Goal: Communication & Community: Answer question/provide support

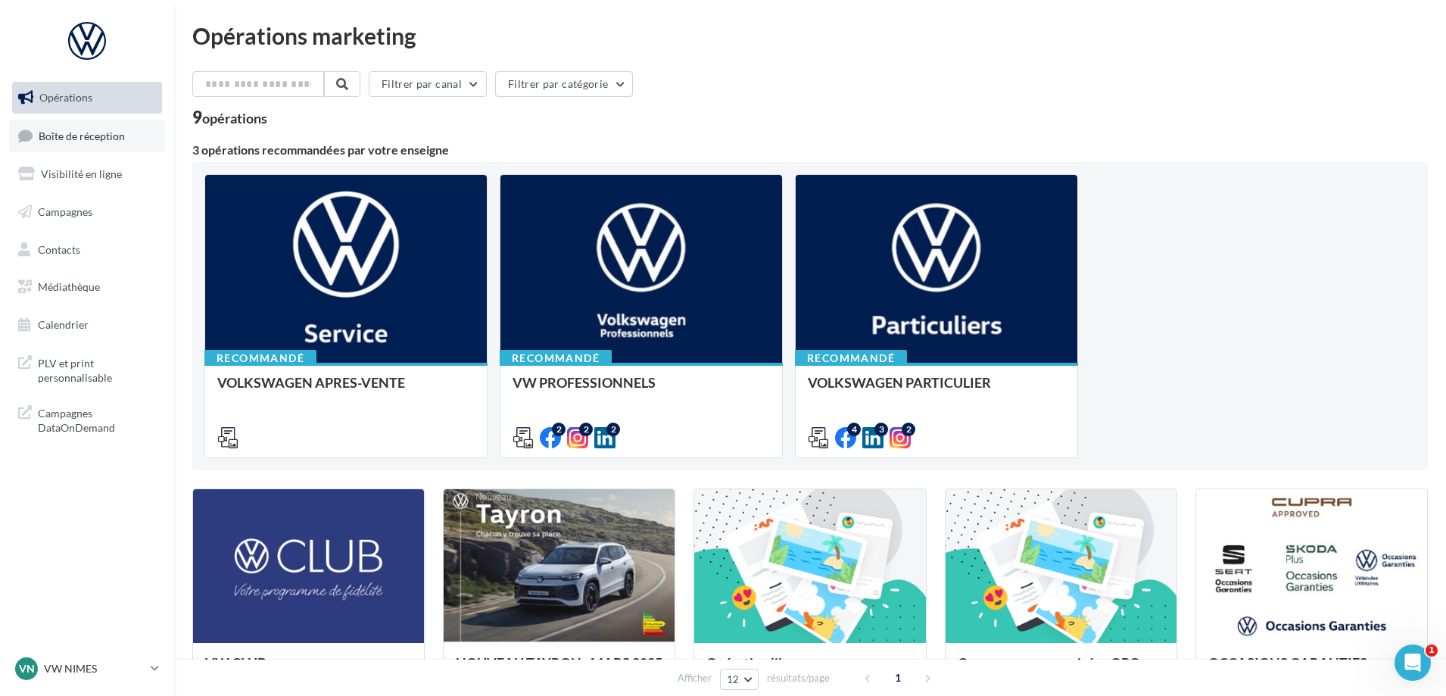
click at [110, 139] on span "Boîte de réception" at bounding box center [82, 135] width 86 height 13
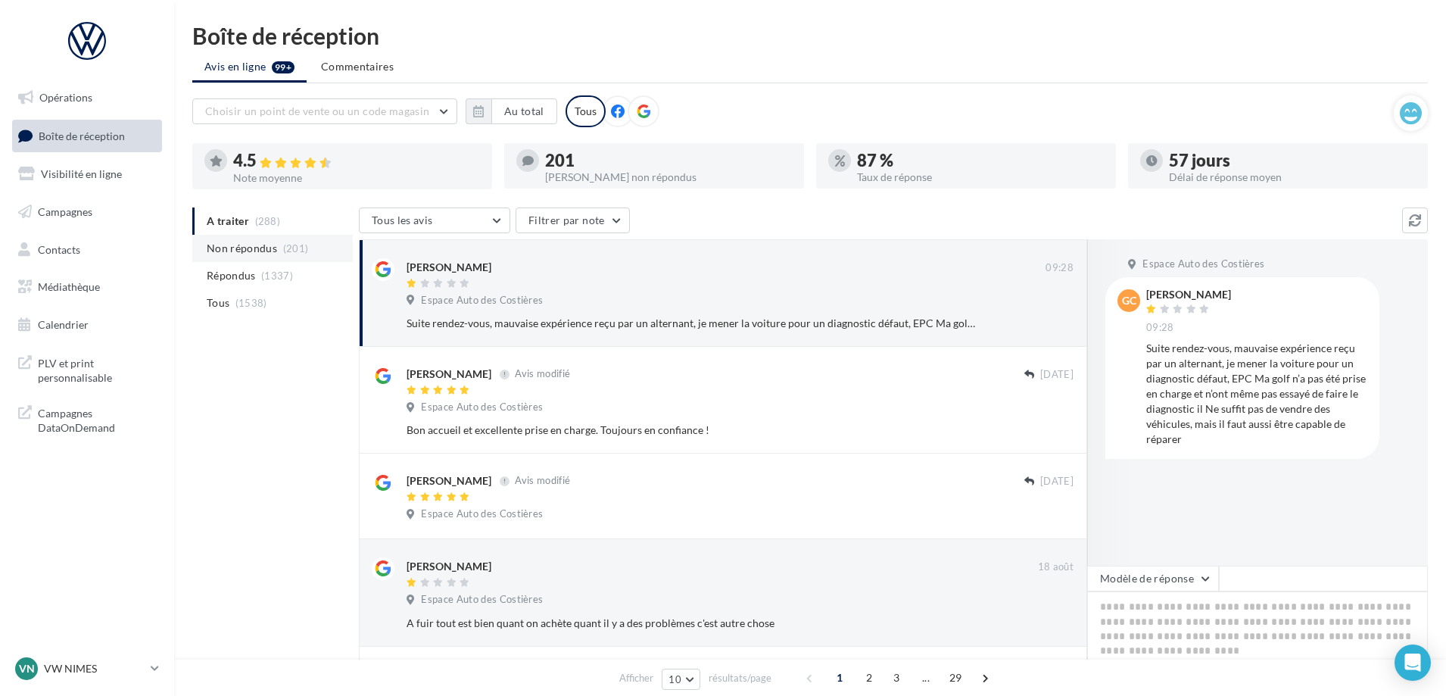
click at [259, 247] on span "Non répondus" at bounding box center [242, 248] width 70 height 15
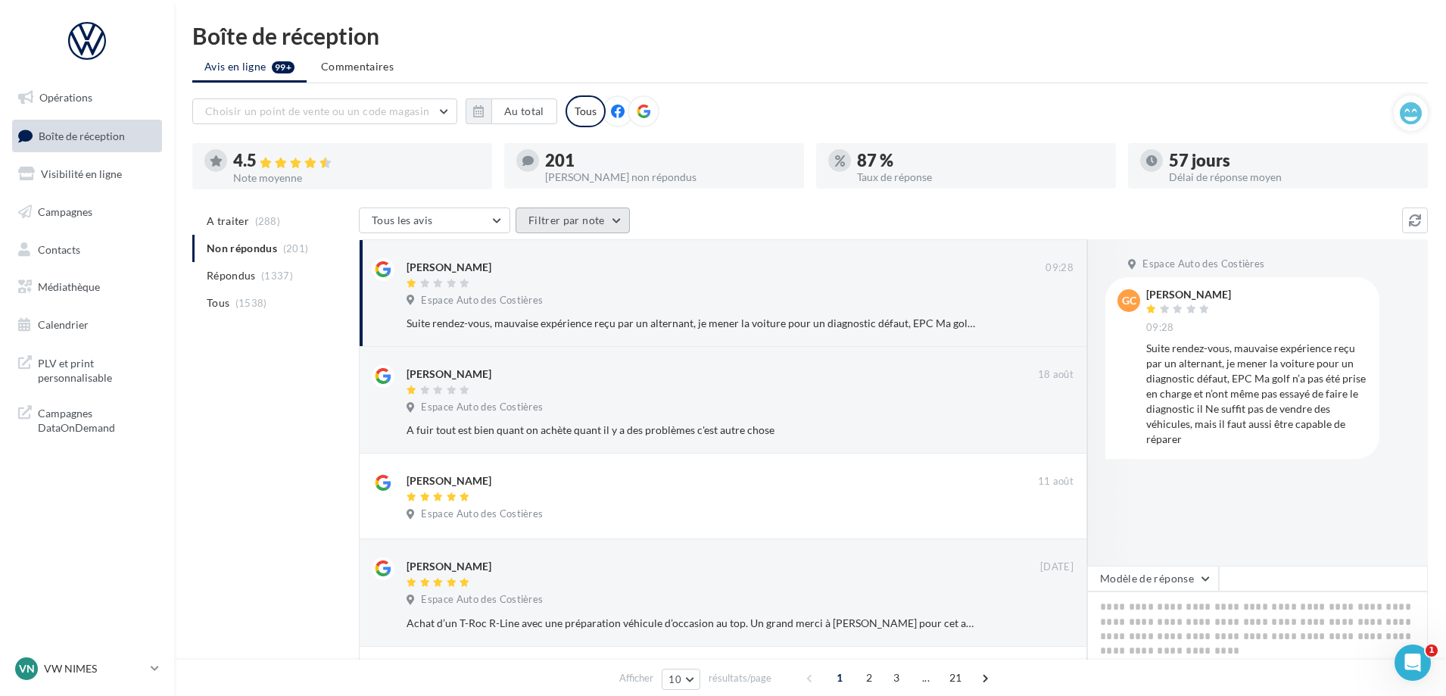
click at [583, 224] on button "Filtrer par note" at bounding box center [572, 220] width 114 height 26
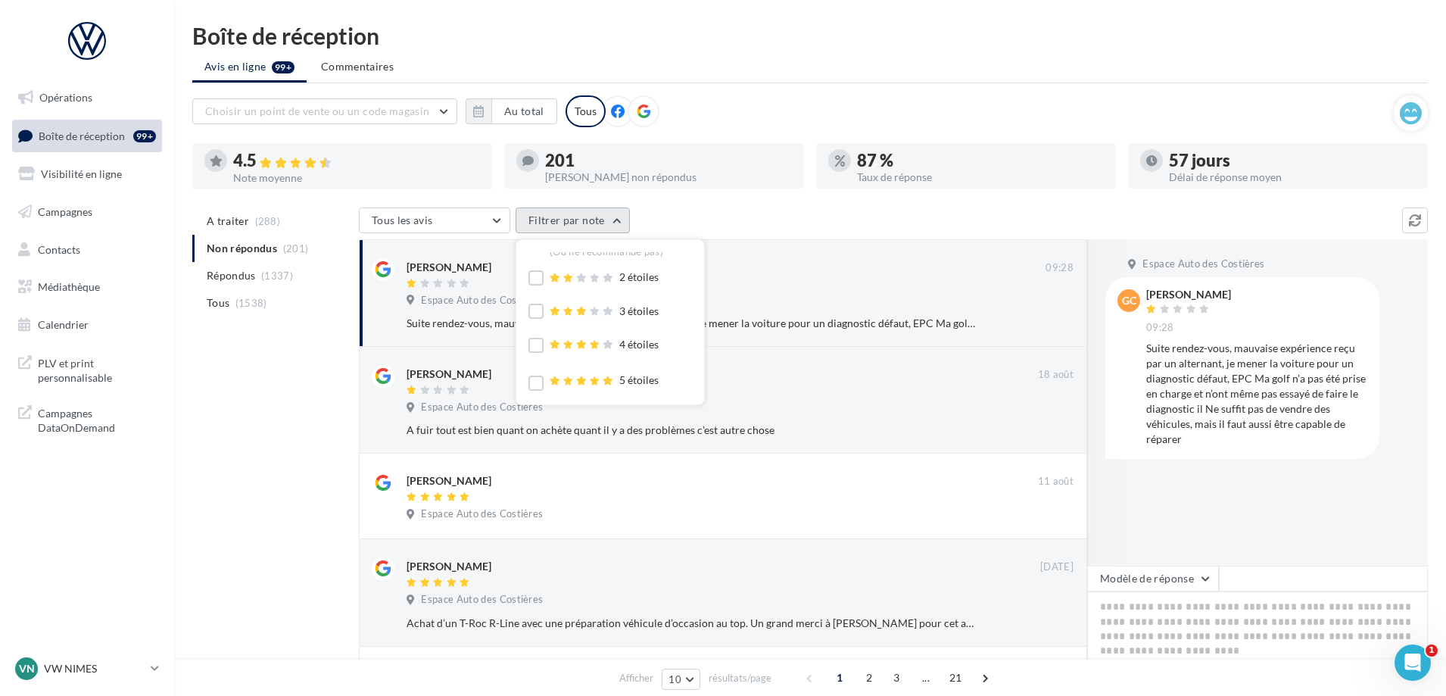
scroll to position [43, 0]
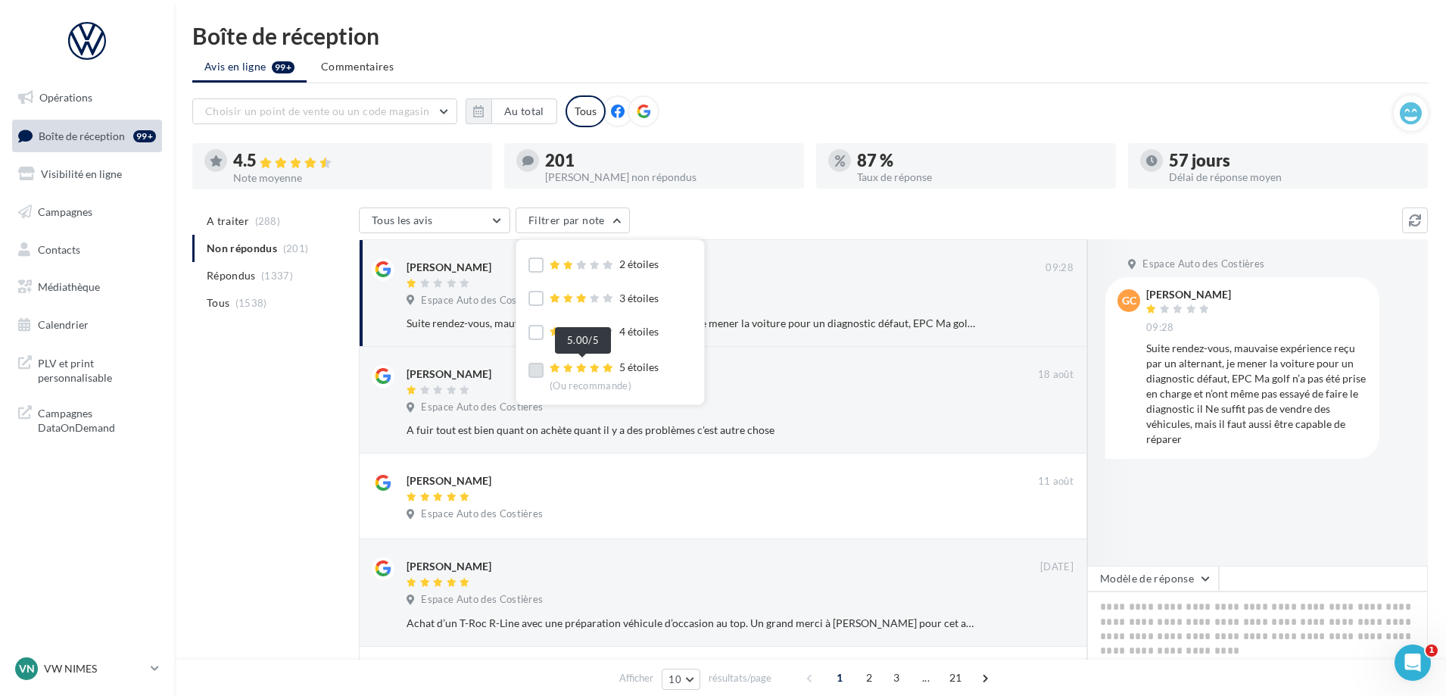
click at [601, 365] on div at bounding box center [582, 368] width 67 height 11
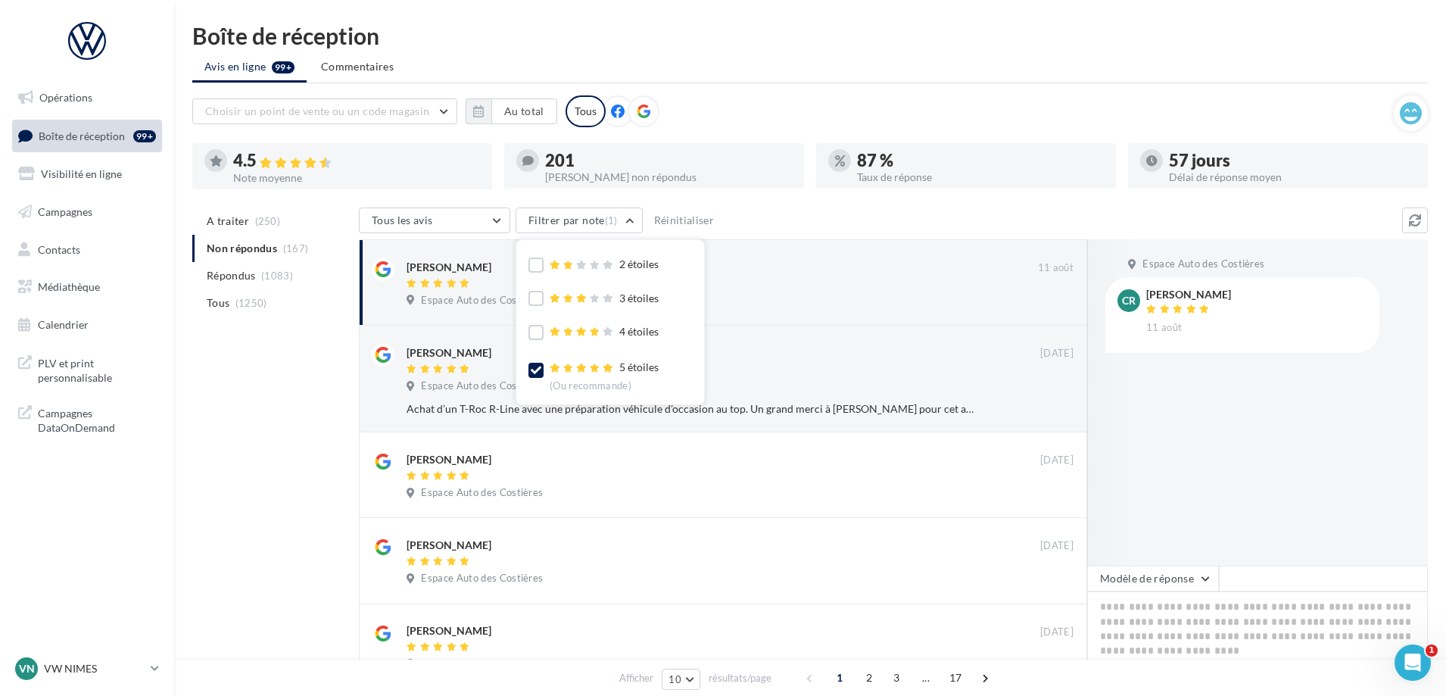
click at [814, 210] on div "Tous les avis Tous les avis Avis avec commentaire Avis sans commentaire Filtrer…" at bounding box center [880, 221] width 1043 height 29
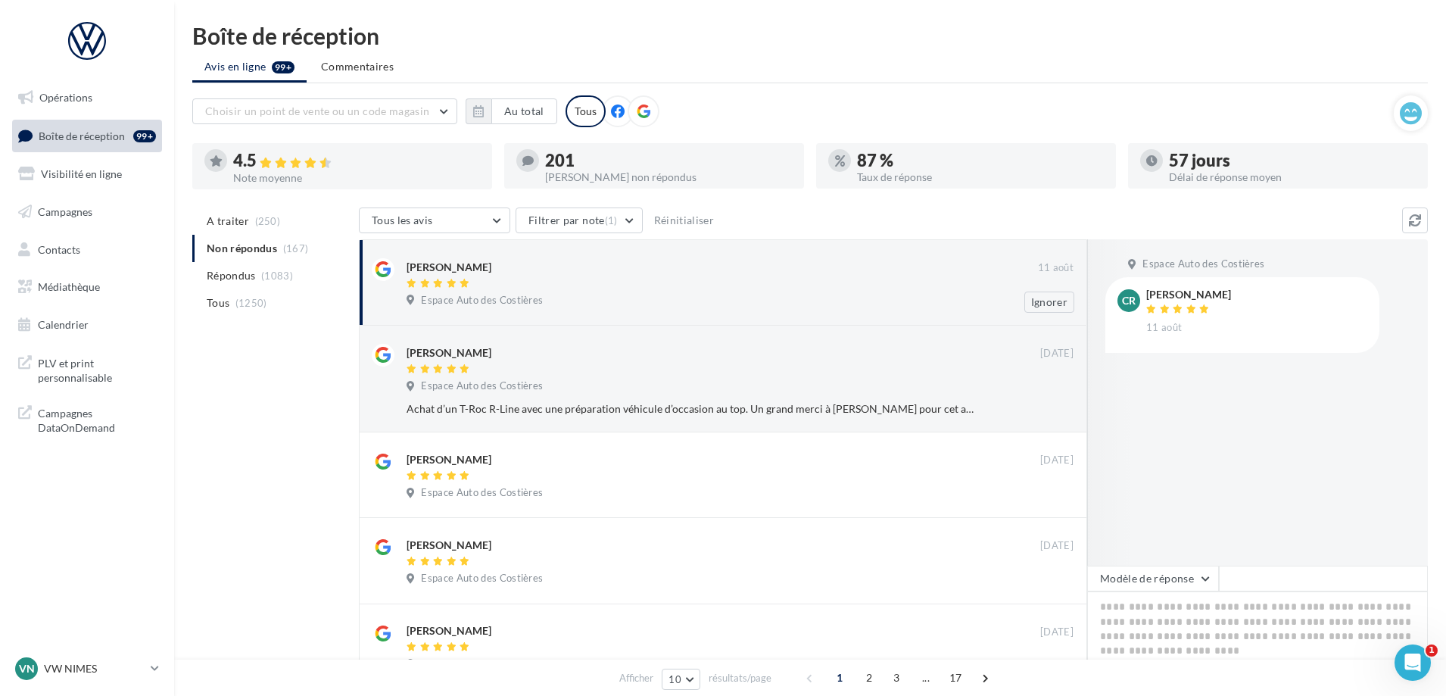
drag, startPoint x: 569, startPoint y: 240, endPoint x: 593, endPoint y: 260, distance: 31.7
click at [585, 255] on div "Catherine Remy 11 août Espace Auto des Costières Ignorer" at bounding box center [723, 282] width 728 height 86
click at [610, 275] on div "Catherine Remy" at bounding box center [721, 274] width 631 height 32
click at [547, 281] on div at bounding box center [721, 284] width 631 height 13
click at [490, 269] on div "Catherine Remy" at bounding box center [721, 266] width 631 height 16
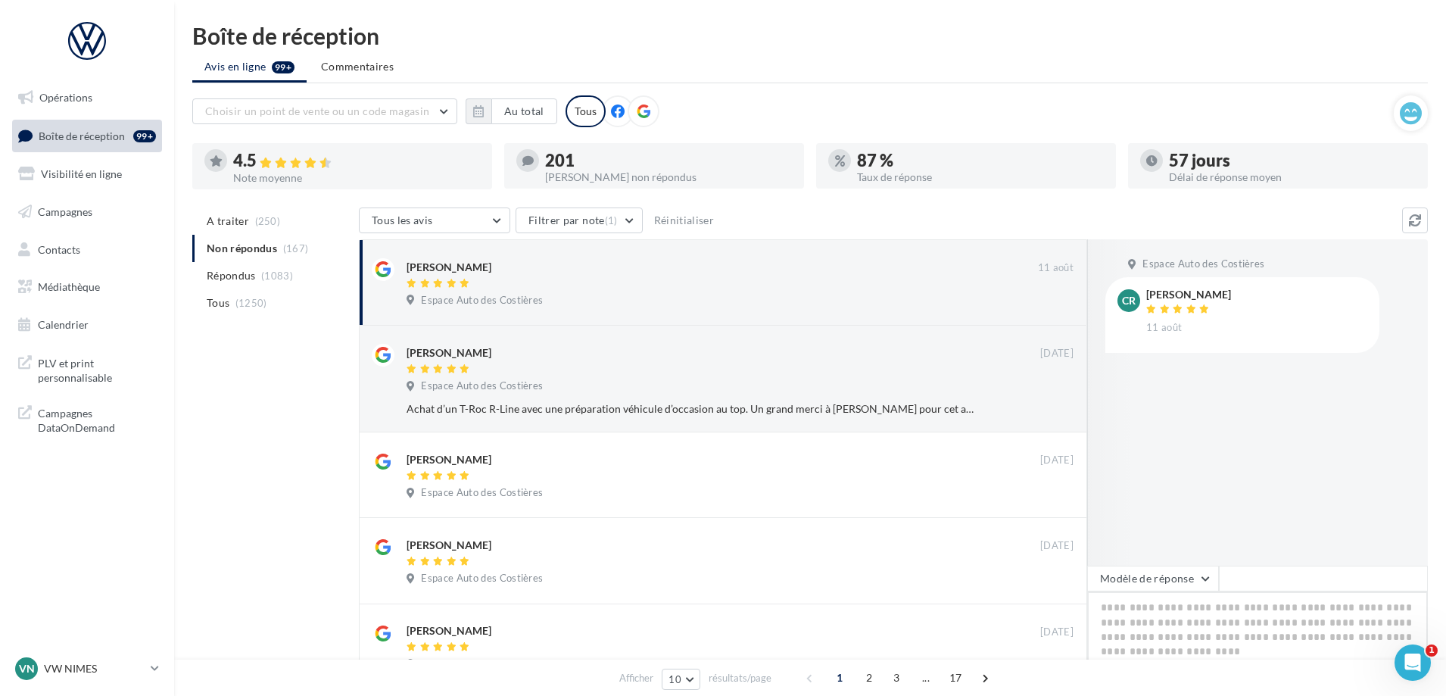
click at [1142, 596] on textarea at bounding box center [1257, 638] width 341 height 94
click at [1132, 576] on button "Modèle de réponse" at bounding box center [1153, 578] width 132 height 26
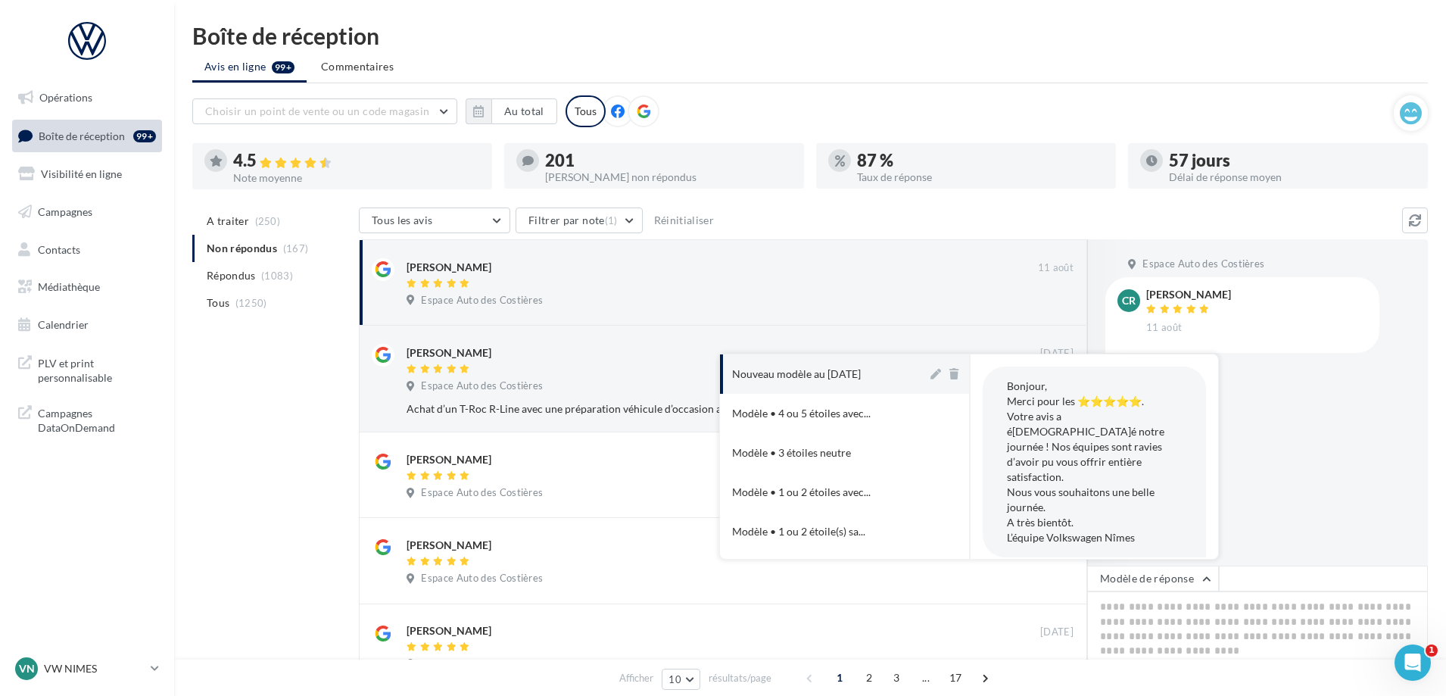
click at [848, 379] on div "Nouveau modèle au [DATE]" at bounding box center [796, 373] width 129 height 15
type textarea "**********"
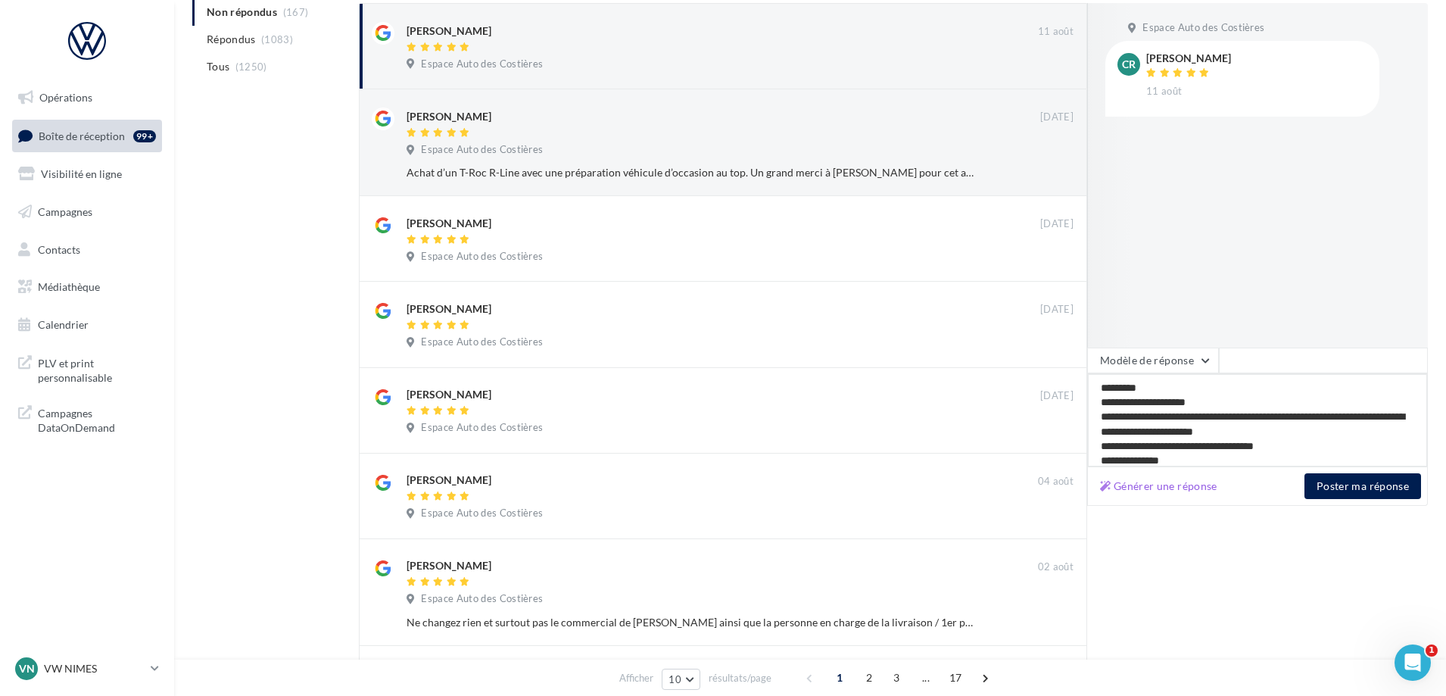
scroll to position [239, 0]
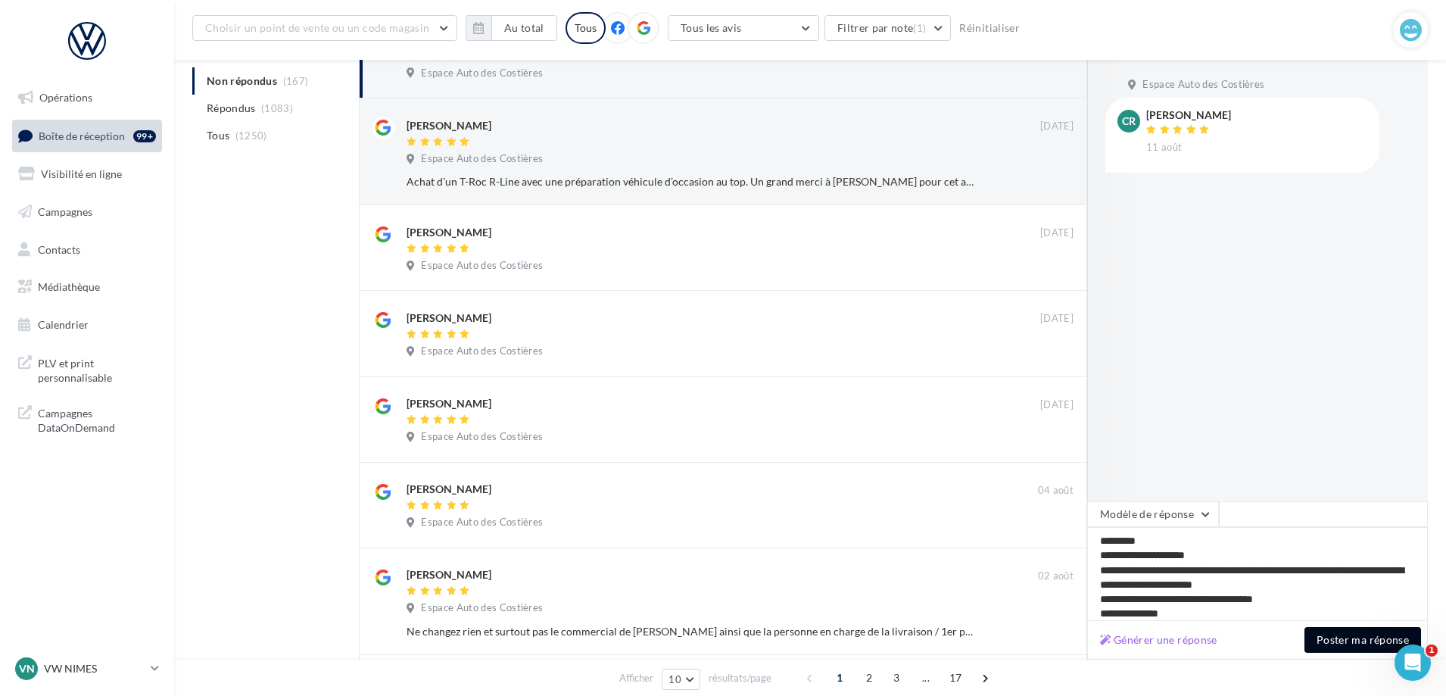
click at [1378, 646] on button "Poster ma réponse" at bounding box center [1362, 640] width 117 height 26
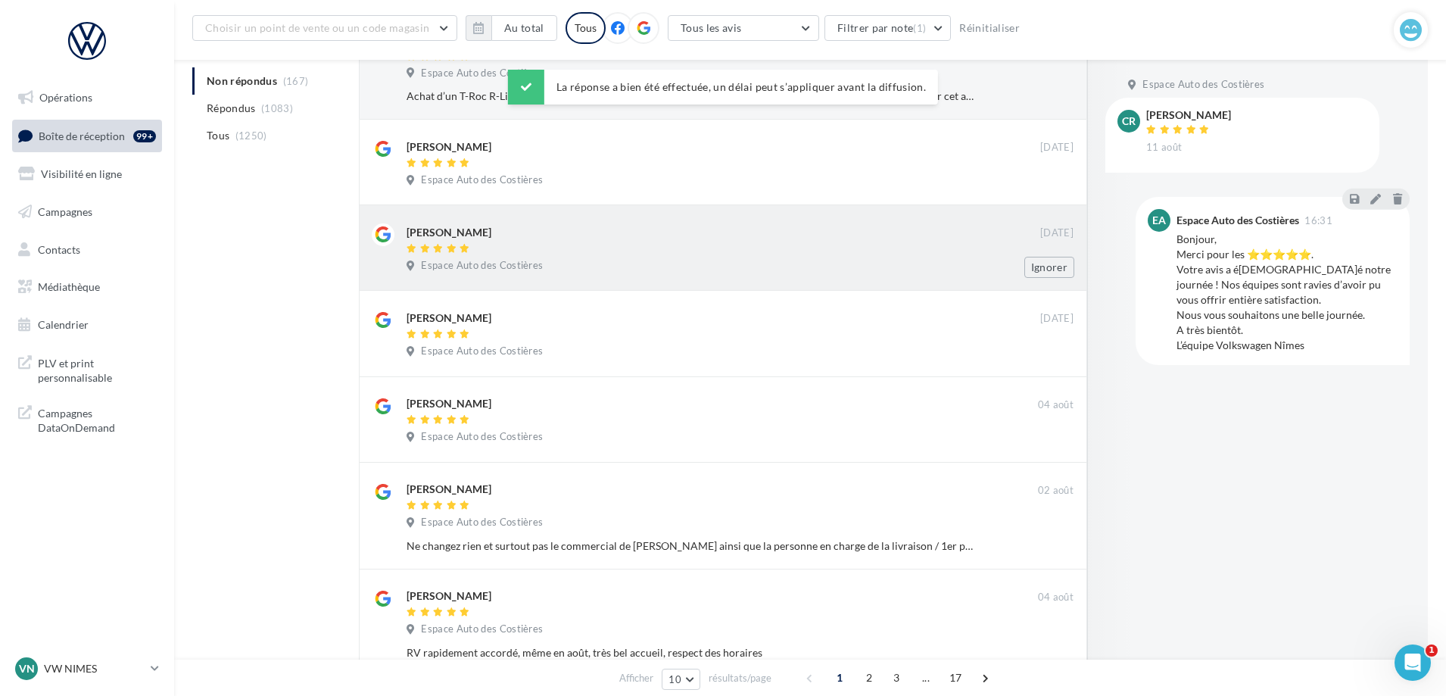
scroll to position [163, 0]
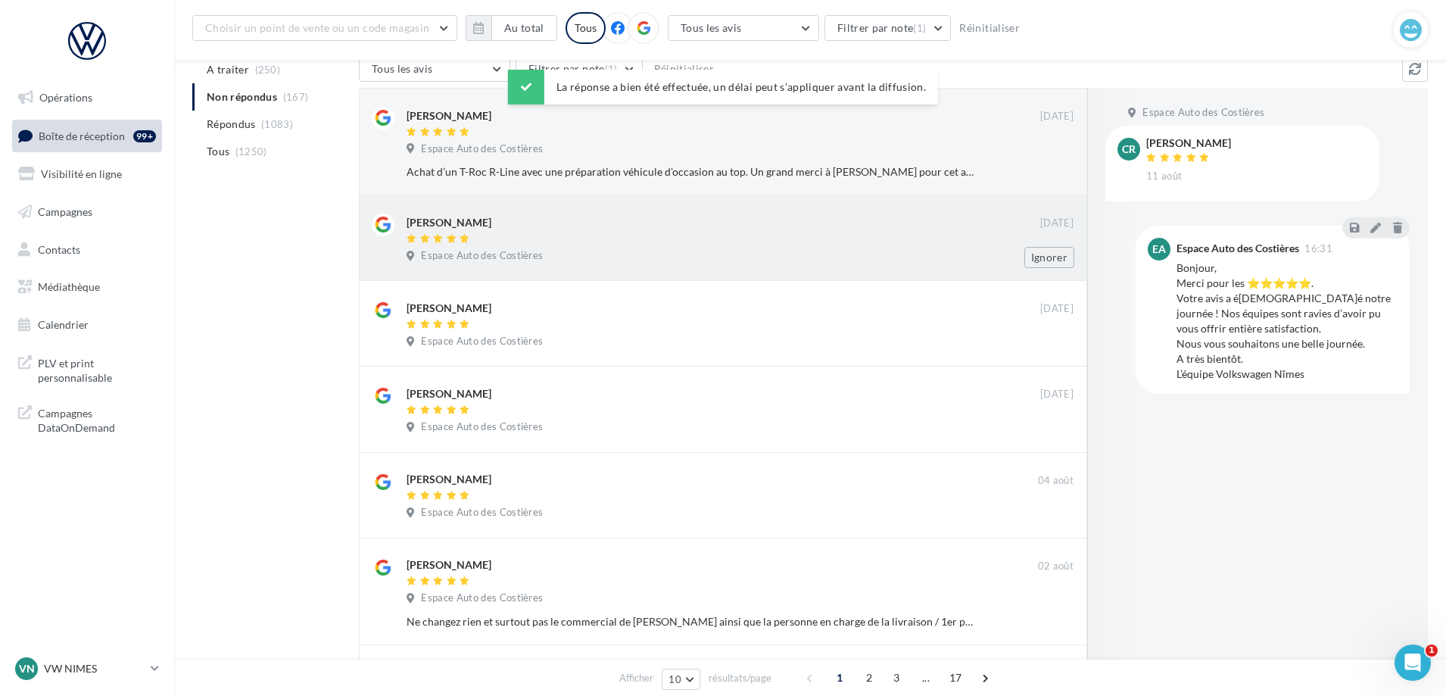
click at [618, 234] on div at bounding box center [722, 239] width 633 height 13
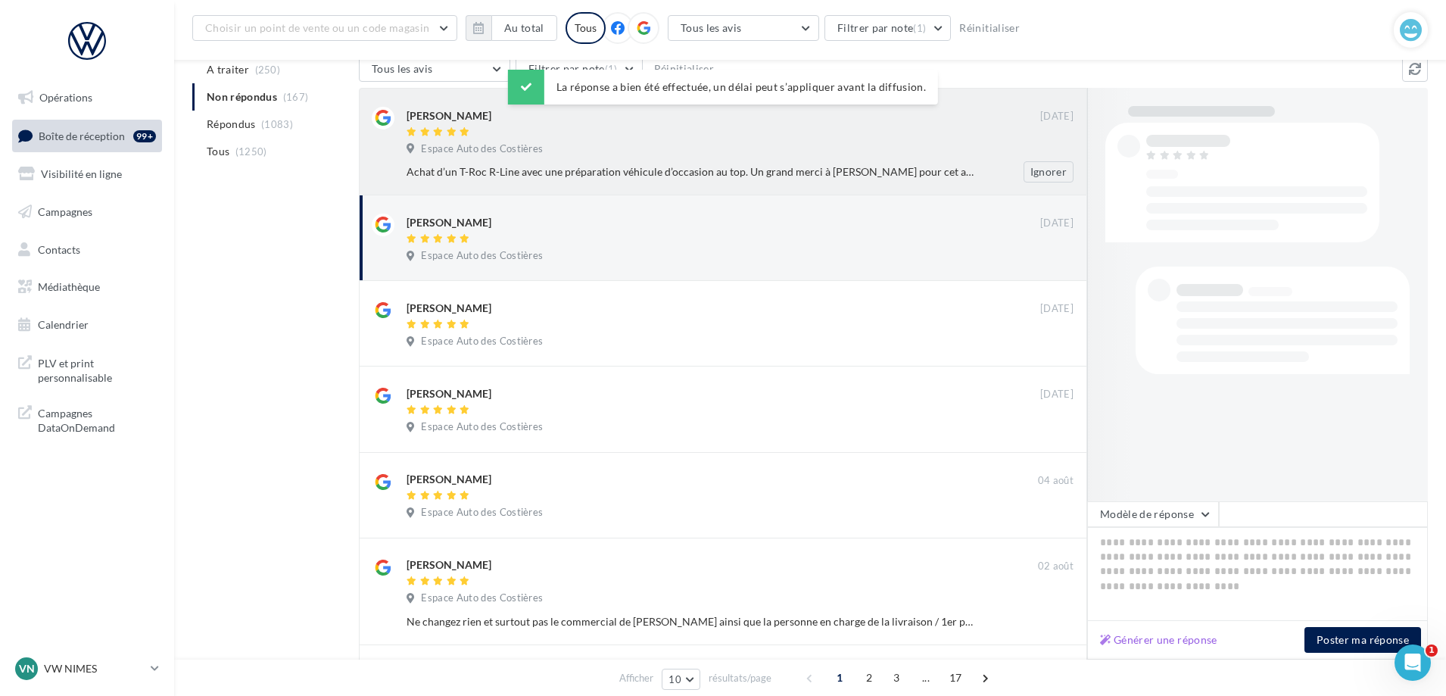
click at [661, 151] on div "Espace Auto des Costières" at bounding box center [739, 150] width 667 height 17
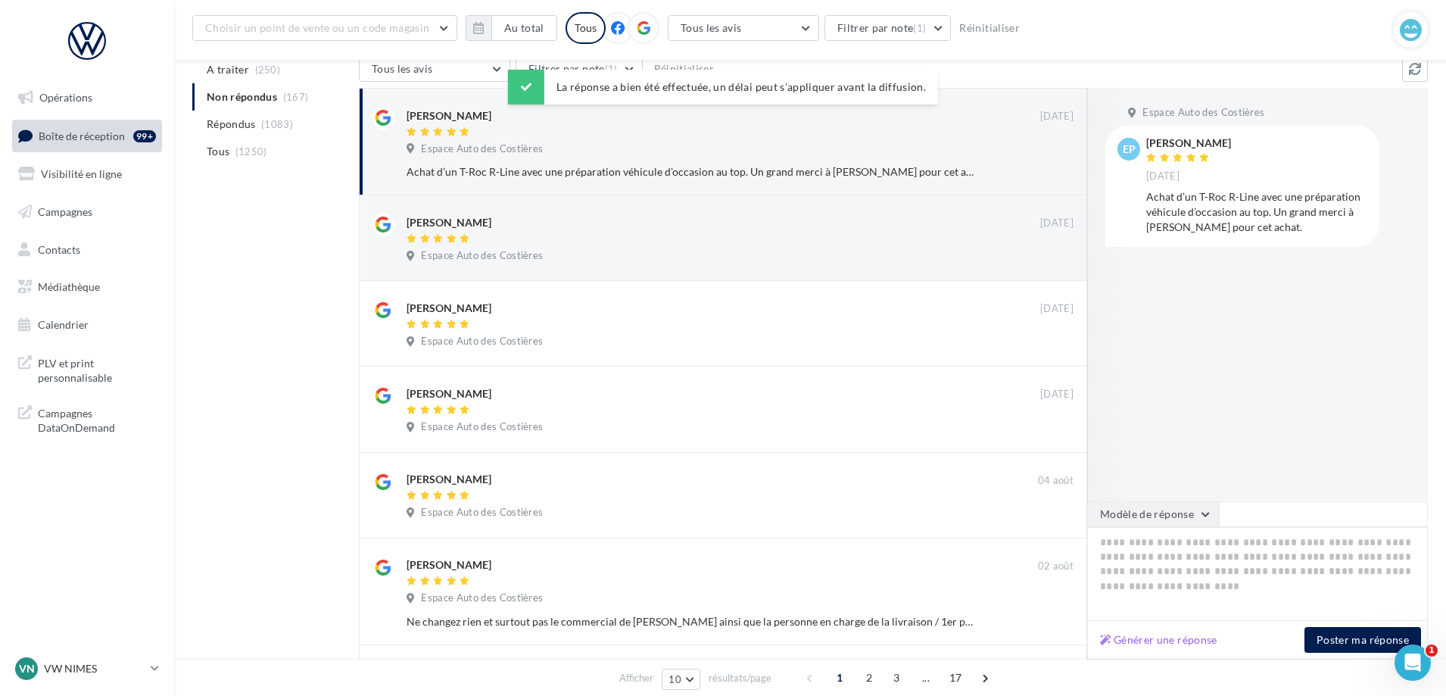
click at [1185, 515] on button "Modèle de réponse" at bounding box center [1153, 514] width 132 height 26
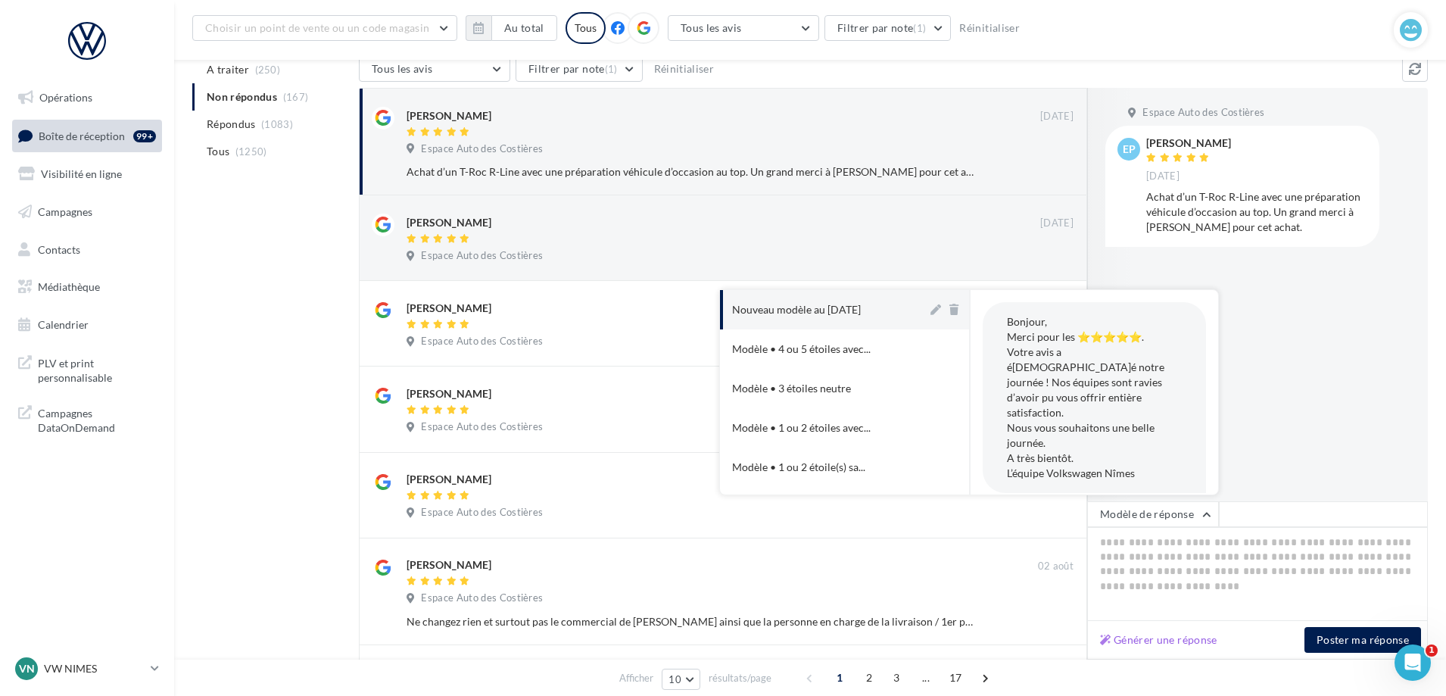
click at [860, 303] on div "Nouveau modèle au [DATE]" at bounding box center [796, 309] width 129 height 15
type textarea "**********"
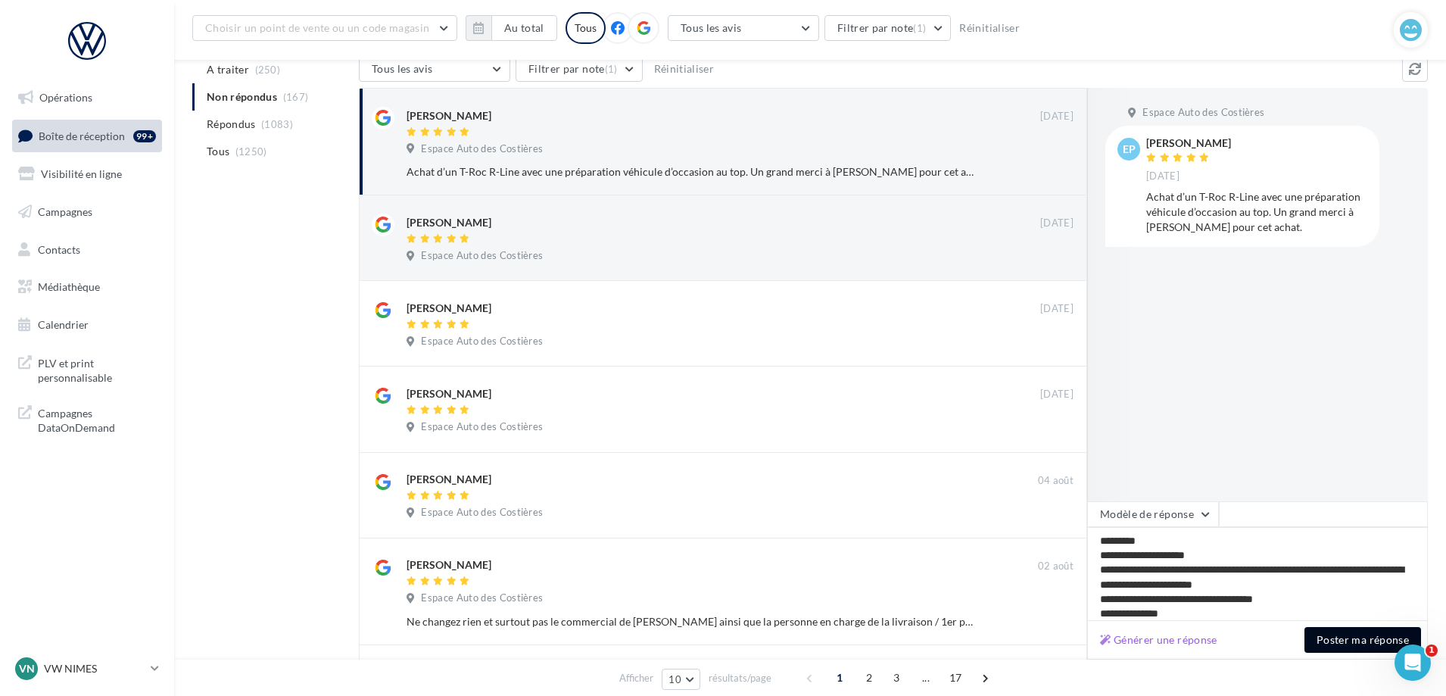
click at [1362, 649] on button "Poster ma réponse" at bounding box center [1362, 640] width 117 height 26
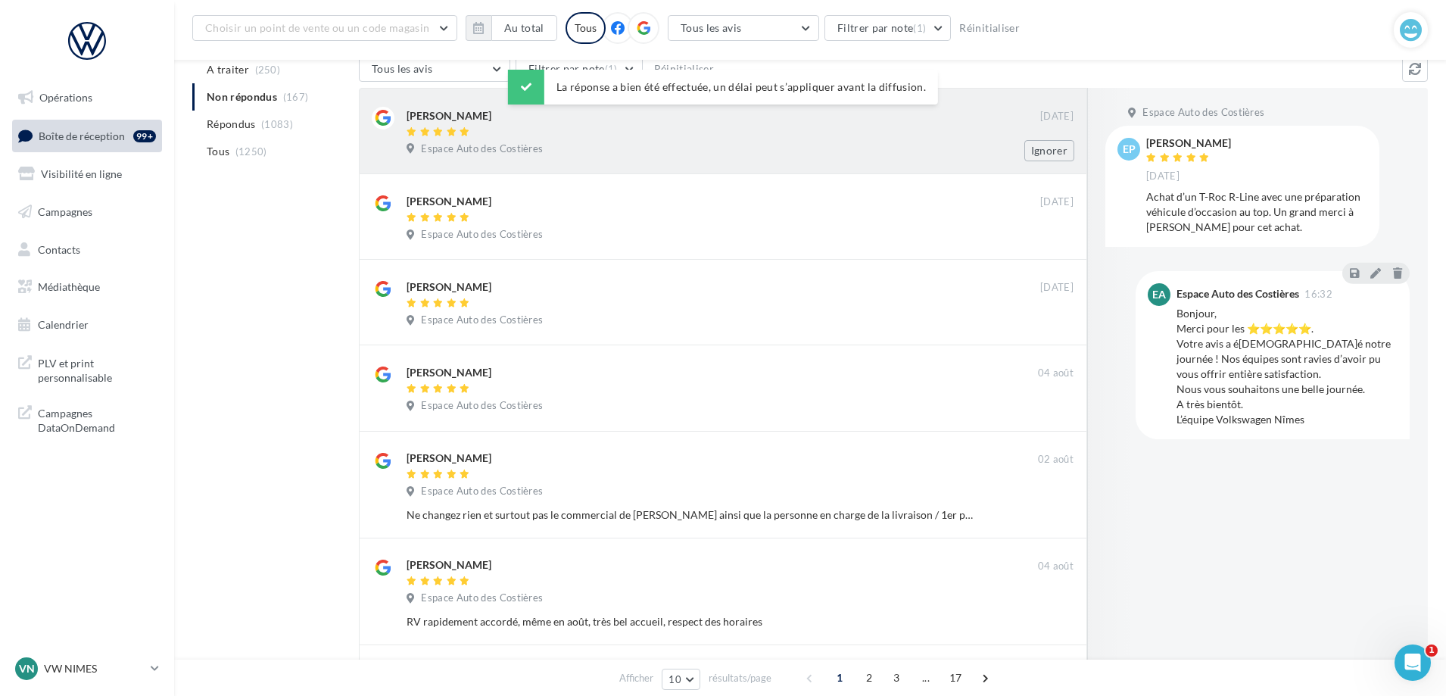
click at [789, 155] on div "Espace Auto des Costières" at bounding box center [739, 150] width 667 height 17
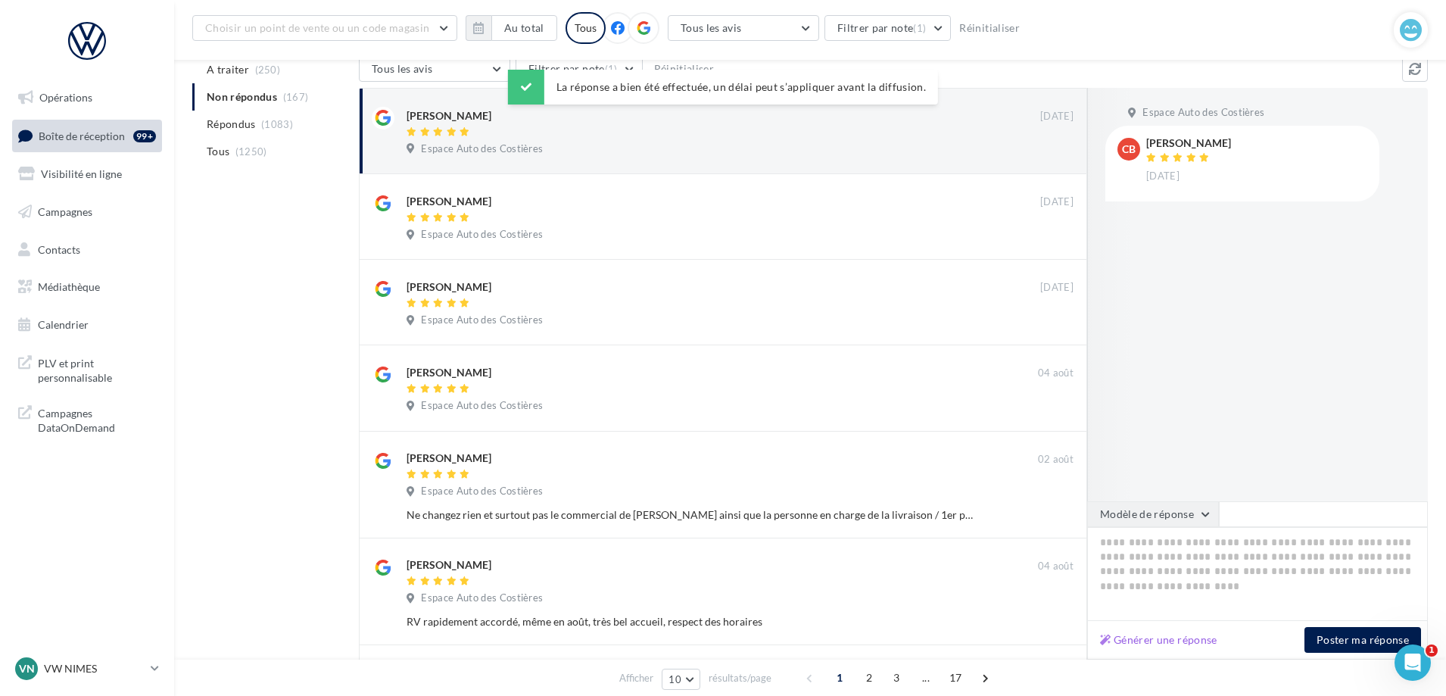
click at [1155, 522] on button "Modèle de réponse" at bounding box center [1153, 514] width 132 height 26
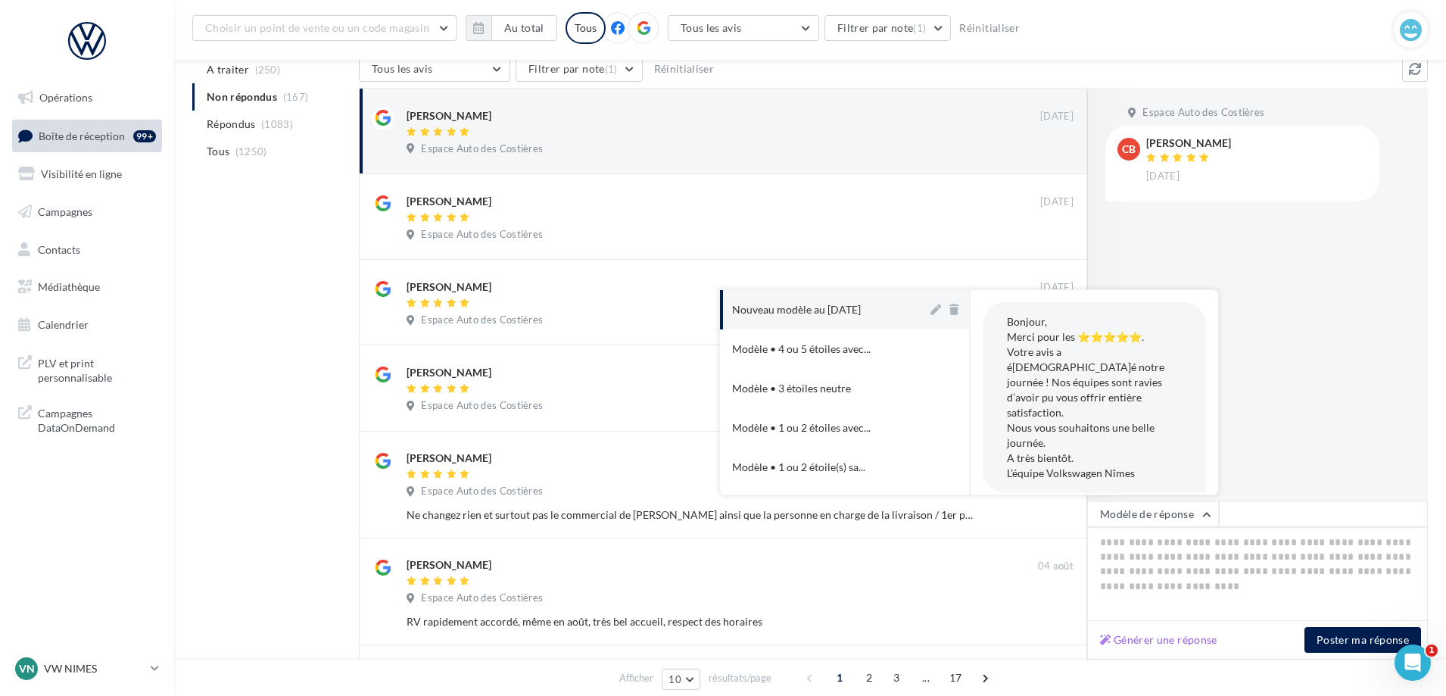
click at [854, 315] on div "Nouveau modèle au [DATE]" at bounding box center [796, 309] width 129 height 15
type textarea "**********"
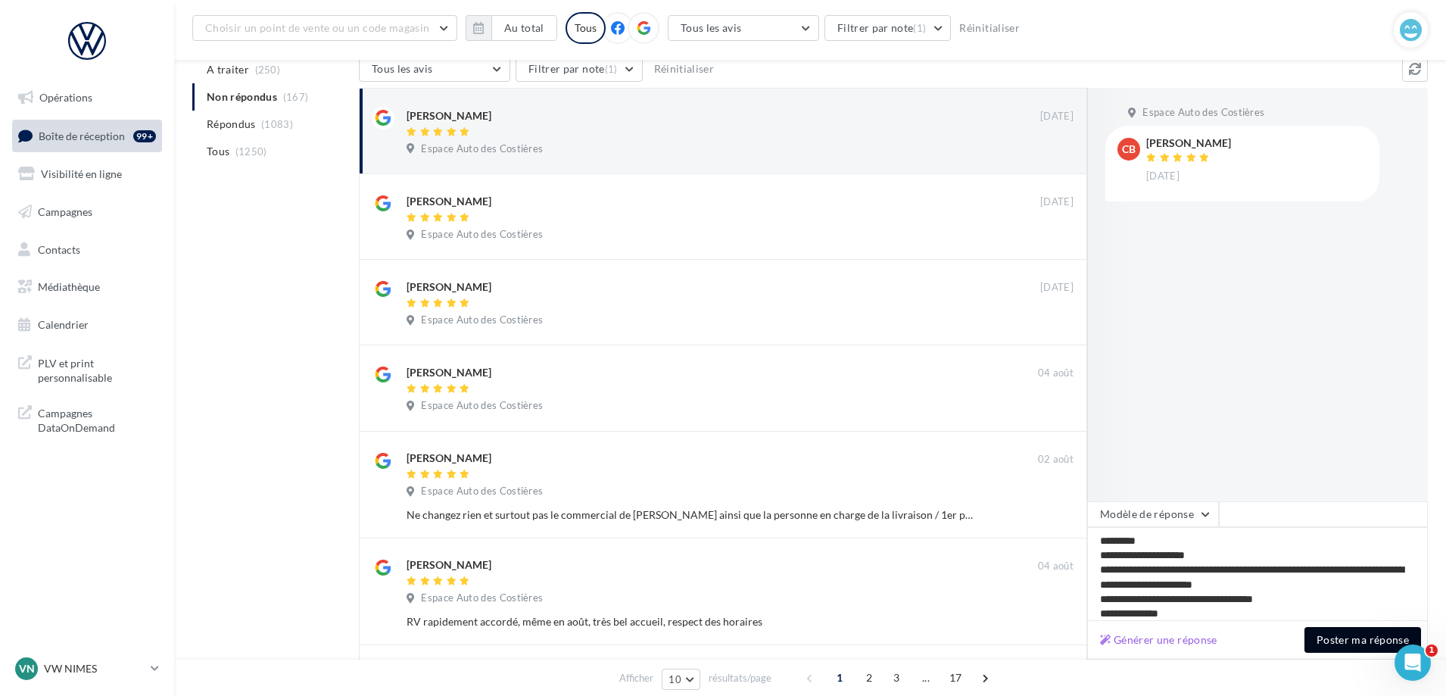
click at [1365, 635] on button "Poster ma réponse" at bounding box center [1362, 640] width 117 height 26
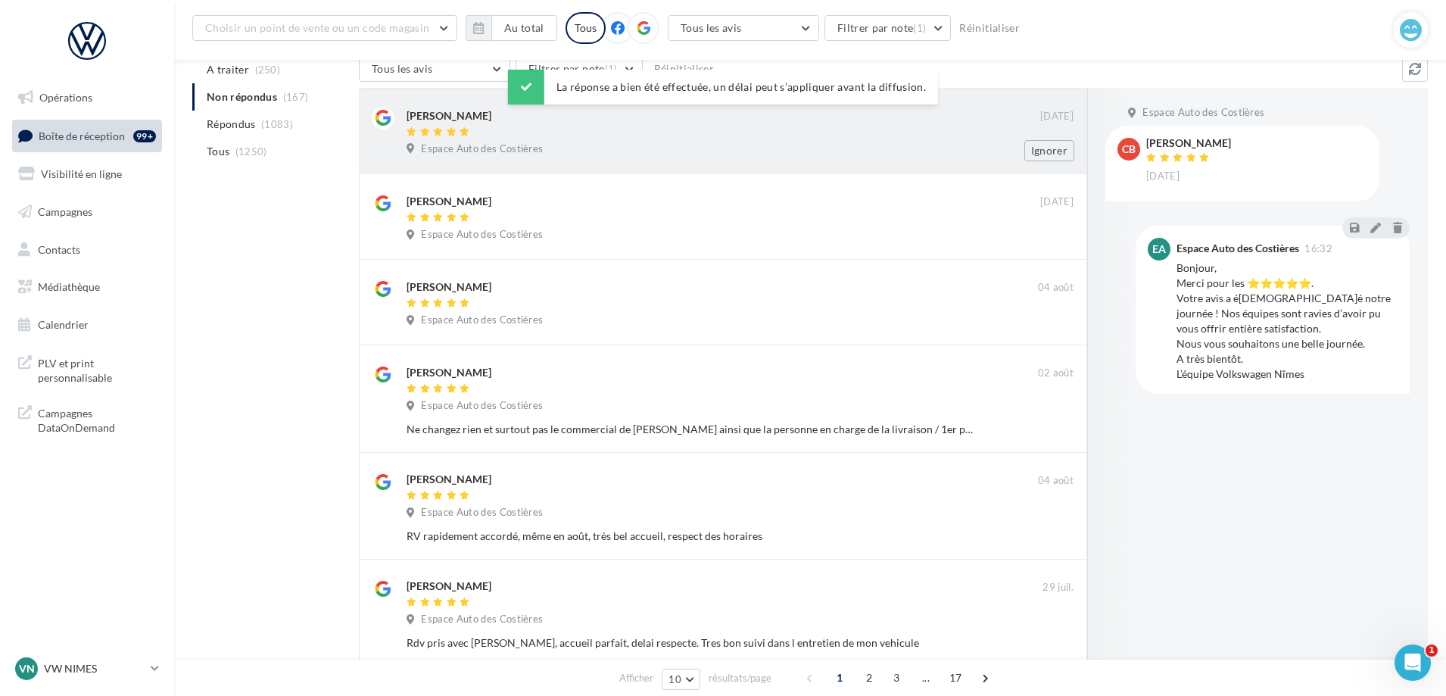
click at [583, 149] on div "Espace Auto des Costières" at bounding box center [739, 150] width 667 height 17
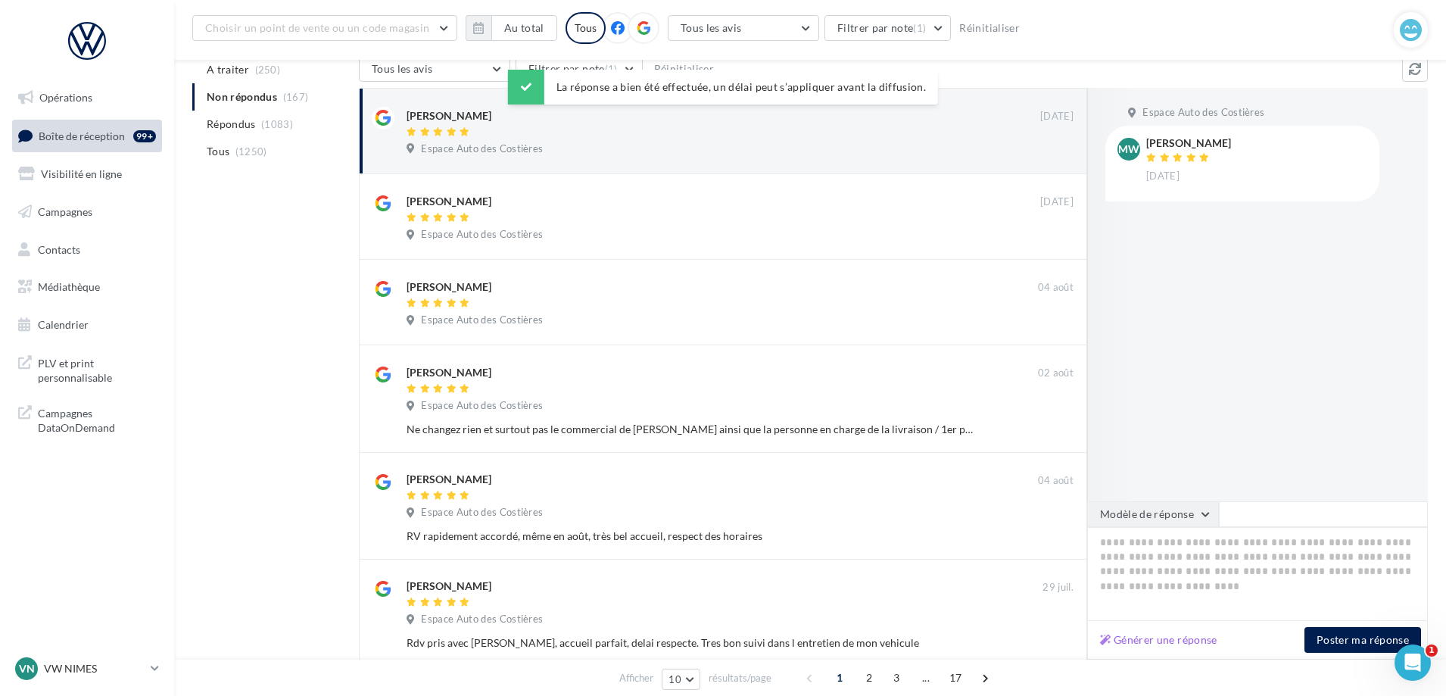
click at [1163, 507] on button "Modèle de réponse" at bounding box center [1153, 514] width 132 height 26
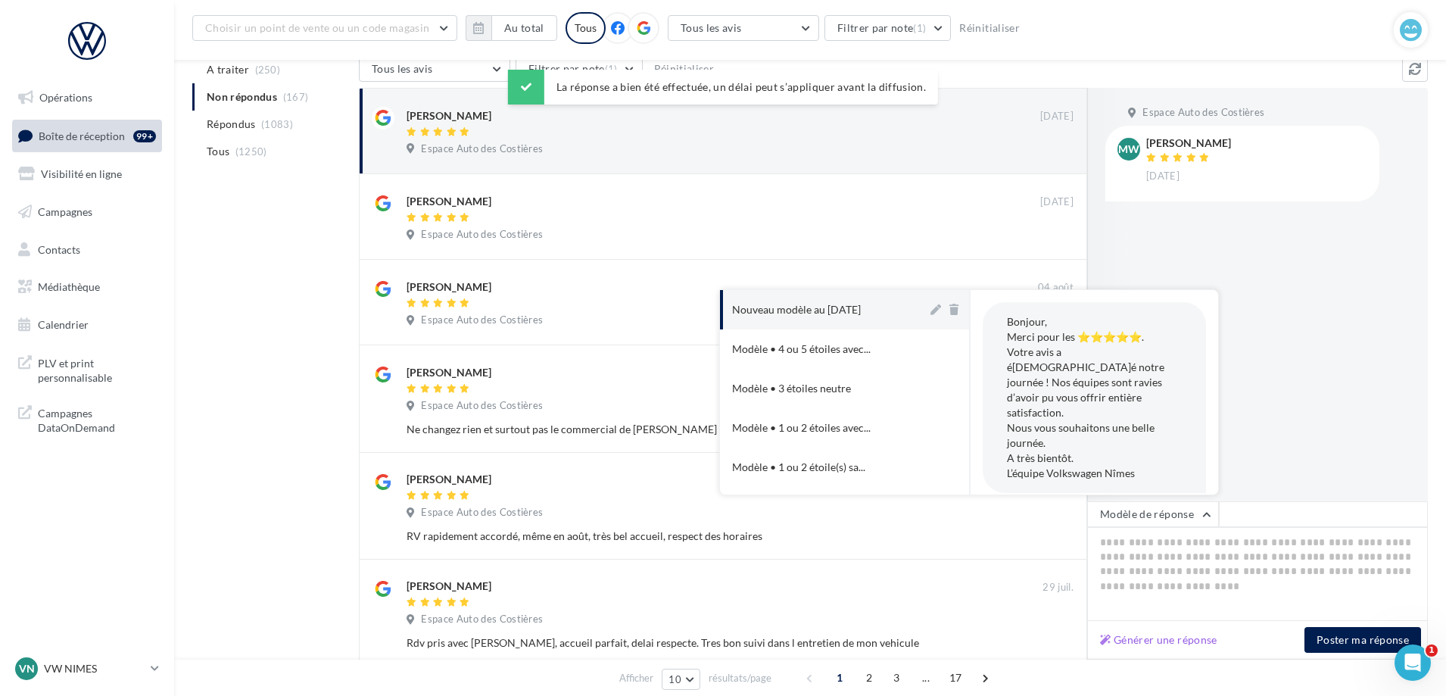
click at [802, 313] on div "Nouveau modèle au [DATE]" at bounding box center [796, 309] width 129 height 15
type textarea "**********"
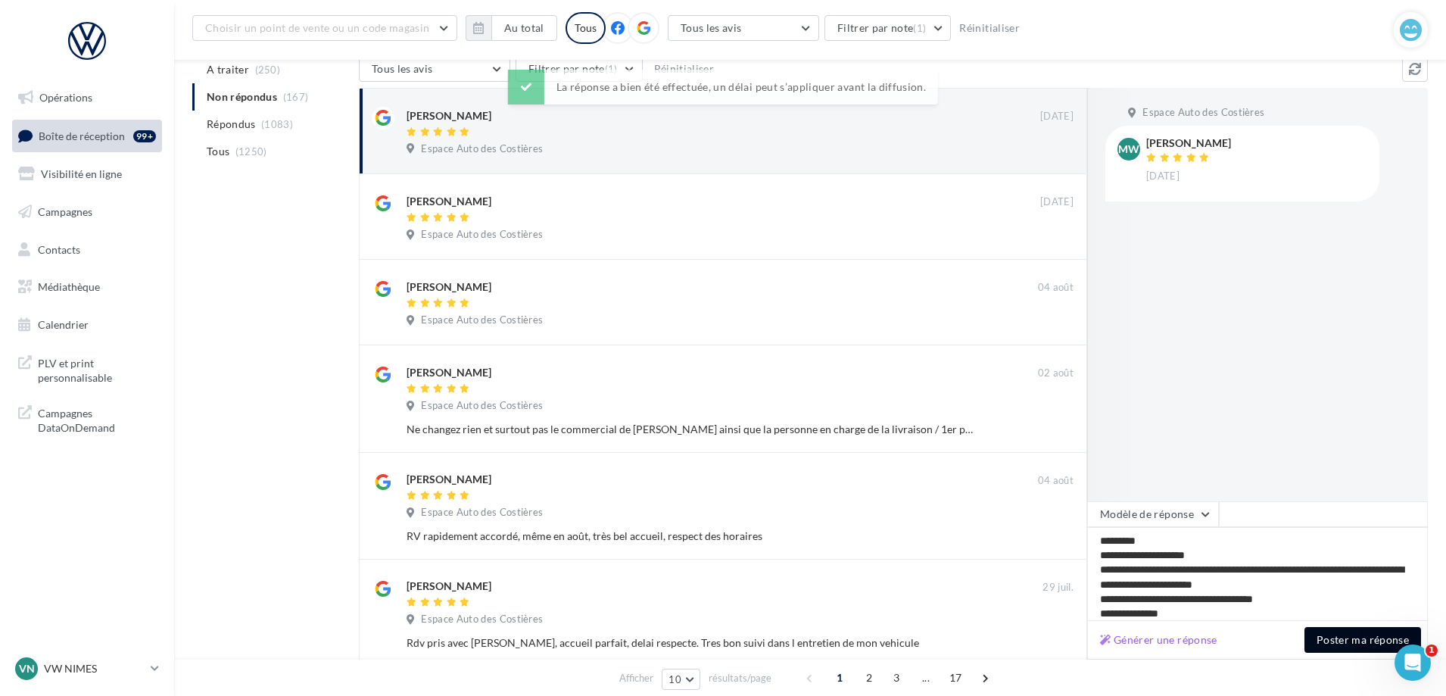
click at [1368, 628] on button "Poster ma réponse" at bounding box center [1362, 640] width 117 height 26
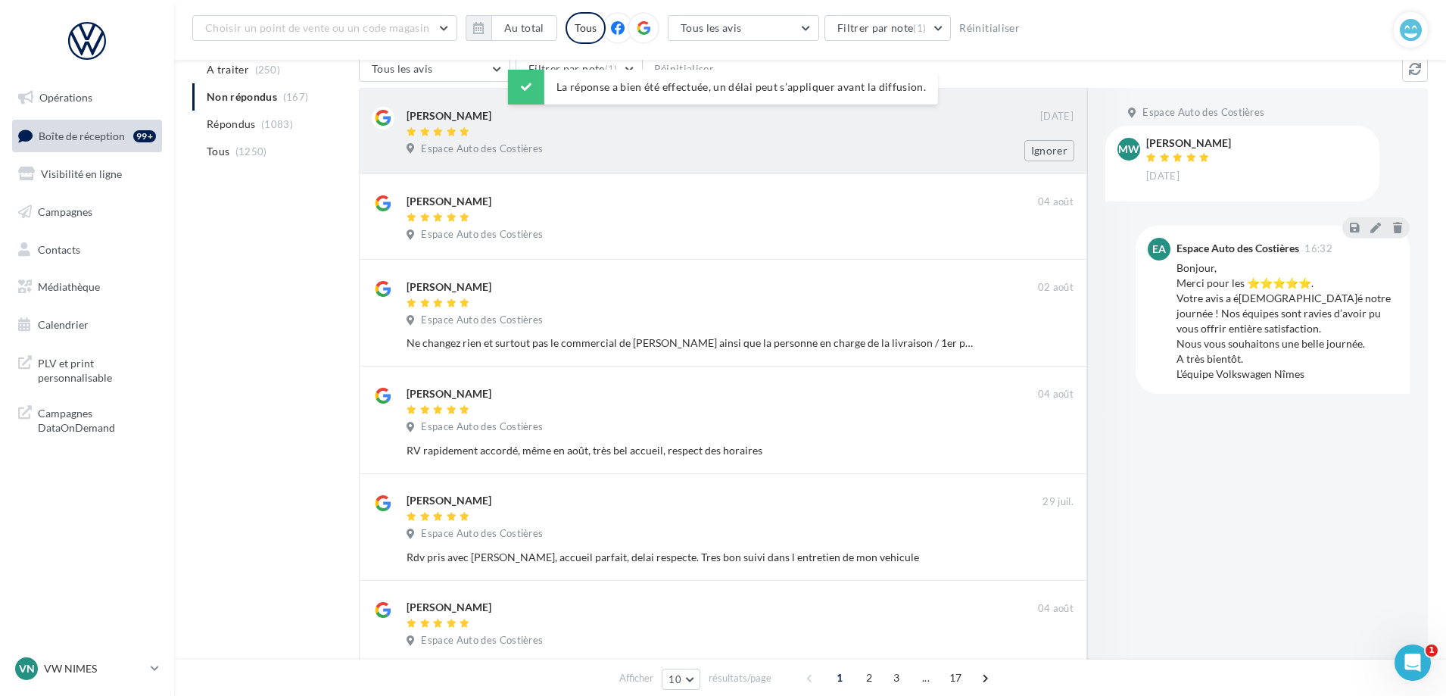
click at [534, 154] on span "Espace Auto des Costières" at bounding box center [482, 149] width 122 height 14
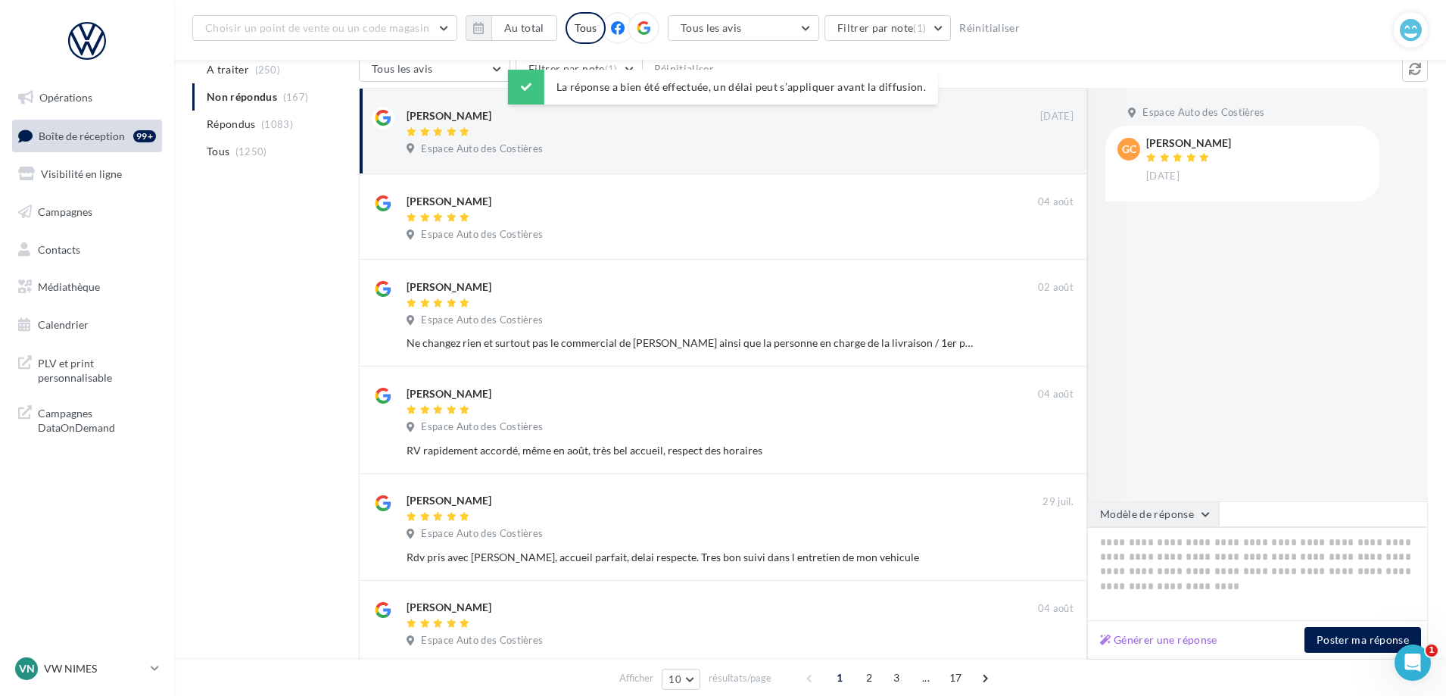
click at [1154, 514] on button "Modèle de réponse" at bounding box center [1153, 514] width 132 height 26
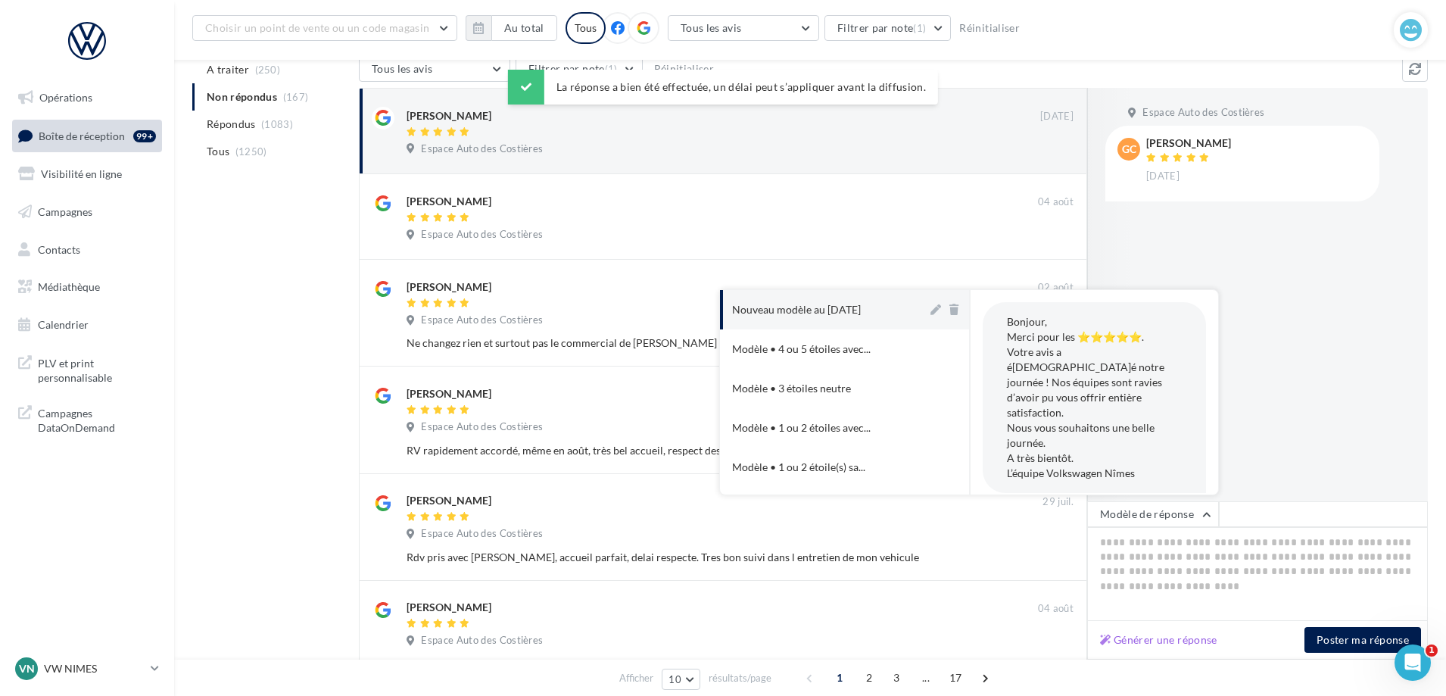
click at [876, 325] on button "Nouveau modèle au [DATE]" at bounding box center [823, 309] width 207 height 39
type textarea "**********"
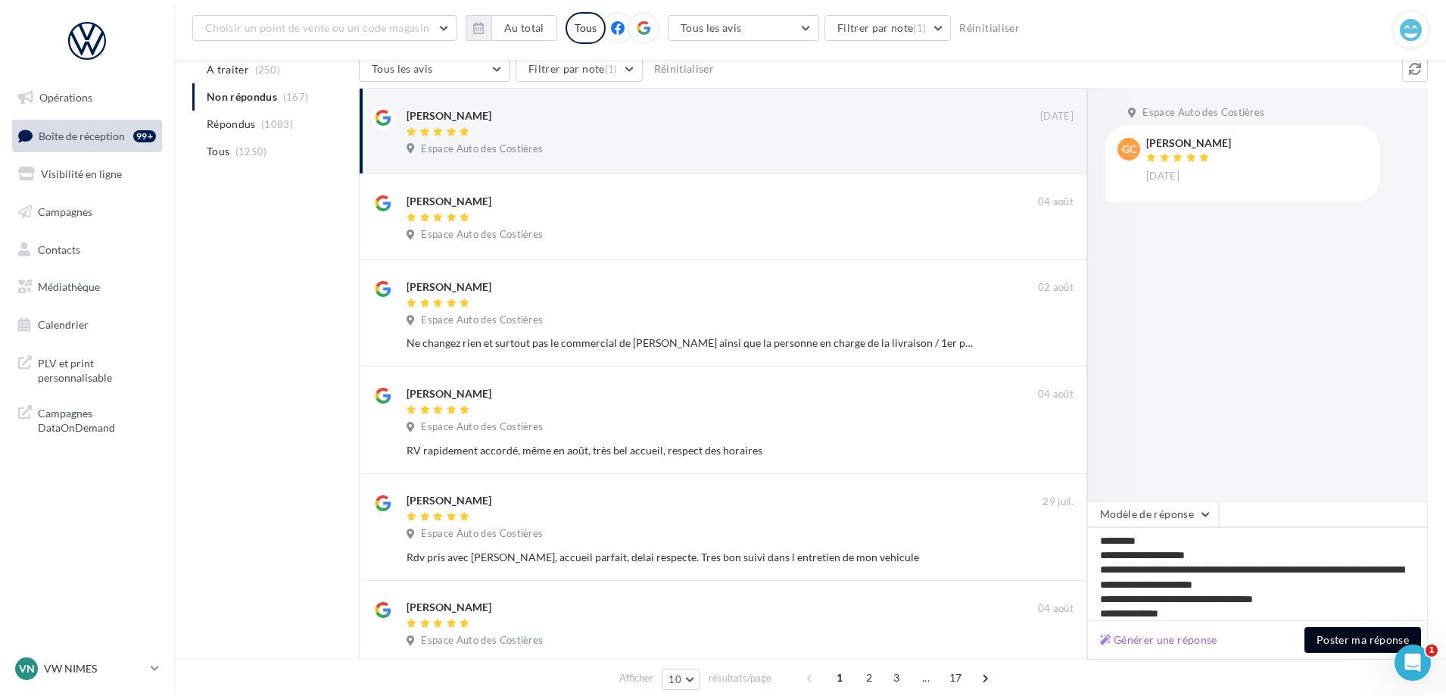
click at [1340, 641] on button "Poster ma réponse" at bounding box center [1362, 640] width 117 height 26
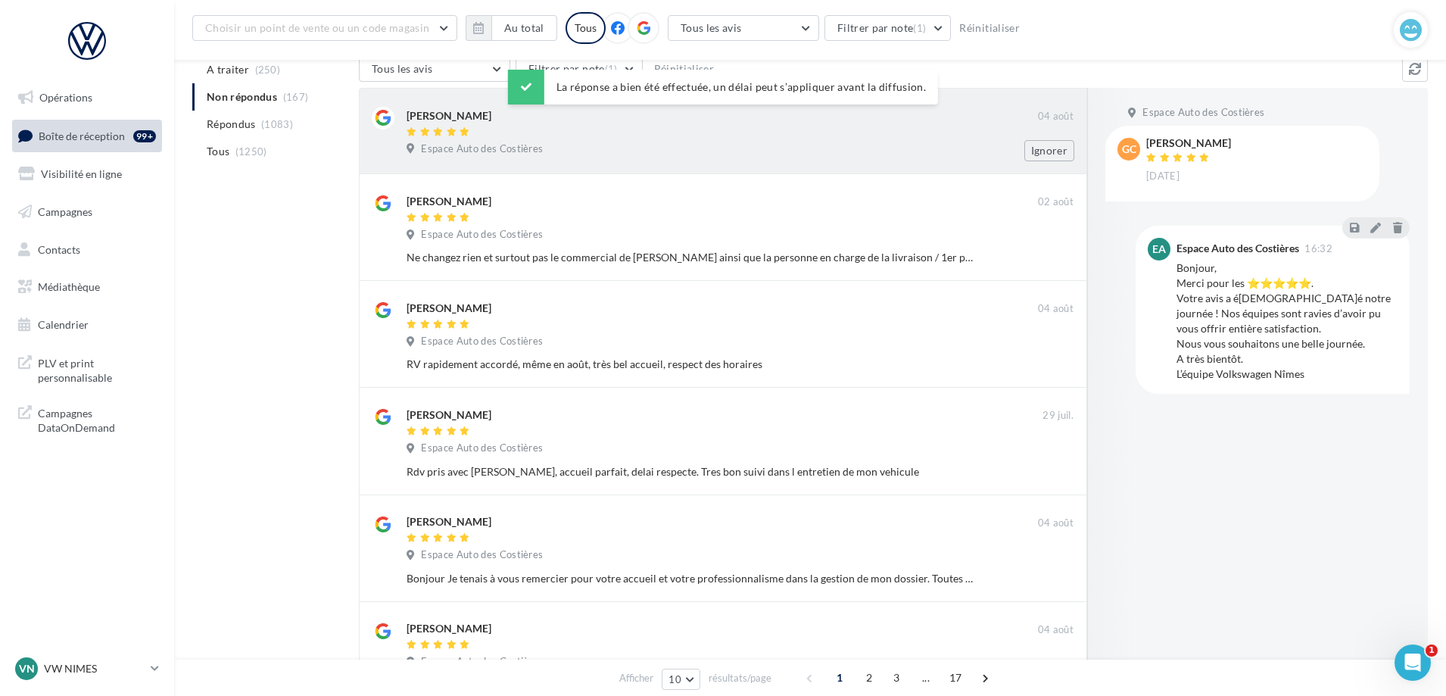
drag, startPoint x: 468, startPoint y: 123, endPoint x: 862, endPoint y: 150, distance: 394.4
click at [862, 150] on div "Espace Auto des Costières" at bounding box center [739, 150] width 667 height 17
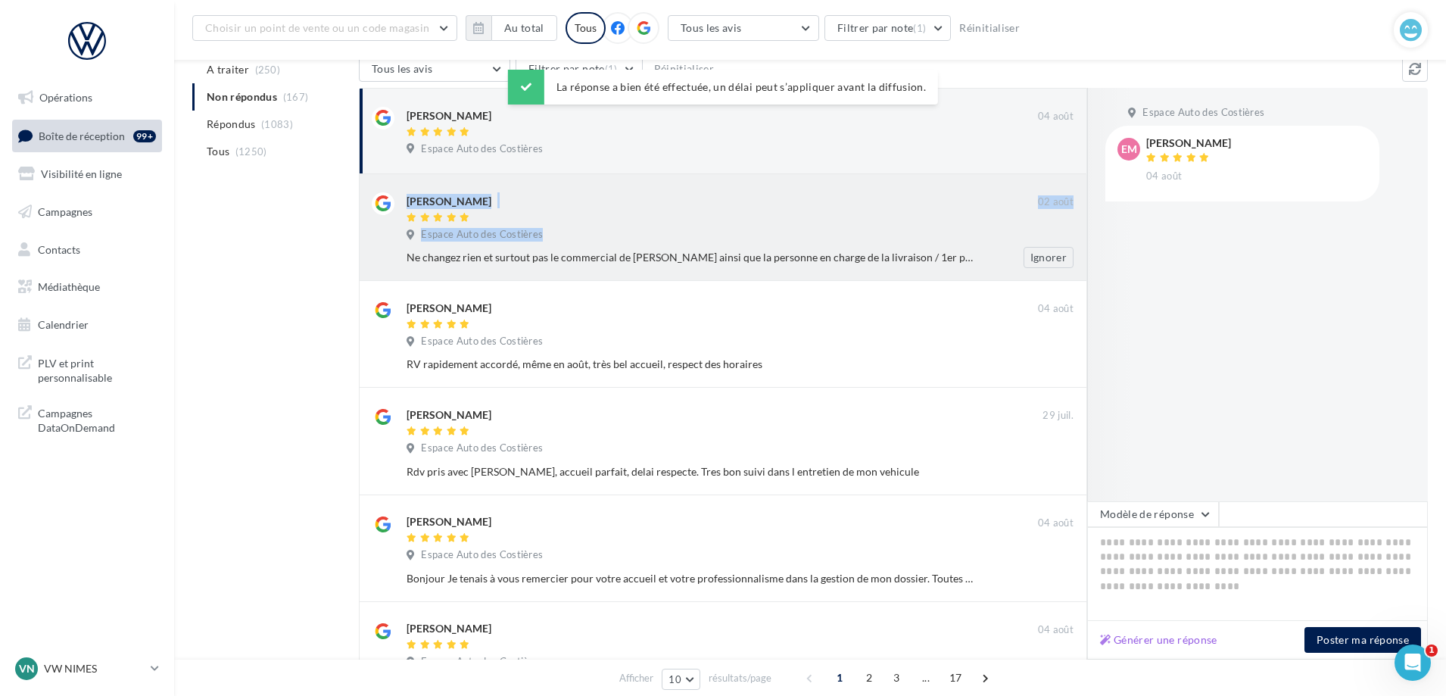
click at [591, 235] on div "Espace Auto des Costières" at bounding box center [739, 236] width 667 height 17
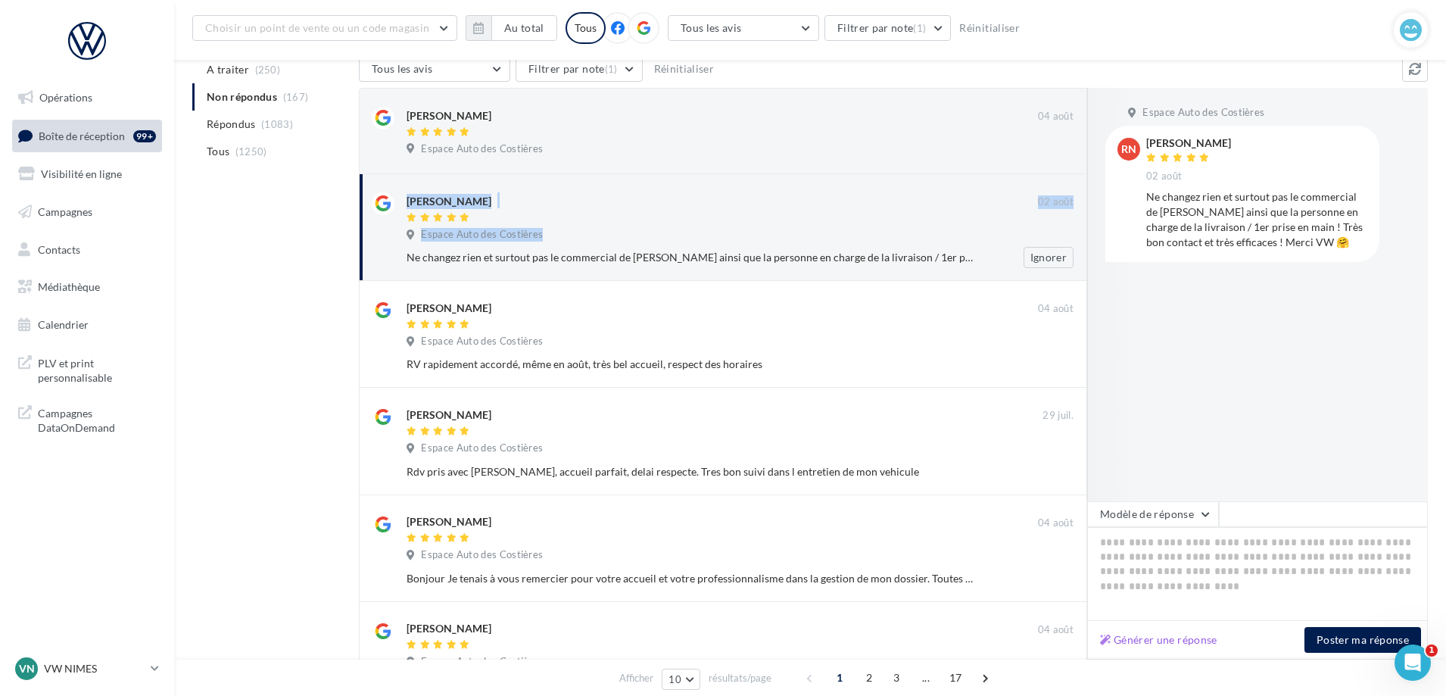
click at [757, 205] on div "Ryad Nouar" at bounding box center [721, 200] width 631 height 16
click at [697, 148] on div "Espace Auto des Costières" at bounding box center [739, 150] width 667 height 17
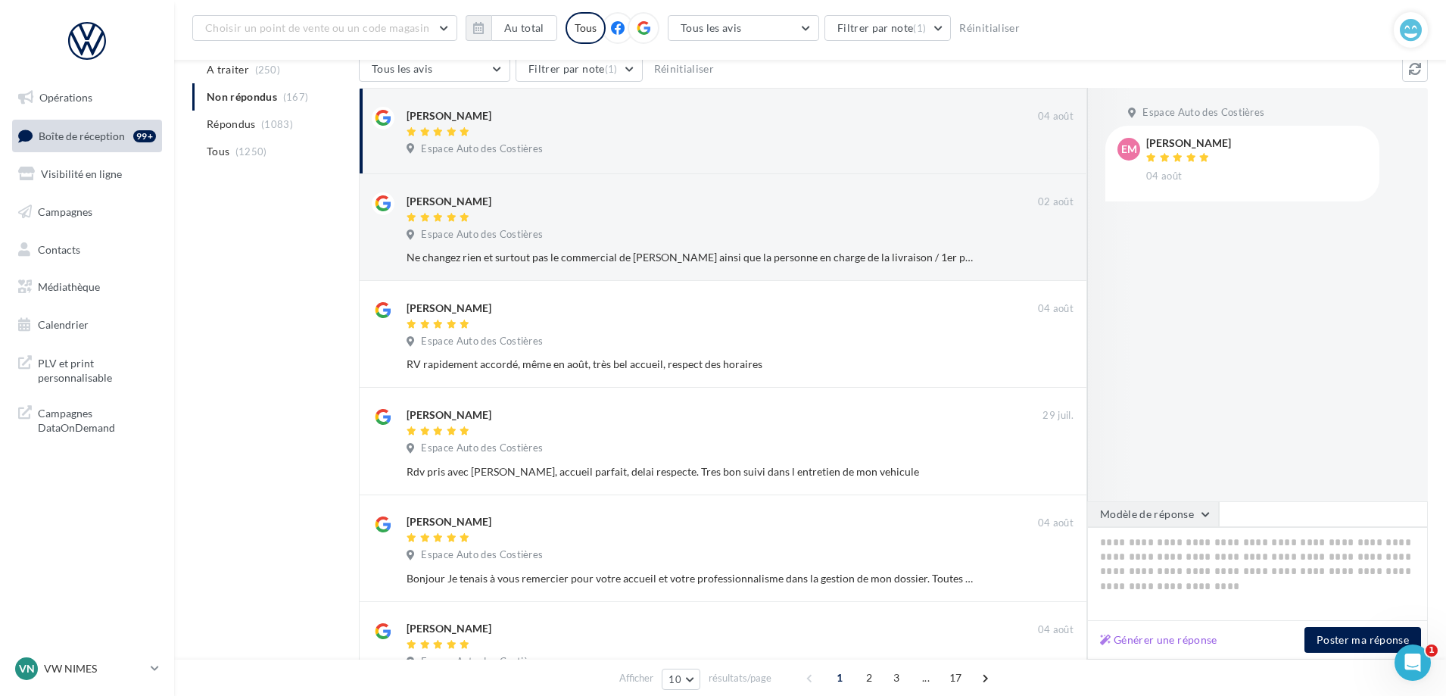
click at [1158, 514] on button "Modèle de réponse" at bounding box center [1153, 514] width 132 height 26
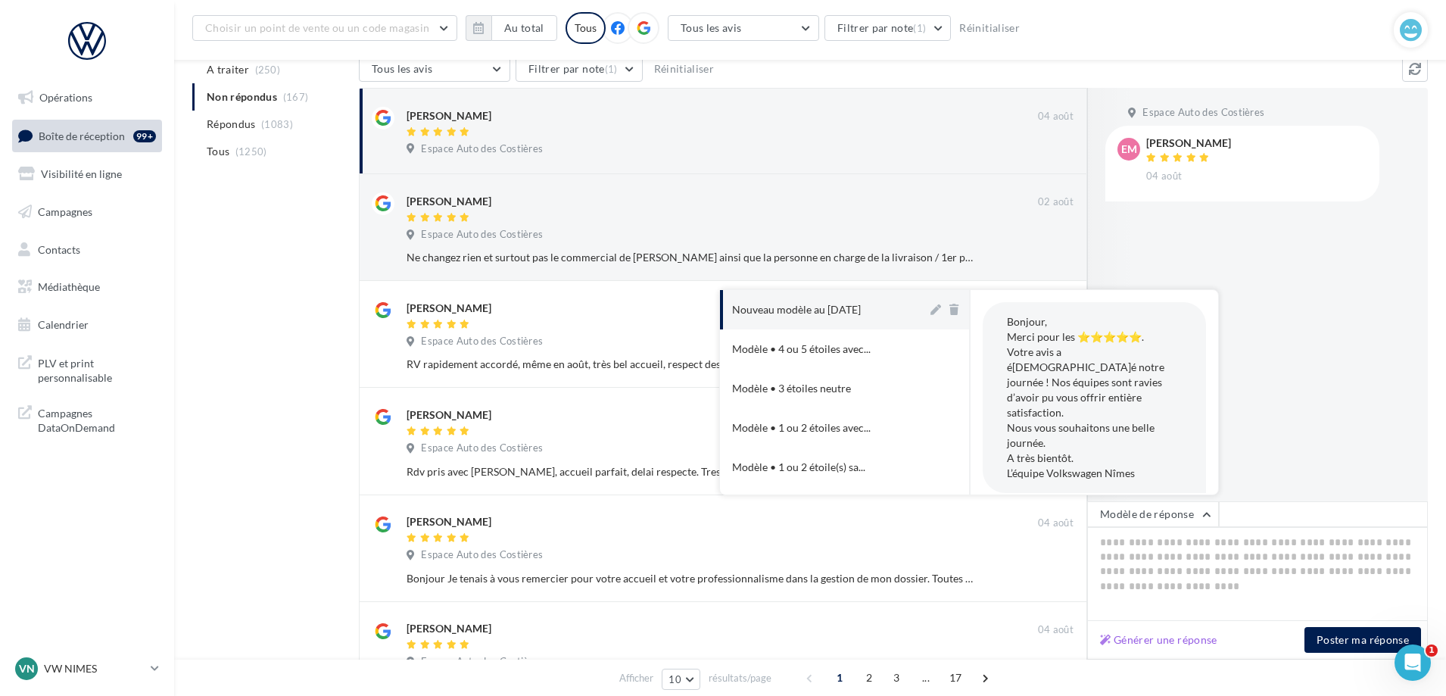
click at [856, 299] on button "Nouveau modèle au [DATE]" at bounding box center [823, 309] width 207 height 39
type textarea "**********"
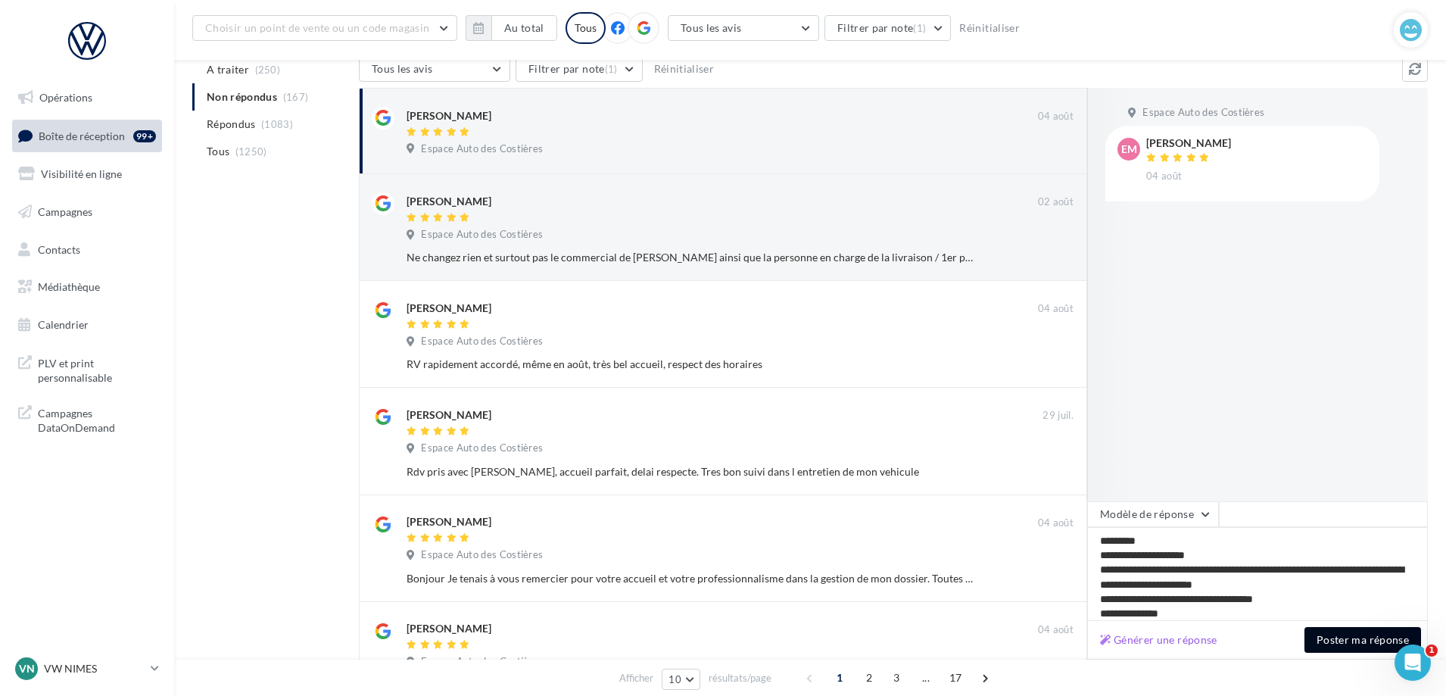
click at [1353, 650] on button "Poster ma réponse" at bounding box center [1362, 640] width 117 height 26
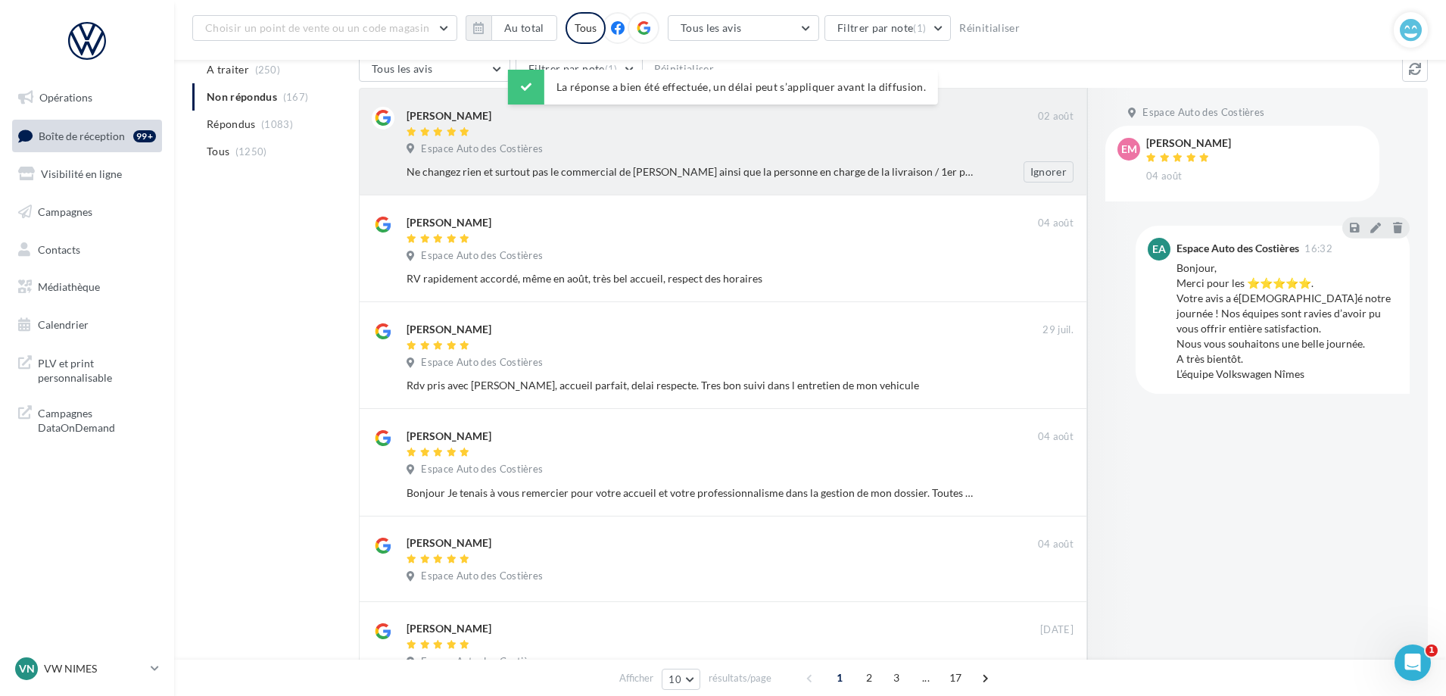
drag, startPoint x: 509, startPoint y: 142, endPoint x: 518, endPoint y: 153, distance: 14.5
click at [508, 147] on span "Espace Auto des Costières" at bounding box center [482, 149] width 122 height 14
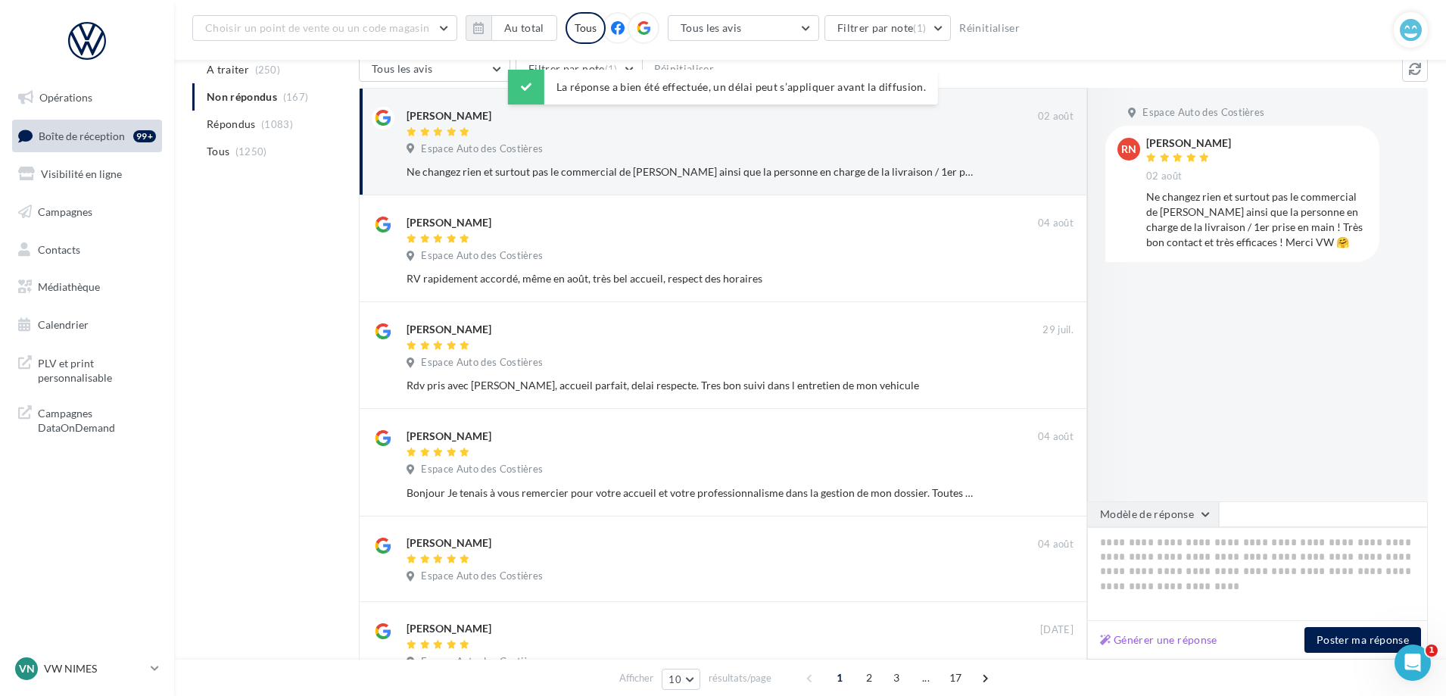
drag, startPoint x: 1150, startPoint y: 514, endPoint x: 1147, endPoint y: 503, distance: 11.3
click at [1149, 514] on button "Modèle de réponse" at bounding box center [1153, 514] width 132 height 26
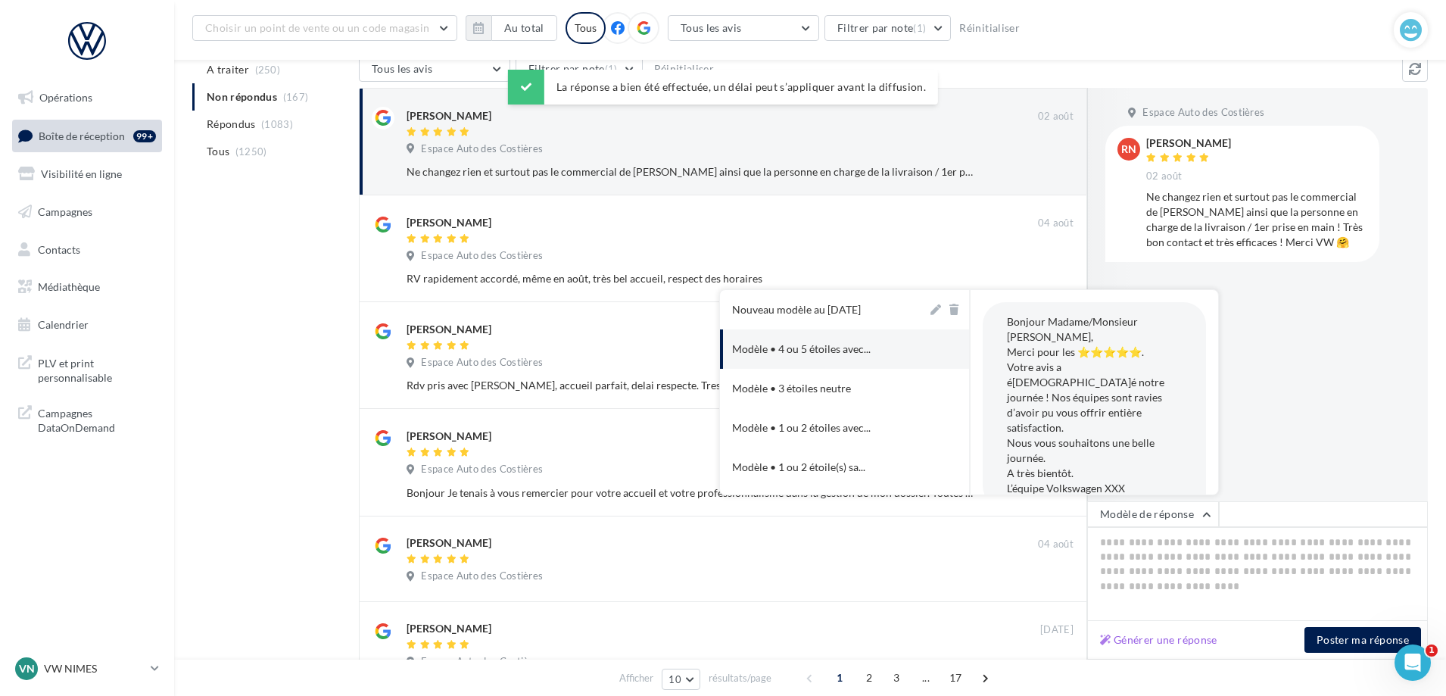
click at [839, 313] on div "Nouveau modèle au [DATE]" at bounding box center [796, 309] width 129 height 15
type textarea "**********"
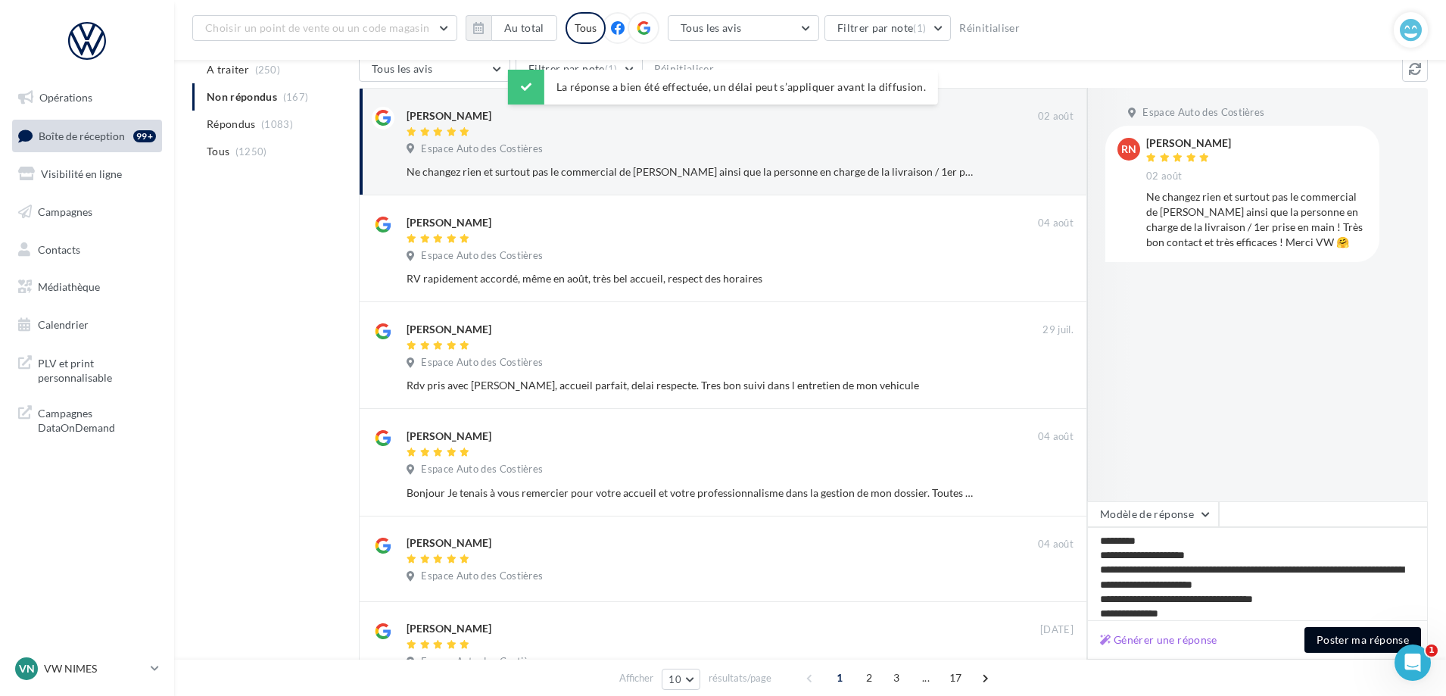
click at [1325, 632] on button "Poster ma réponse" at bounding box center [1362, 640] width 117 height 26
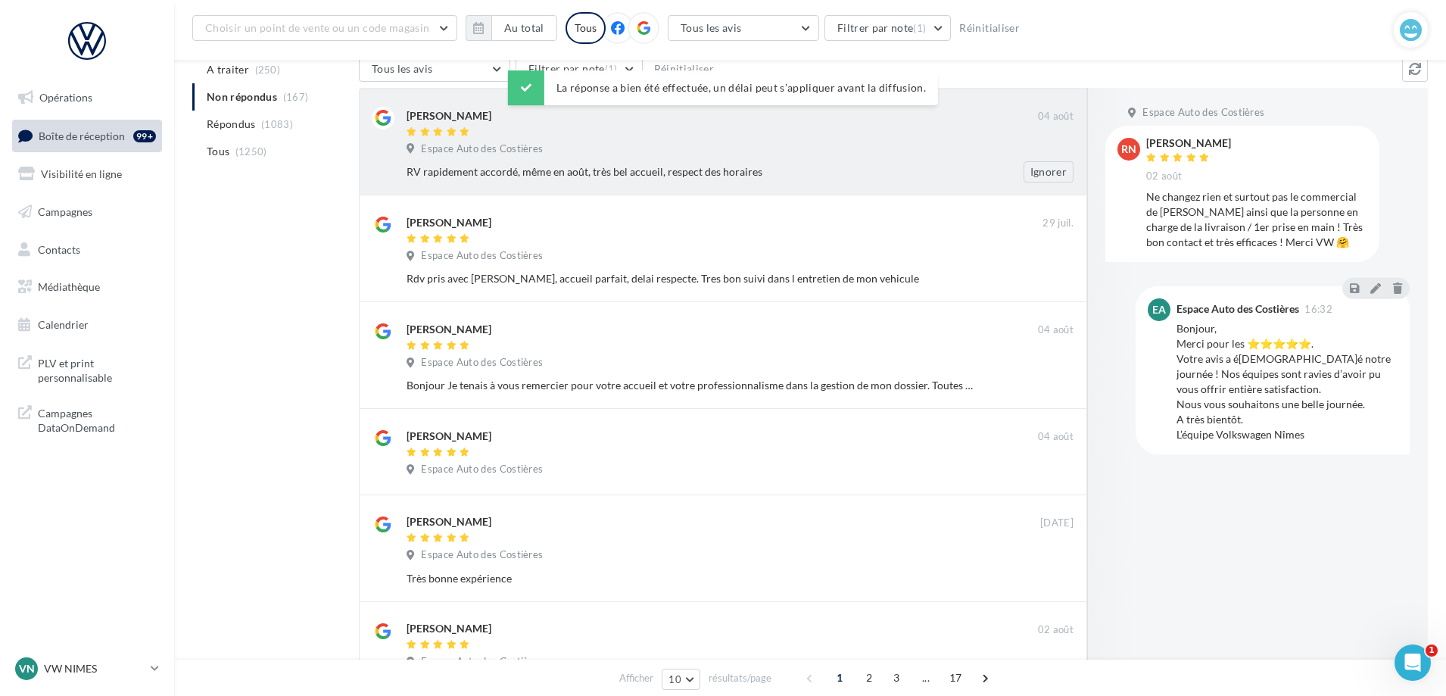
click at [629, 163] on div "RV rapidement accordé, même en août, très bel accueil, respect des horaires Ign…" at bounding box center [745, 171] width 679 height 21
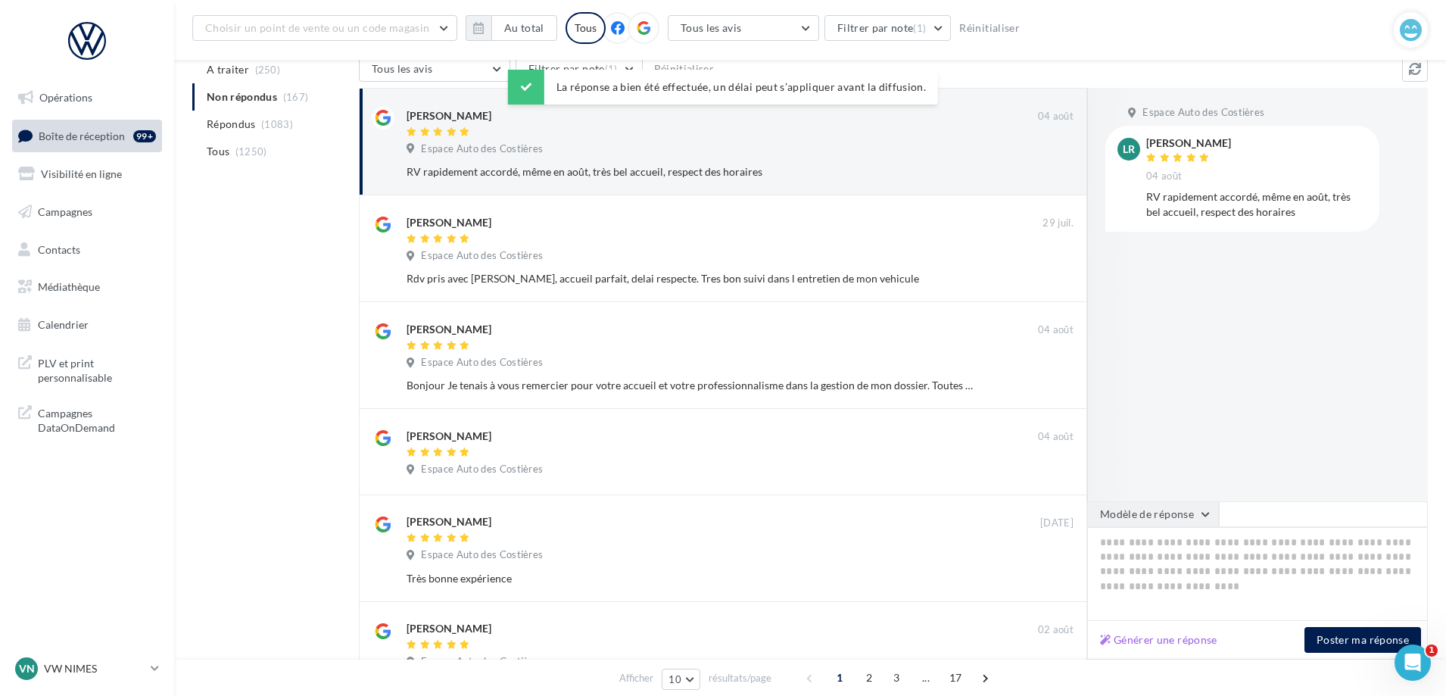
click at [1143, 505] on button "Modèle de réponse" at bounding box center [1153, 514] width 132 height 26
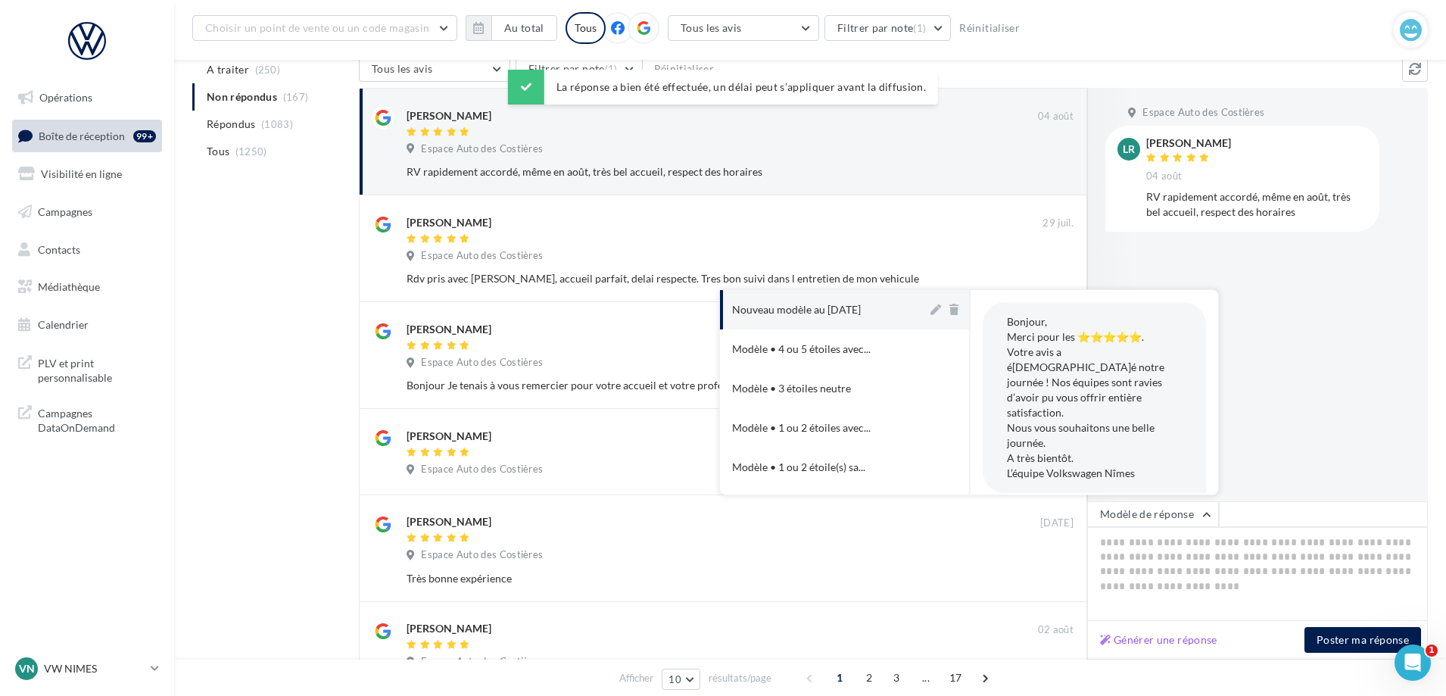
click at [799, 312] on div "Nouveau modèle au [DATE]" at bounding box center [796, 309] width 129 height 15
type textarea "**********"
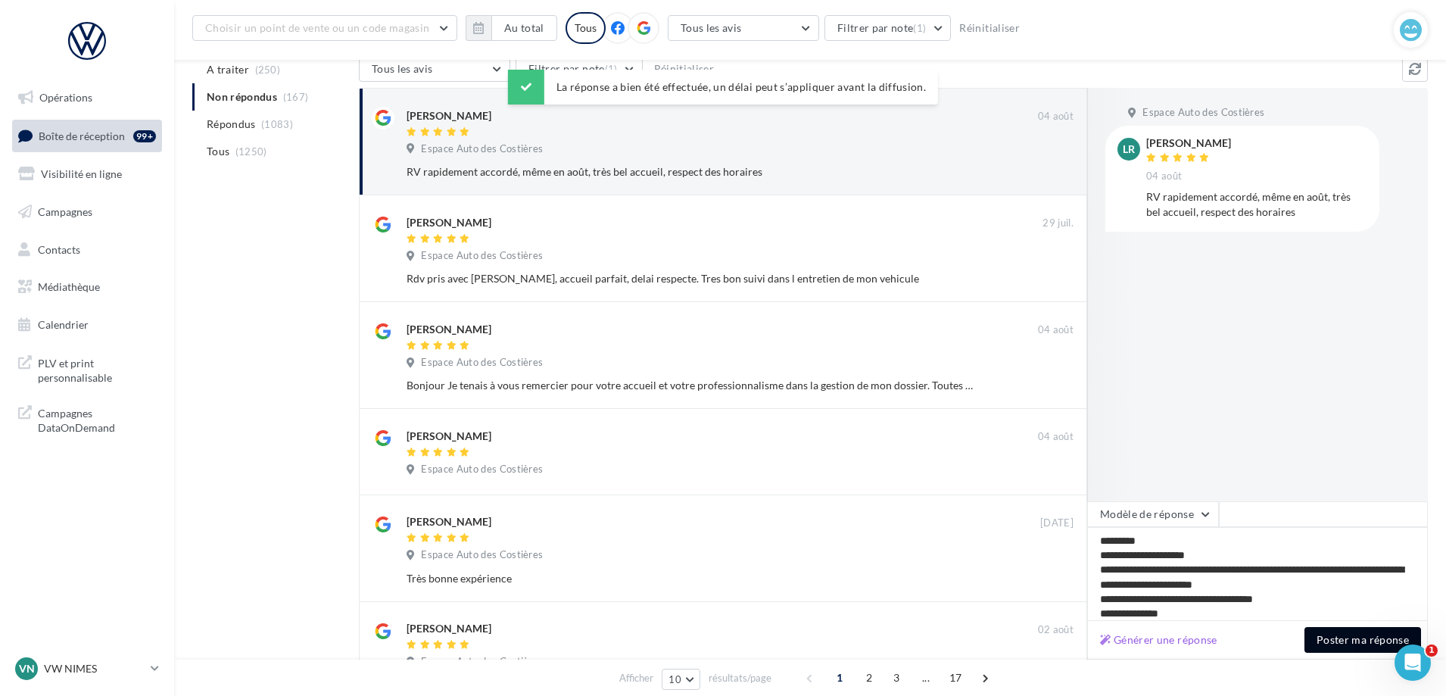
click at [1355, 643] on button "Poster ma réponse" at bounding box center [1362, 640] width 117 height 26
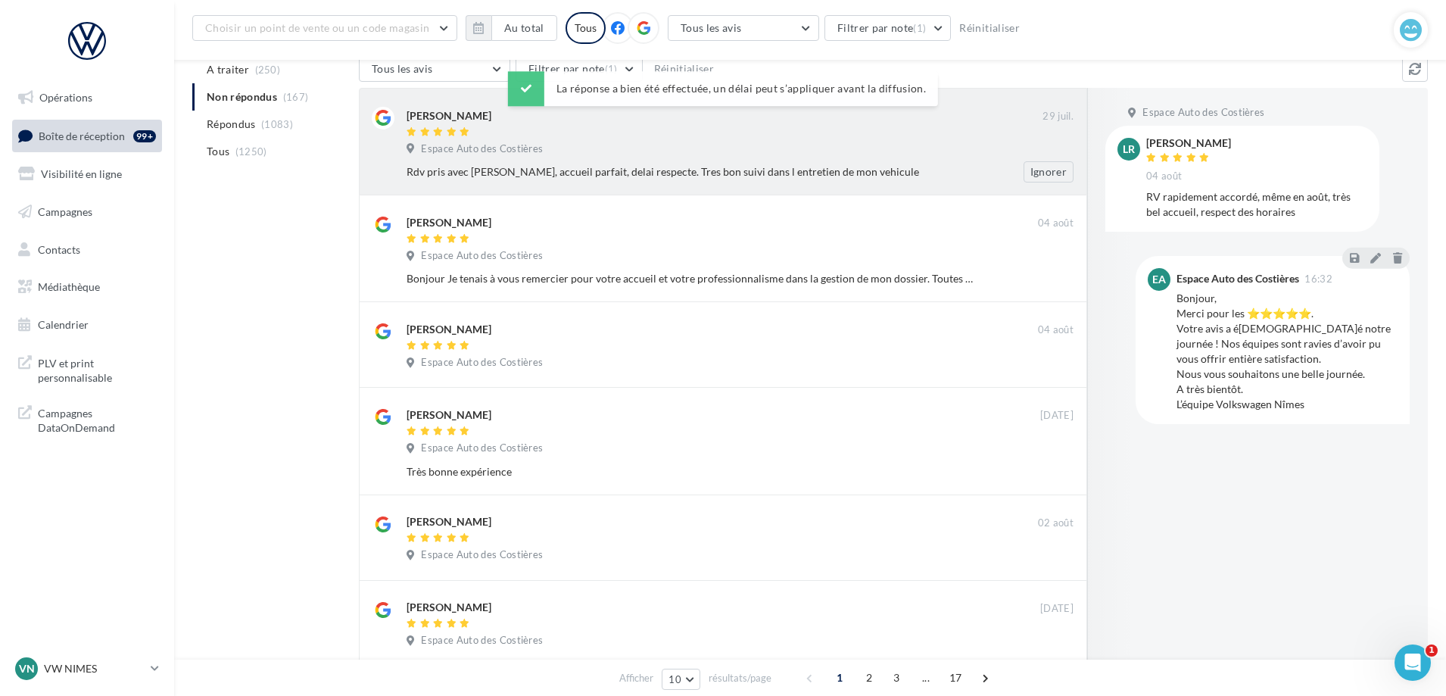
click at [577, 130] on div at bounding box center [724, 132] width 636 height 13
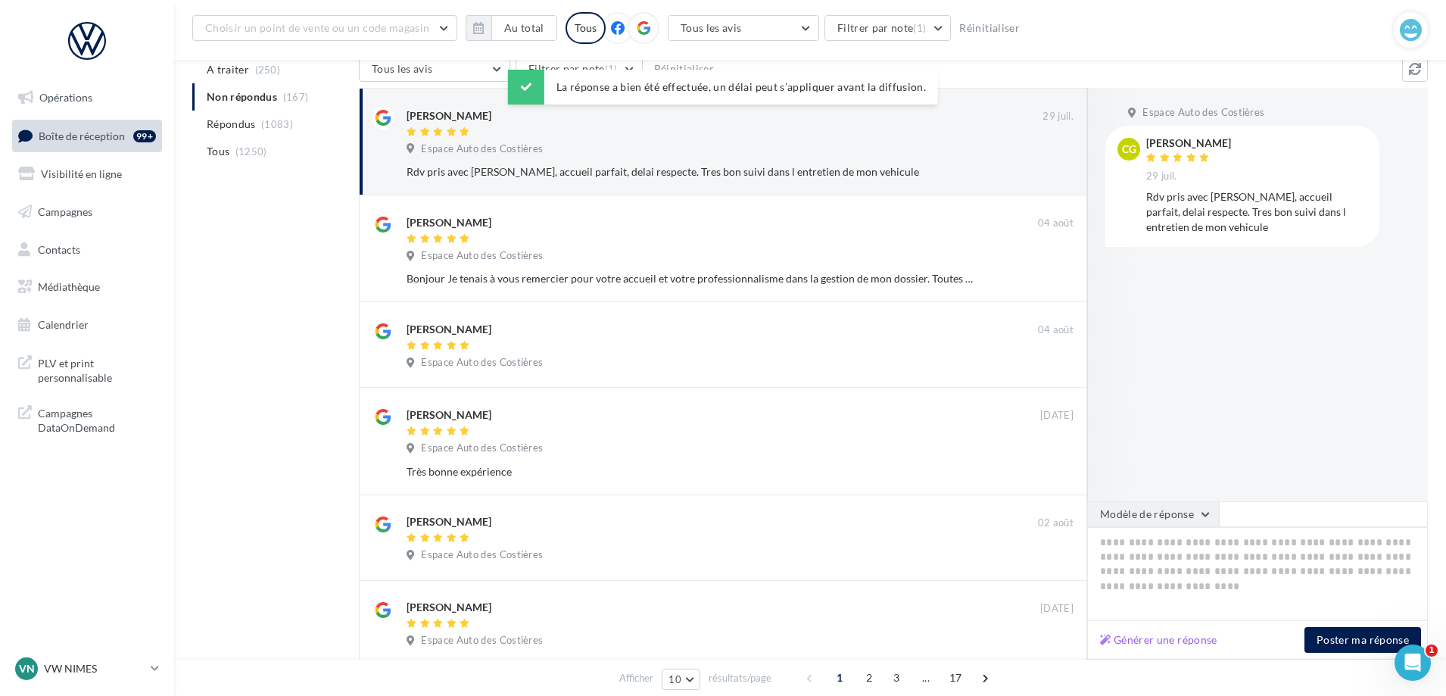
click at [1177, 518] on button "Modèle de réponse" at bounding box center [1153, 514] width 132 height 26
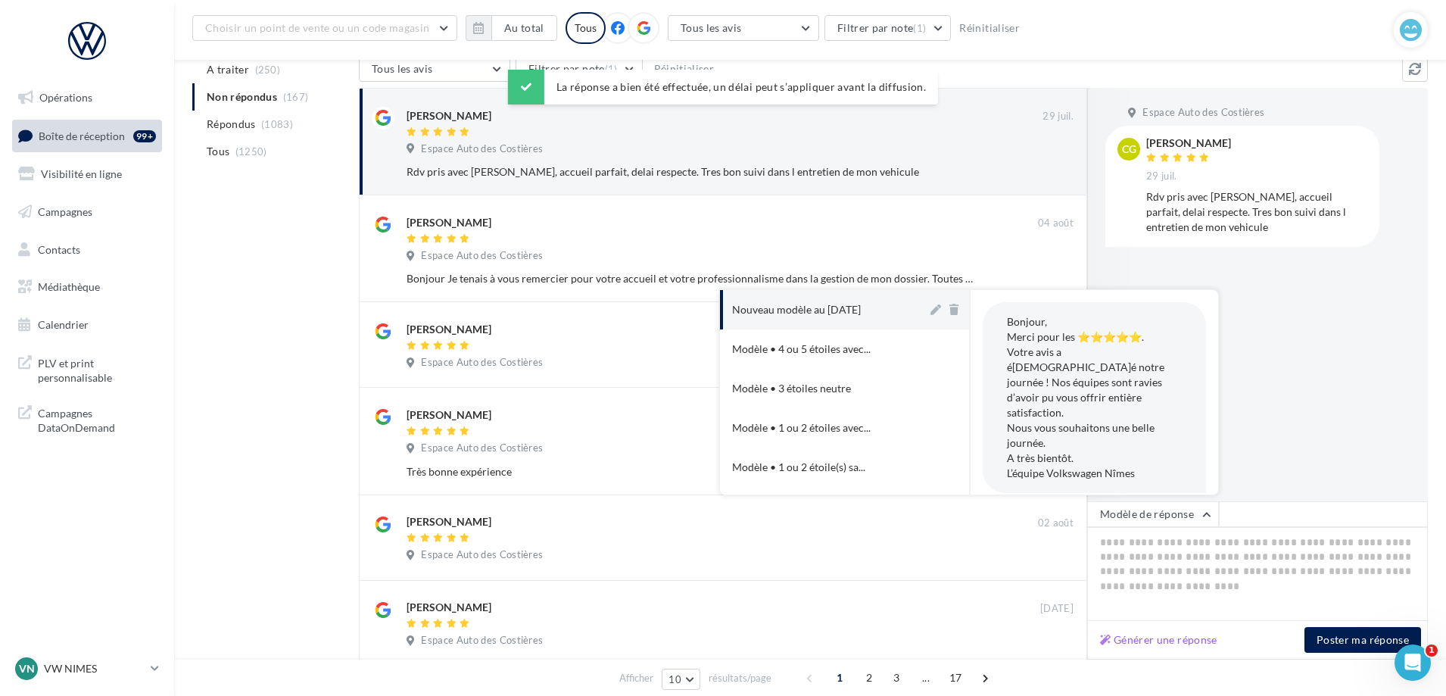
click at [803, 307] on div "Nouveau modèle au [DATE]" at bounding box center [796, 309] width 129 height 15
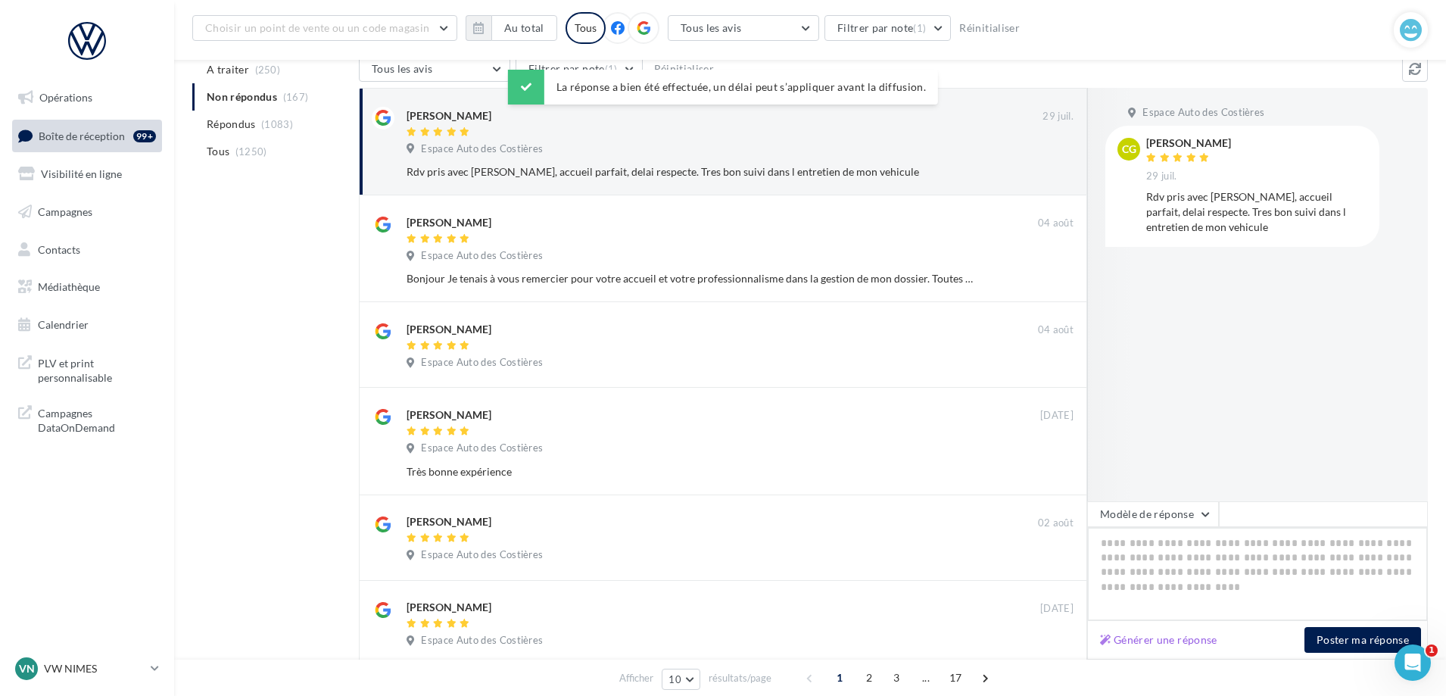
type textarea "**********"
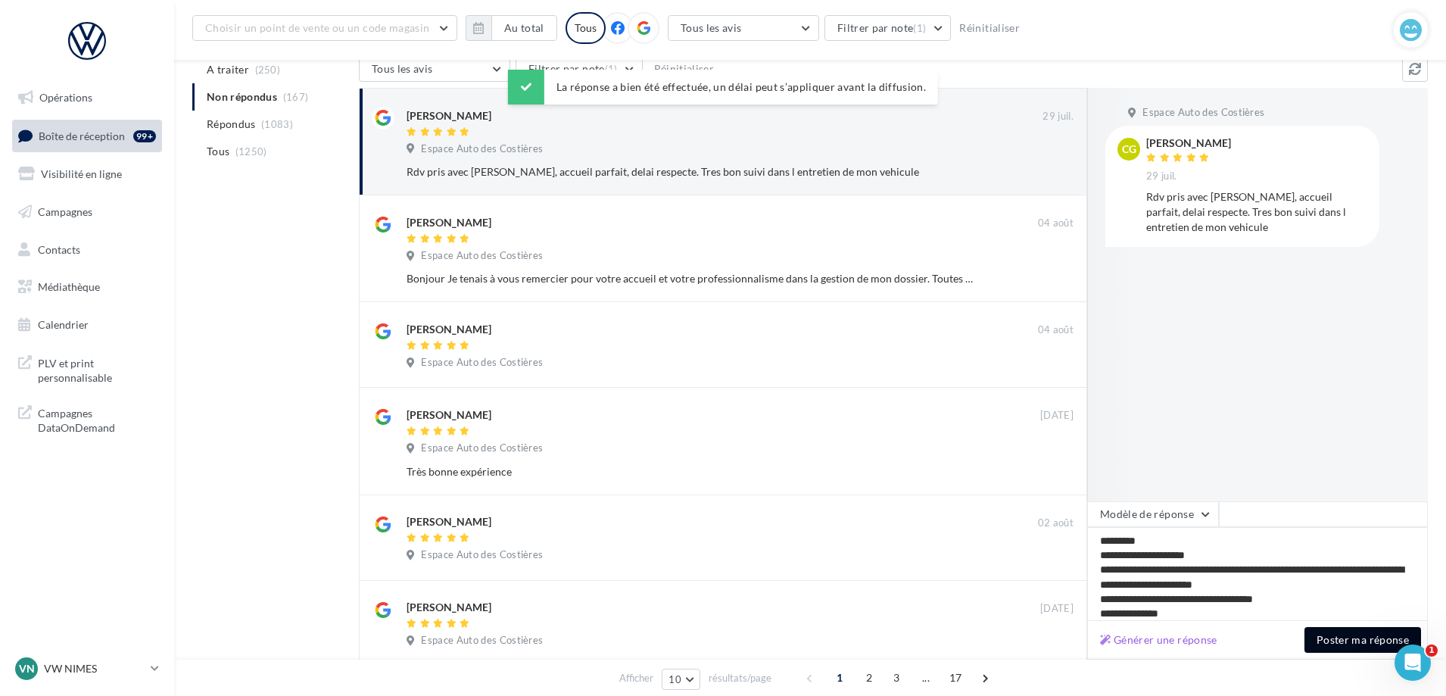
click at [1374, 642] on button "Poster ma réponse" at bounding box center [1362, 640] width 117 height 26
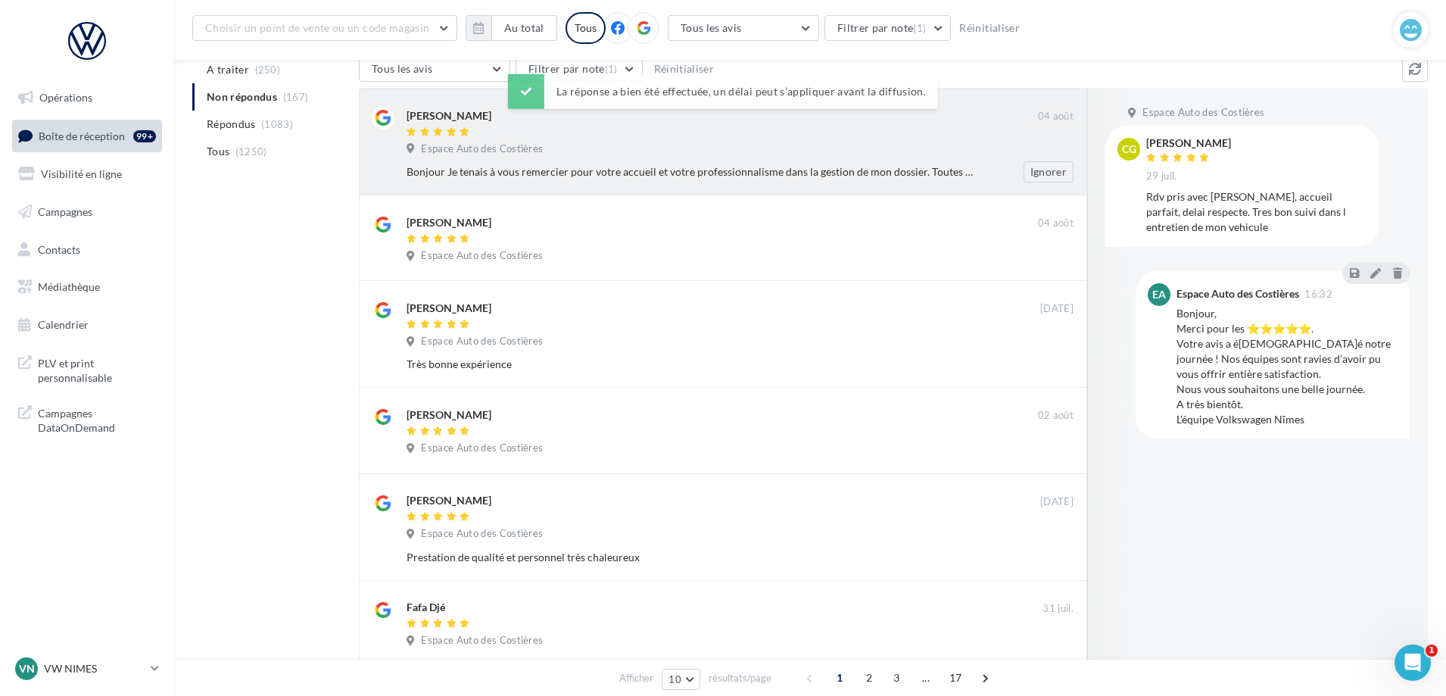
click at [708, 159] on div "Christophe Gonthier 04 août Espace Auto des Costières Bonjour Je tenais à vous …" at bounding box center [739, 145] width 667 height 76
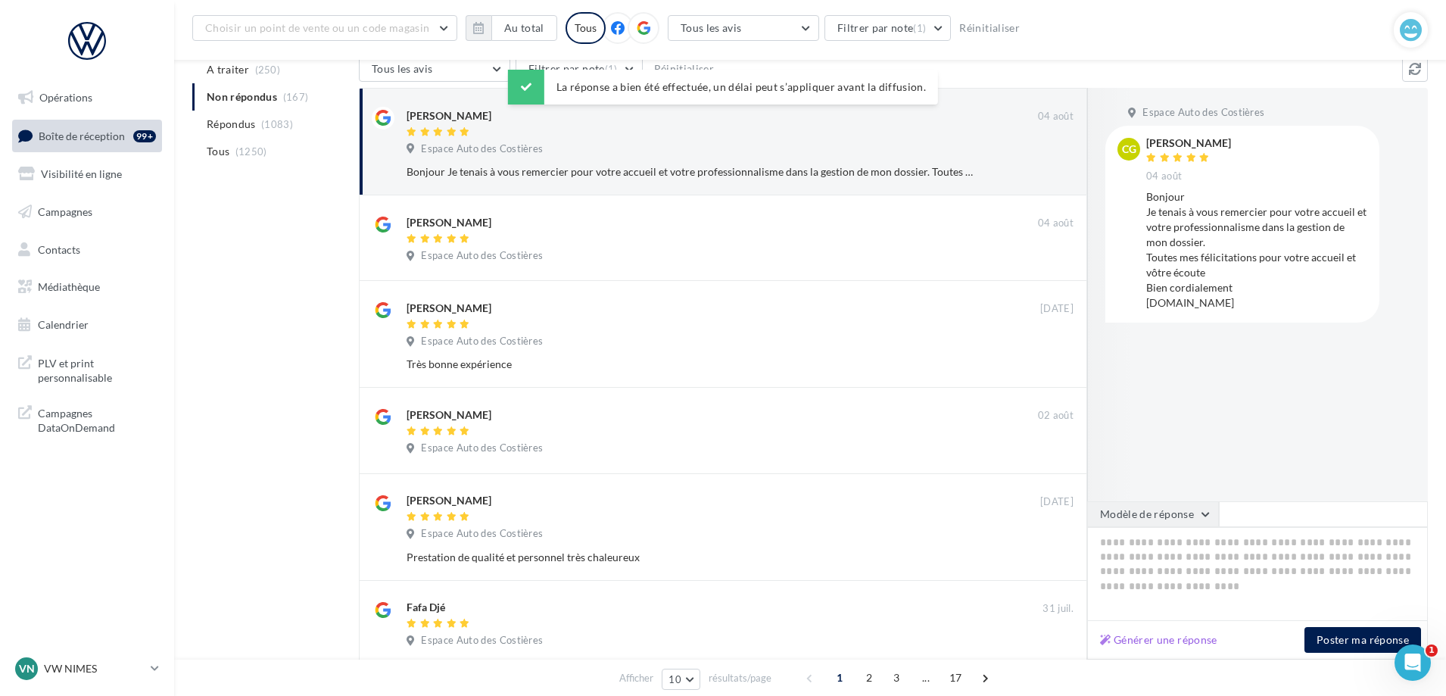
click at [1158, 506] on button "Modèle de réponse" at bounding box center [1153, 514] width 132 height 26
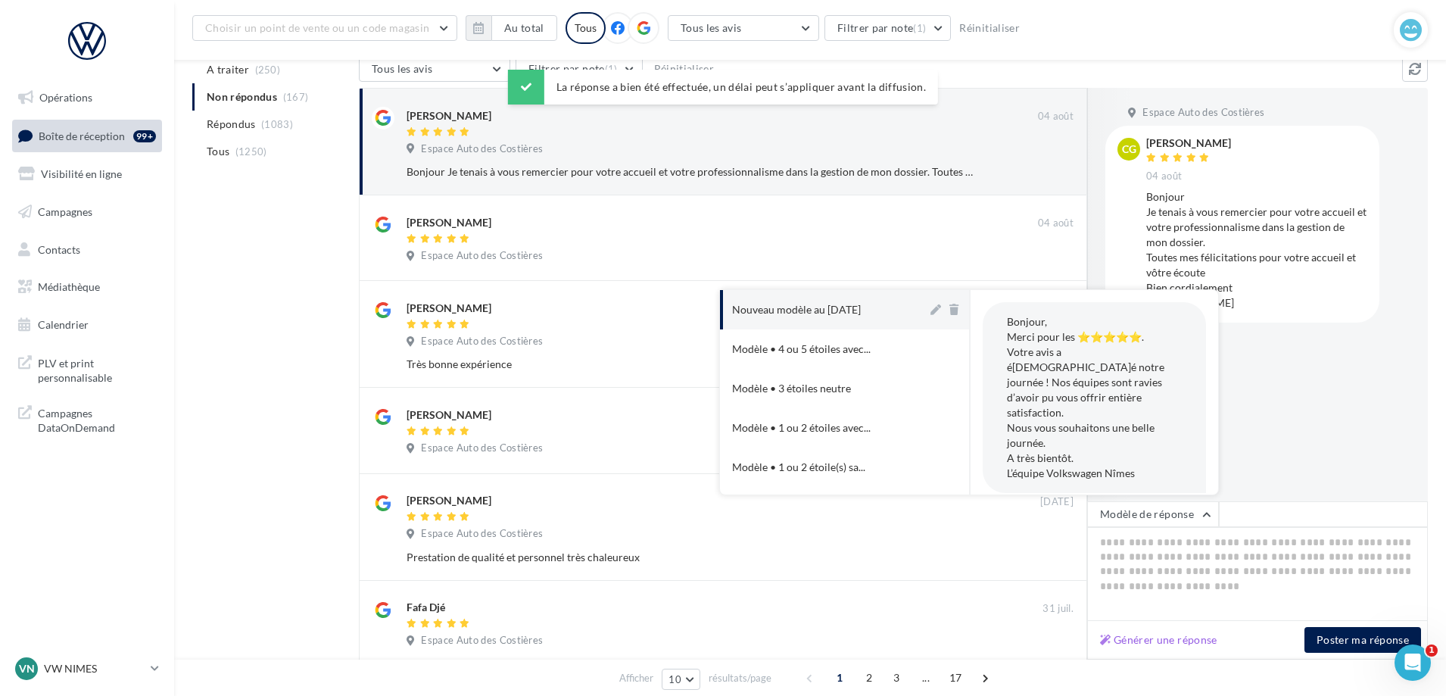
drag, startPoint x: 846, startPoint y: 306, endPoint x: 1026, endPoint y: 381, distance: 195.1
click at [847, 306] on div "Nouveau modèle au [DATE]" at bounding box center [796, 309] width 129 height 15
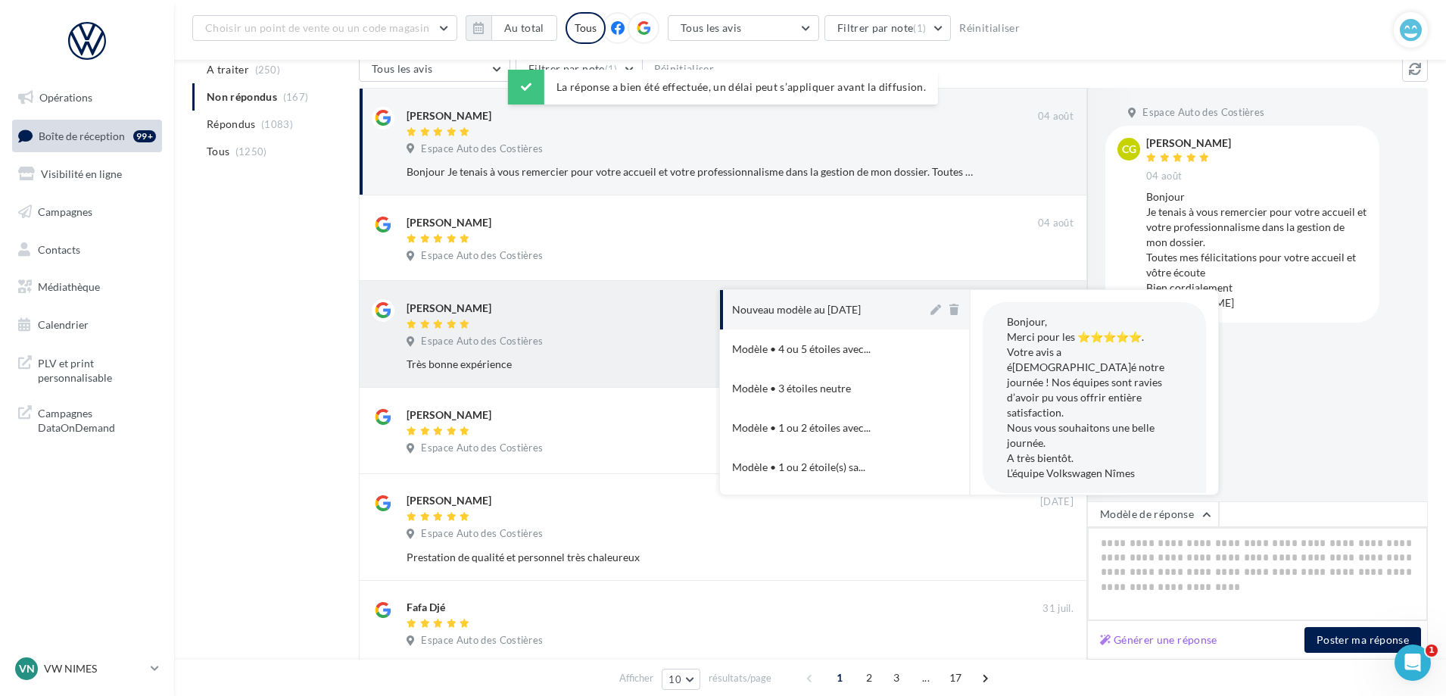
type textarea "**********"
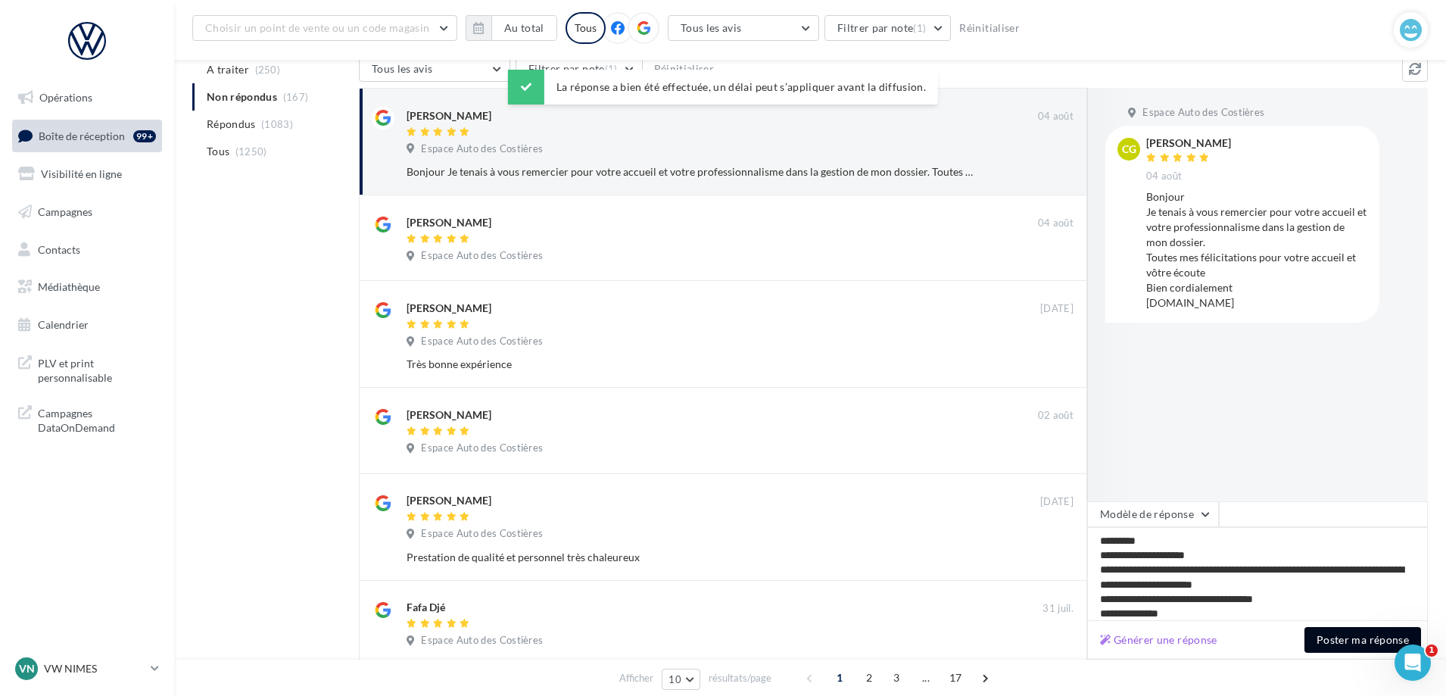
click at [1347, 628] on button "Poster ma réponse" at bounding box center [1362, 640] width 117 height 26
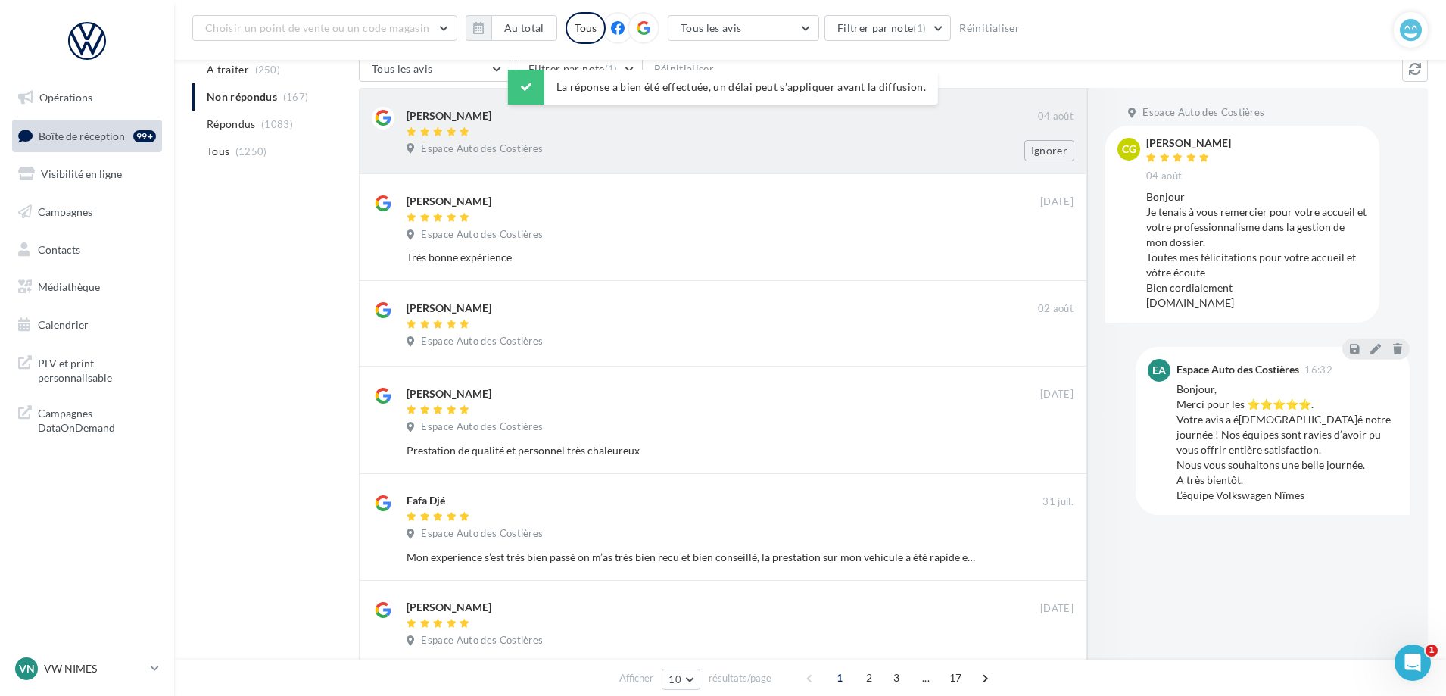
click at [627, 135] on div at bounding box center [721, 132] width 631 height 13
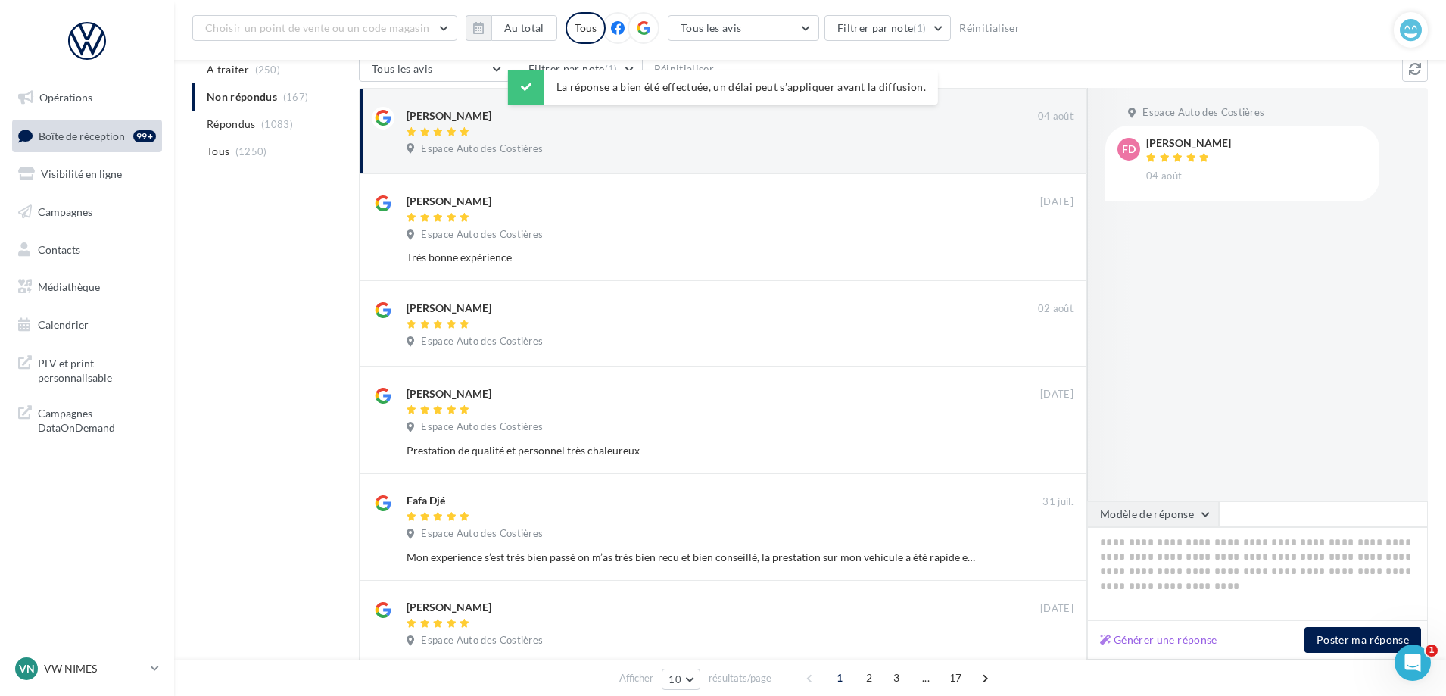
click at [1169, 506] on button "Modèle de réponse" at bounding box center [1153, 514] width 132 height 26
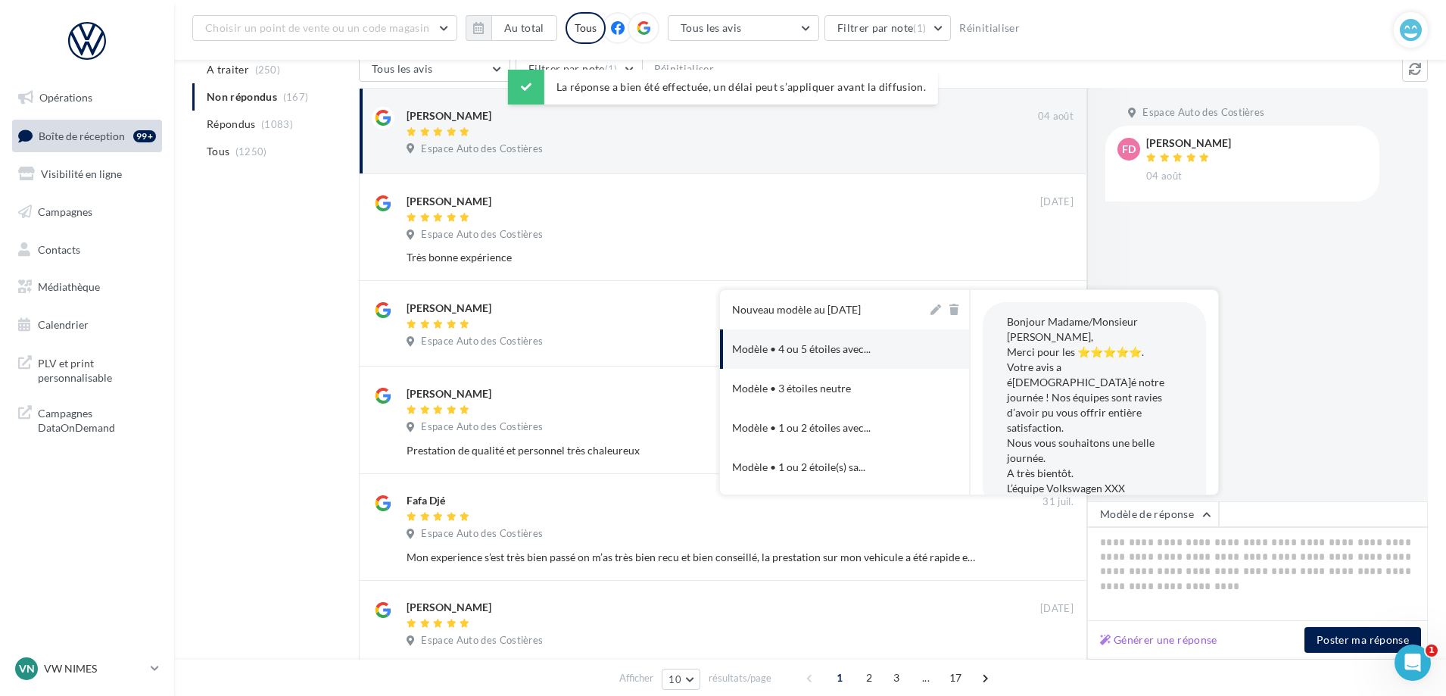
click at [837, 321] on button "Nouveau modèle au [DATE]" at bounding box center [823, 309] width 207 height 39
type textarea "**********"
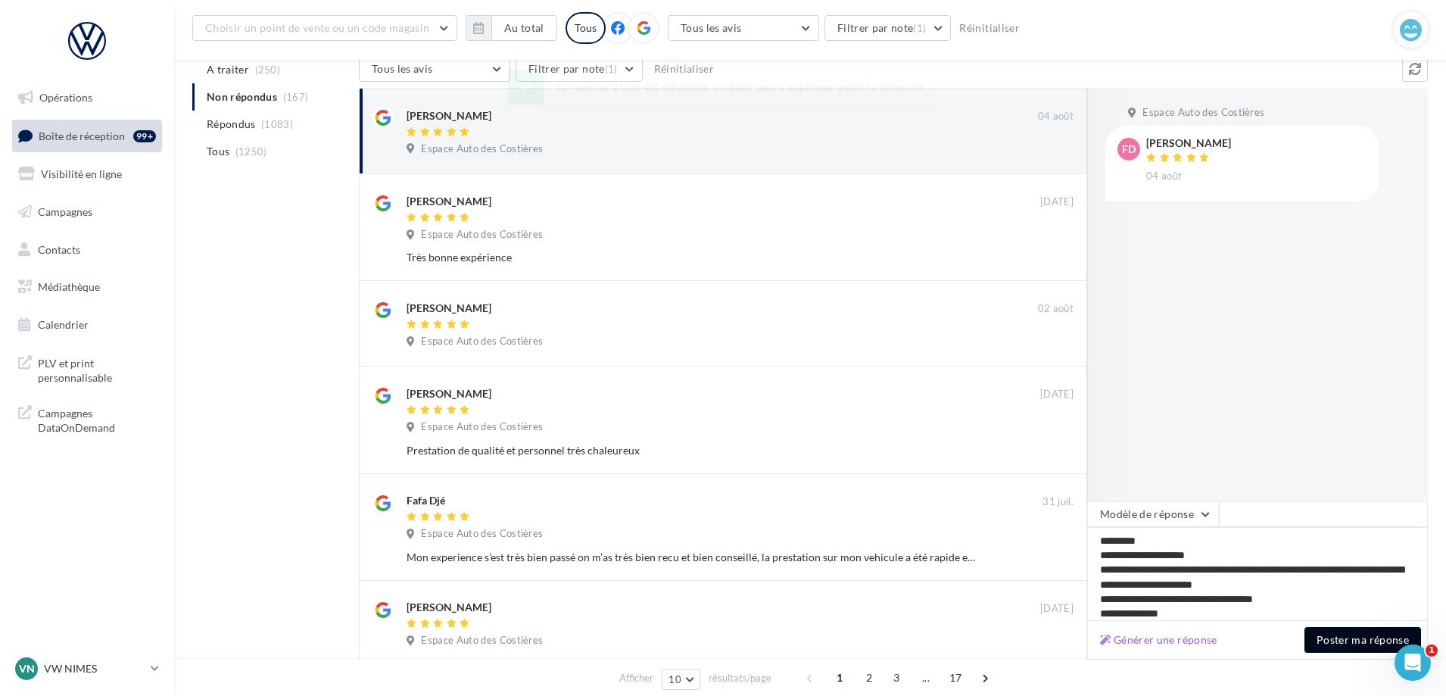
click at [1358, 643] on button "Poster ma réponse" at bounding box center [1362, 640] width 117 height 26
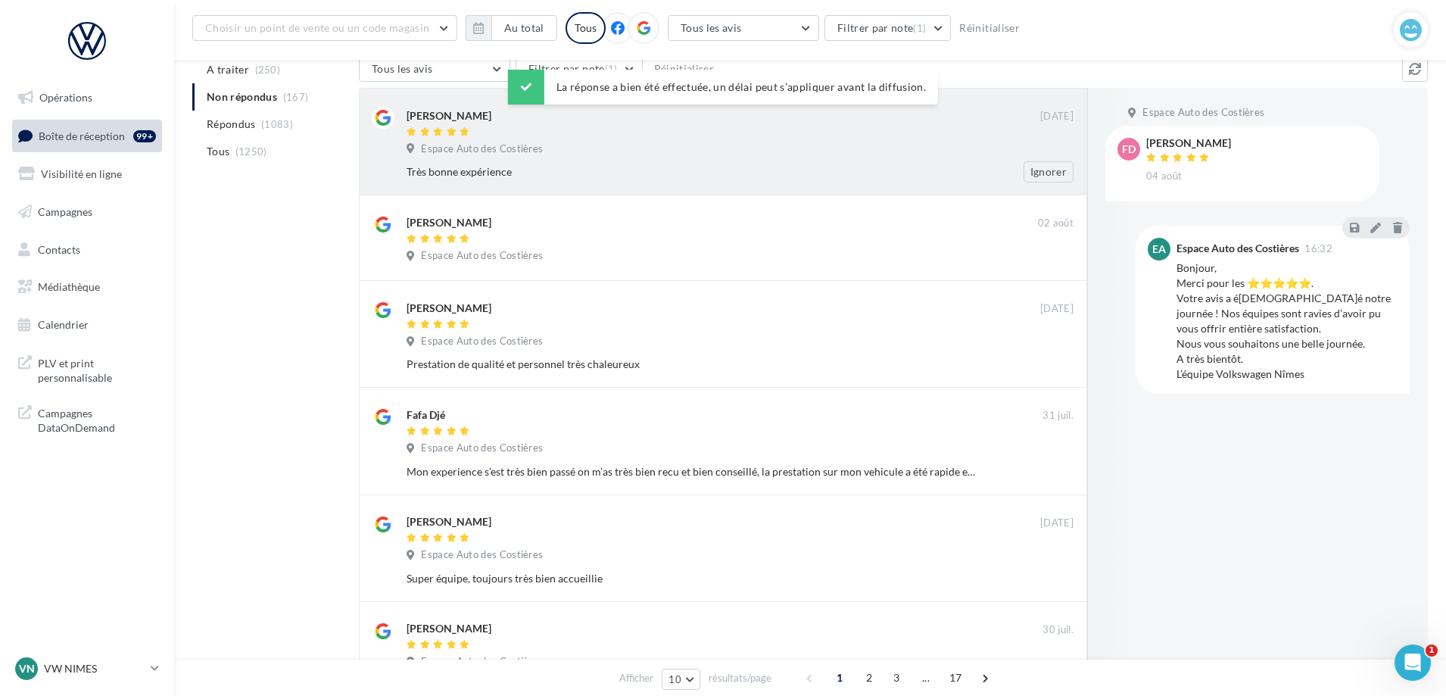
click at [717, 175] on div "Très bonne expérience" at bounding box center [690, 171] width 568 height 15
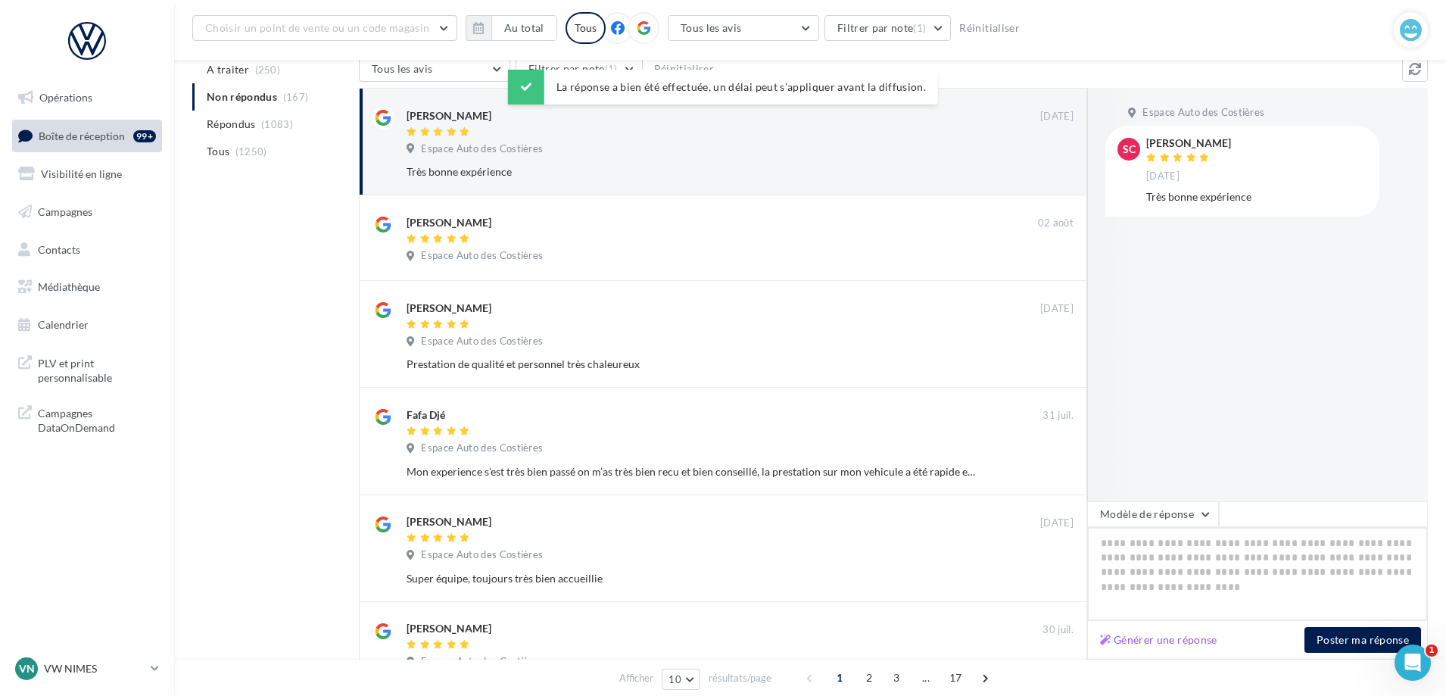
click at [1183, 529] on textarea at bounding box center [1257, 574] width 341 height 94
click at [1178, 518] on button "Modèle de réponse" at bounding box center [1153, 514] width 132 height 26
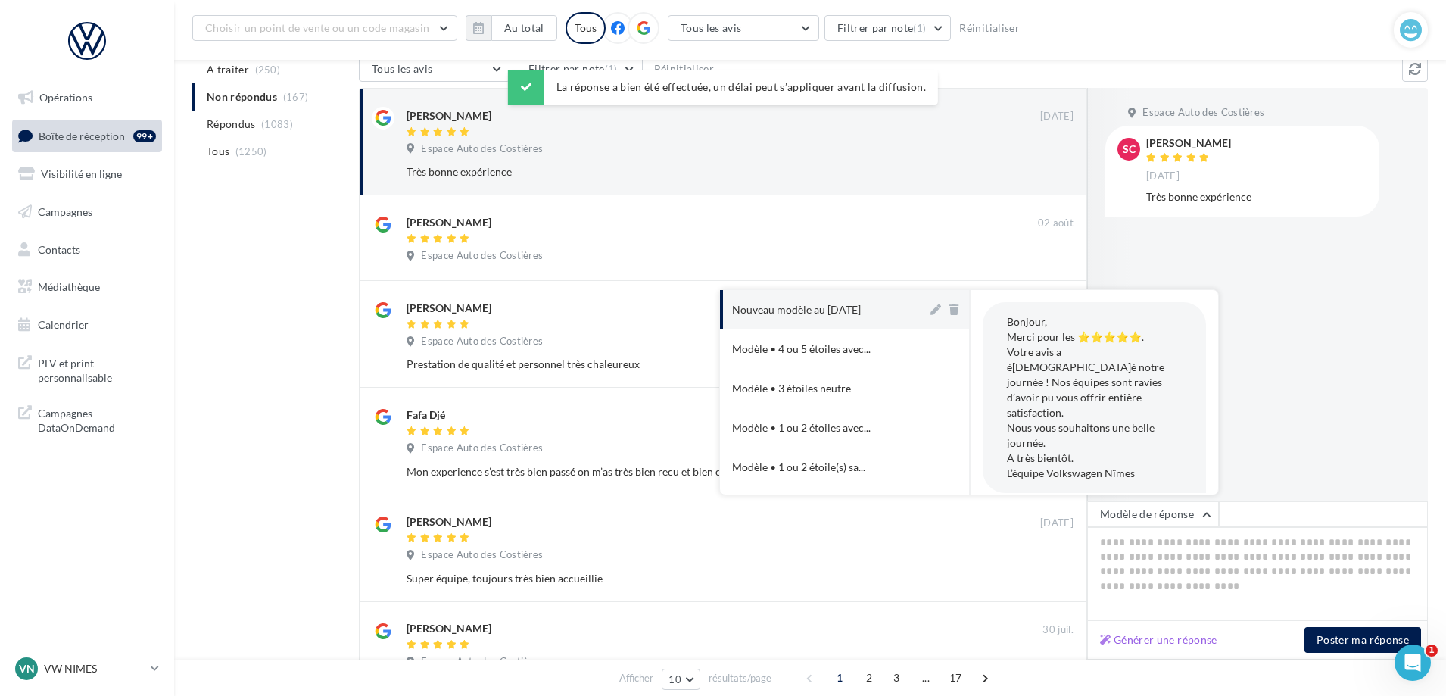
click at [898, 308] on button "Nouveau modèle au [DATE]" at bounding box center [823, 309] width 207 height 39
type textarea "**********"
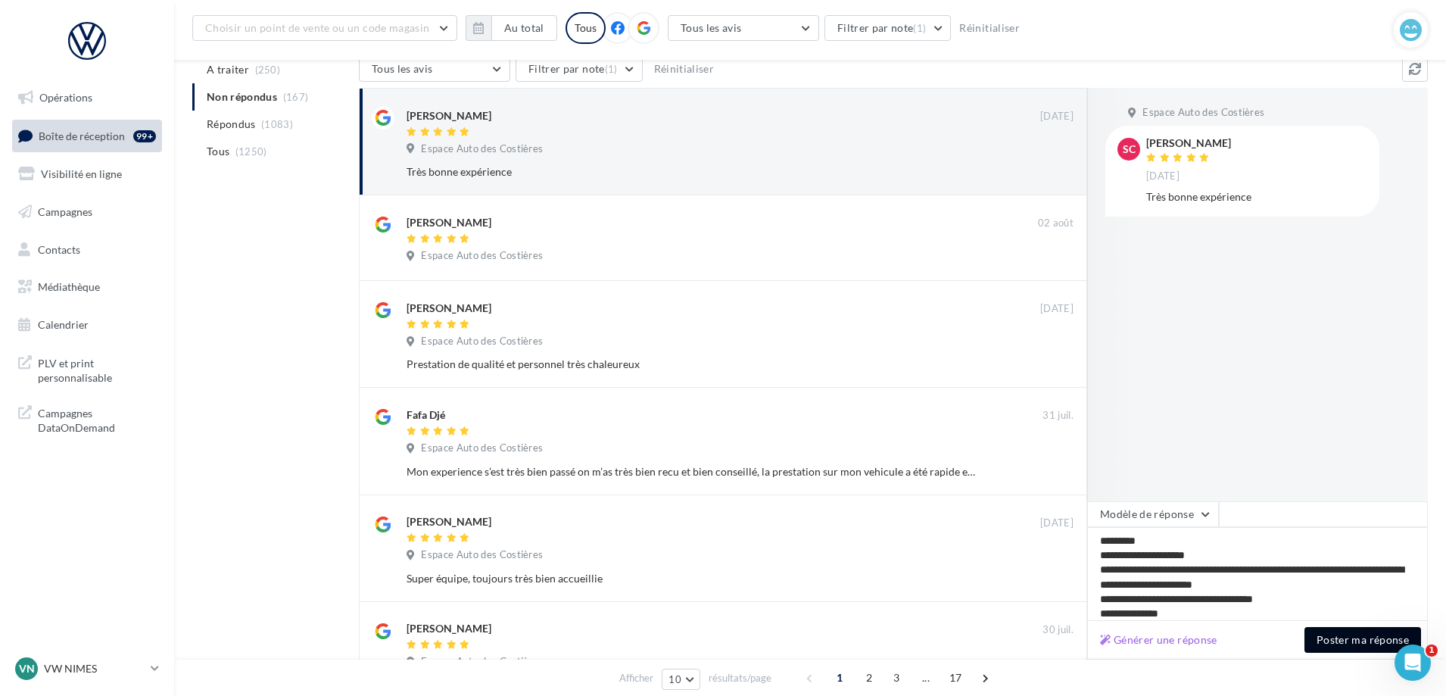
click at [1340, 640] on button "Poster ma réponse" at bounding box center [1362, 640] width 117 height 26
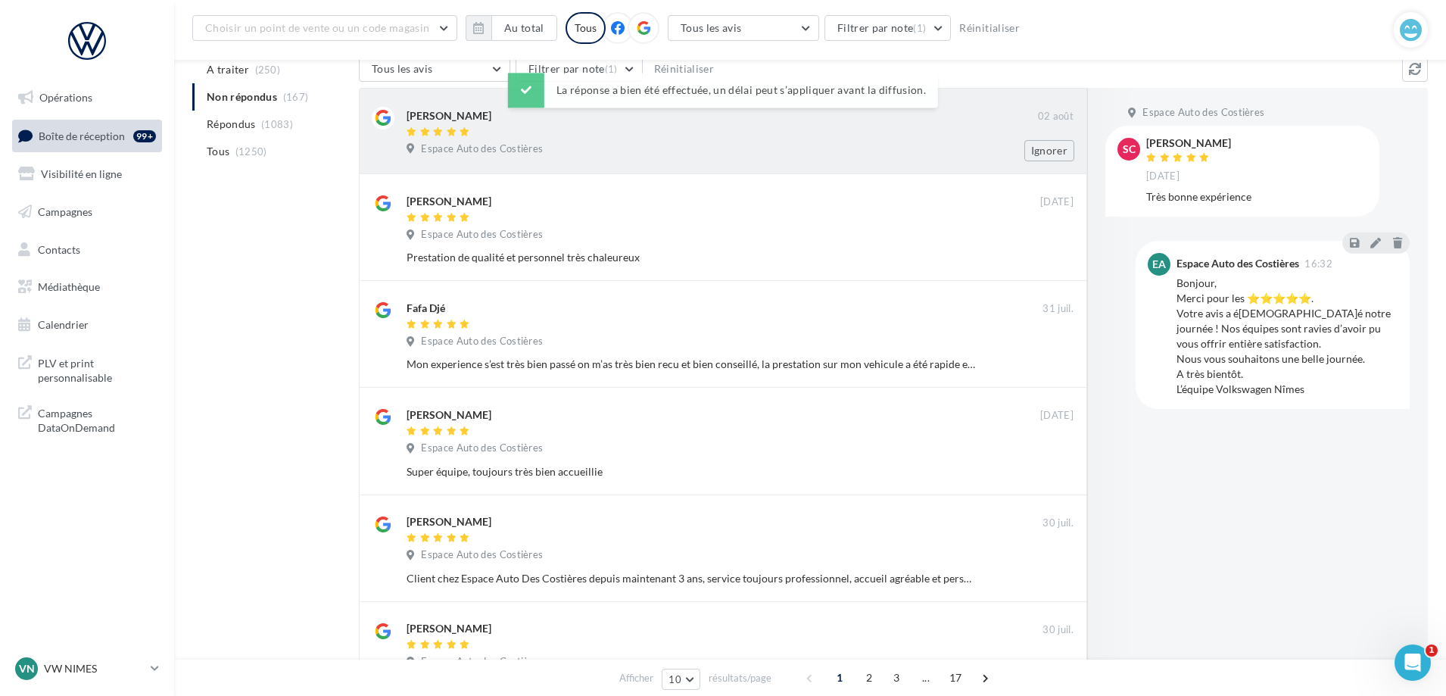
click at [660, 126] on div at bounding box center [721, 132] width 631 height 13
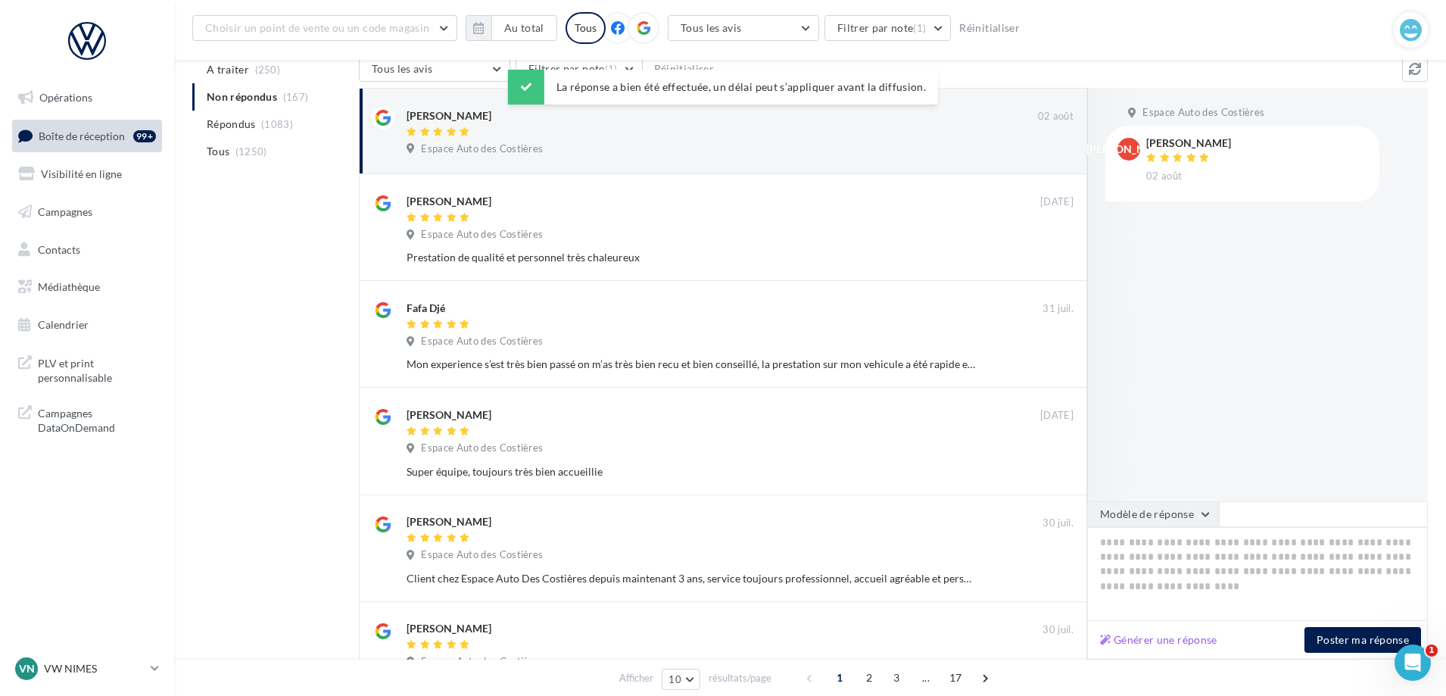
click at [1177, 512] on button "Modèle de réponse" at bounding box center [1153, 514] width 132 height 26
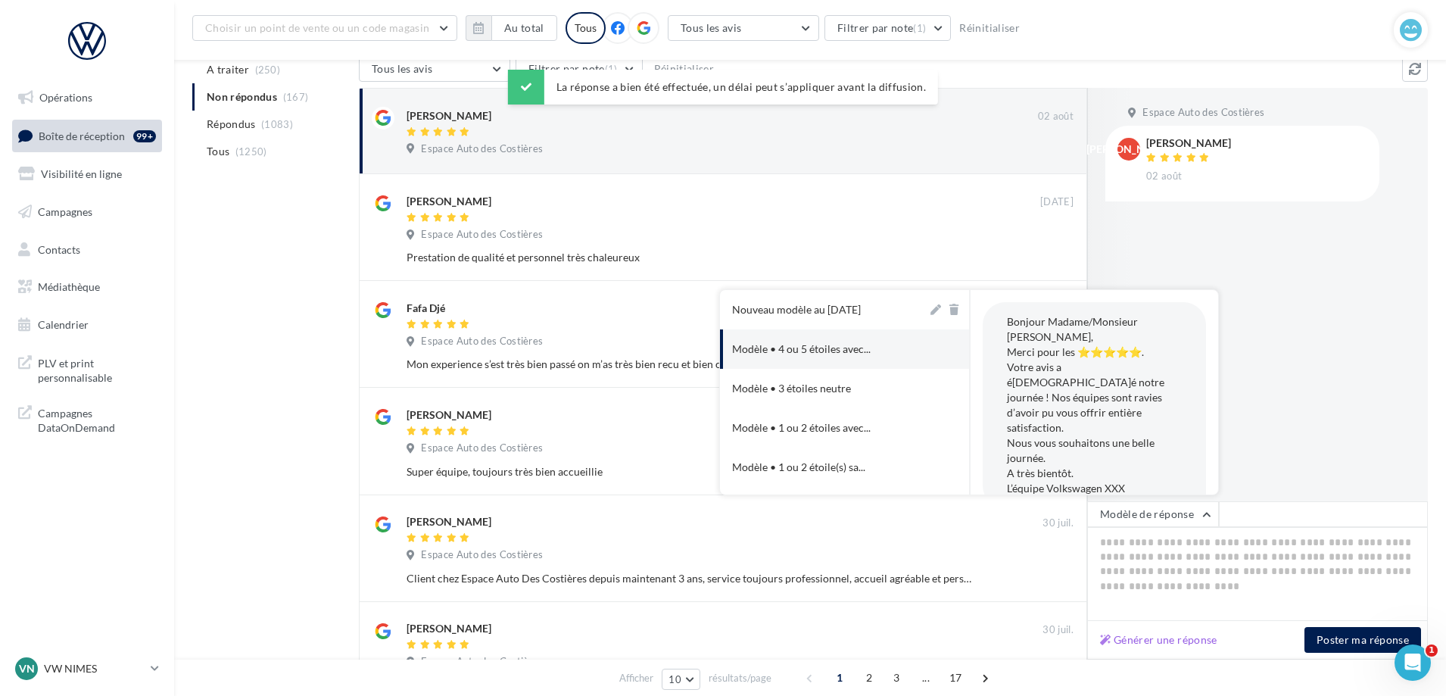
click at [856, 308] on div "Nouveau modèle au [DATE]" at bounding box center [796, 309] width 129 height 15
type textarea "**********"
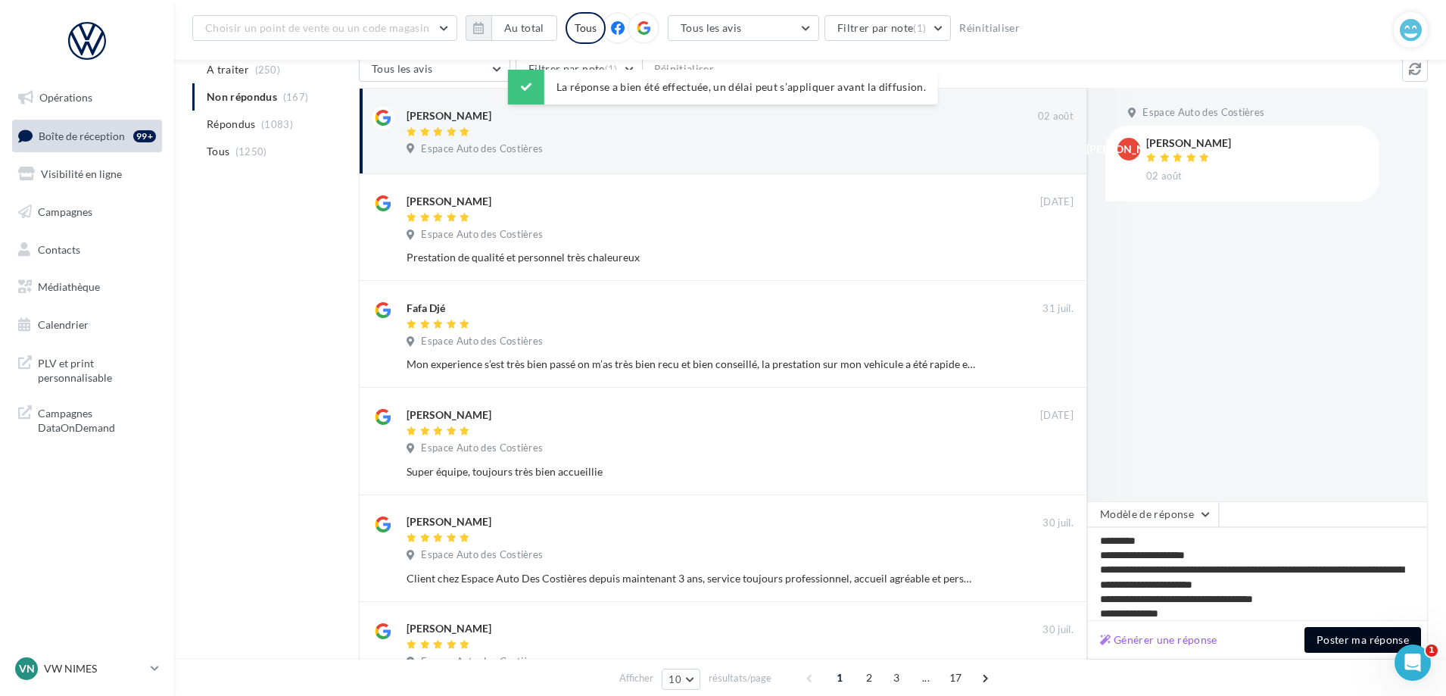
click at [1351, 638] on button "Poster ma réponse" at bounding box center [1362, 640] width 117 height 26
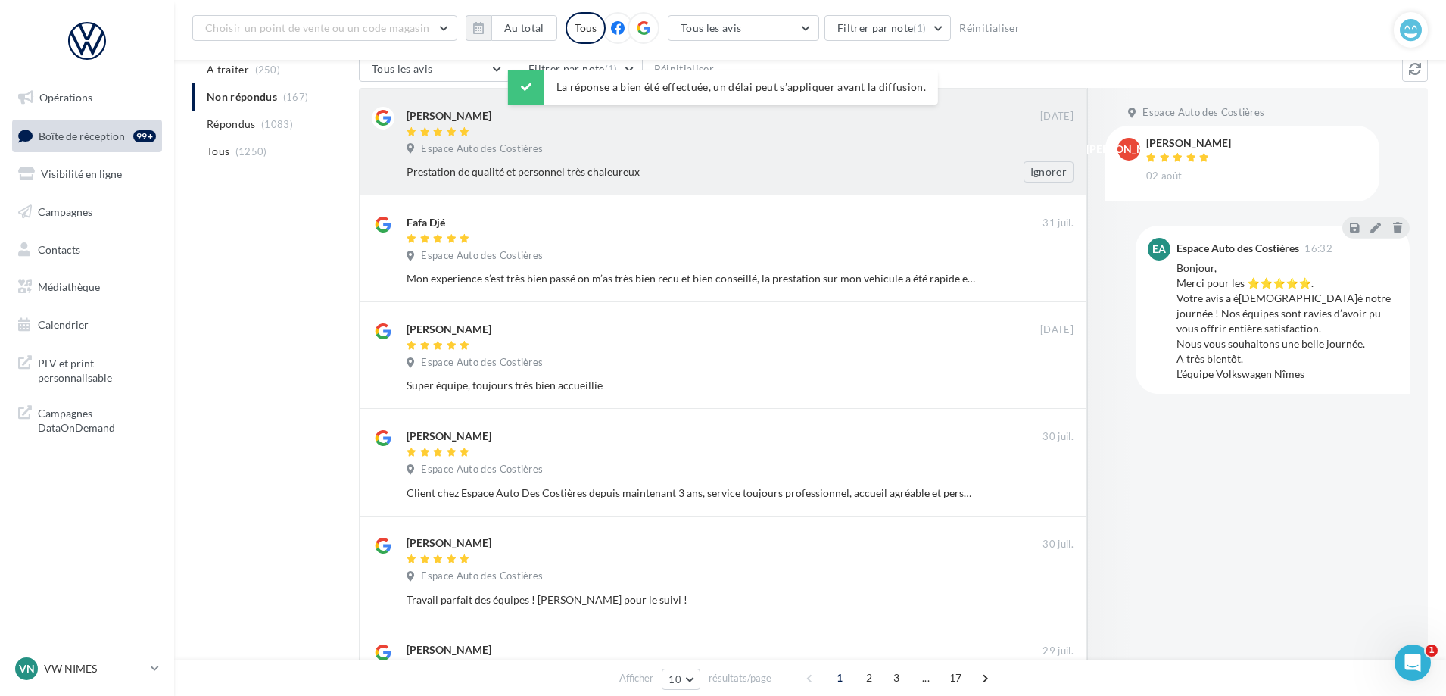
click at [607, 156] on div "Espace Auto des Costières" at bounding box center [739, 150] width 667 height 17
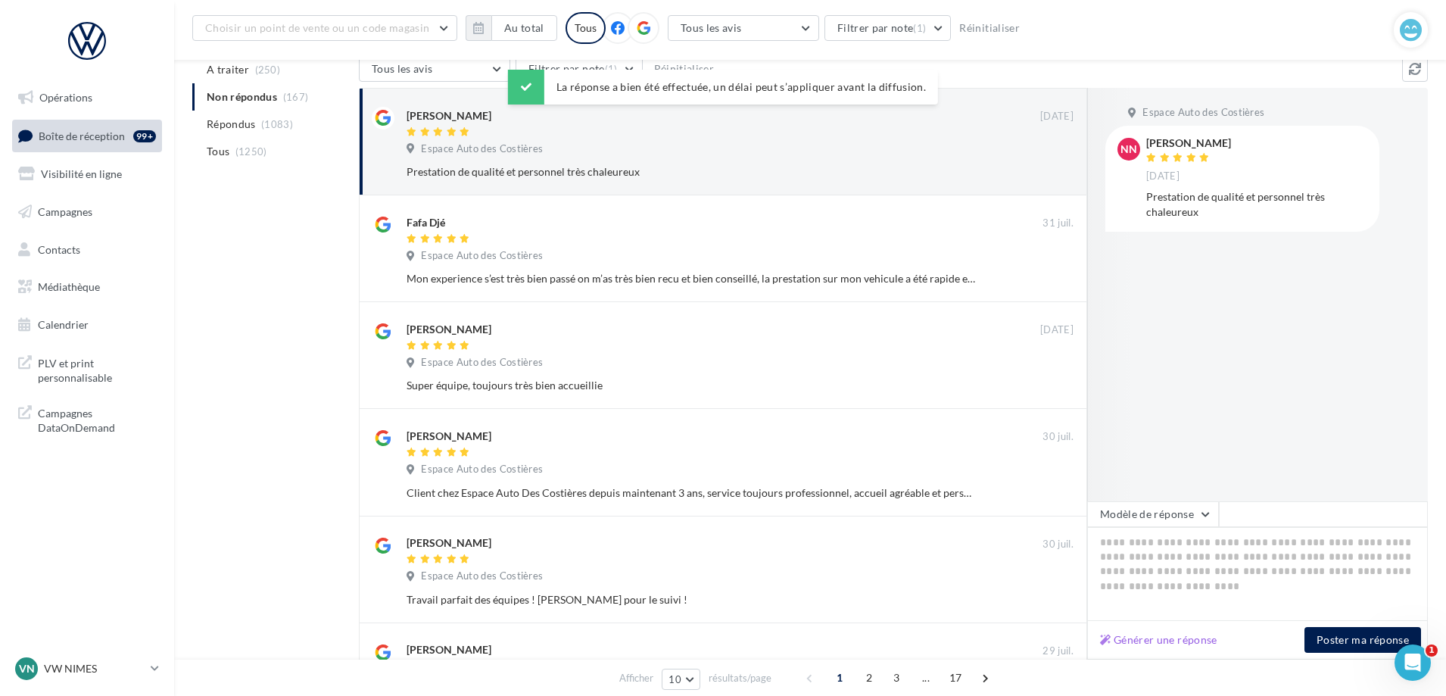
click at [1172, 496] on div at bounding box center [1135, 294] width 97 height 413
click at [1168, 521] on button "Modèle de réponse" at bounding box center [1153, 514] width 132 height 26
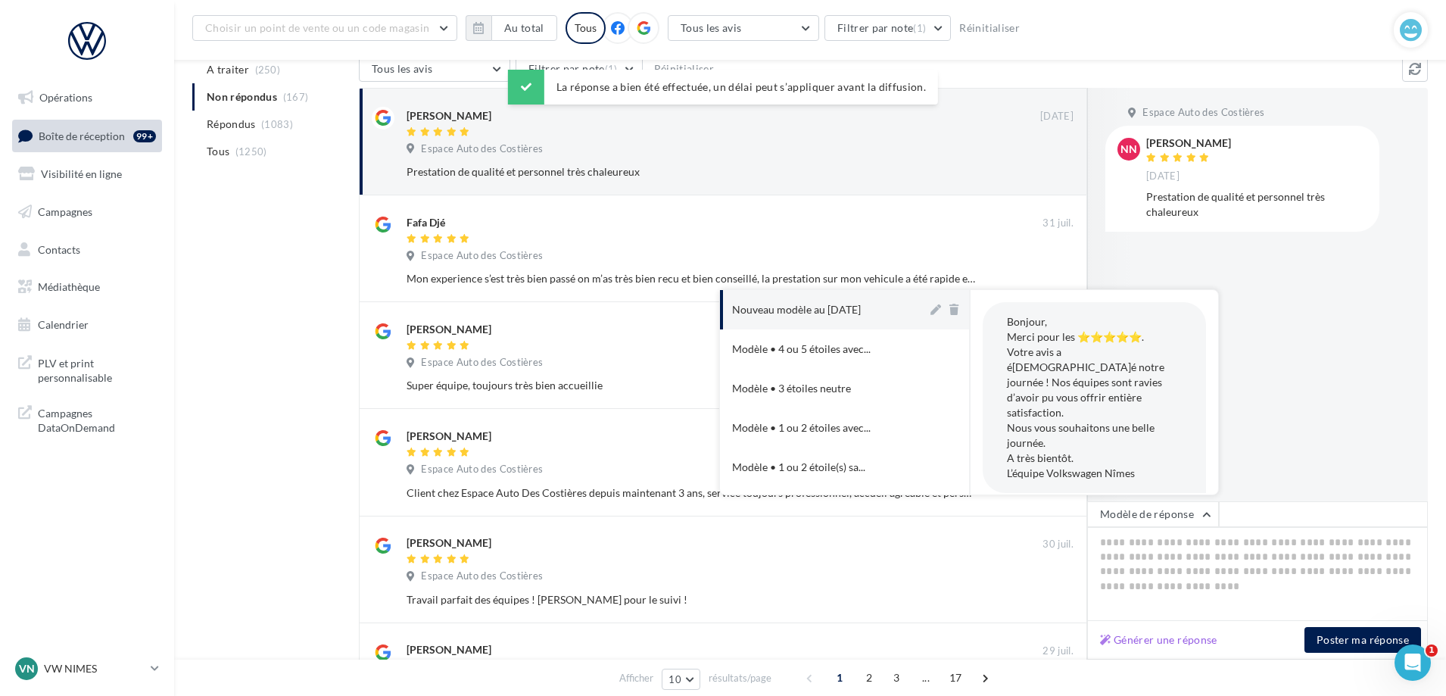
click at [831, 294] on button "Nouveau modèle au [DATE]" at bounding box center [823, 309] width 207 height 39
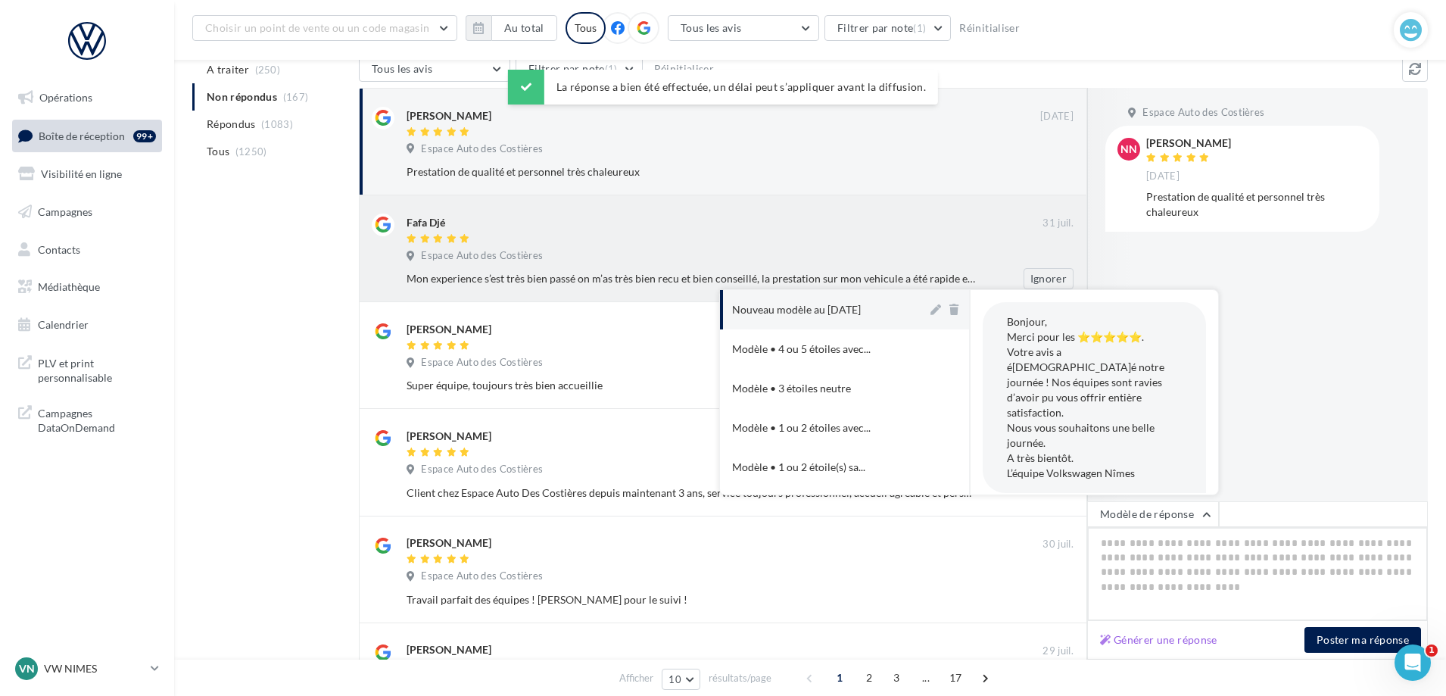
type textarea "**********"
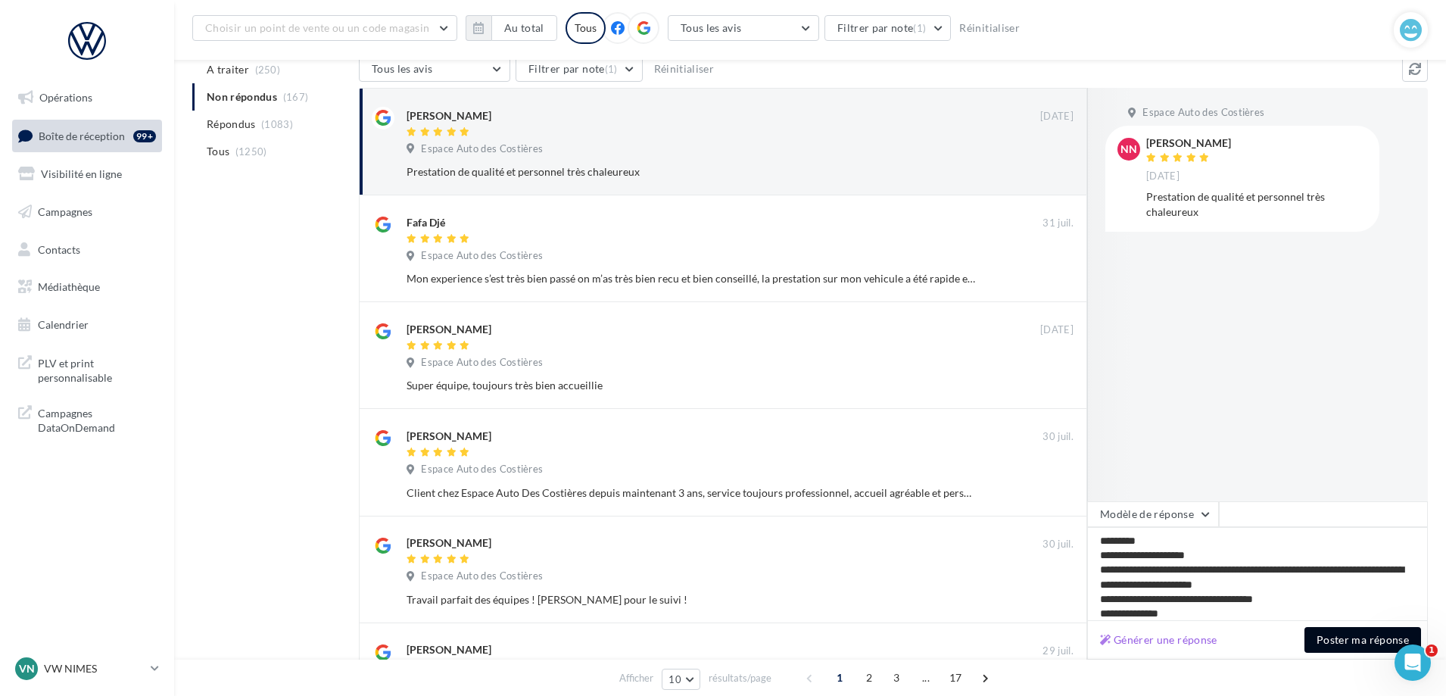
click at [1319, 638] on button "Poster ma réponse" at bounding box center [1362, 640] width 117 height 26
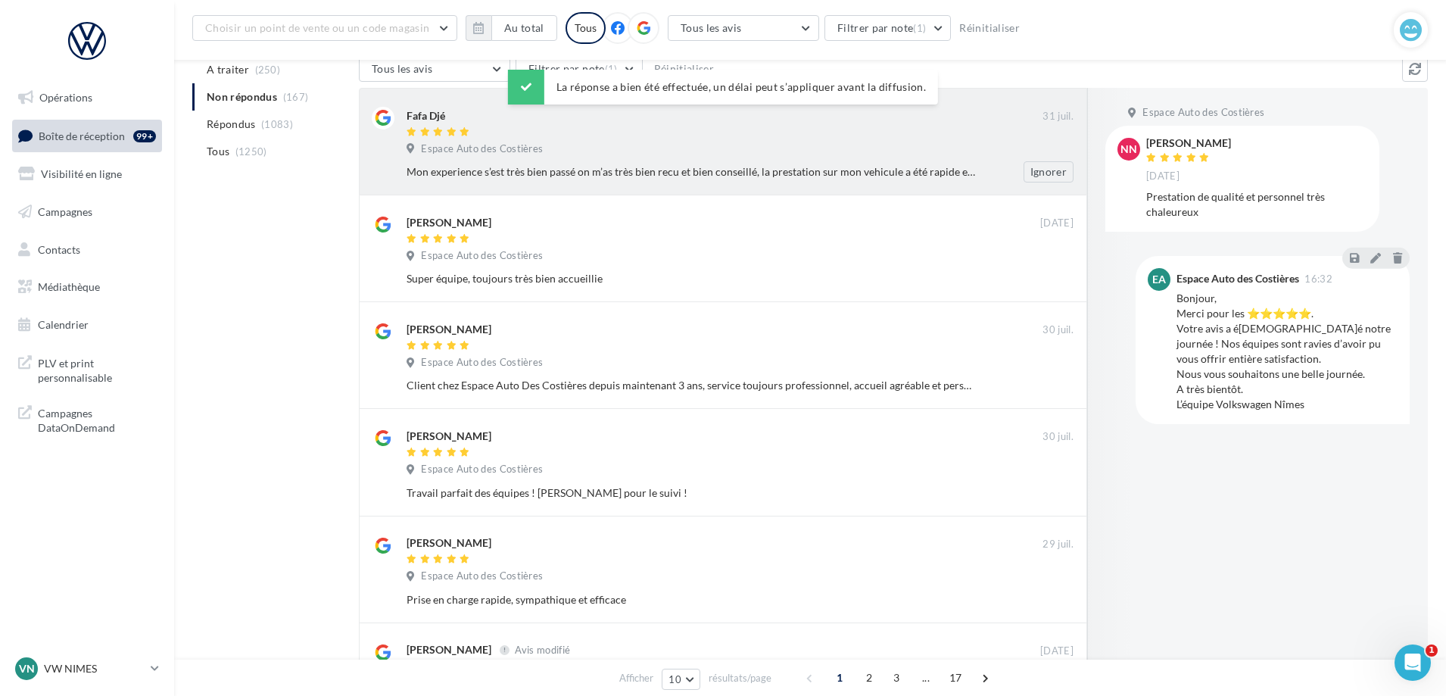
click at [683, 152] on div "Espace Auto des Costières" at bounding box center [739, 150] width 667 height 17
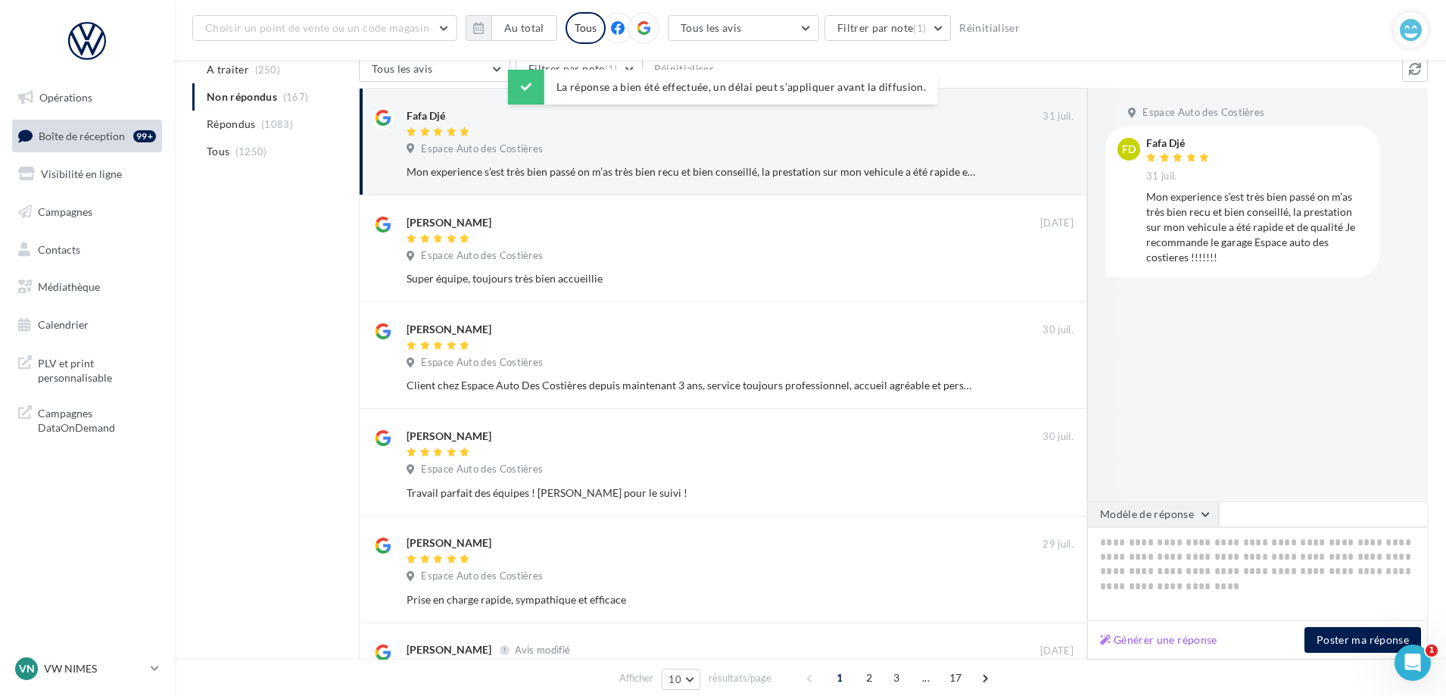
click at [1173, 516] on button "Modèle de réponse" at bounding box center [1153, 514] width 132 height 26
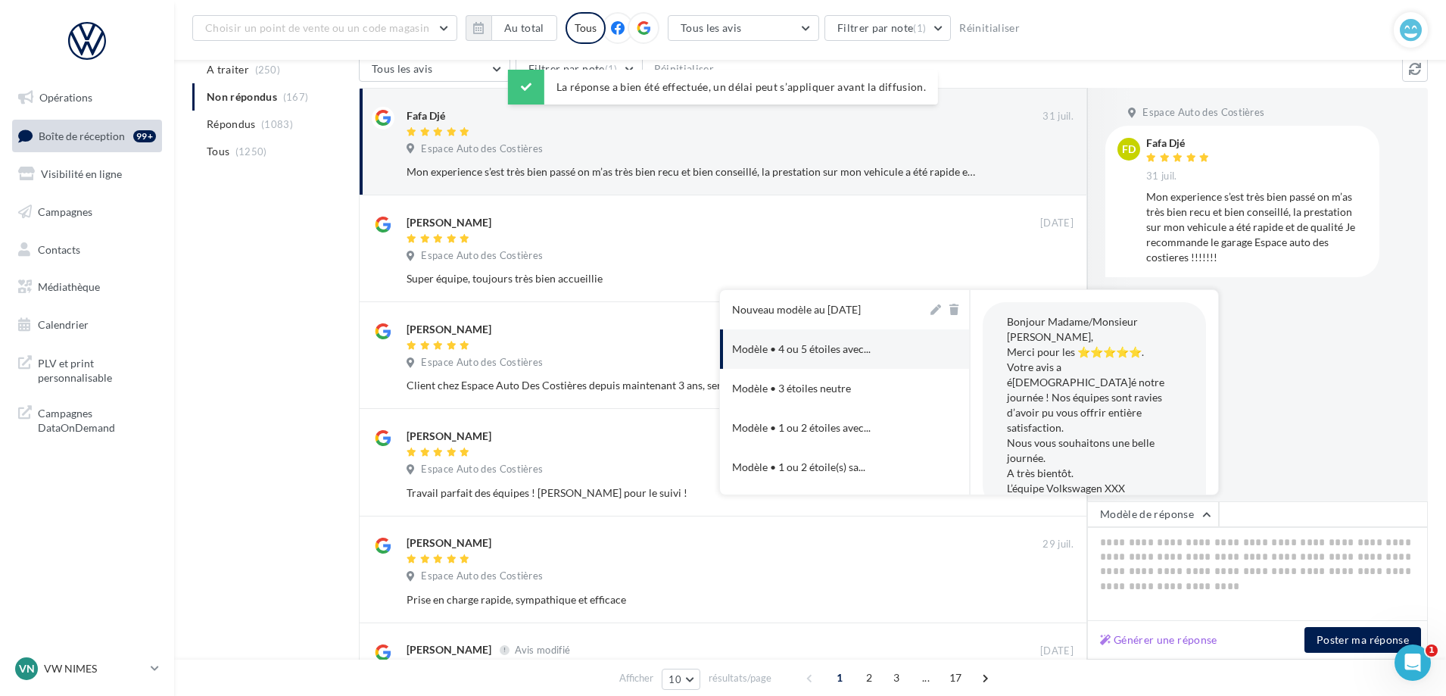
click at [848, 312] on div "Nouveau modèle au [DATE]" at bounding box center [796, 309] width 129 height 15
type textarea "**********"
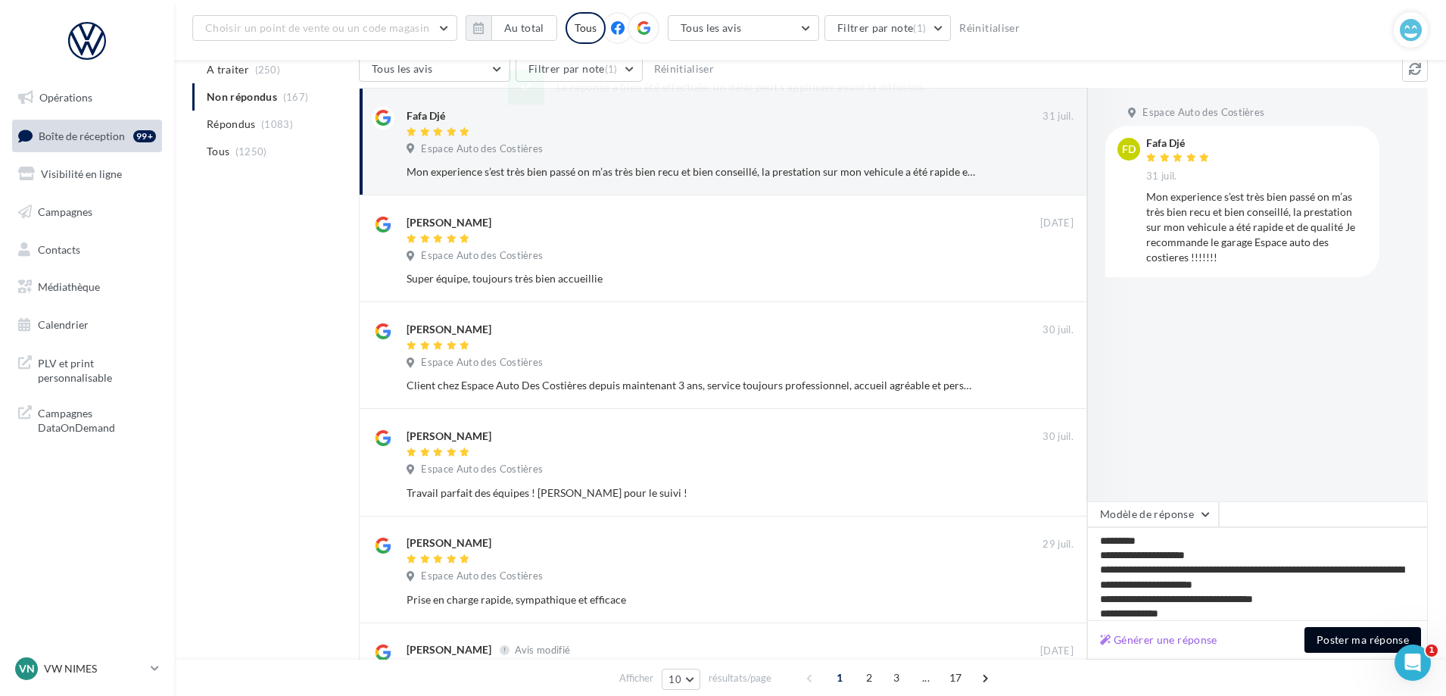
click at [1336, 641] on button "Poster ma réponse" at bounding box center [1362, 640] width 117 height 26
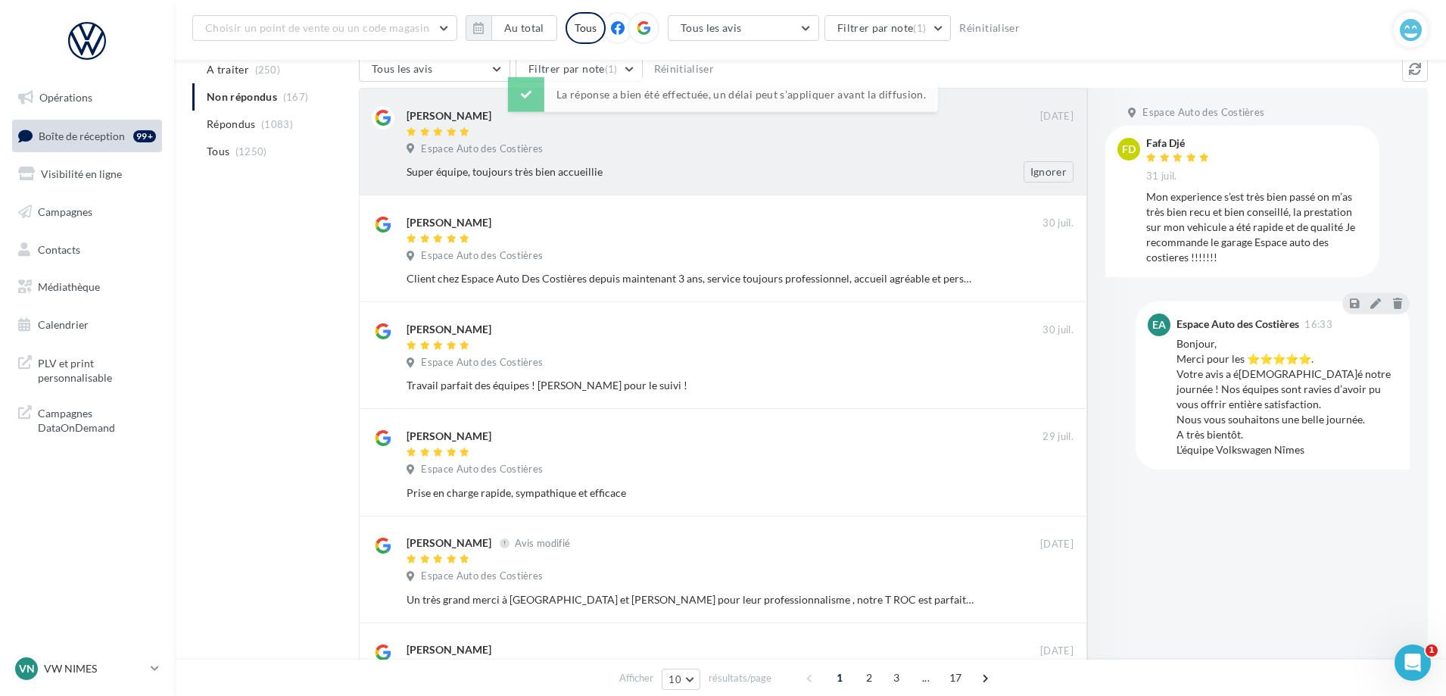
click at [637, 143] on div "Espace Auto des Costières" at bounding box center [739, 150] width 667 height 17
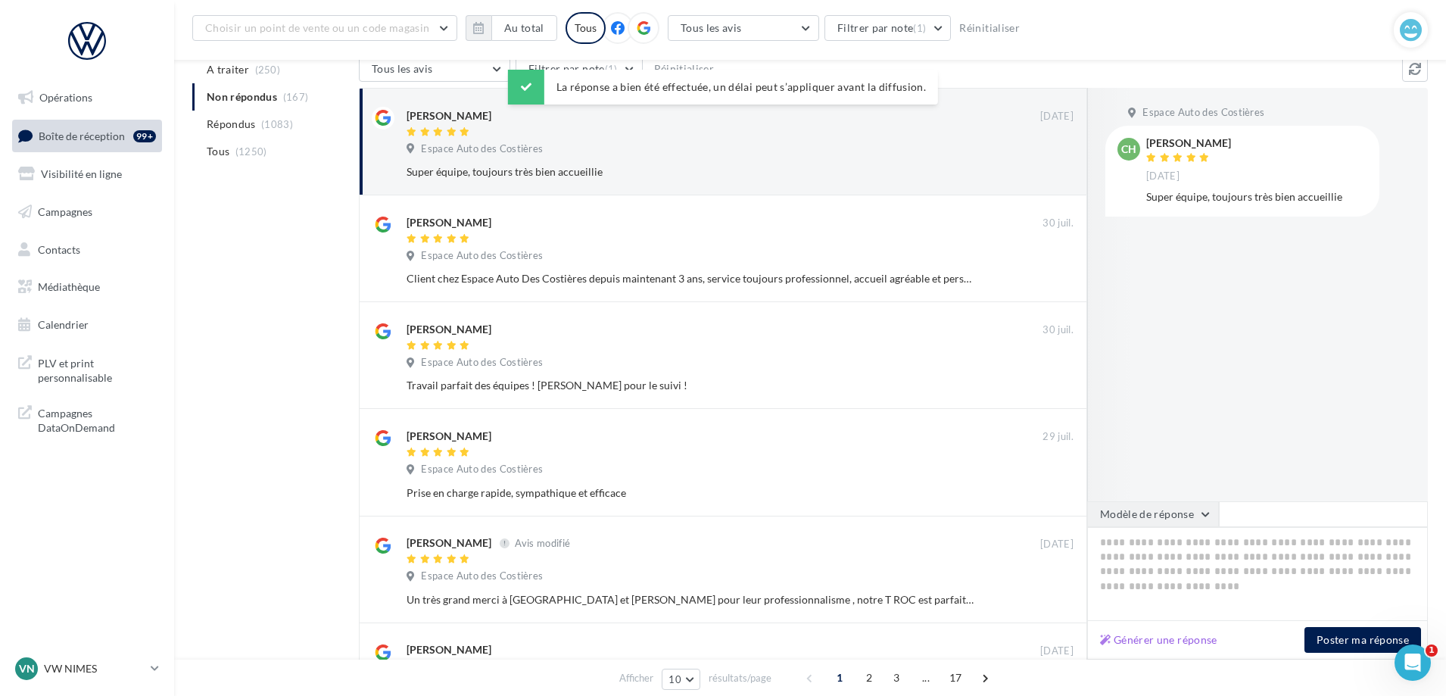
drag, startPoint x: 1183, startPoint y: 522, endPoint x: 1173, endPoint y: 524, distance: 10.1
click at [1178, 524] on button "Modèle de réponse" at bounding box center [1153, 514] width 132 height 26
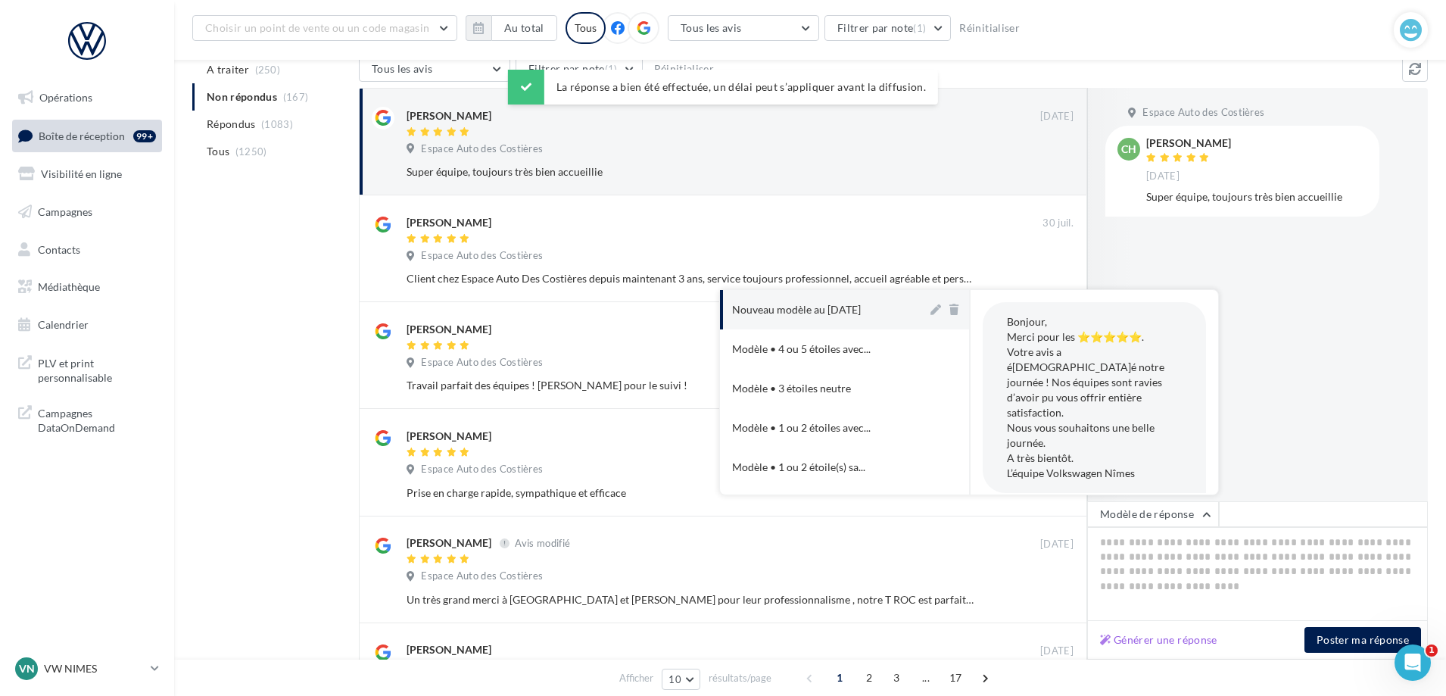
click at [864, 323] on button "Nouveau modèle au [DATE]" at bounding box center [823, 309] width 207 height 39
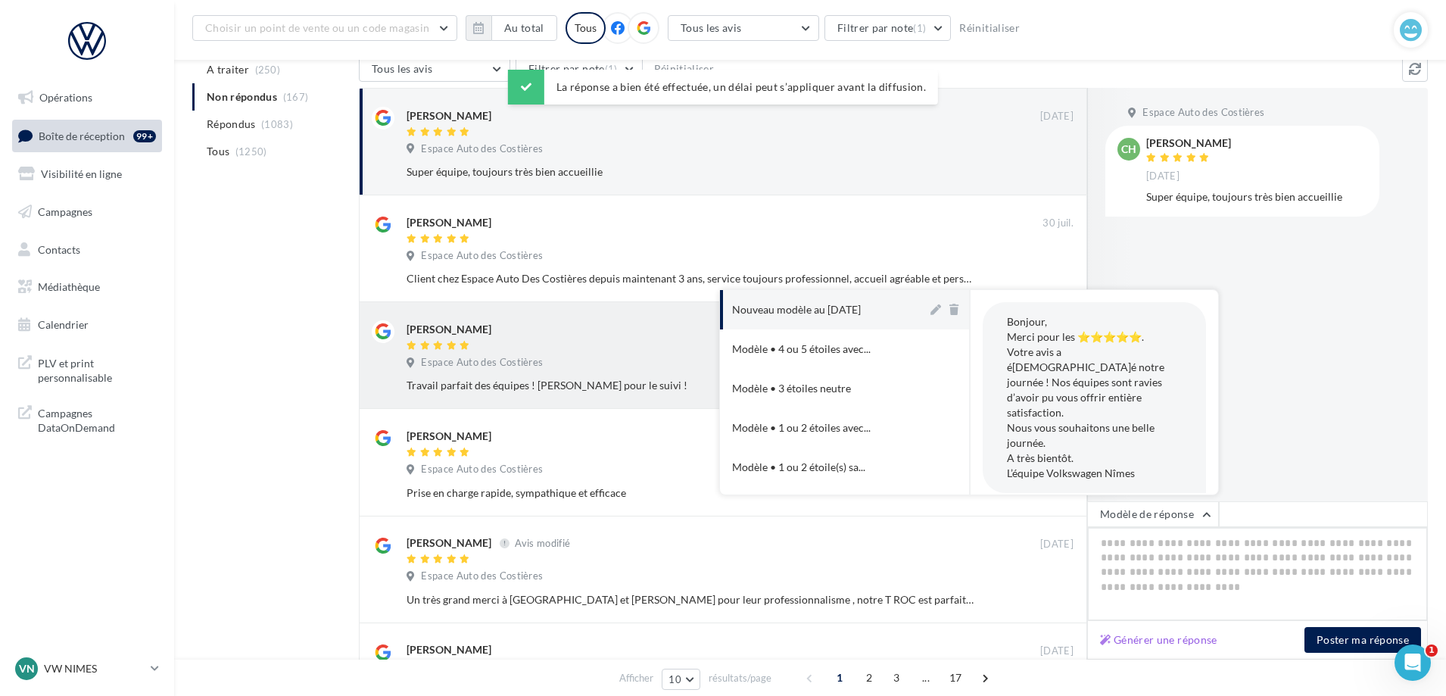
type textarea "**********"
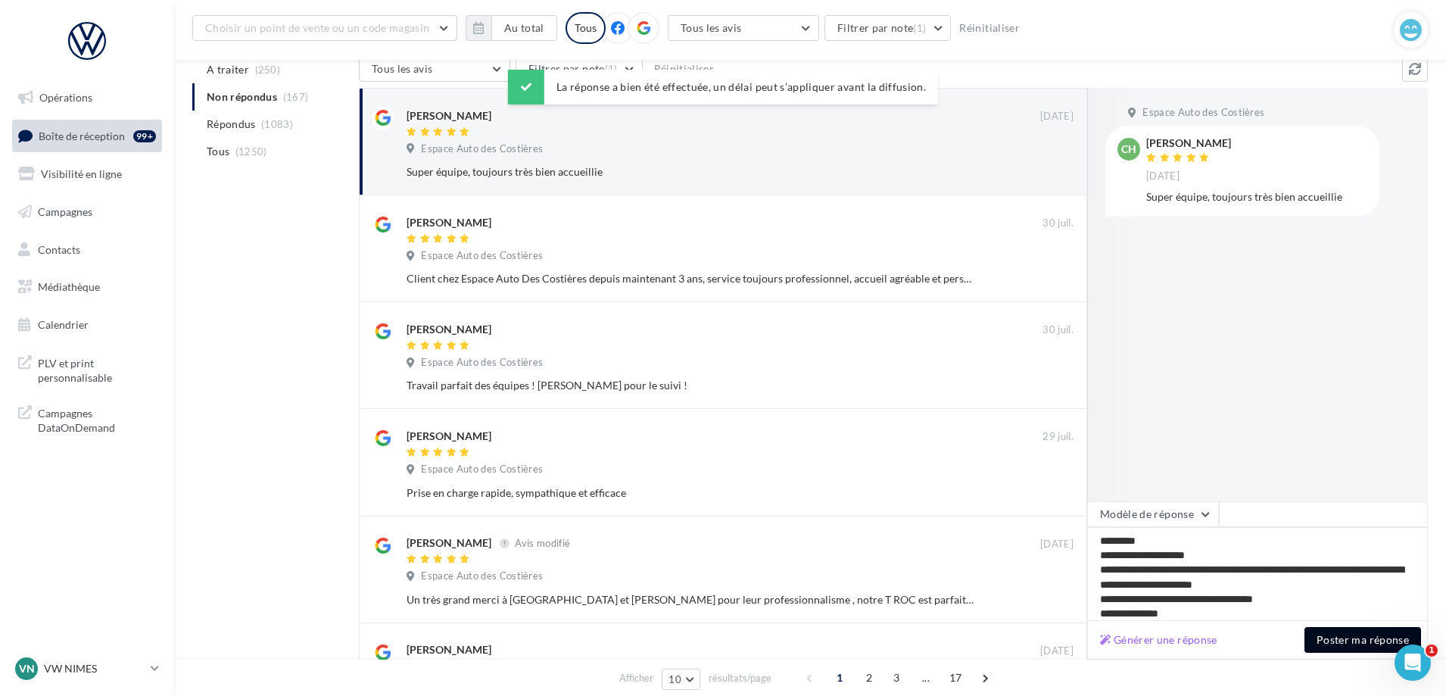
click at [1393, 650] on button "Poster ma réponse" at bounding box center [1362, 640] width 117 height 26
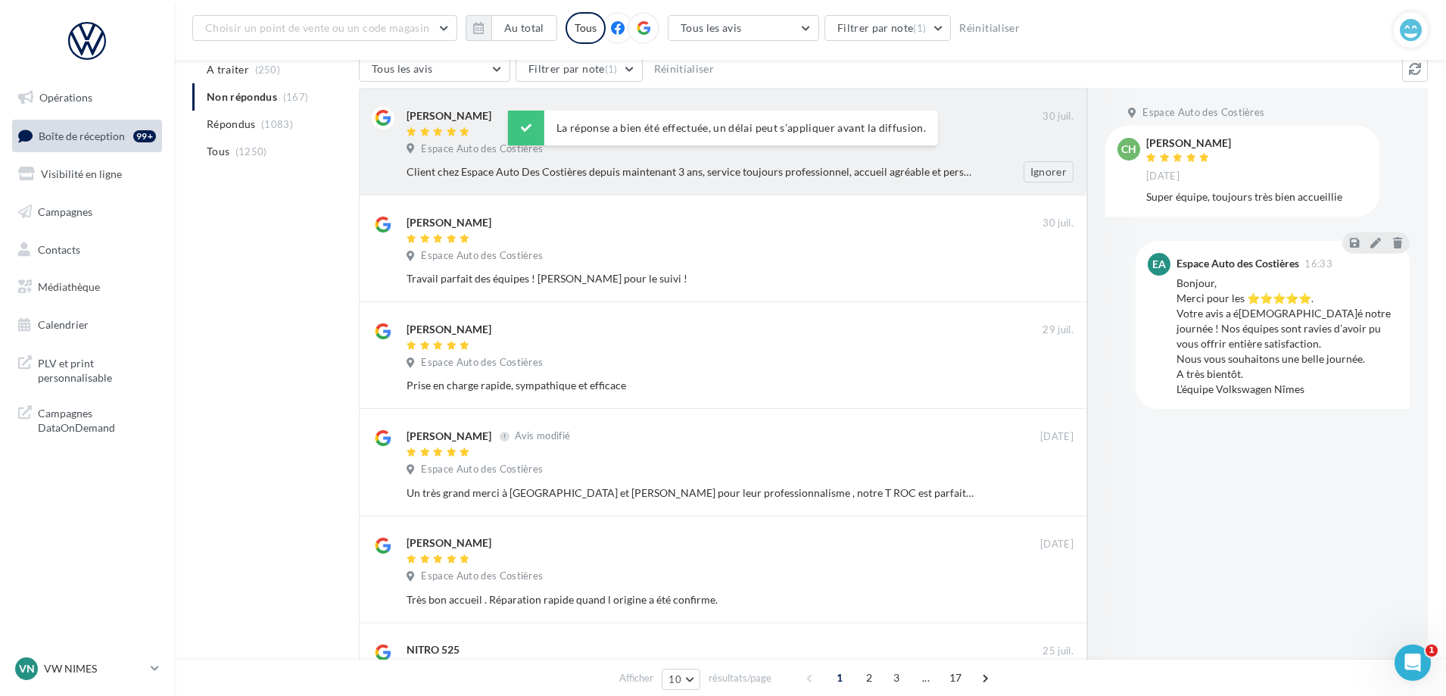
click at [746, 153] on div "Espace Auto des Costières" at bounding box center [739, 150] width 667 height 17
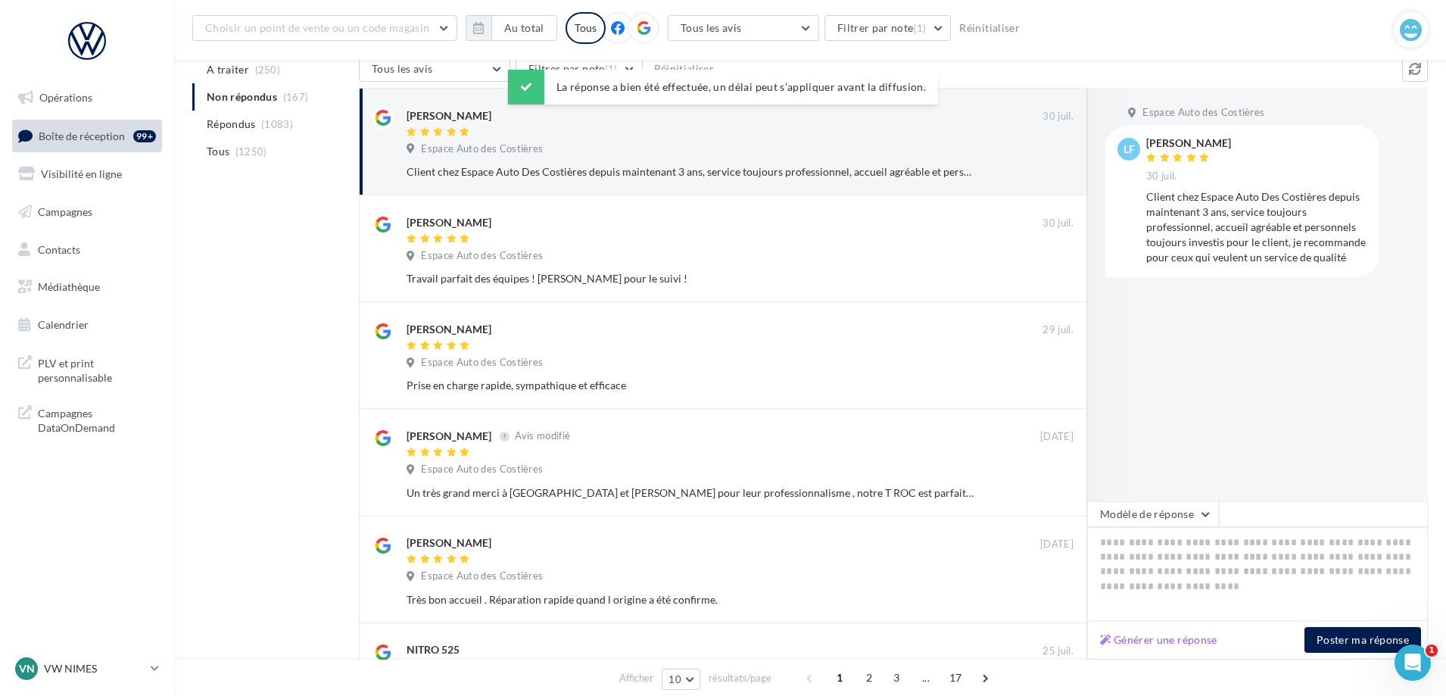
drag, startPoint x: 1196, startPoint y: 521, endPoint x: 1141, endPoint y: 499, distance: 59.0
click at [1193, 524] on button "Modèle de réponse" at bounding box center [1153, 514] width 132 height 26
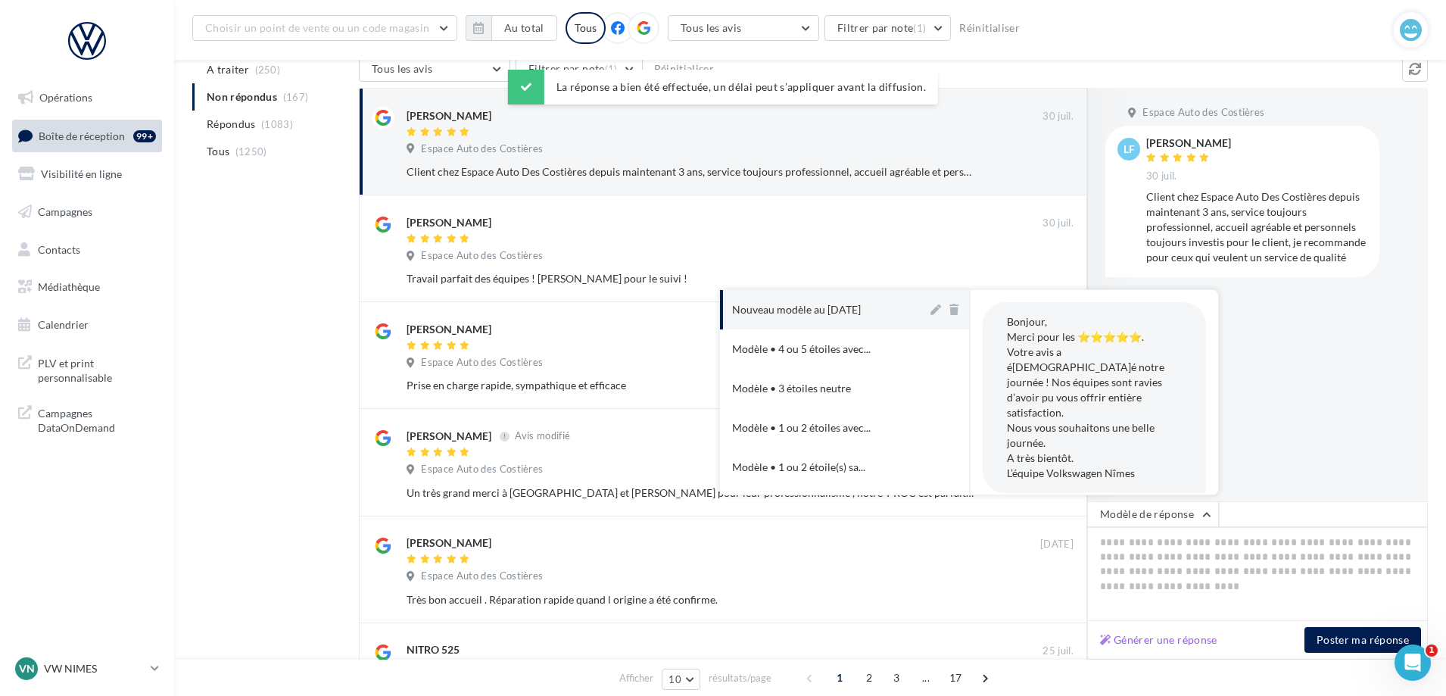
click at [865, 319] on button "Nouveau modèle au [DATE]" at bounding box center [823, 309] width 207 height 39
type textarea "**********"
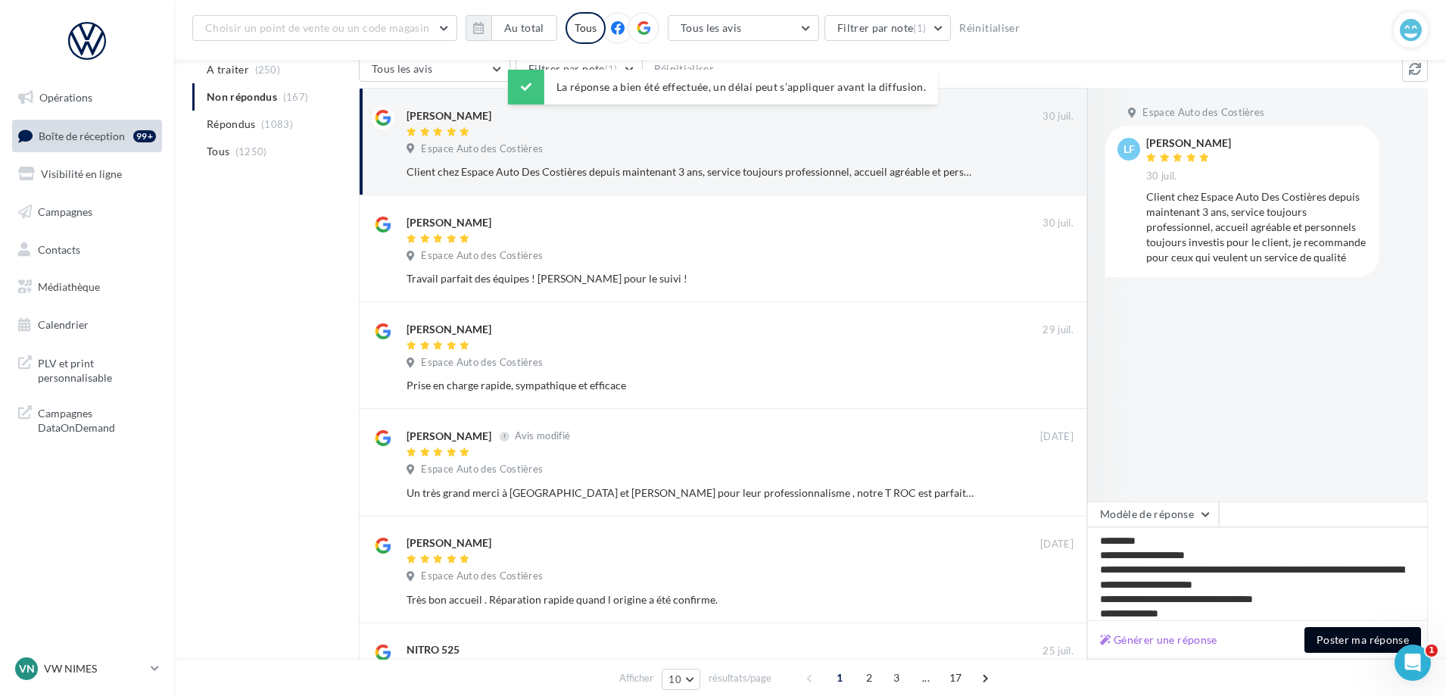
click at [1327, 639] on button "Poster ma réponse" at bounding box center [1362, 640] width 117 height 26
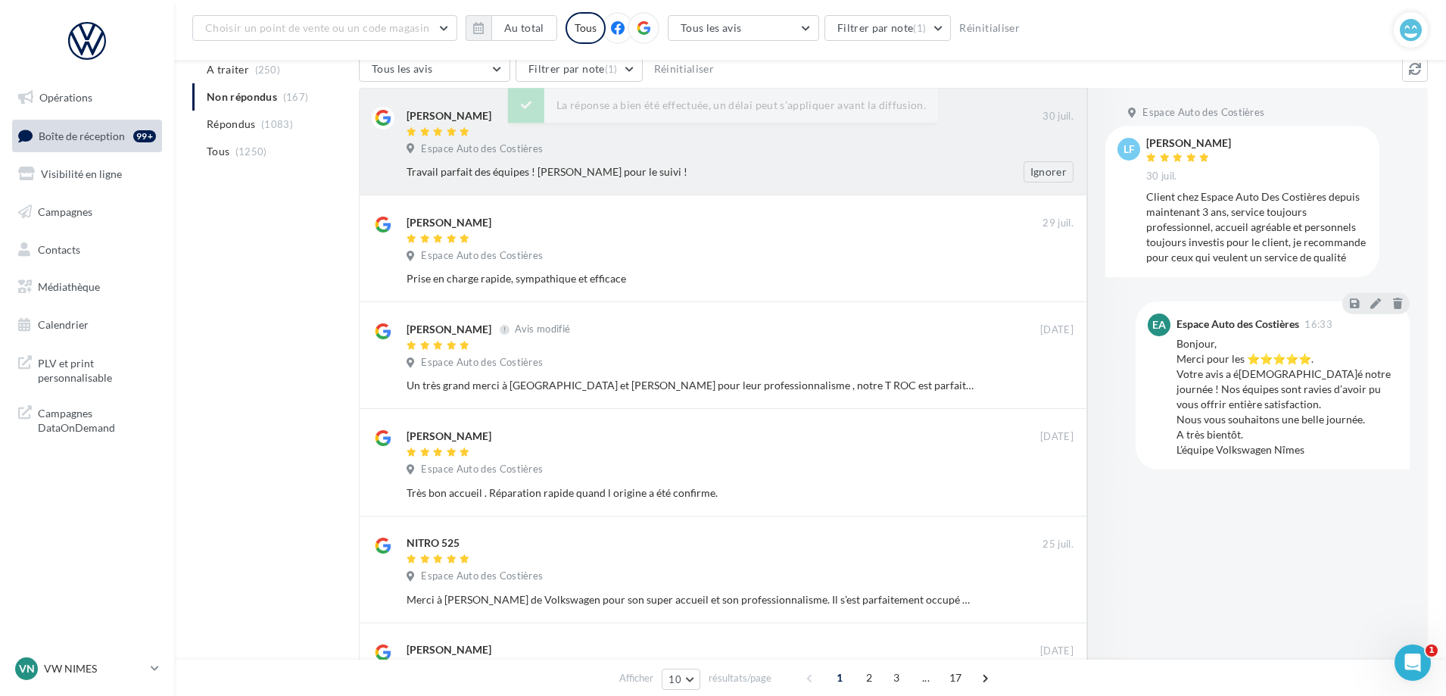
click at [721, 139] on div "Gael Dupret 30 juil. Espace Auto des Costières Travail parfait des équipes ! Me…" at bounding box center [739, 145] width 667 height 76
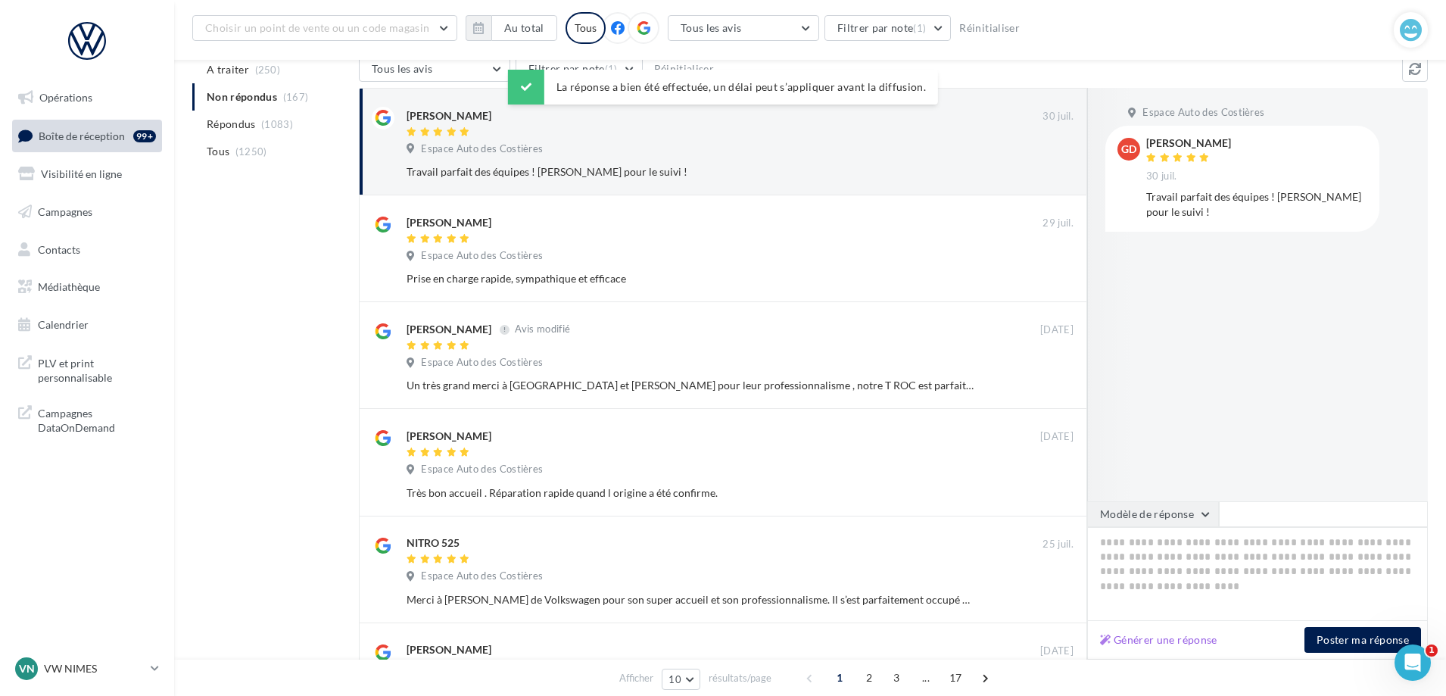
click at [1192, 518] on button "Modèle de réponse" at bounding box center [1153, 514] width 132 height 26
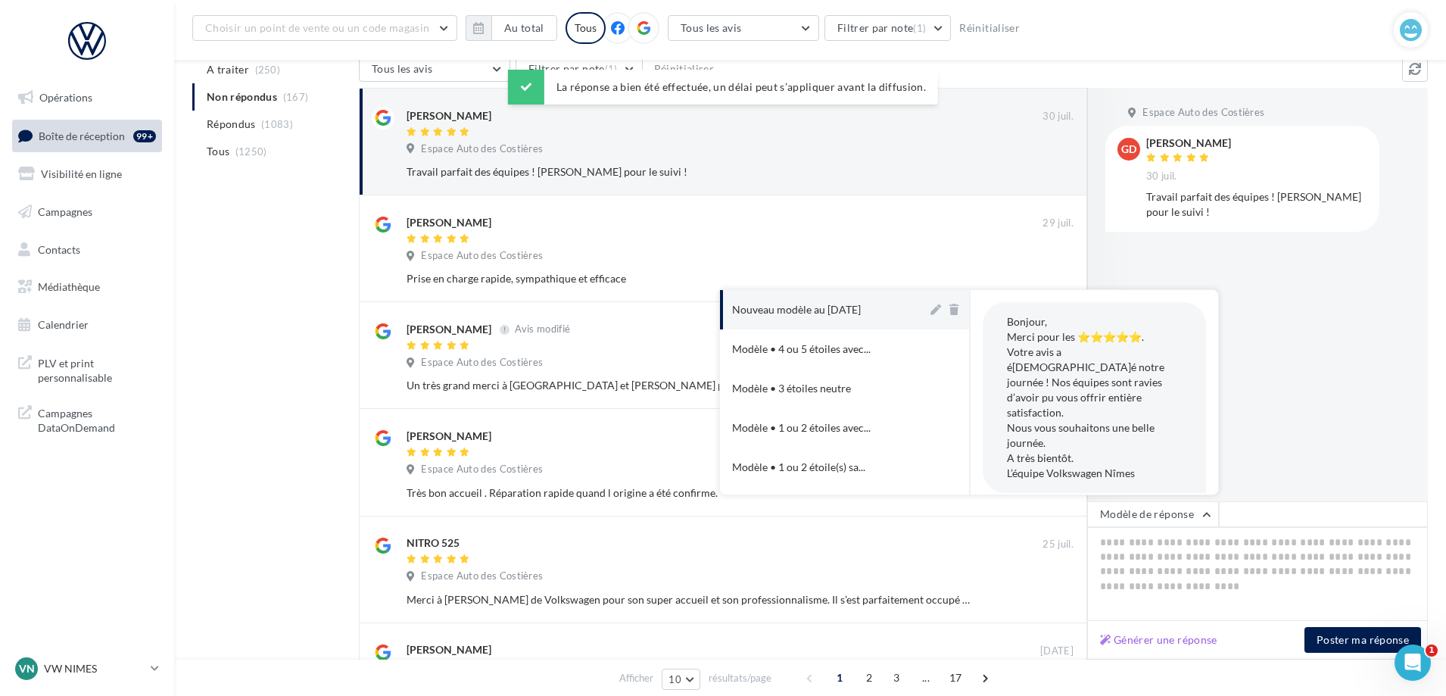
click at [871, 317] on button "Nouveau modèle au [DATE]" at bounding box center [823, 309] width 207 height 39
type textarea "**********"
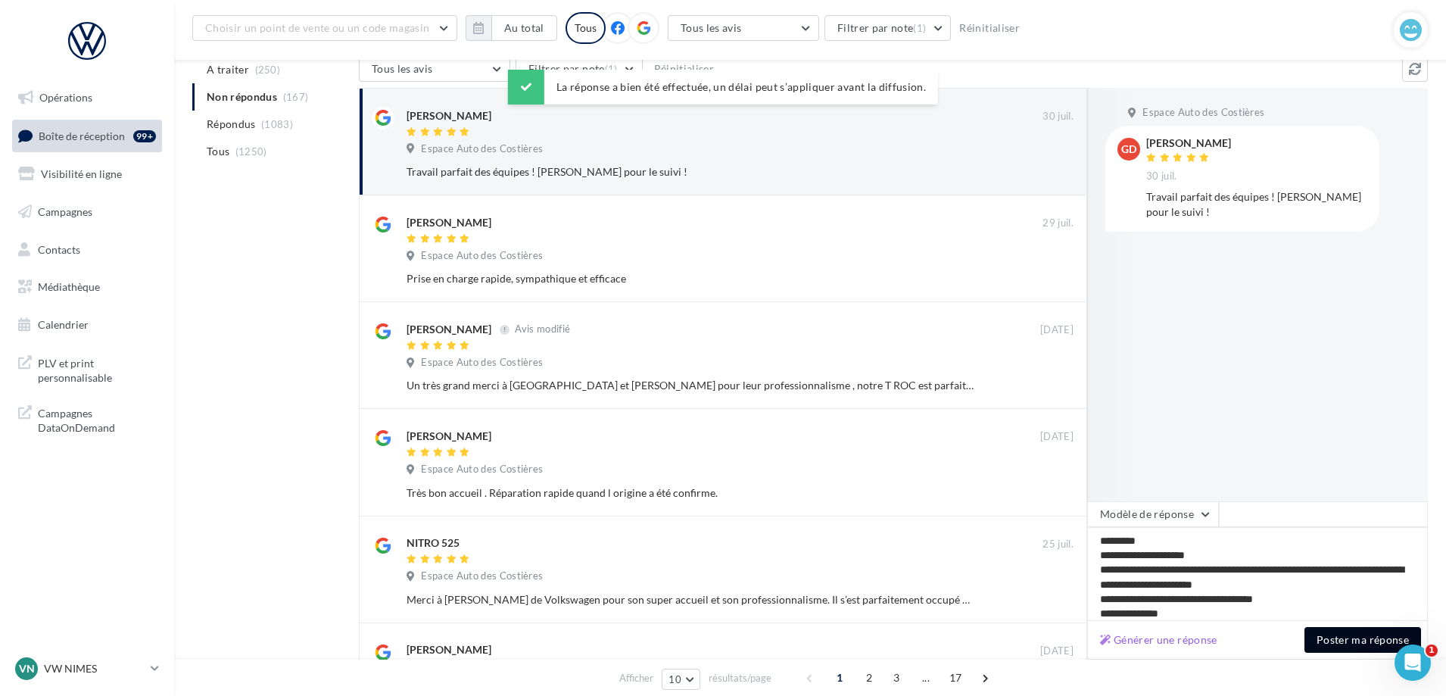
click at [1350, 639] on button "Poster ma réponse" at bounding box center [1362, 640] width 117 height 26
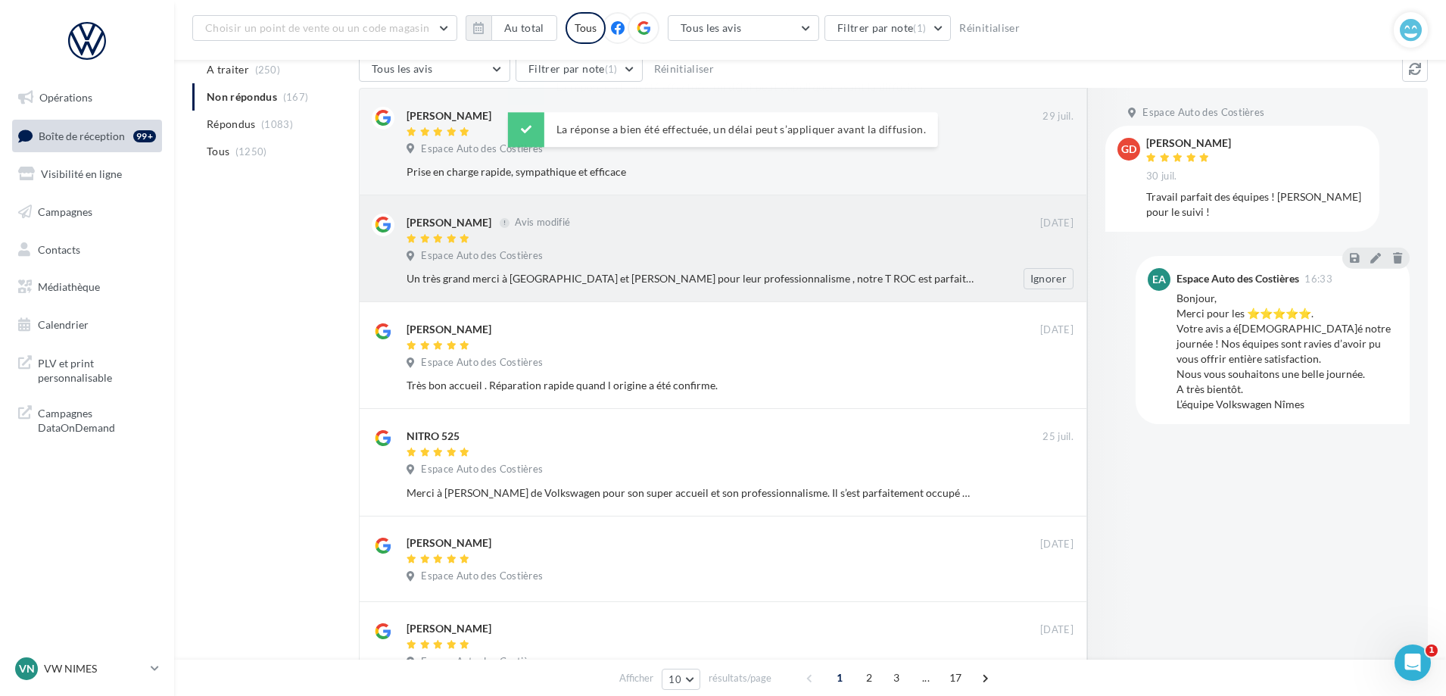
click at [804, 148] on div "La réponse a bien été effectuée, un délai peut s’appliquer avant la diffusion. …" at bounding box center [723, 111] width 430 height 82
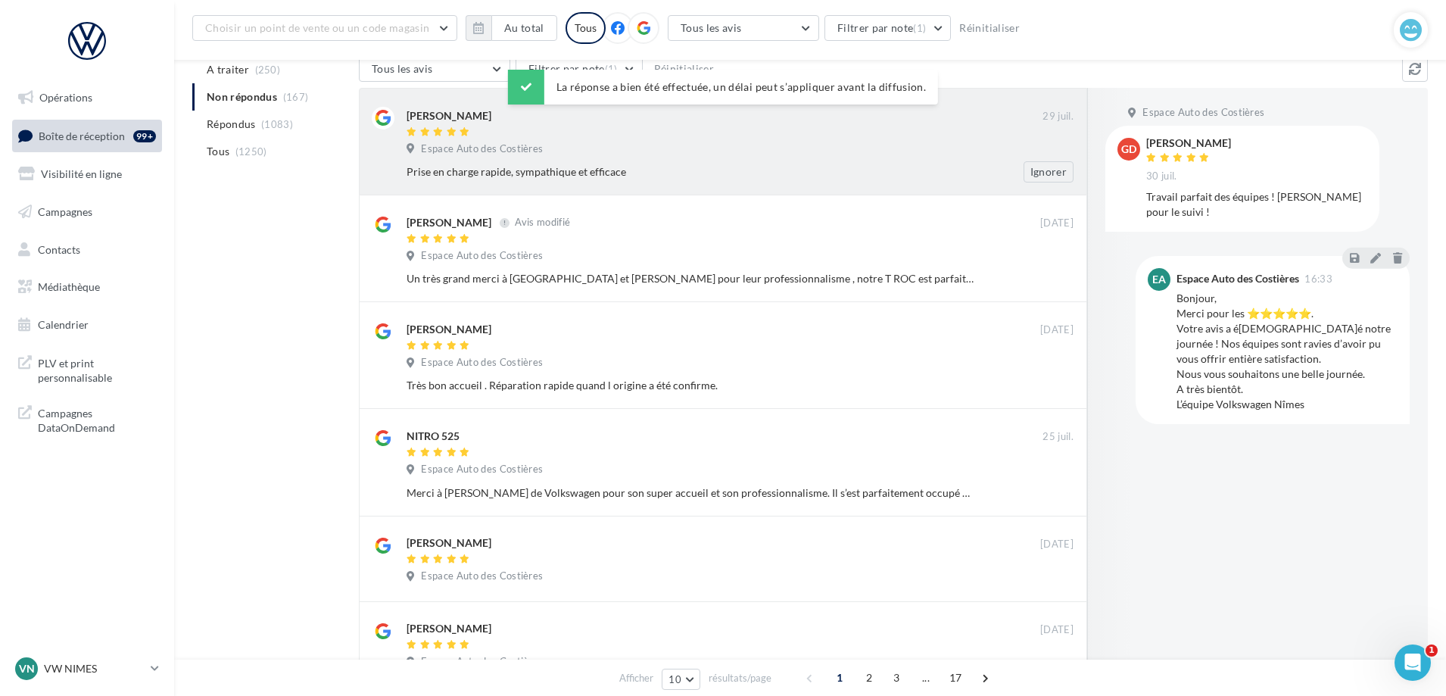
click at [842, 162] on div "Prise en charge rapide, sympathique et efficace Ignorer" at bounding box center [745, 171] width 679 height 21
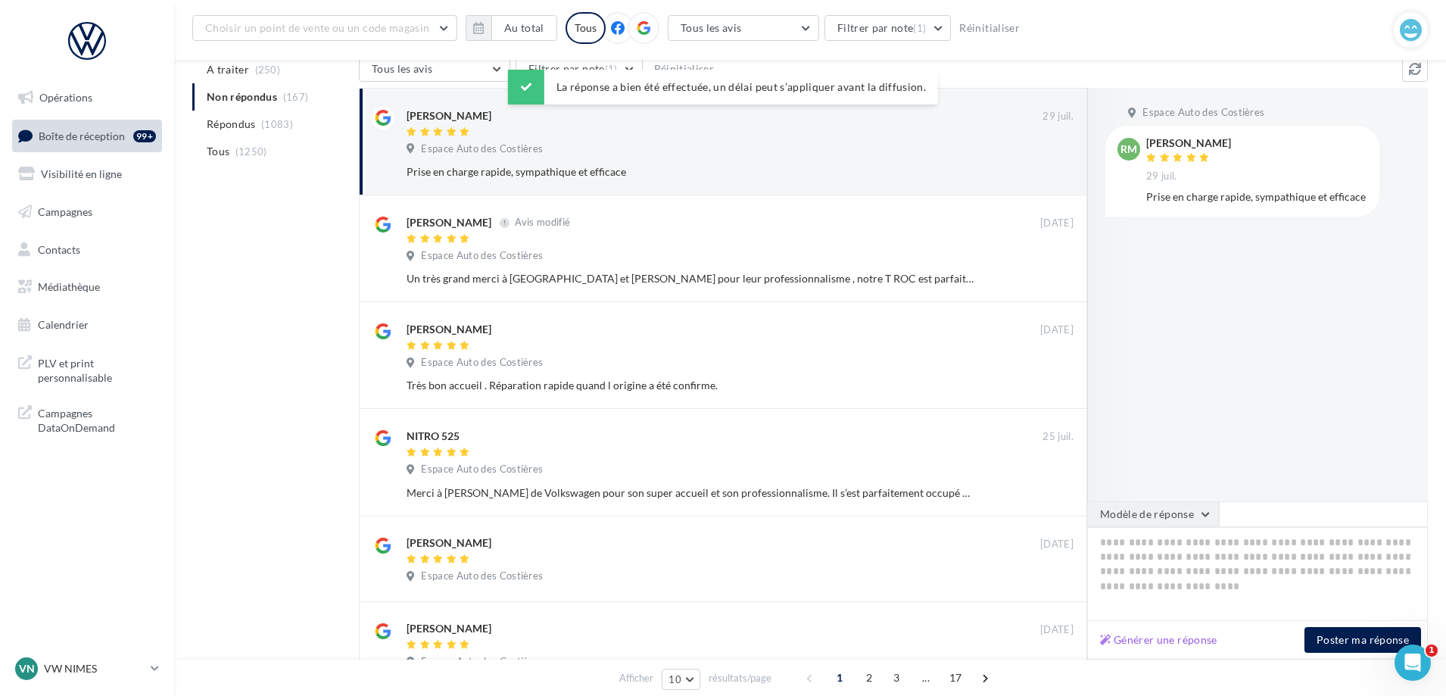
click at [1174, 521] on button "Modèle de réponse" at bounding box center [1153, 514] width 132 height 26
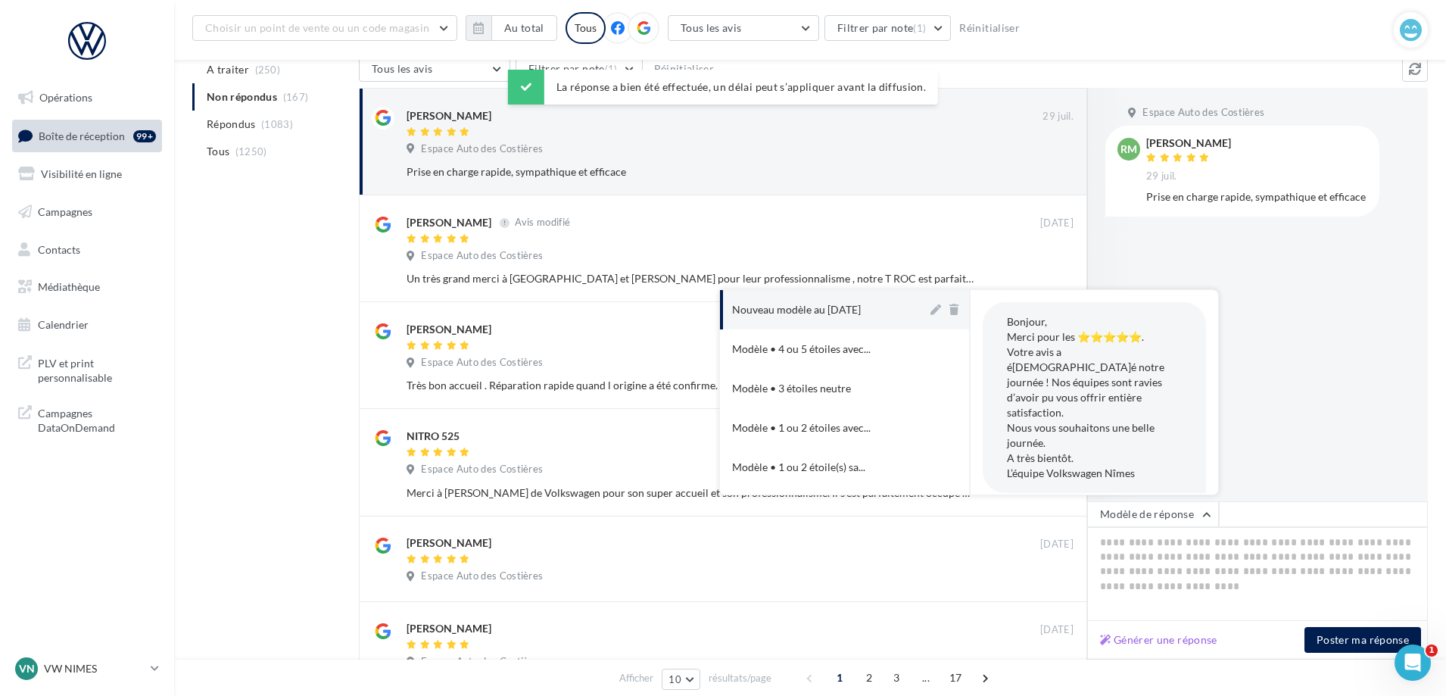
click at [891, 315] on button "Nouveau modèle au [DATE]" at bounding box center [823, 309] width 207 height 39
type textarea "**********"
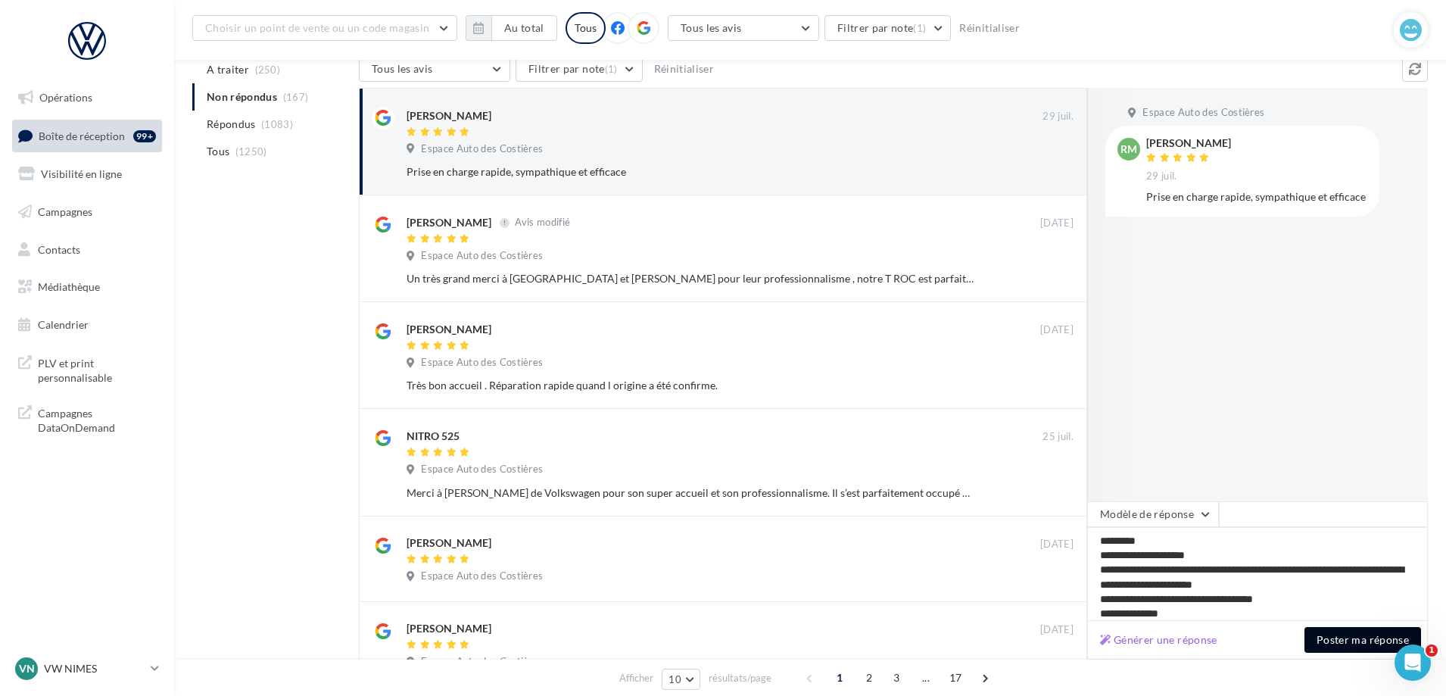
click at [1340, 639] on button "Poster ma réponse" at bounding box center [1362, 640] width 117 height 26
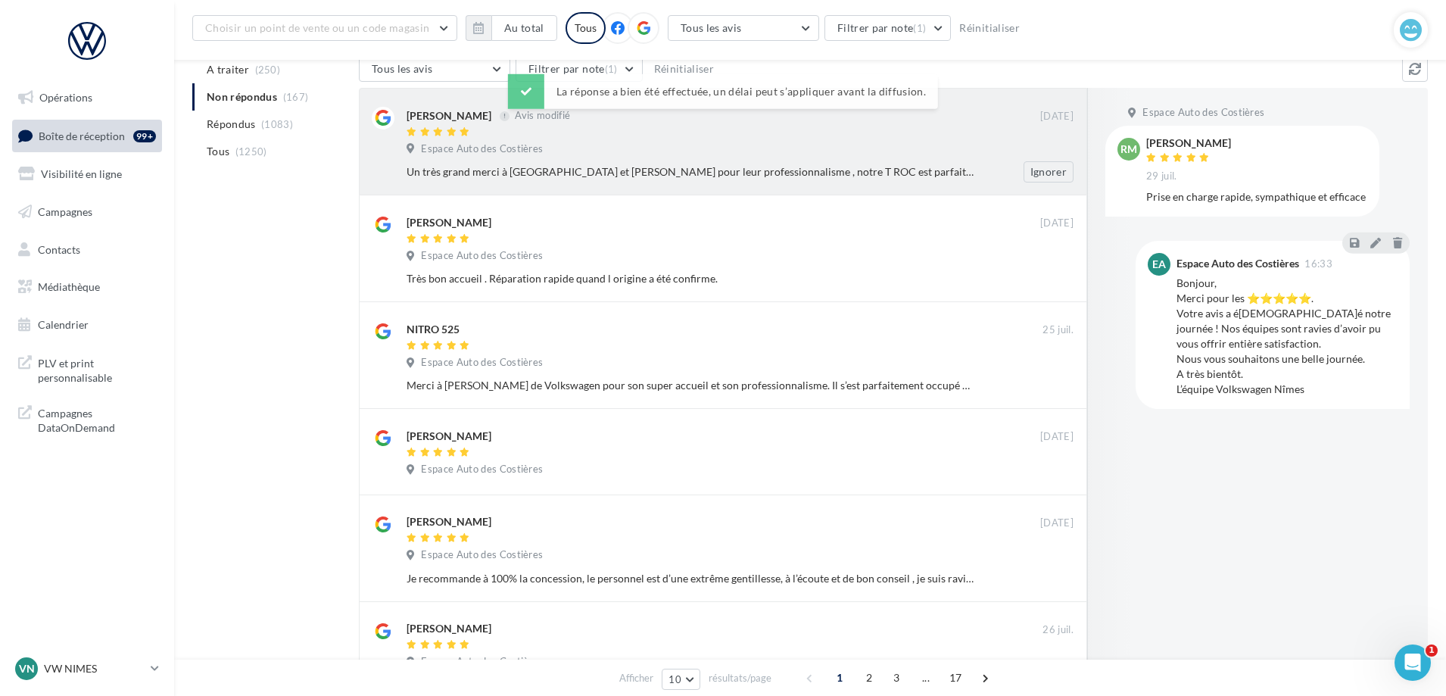
click at [702, 166] on div "Un très grand merci à Cyprien et Axel pour leur professionnalisme , notre T ROC…" at bounding box center [690, 171] width 568 height 15
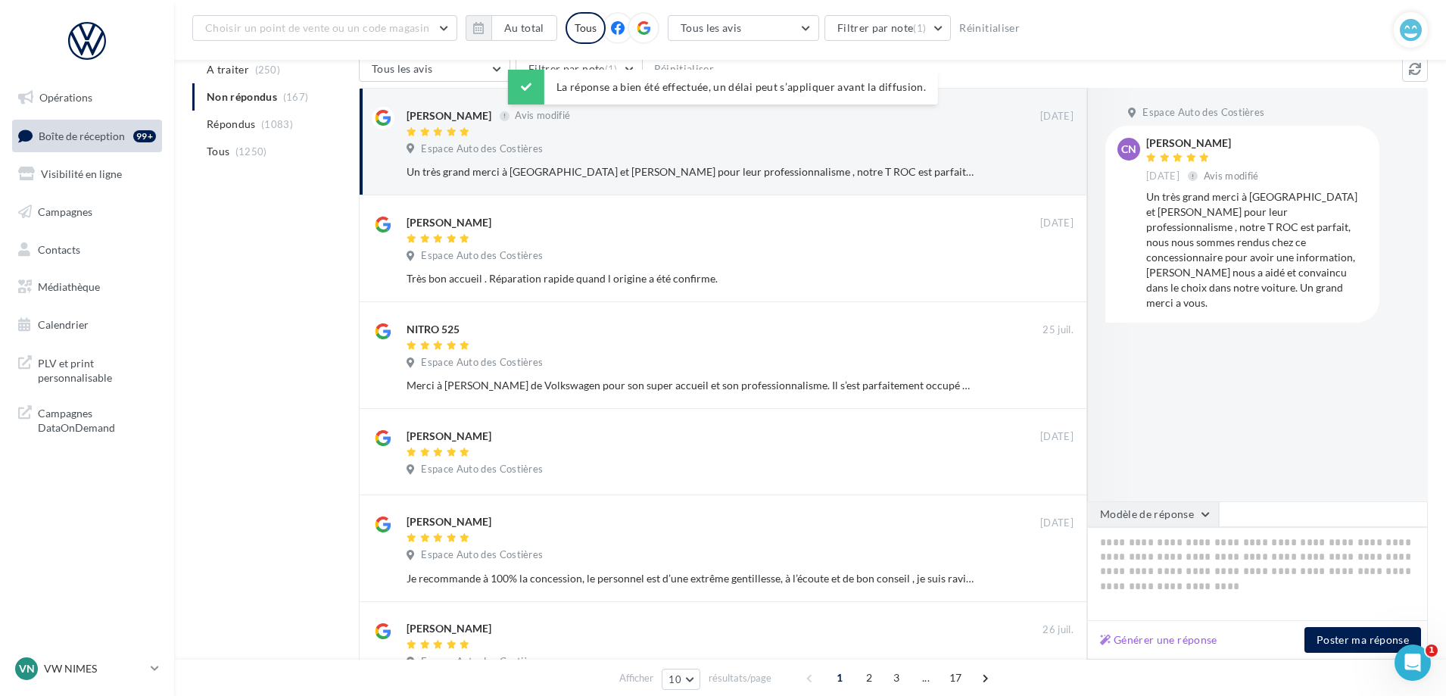
click at [1147, 512] on button "Modèle de réponse" at bounding box center [1153, 514] width 132 height 26
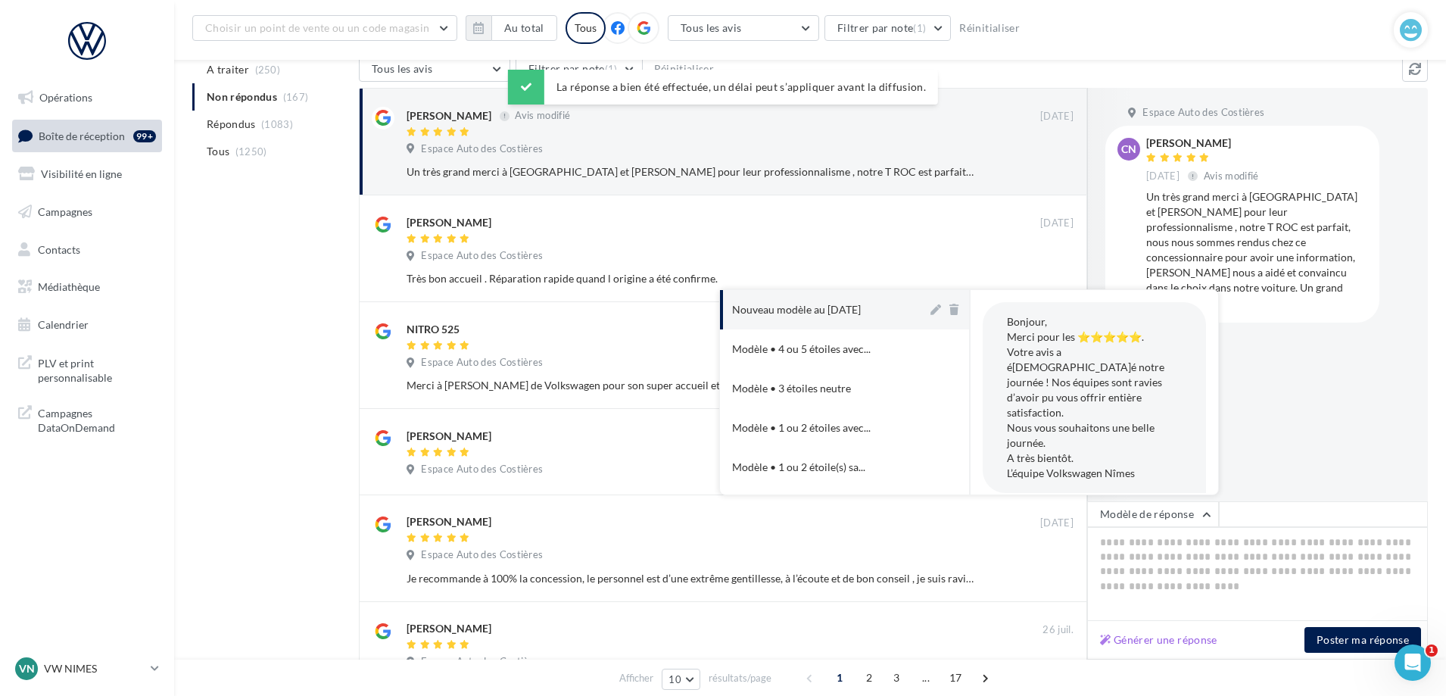
click at [839, 327] on button "Nouveau modèle au [DATE]" at bounding box center [823, 309] width 207 height 39
type textarea "**********"
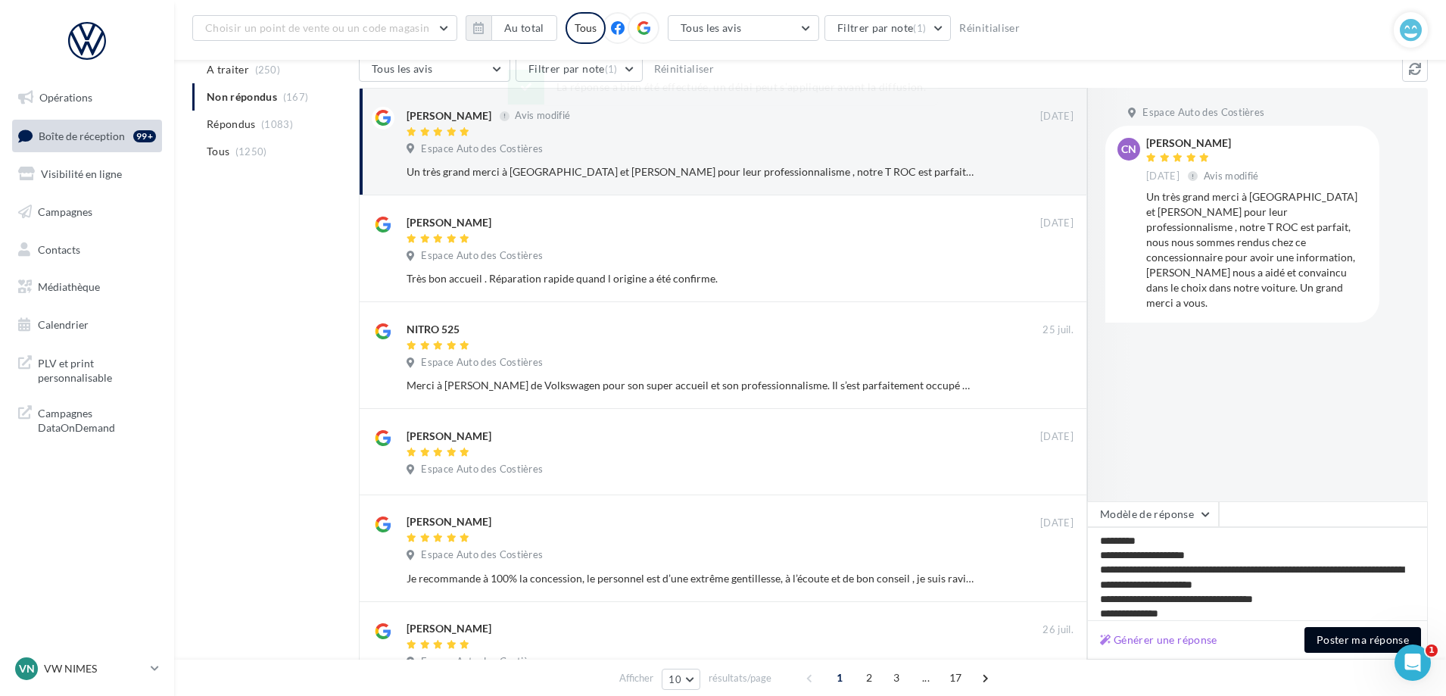
click at [1324, 635] on button "Poster ma réponse" at bounding box center [1362, 640] width 117 height 26
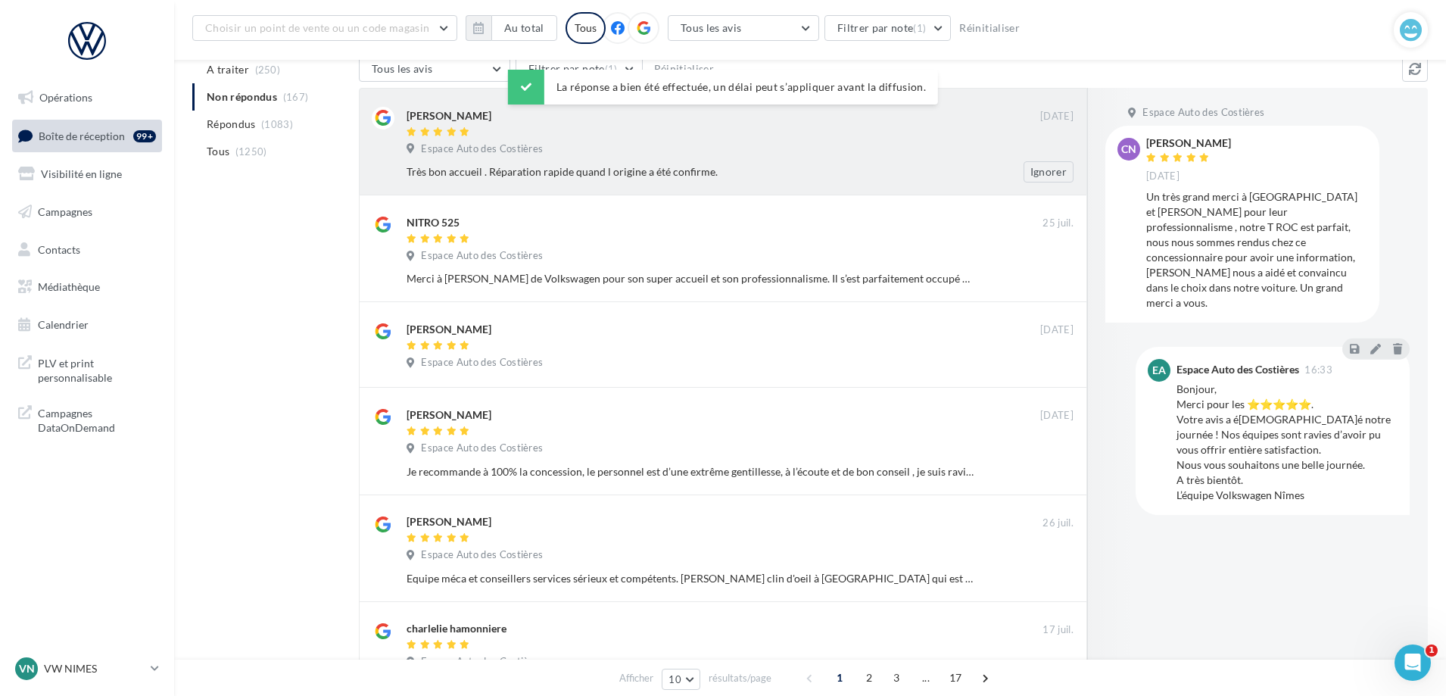
click at [556, 170] on div "Très bon accueil . Réparation rapide quand l origine a été confirme." at bounding box center [690, 171] width 568 height 15
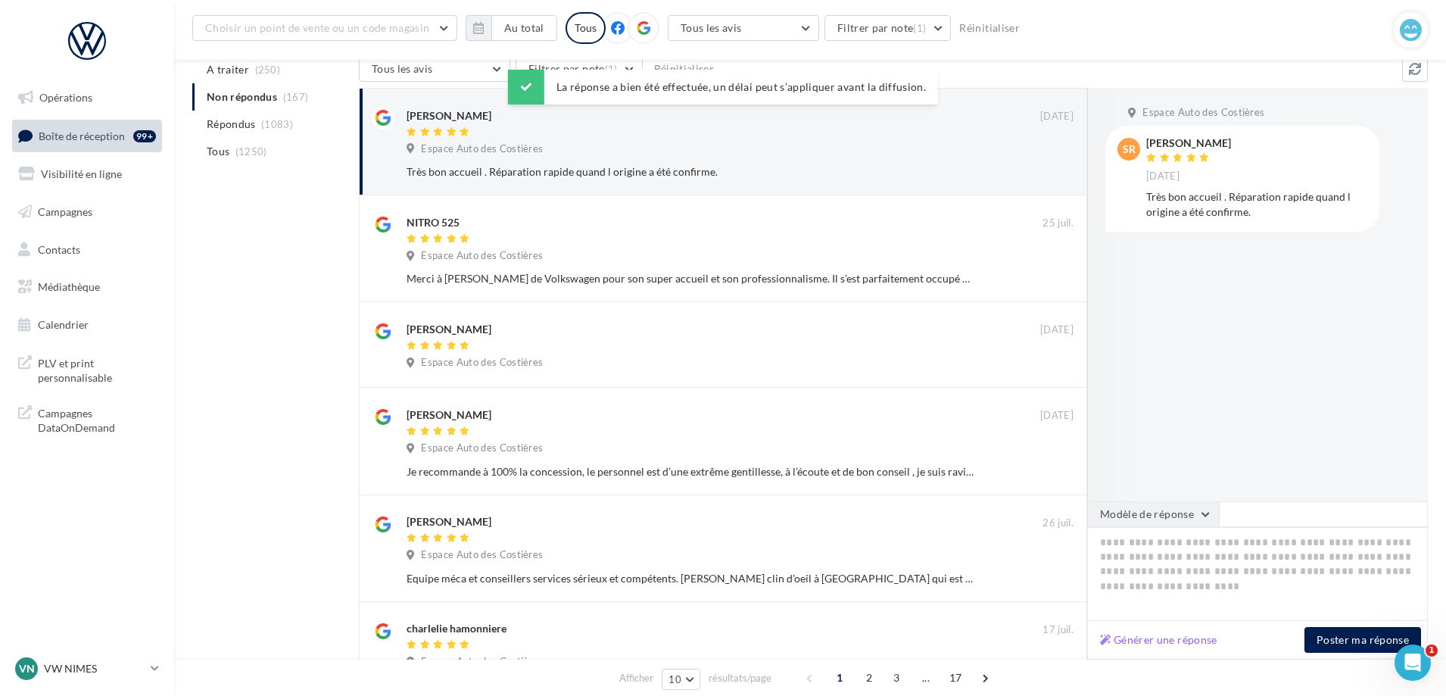
click at [1192, 515] on button "Modèle de réponse" at bounding box center [1153, 514] width 132 height 26
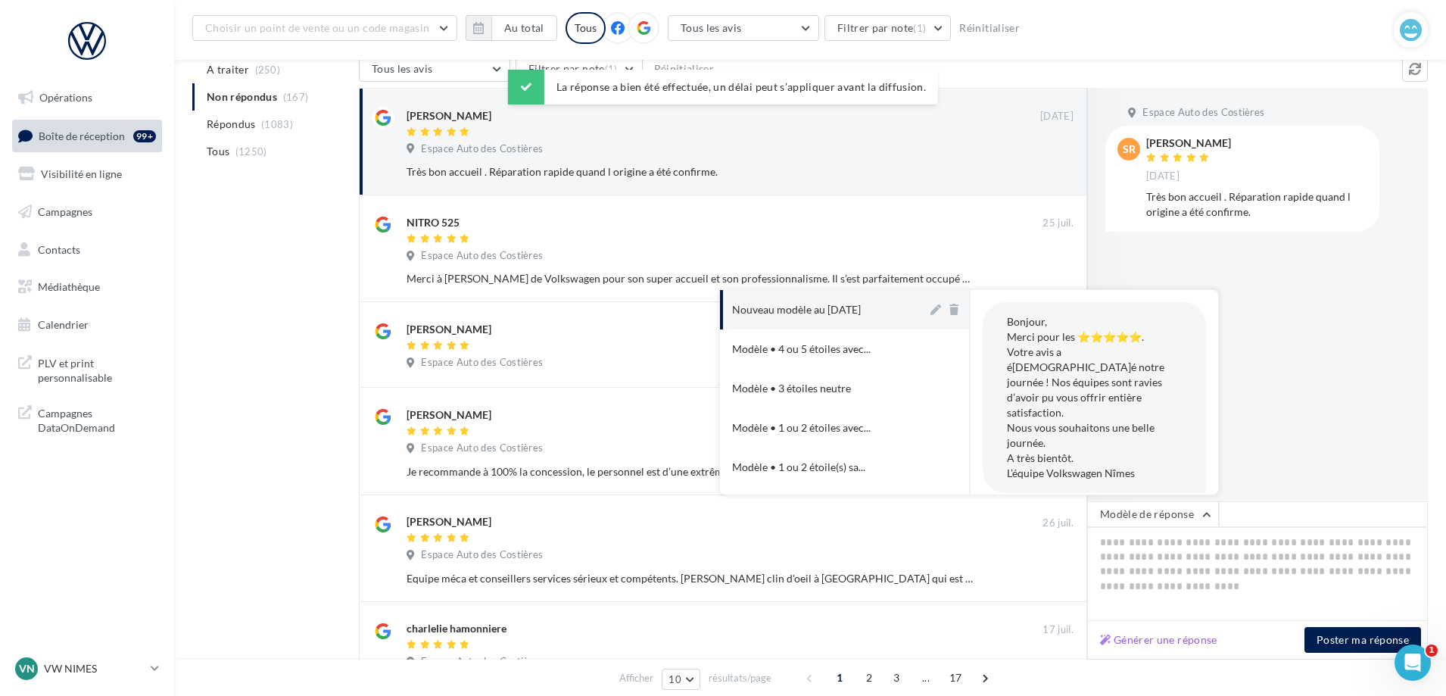
click at [832, 300] on button "Nouveau modèle au [DATE]" at bounding box center [823, 309] width 207 height 39
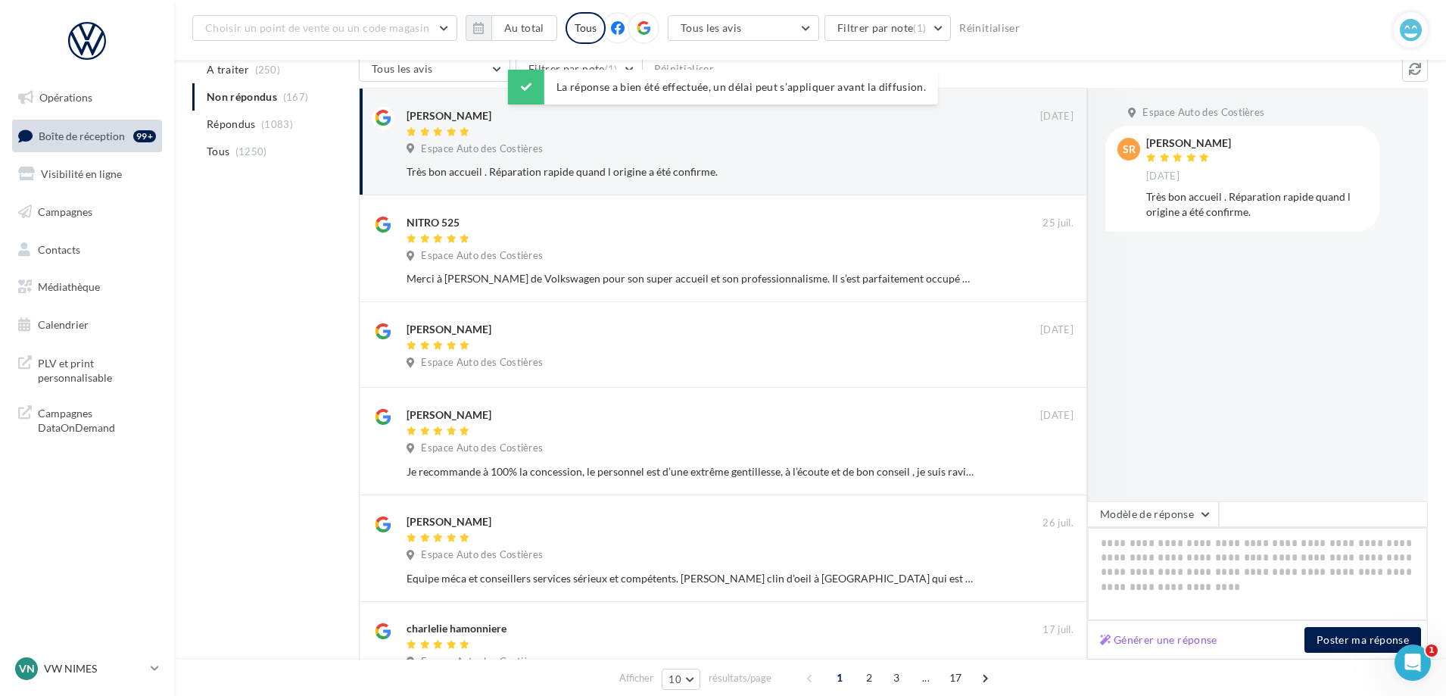
type textarea "**********"
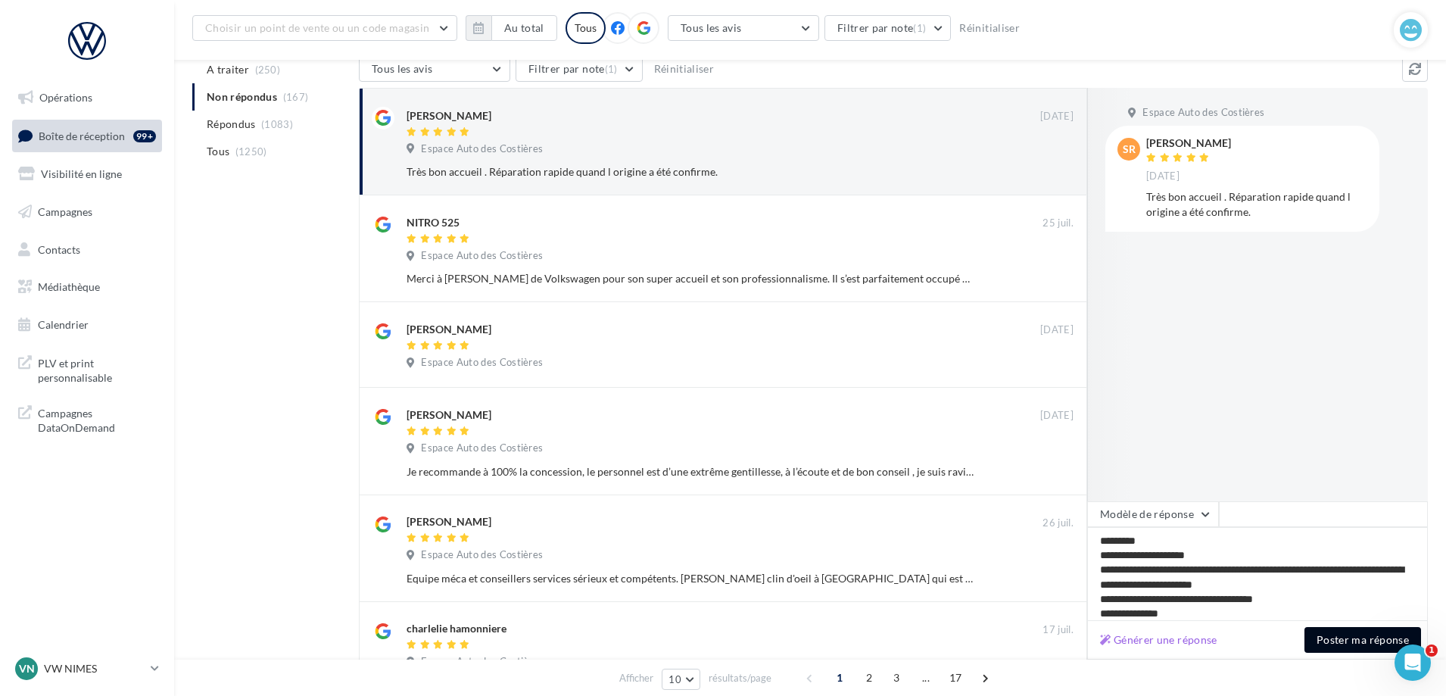
click at [1371, 635] on button "Poster ma réponse" at bounding box center [1362, 640] width 117 height 26
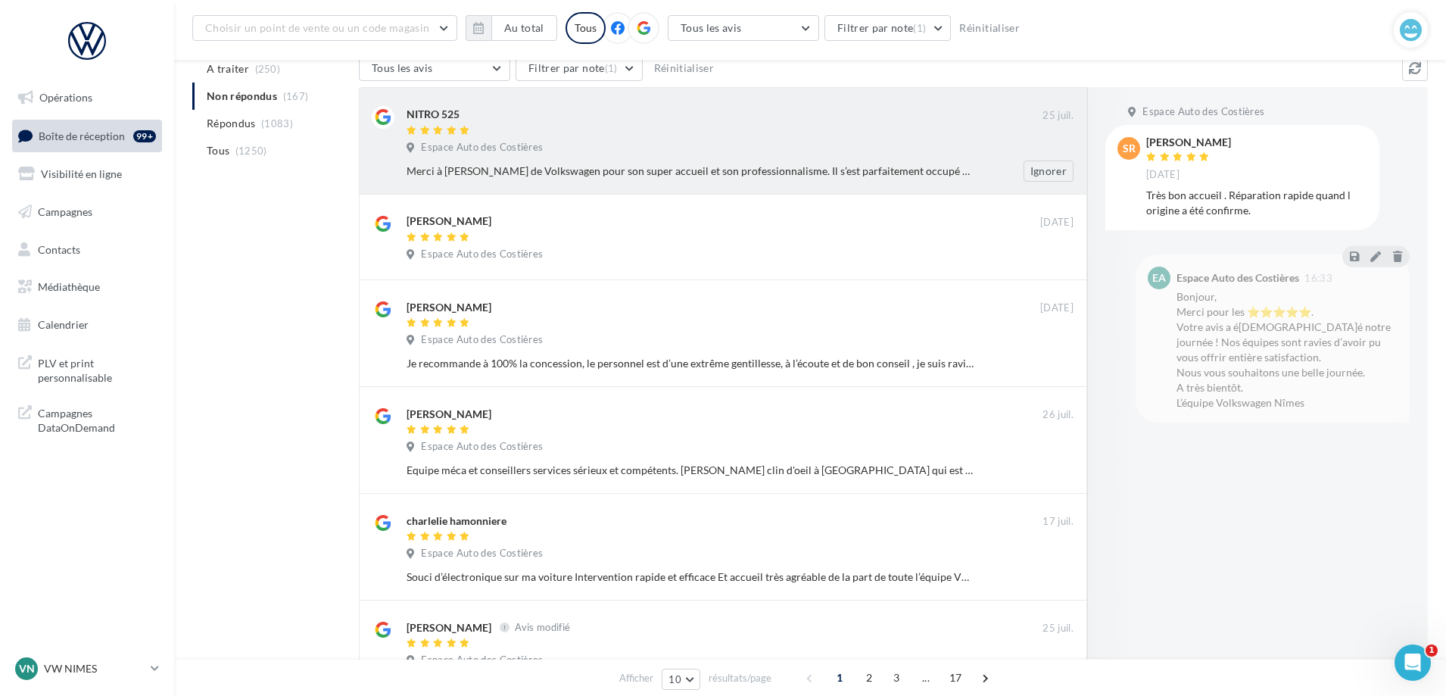
click at [566, 149] on div "Espace Auto des Costières" at bounding box center [739, 149] width 667 height 17
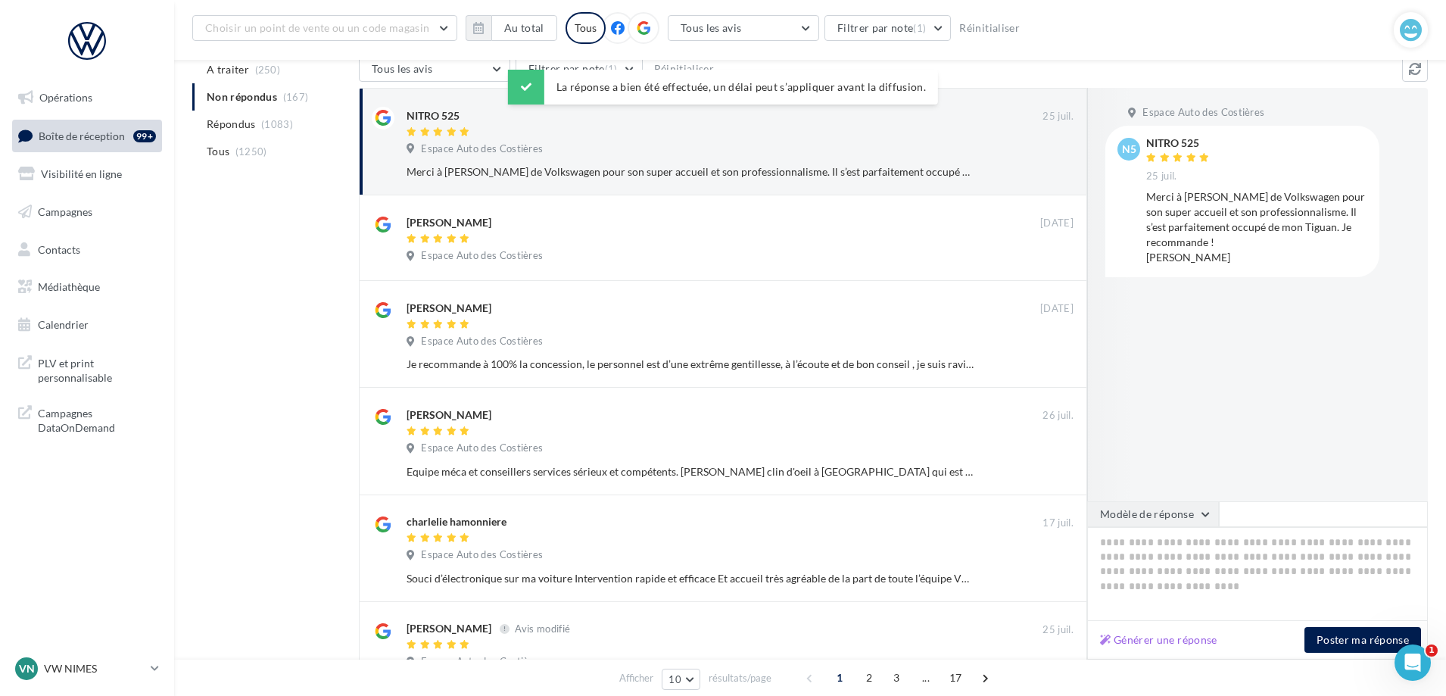
click at [1181, 521] on button "Modèle de réponse" at bounding box center [1153, 514] width 132 height 26
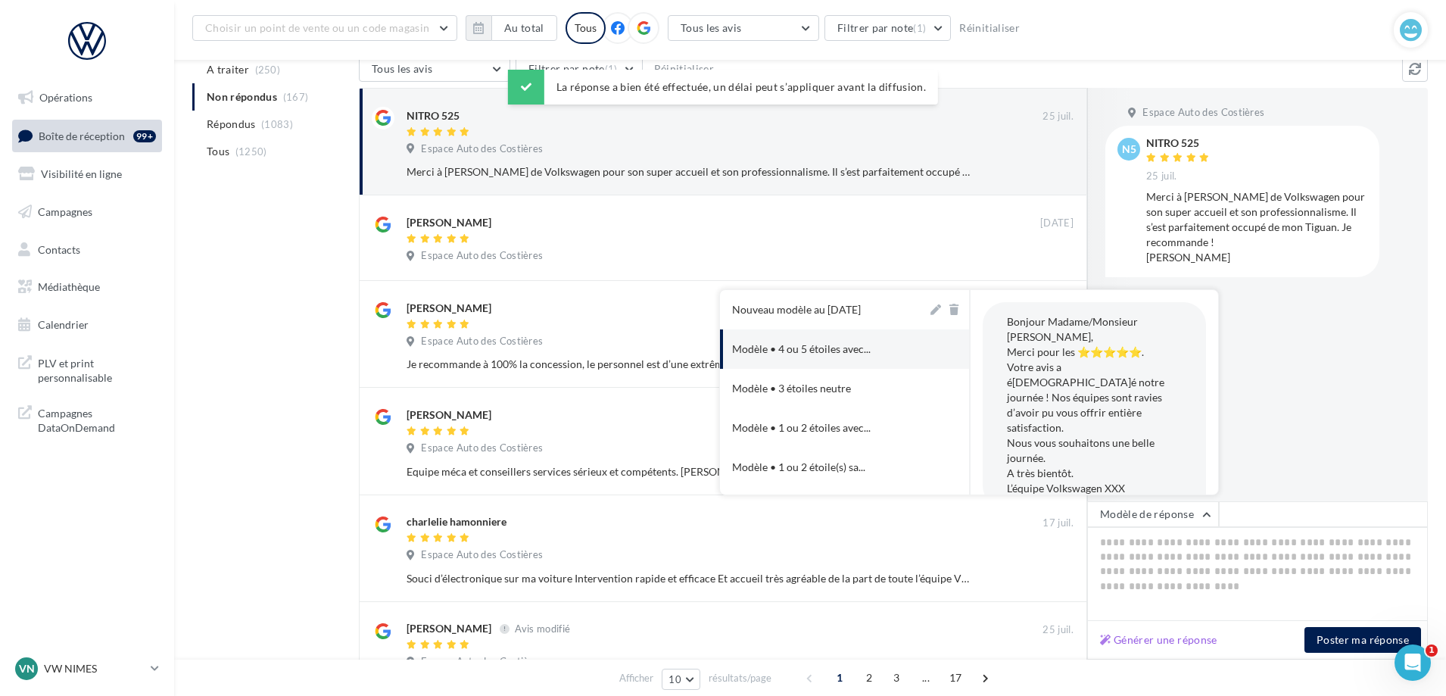
click at [812, 317] on button "Nouveau modèle au [DATE]" at bounding box center [823, 309] width 207 height 39
type textarea "**********"
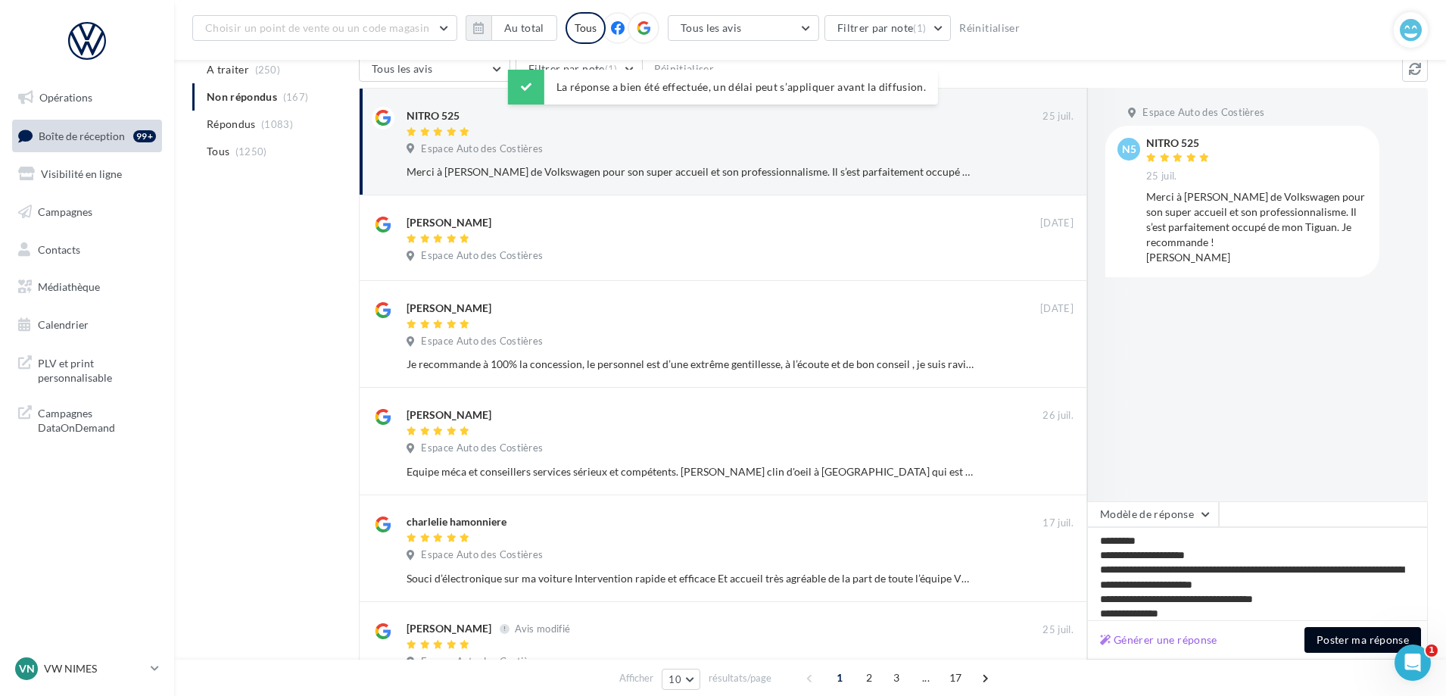
click at [1355, 634] on button "Poster ma réponse" at bounding box center [1362, 640] width 117 height 26
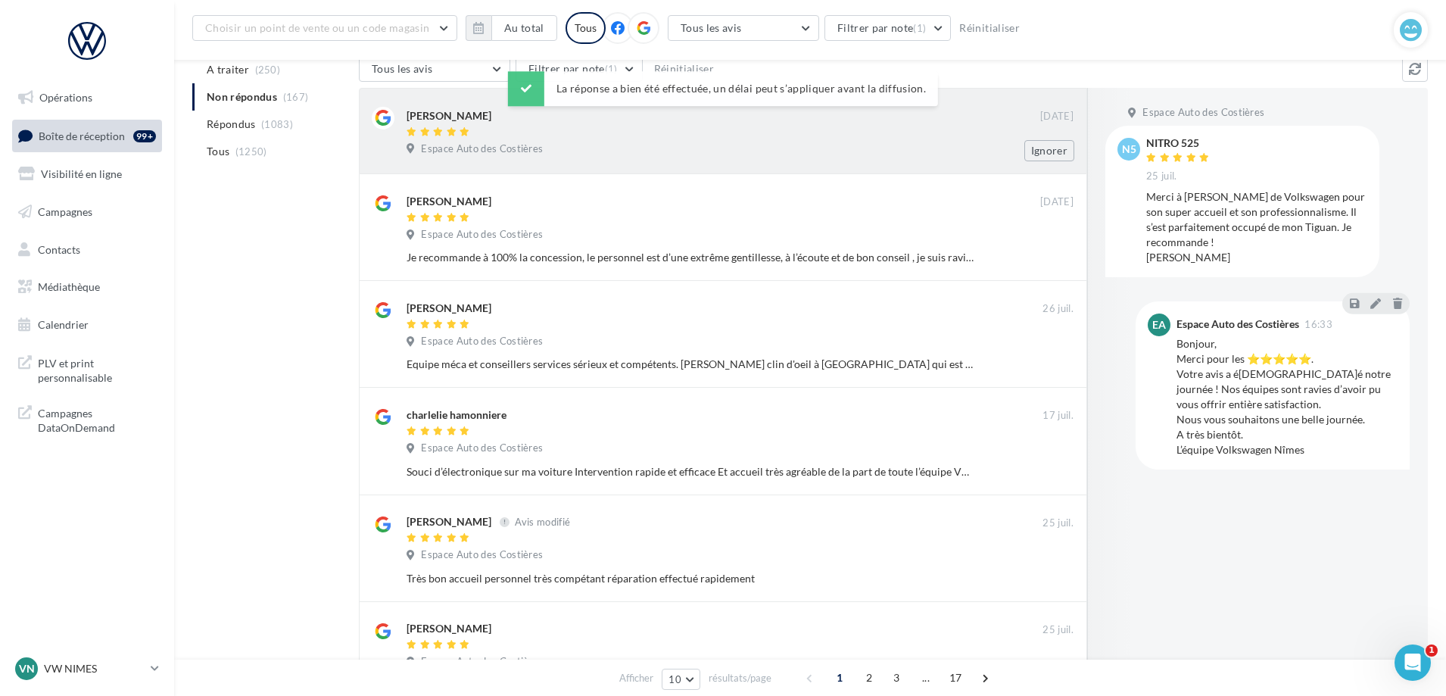
click at [677, 148] on div "Espace Auto des Costières" at bounding box center [739, 150] width 667 height 17
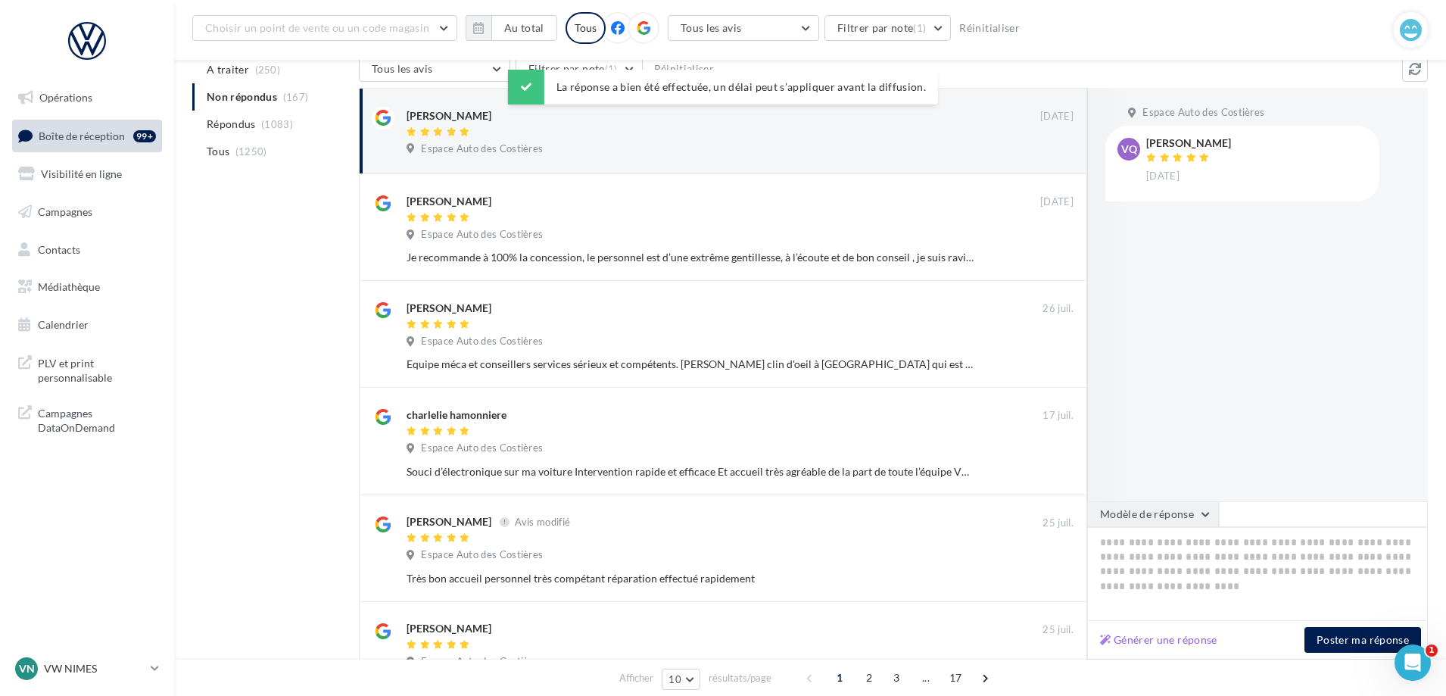
click at [1175, 518] on button "Modèle de réponse" at bounding box center [1153, 514] width 132 height 26
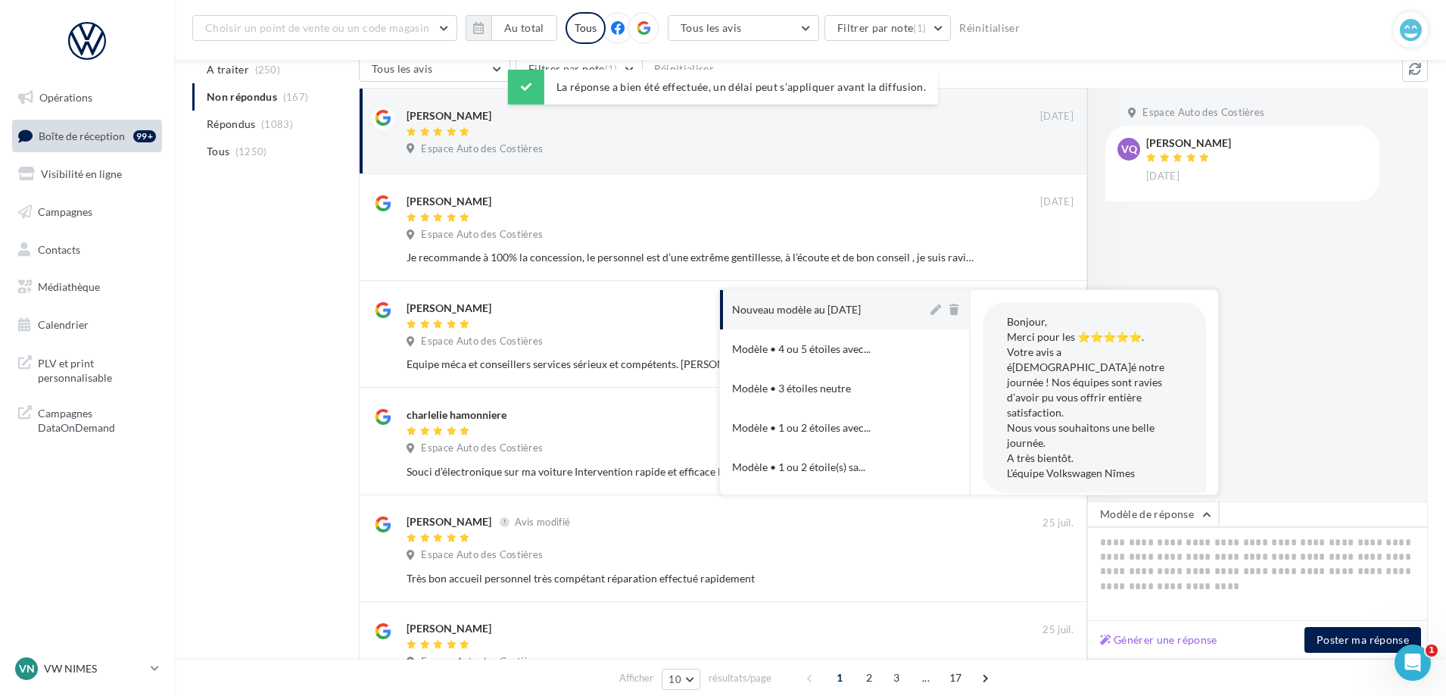
click at [789, 307] on div "Nouveau modèle au [DATE]" at bounding box center [796, 309] width 129 height 15
type textarea "**********"
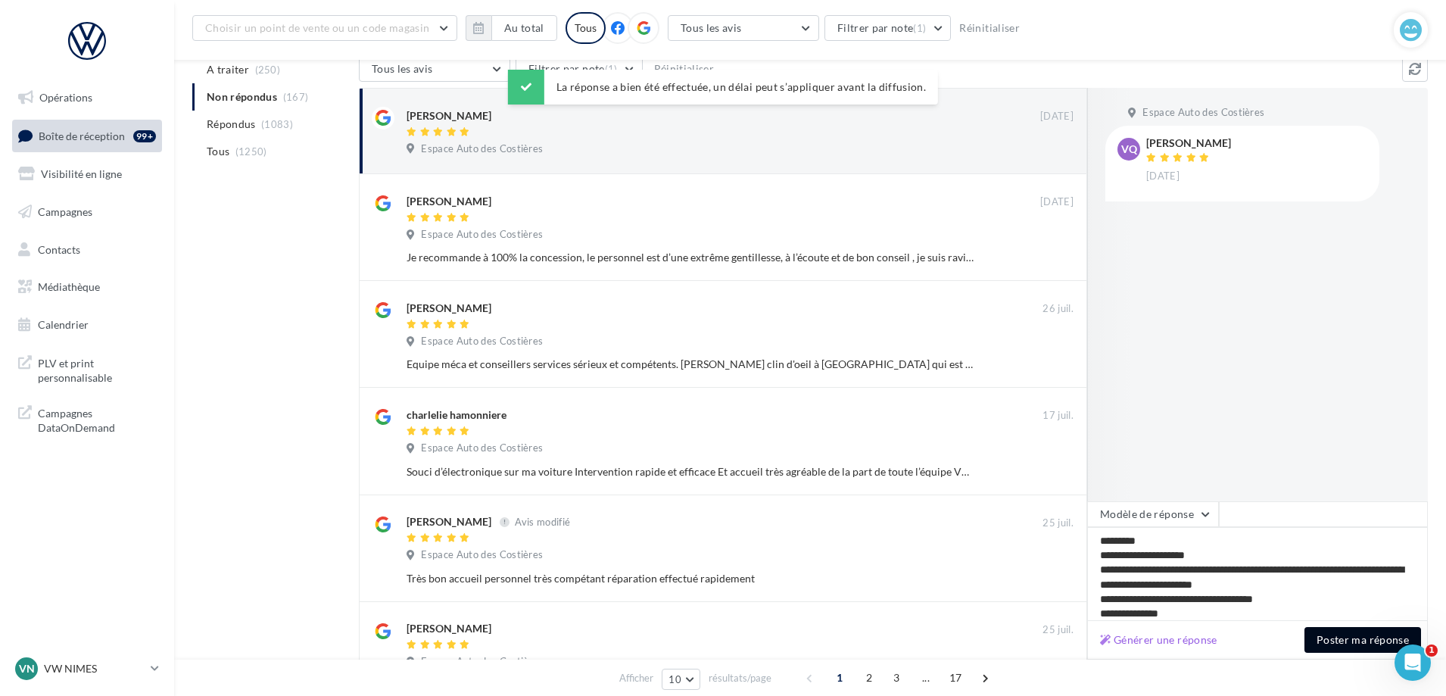
click at [1342, 640] on button "Poster ma réponse" at bounding box center [1362, 640] width 117 height 26
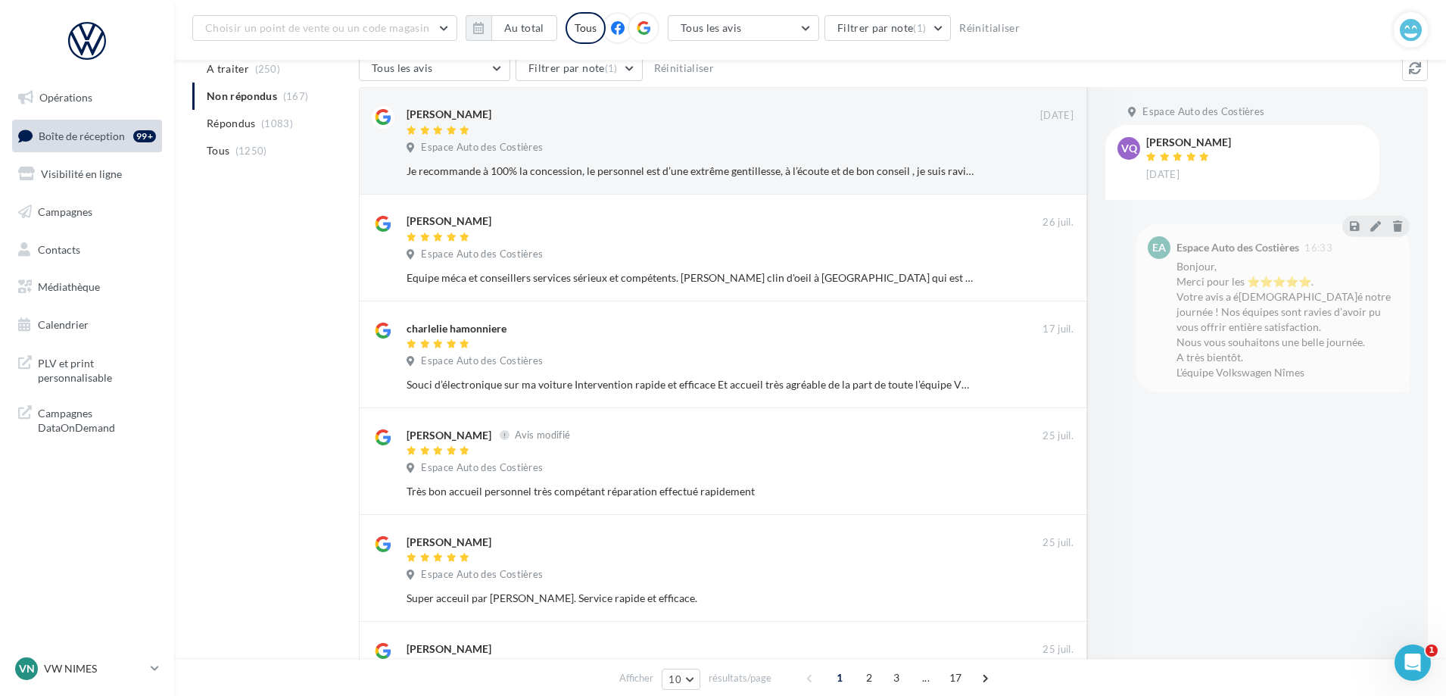
click at [708, 139] on div "Marine Sanchez 27 juil. Espace Auto des Costières Je recommande à 100% la conce…" at bounding box center [739, 144] width 667 height 76
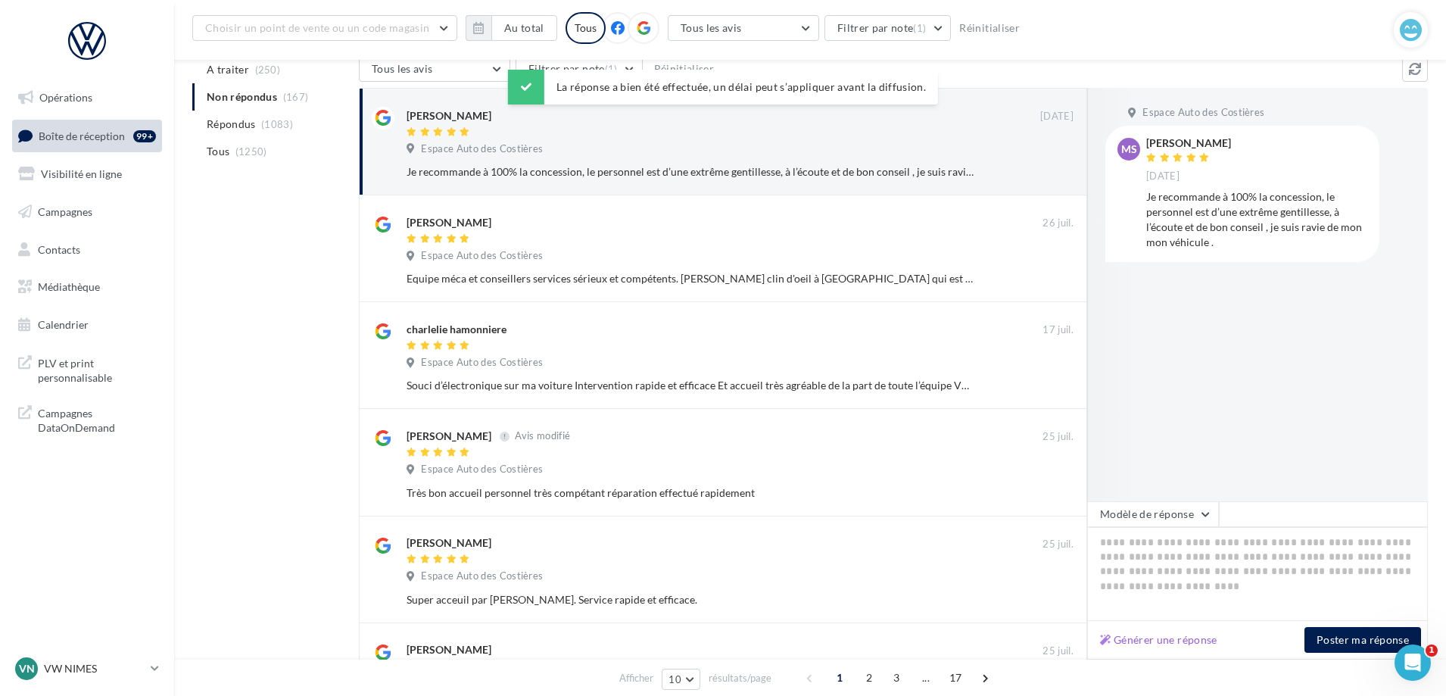
drag, startPoint x: 1203, startPoint y: 503, endPoint x: 1159, endPoint y: 496, distance: 44.4
click at [1203, 505] on button "Modèle de réponse" at bounding box center [1153, 514] width 132 height 26
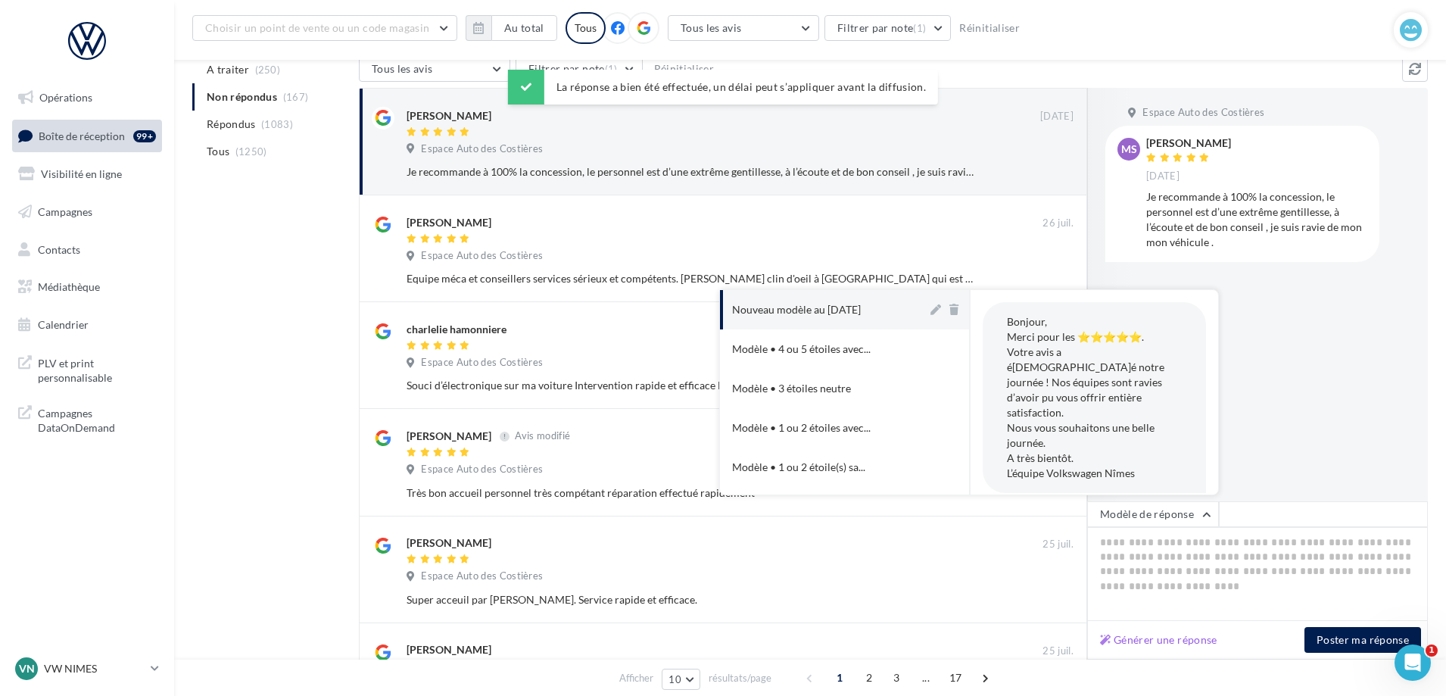
click at [819, 304] on div "Nouveau modèle au [DATE]" at bounding box center [796, 309] width 129 height 15
type textarea "**********"
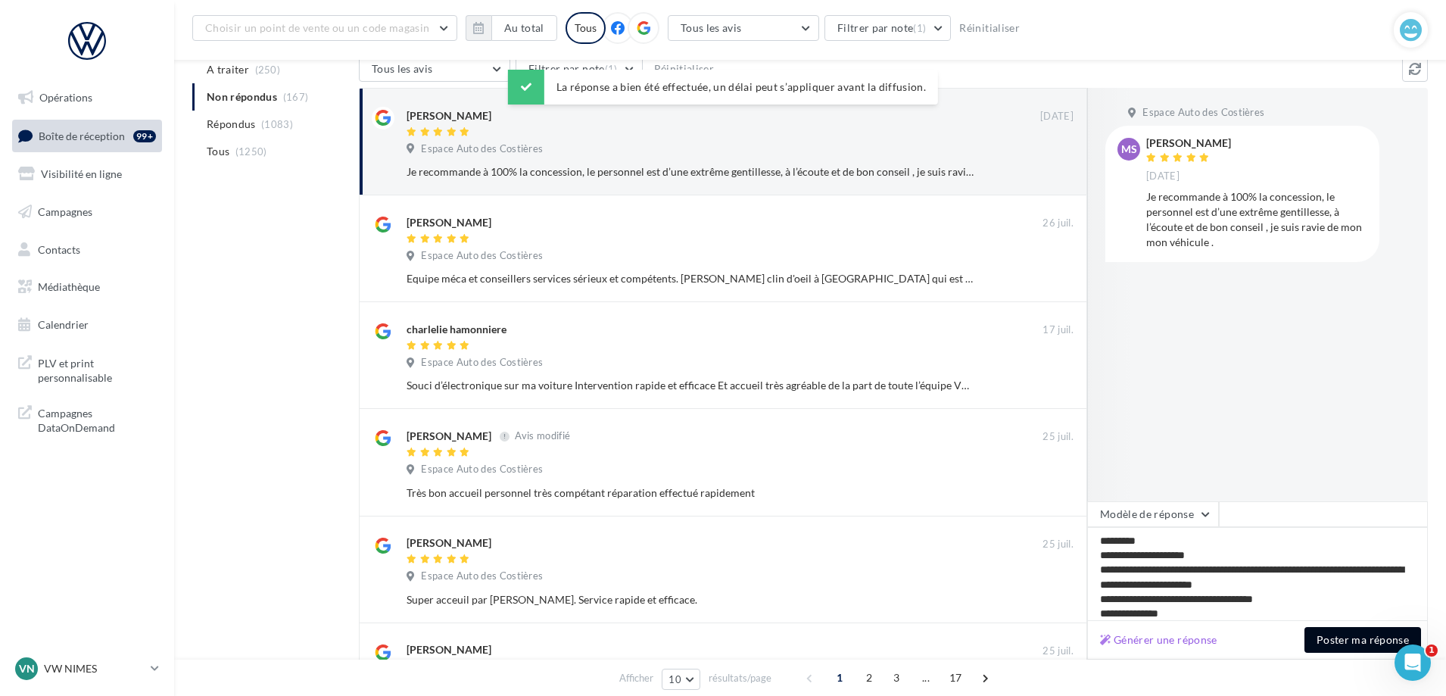
click at [1372, 647] on button "Poster ma réponse" at bounding box center [1362, 640] width 117 height 26
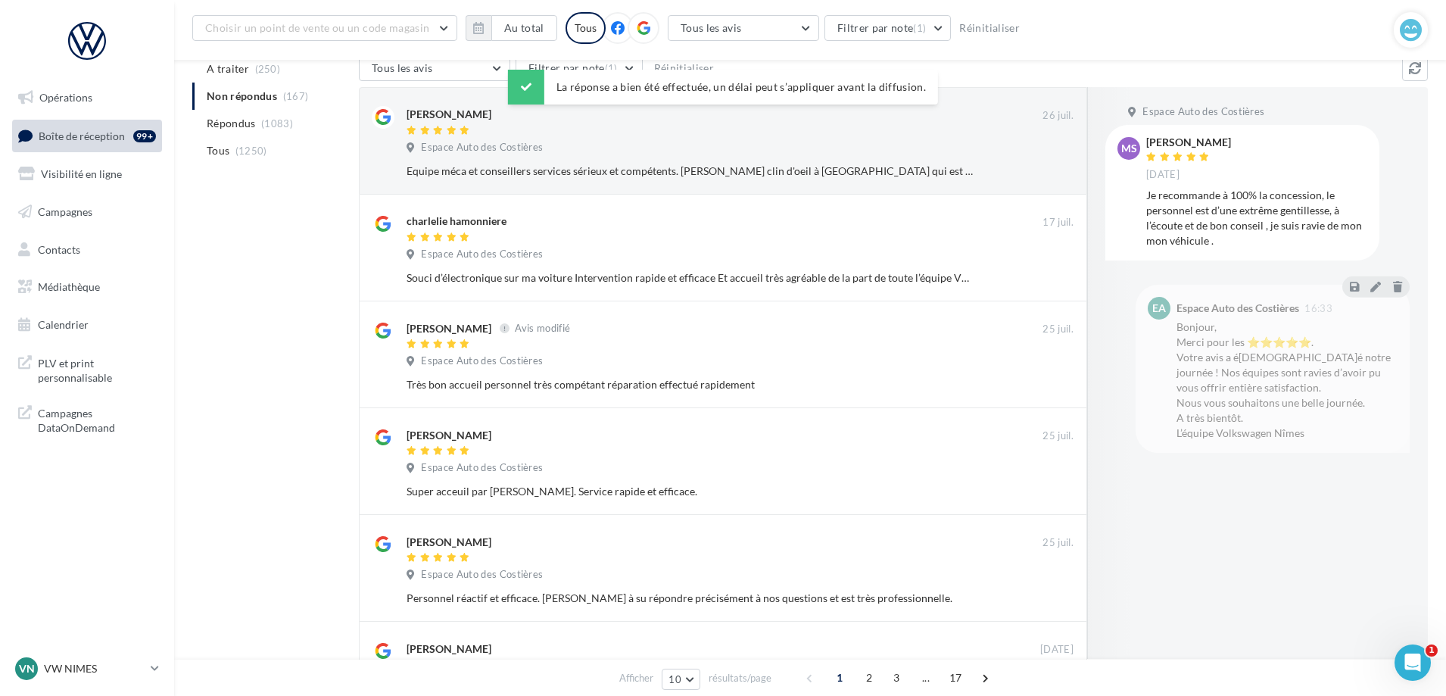
click at [788, 139] on div "Mel Elba 26 juil. Espace Auto des Costières Equipe méca et conseillers services…" at bounding box center [739, 144] width 667 height 76
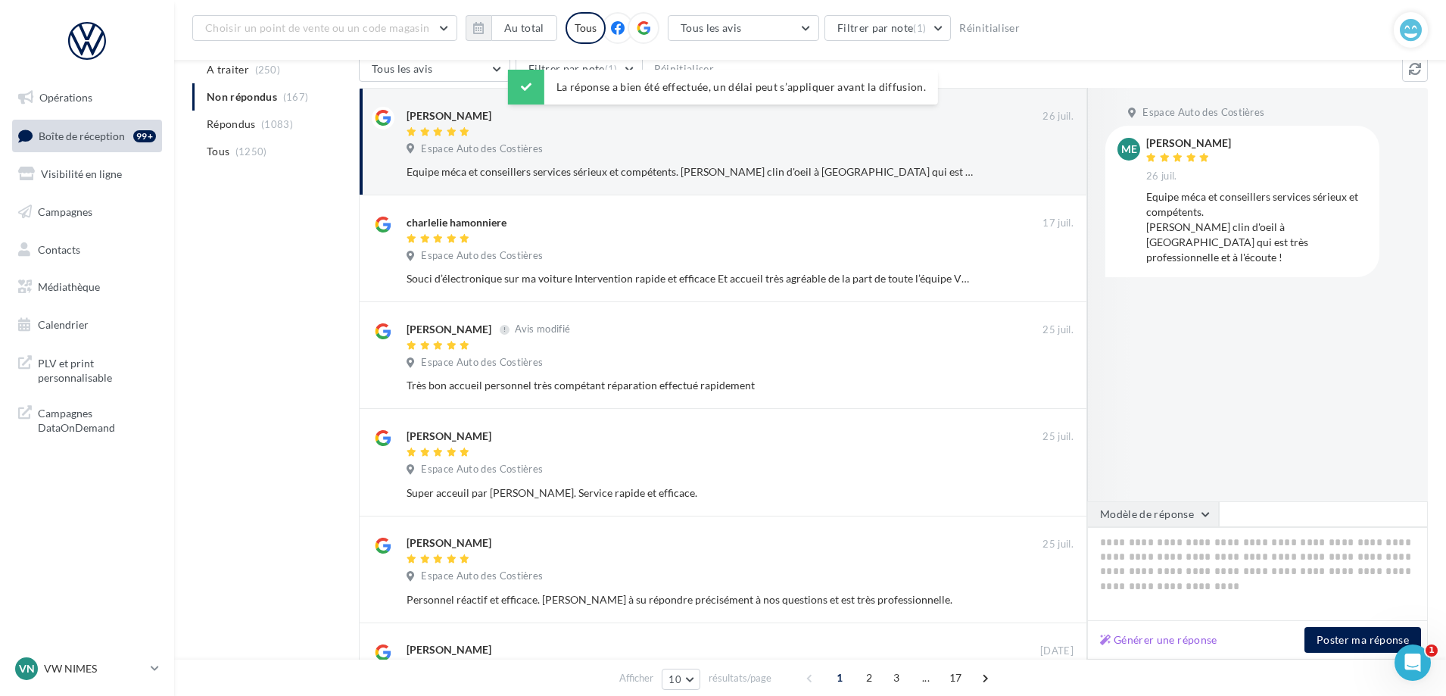
click at [1175, 518] on button "Modèle de réponse" at bounding box center [1153, 514] width 132 height 26
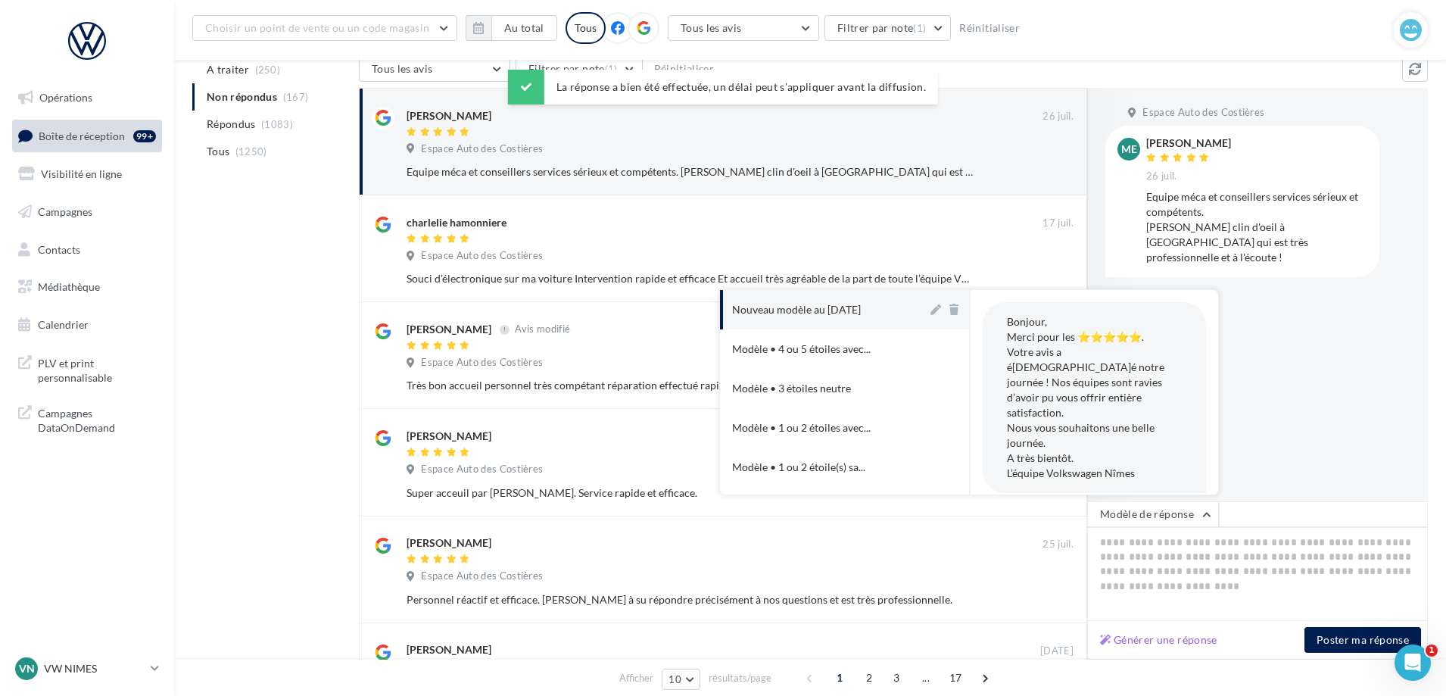
click at [901, 317] on button "Nouveau modèle au [DATE]" at bounding box center [823, 309] width 207 height 39
type textarea "**********"
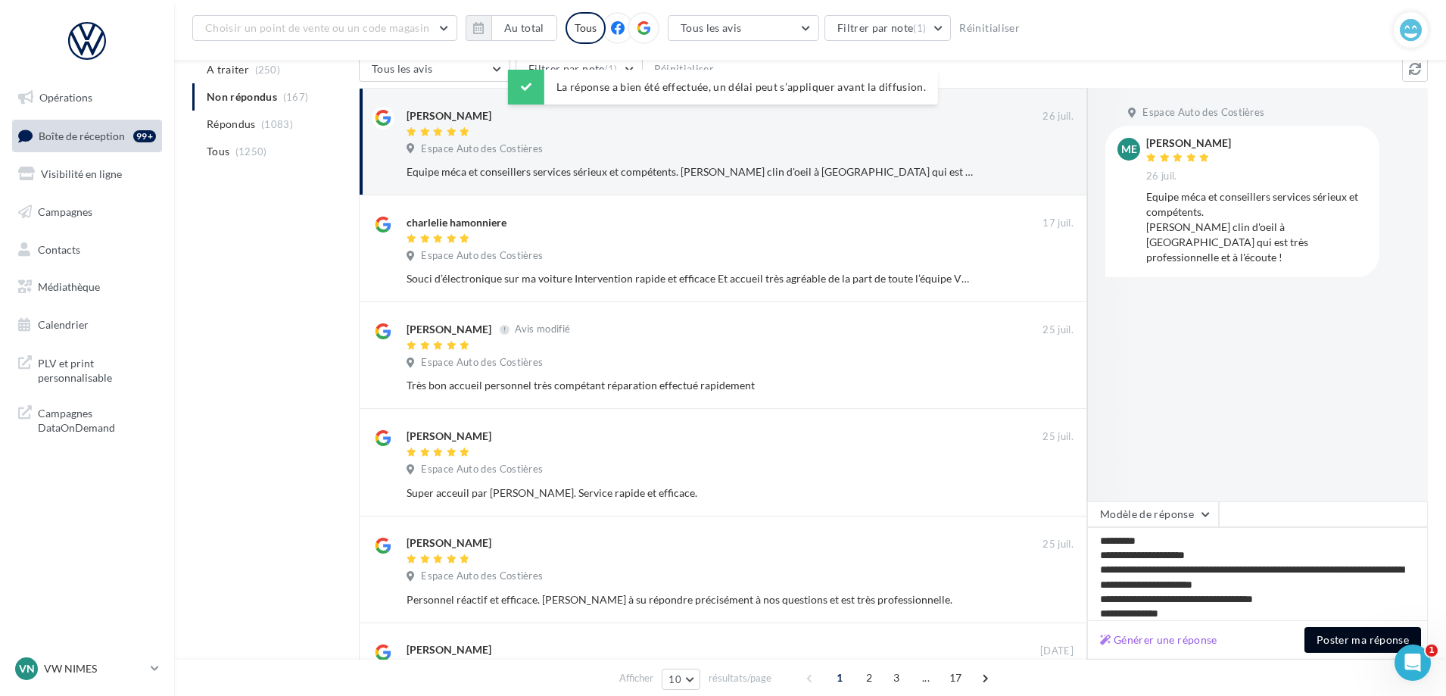
click at [1365, 640] on button "Poster ma réponse" at bounding box center [1362, 640] width 117 height 26
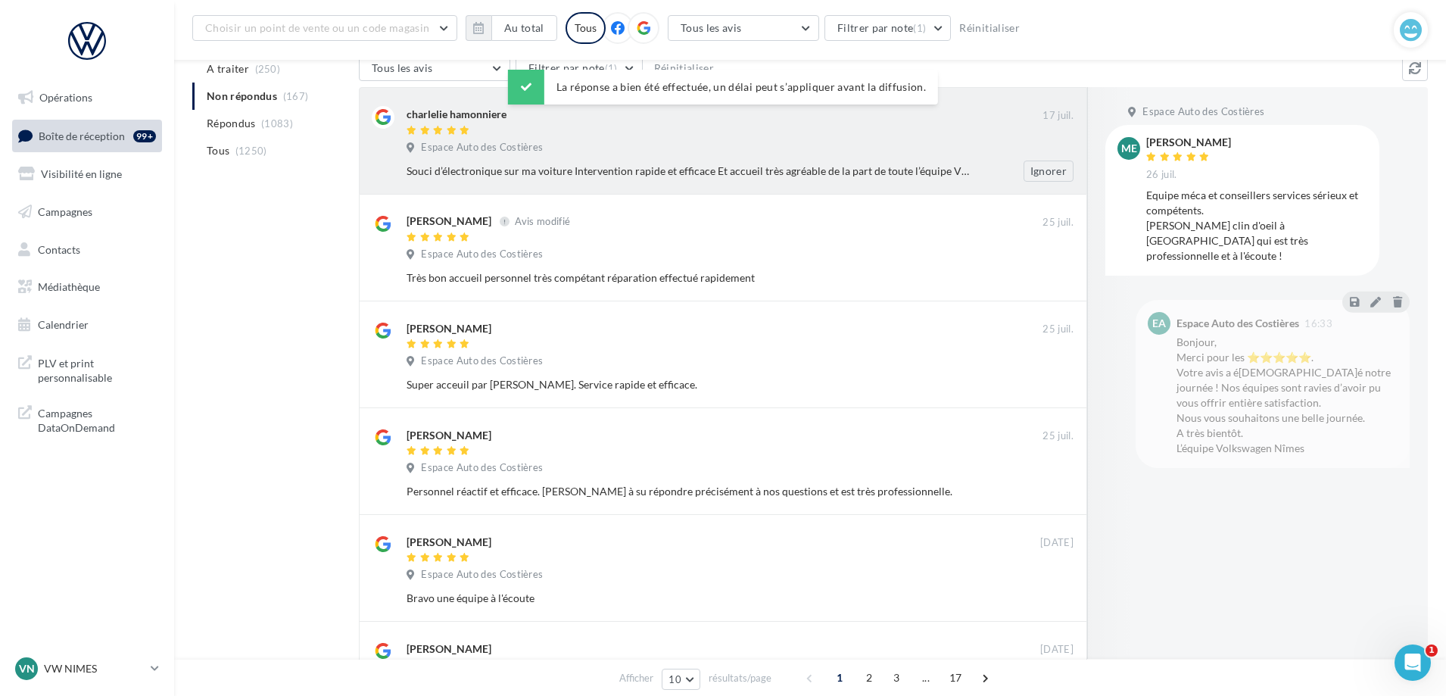
click at [702, 139] on div "charlelie hamonniere 17 juil. Espace Auto des Costières Souci d’électronique su…" at bounding box center [739, 144] width 667 height 76
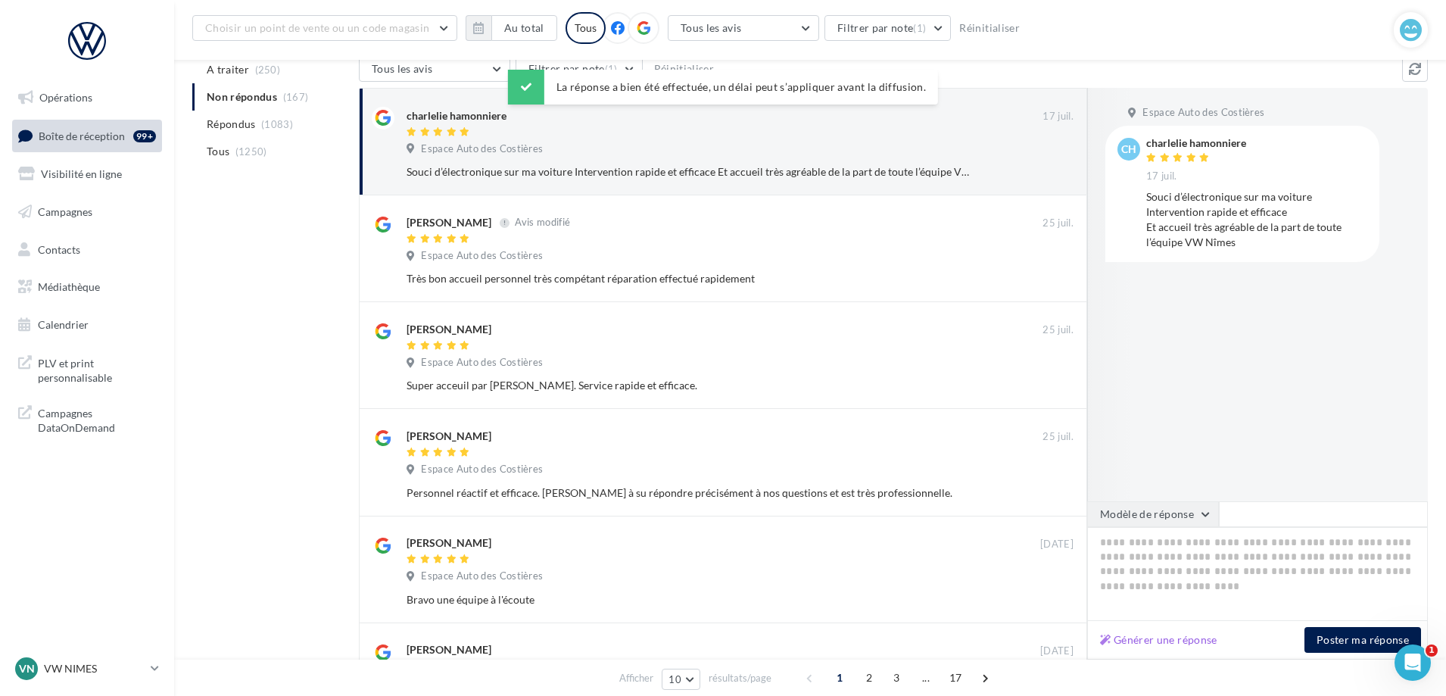
click at [1156, 510] on button "Modèle de réponse" at bounding box center [1153, 514] width 132 height 26
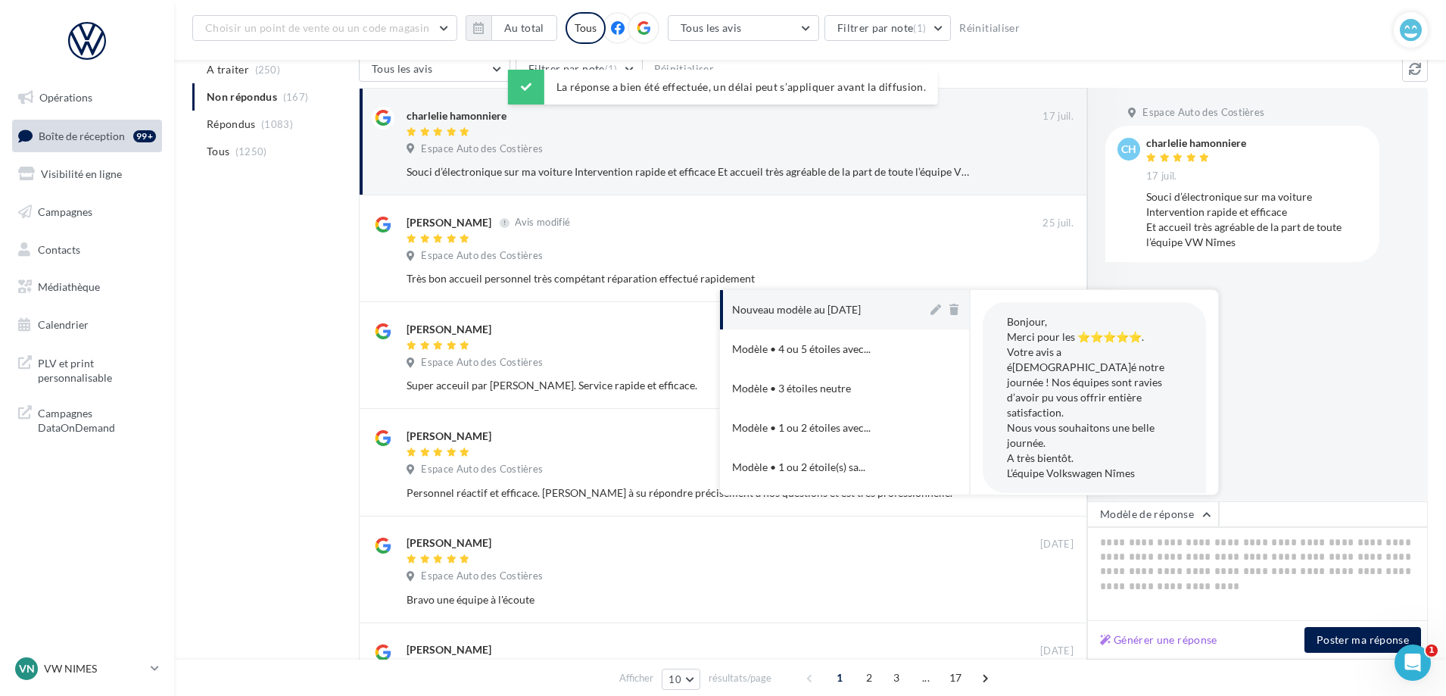
click at [839, 323] on button "Nouveau modèle au [DATE]" at bounding box center [823, 309] width 207 height 39
type textarea "**********"
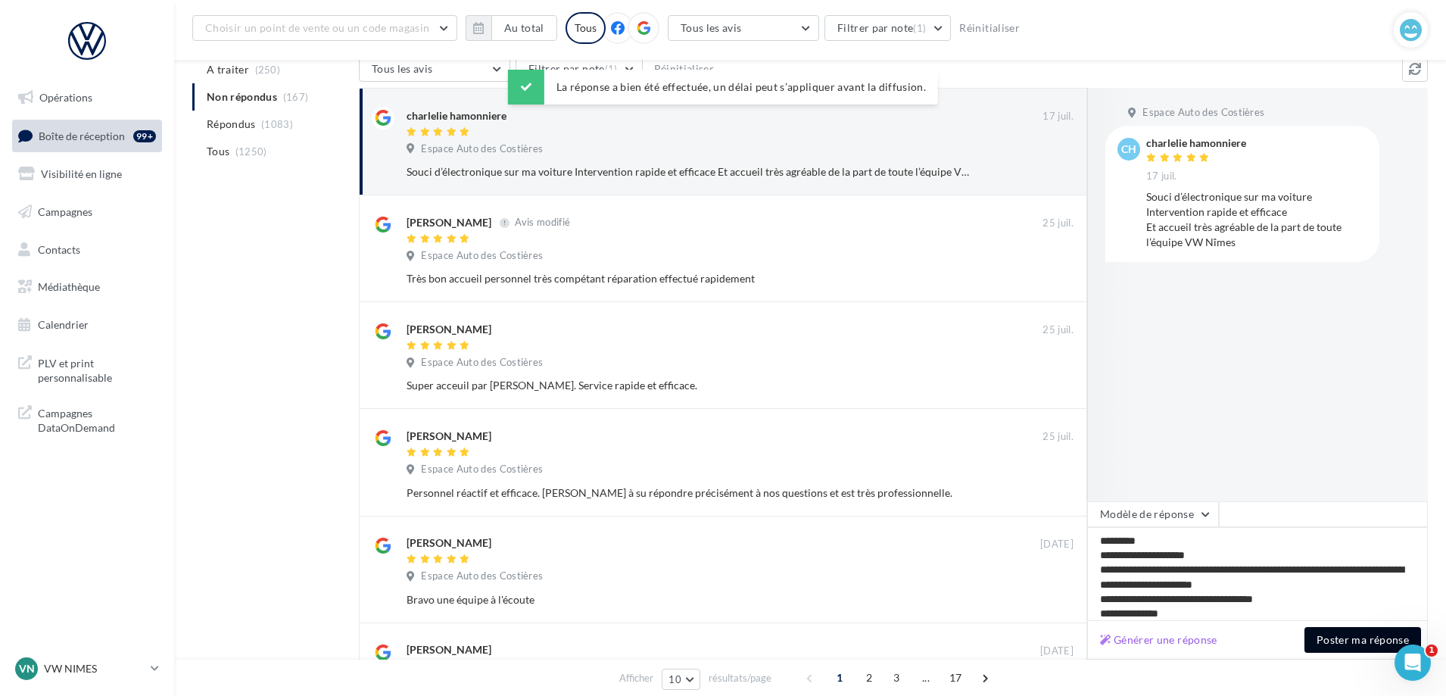
click at [1354, 646] on button "Poster ma réponse" at bounding box center [1362, 640] width 117 height 26
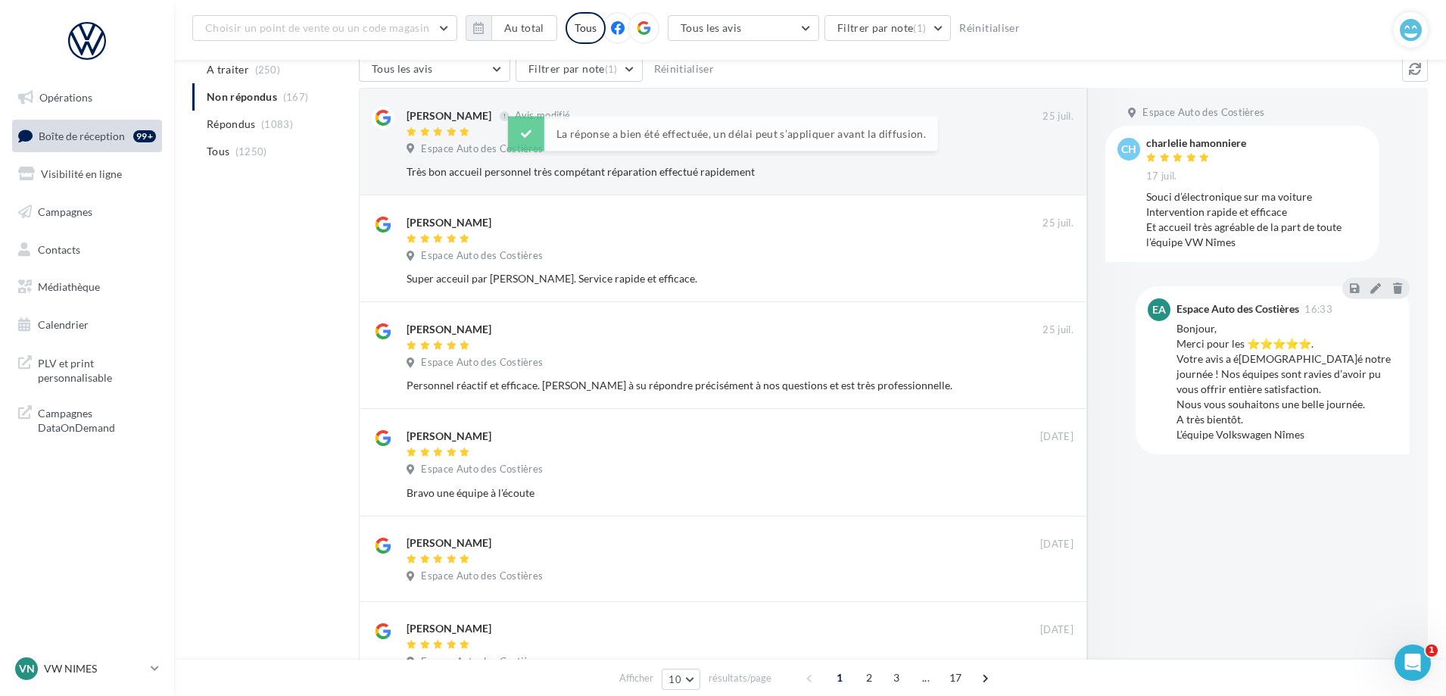
click at [634, 119] on div "La réponse a bien été effectuée, un délai peut s’appliquer avant la diffusion. …" at bounding box center [723, 111] width 430 height 82
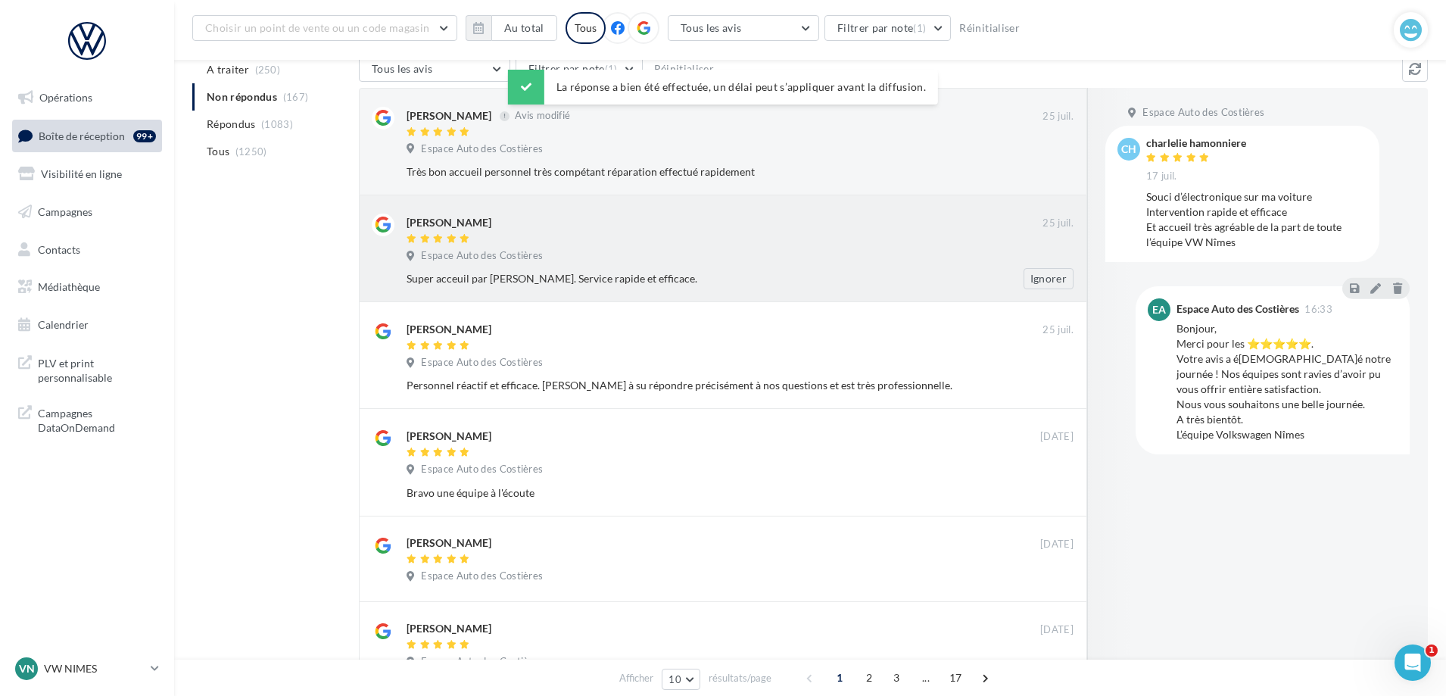
click at [888, 198] on div "ARNAUD DURRIEU 25 juil. Espace Auto des Costières Super acceuil par Paloma. Ser…" at bounding box center [723, 248] width 728 height 107
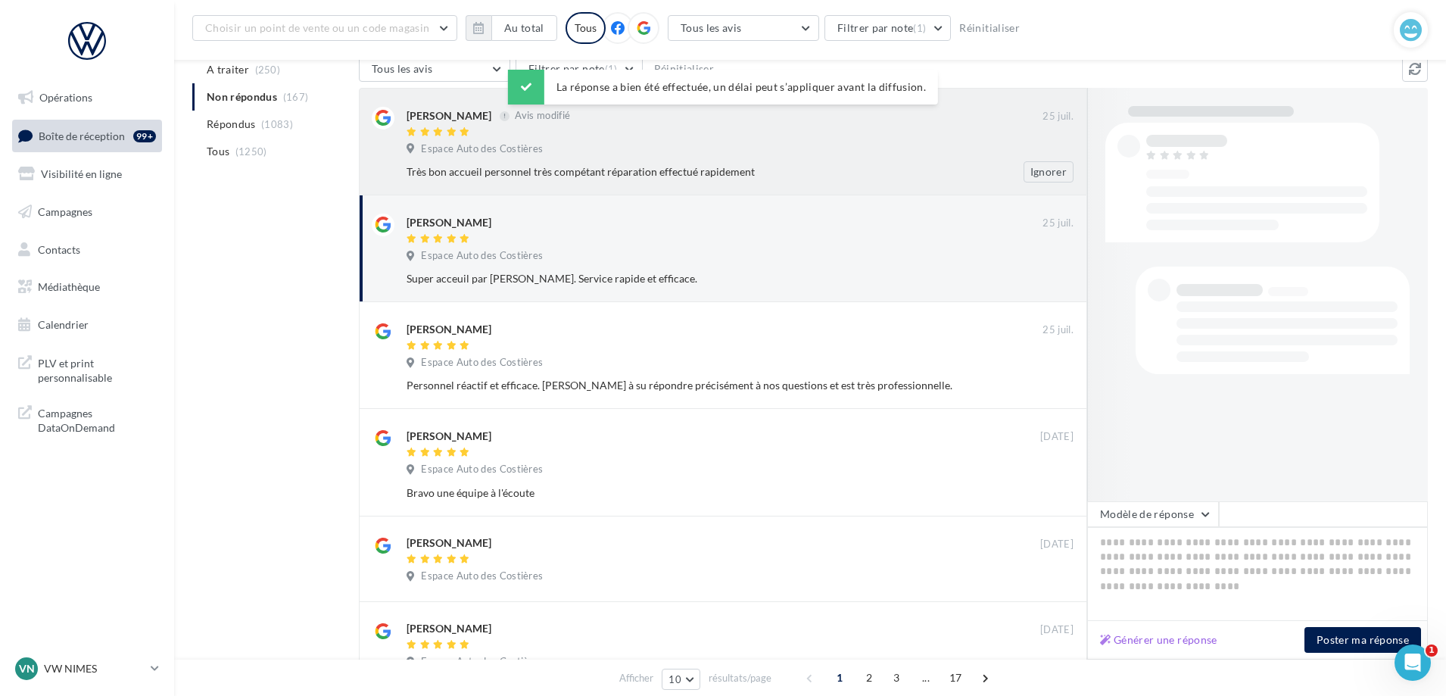
click at [857, 153] on div "Espace Auto des Costières" at bounding box center [739, 150] width 667 height 17
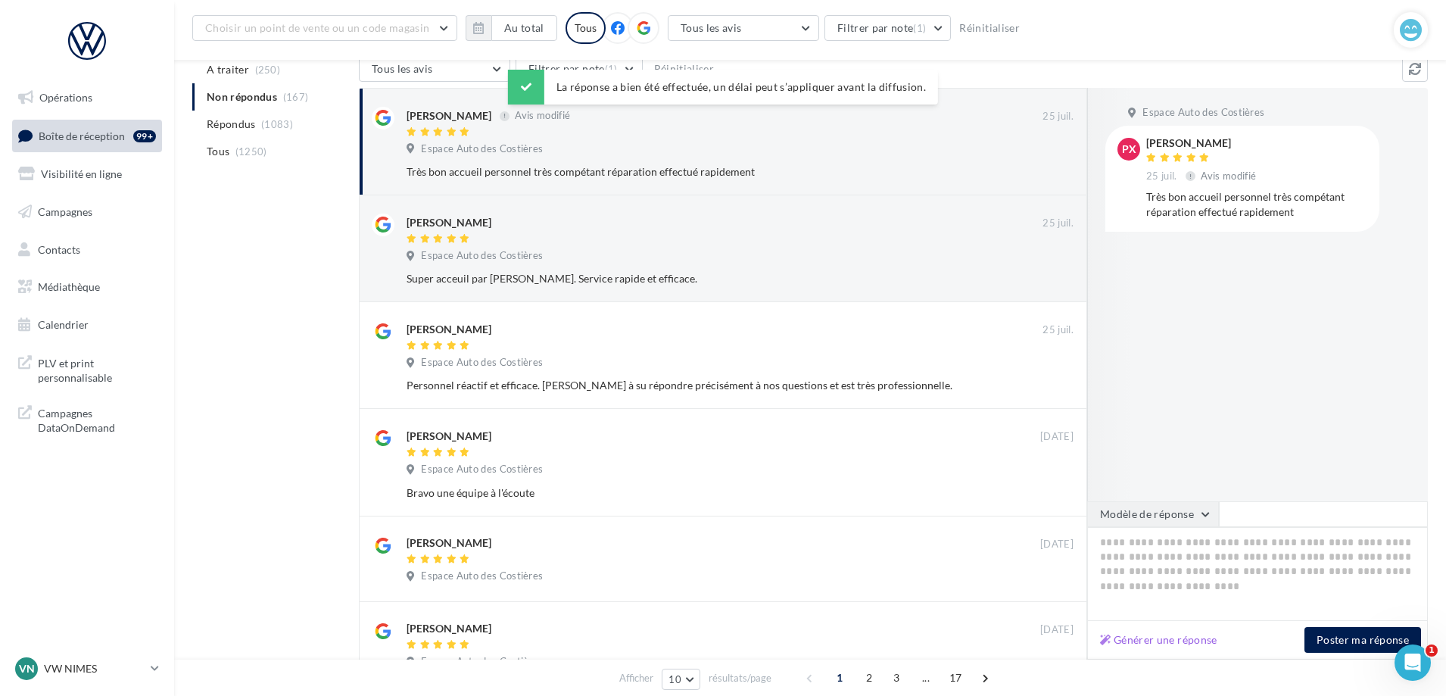
click at [1154, 509] on button "Modèle de réponse" at bounding box center [1153, 514] width 132 height 26
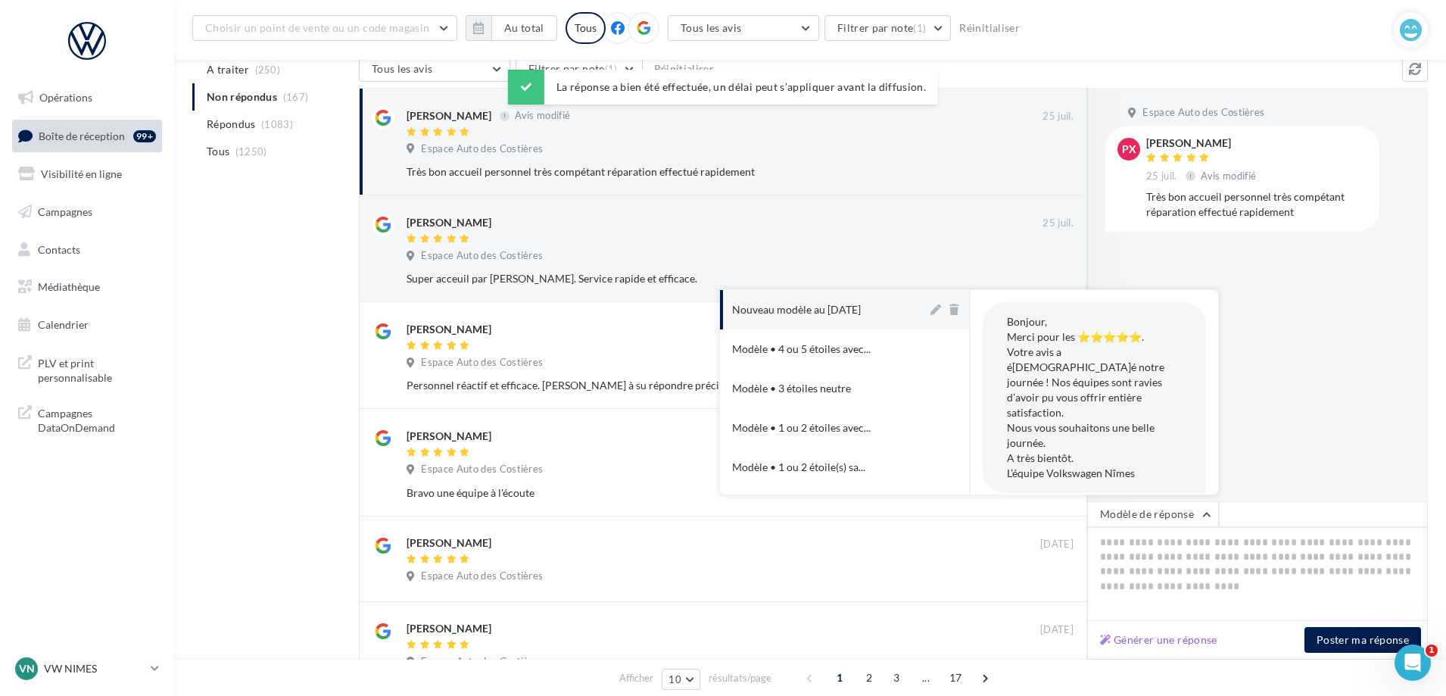
click at [793, 304] on div "Nouveau modèle au [DATE]" at bounding box center [796, 309] width 129 height 15
type textarea "**********"
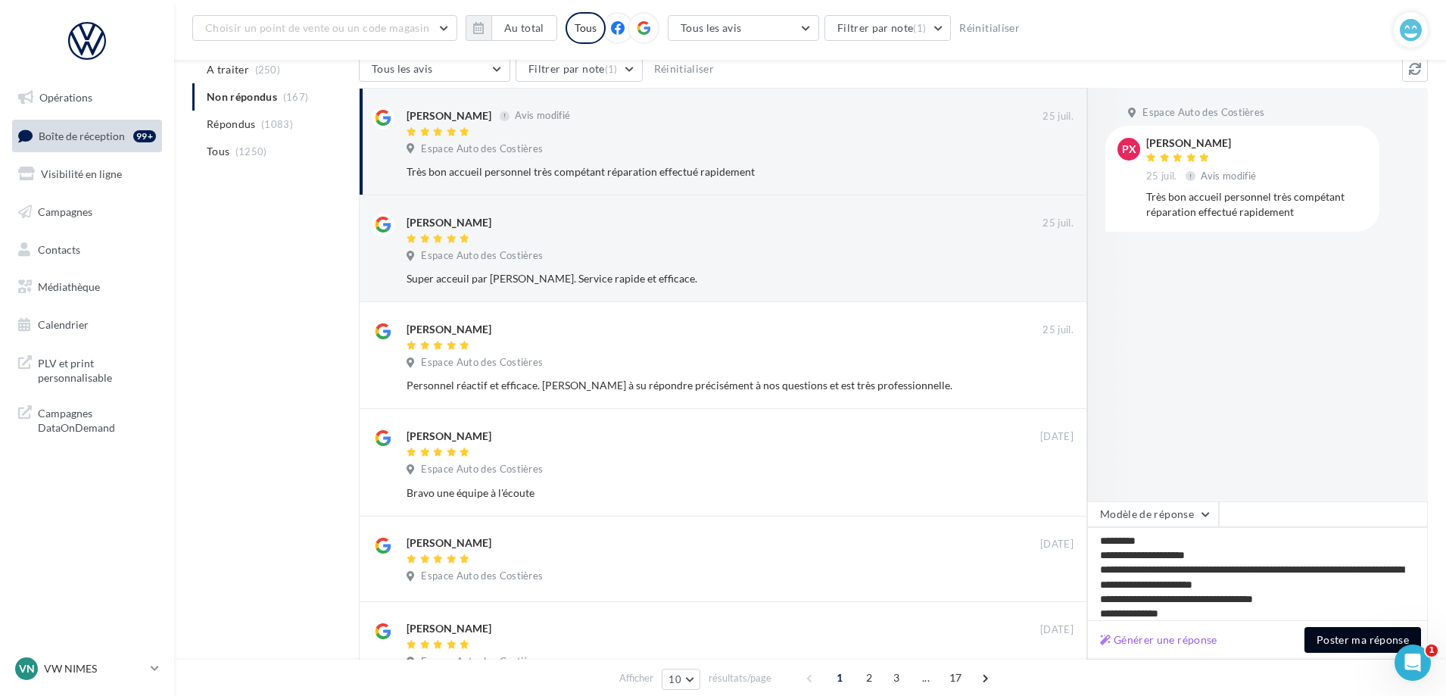
click at [1380, 646] on button "Poster ma réponse" at bounding box center [1362, 640] width 117 height 26
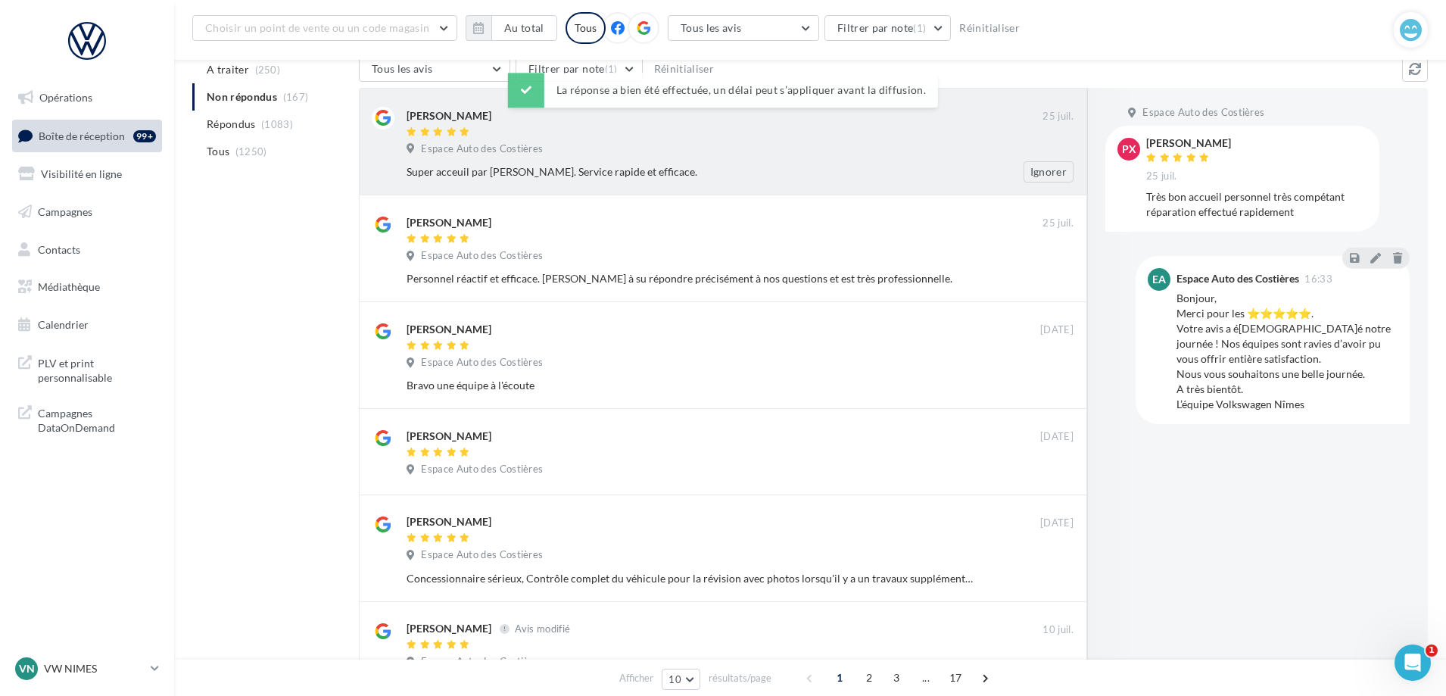
drag, startPoint x: 672, startPoint y: 149, endPoint x: 726, endPoint y: 173, distance: 58.9
click at [678, 154] on div "Espace Auto des Costières" at bounding box center [739, 150] width 667 height 17
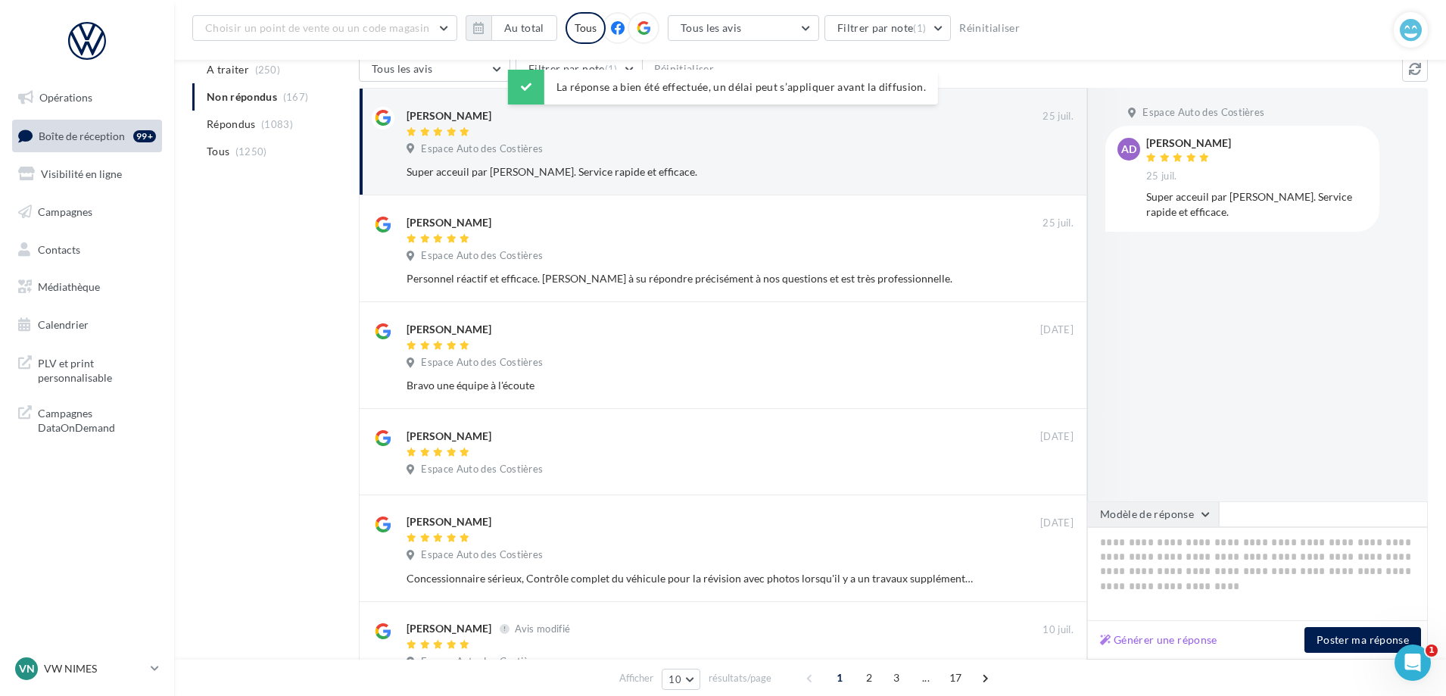
drag, startPoint x: 1185, startPoint y: 509, endPoint x: 1099, endPoint y: 501, distance: 86.7
click at [1185, 512] on button "Modèle de réponse" at bounding box center [1153, 514] width 132 height 26
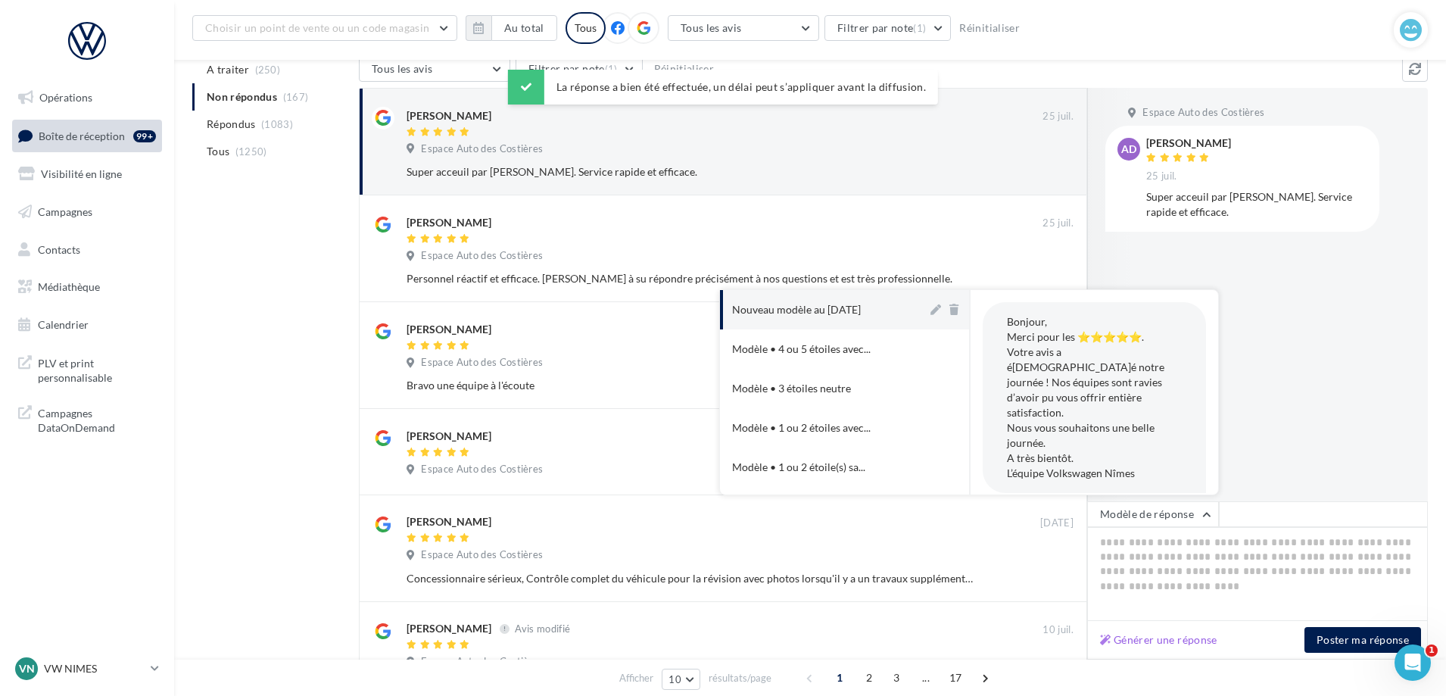
click at [830, 303] on div "Nouveau modèle au [DATE]" at bounding box center [796, 309] width 129 height 15
type textarea "**********"
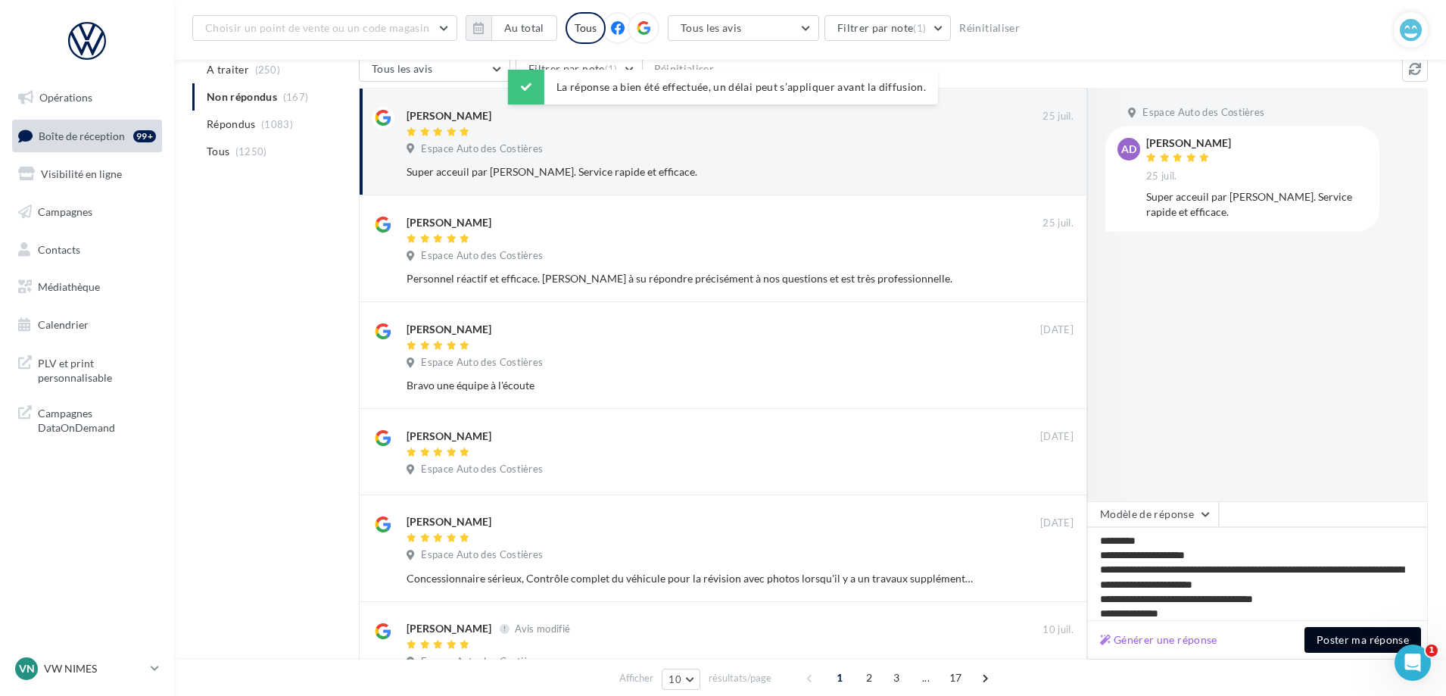
drag, startPoint x: 1333, startPoint y: 641, endPoint x: 1288, endPoint y: 629, distance: 46.3
click at [1334, 642] on button "Poster ma réponse" at bounding box center [1362, 640] width 117 height 26
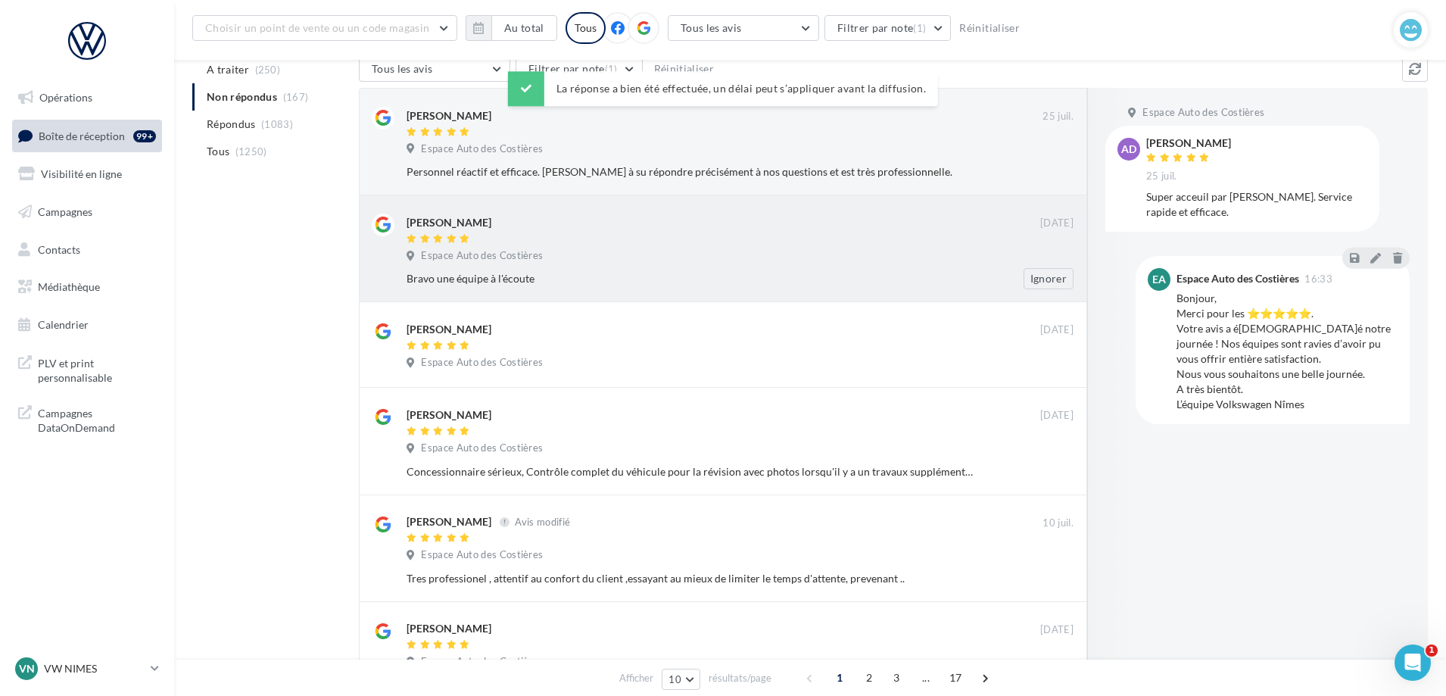
drag, startPoint x: 574, startPoint y: 160, endPoint x: 773, endPoint y: 263, distance: 224.1
click at [581, 164] on div "agnes mpassi 25 juil. Espace Auto des Costières Personnel réactif et efficace. …" at bounding box center [739, 145] width 667 height 76
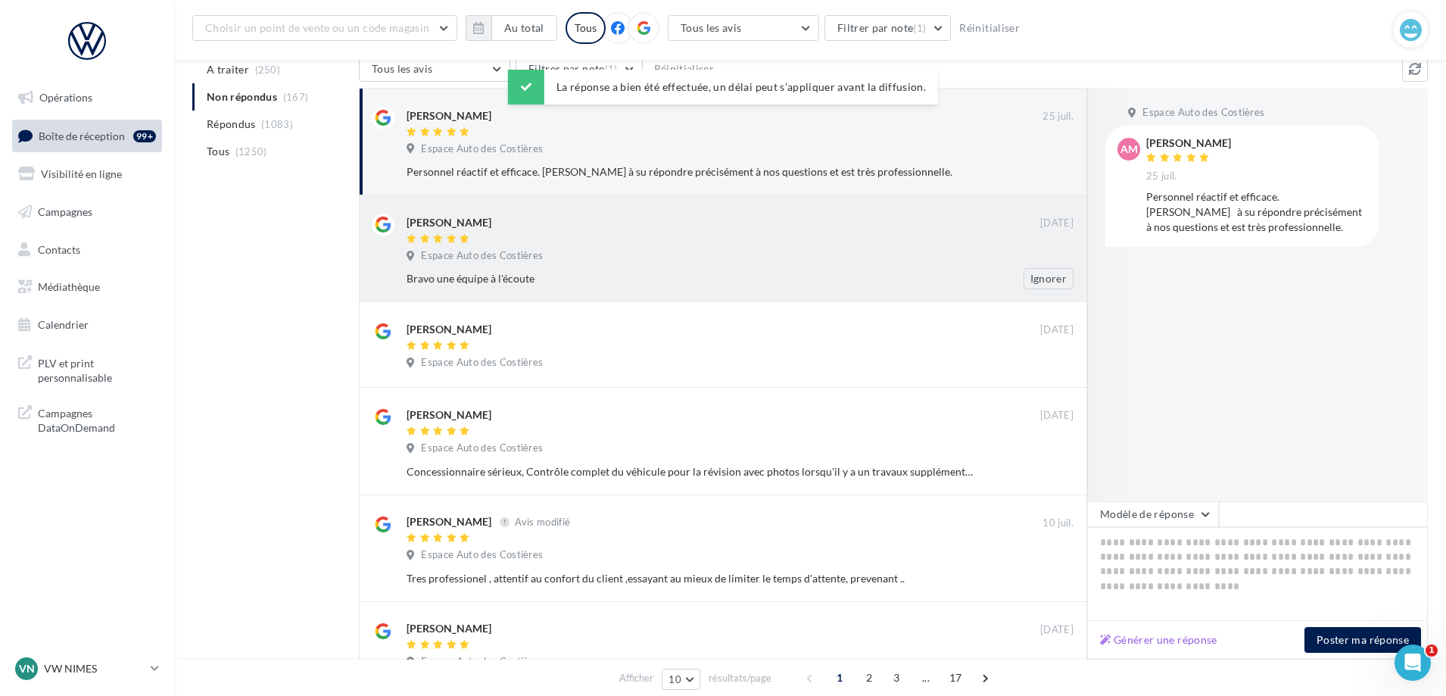
drag, startPoint x: 766, startPoint y: 163, endPoint x: 1043, endPoint y: 300, distance: 309.4
click at [766, 166] on div "Personnel réactif et efficace. Paloma à su répondre précisément à nos questions…" at bounding box center [745, 171] width 679 height 21
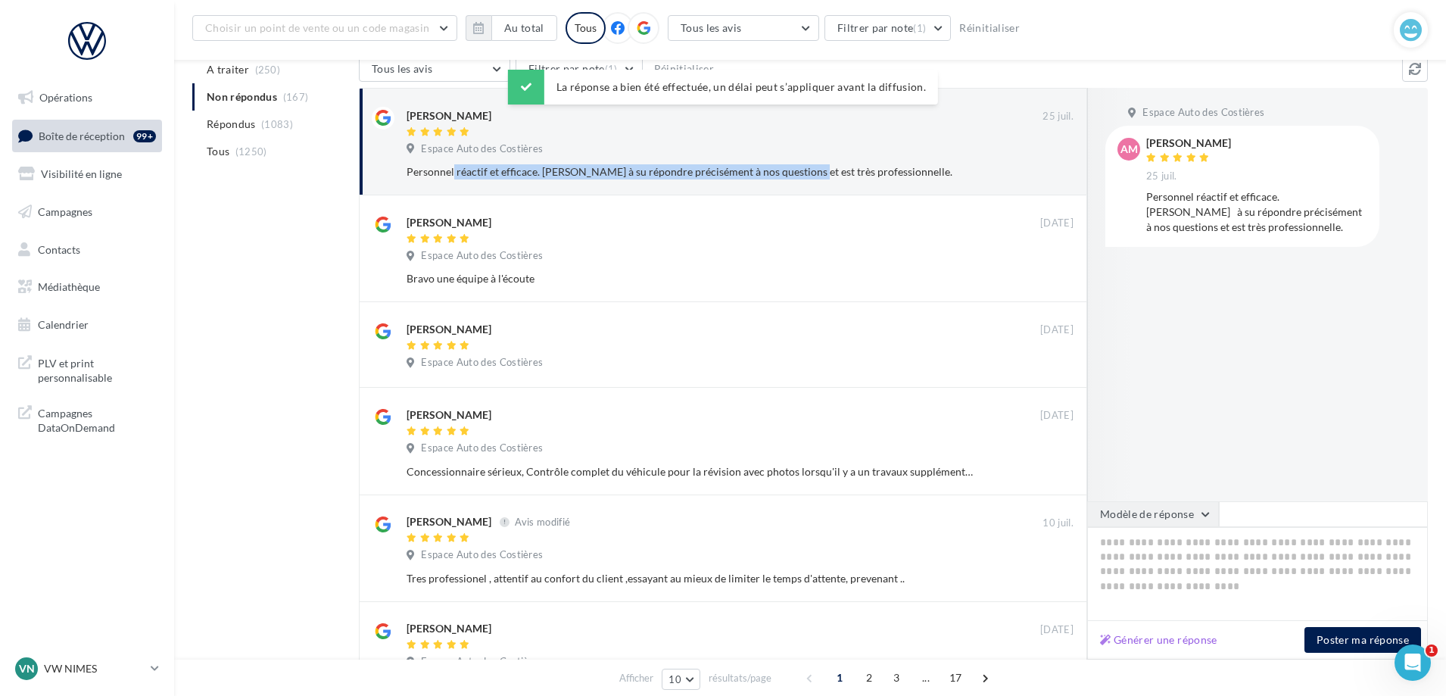
click at [1169, 516] on button "Modèle de réponse" at bounding box center [1153, 514] width 132 height 26
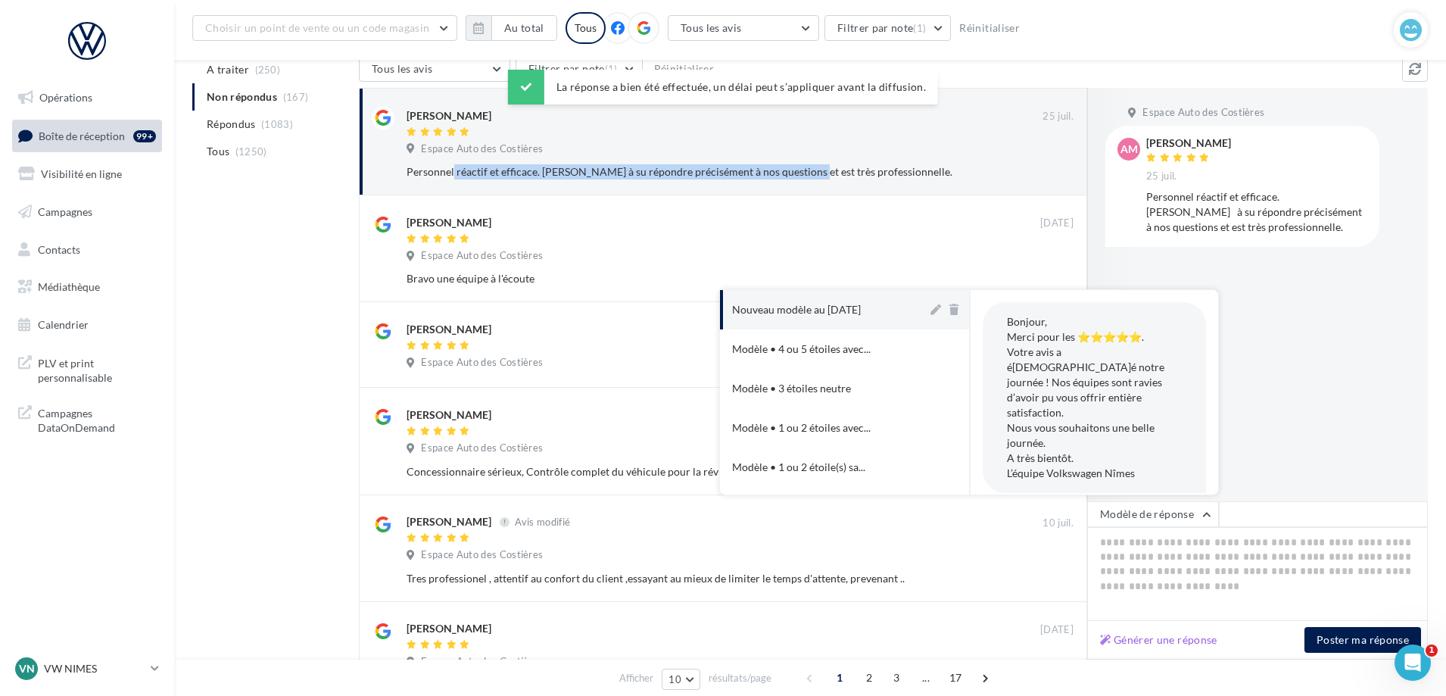
click at [860, 304] on div "Nouveau modèle au [DATE]" at bounding box center [796, 309] width 129 height 15
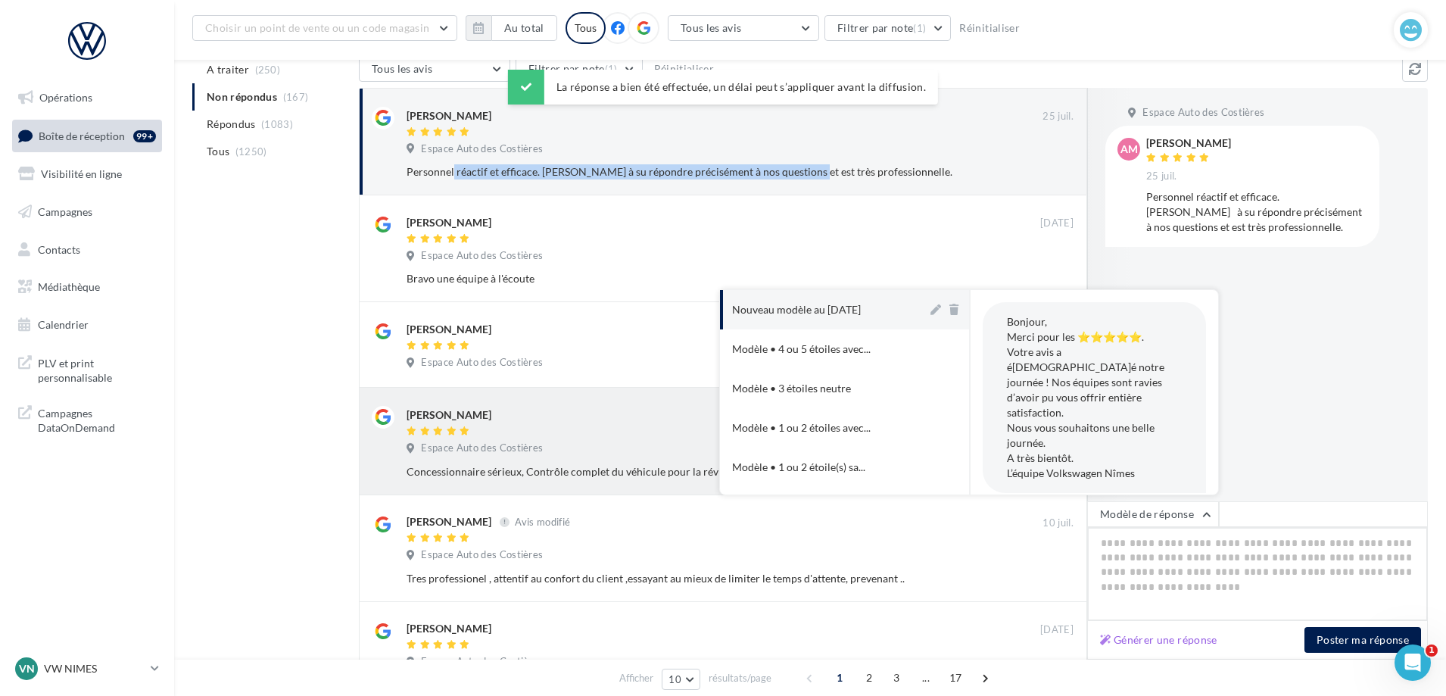
type textarea "**********"
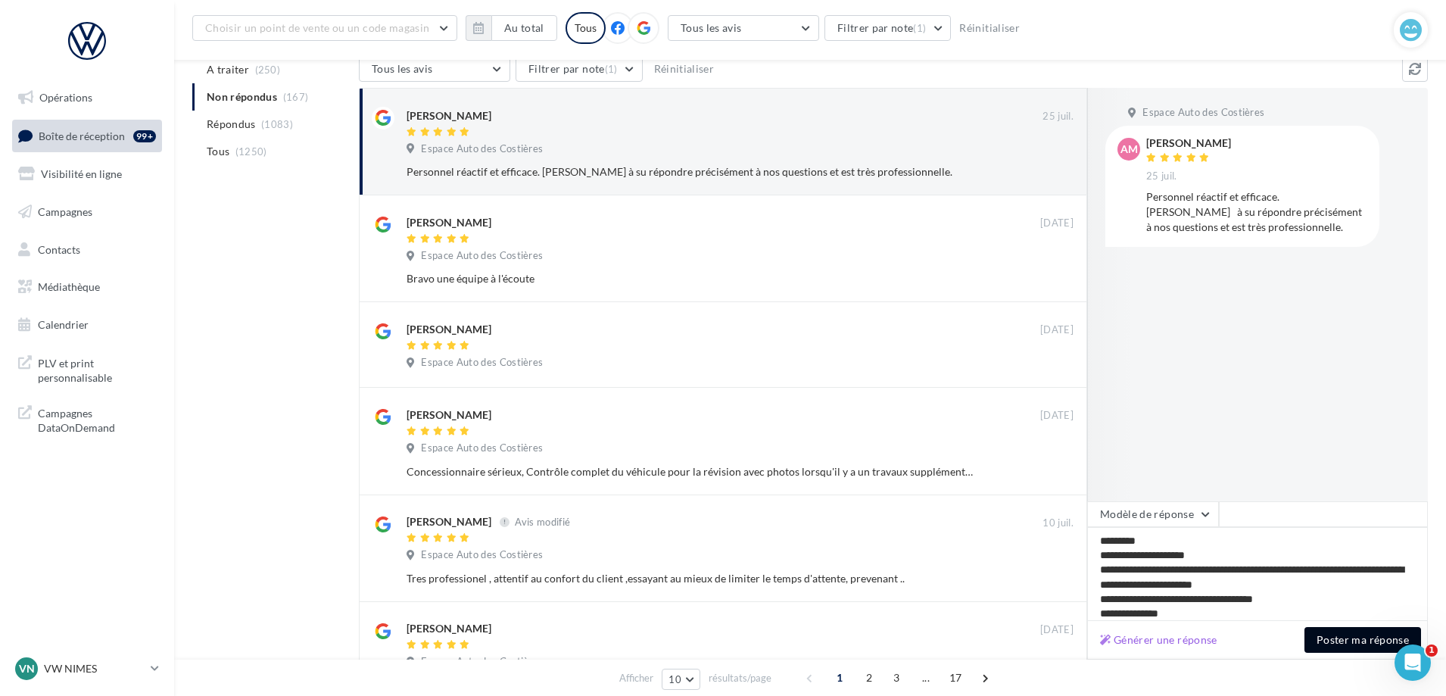
click at [1334, 636] on button "Poster ma réponse" at bounding box center [1362, 640] width 117 height 26
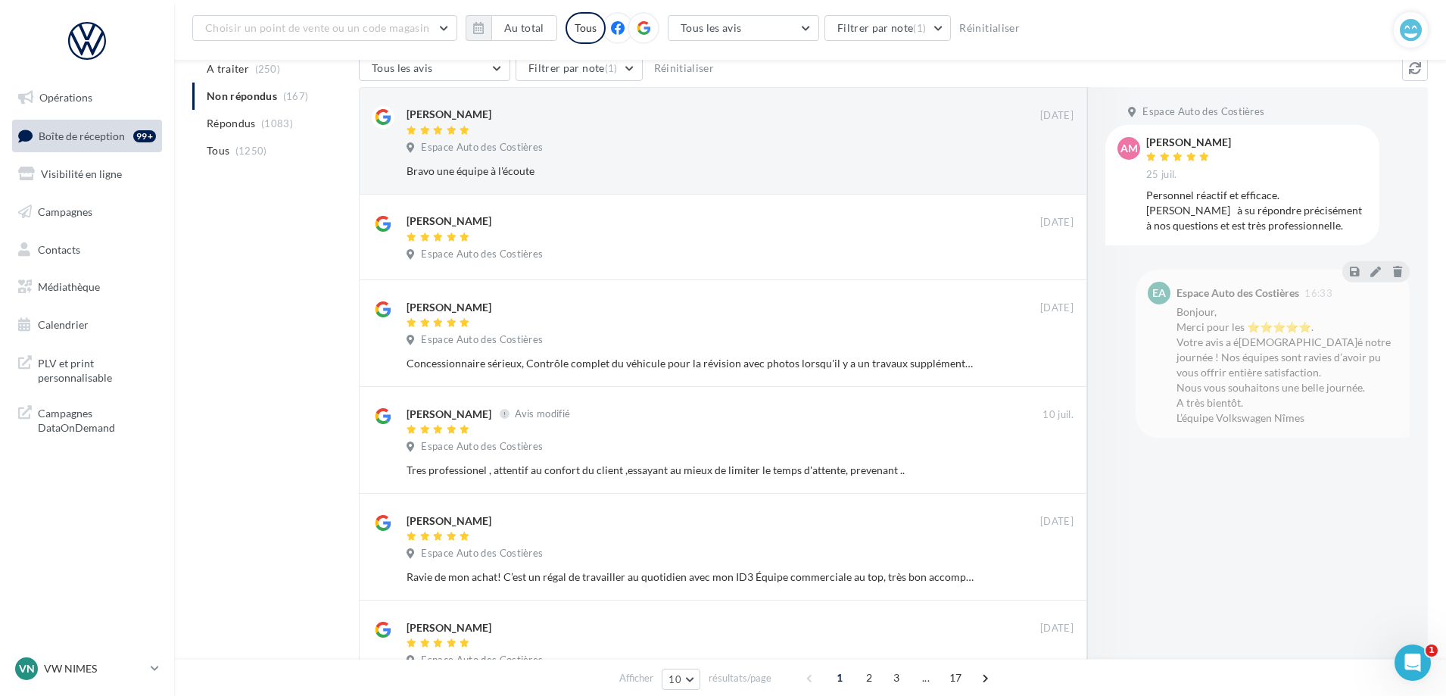
click at [587, 156] on div "Espace Auto des Costières" at bounding box center [739, 149] width 667 height 17
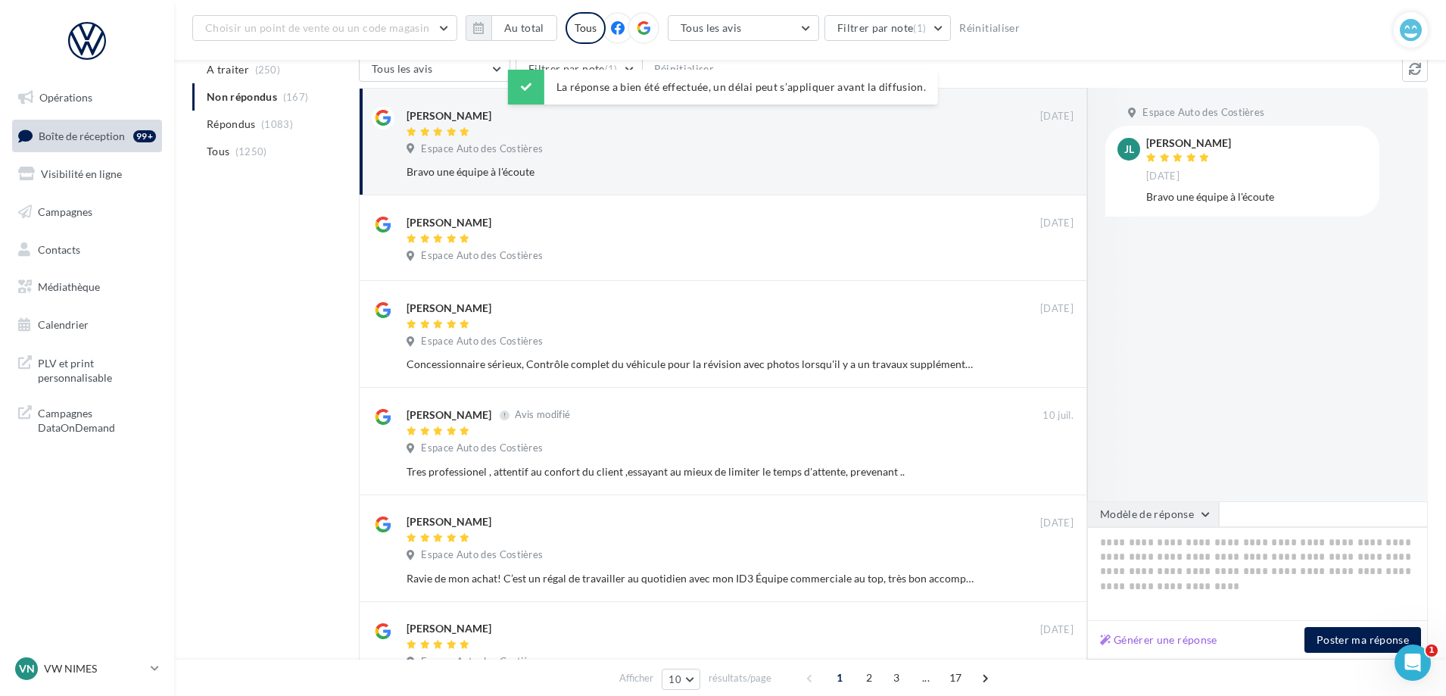
click at [1173, 507] on button "Modèle de réponse" at bounding box center [1153, 514] width 132 height 26
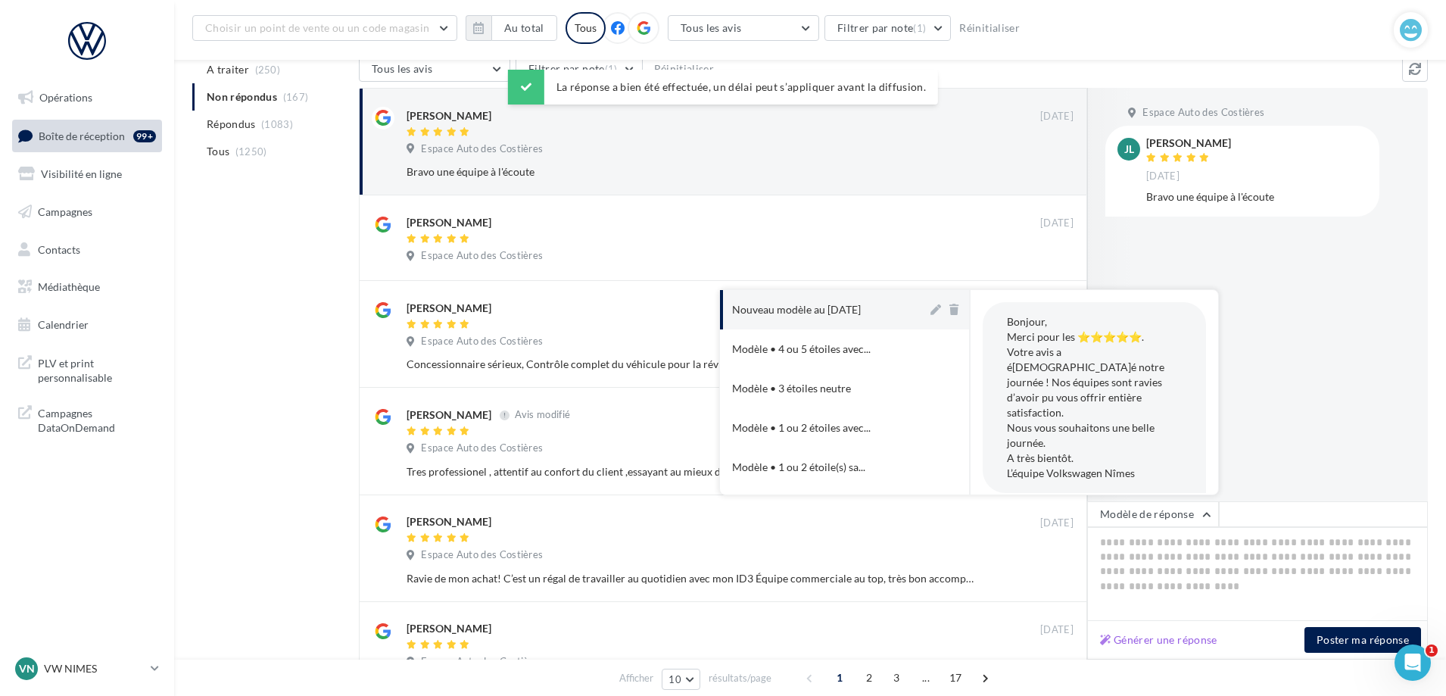
click at [873, 321] on button "Nouveau modèle au [DATE]" at bounding box center [823, 309] width 207 height 39
type textarea "**********"
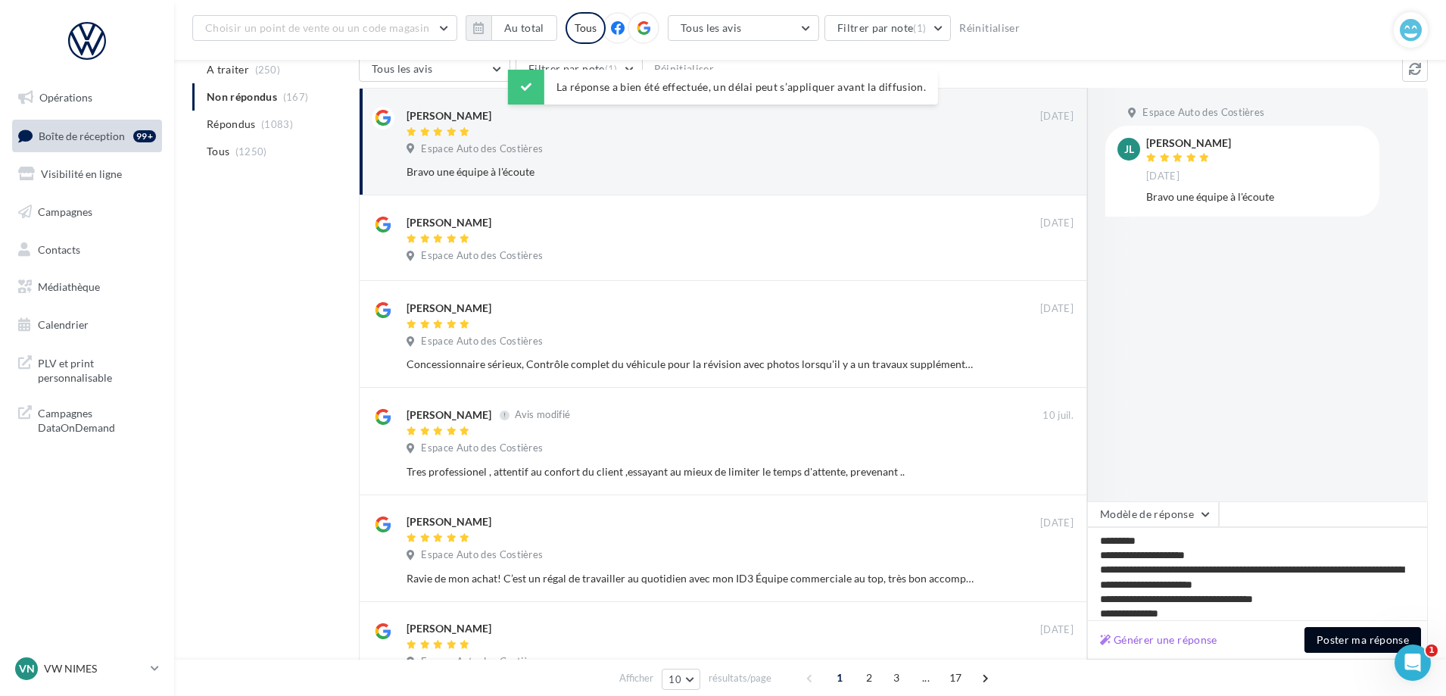
click at [1333, 641] on button "Poster ma réponse" at bounding box center [1362, 640] width 117 height 26
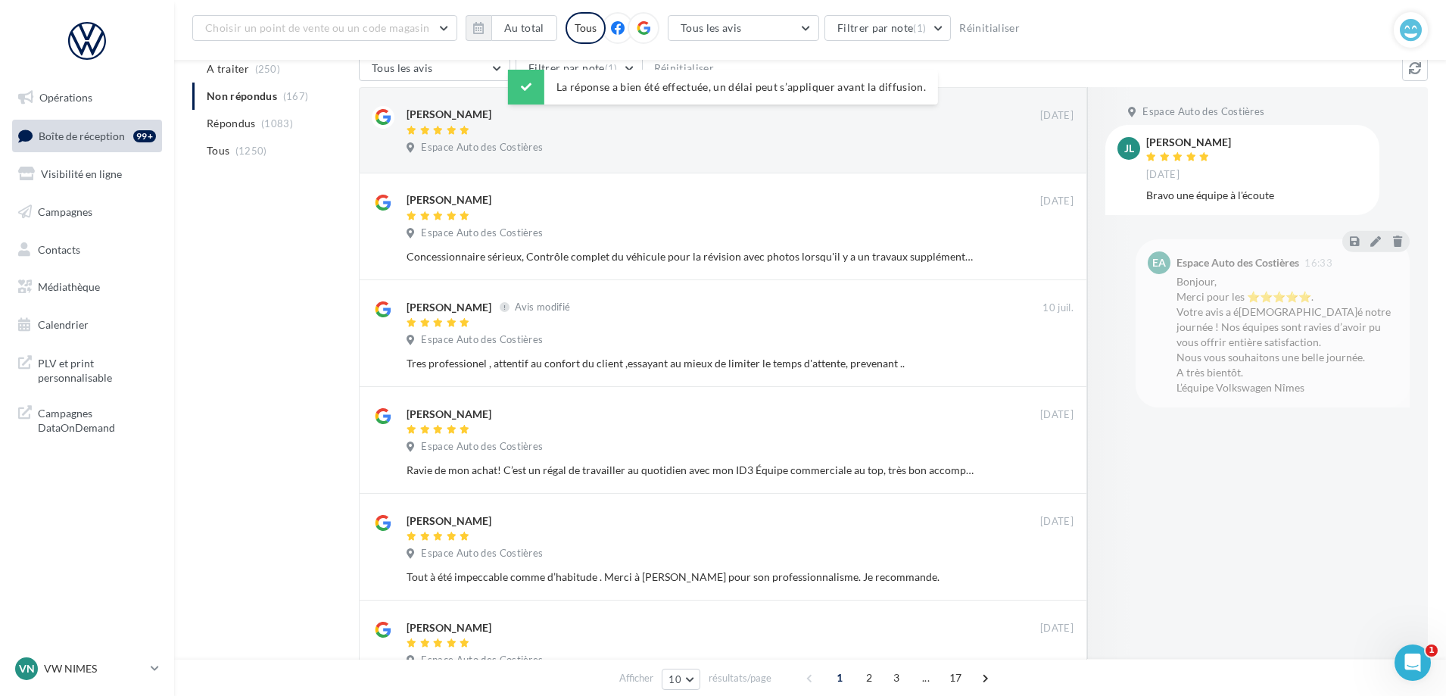
click at [608, 148] on body "Opérations Boîte de réception 99+ Visibilité en ligne Campagnes Contacts Médiat…" at bounding box center [723, 209] width 1446 height 696
click at [846, 142] on div "Espace Auto des Costières" at bounding box center [739, 150] width 667 height 17
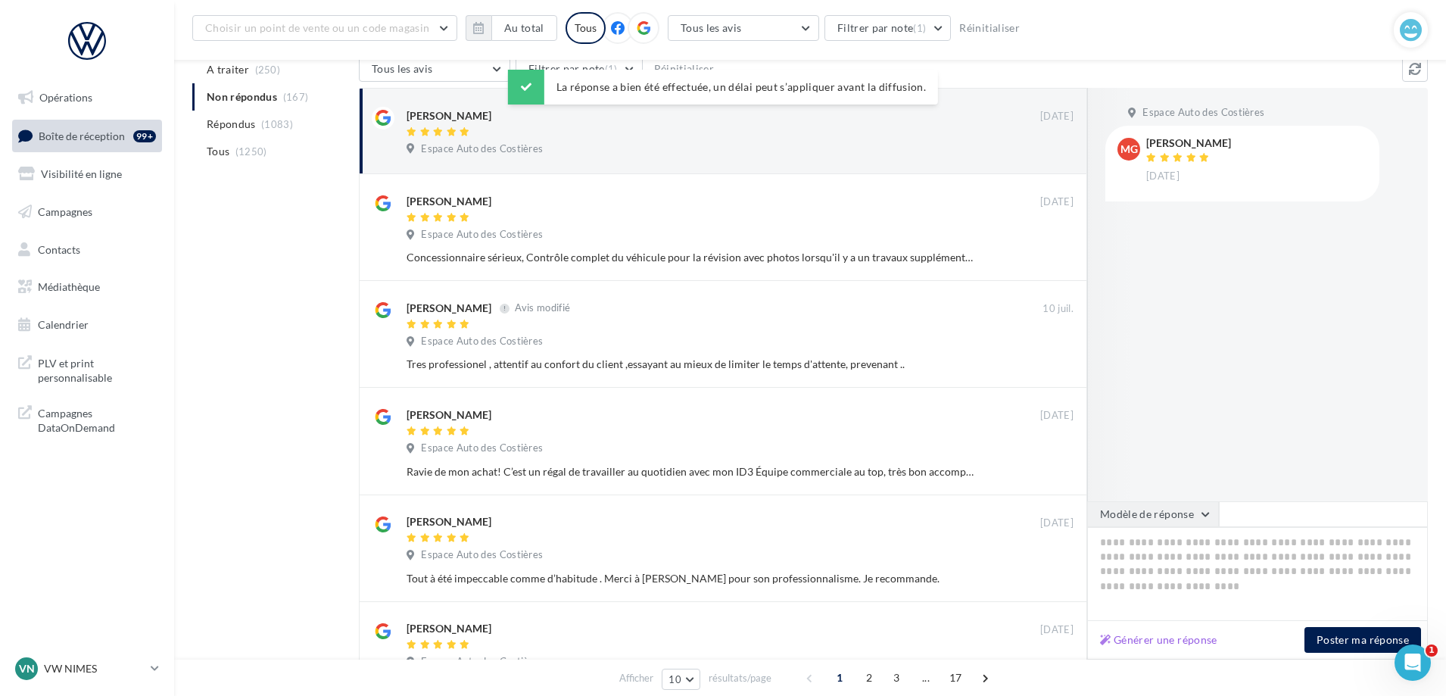
click at [1149, 518] on button "Modèle de réponse" at bounding box center [1153, 514] width 132 height 26
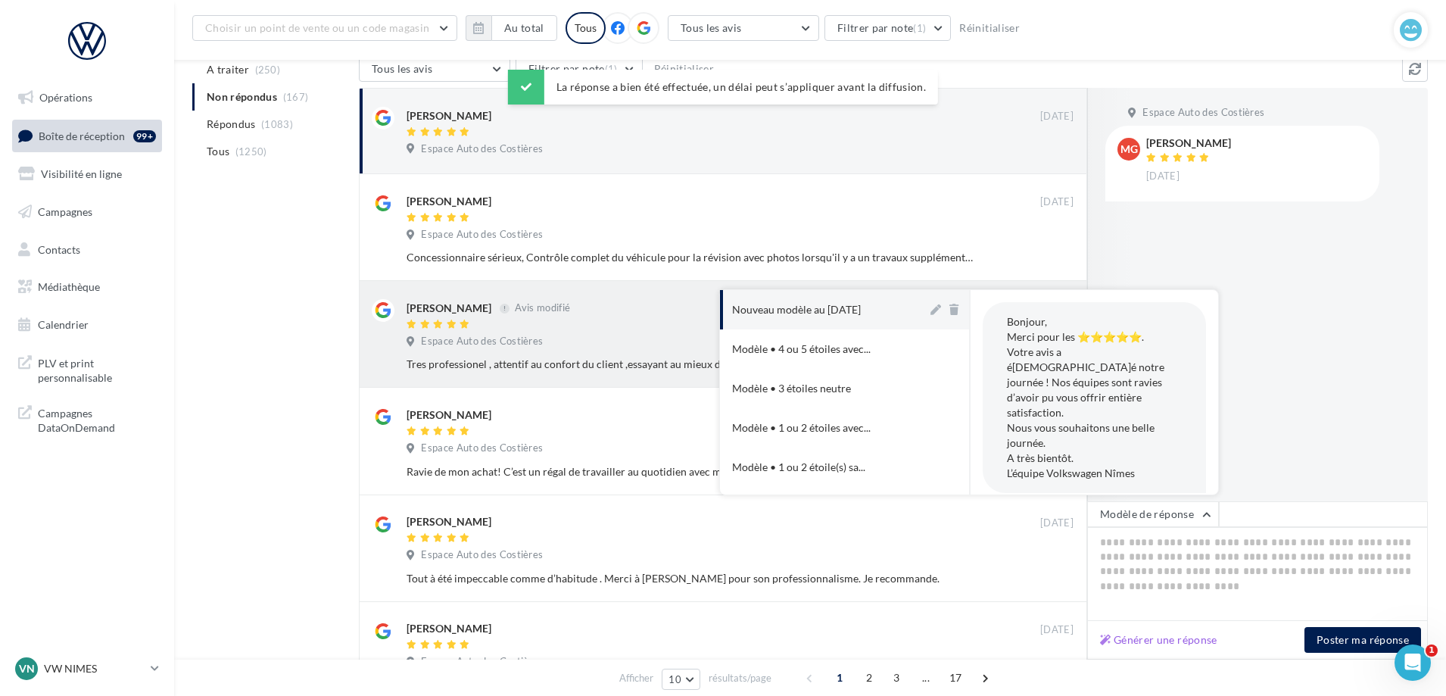
drag, startPoint x: 836, startPoint y: 293, endPoint x: 844, endPoint y: 298, distance: 9.2
click at [835, 292] on button "Nouveau modèle au [DATE]" at bounding box center [823, 309] width 207 height 39
type textarea "**********"
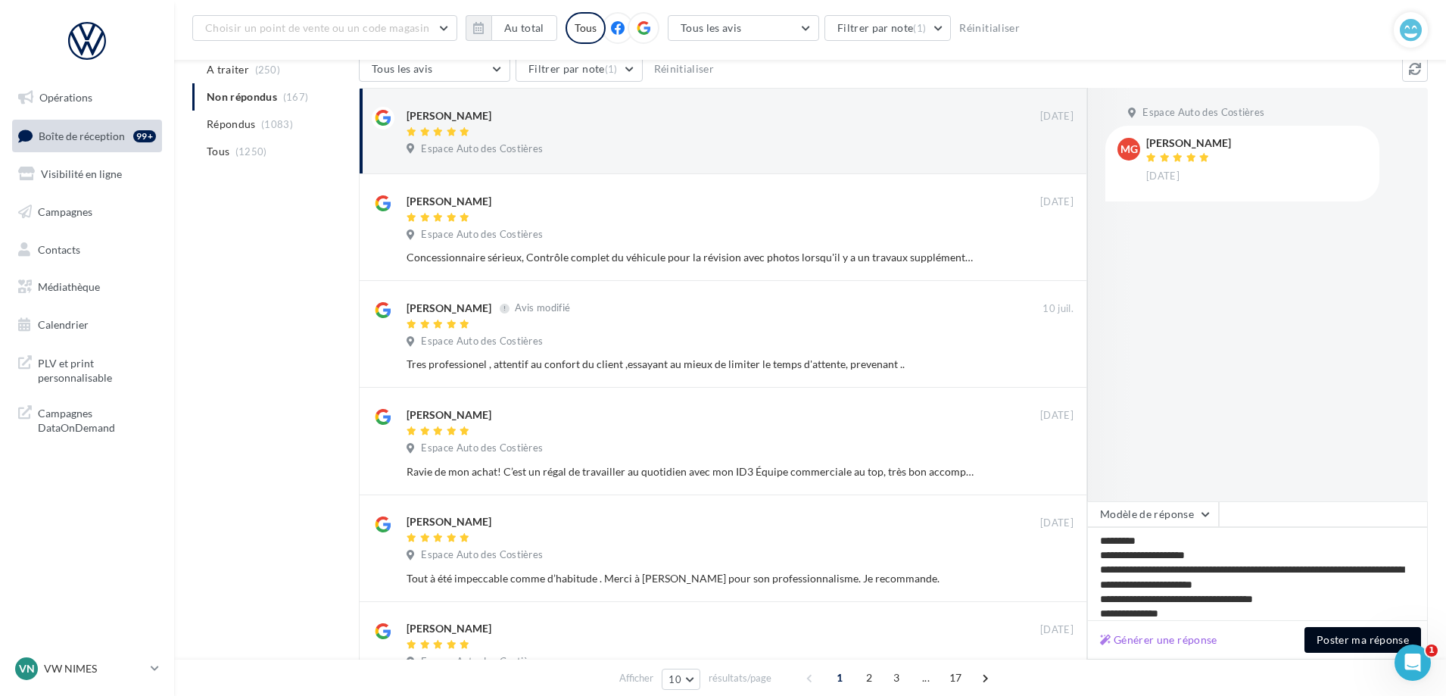
drag, startPoint x: 1324, startPoint y: 636, endPoint x: 1290, endPoint y: 631, distance: 33.6
click at [1324, 637] on button "Poster ma réponse" at bounding box center [1362, 640] width 117 height 26
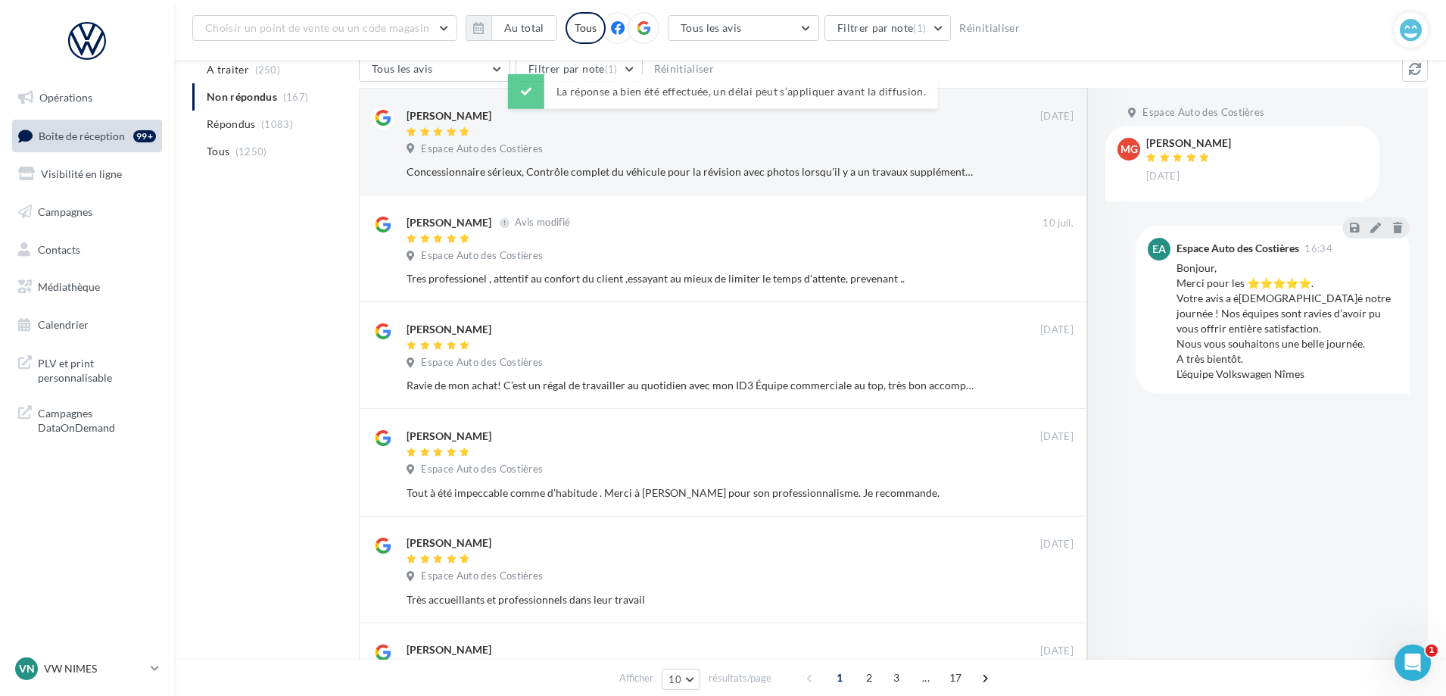
click at [691, 107] on div "La réponse a bien été effectuée, un délai peut s’appliquer avant la diffusion." at bounding box center [723, 90] width 430 height 41
click at [842, 153] on div "Espace Auto des Costières" at bounding box center [739, 150] width 667 height 17
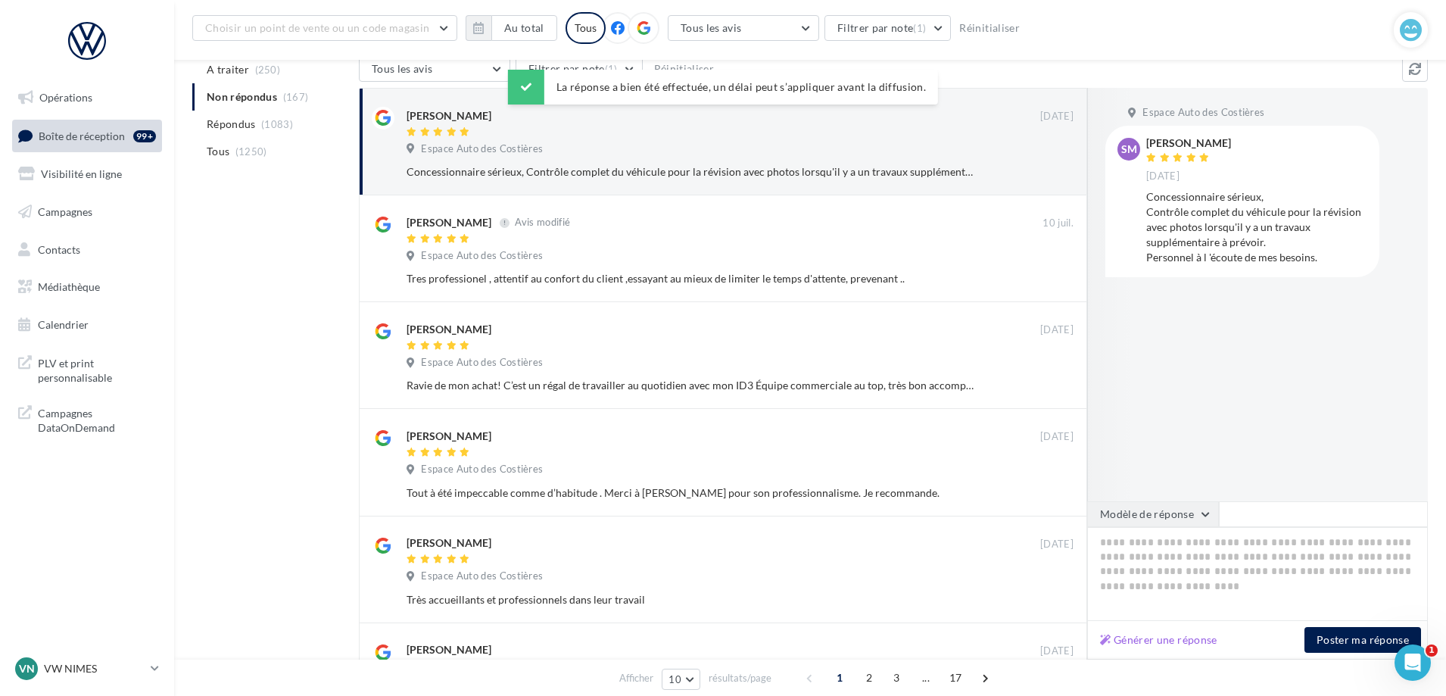
click at [1175, 518] on button "Modèle de réponse" at bounding box center [1153, 514] width 132 height 26
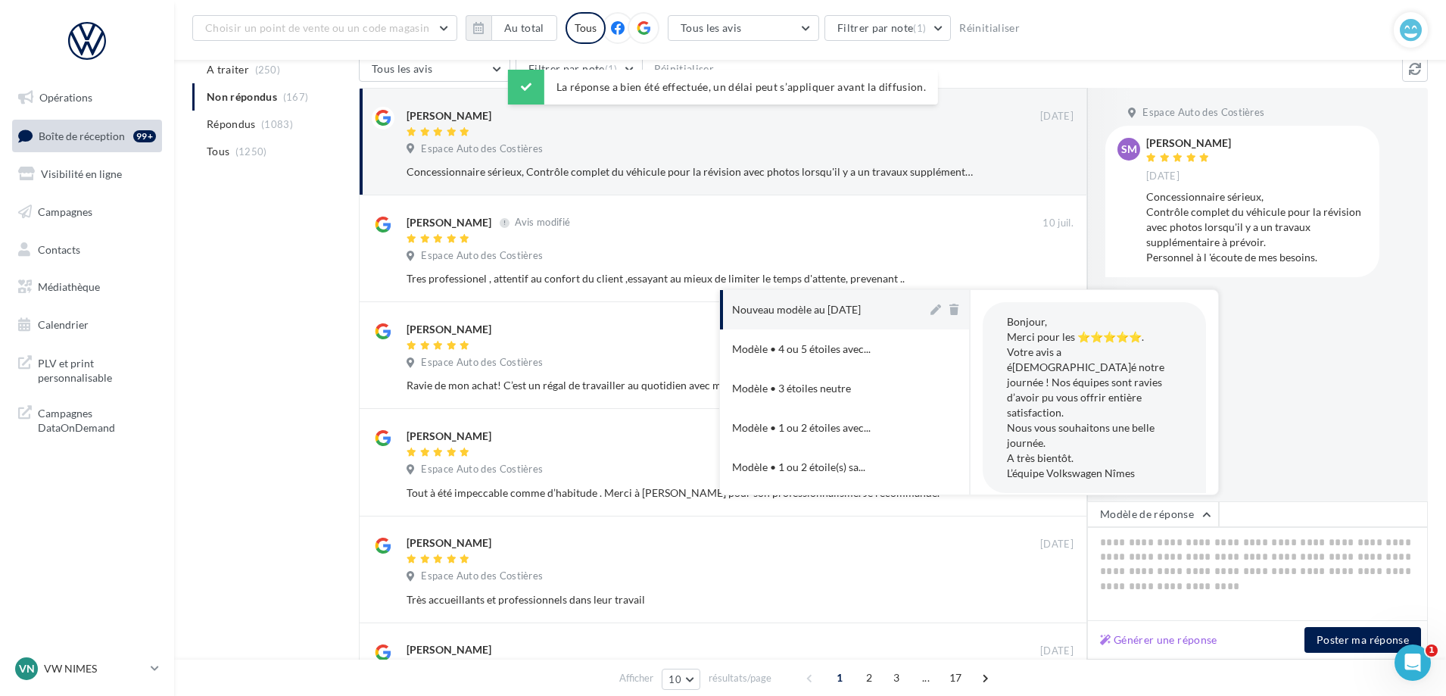
click at [833, 298] on button "Nouveau modèle au [DATE]" at bounding box center [823, 309] width 207 height 39
type textarea "**********"
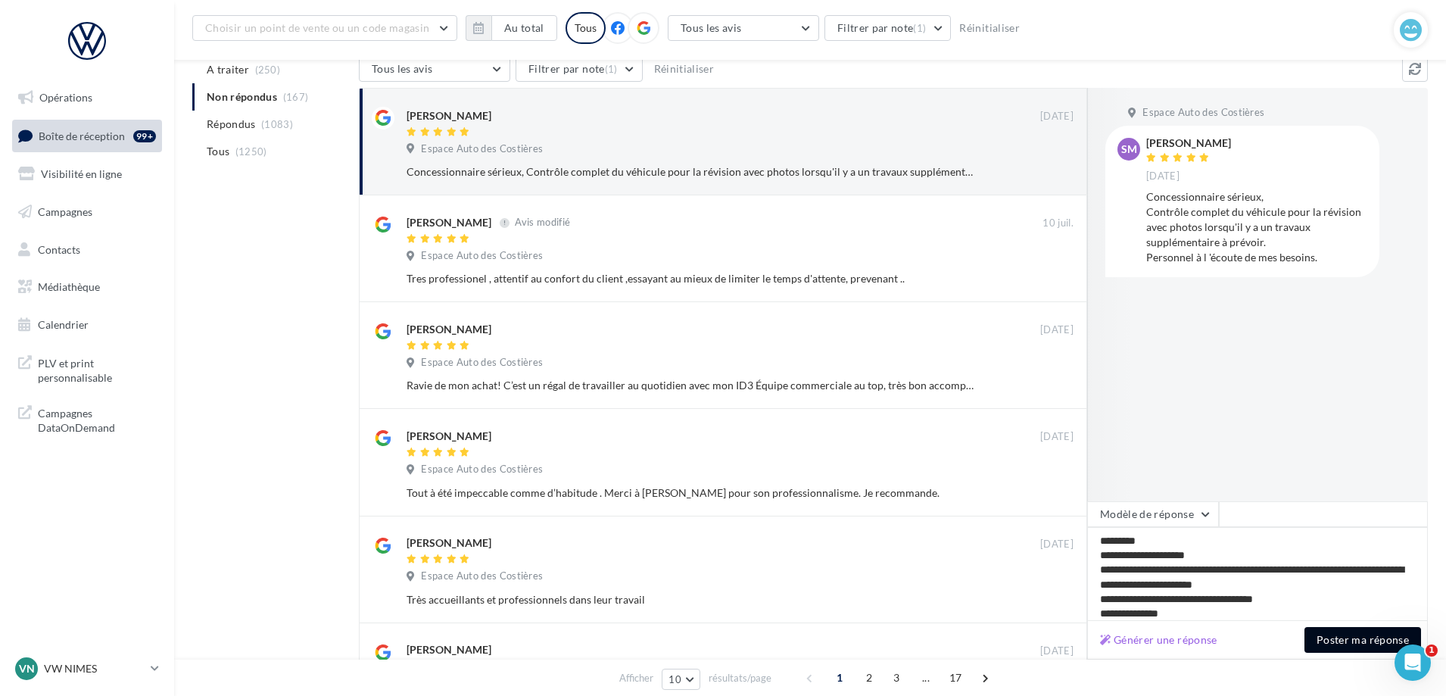
click at [1356, 642] on button "Poster ma réponse" at bounding box center [1362, 640] width 117 height 26
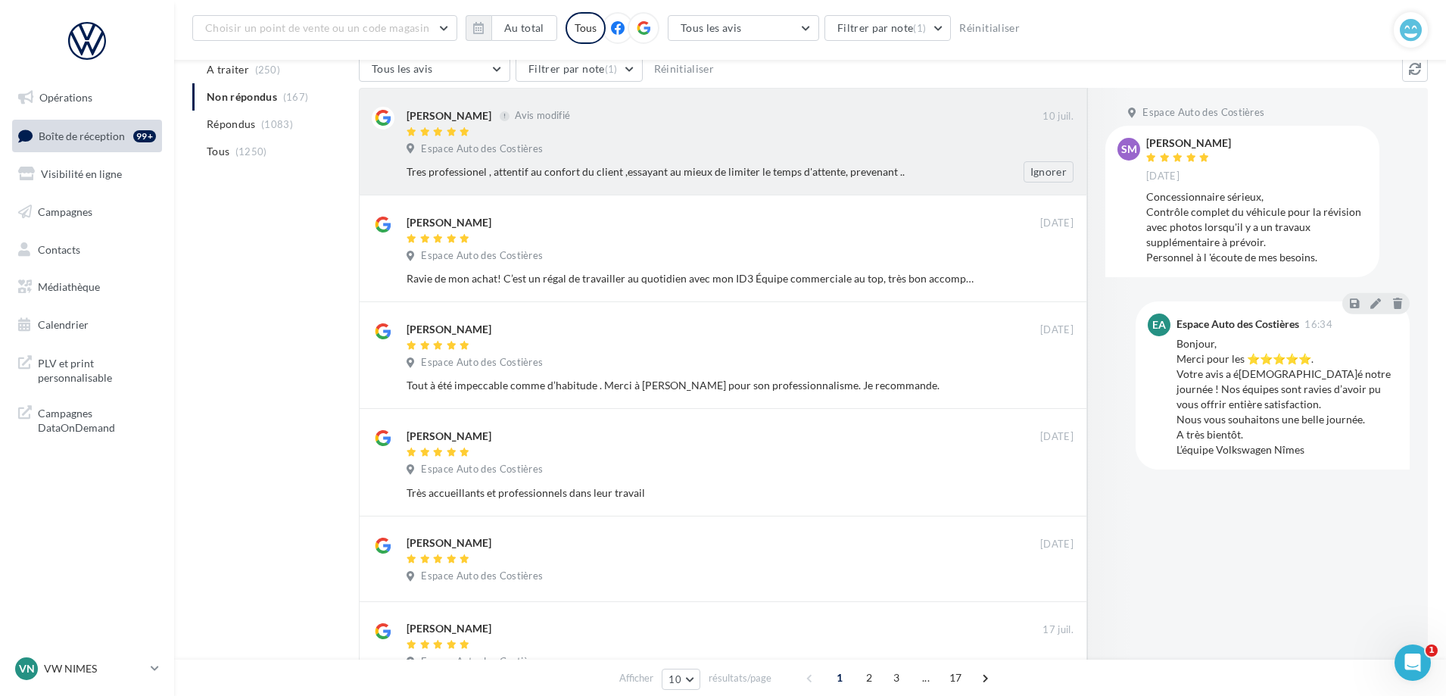
click at [724, 158] on div "Espace Auto des Costières" at bounding box center [739, 150] width 667 height 17
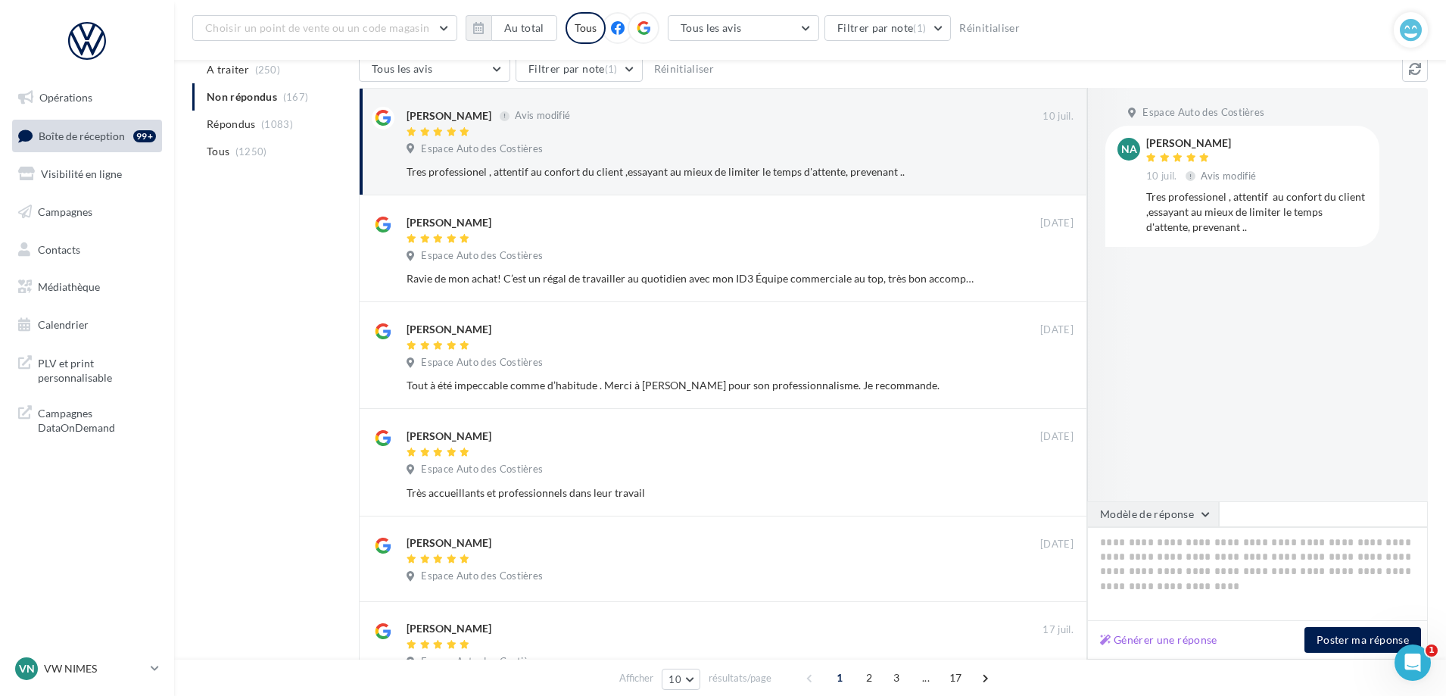
click at [1174, 512] on button "Modèle de réponse" at bounding box center [1153, 514] width 132 height 26
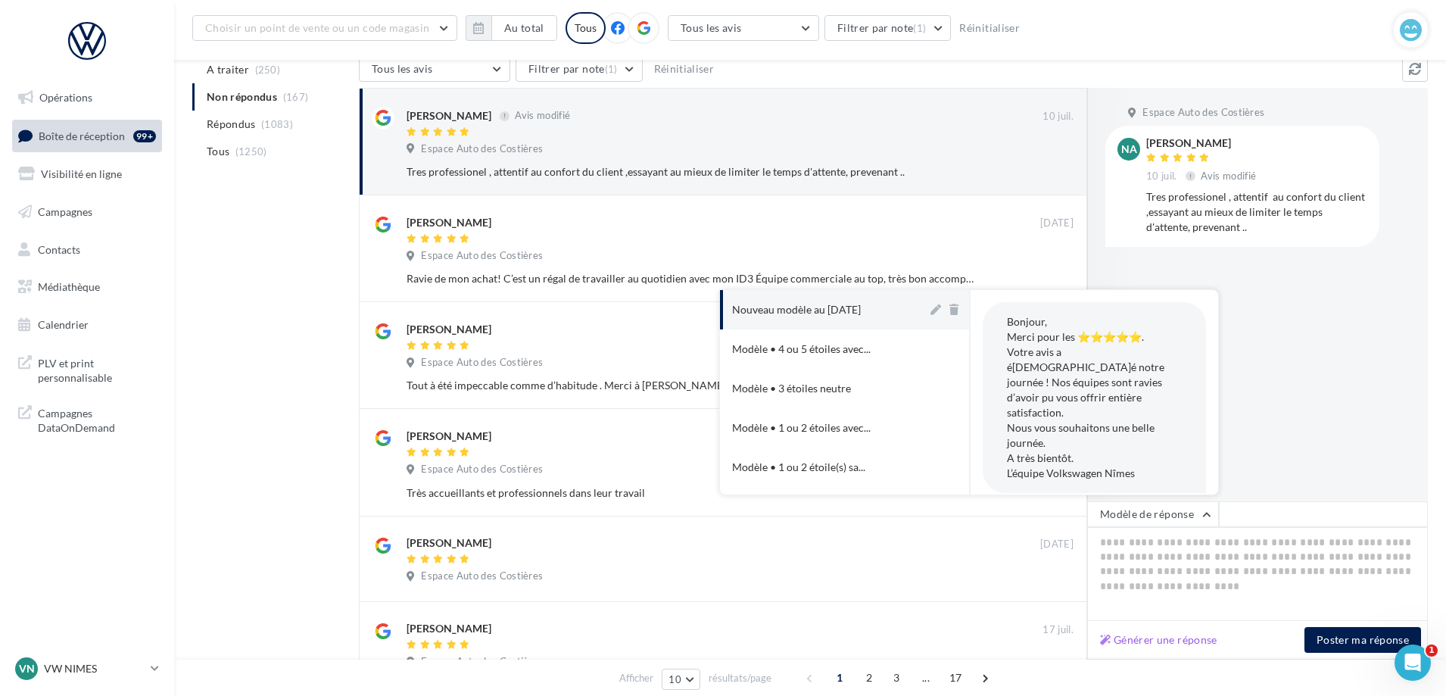
click at [819, 307] on div "Nouveau modèle au [DATE]" at bounding box center [796, 309] width 129 height 15
type textarea "**********"
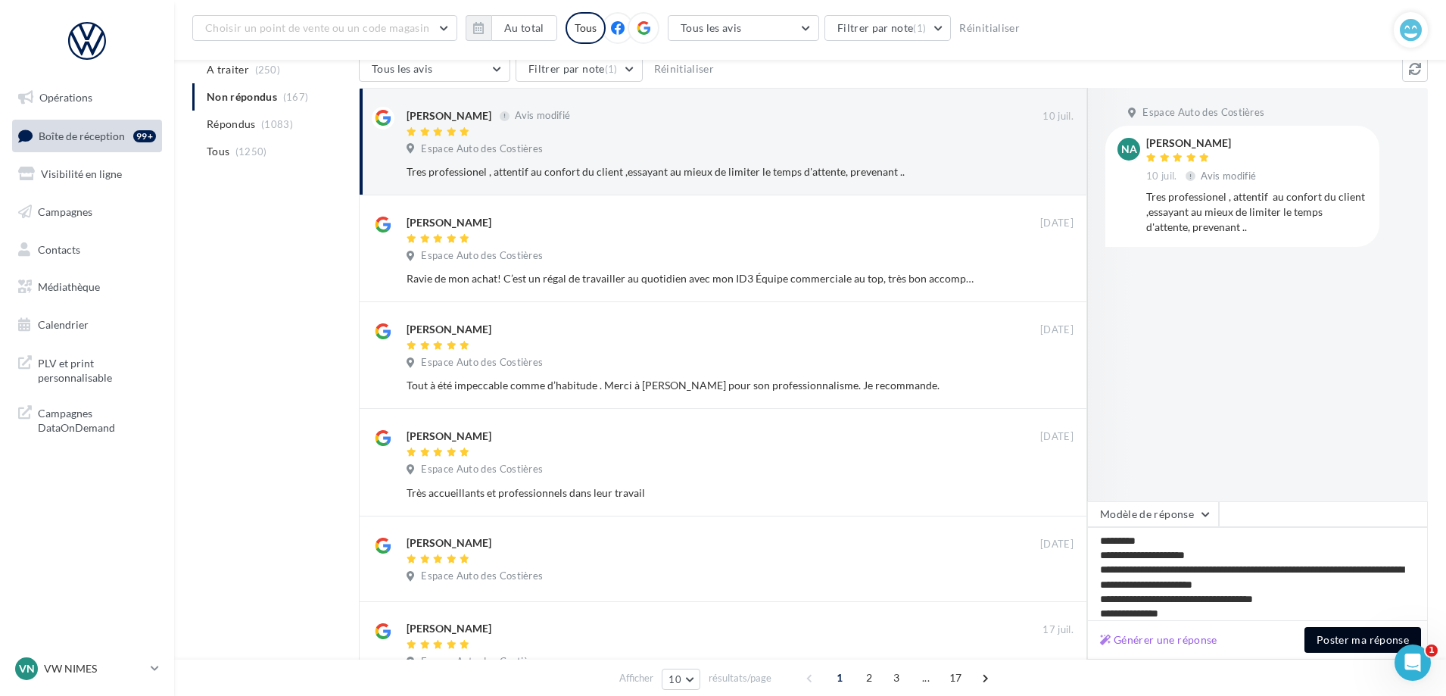
click at [1379, 640] on button "Poster ma réponse" at bounding box center [1362, 640] width 117 height 26
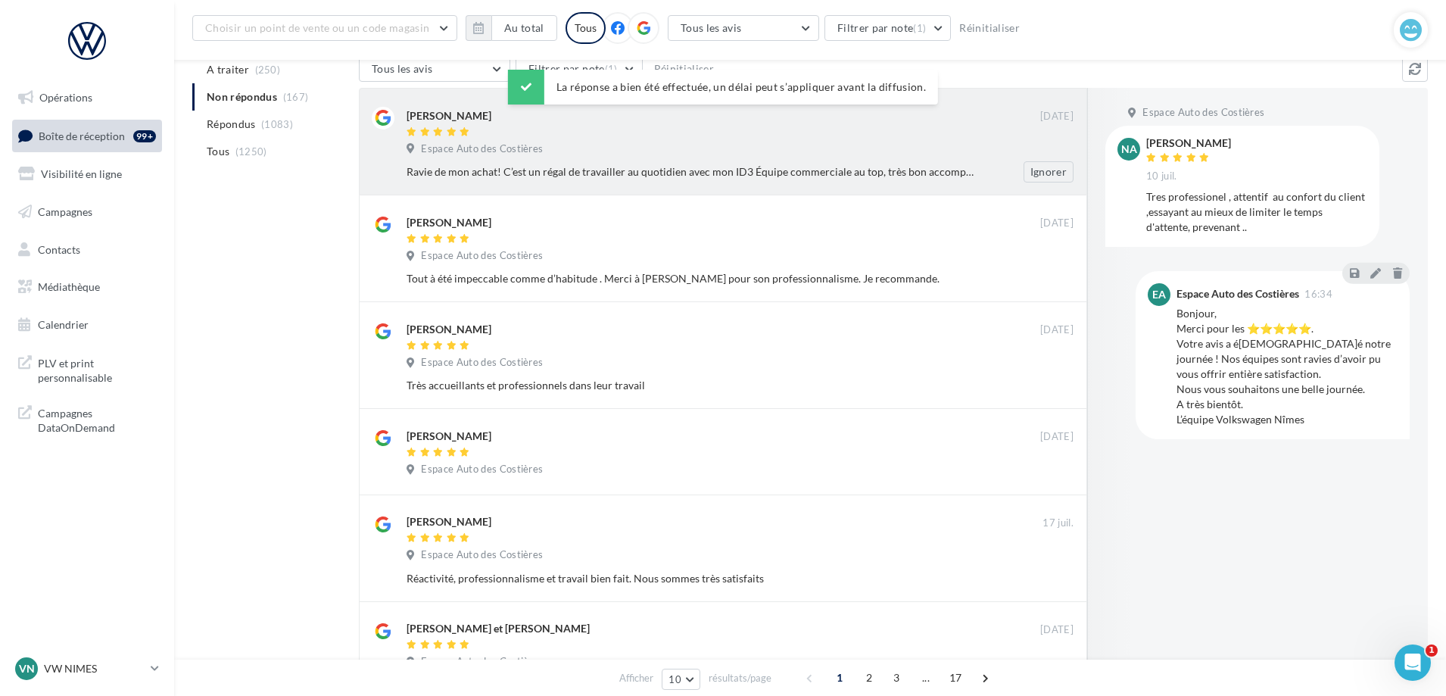
click at [687, 148] on div "Espace Auto des Costières" at bounding box center [739, 150] width 667 height 17
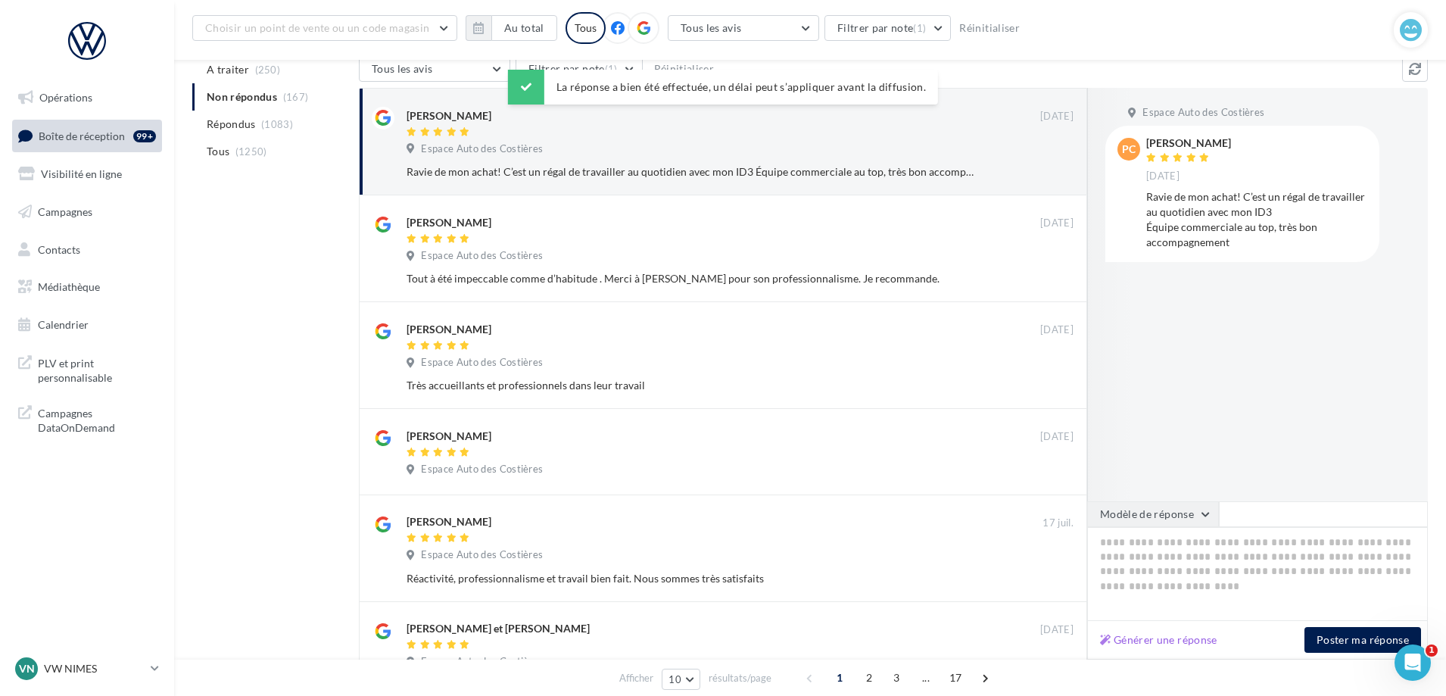
click at [1184, 508] on button "Modèle de réponse" at bounding box center [1153, 514] width 132 height 26
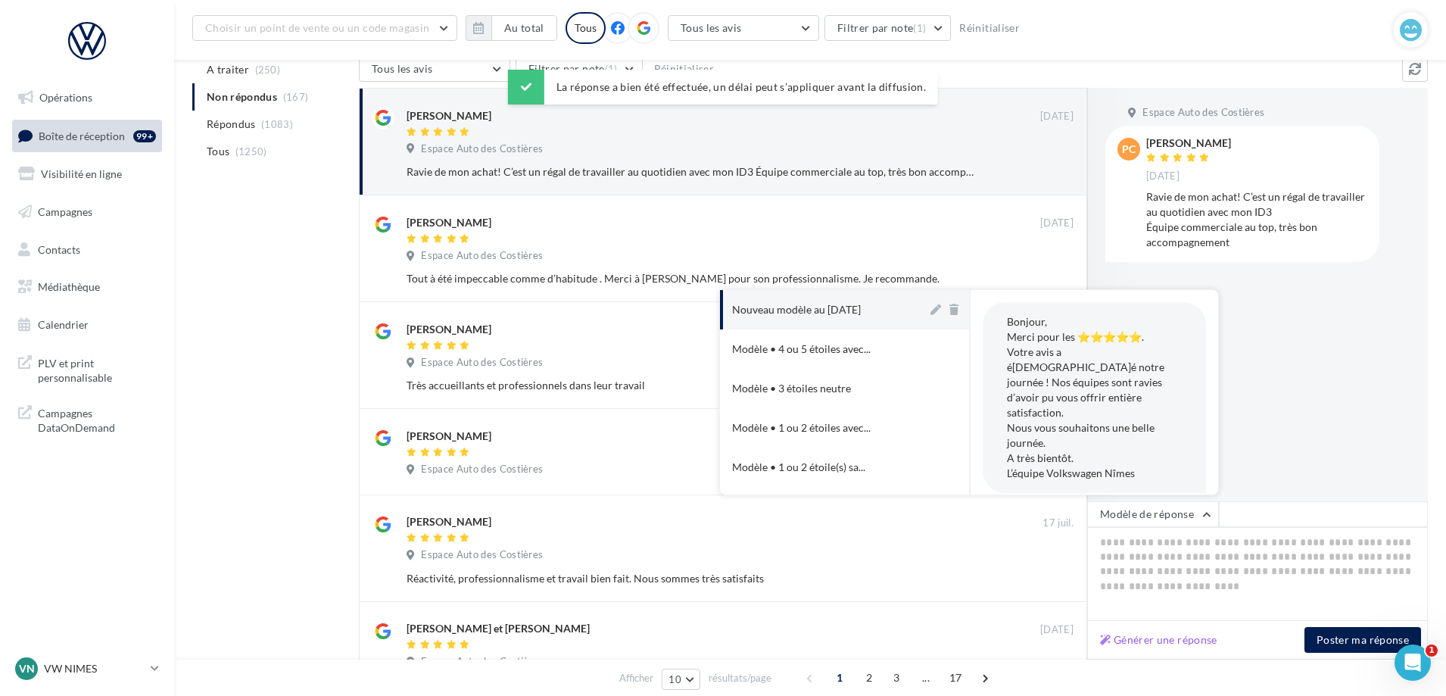
click at [814, 321] on button "Nouveau modèle au [DATE]" at bounding box center [823, 309] width 207 height 39
type textarea "**********"
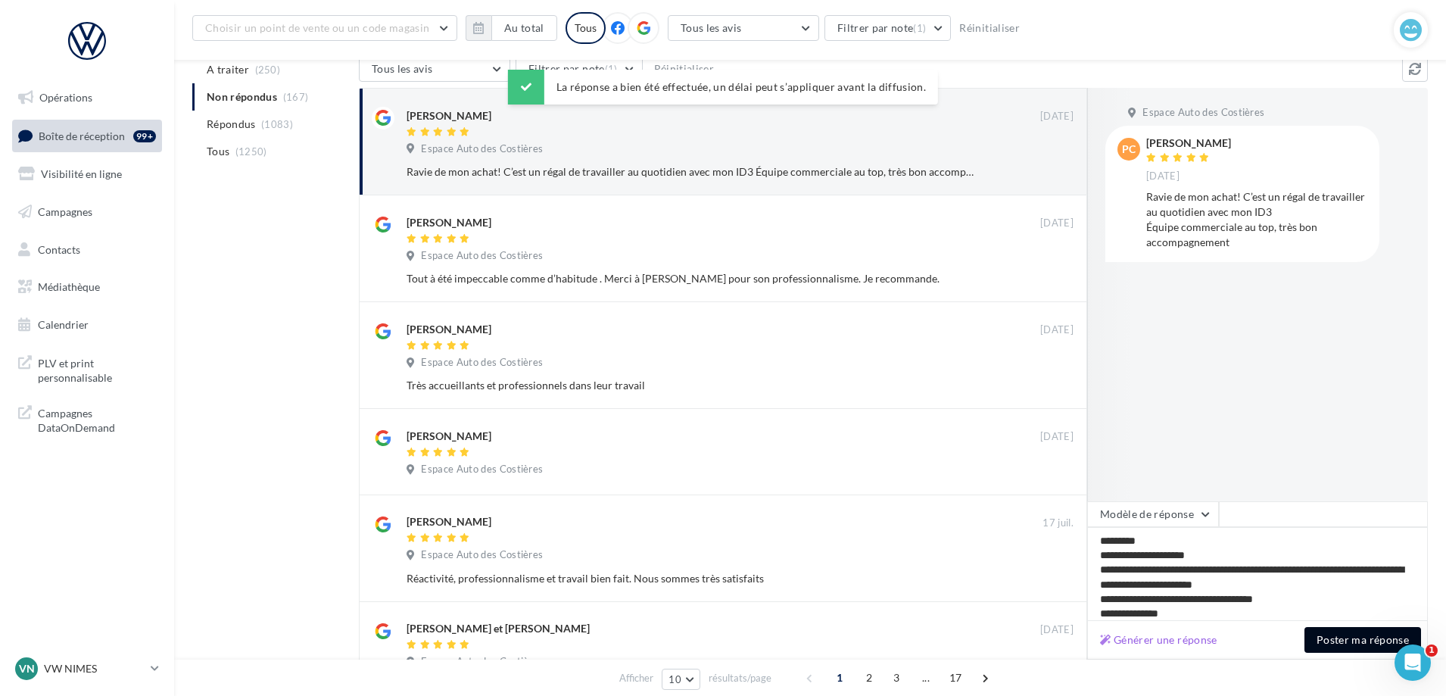
click at [1351, 637] on button "Poster ma réponse" at bounding box center [1362, 640] width 117 height 26
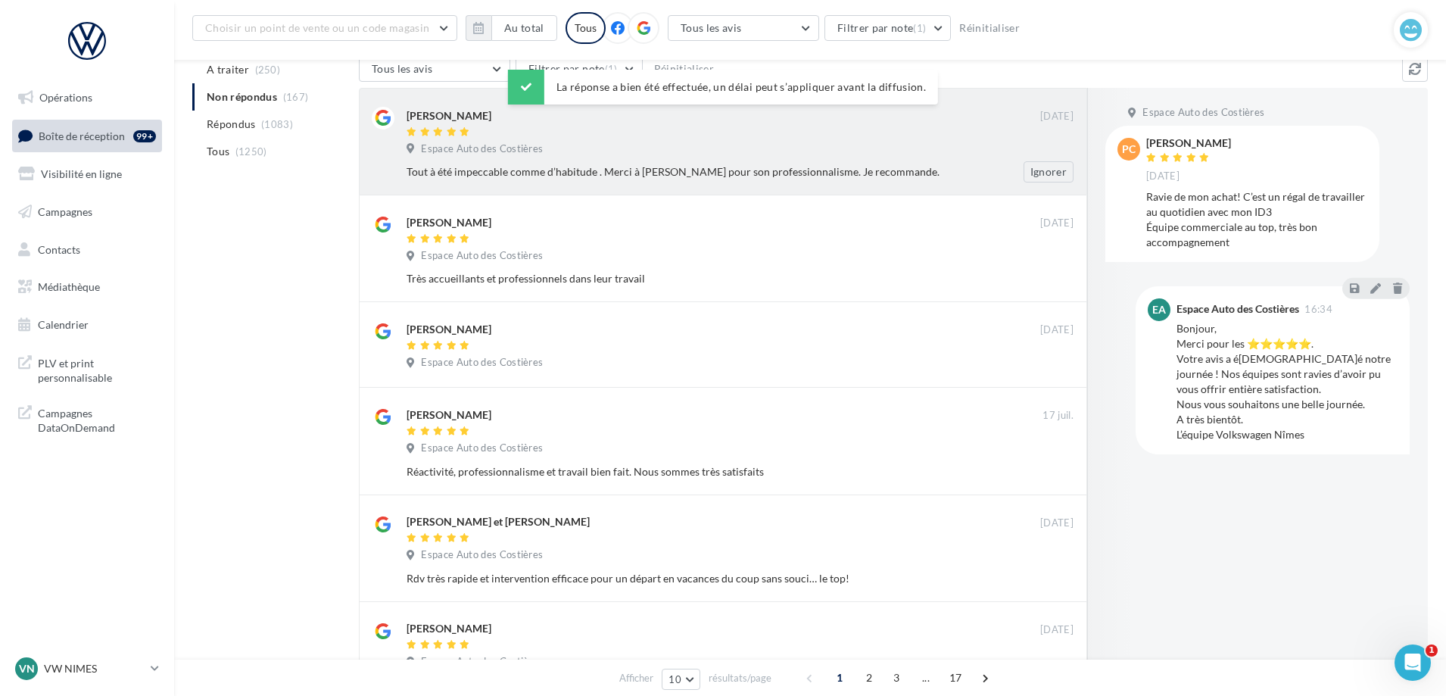
click at [734, 153] on div "Espace Auto des Costières" at bounding box center [739, 150] width 667 height 17
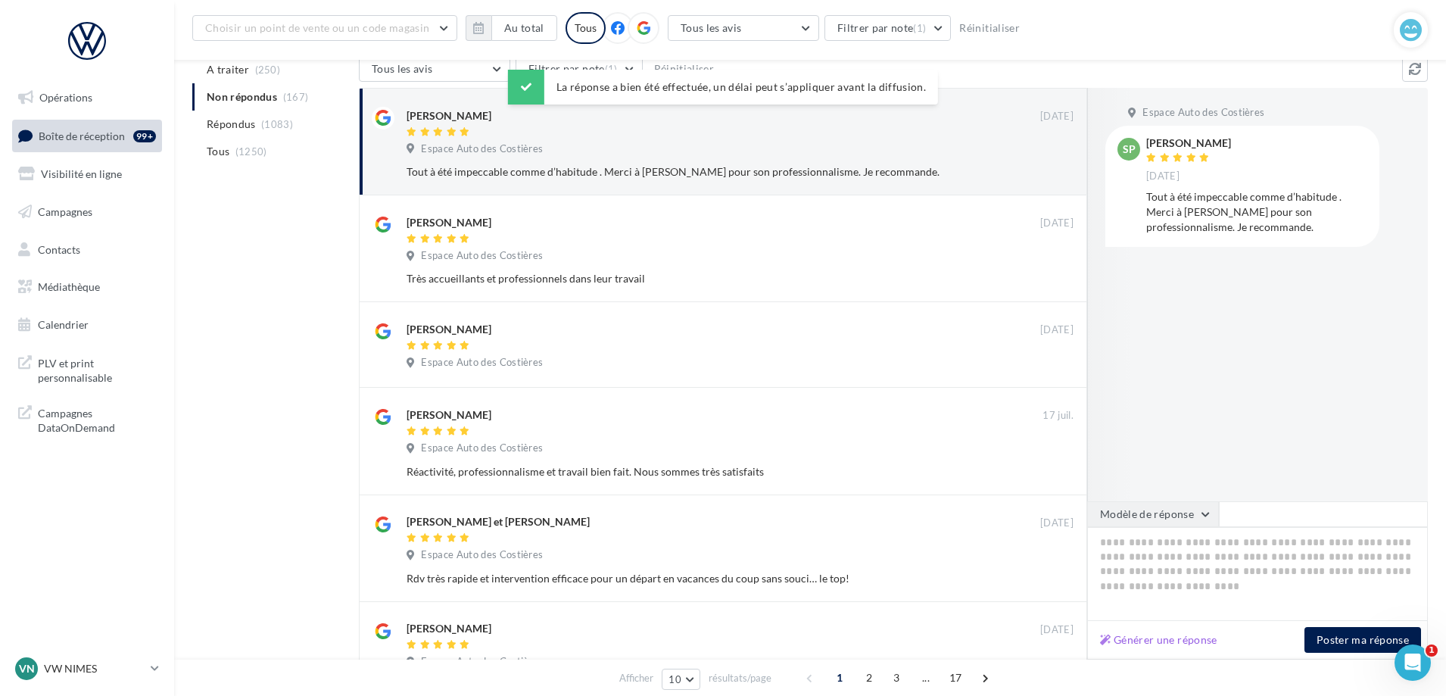
click at [1215, 524] on button "Modèle de réponse" at bounding box center [1153, 514] width 132 height 26
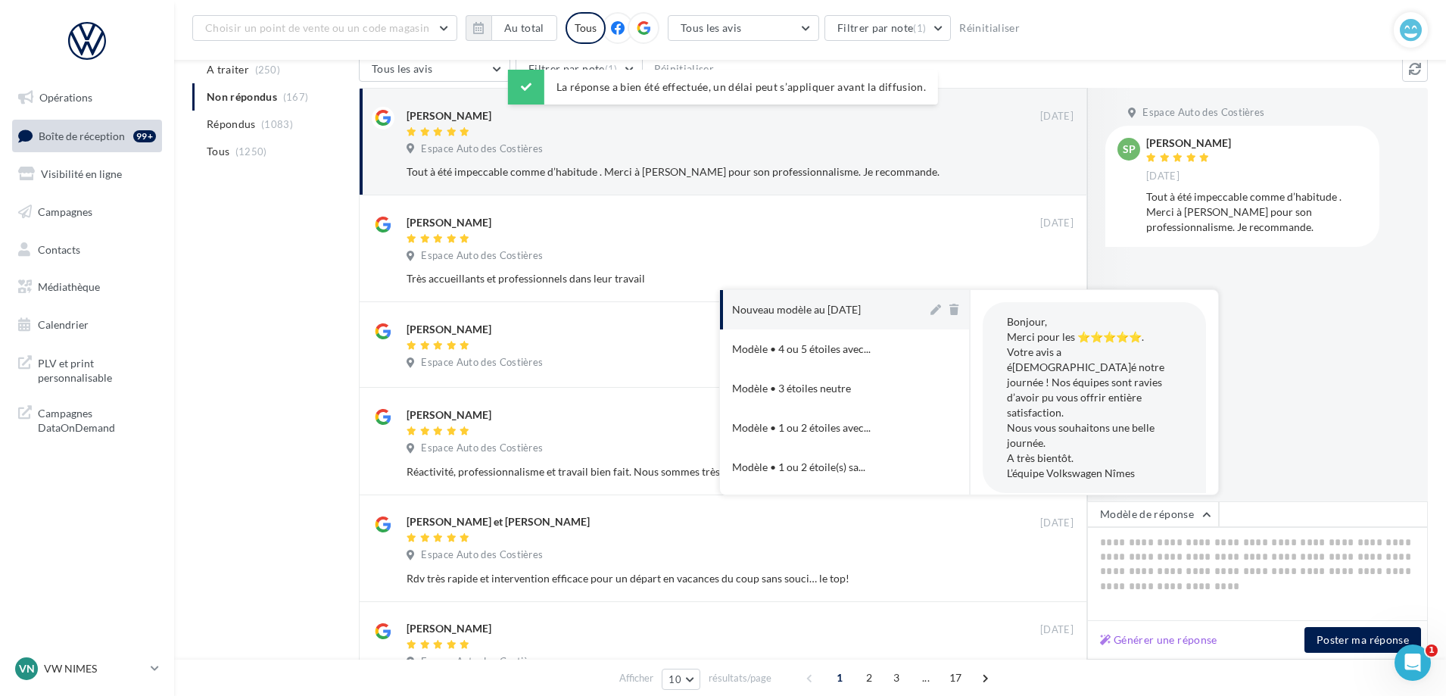
click at [860, 312] on div "Nouveau modèle au [DATE]" at bounding box center [796, 309] width 129 height 15
type textarea "**********"
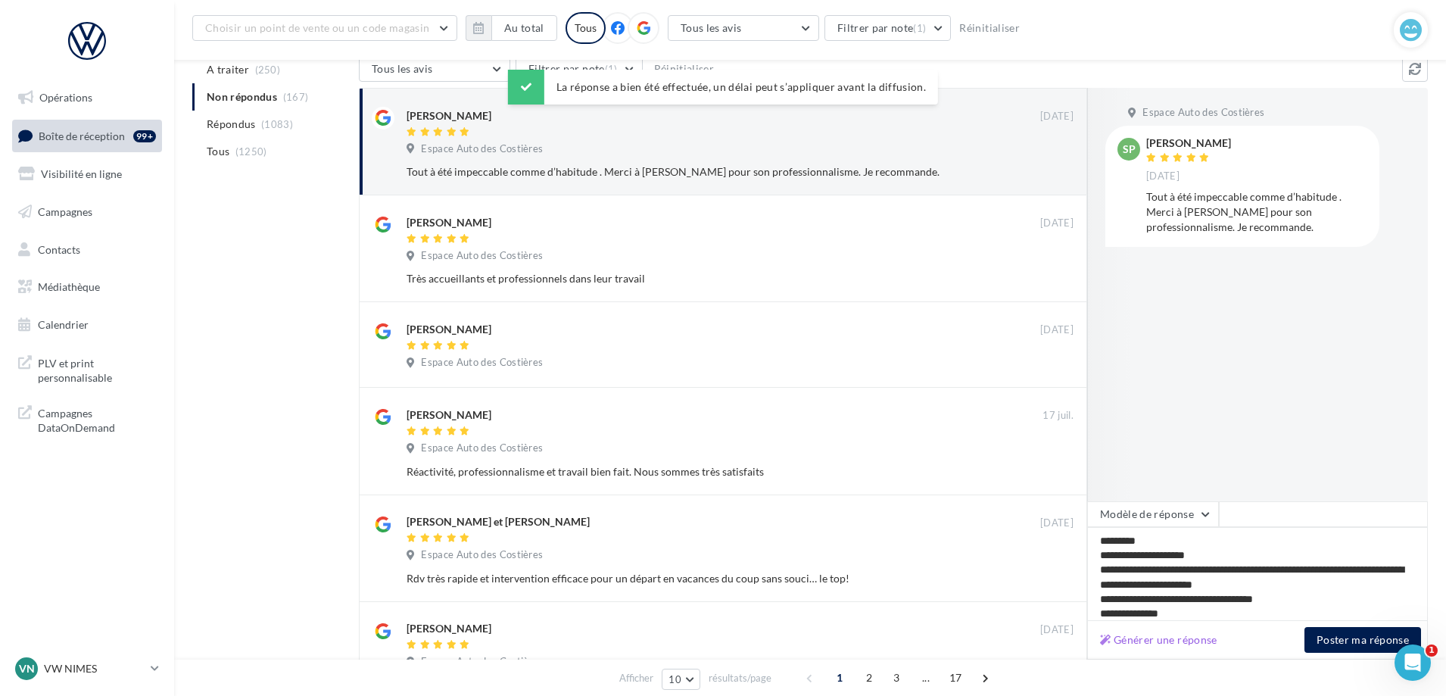
click at [1344, 653] on div "Générer une réponse Poster ma réponse" at bounding box center [1257, 640] width 341 height 39
click at [1344, 649] on button "Poster ma réponse" at bounding box center [1362, 640] width 117 height 26
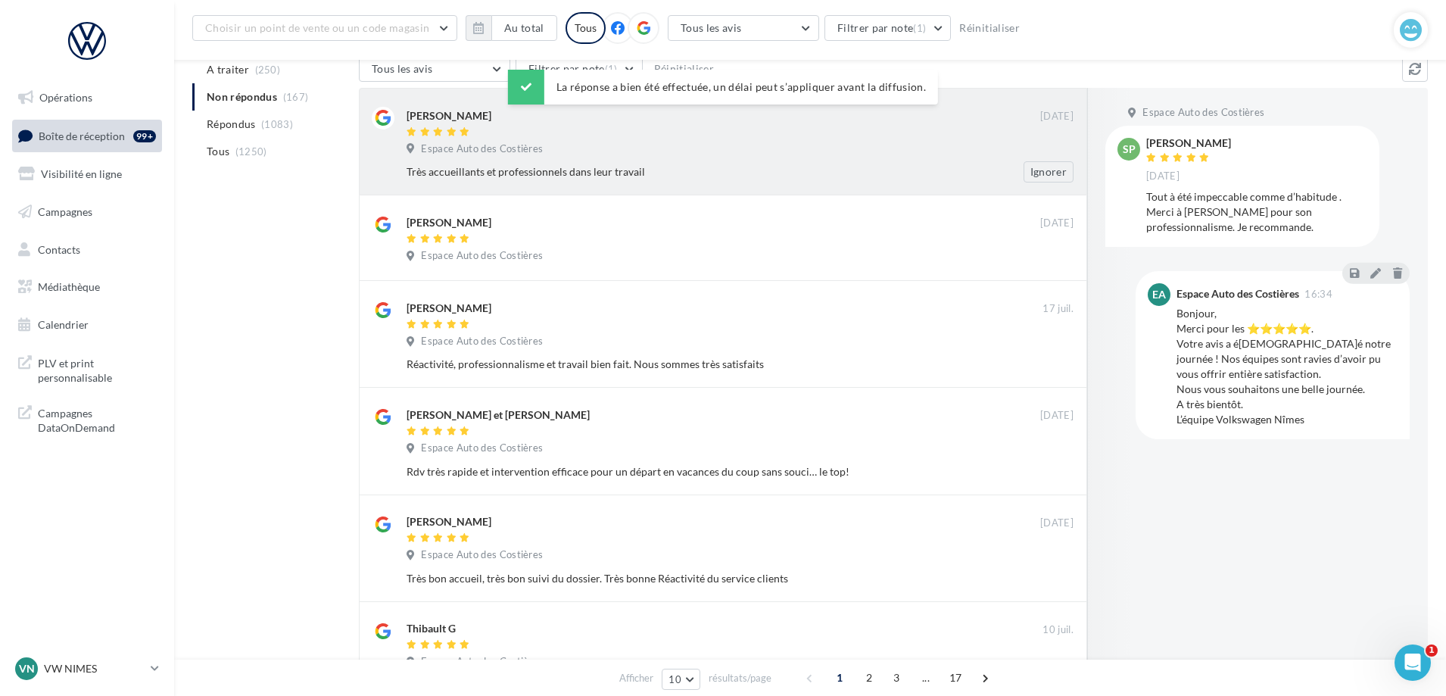
click at [714, 170] on div "Très accueillants et professionnels dans leur travail" at bounding box center [690, 171] width 568 height 15
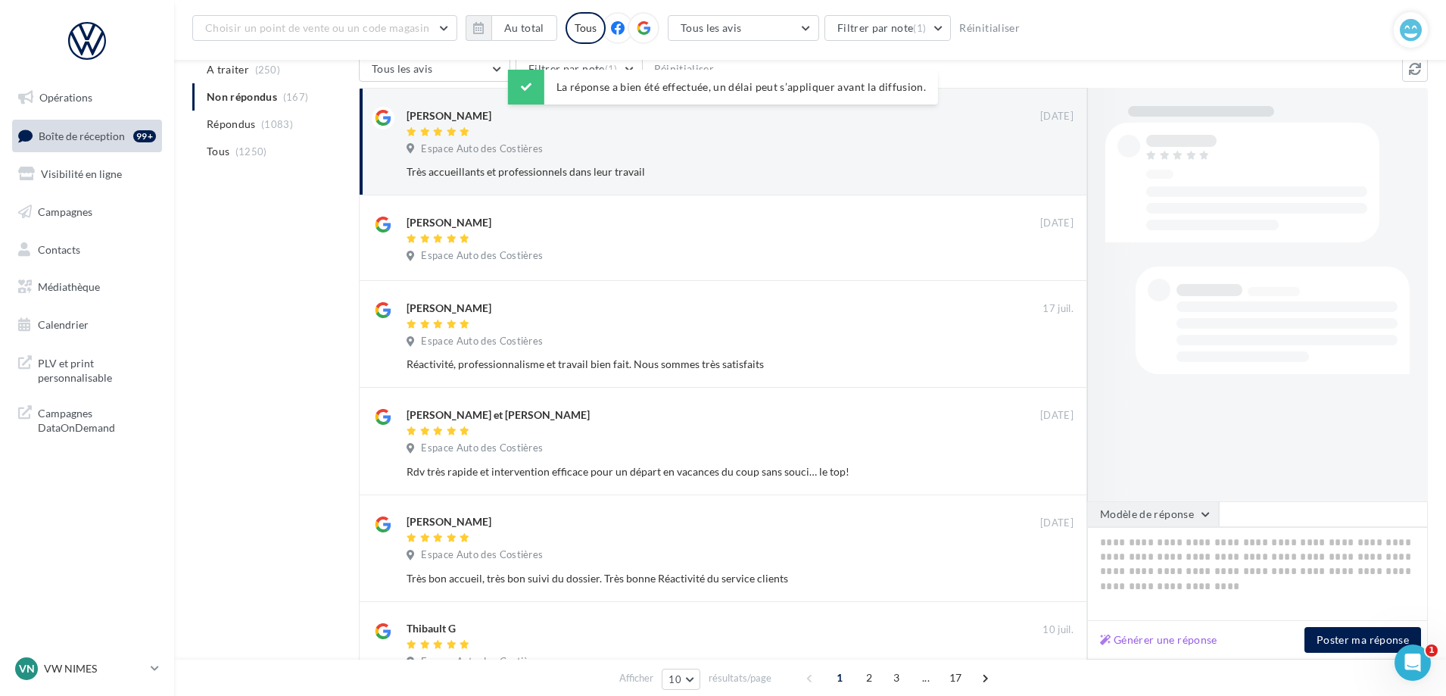
click at [1166, 519] on button "Modèle de réponse" at bounding box center [1153, 514] width 132 height 26
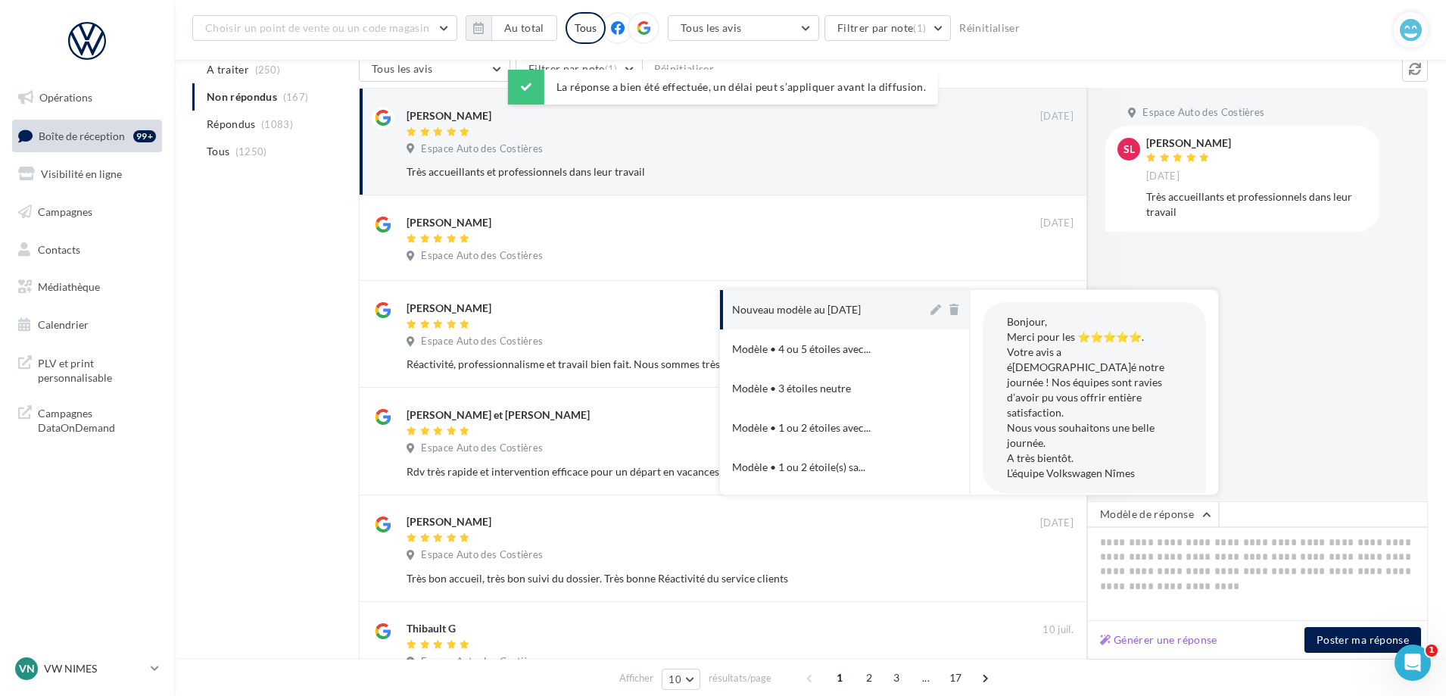
click at [811, 304] on div "Nouveau modèle au [DATE]" at bounding box center [796, 309] width 129 height 15
type textarea "**********"
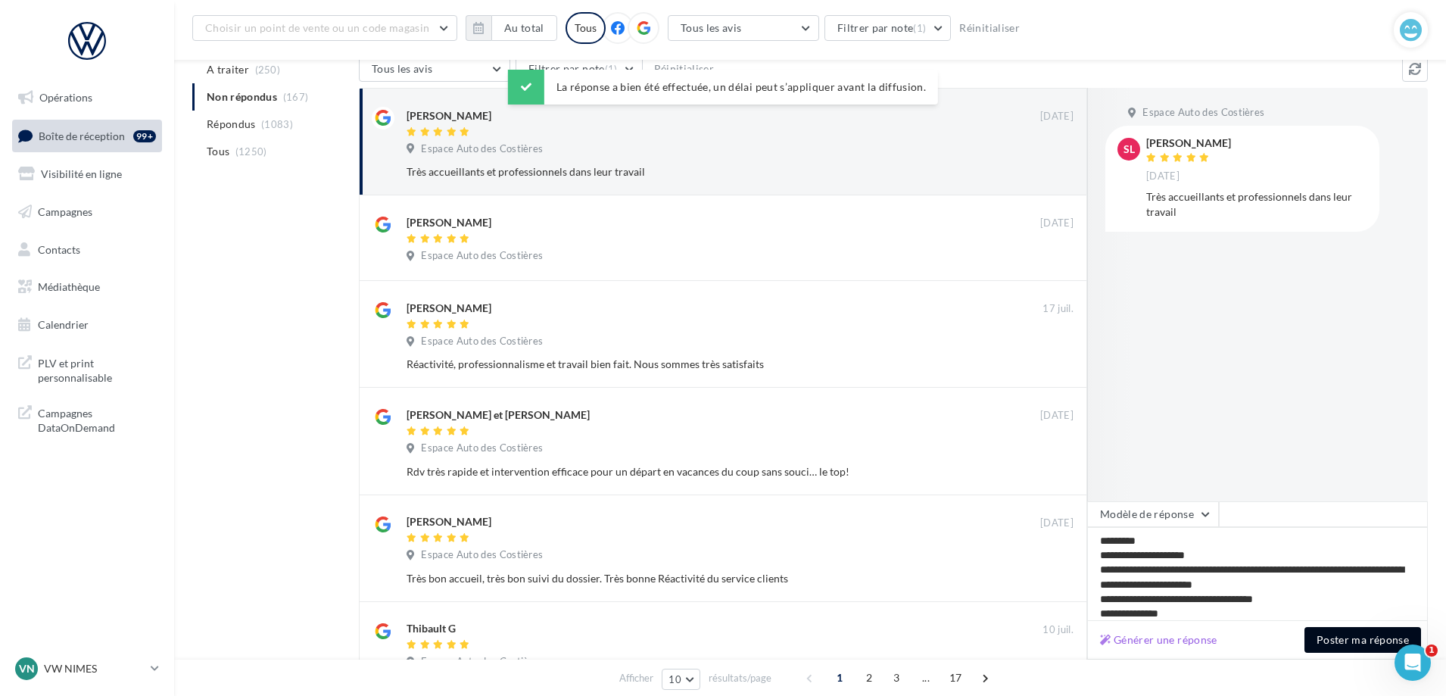
click at [1330, 640] on button "Poster ma réponse" at bounding box center [1362, 640] width 117 height 26
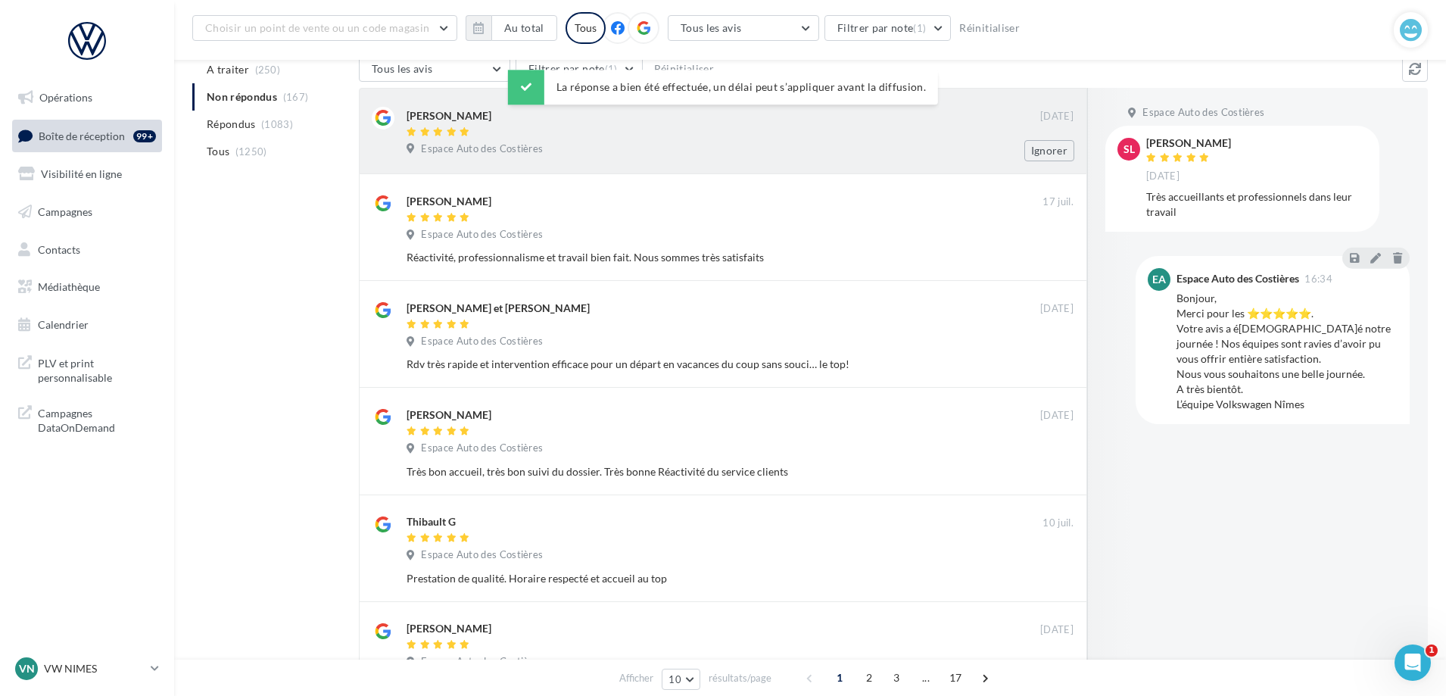
click at [655, 142] on div "Espace Auto des Costières" at bounding box center [739, 150] width 667 height 17
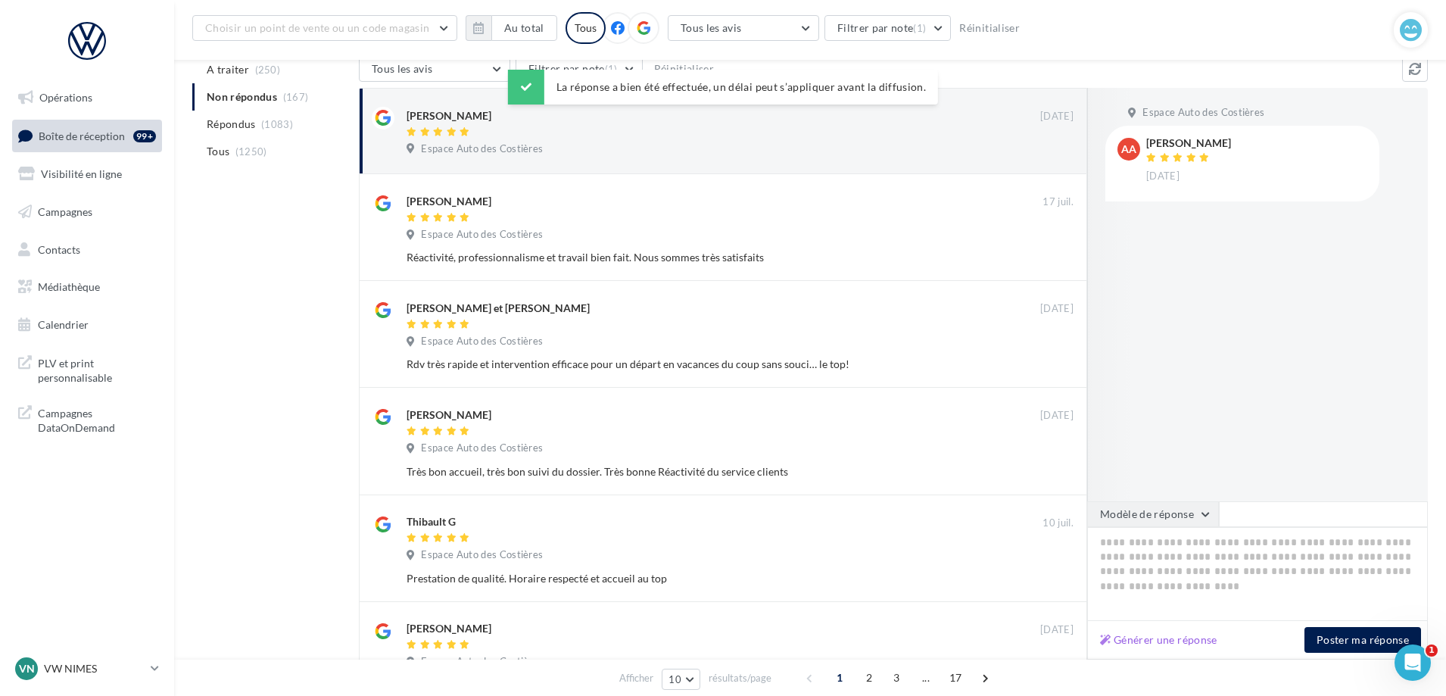
click at [1182, 520] on button "Modèle de réponse" at bounding box center [1153, 514] width 132 height 26
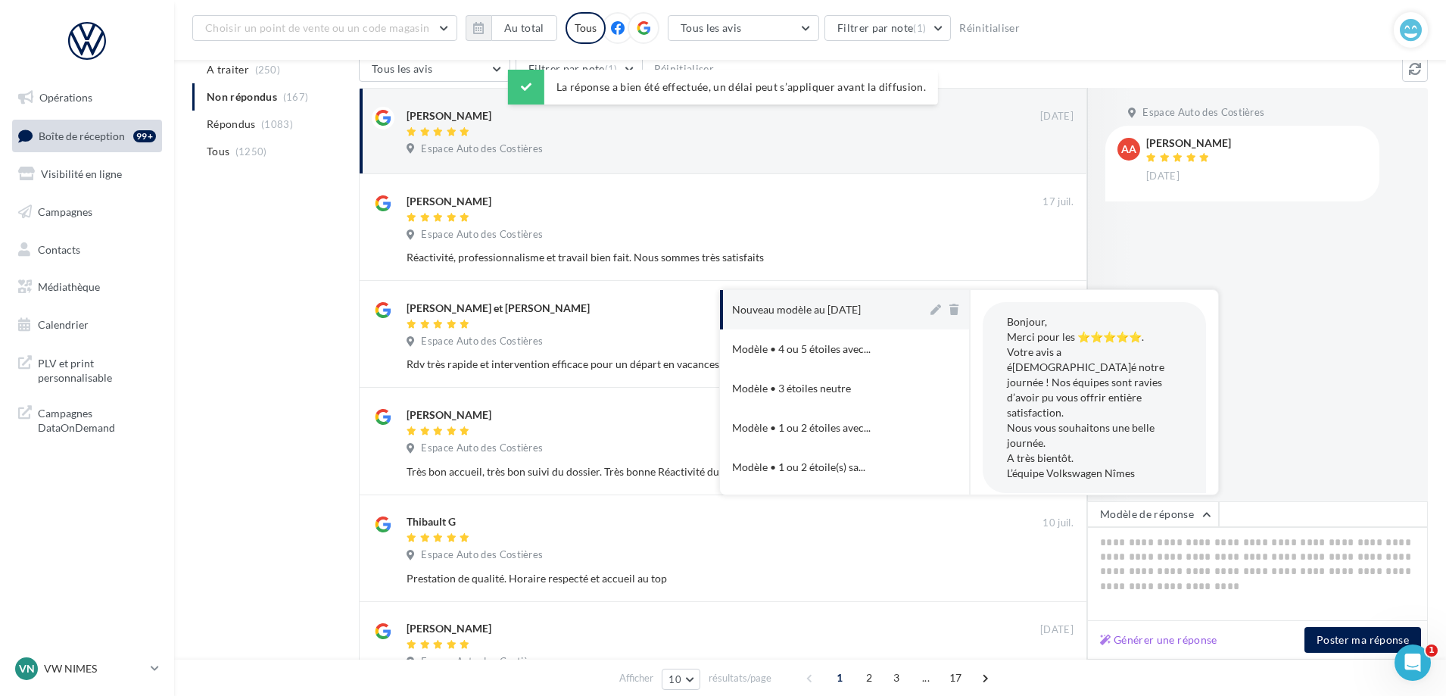
click at [839, 299] on button "Nouveau modèle au [DATE]" at bounding box center [823, 309] width 207 height 39
type textarea "**********"
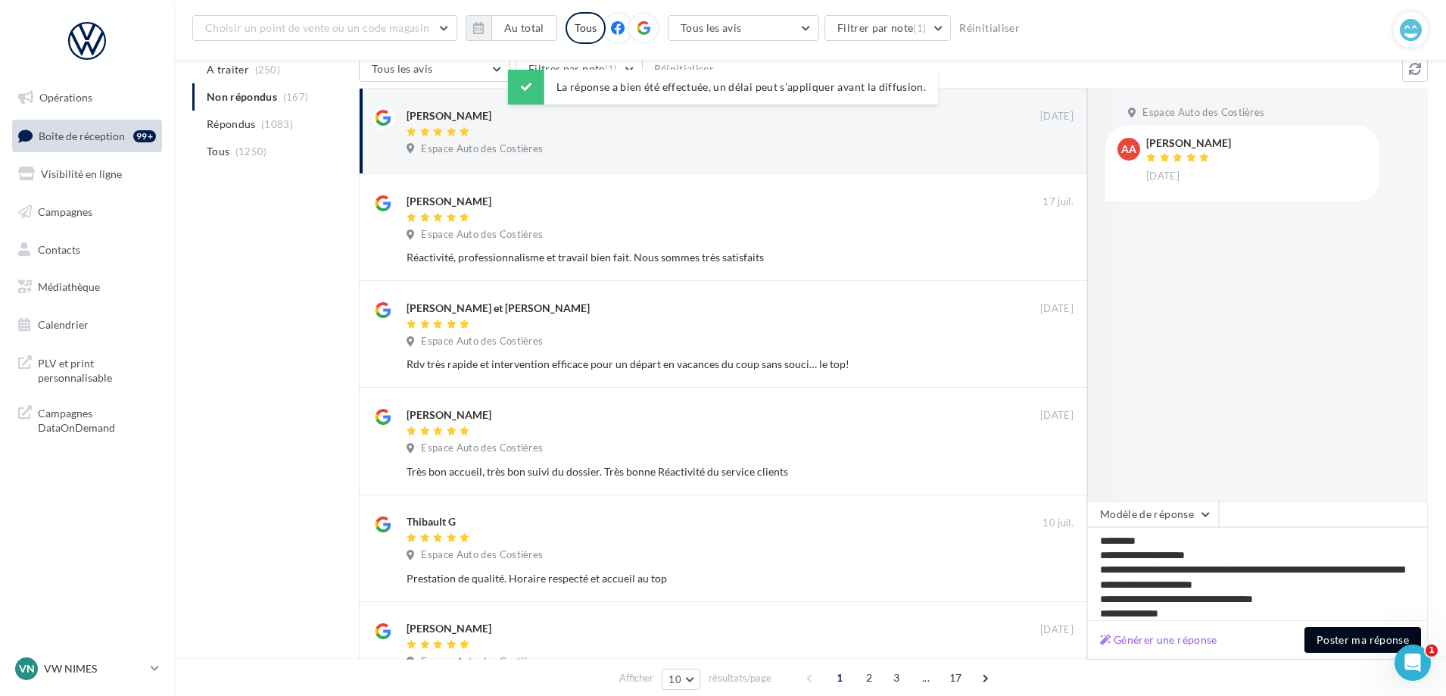
click at [1328, 639] on button "Poster ma réponse" at bounding box center [1362, 640] width 117 height 26
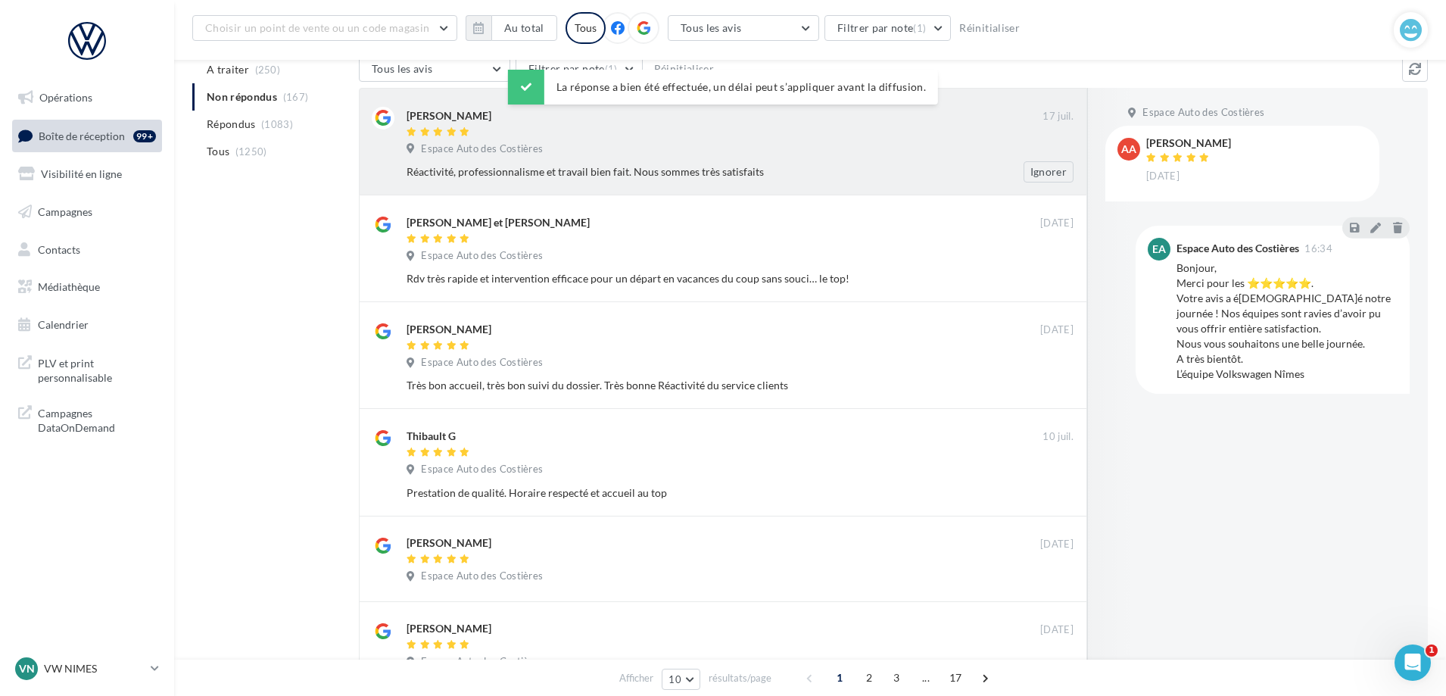
click at [761, 141] on div "Maryse Raux 17 juil. Espace Auto des Costières Réactivité, professionnalisme et…" at bounding box center [739, 145] width 667 height 76
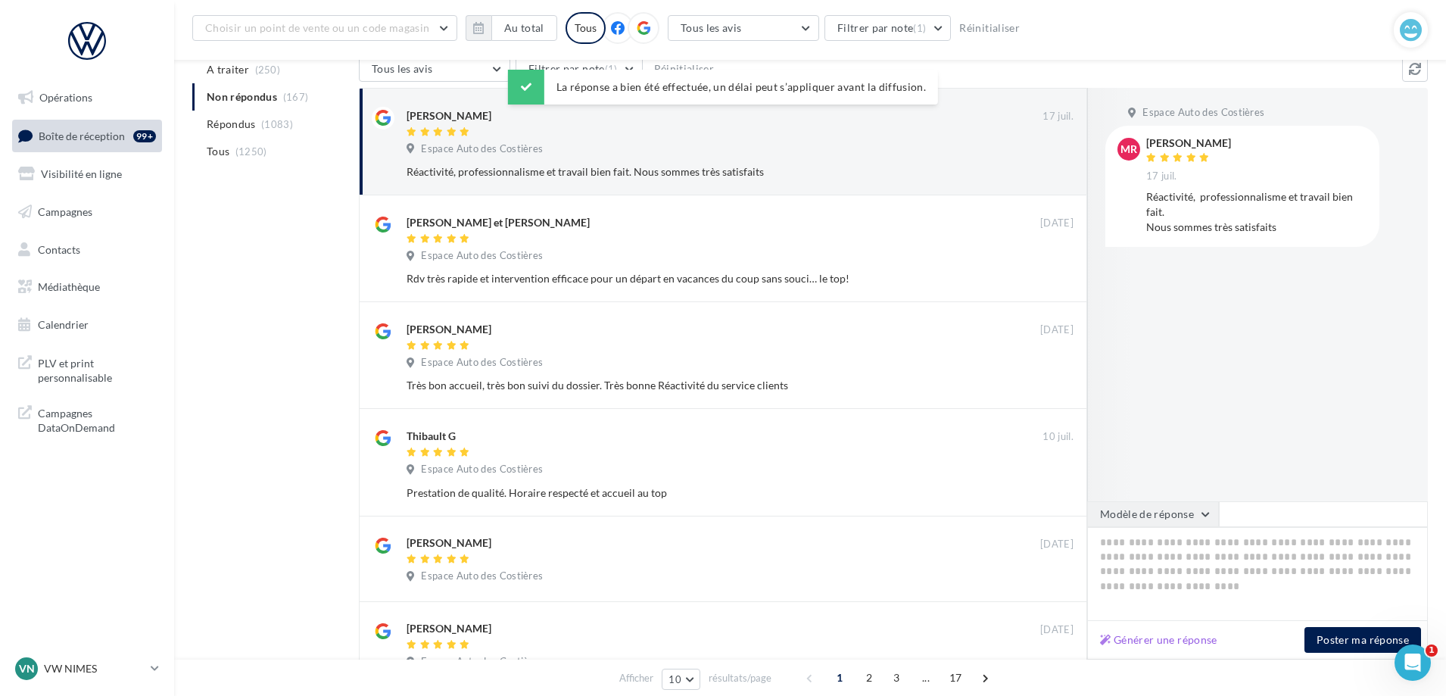
click at [1154, 515] on button "Modèle de réponse" at bounding box center [1153, 514] width 132 height 26
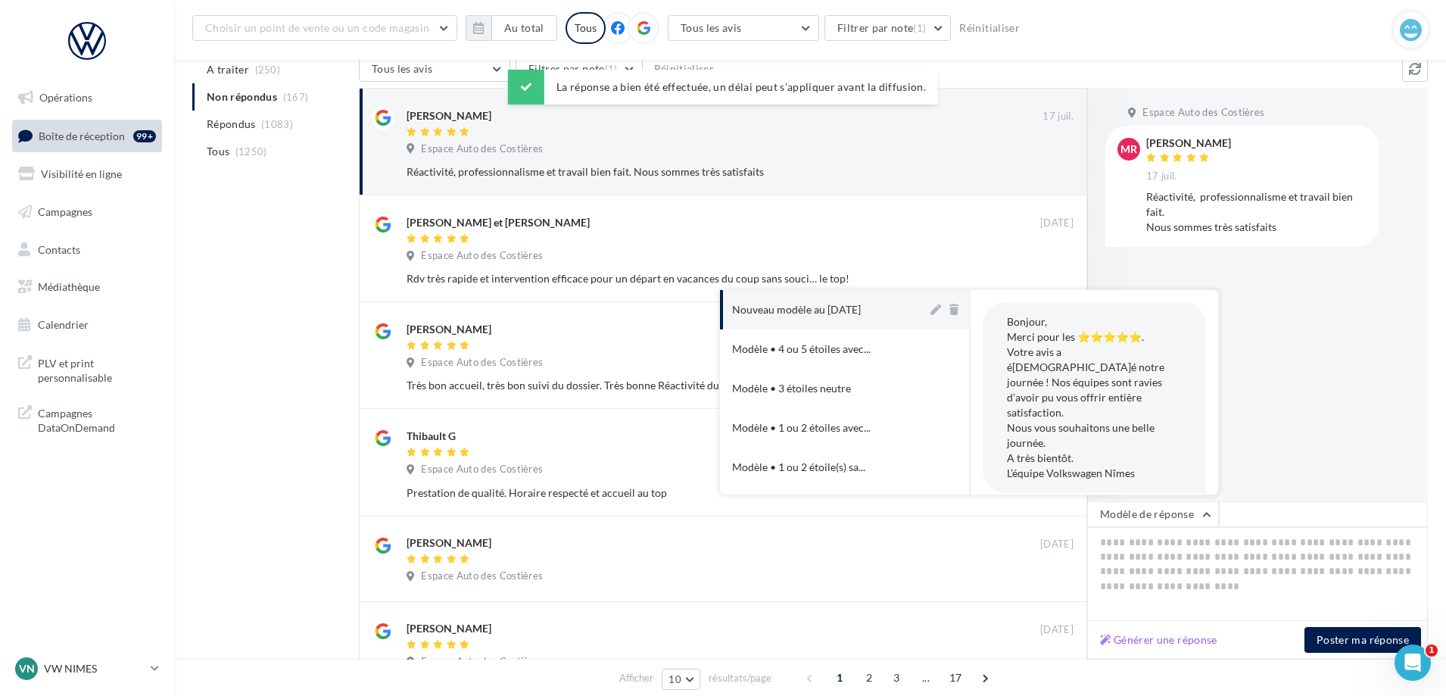
click at [808, 295] on button "Nouveau modèle au [DATE]" at bounding box center [823, 309] width 207 height 39
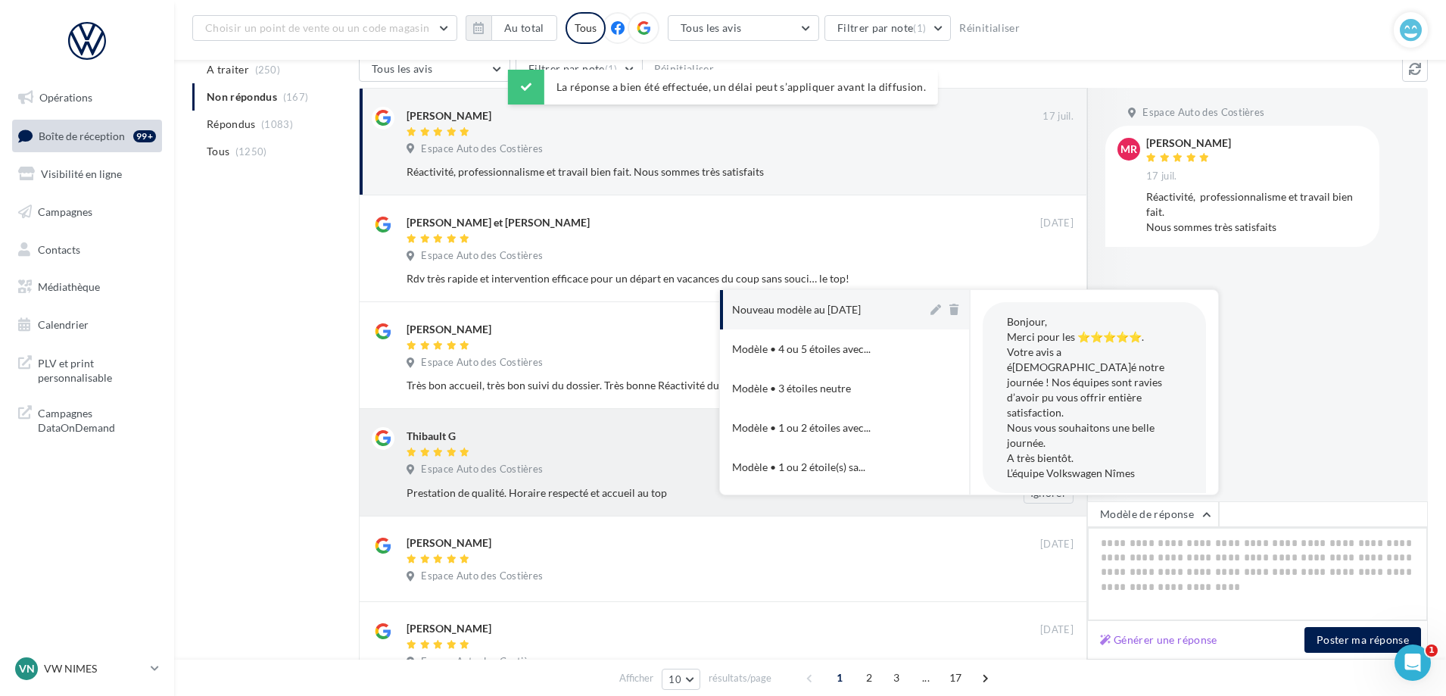
type textarea "**********"
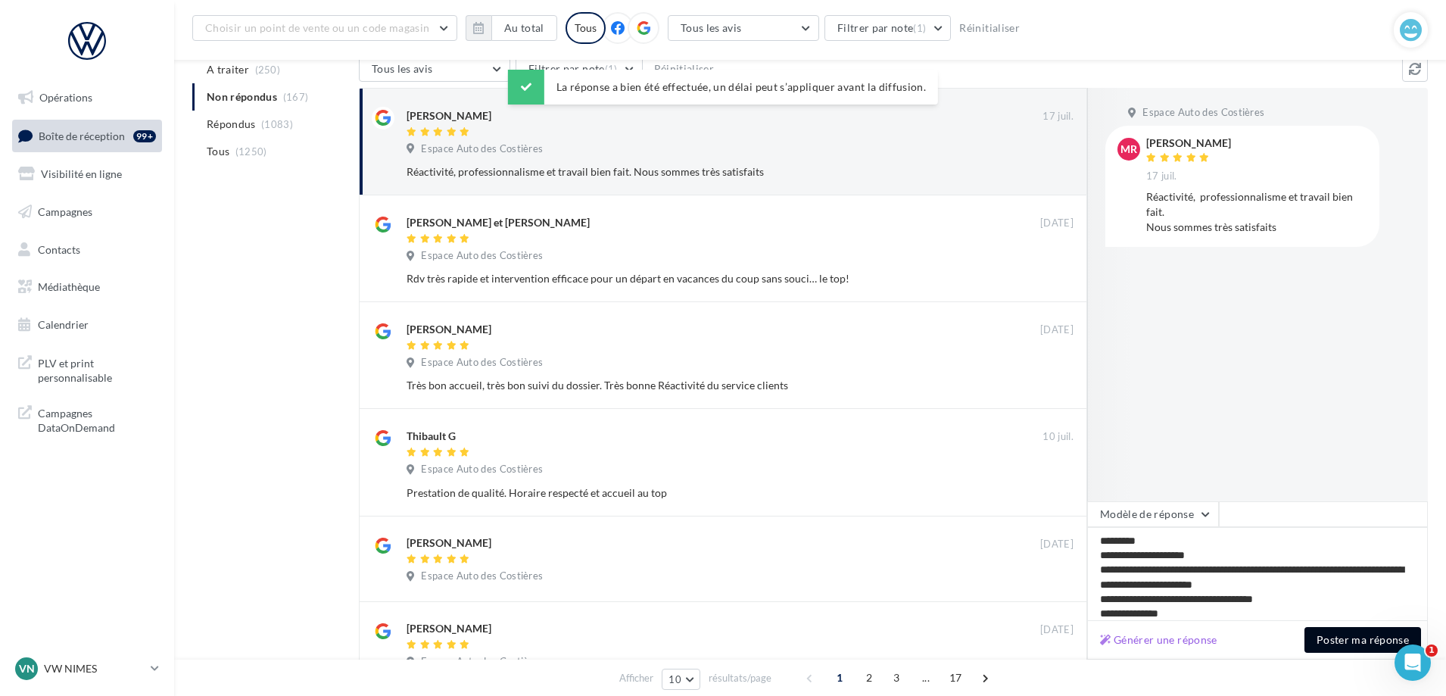
click at [1363, 649] on button "Poster ma réponse" at bounding box center [1362, 640] width 117 height 26
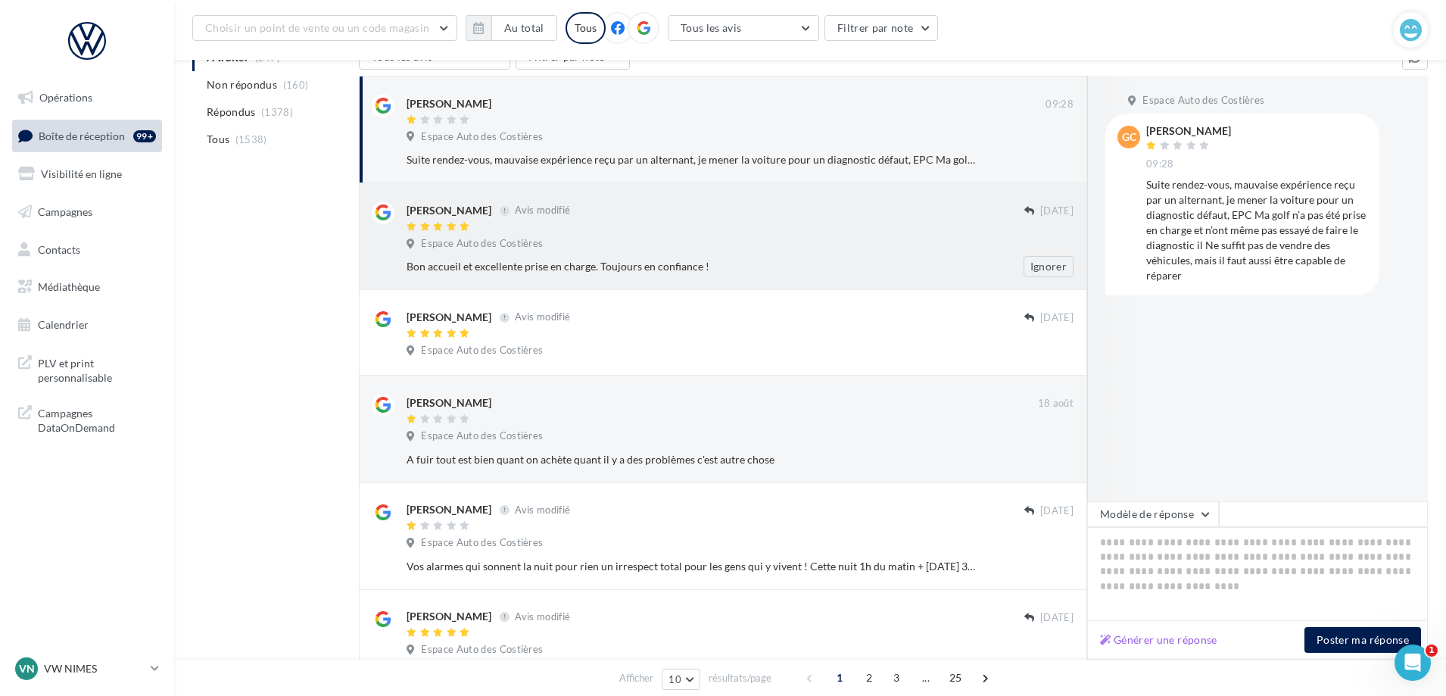
click at [685, 269] on div "Bon accueil et excellente prise en charge. Toujours en confiance !" at bounding box center [690, 266] width 568 height 15
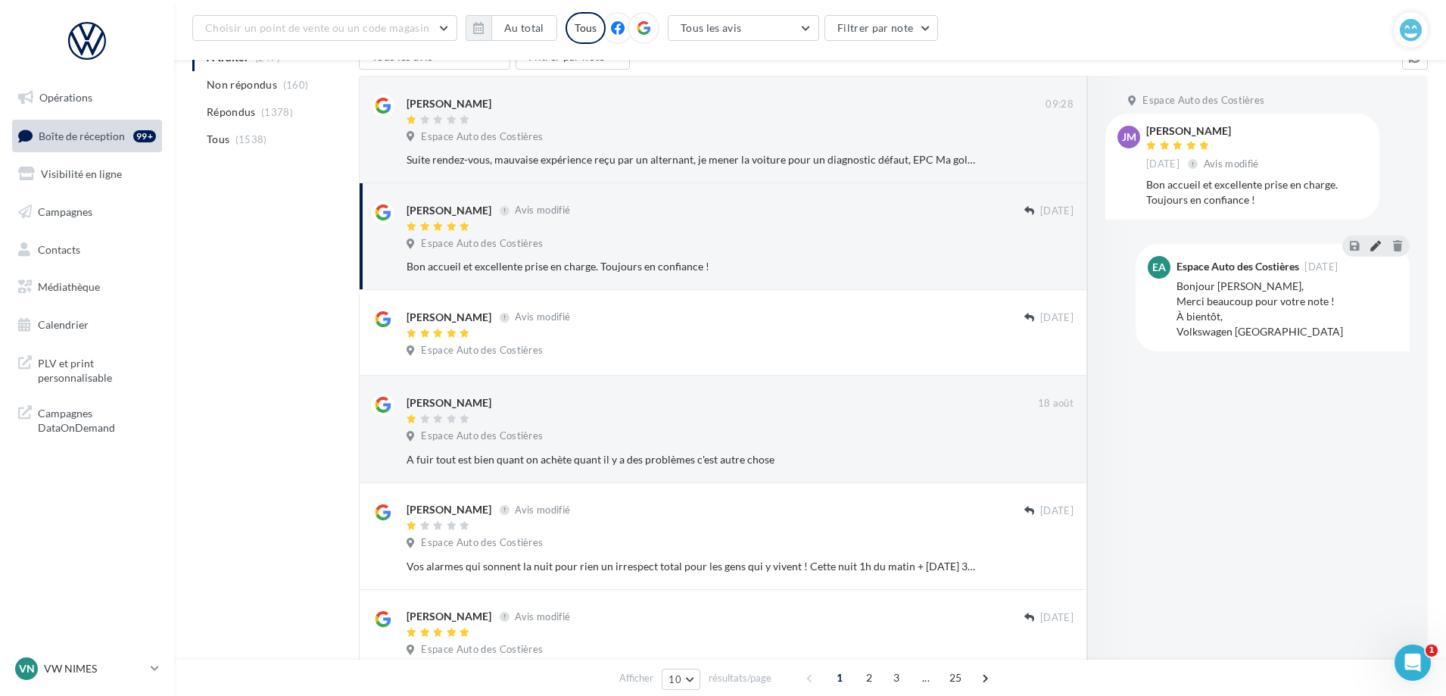
click at [1374, 247] on icon at bounding box center [1375, 245] width 11 height 11
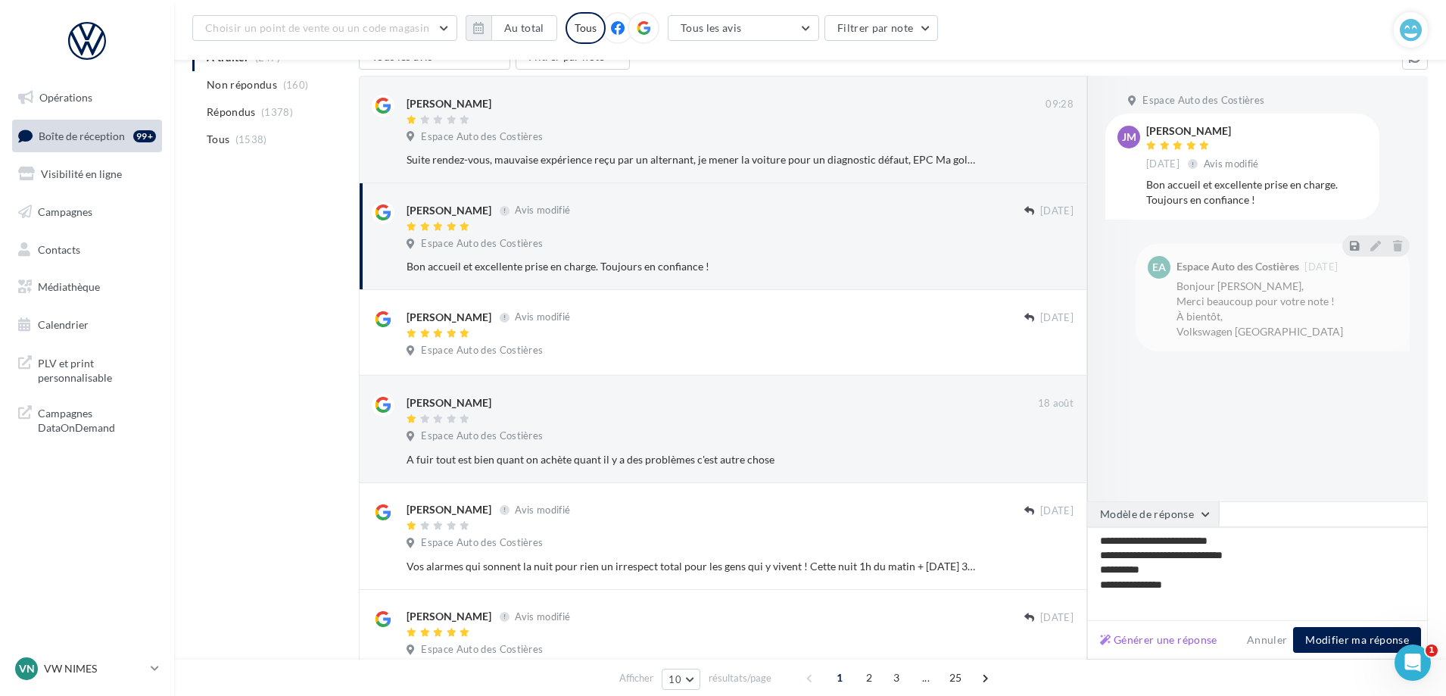
click at [1189, 511] on button "Modèle de réponse" at bounding box center [1153, 514] width 132 height 26
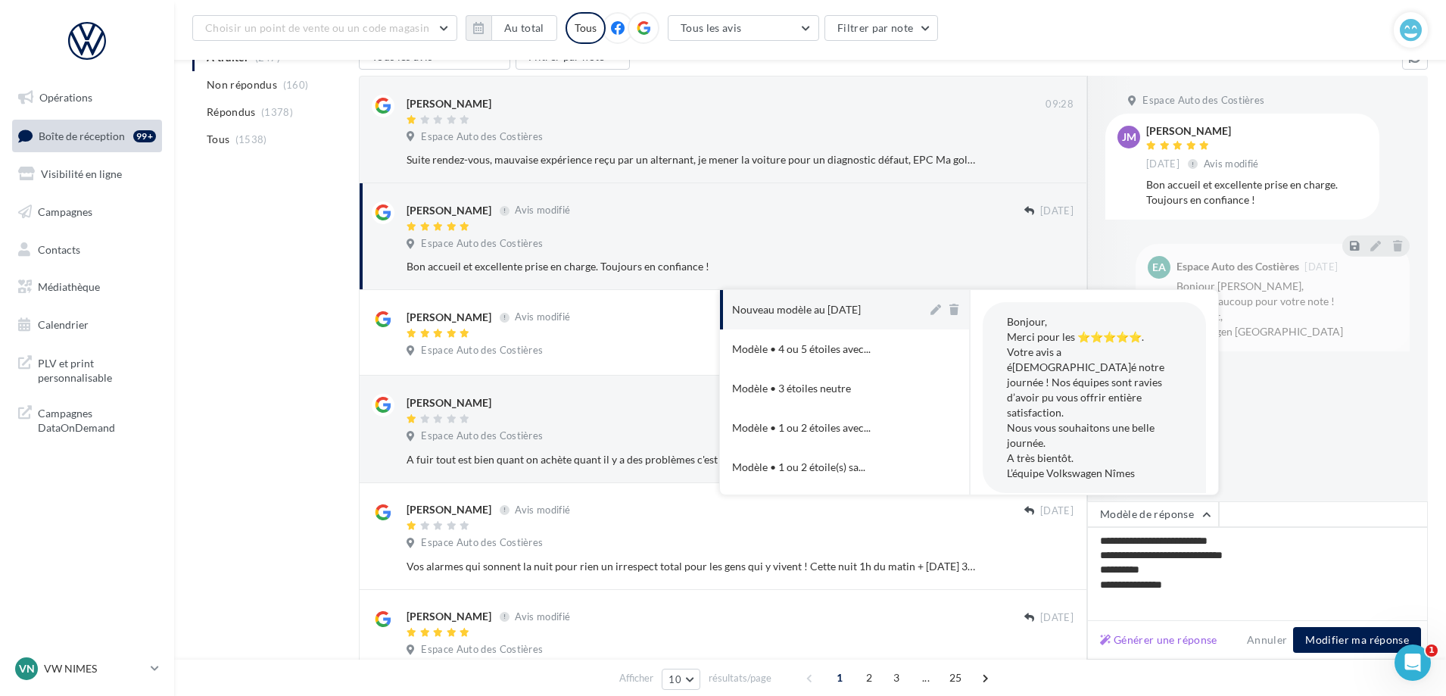
click at [860, 307] on div "Nouveau modèle au [DATE]" at bounding box center [796, 309] width 129 height 15
type textarea "**********"
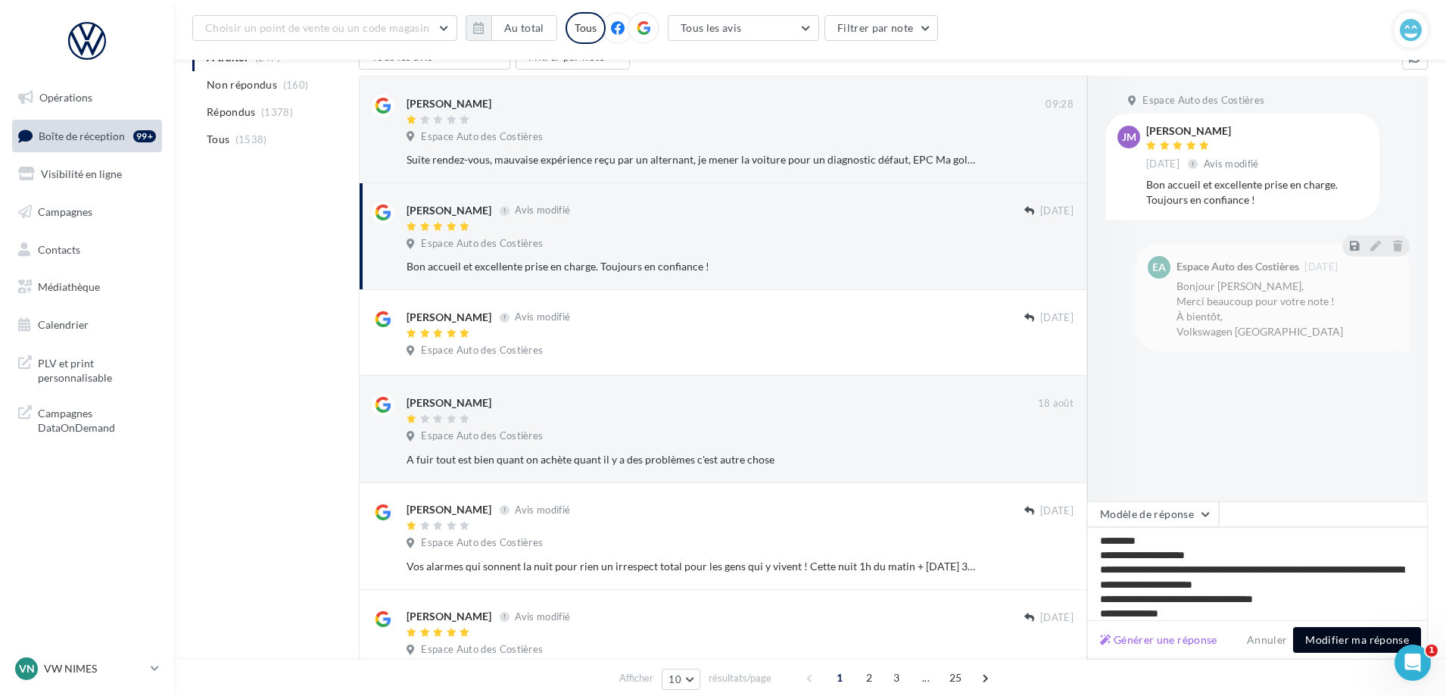
click at [1353, 643] on button "Modifier ma réponse" at bounding box center [1357, 640] width 128 height 26
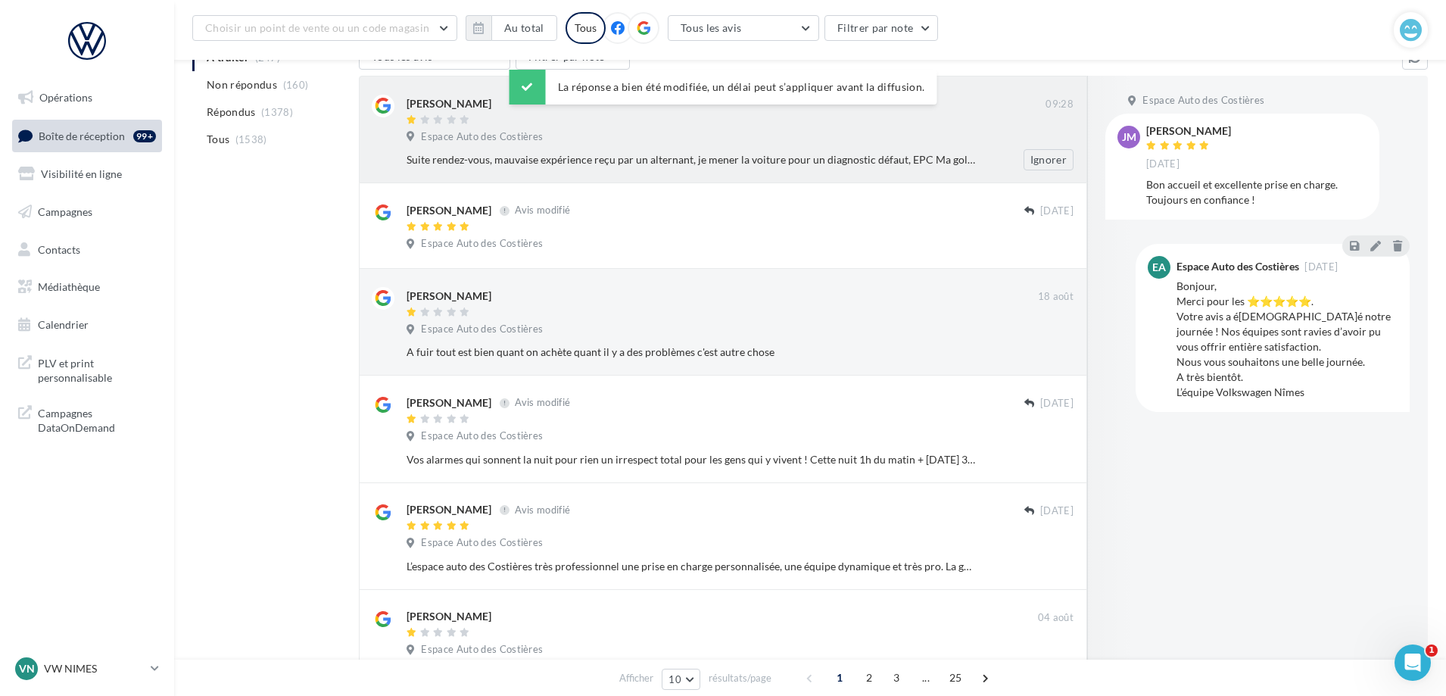
click at [646, 148] on div "Gerard CLEMENCE 09:28 Espace Auto des Costières Suite rendez-vous, mauvaise exp…" at bounding box center [739, 133] width 667 height 76
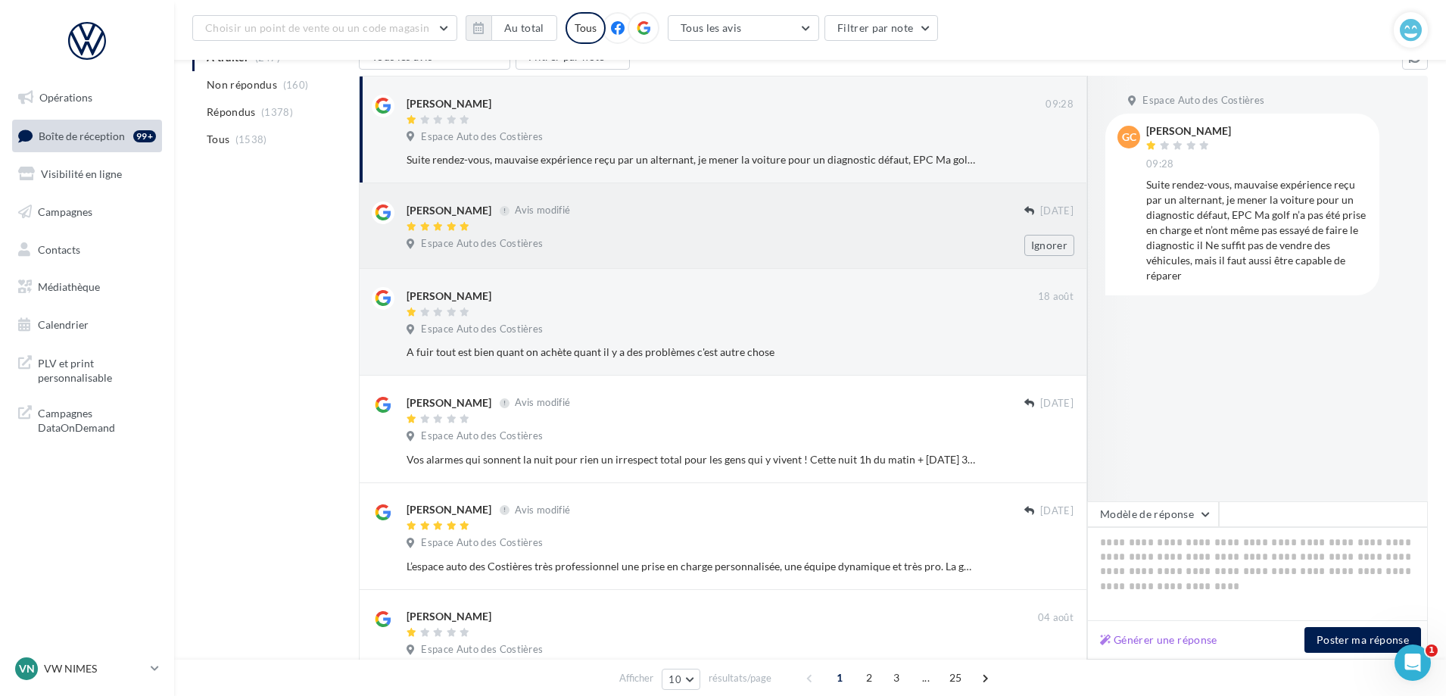
click at [608, 229] on div at bounding box center [715, 227] width 618 height 13
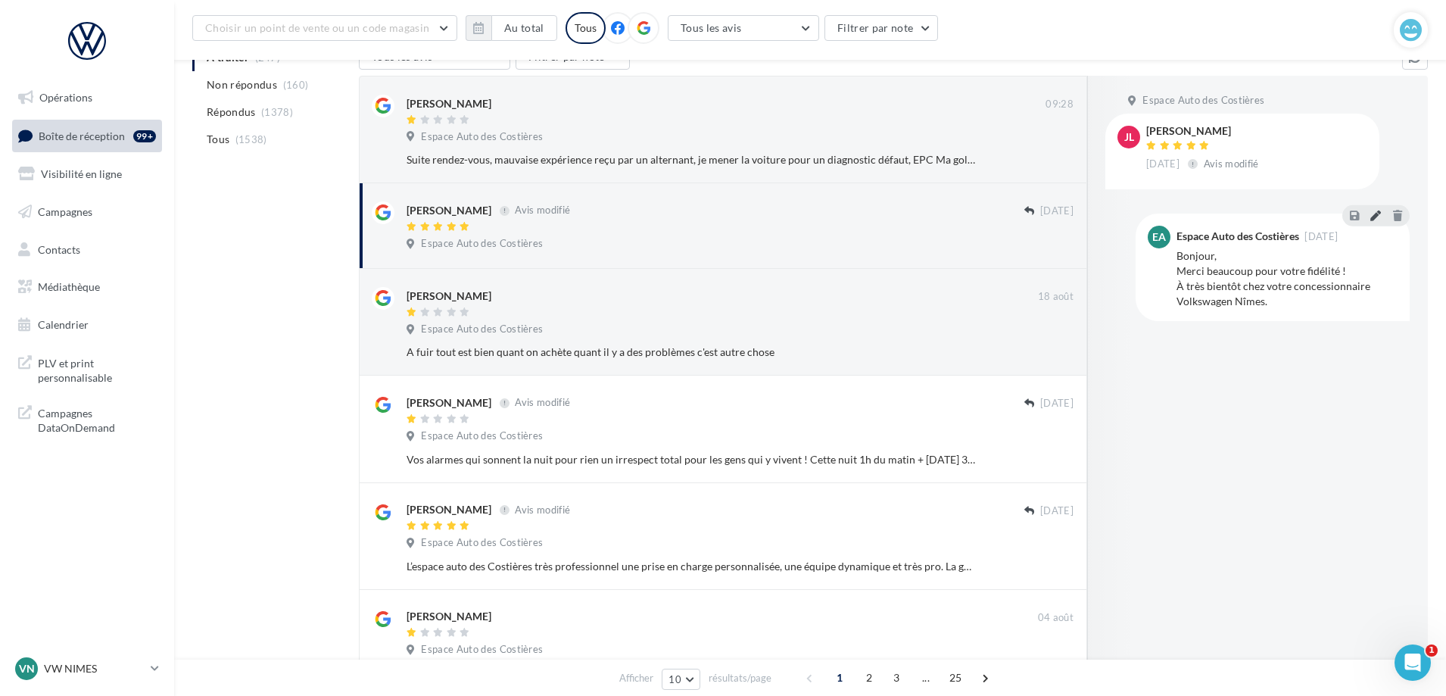
click at [1374, 221] on button at bounding box center [1375, 215] width 17 height 18
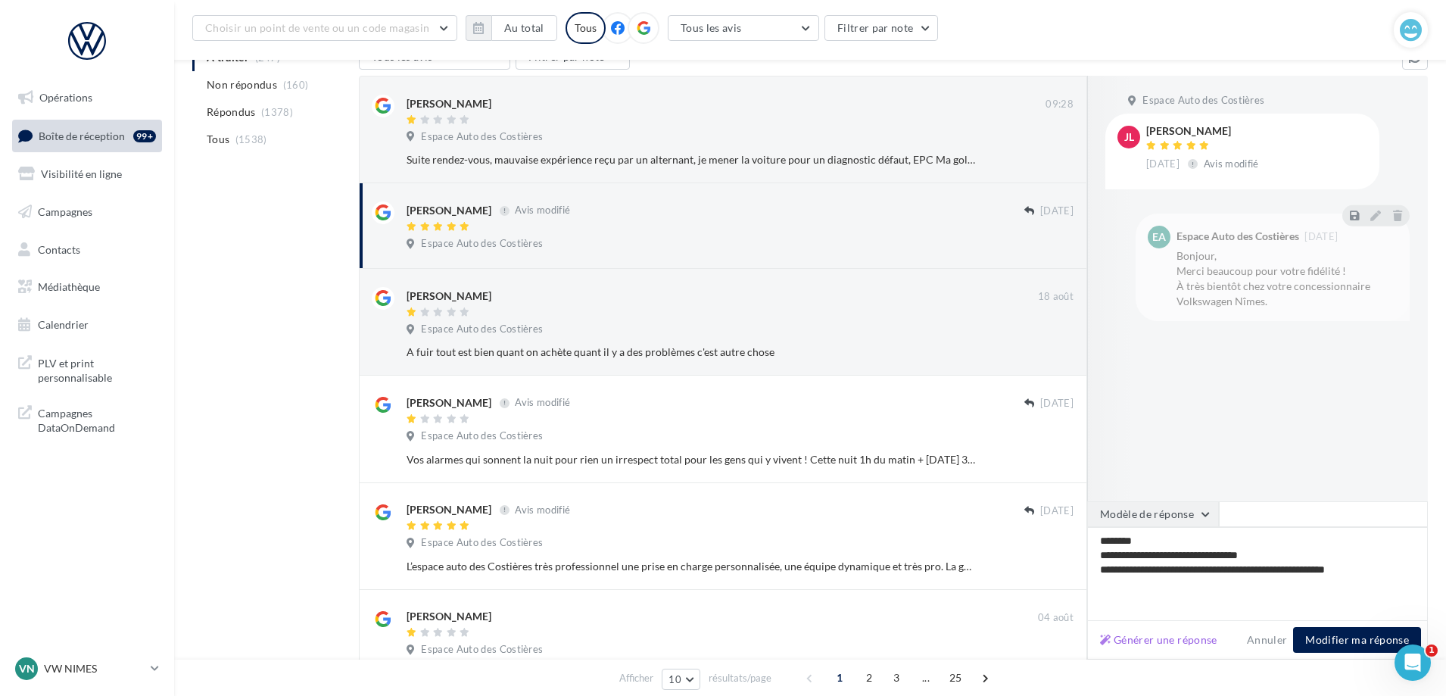
click at [1178, 519] on button "Modèle de réponse" at bounding box center [1153, 514] width 132 height 26
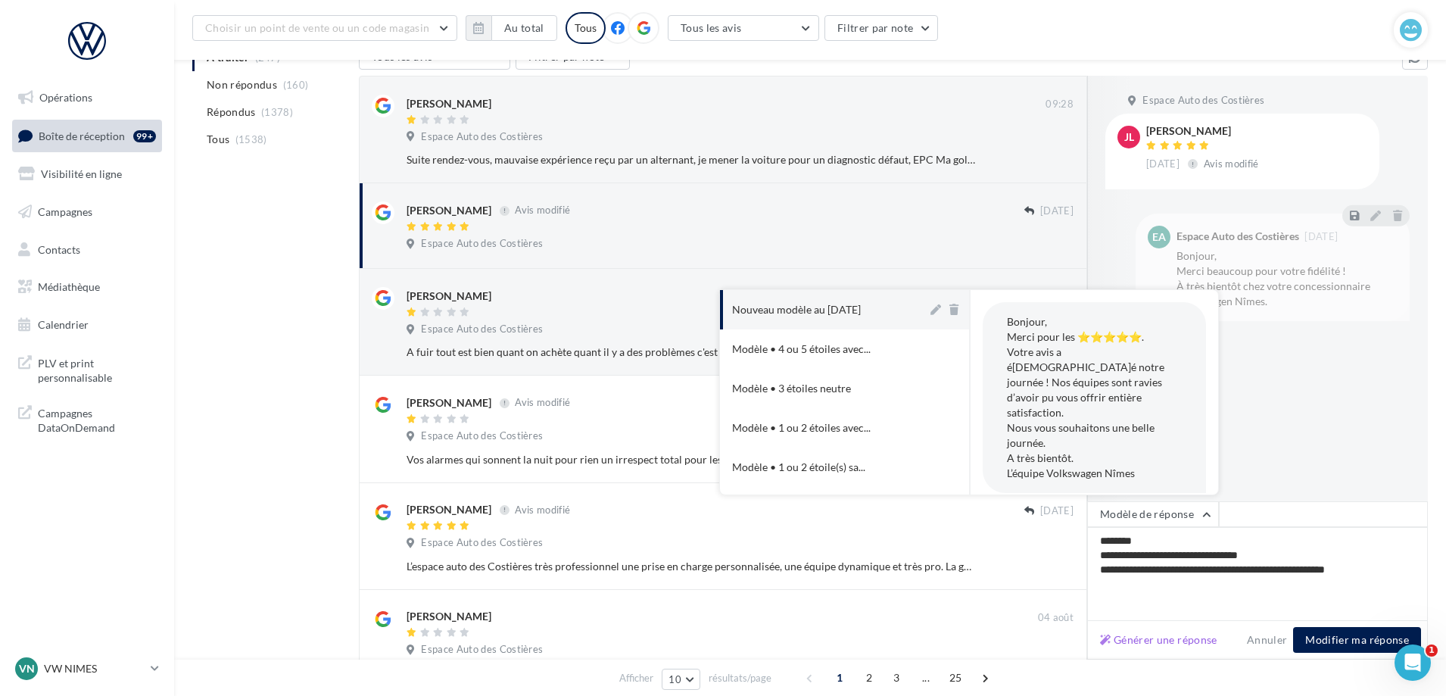
drag, startPoint x: 811, startPoint y: 316, endPoint x: 949, endPoint y: 399, distance: 161.6
click at [810, 315] on div "Nouveau modèle au [DATE]" at bounding box center [796, 309] width 129 height 15
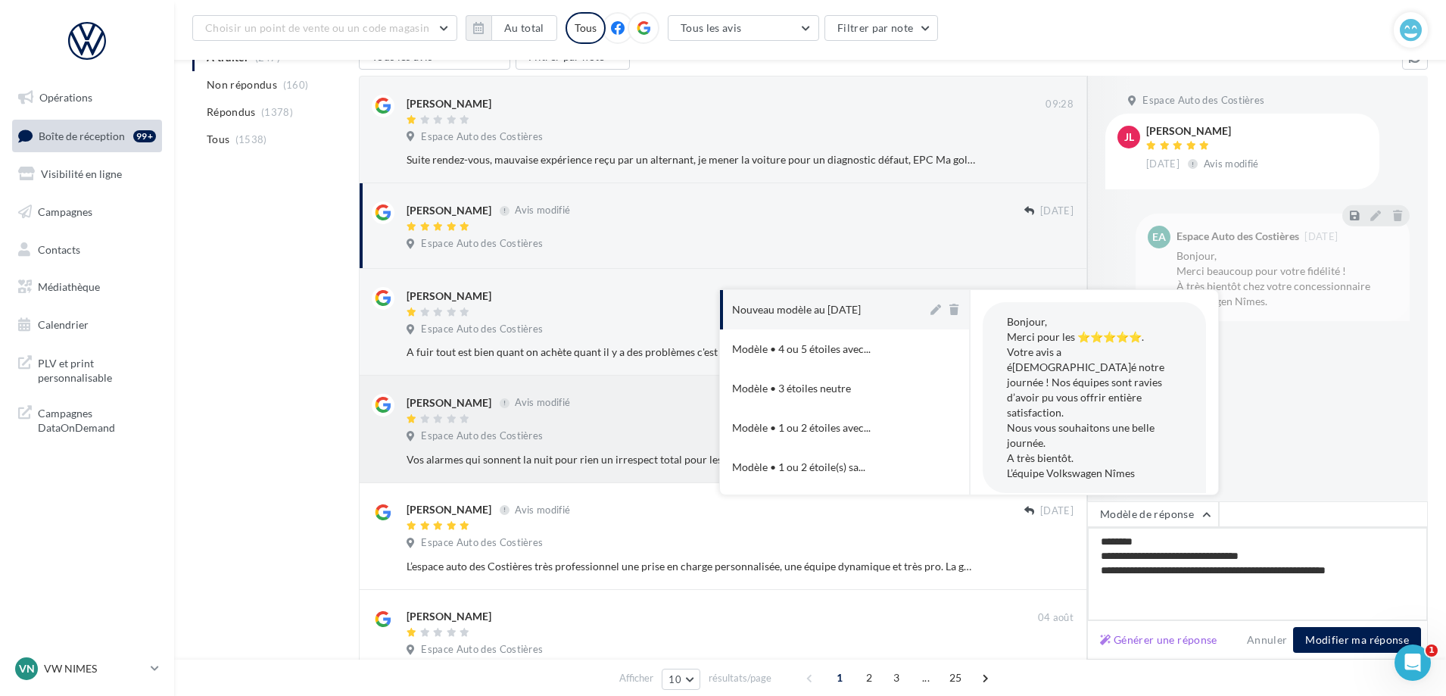
type textarea "**********"
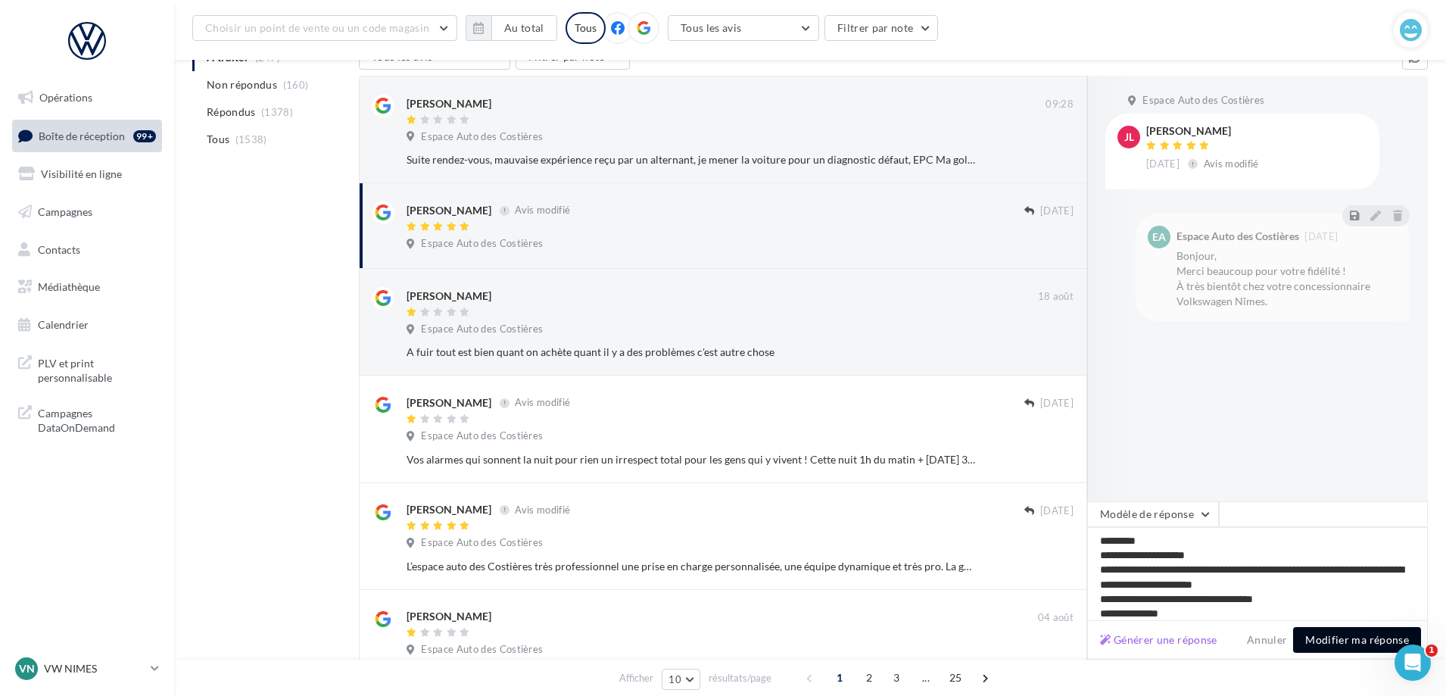
click at [1343, 638] on button "Modifier ma réponse" at bounding box center [1357, 640] width 128 height 26
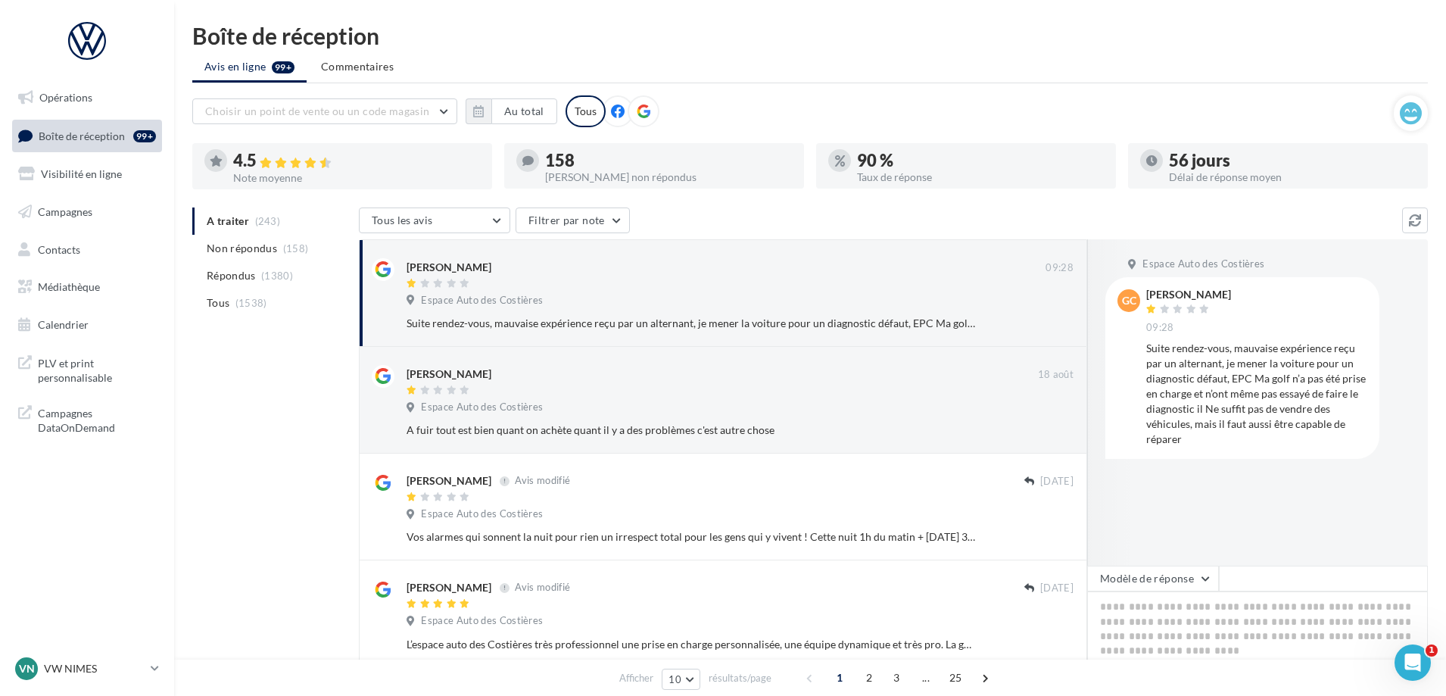
click at [291, 234] on ul "A traiter (243) Non répondus (158) Répondus (1380) Tous (1538)" at bounding box center [272, 261] width 160 height 109
click at [294, 241] on li "Non répondus (158)" at bounding box center [272, 248] width 160 height 27
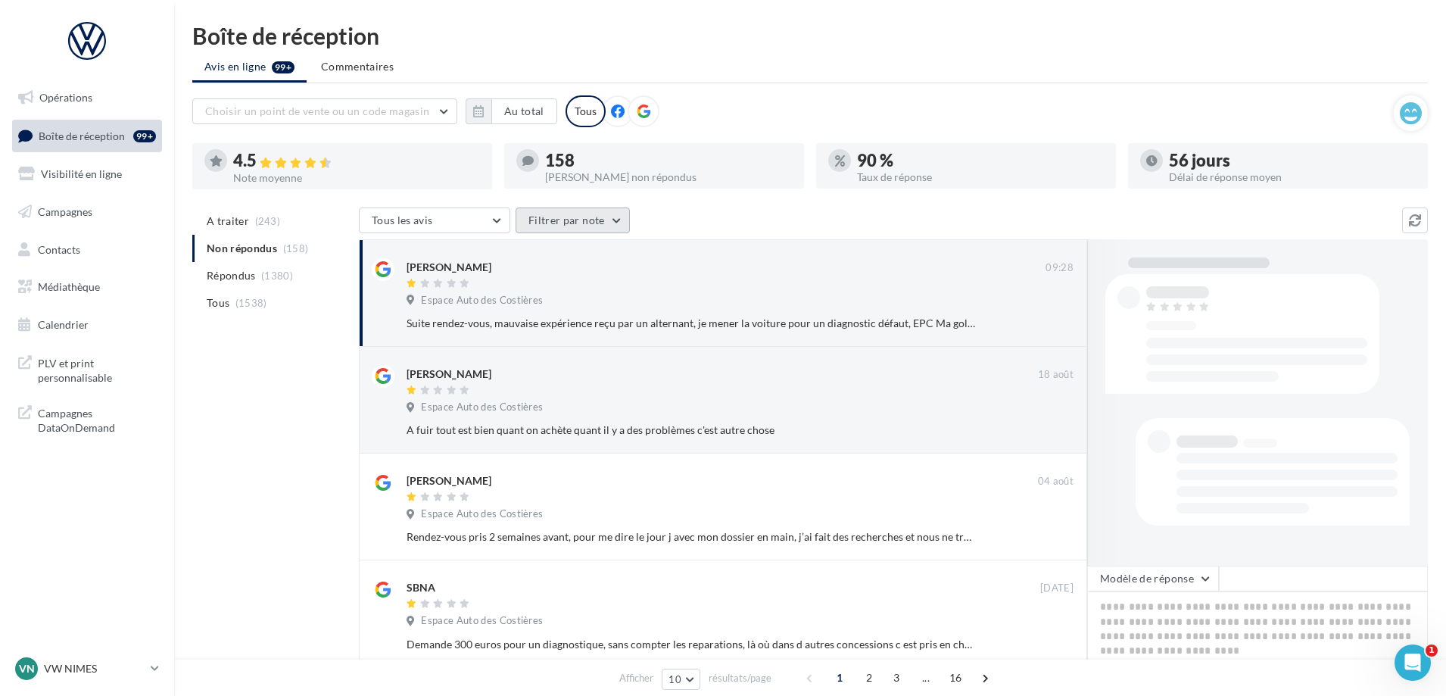
click at [562, 220] on button "Filtrer par note" at bounding box center [572, 220] width 114 height 26
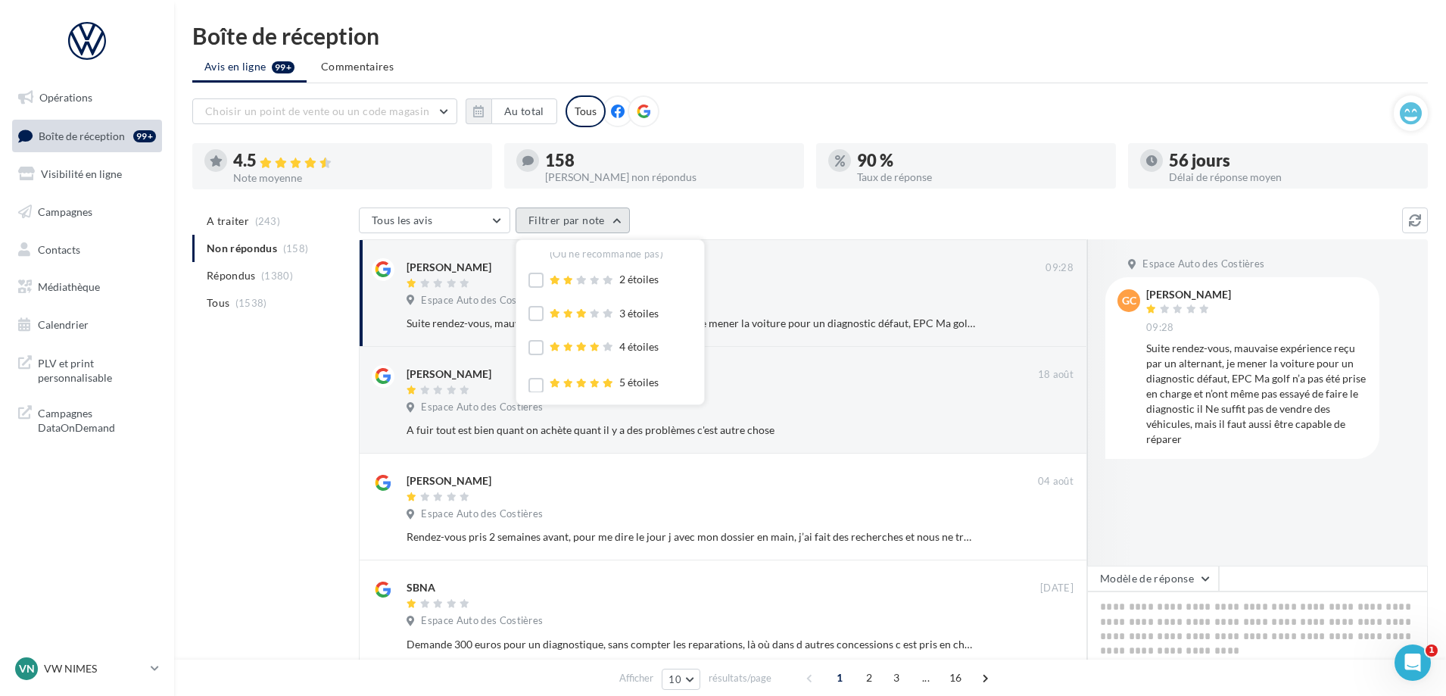
scroll to position [43, 0]
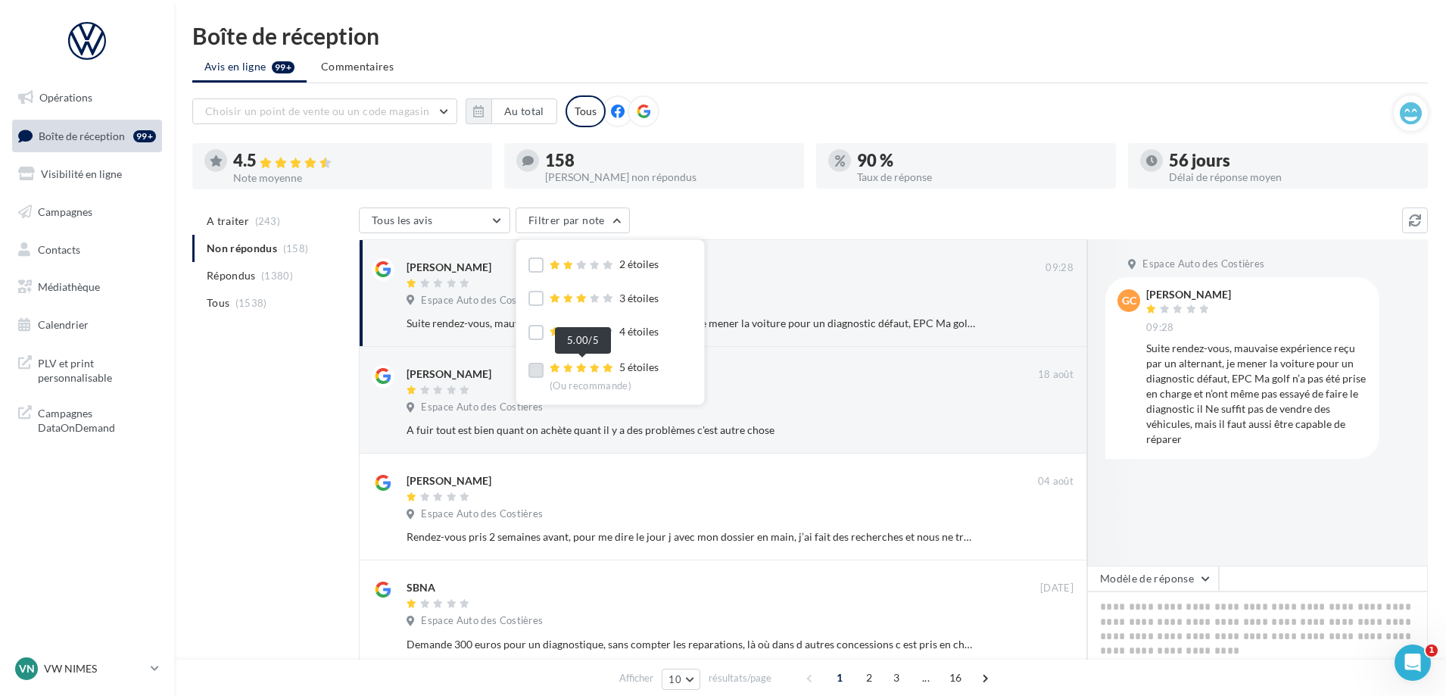
click at [588, 375] on span at bounding box center [582, 368] width 67 height 15
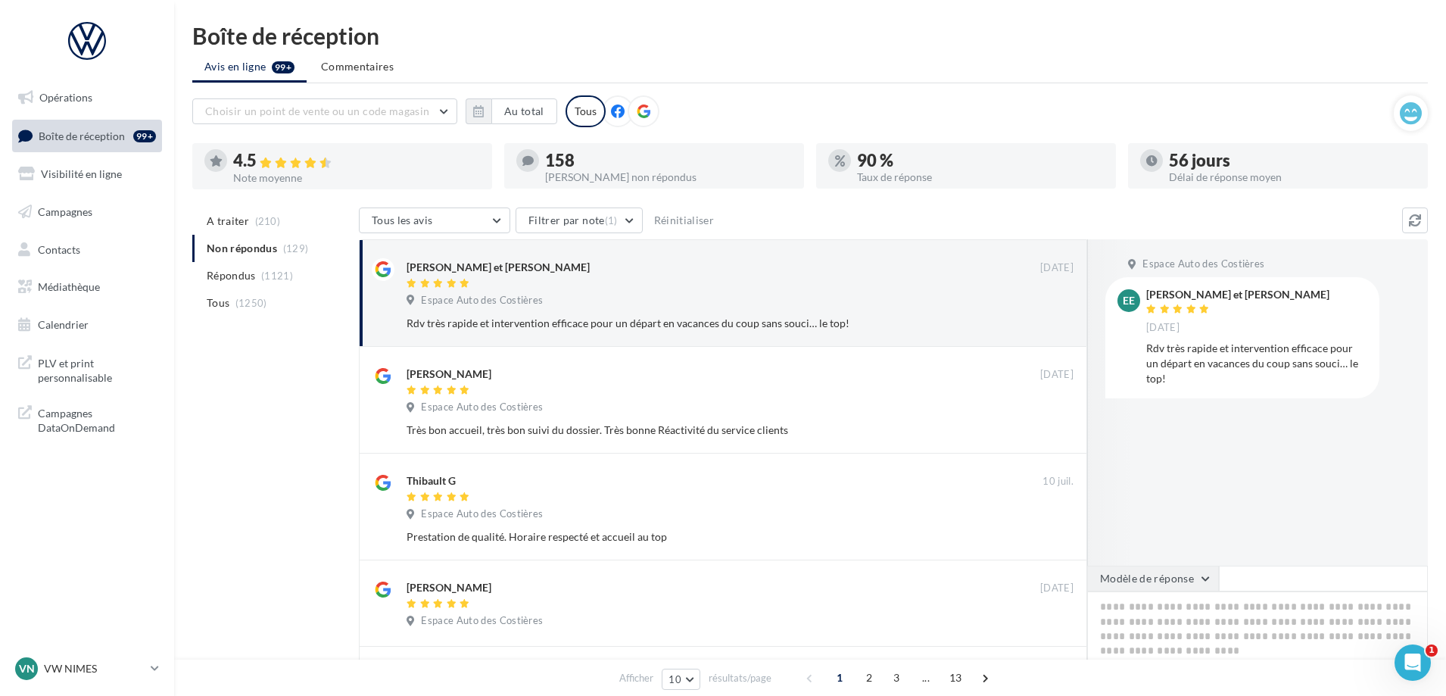
click at [1179, 582] on button "Modèle de réponse" at bounding box center [1153, 578] width 132 height 26
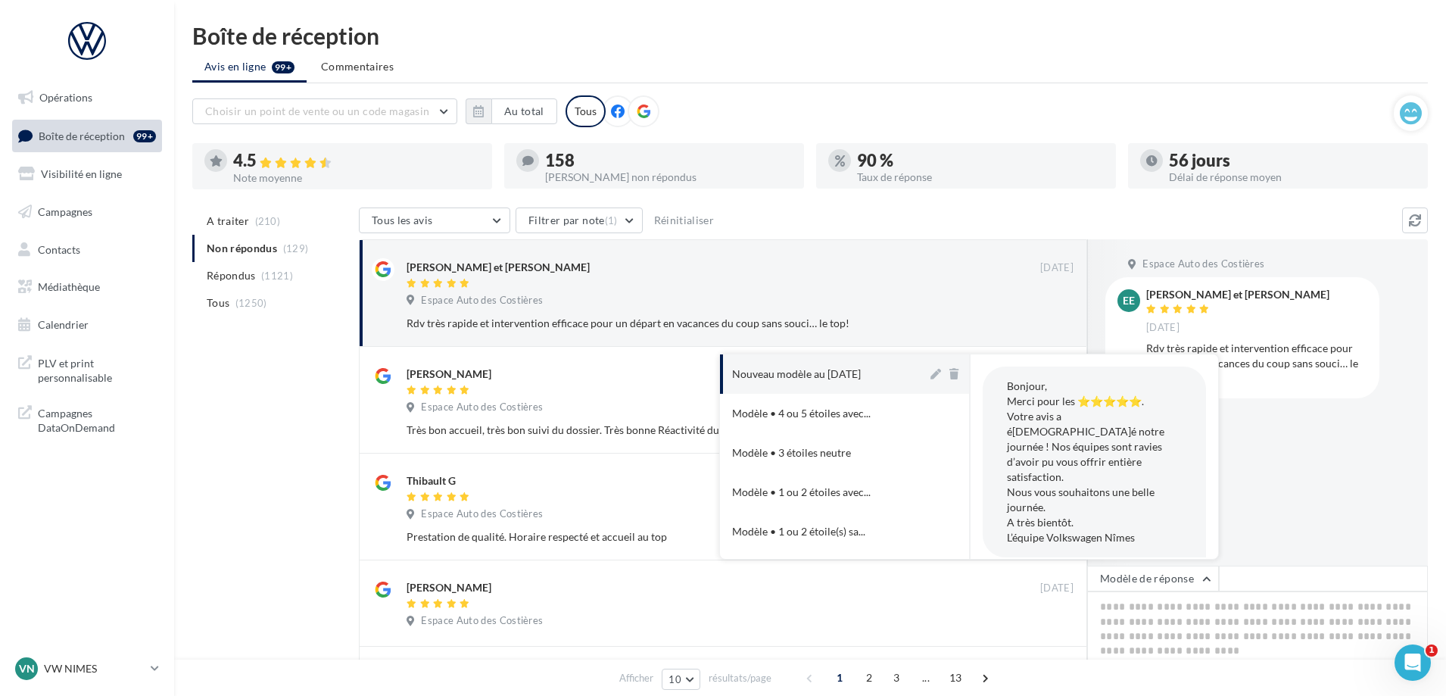
click at [860, 372] on div "Nouveau modèle au [DATE]" at bounding box center [796, 373] width 129 height 15
type textarea "**********"
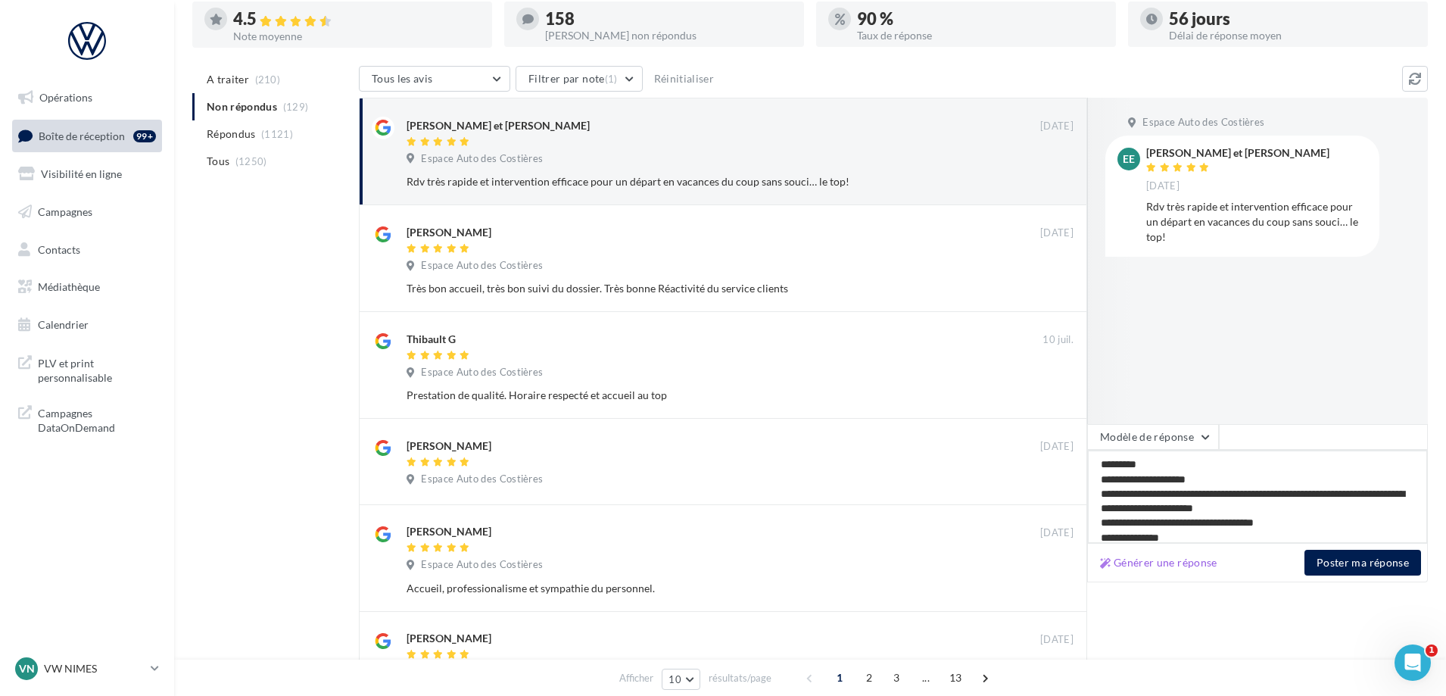
scroll to position [151, 0]
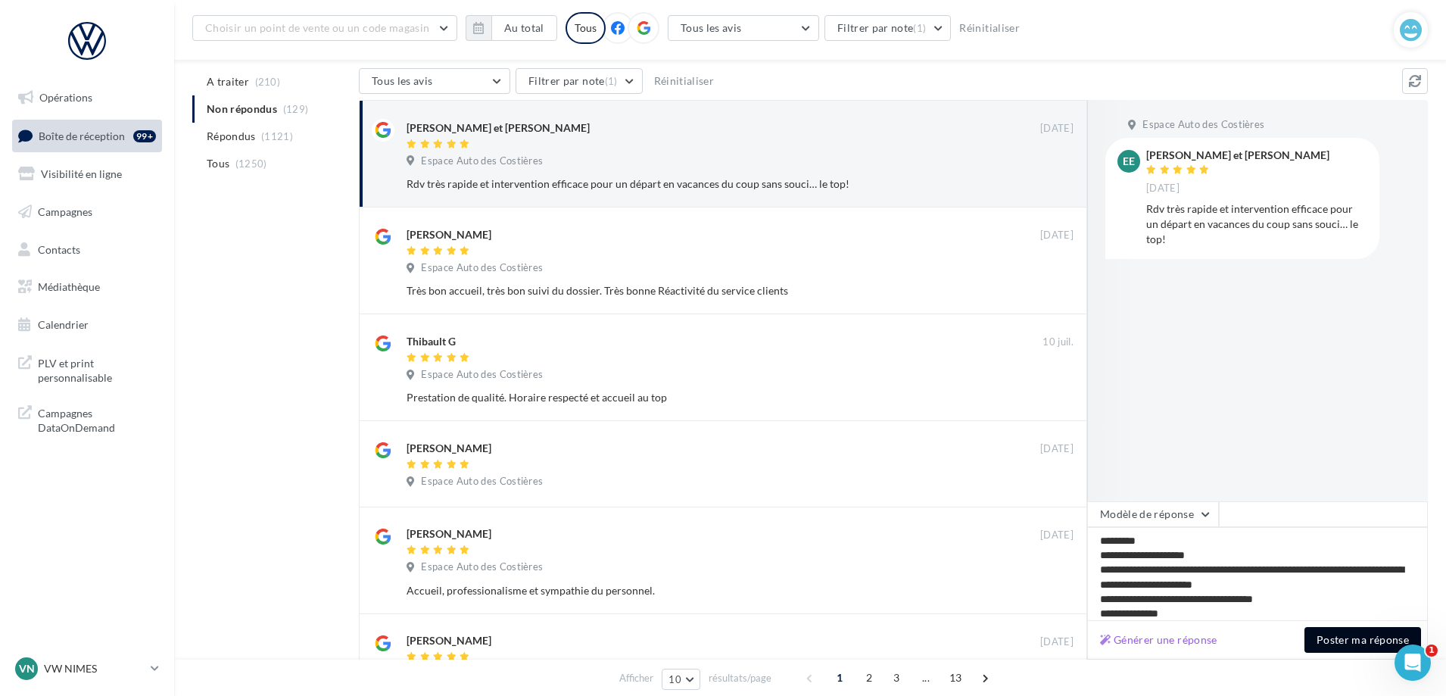
click at [1339, 630] on button "Poster ma réponse" at bounding box center [1362, 640] width 117 height 26
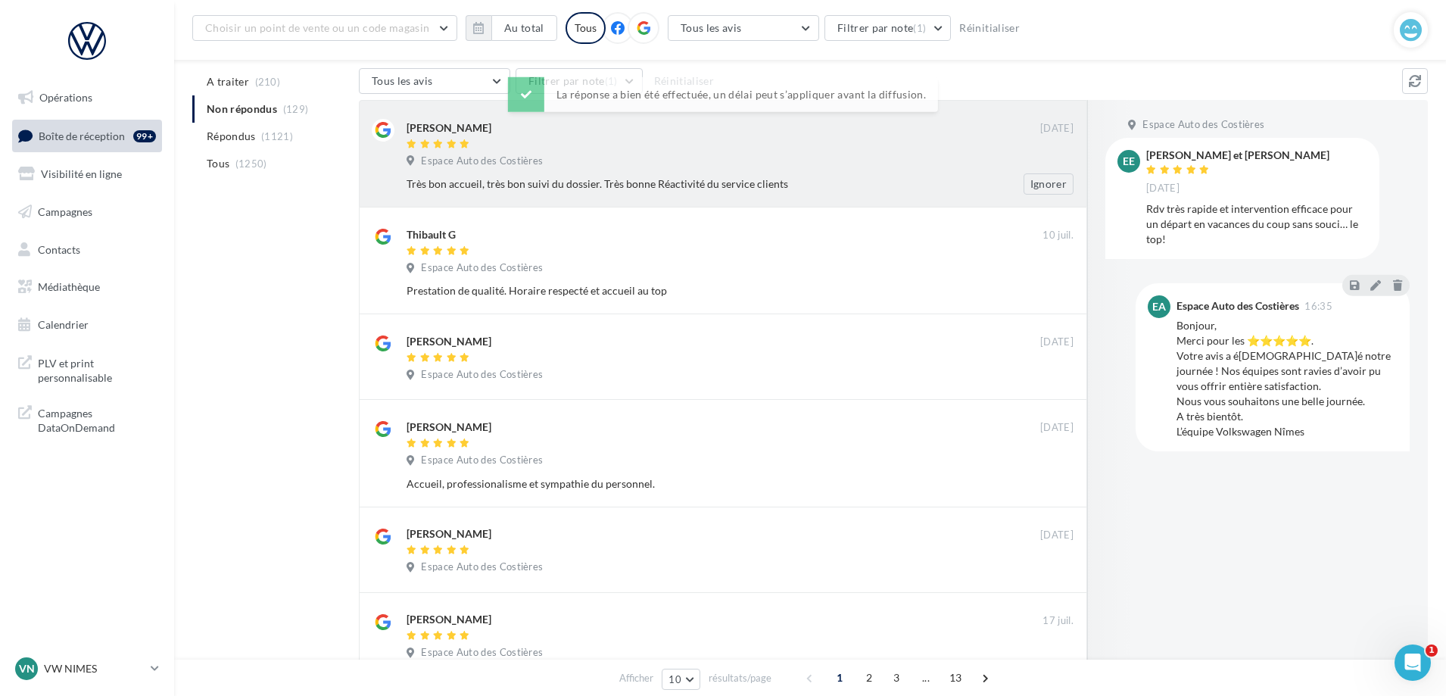
click at [792, 158] on div "Espace Auto des Costières" at bounding box center [739, 162] width 667 height 17
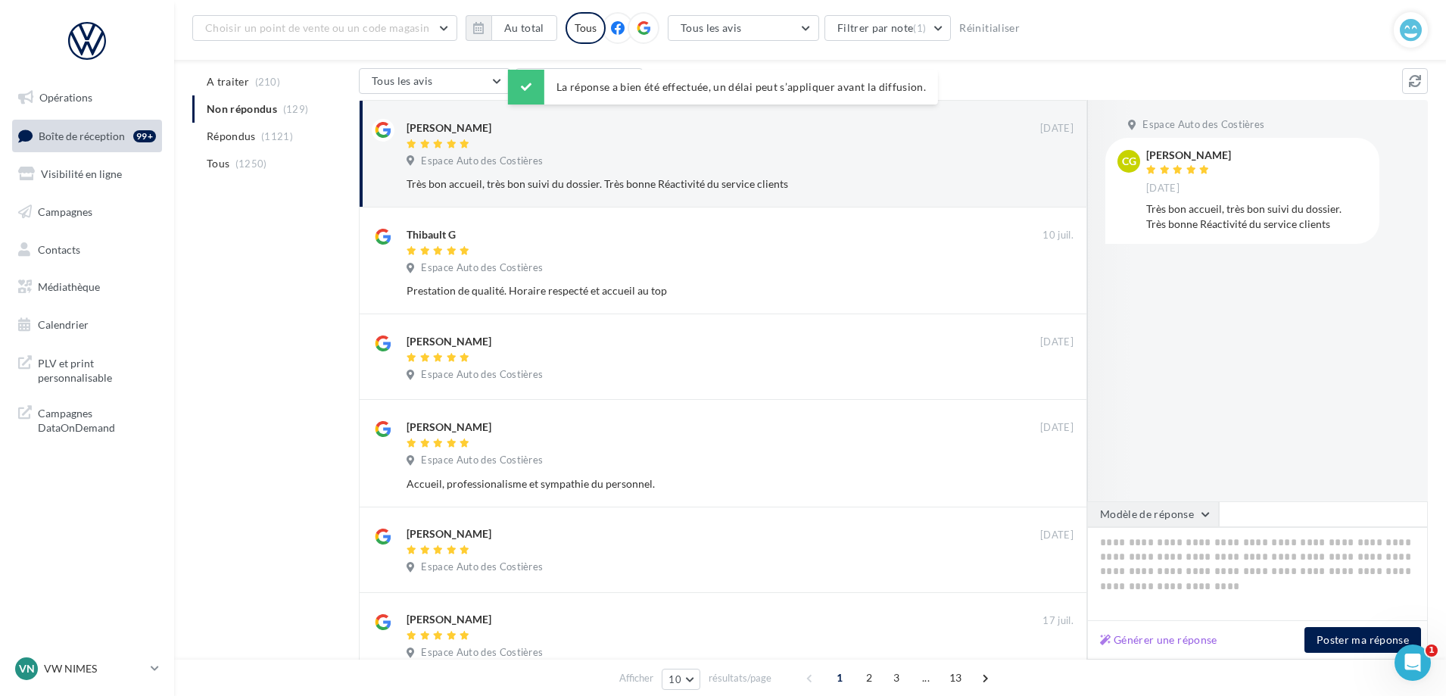
click at [1190, 509] on button "Modèle de réponse" at bounding box center [1153, 514] width 132 height 26
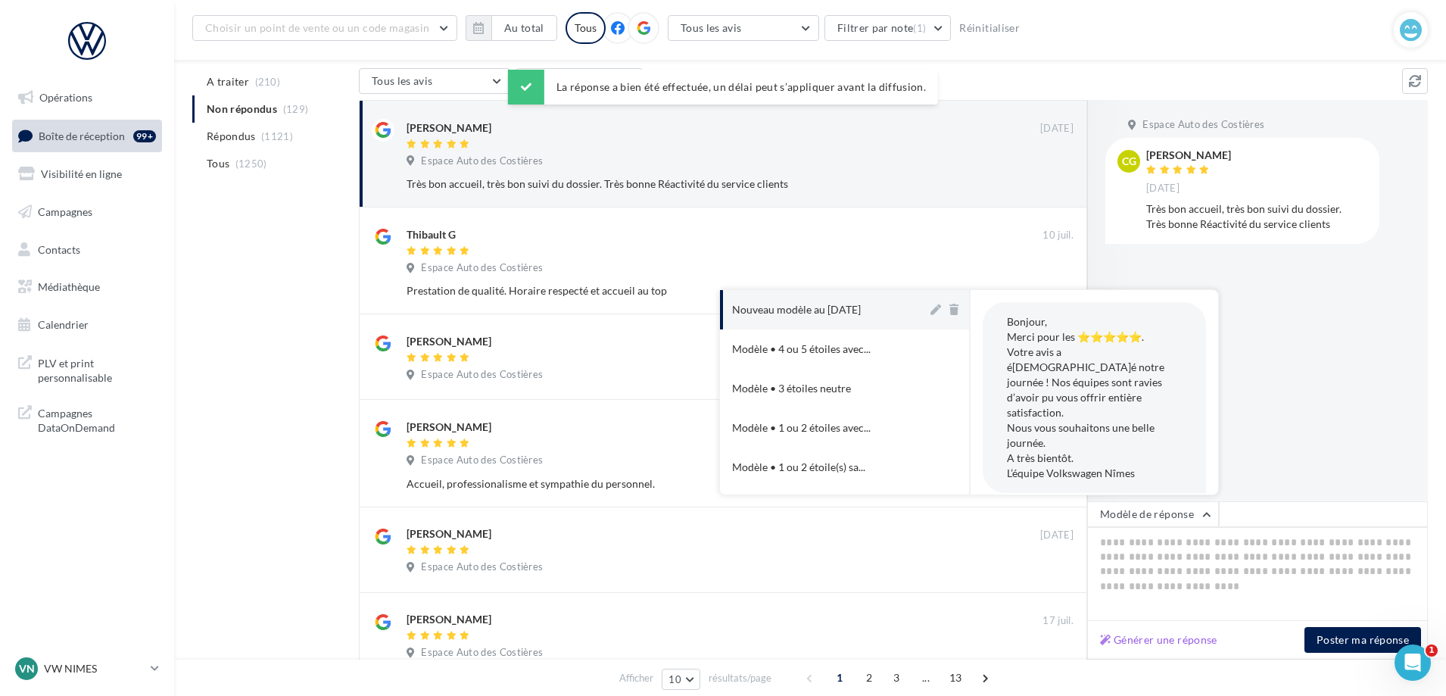
click at [822, 303] on div "Nouveau modèle au [DATE]" at bounding box center [796, 309] width 129 height 15
type textarea "**********"
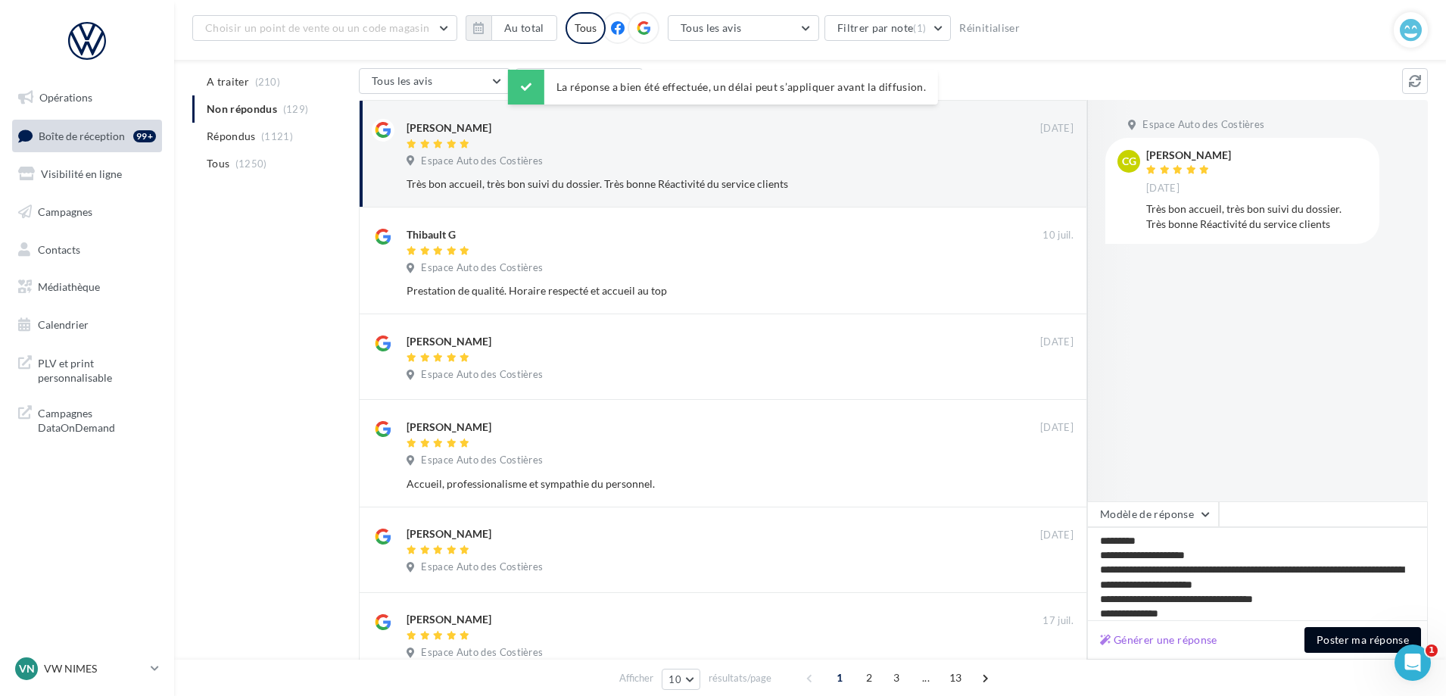
click at [1345, 639] on button "Poster ma réponse" at bounding box center [1362, 640] width 117 height 26
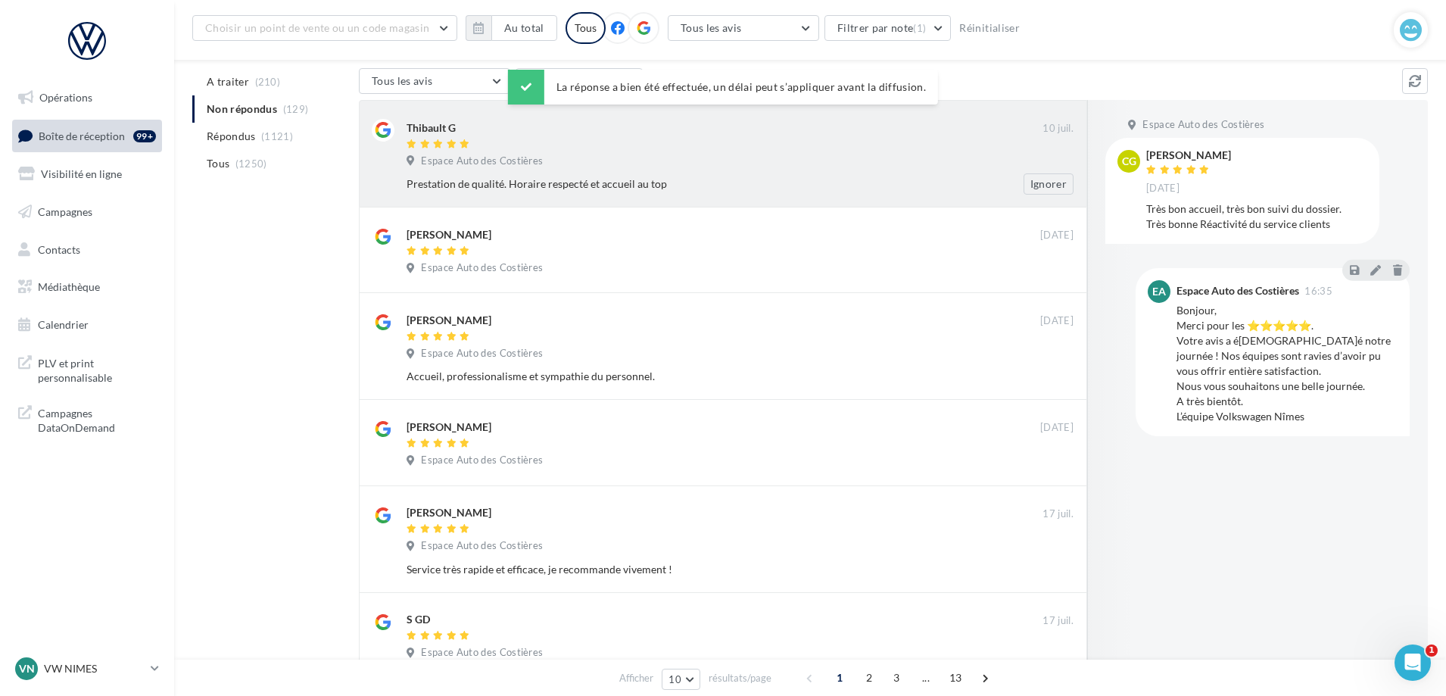
click at [736, 183] on div "Prestation de qualité. Horaire respecté et accueil au top" at bounding box center [690, 183] width 568 height 15
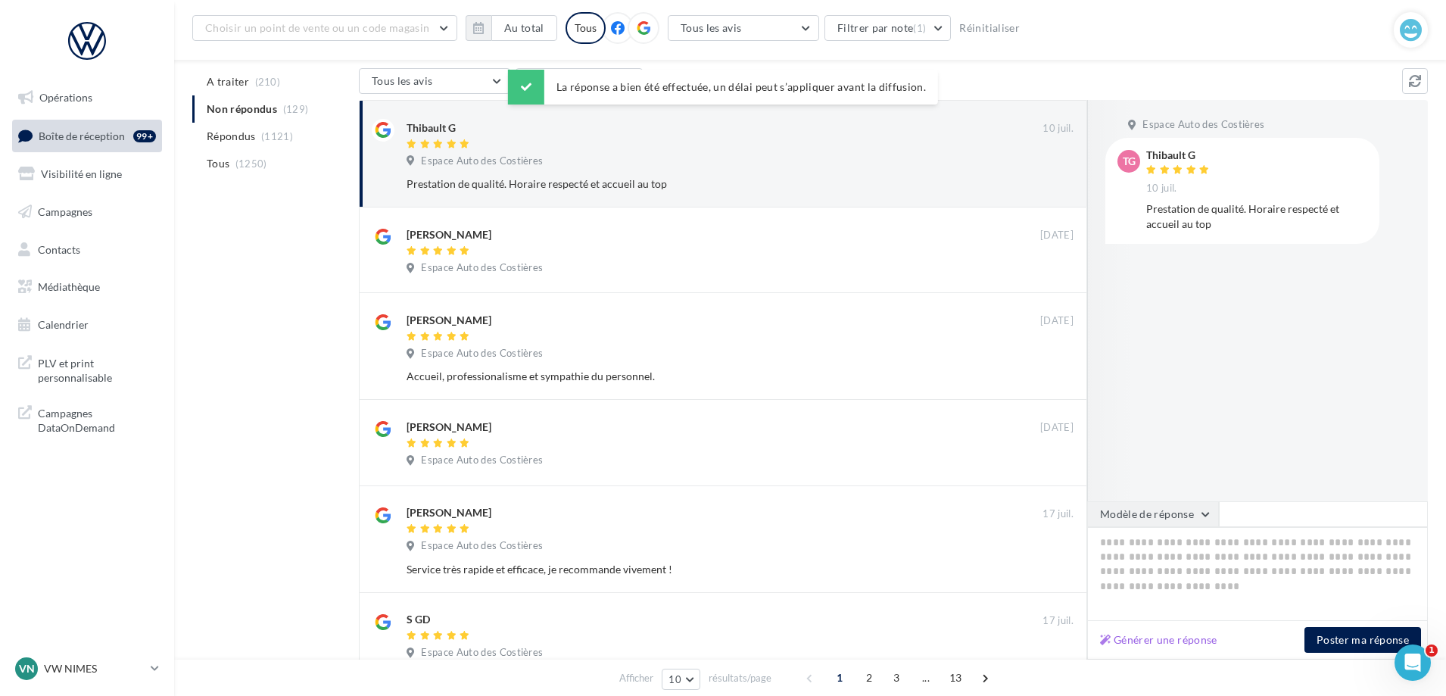
click at [1203, 518] on button "Modèle de réponse" at bounding box center [1153, 514] width 132 height 26
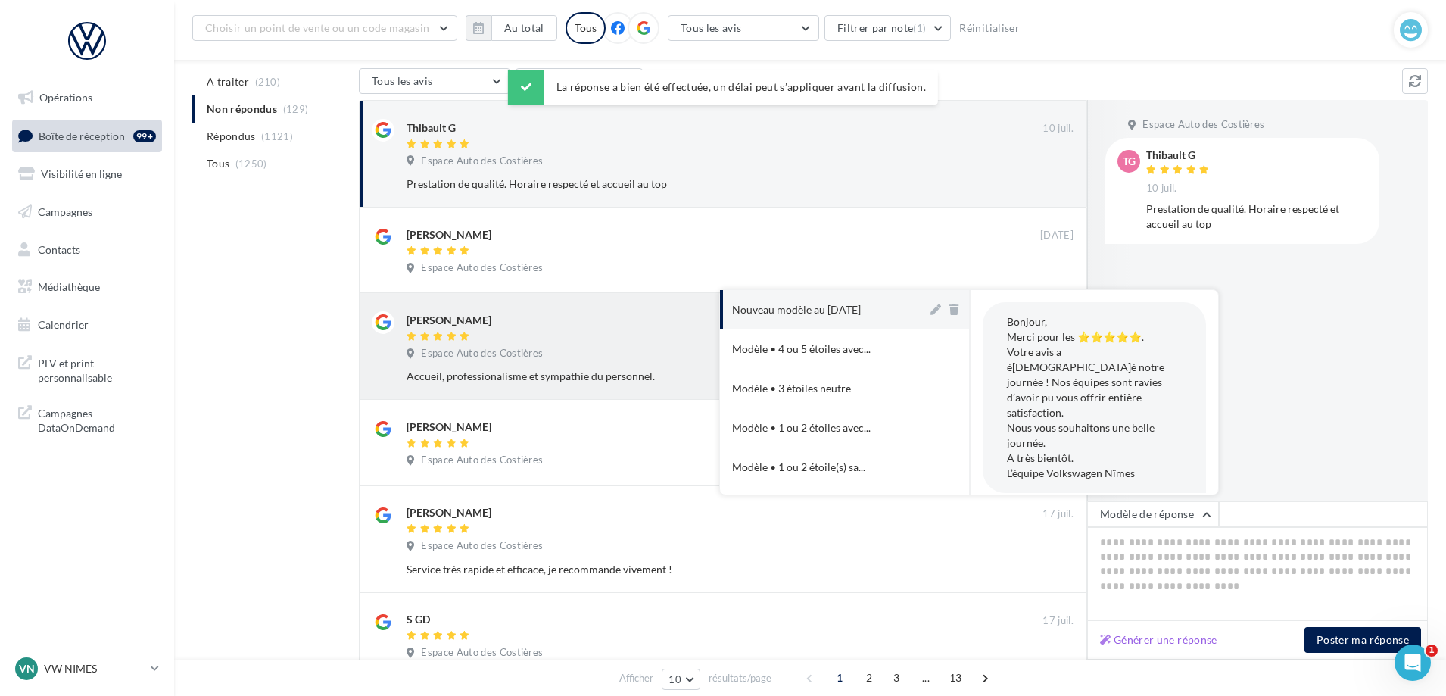
click at [770, 310] on div "Nouveau modèle au [DATE]" at bounding box center [796, 309] width 129 height 15
type textarea "**********"
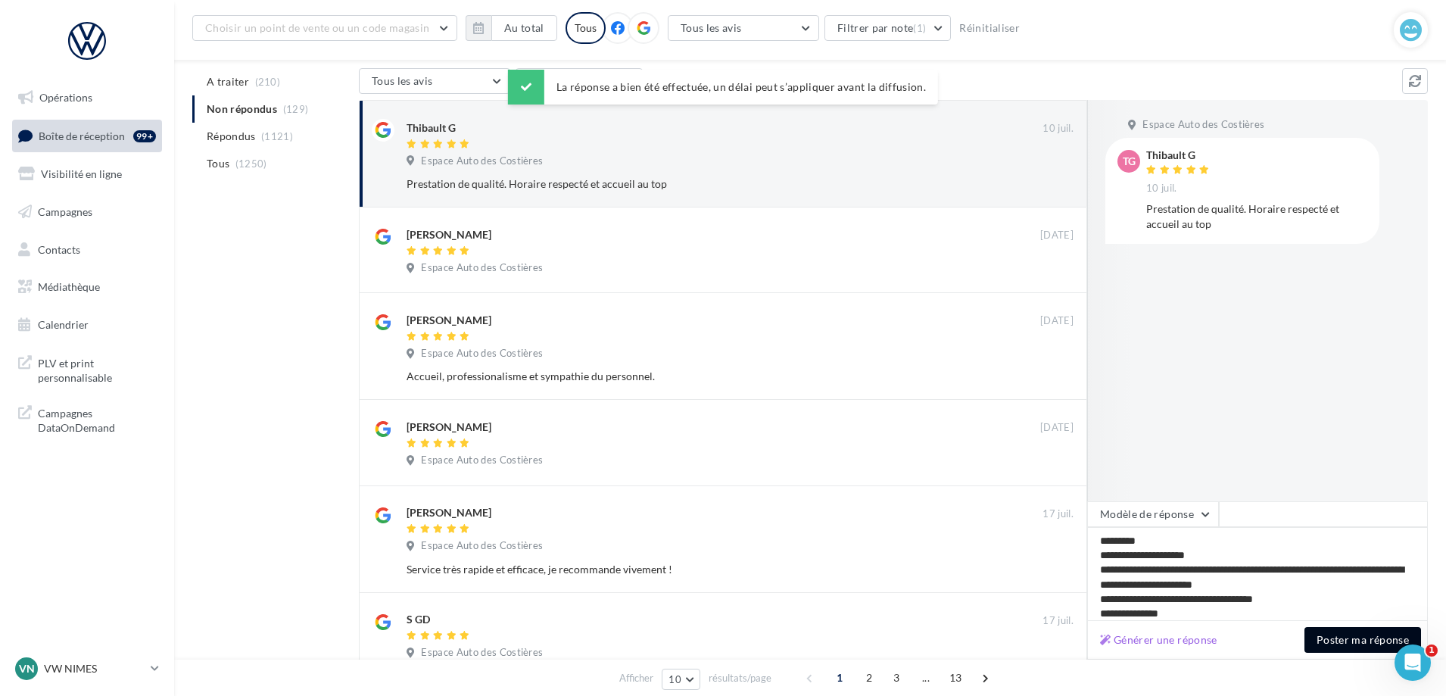
click at [1365, 641] on button "Poster ma réponse" at bounding box center [1362, 640] width 117 height 26
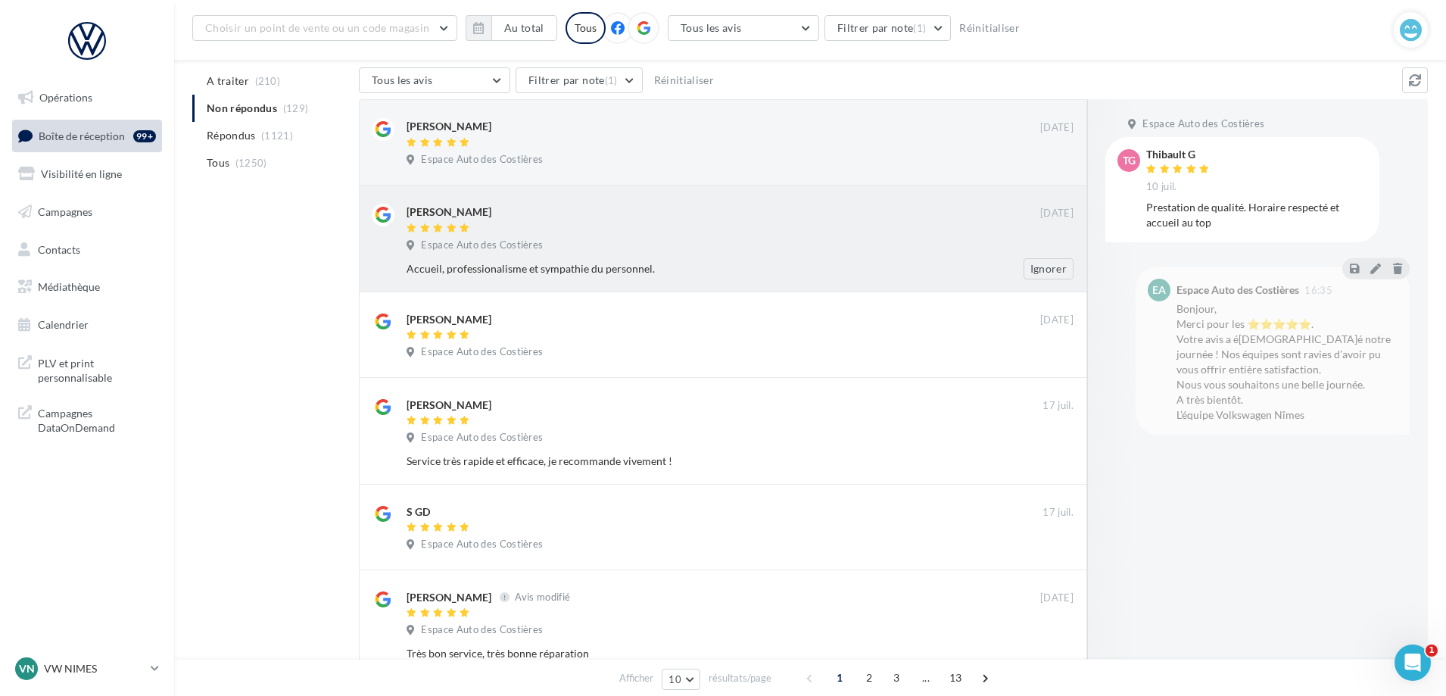
drag, startPoint x: 780, startPoint y: 172, endPoint x: 787, endPoint y: 187, distance: 16.6
click at [787, 187] on div "[PERSON_NAME] [DATE] Espace Auto des Costières Ignorer Ange PRUNIER [DATE] Espa…" at bounding box center [723, 569] width 728 height 941
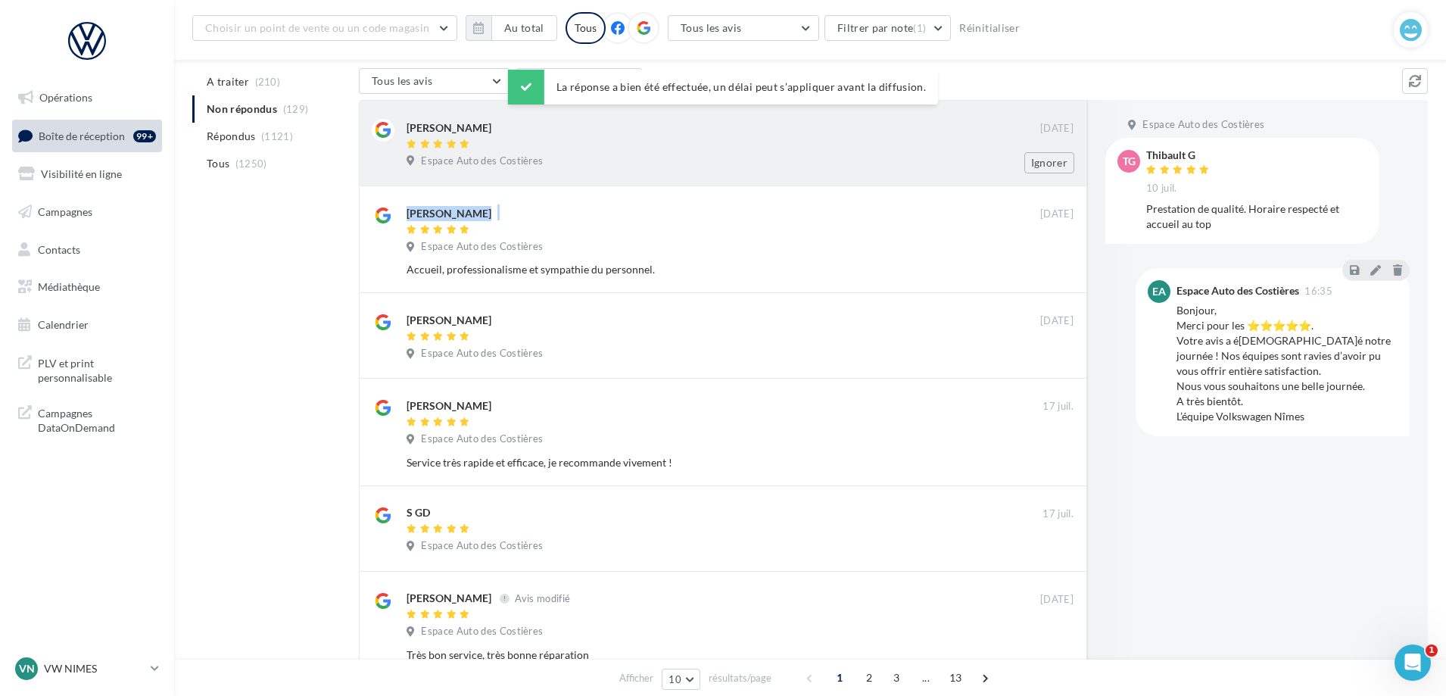
click at [908, 163] on div "Espace Auto des Costières" at bounding box center [739, 162] width 667 height 17
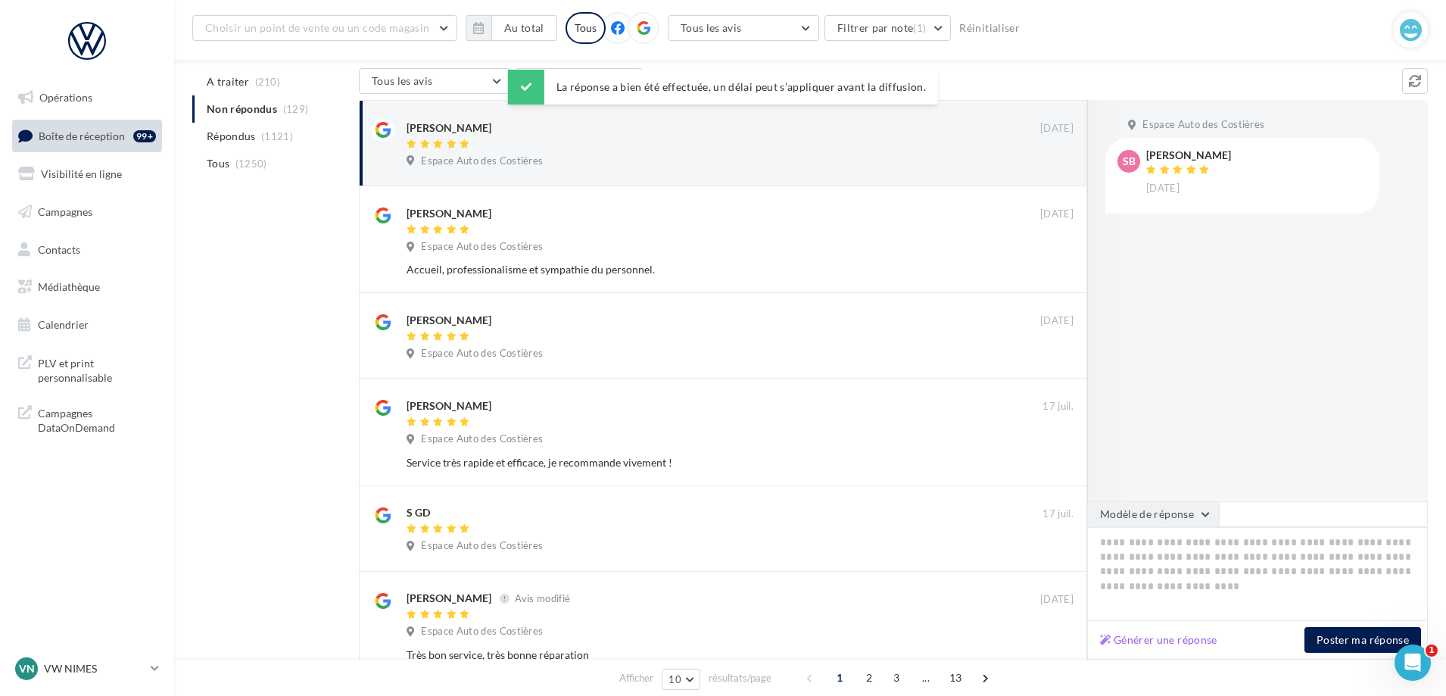
click at [1153, 510] on button "Modèle de réponse" at bounding box center [1153, 514] width 132 height 26
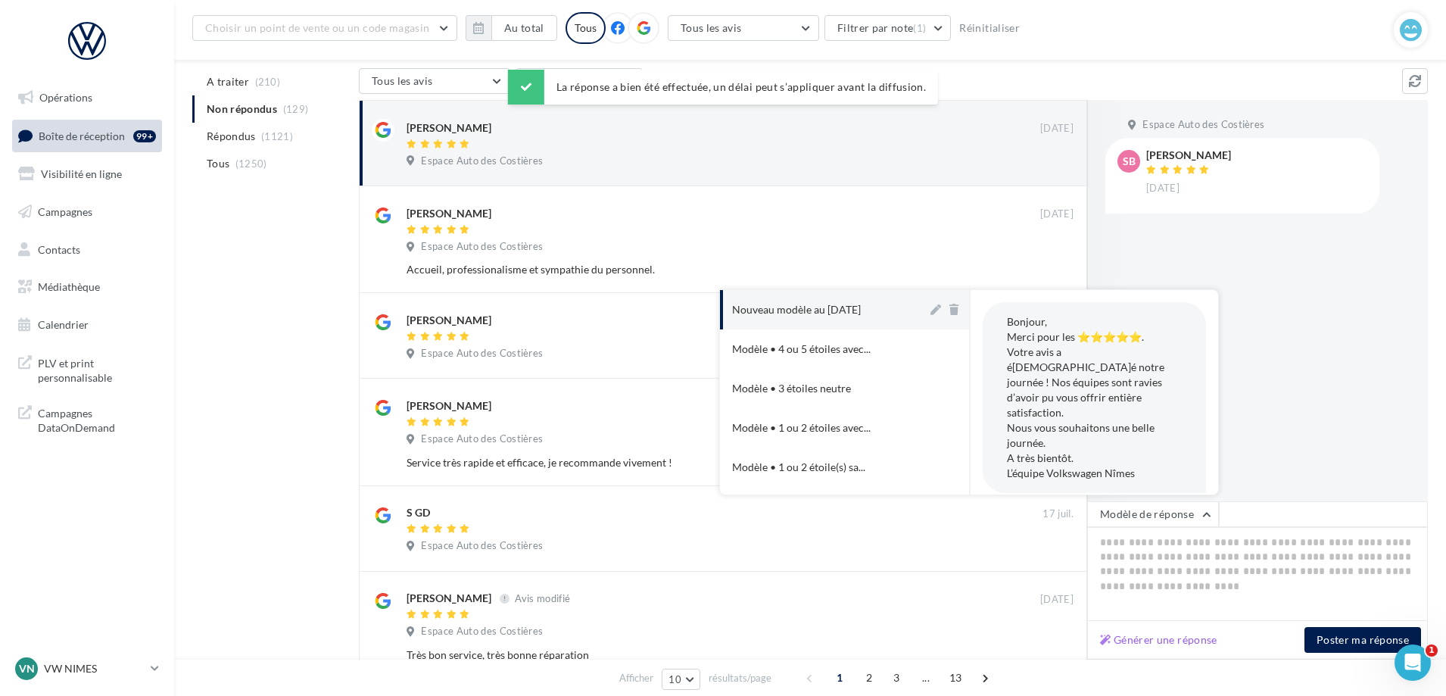
click at [845, 312] on div "Nouveau modèle au [DATE]" at bounding box center [796, 309] width 129 height 15
type textarea "**********"
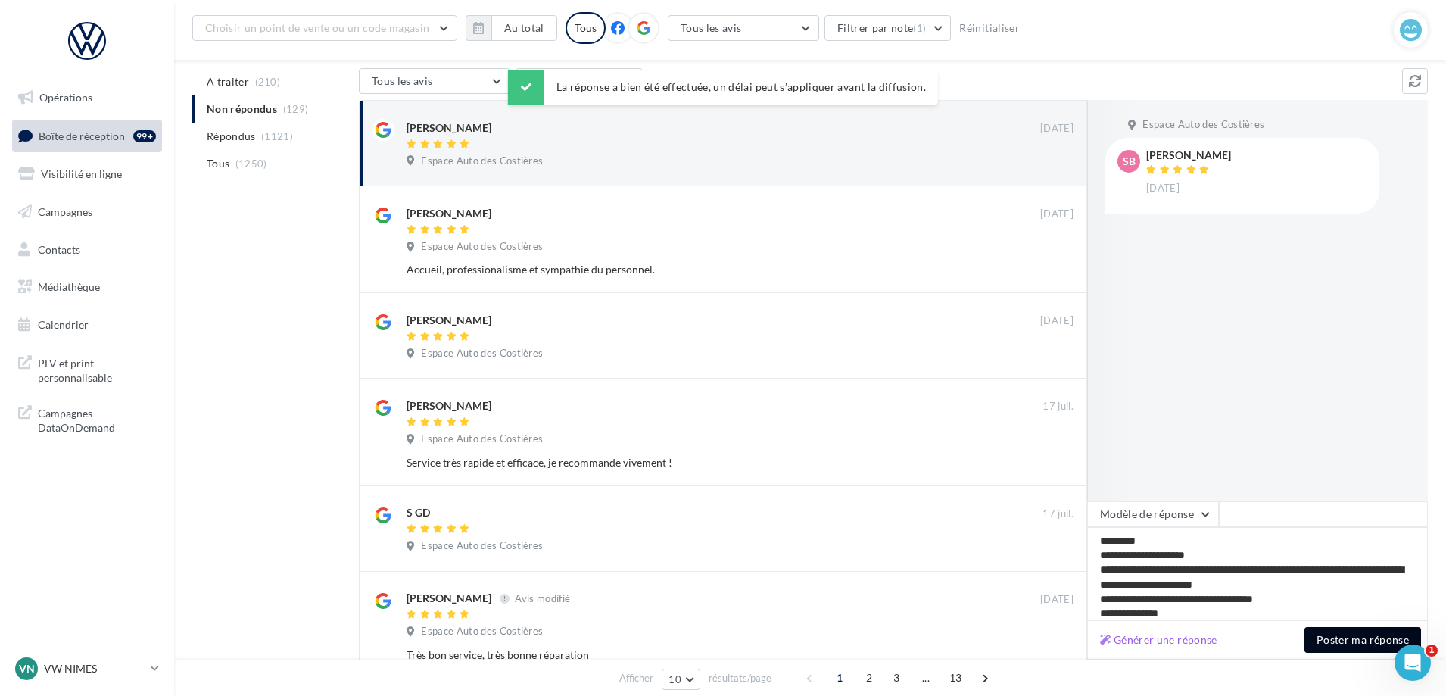
click at [1346, 637] on button "Poster ma réponse" at bounding box center [1362, 640] width 117 height 26
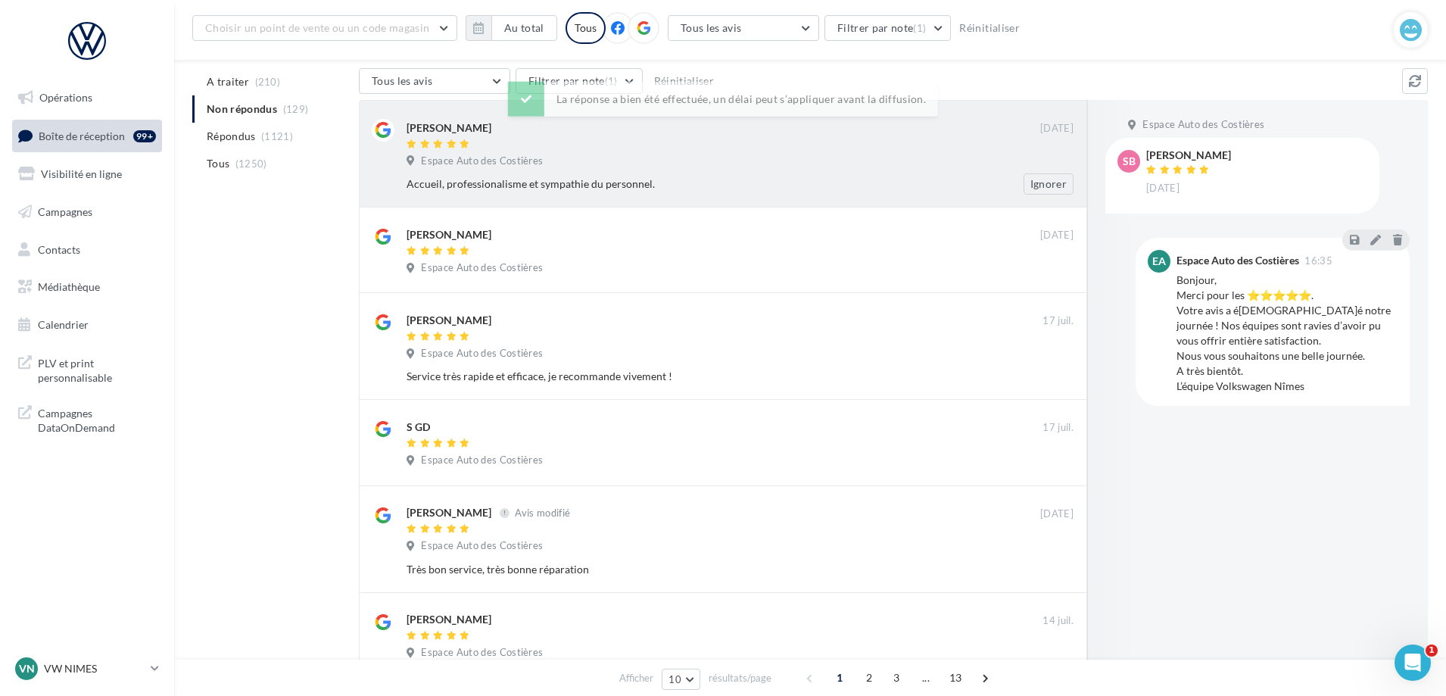
click at [690, 142] on div at bounding box center [722, 144] width 633 height 13
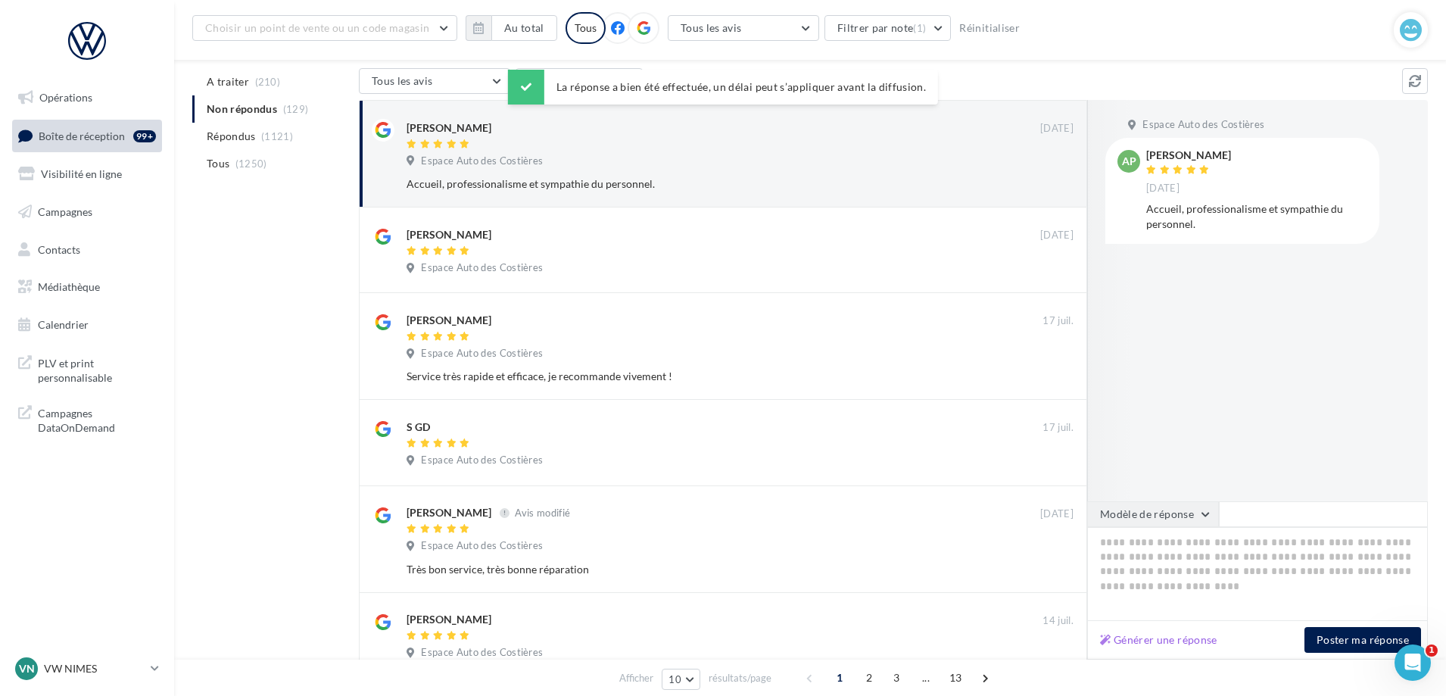
click at [1134, 525] on button "Modèle de réponse" at bounding box center [1153, 514] width 132 height 26
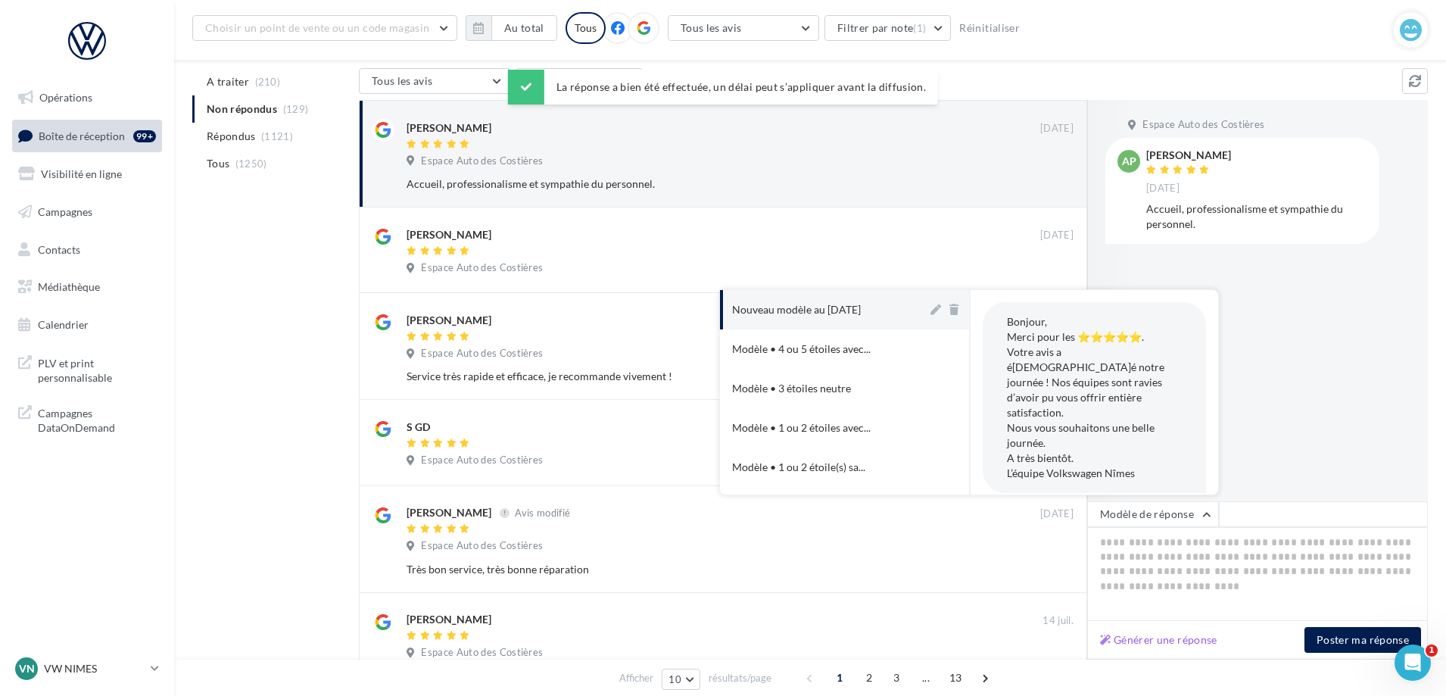
click at [755, 298] on button "Nouveau modèle au [DATE]" at bounding box center [823, 309] width 207 height 39
type textarea "**********"
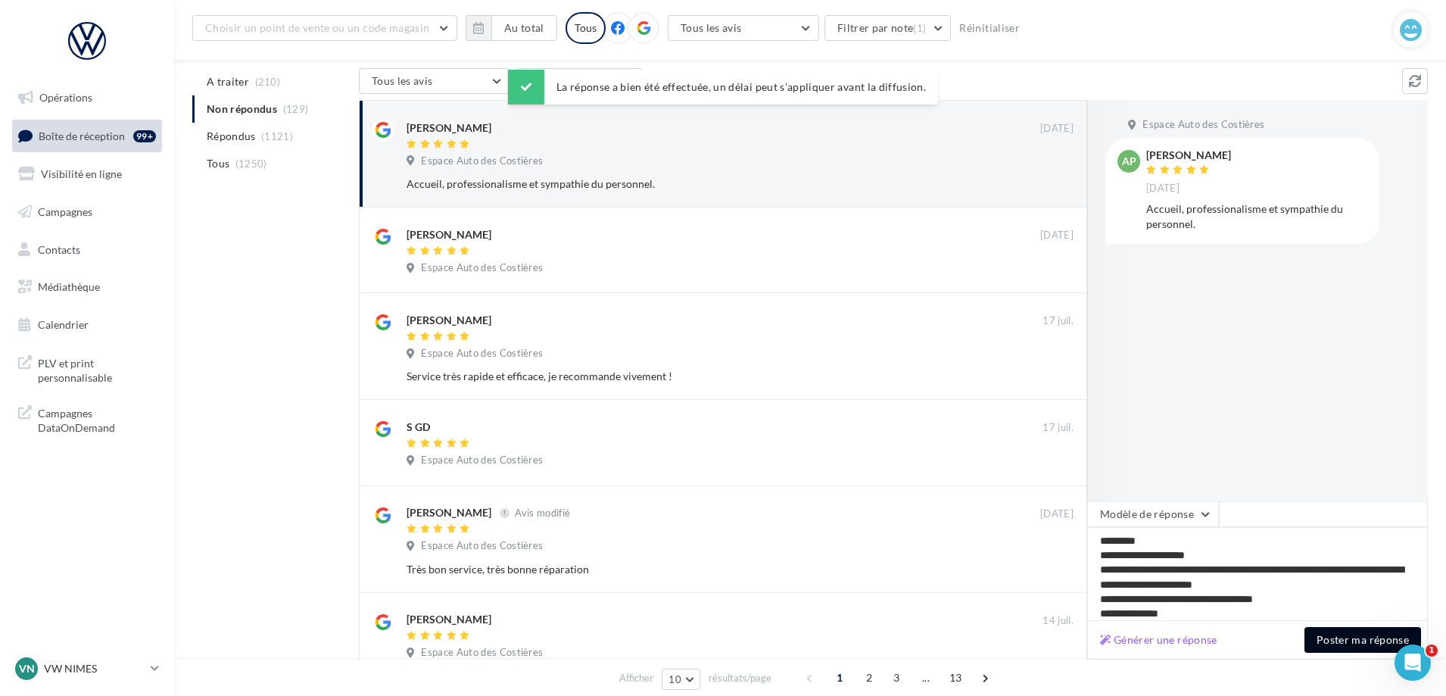
click at [1355, 642] on button "Poster ma réponse" at bounding box center [1362, 640] width 117 height 26
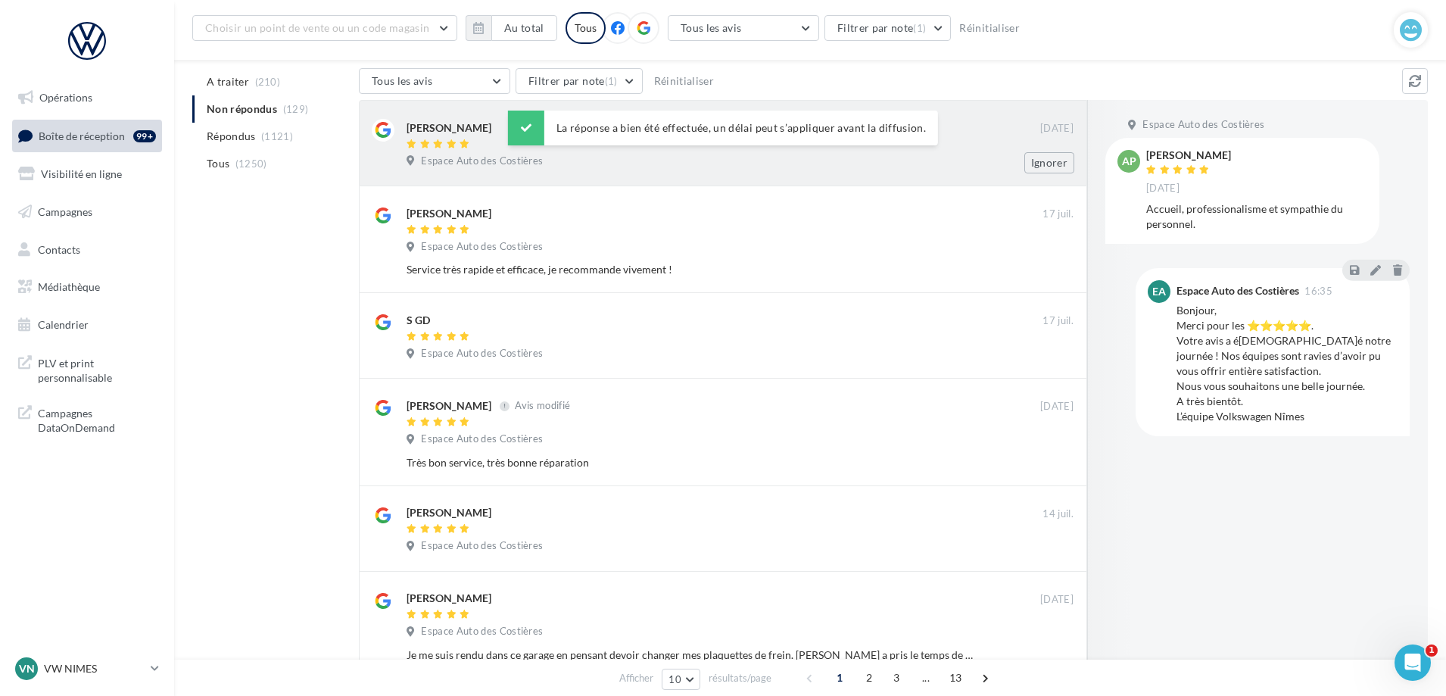
click at [775, 167] on div "Espace Auto des Costières" at bounding box center [739, 162] width 667 height 17
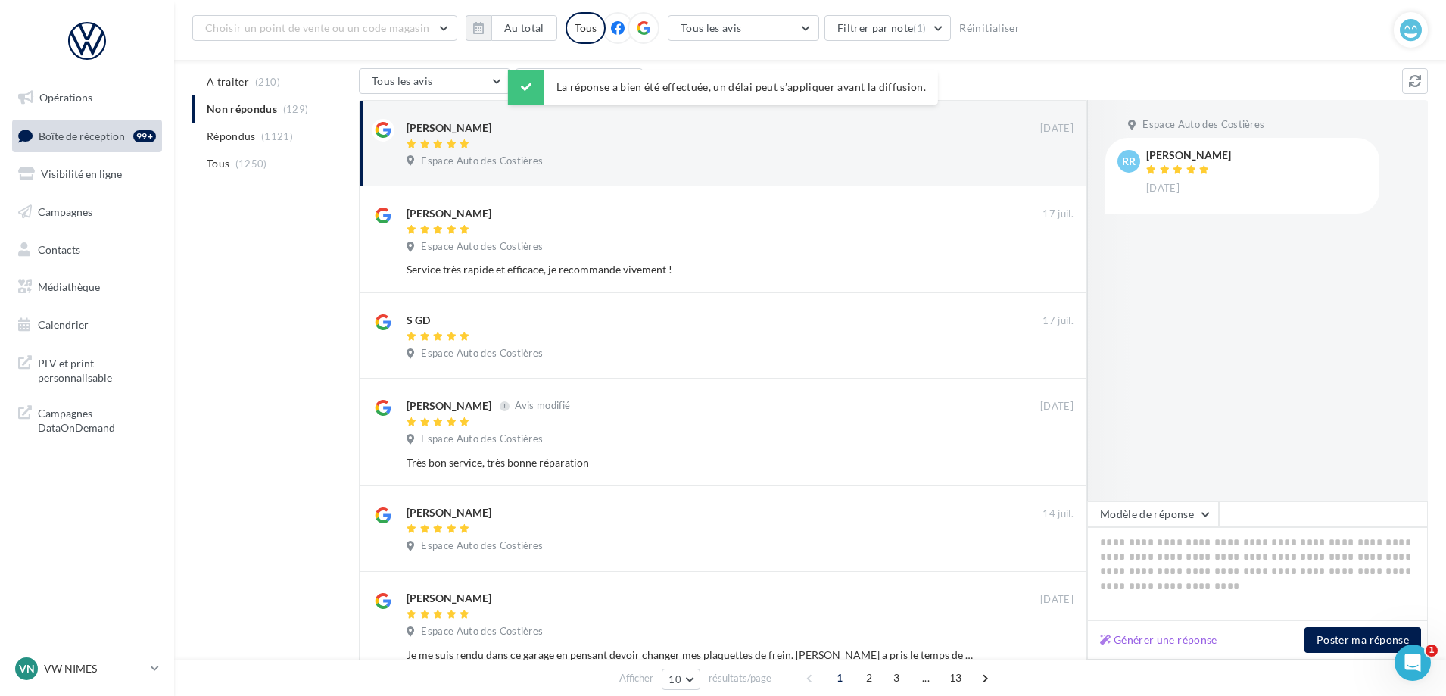
click at [1161, 526] on button "Modèle de réponse" at bounding box center [1153, 514] width 132 height 26
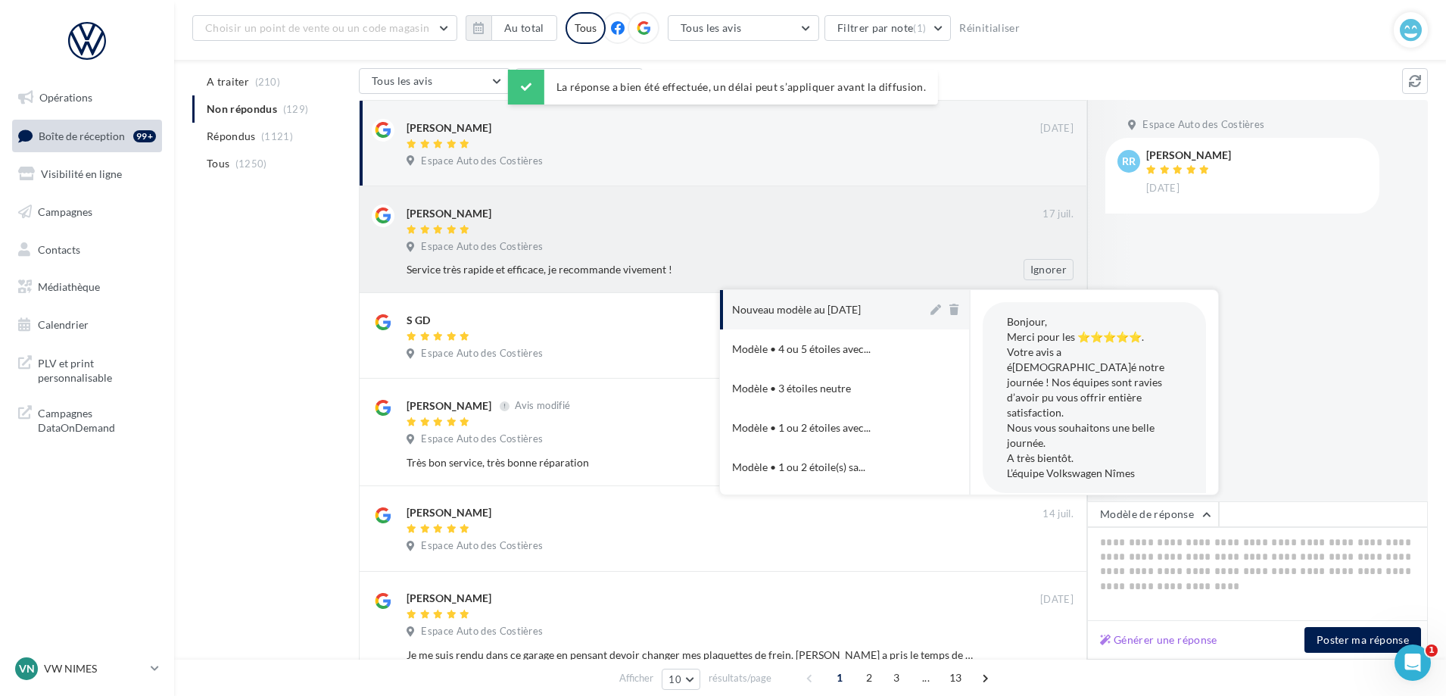
click at [826, 285] on div "[PERSON_NAME] [DATE] Espace Auto des Costières Service très rapide et efficace,…" at bounding box center [723, 239] width 728 height 107
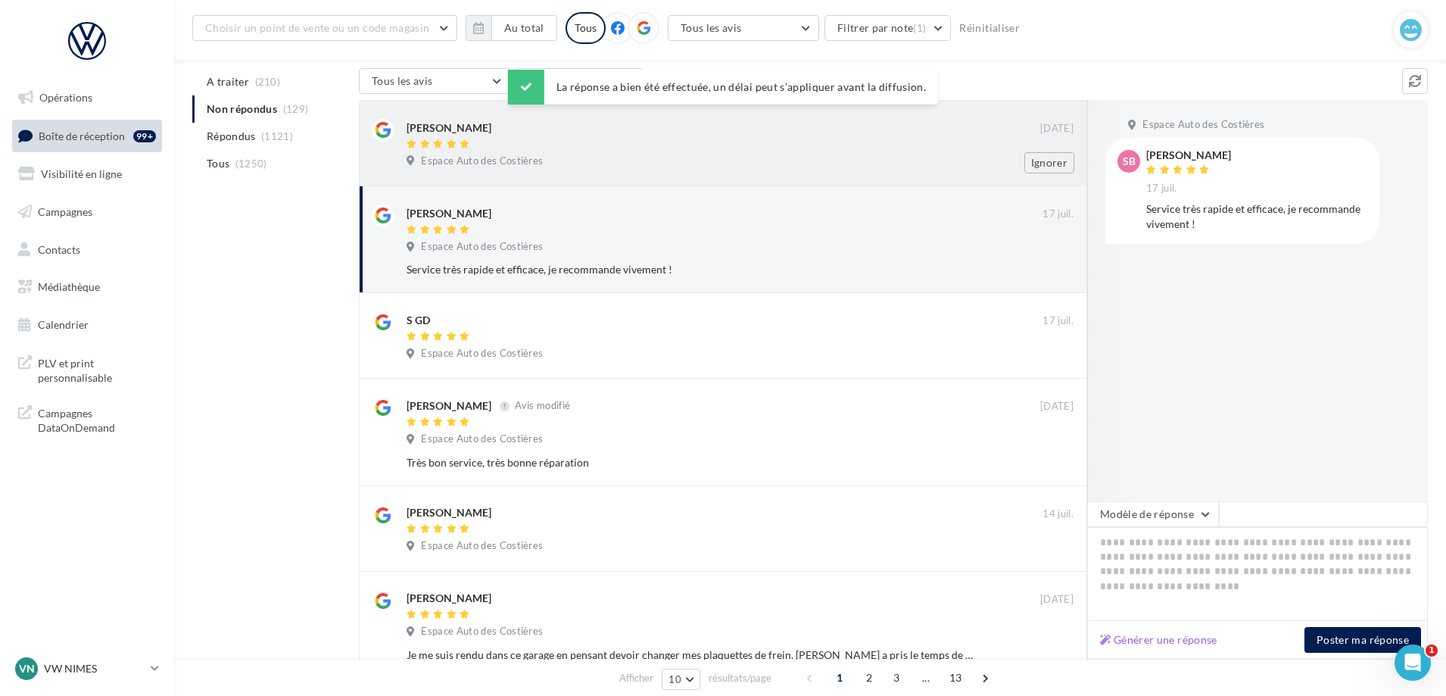
click at [799, 171] on div "[PERSON_NAME] [DATE] Espace Auto des Costières Ignorer" at bounding box center [739, 146] width 667 height 54
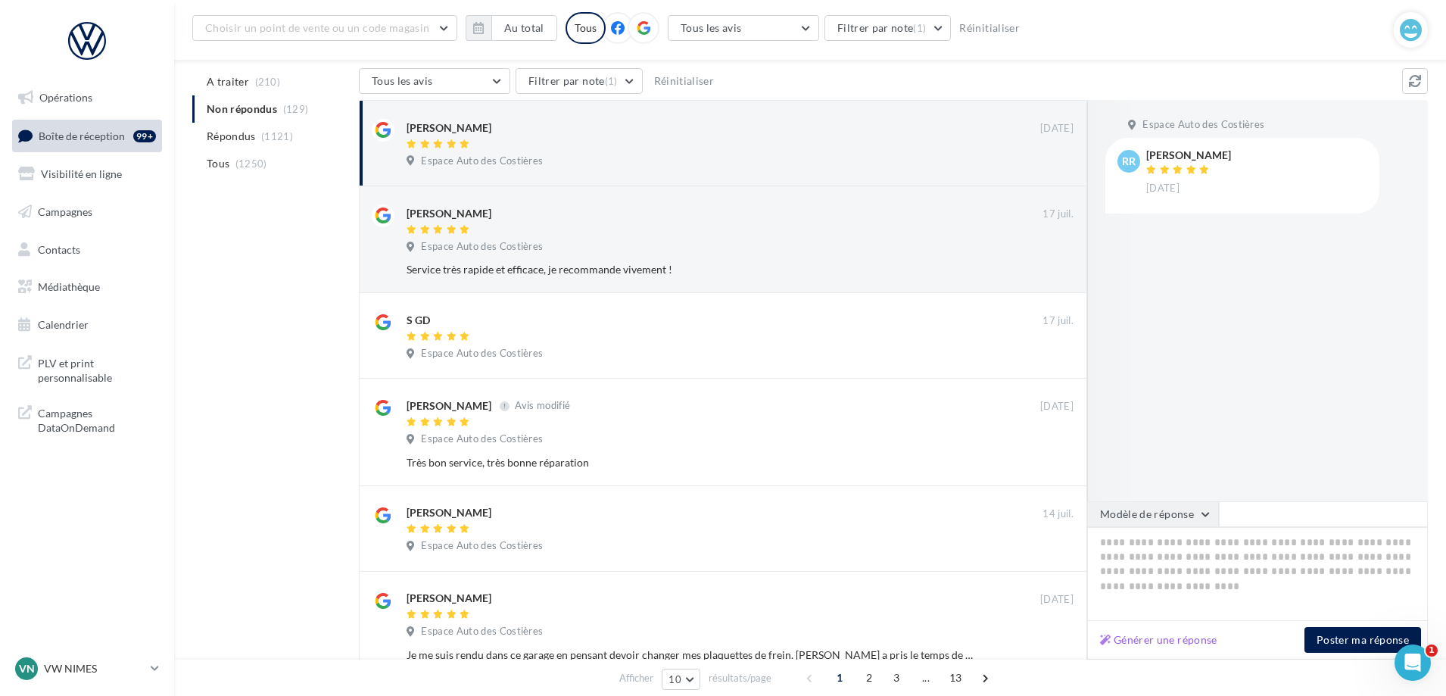
drag, startPoint x: 1152, startPoint y: 502, endPoint x: 1141, endPoint y: 496, distance: 12.5
click at [1153, 503] on button "Modèle de réponse" at bounding box center [1153, 514] width 132 height 26
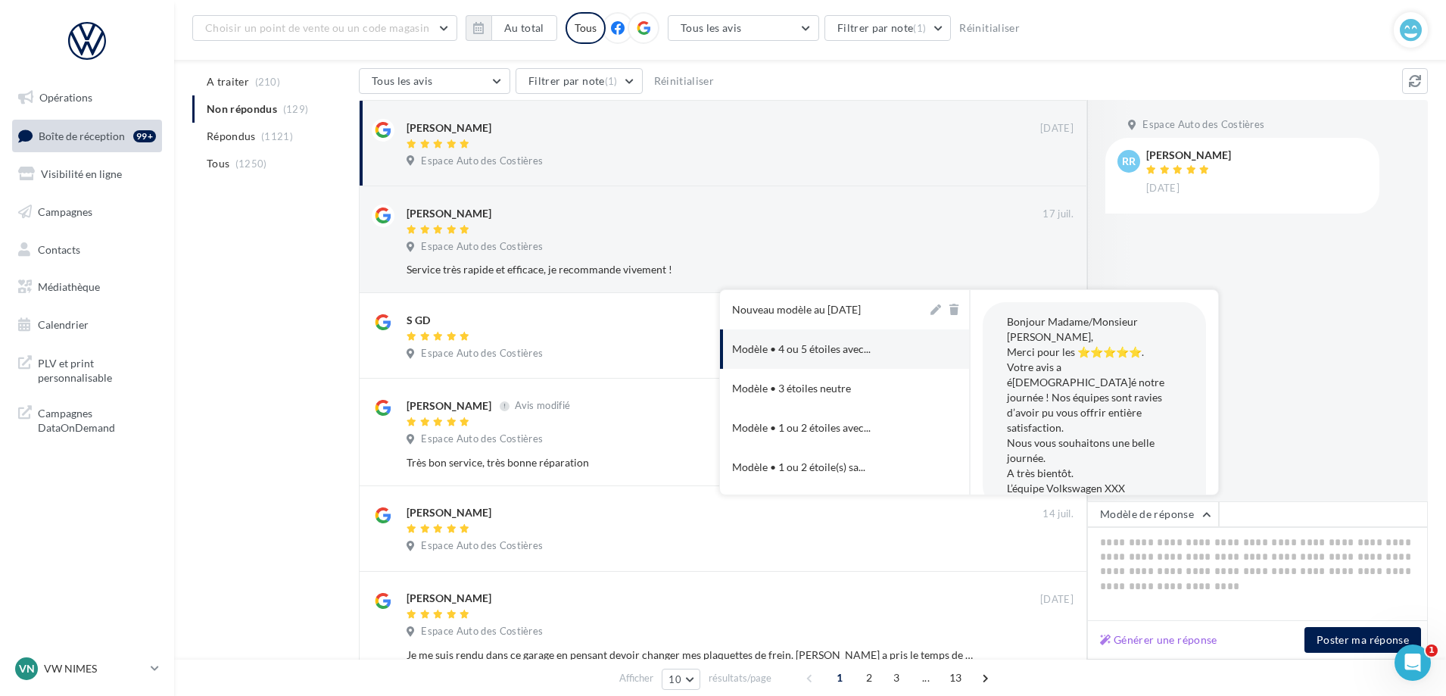
click at [848, 306] on div "Nouveau modèle au [DATE]" at bounding box center [796, 309] width 129 height 15
type textarea "**********"
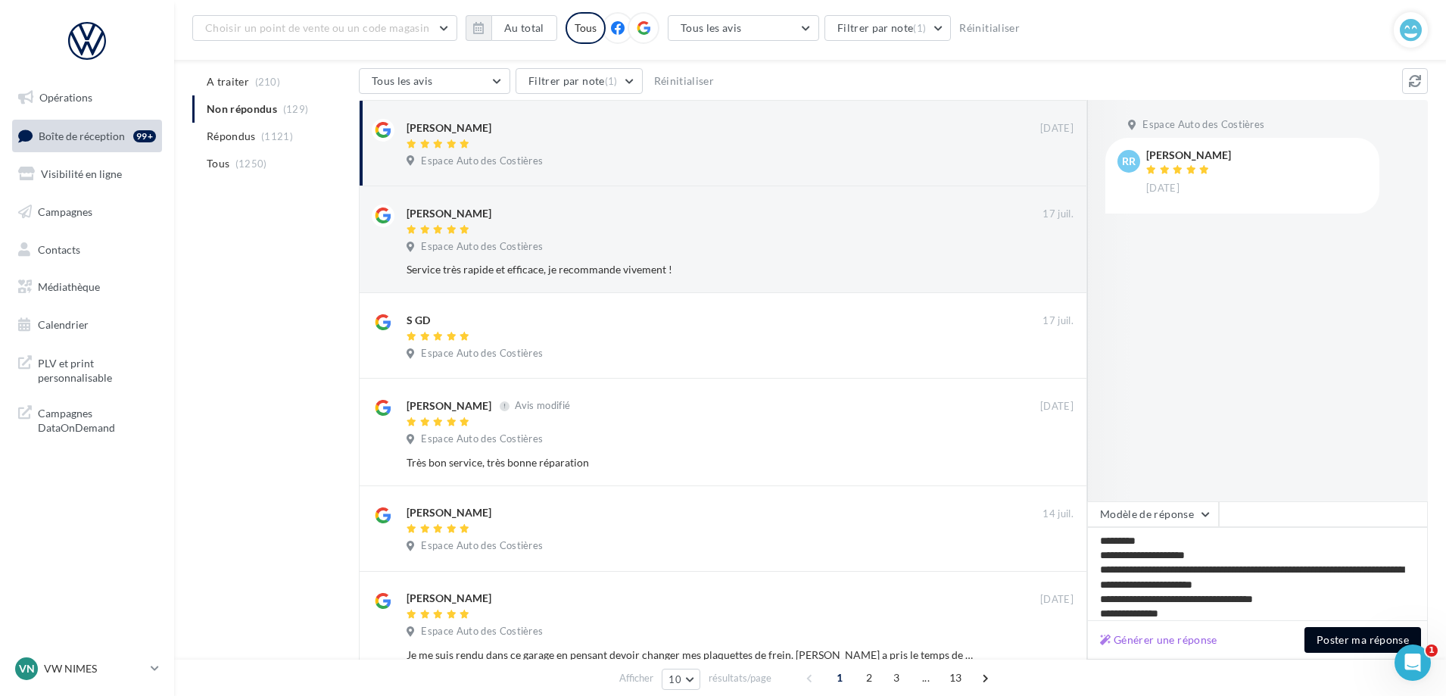
click at [1324, 635] on button "Poster ma réponse" at bounding box center [1362, 640] width 117 height 26
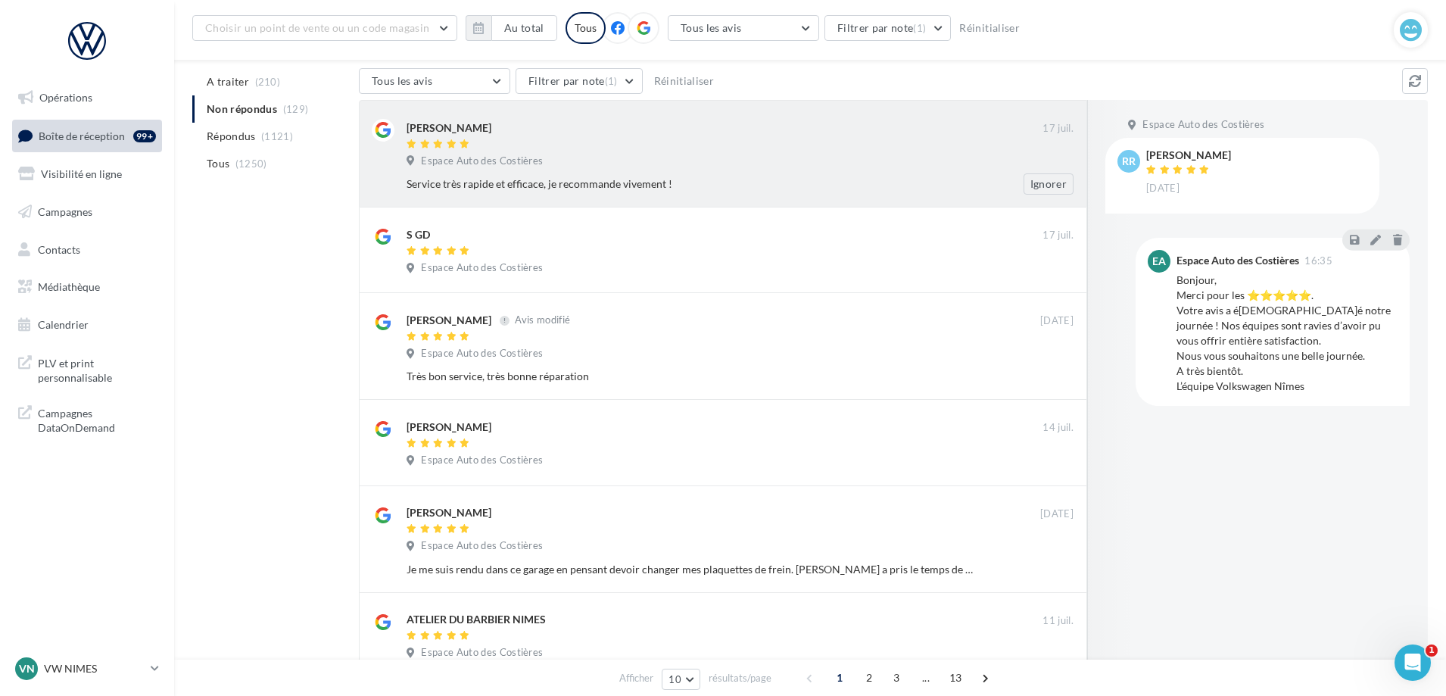
click at [792, 153] on div "[PERSON_NAME] [DATE] Espace Auto des Costières Service très rapide et efficace,…" at bounding box center [739, 157] width 667 height 76
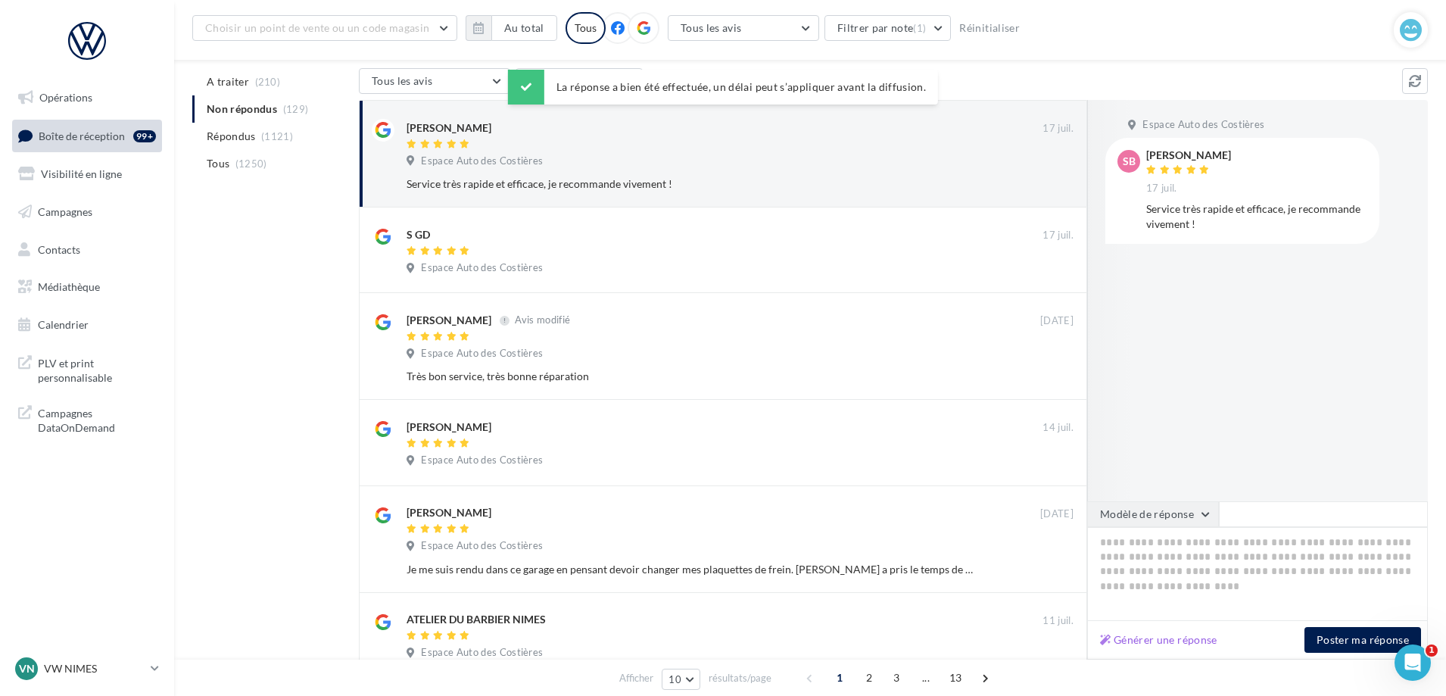
click at [1186, 521] on button "Modèle de réponse" at bounding box center [1153, 514] width 132 height 26
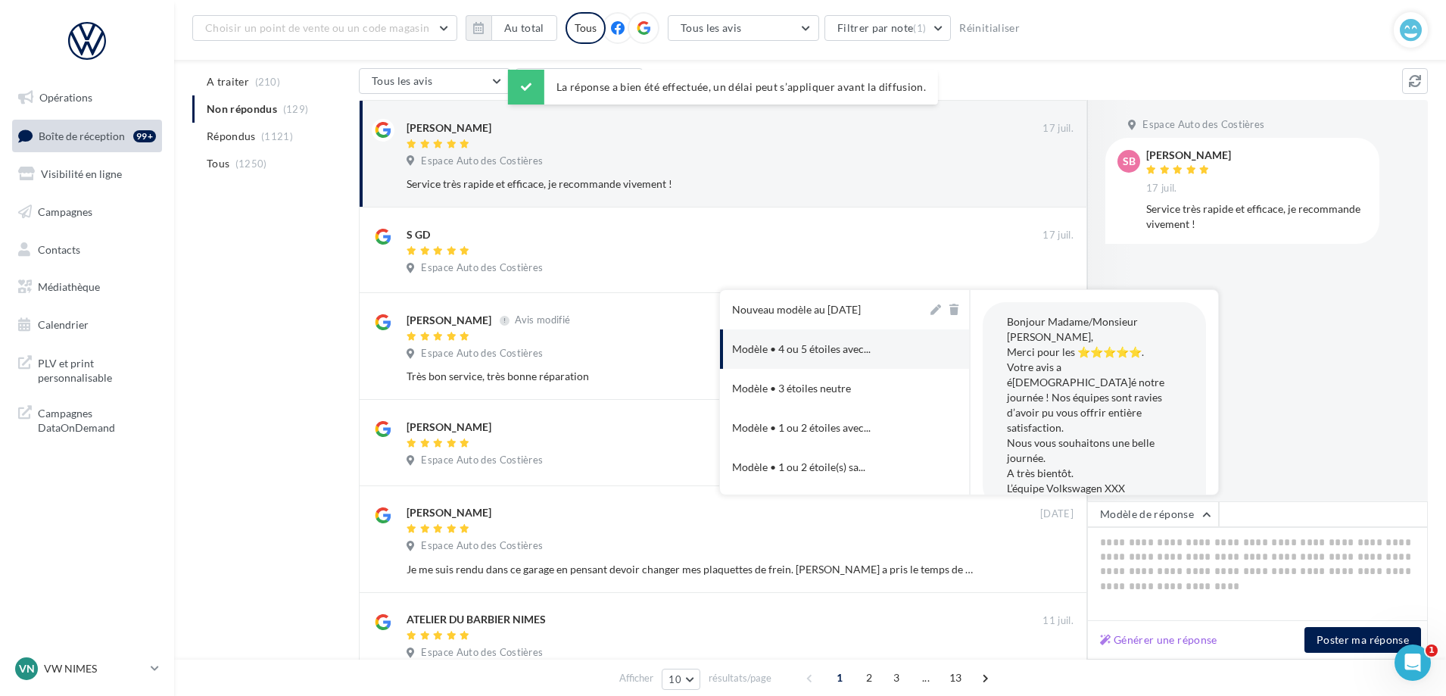
click at [839, 312] on div "Nouveau modèle au [DATE]" at bounding box center [796, 309] width 129 height 15
type textarea "**********"
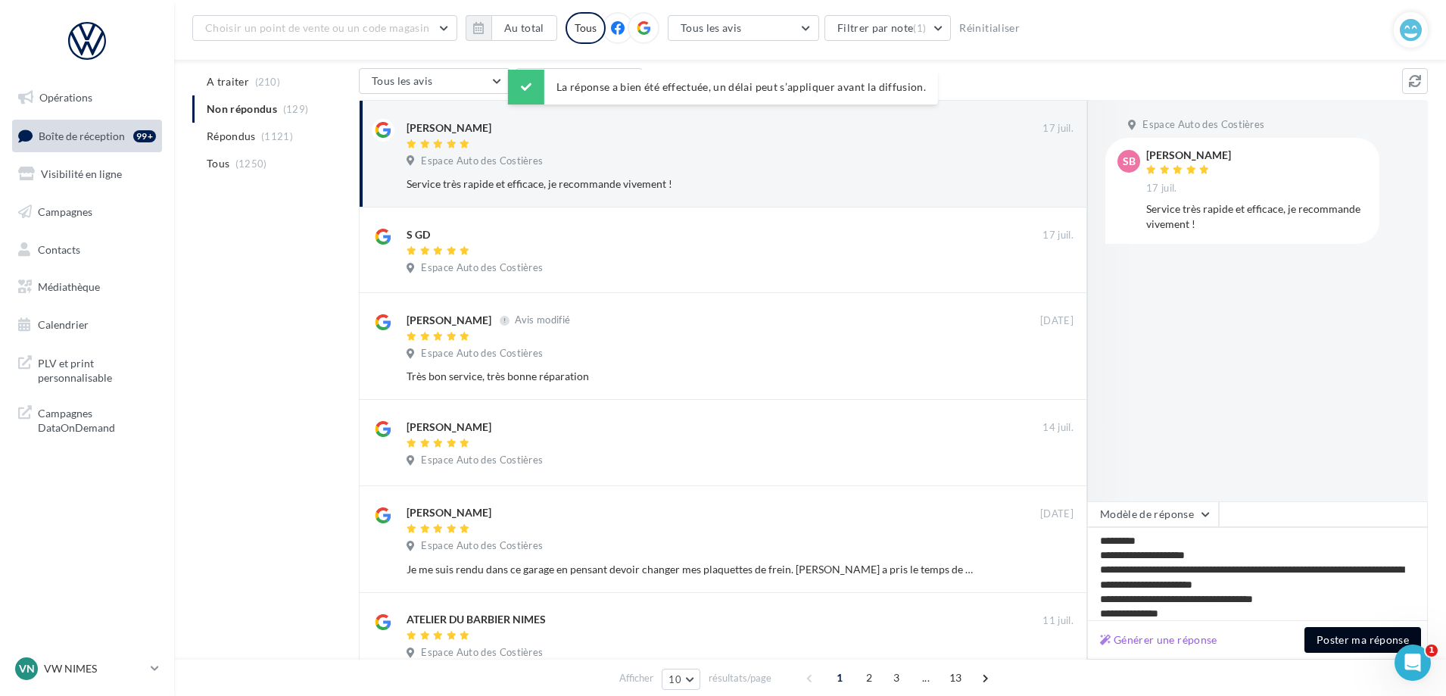
click at [1345, 640] on button "Poster ma réponse" at bounding box center [1362, 640] width 117 height 26
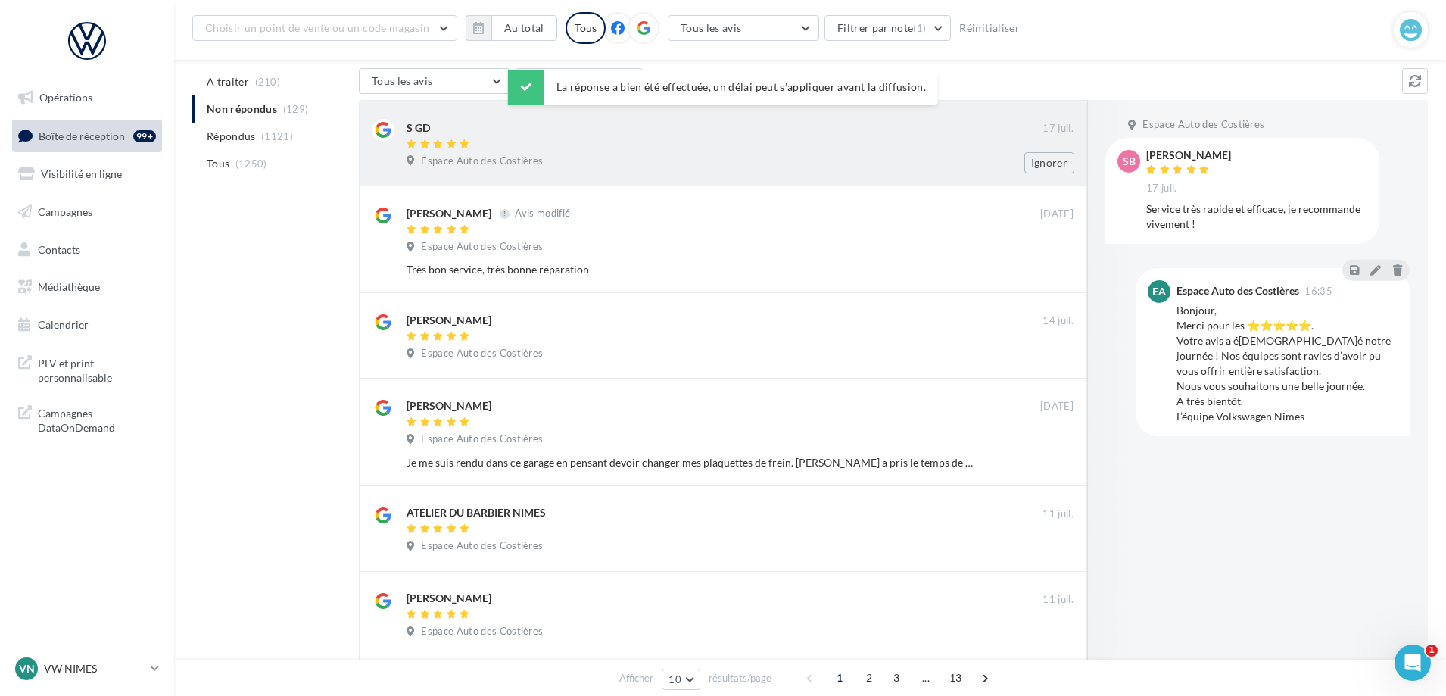
click at [907, 142] on div at bounding box center [724, 144] width 636 height 13
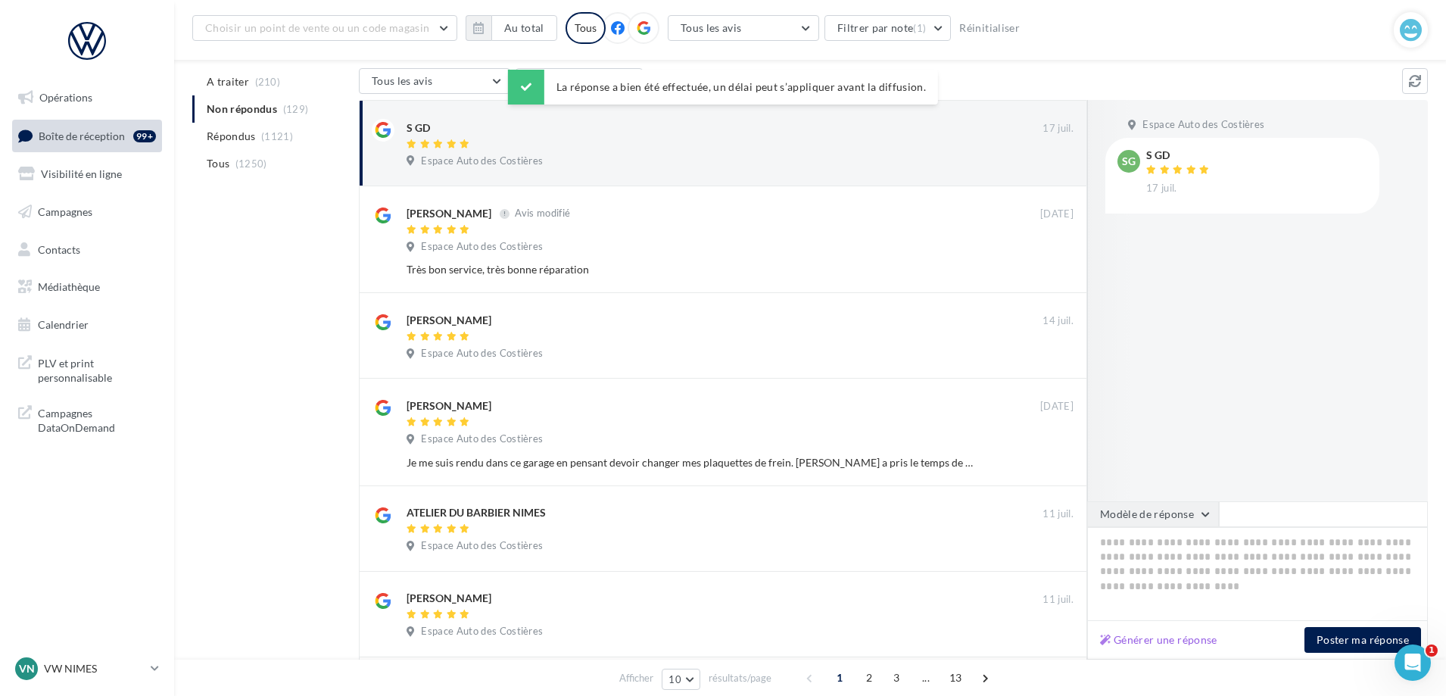
click at [1167, 520] on button "Modèle de réponse" at bounding box center [1153, 514] width 132 height 26
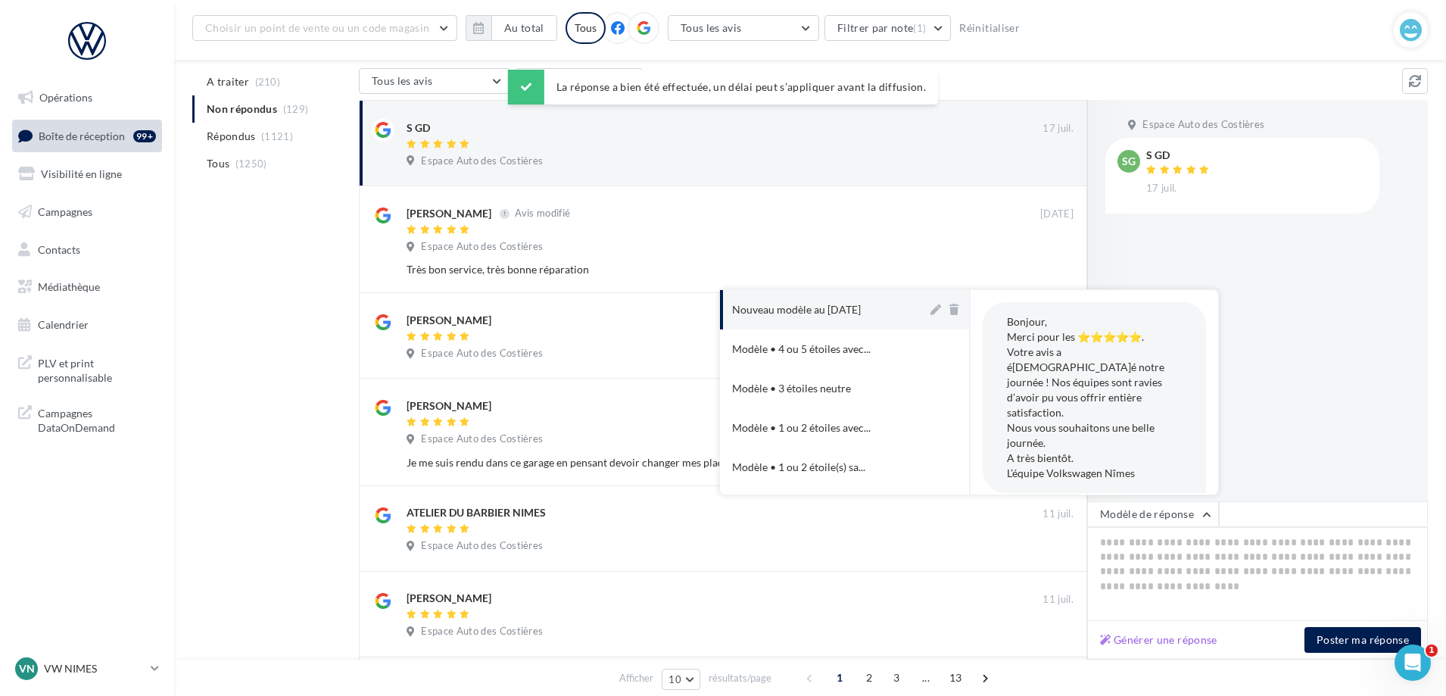
click at [829, 300] on button "Nouveau modèle au [DATE]" at bounding box center [823, 309] width 207 height 39
type textarea "**********"
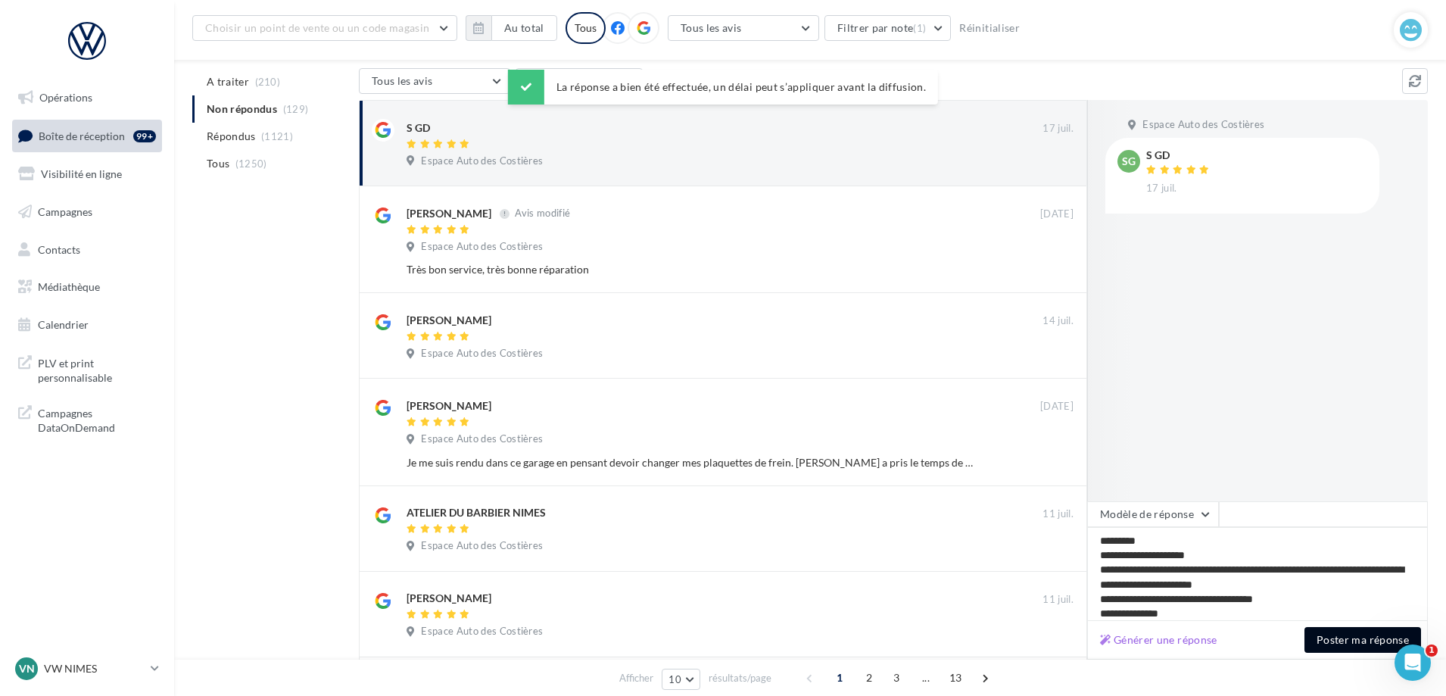
click at [1335, 642] on button "Poster ma réponse" at bounding box center [1362, 640] width 117 height 26
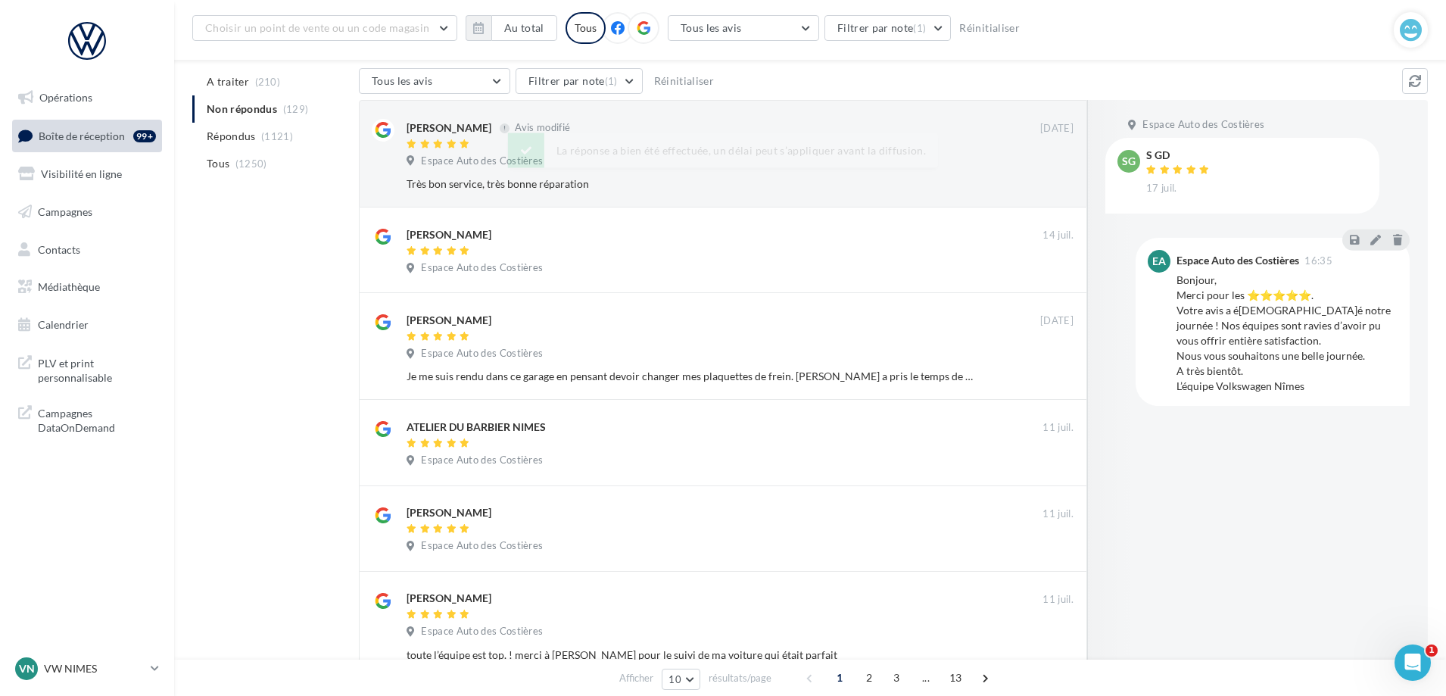
click at [764, 144] on div at bounding box center [722, 144] width 633 height 13
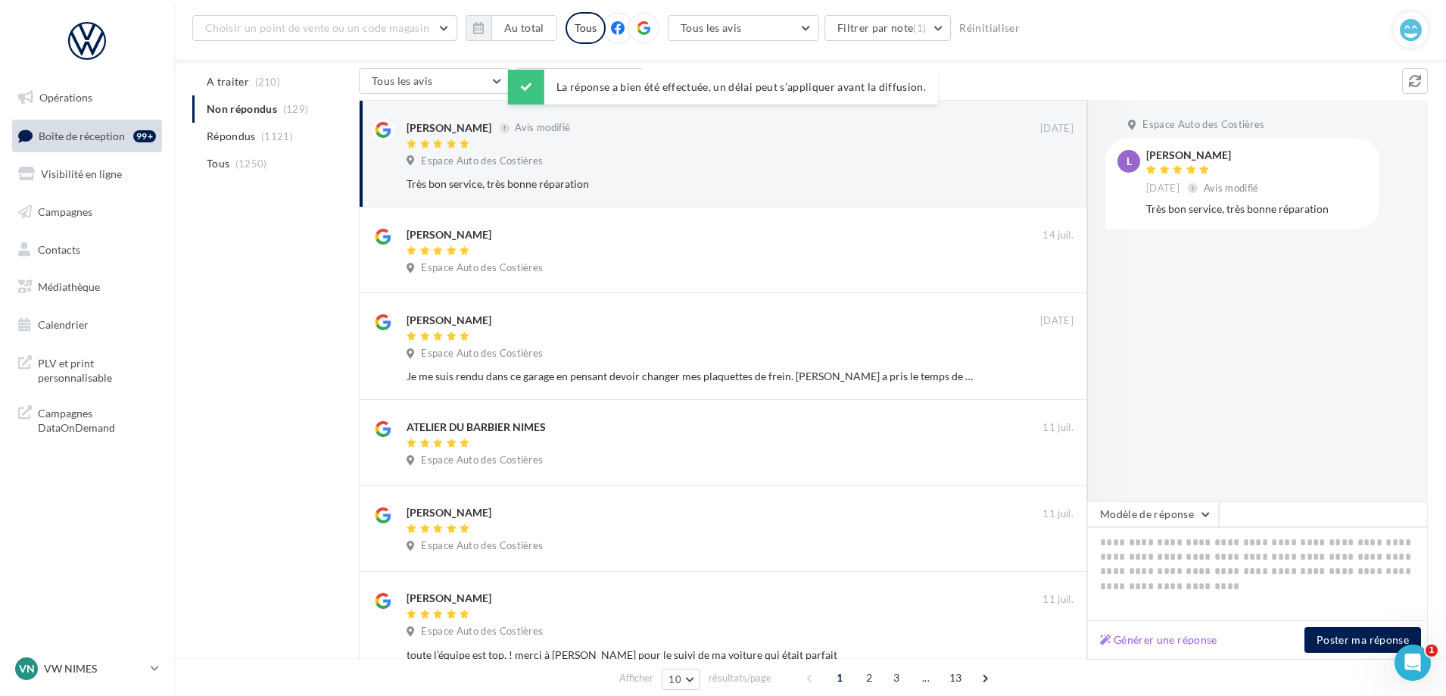
click at [1145, 499] on div "Espace Auto des Costières L [PERSON_NAME] [DATE] Avis modifié Très bon service,…" at bounding box center [1257, 379] width 341 height 559
click at [1154, 502] on button "Modèle de réponse" at bounding box center [1153, 514] width 132 height 26
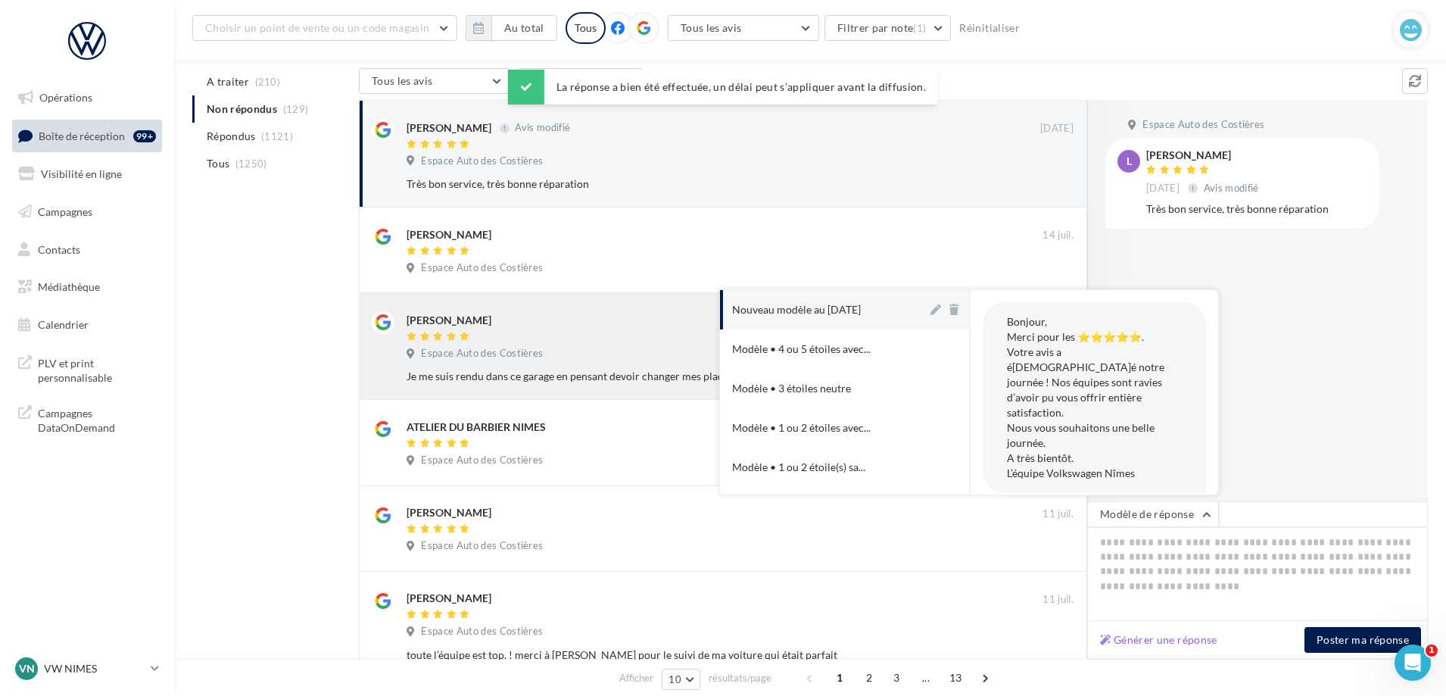
click at [860, 303] on div "Nouveau modèle au [DATE]" at bounding box center [796, 309] width 129 height 15
type textarea "**********"
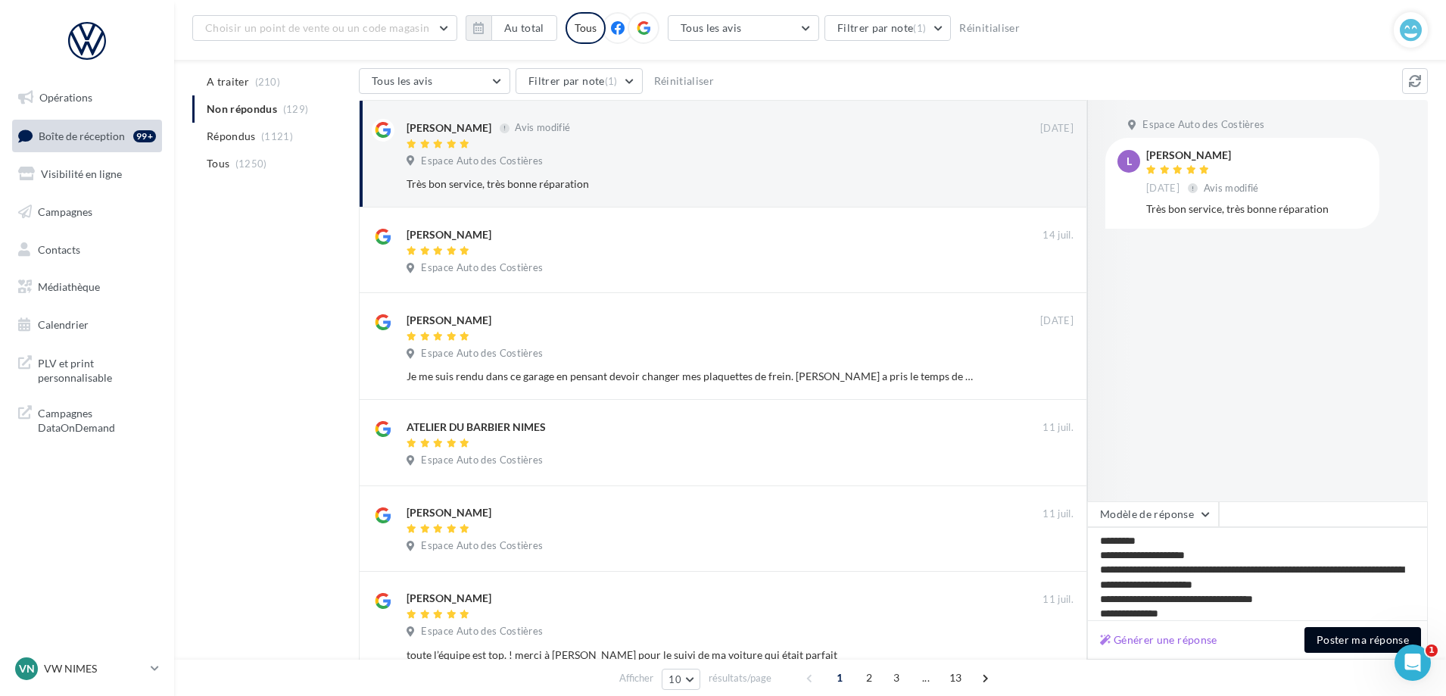
click at [1374, 635] on button "Poster ma réponse" at bounding box center [1362, 640] width 117 height 26
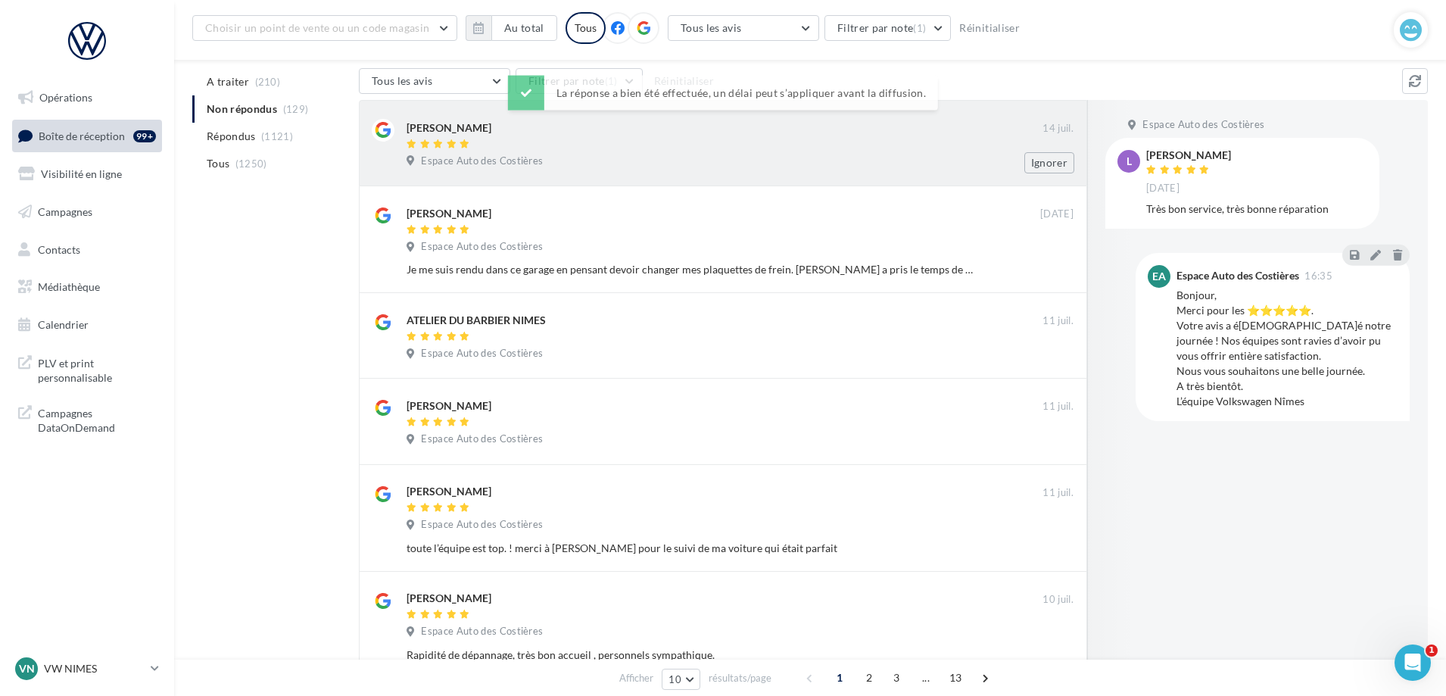
click at [885, 159] on div "Espace Auto des Costières" at bounding box center [739, 162] width 667 height 17
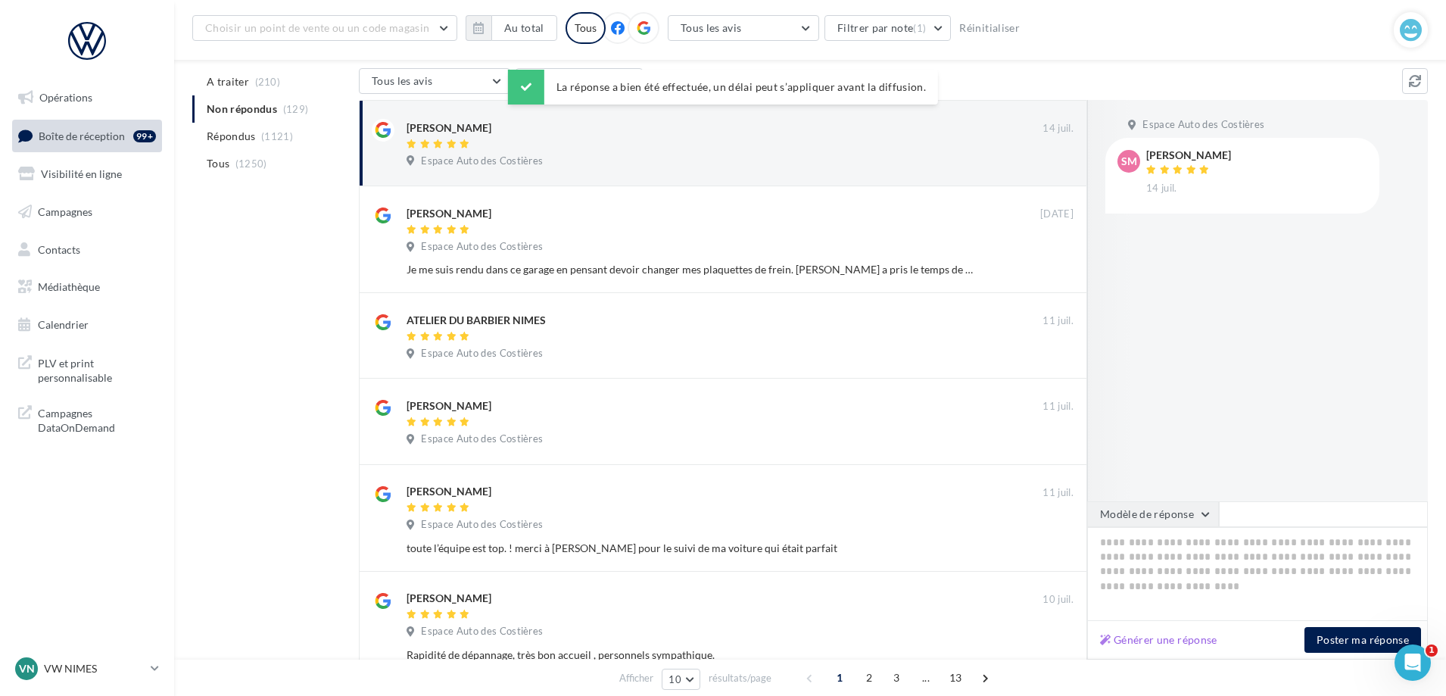
drag, startPoint x: 1175, startPoint y: 511, endPoint x: 1162, endPoint y: 505, distance: 14.2
click at [1174, 513] on button "Modèle de réponse" at bounding box center [1153, 514] width 132 height 26
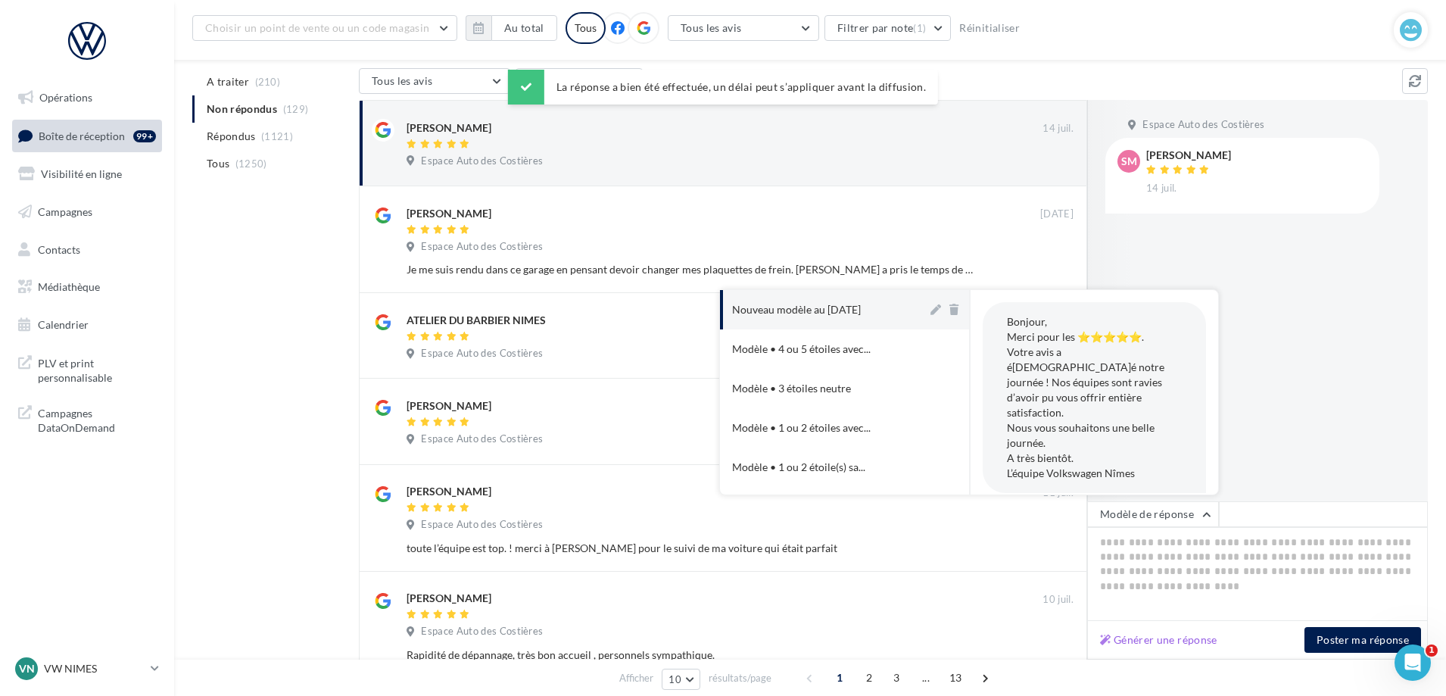
click at [811, 310] on div "Nouveau modèle au [DATE]" at bounding box center [796, 309] width 129 height 15
type textarea "**********"
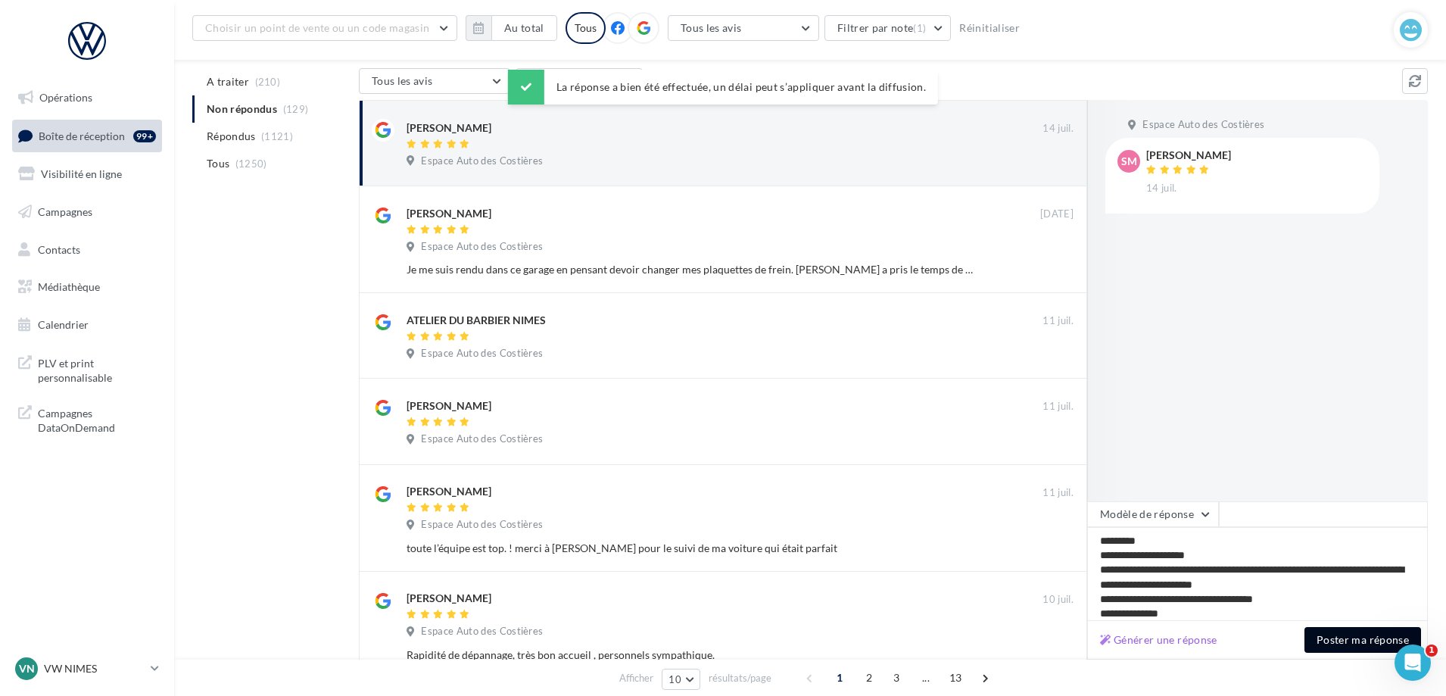
click at [1368, 645] on button "Poster ma réponse" at bounding box center [1362, 640] width 117 height 26
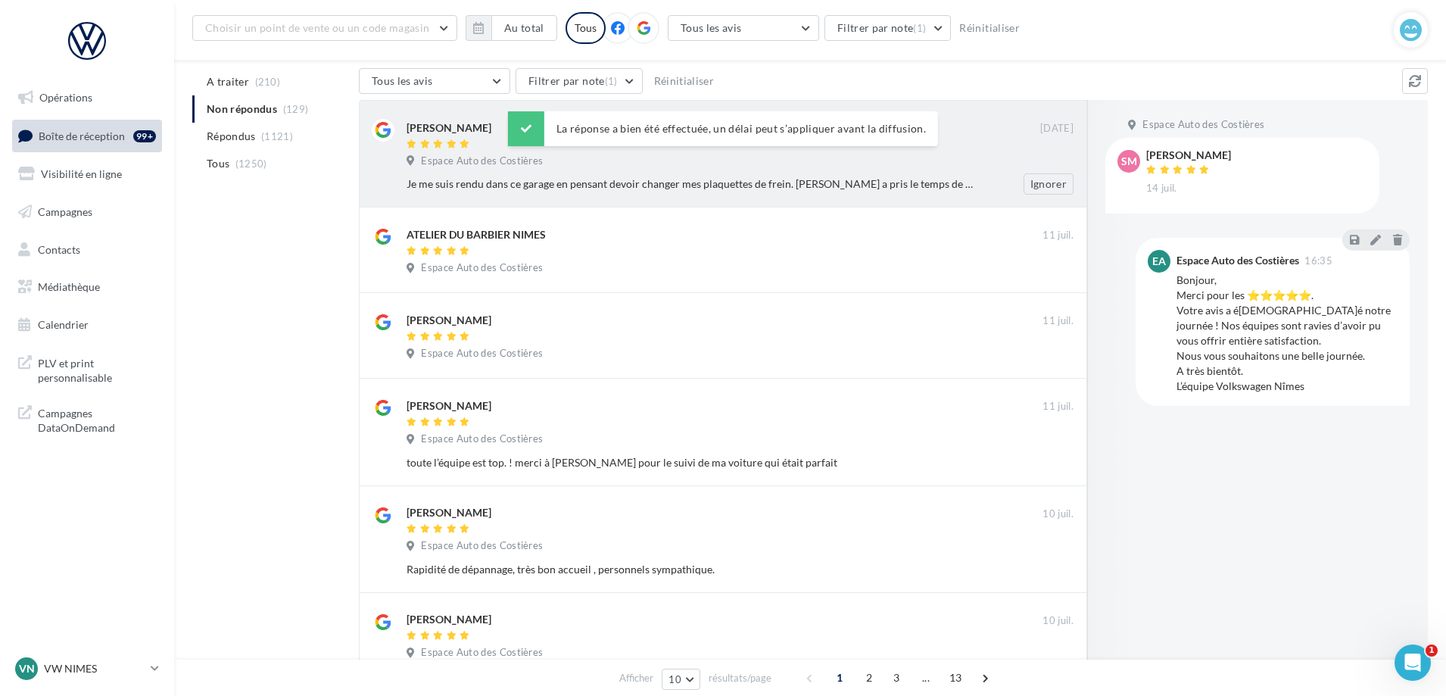
click at [802, 148] on div "La réponse a bien été effectuée, un délai peut s’appliquer avant la diffusion. …" at bounding box center [723, 111] width 430 height 82
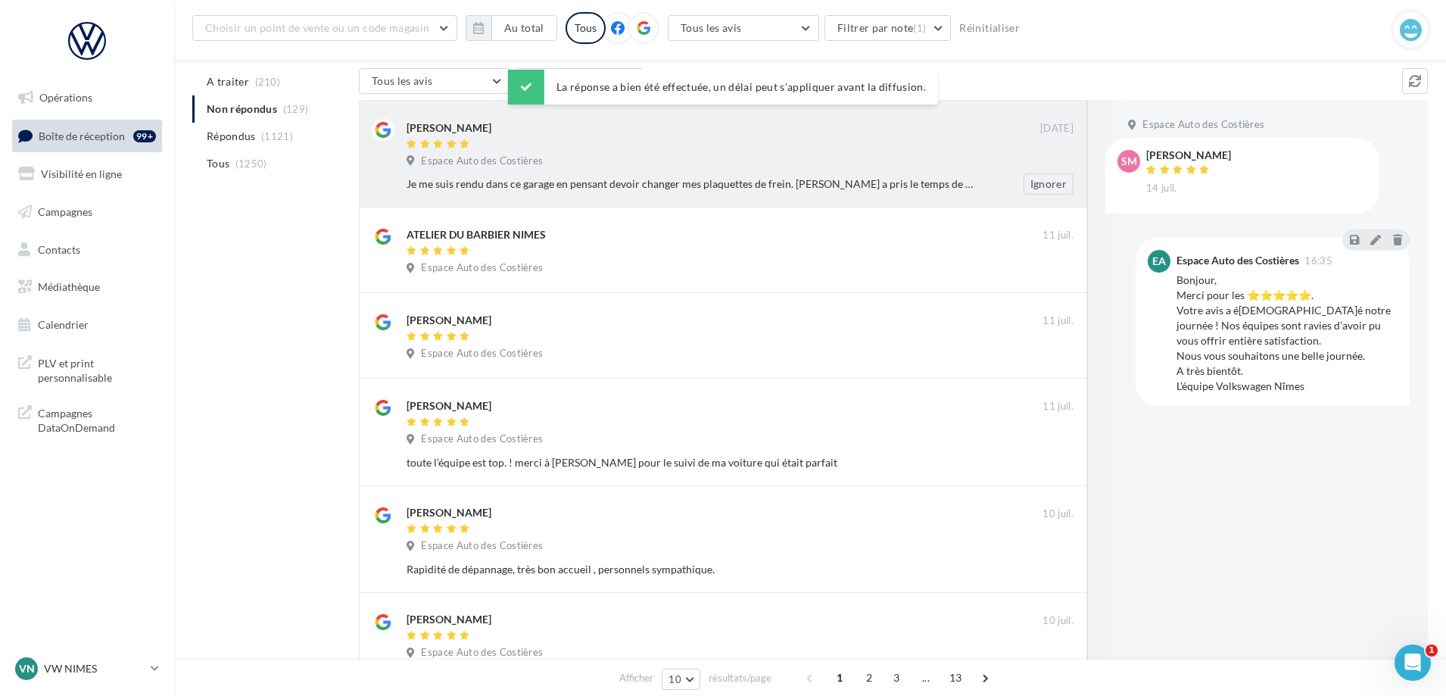
click at [936, 181] on div "Je me suis rendu dans ce garage en pensant devoir changer mes plaquettes de fre…" at bounding box center [690, 183] width 568 height 15
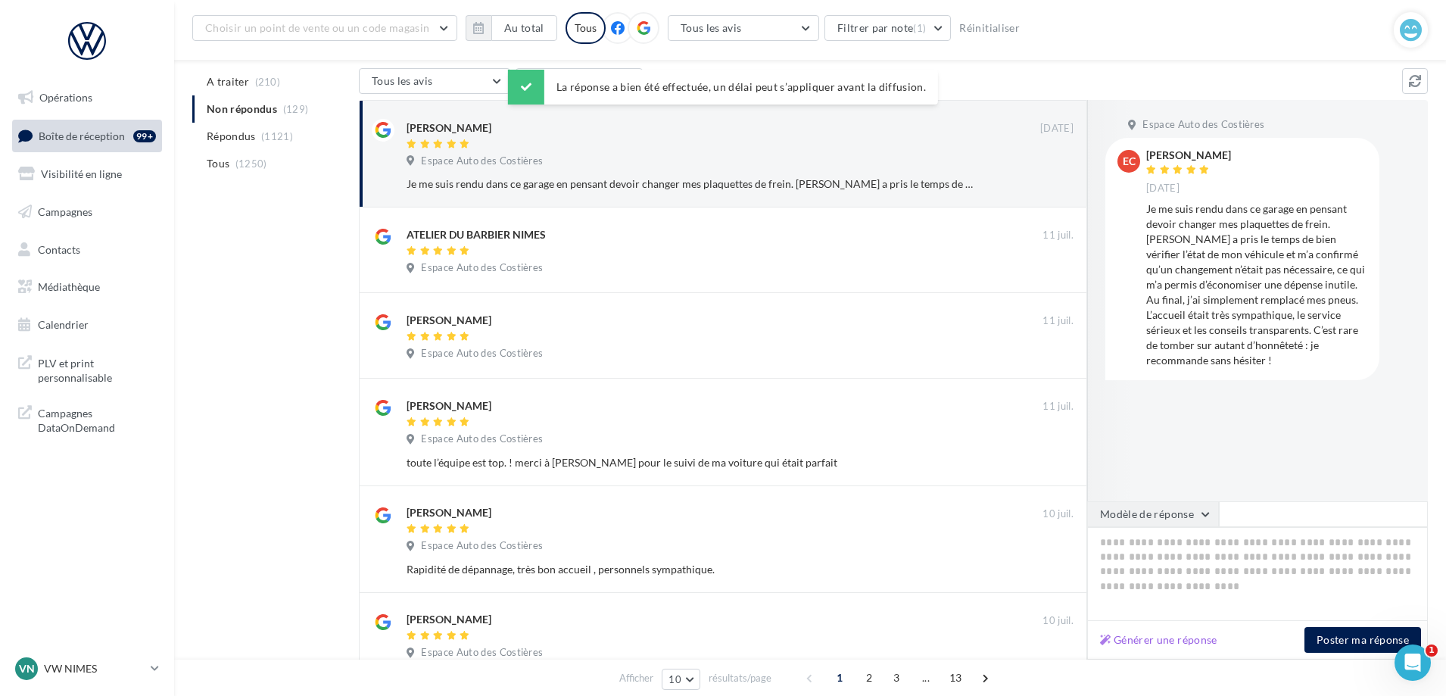
click at [1184, 522] on button "Modèle de réponse" at bounding box center [1153, 514] width 132 height 26
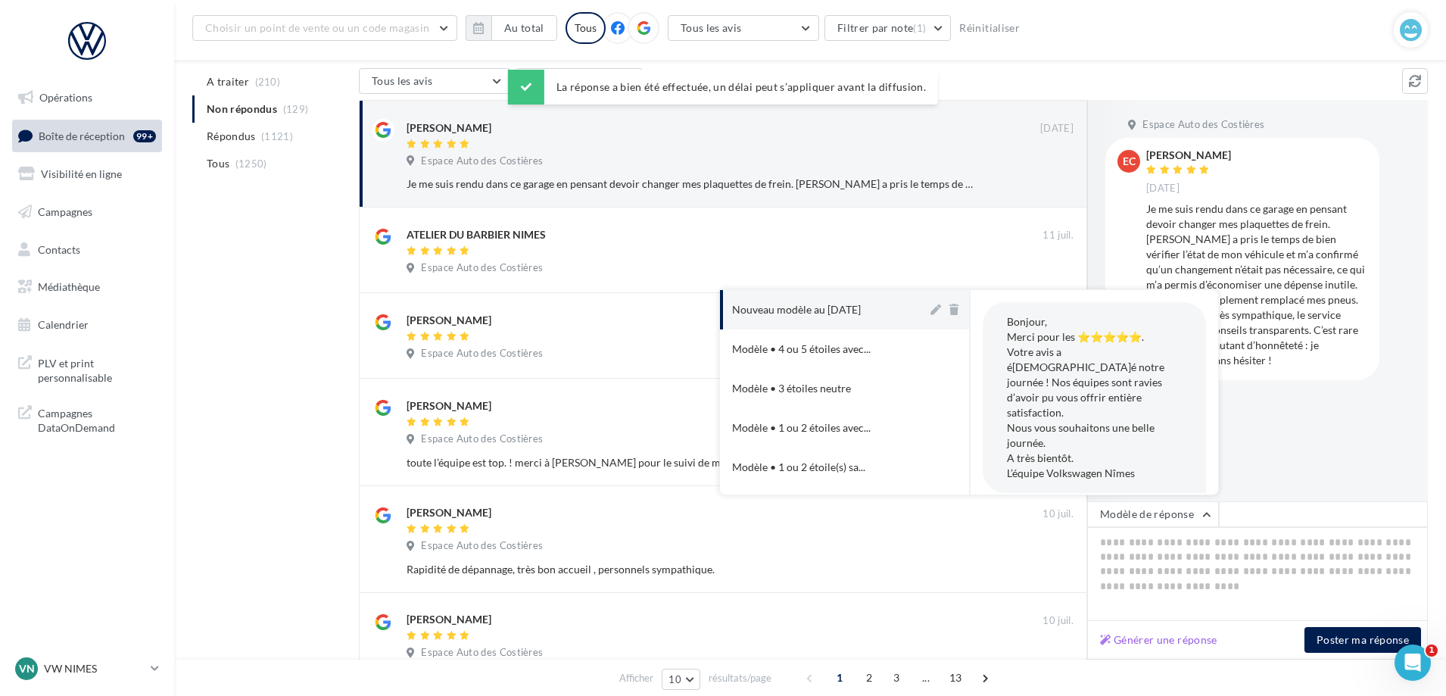
click at [887, 310] on button "Nouveau modèle au [DATE]" at bounding box center [823, 309] width 207 height 39
type textarea "**********"
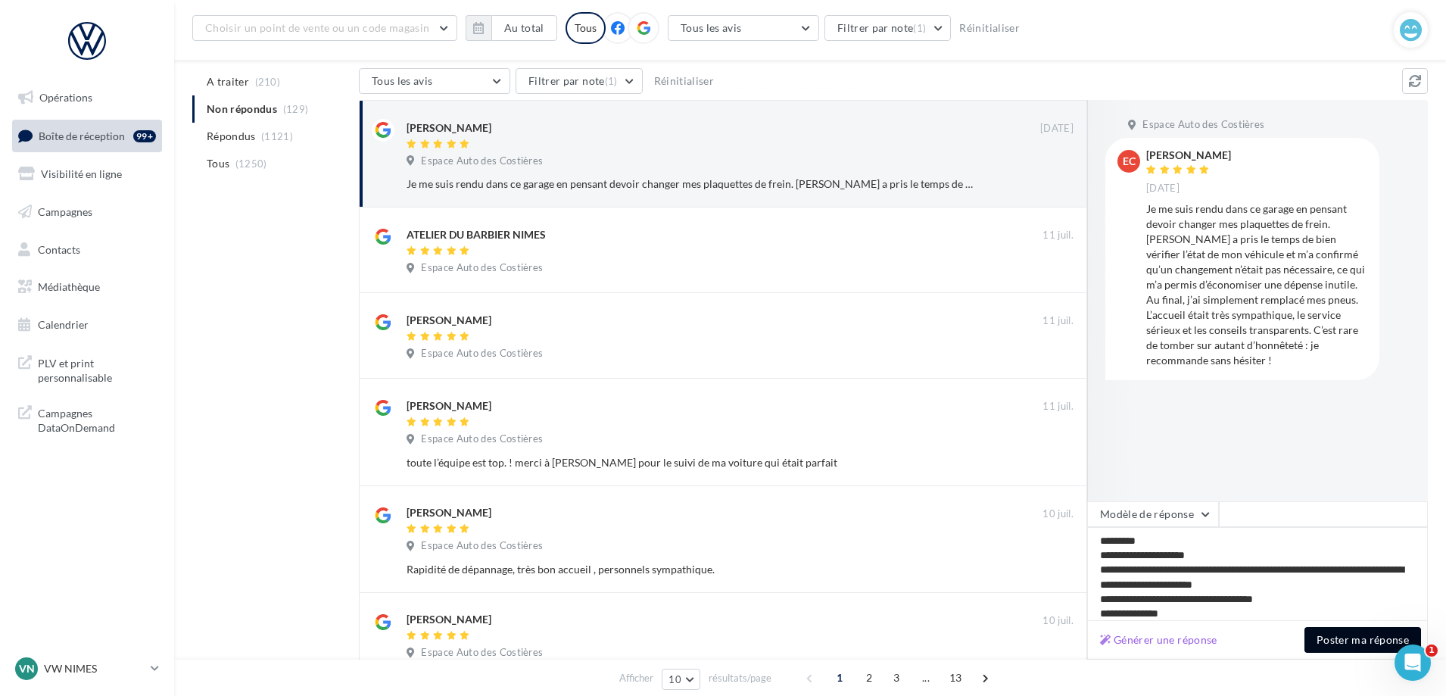
click at [1351, 636] on button "Poster ma réponse" at bounding box center [1362, 640] width 117 height 26
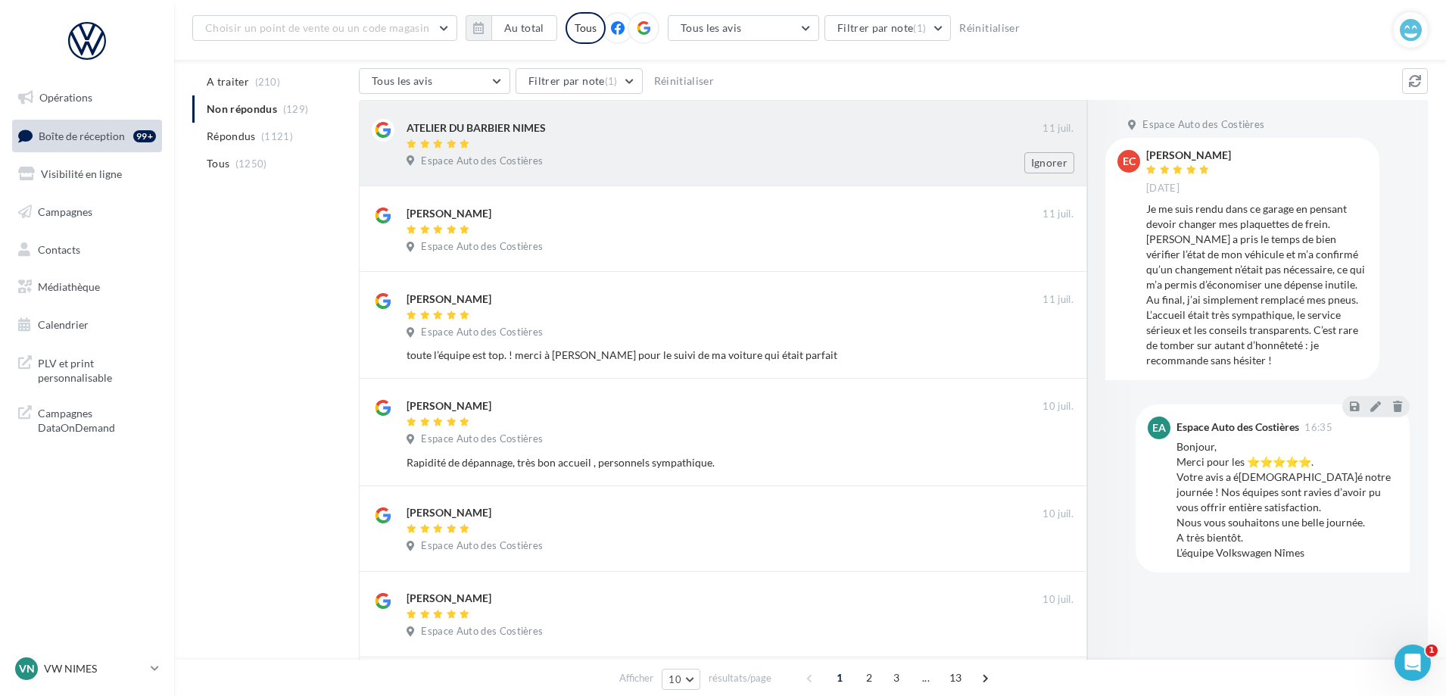
click at [614, 139] on div at bounding box center [724, 144] width 636 height 13
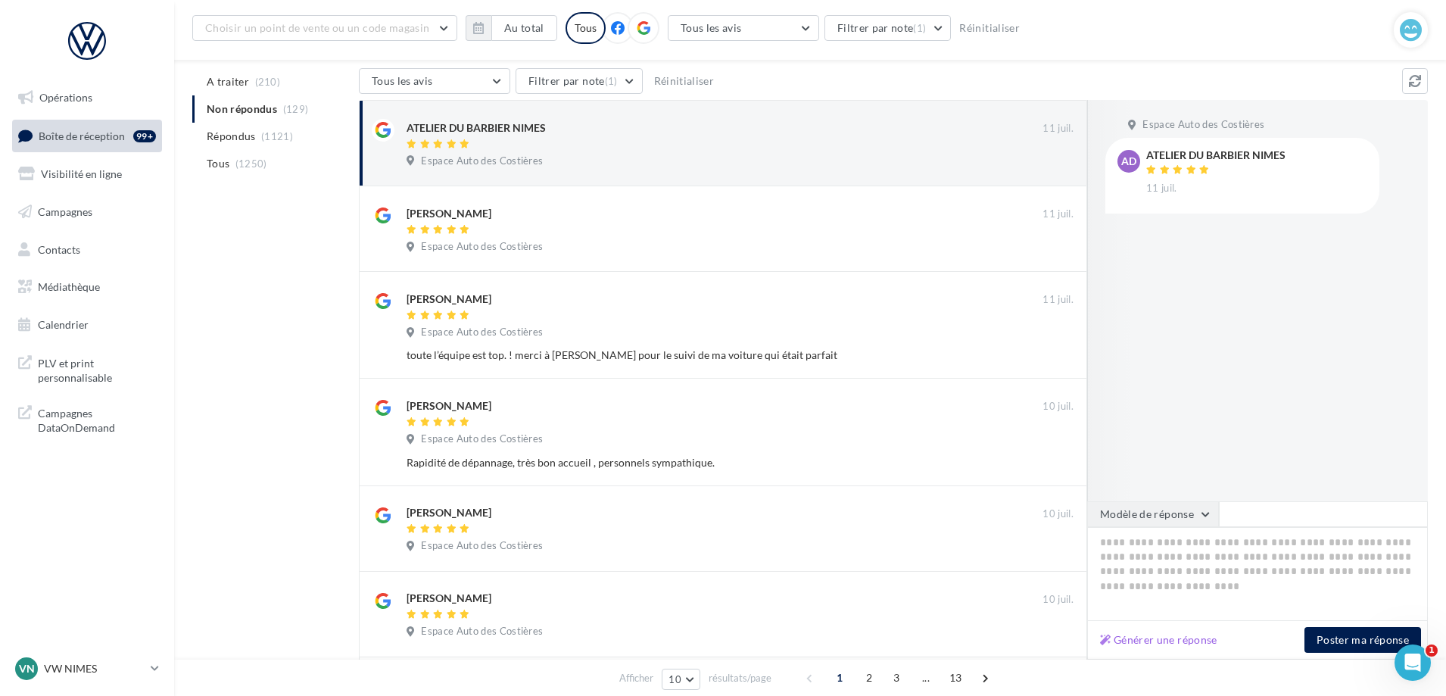
click at [1192, 511] on button "Modèle de réponse" at bounding box center [1153, 514] width 132 height 26
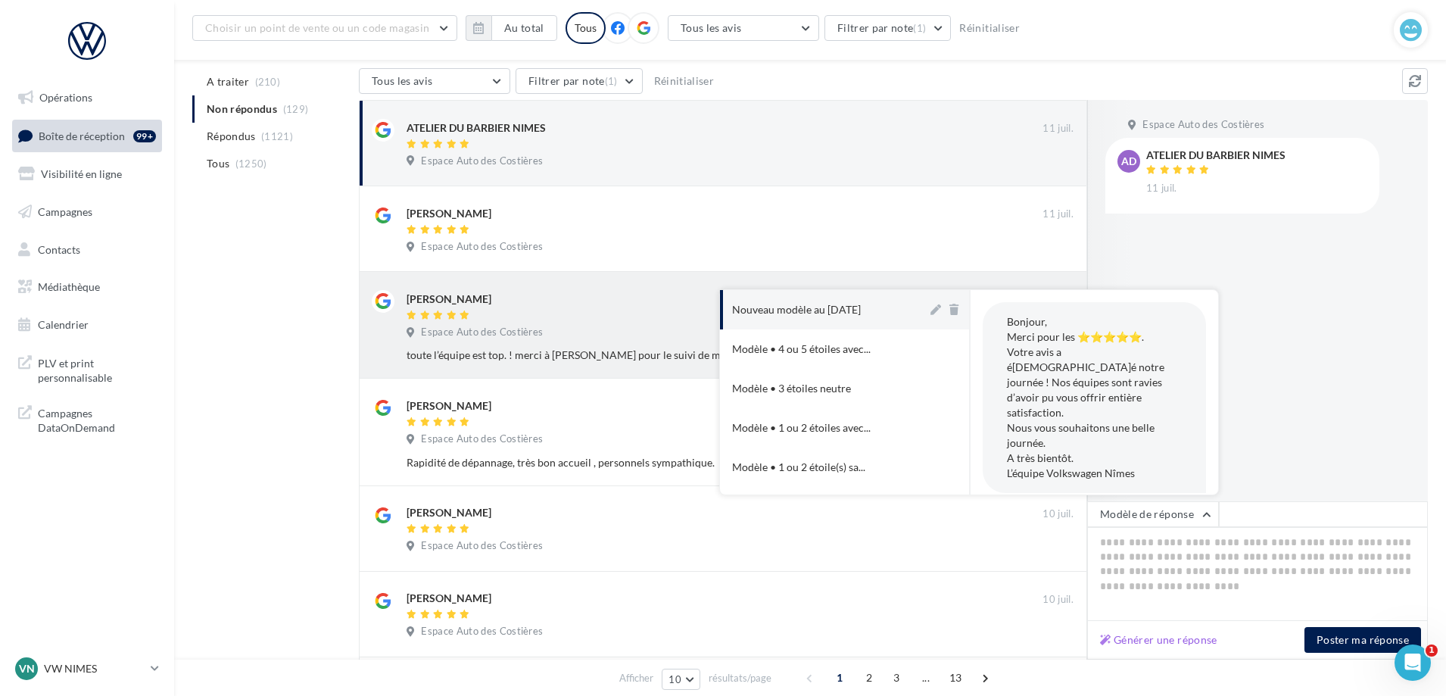
drag, startPoint x: 836, startPoint y: 321, endPoint x: 839, endPoint y: 310, distance: 11.7
click at [839, 312] on button "Nouveau modèle au [DATE]" at bounding box center [823, 309] width 207 height 39
type textarea "**********"
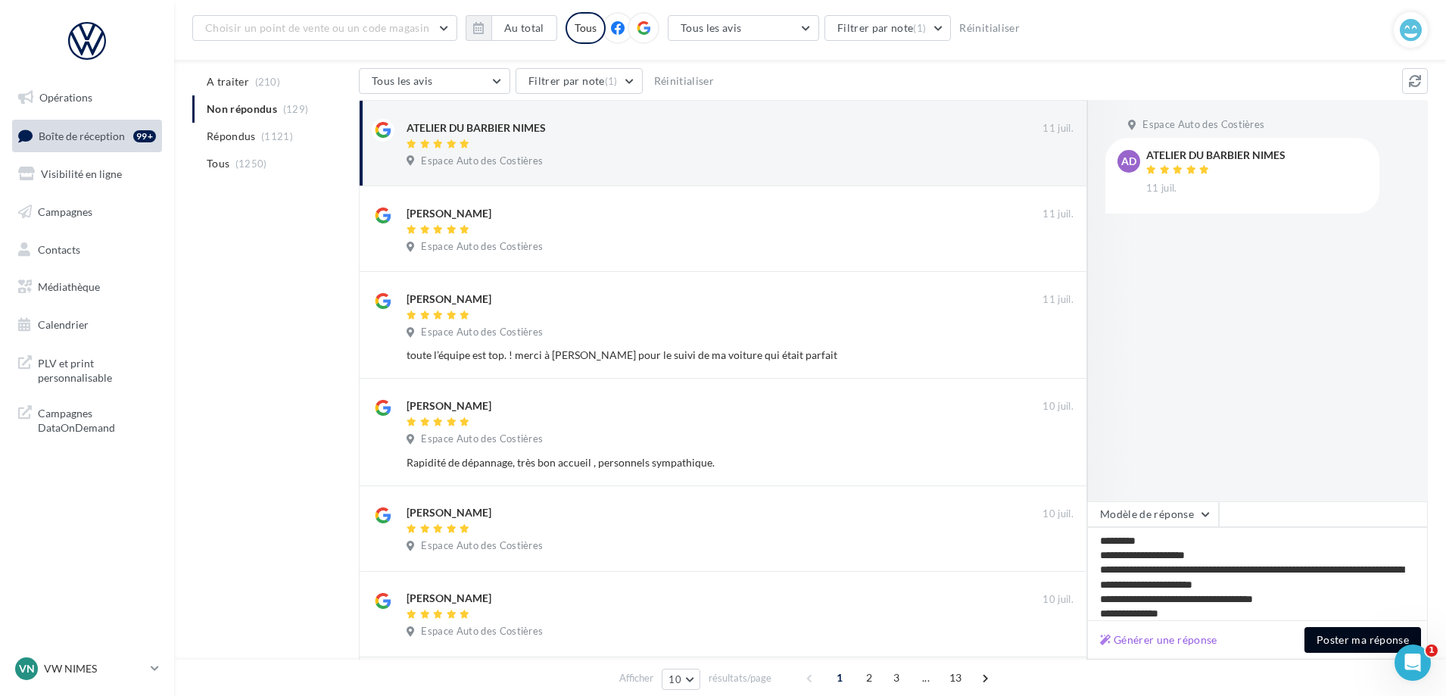
click at [1353, 649] on button "Poster ma réponse" at bounding box center [1362, 640] width 117 height 26
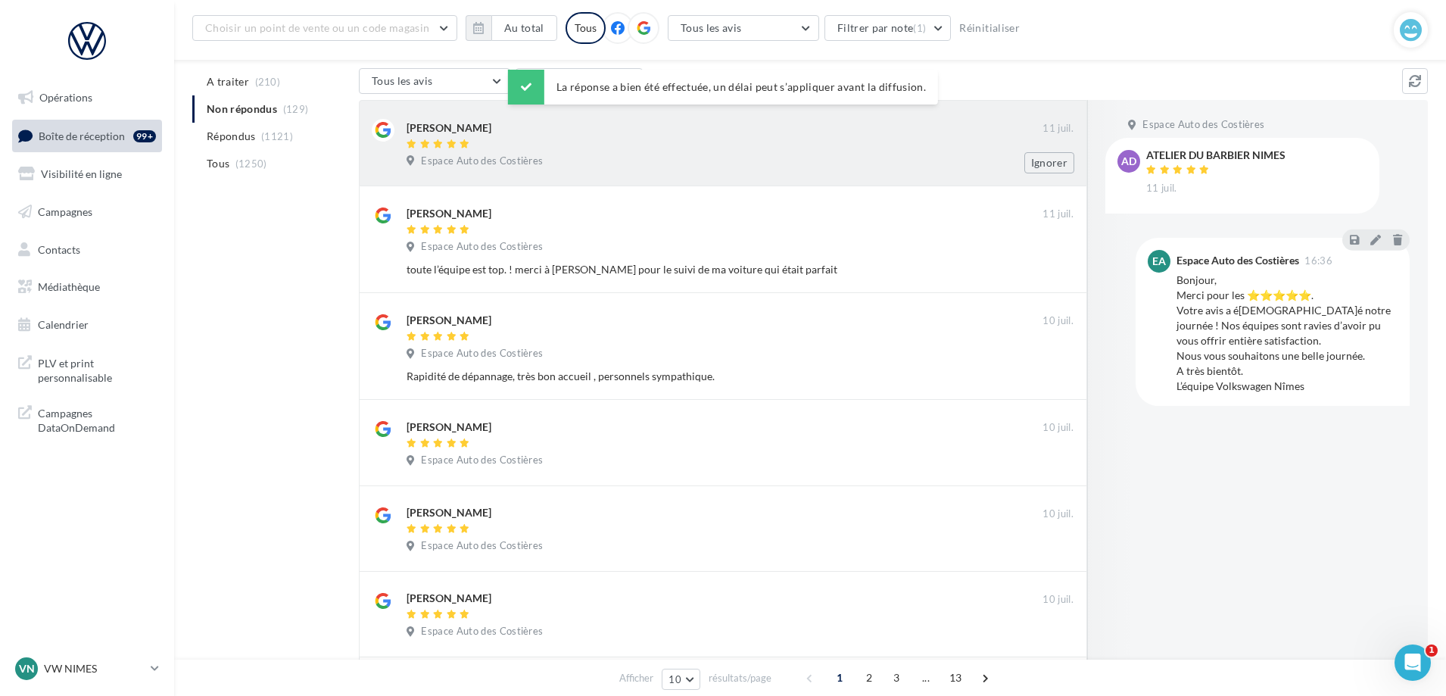
click at [573, 146] on div at bounding box center [724, 144] width 636 height 13
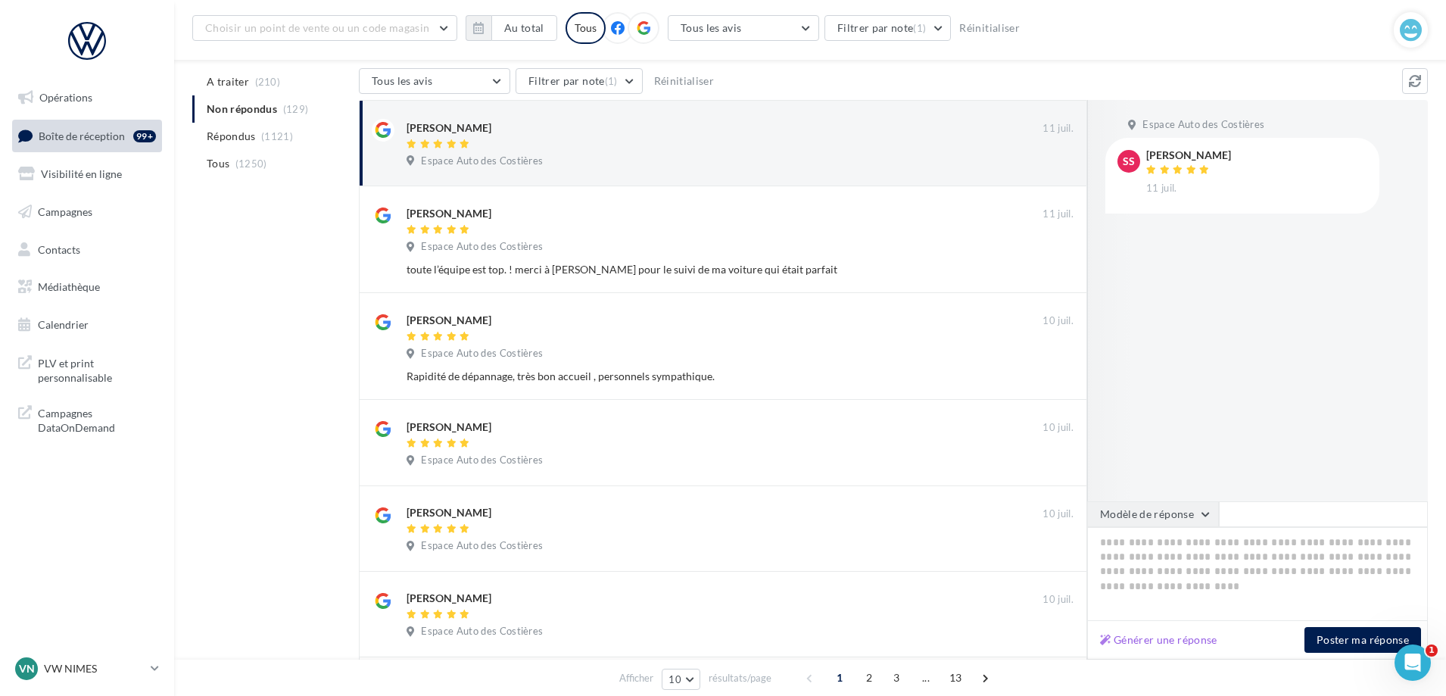
click at [1151, 514] on button "Modèle de réponse" at bounding box center [1153, 514] width 132 height 26
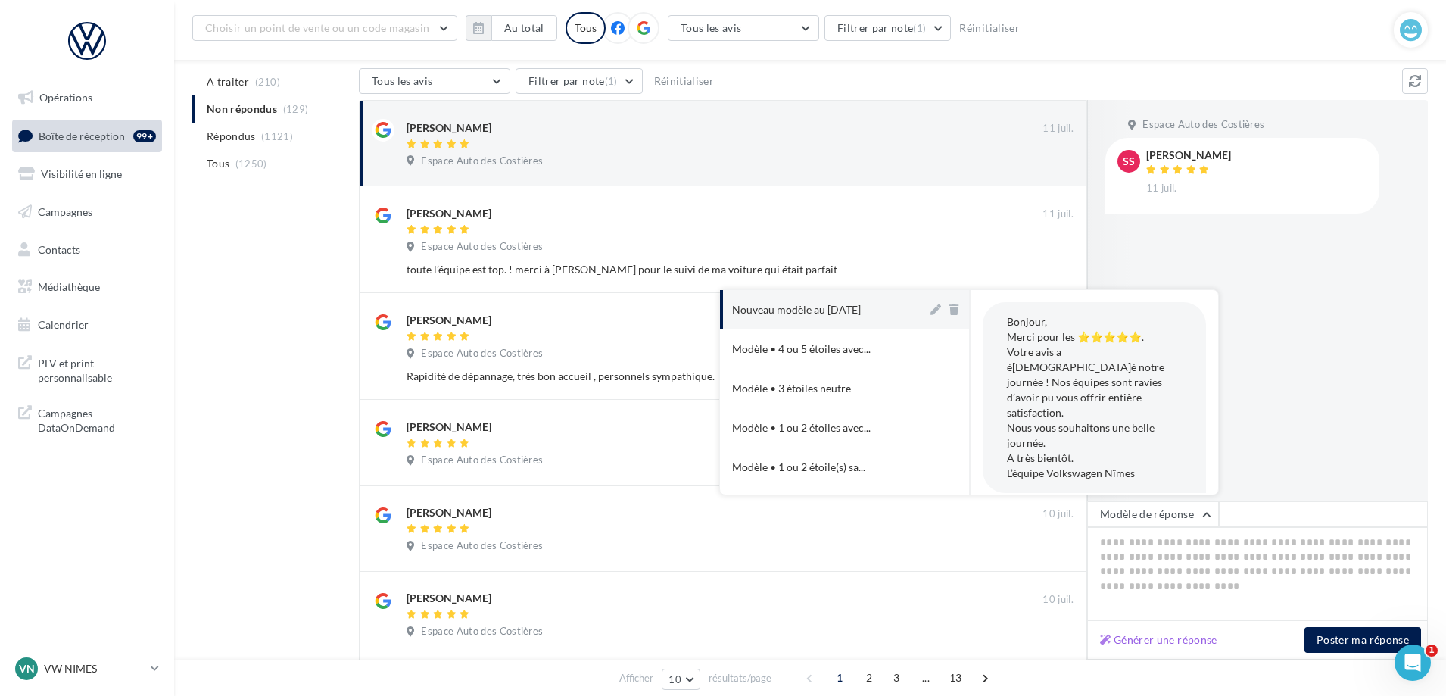
click at [853, 313] on div "Nouveau modèle au [DATE]" at bounding box center [796, 309] width 129 height 15
type textarea "**********"
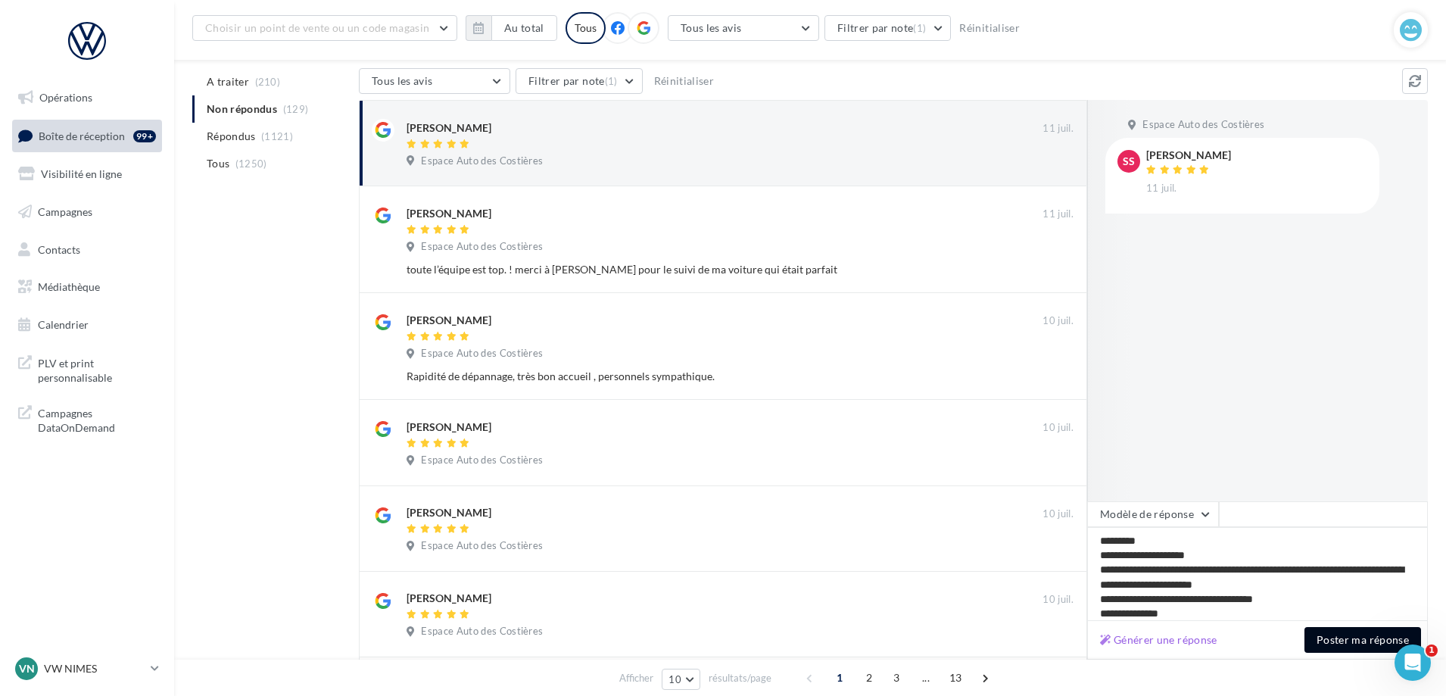
click at [1330, 629] on button "Poster ma réponse" at bounding box center [1362, 640] width 117 height 26
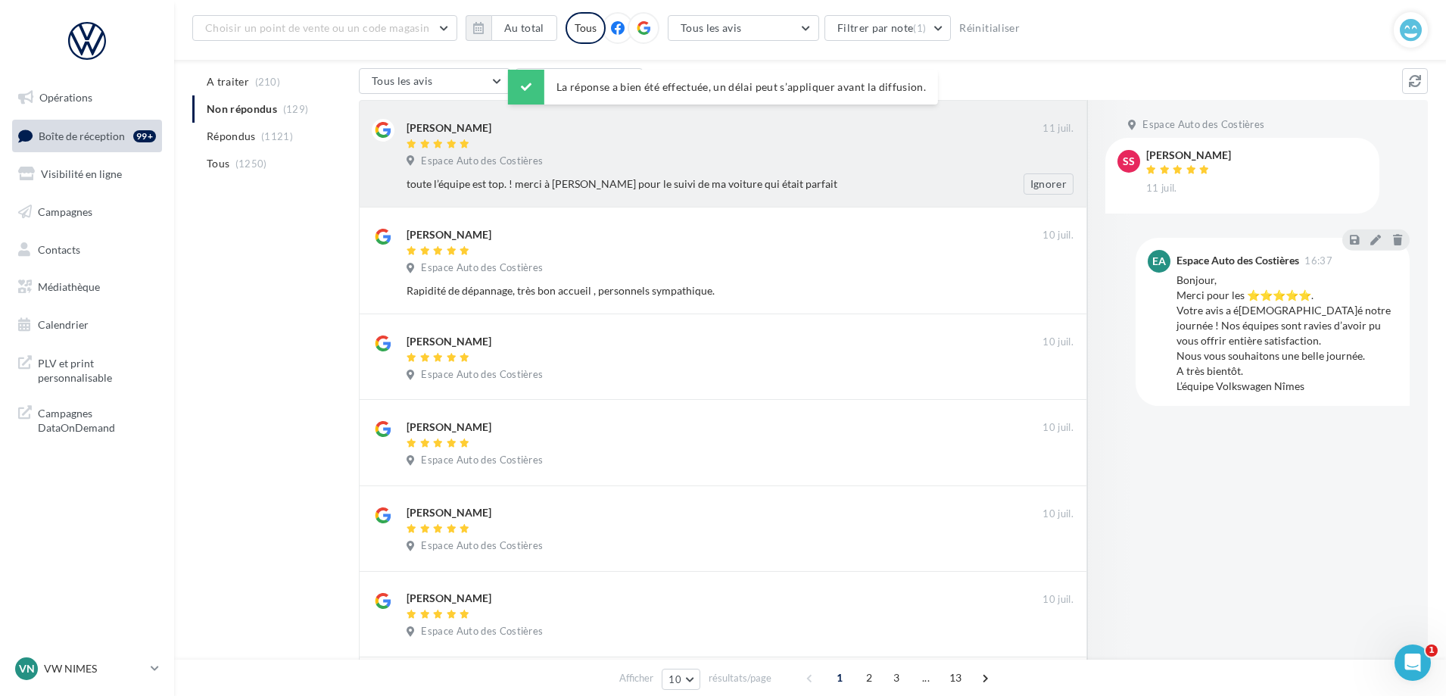
click at [823, 152] on div "[PERSON_NAME] [DATE] Espace Auto des Costières toute l’équipe est top. ! merci …" at bounding box center [739, 157] width 667 height 76
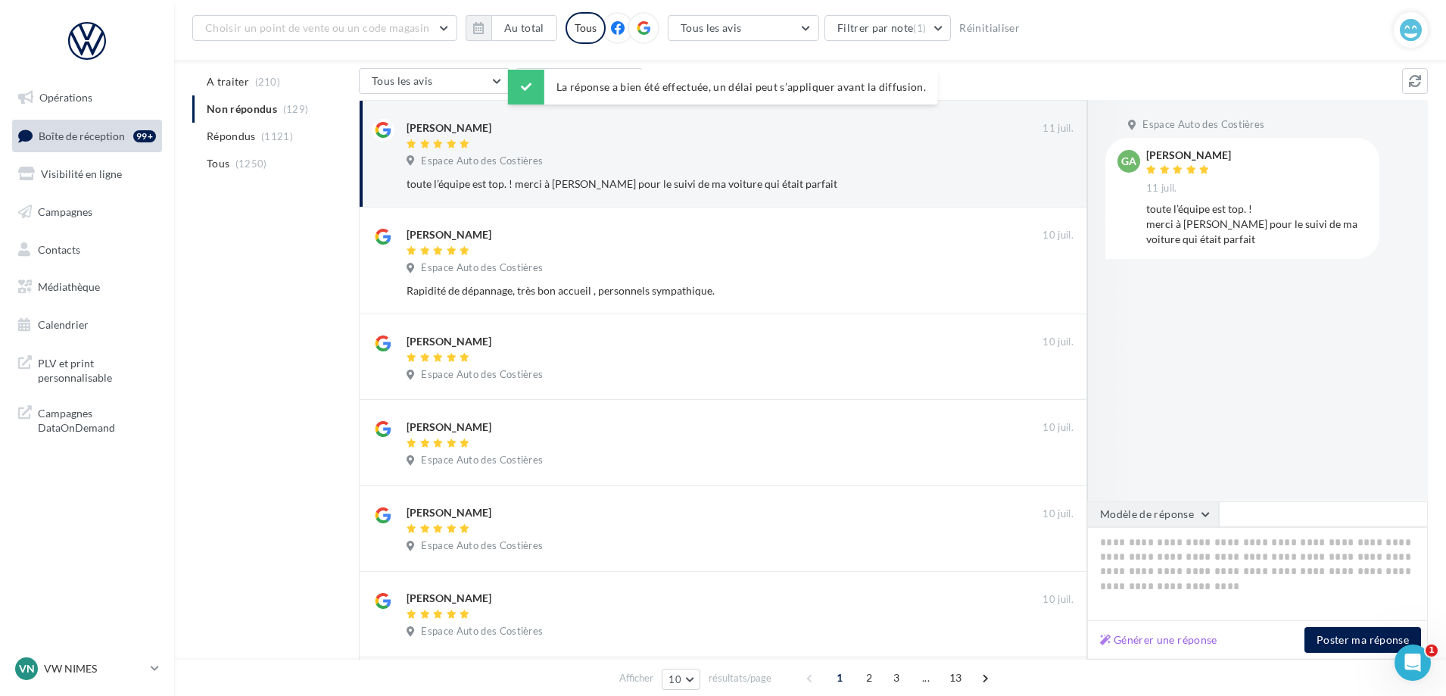
click at [1208, 506] on button "Modèle de réponse" at bounding box center [1153, 514] width 132 height 26
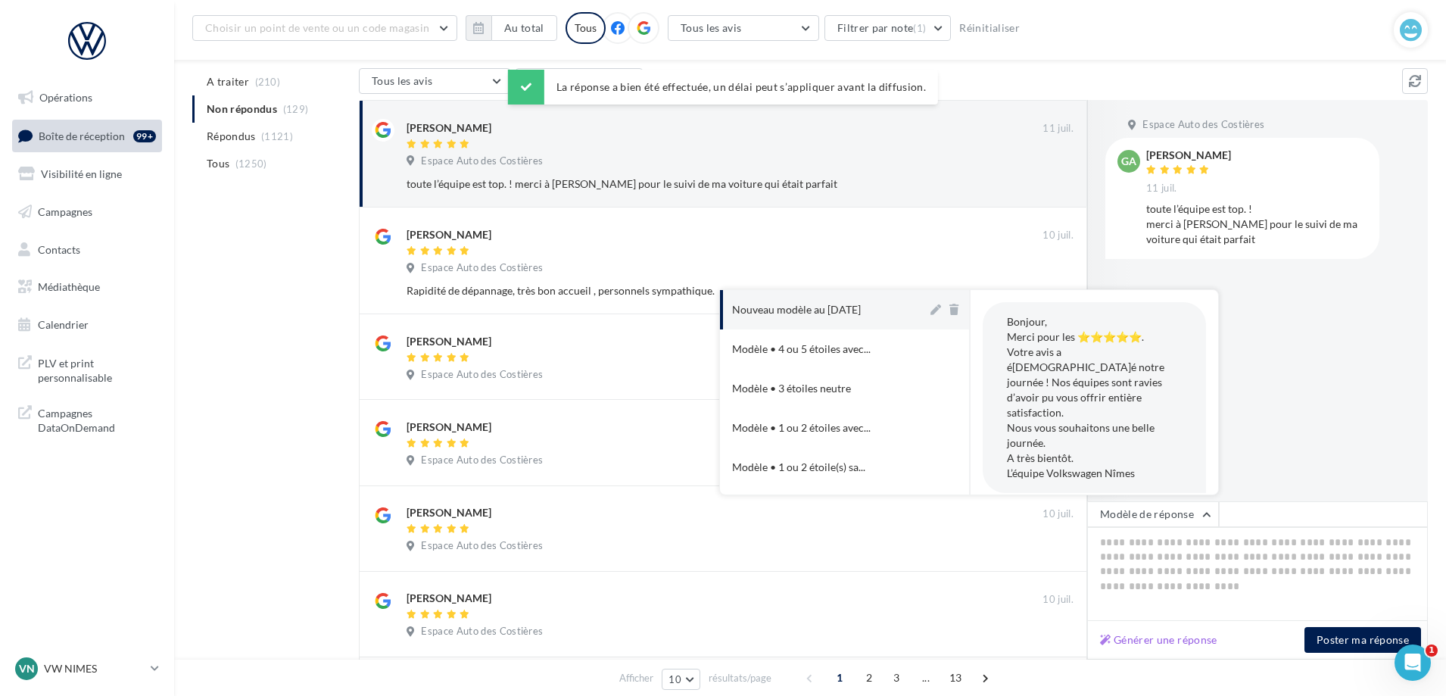
click at [788, 295] on button "Nouveau modèle au [DATE]" at bounding box center [823, 309] width 207 height 39
type textarea "**********"
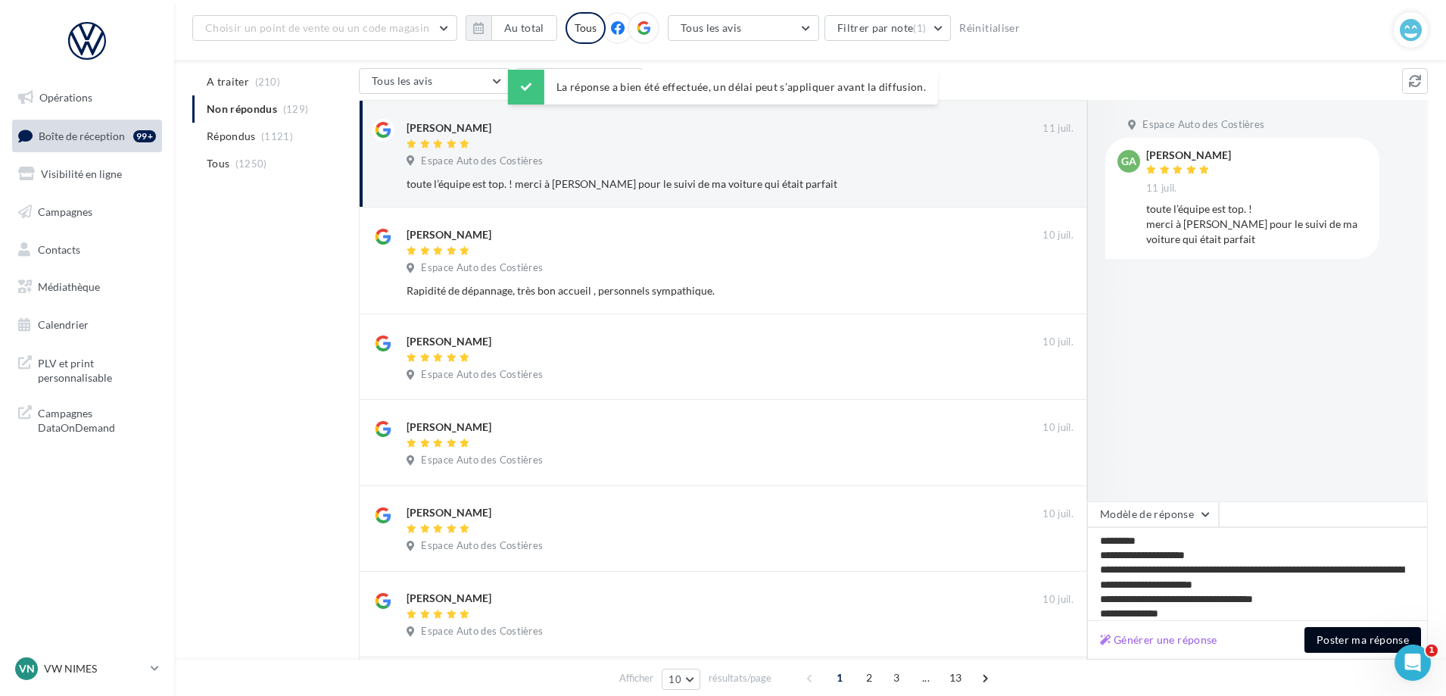
click at [1364, 636] on button "Poster ma réponse" at bounding box center [1362, 640] width 117 height 26
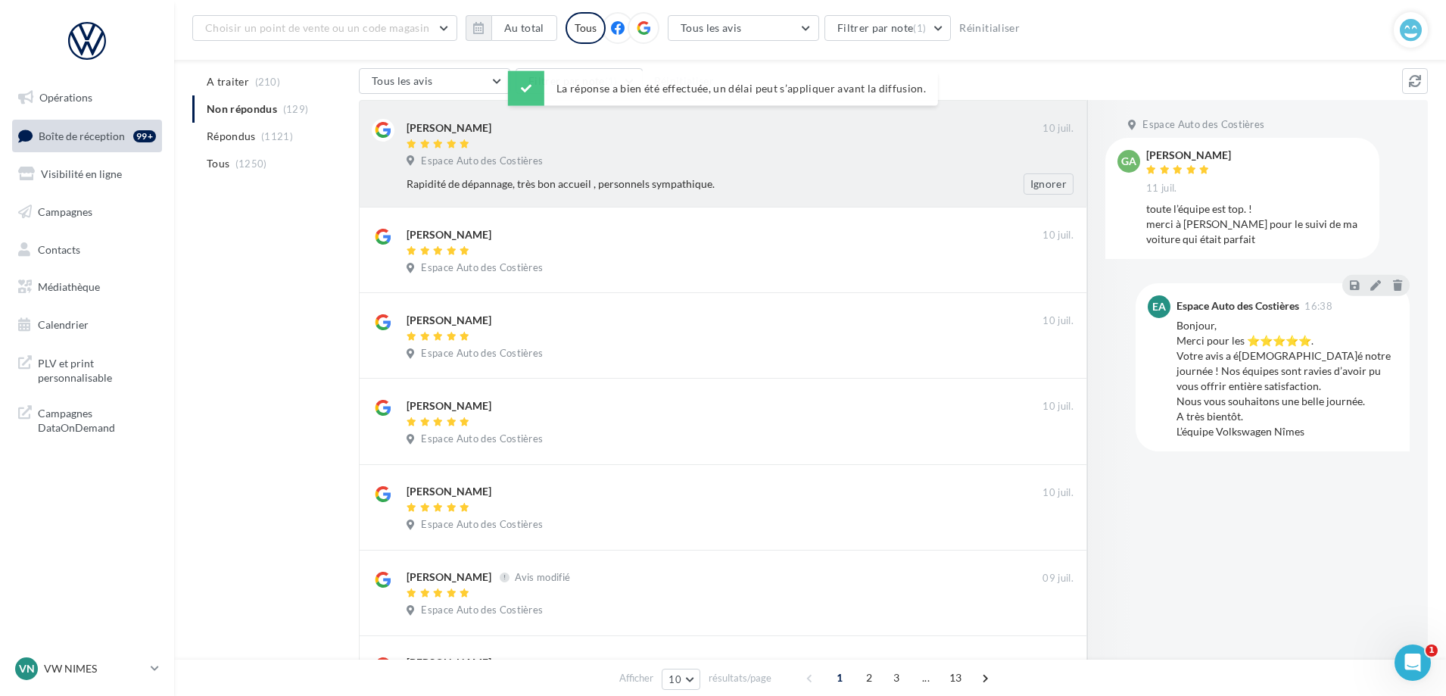
click at [832, 138] on div at bounding box center [724, 144] width 636 height 13
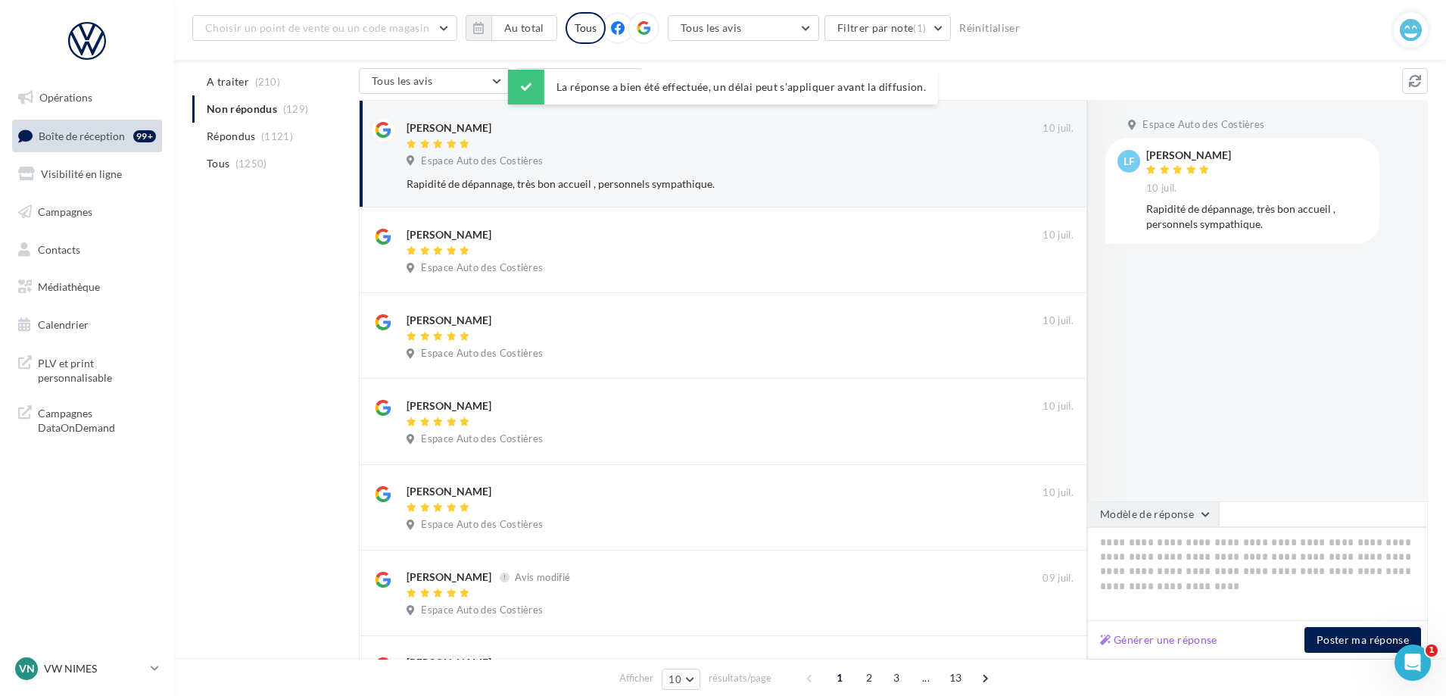
click at [1152, 506] on button "Modèle de réponse" at bounding box center [1153, 514] width 132 height 26
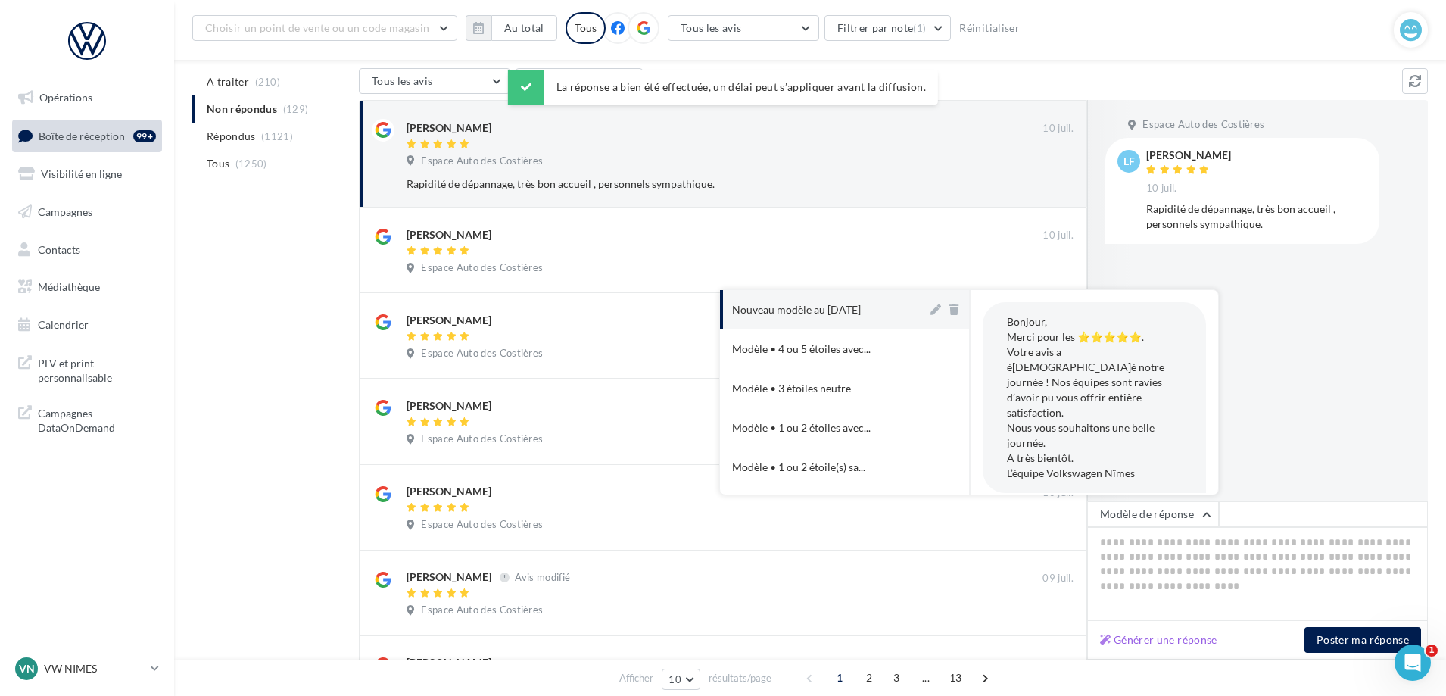
click at [773, 314] on div "Nouveau modèle au [DATE]" at bounding box center [796, 309] width 129 height 15
type textarea "**********"
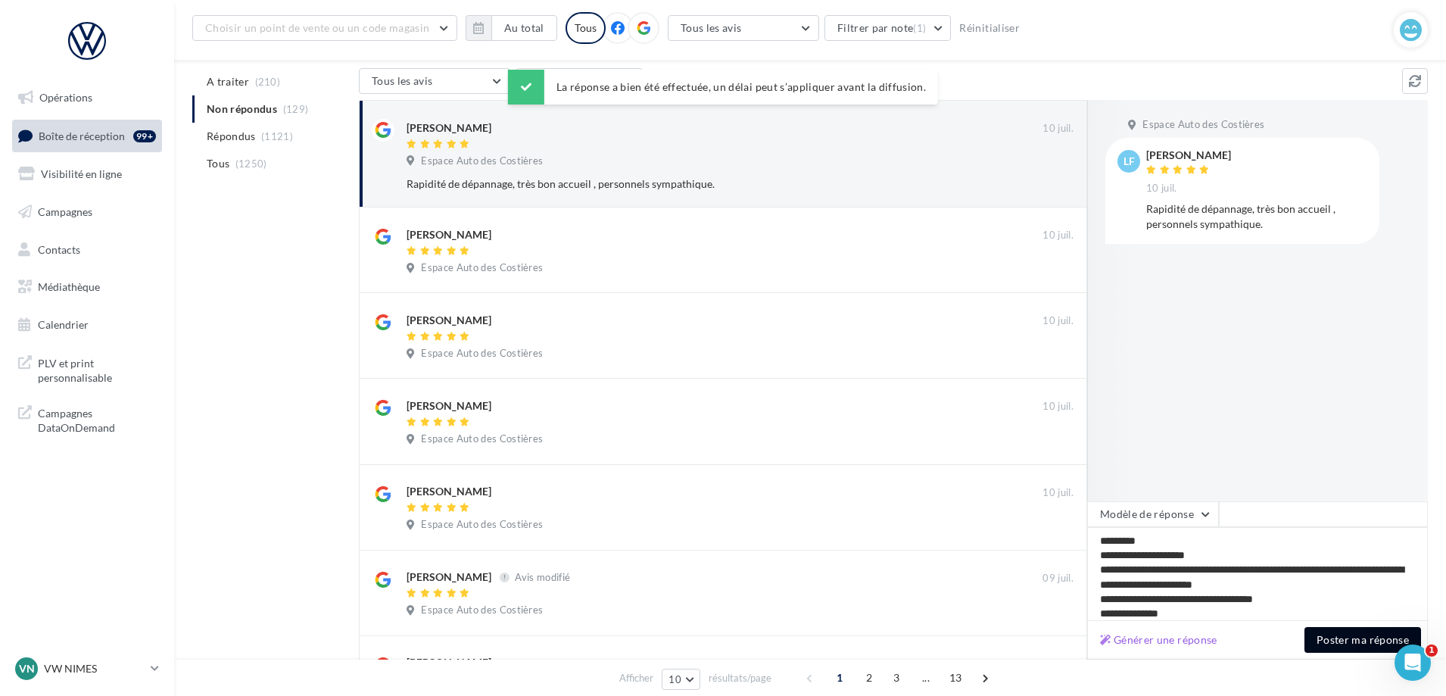
click at [1320, 641] on button "Poster ma réponse" at bounding box center [1362, 640] width 117 height 26
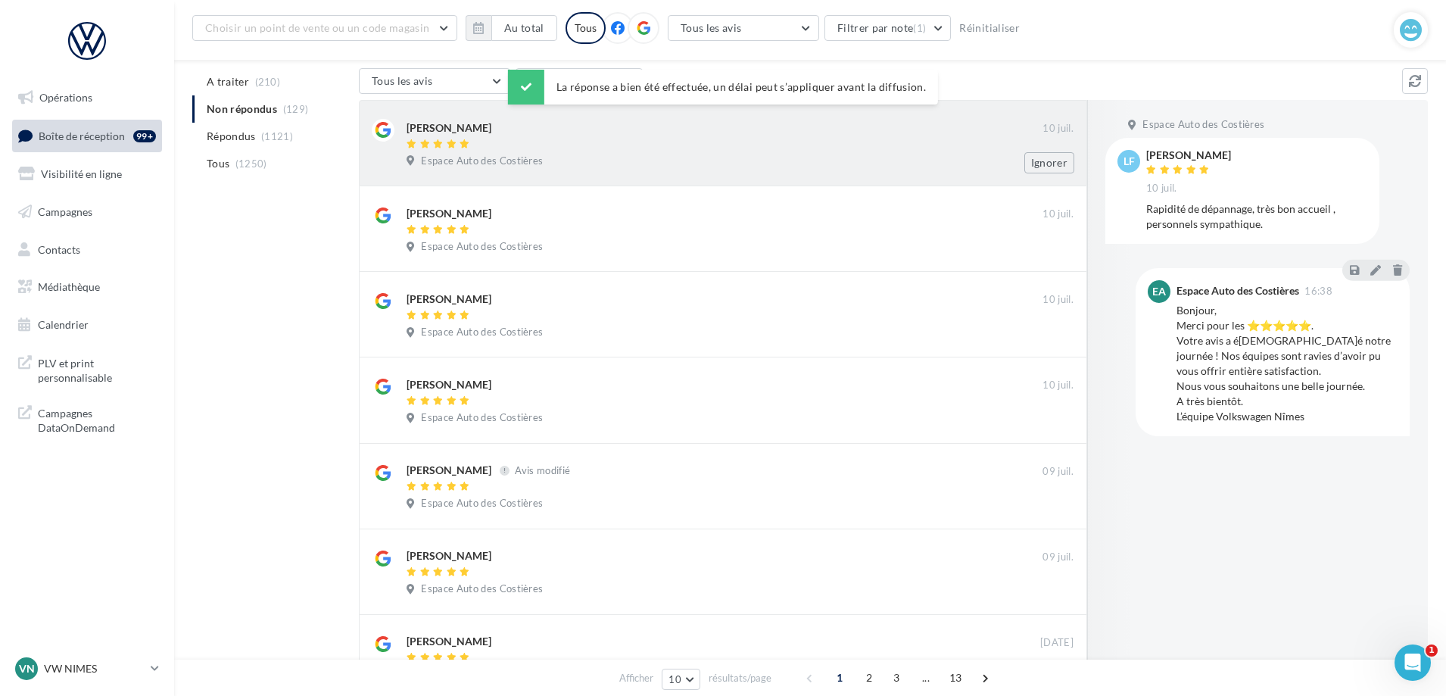
click at [880, 152] on div "[PERSON_NAME] [DATE] Espace Auto des Costières Ignorer" at bounding box center [739, 146] width 667 height 54
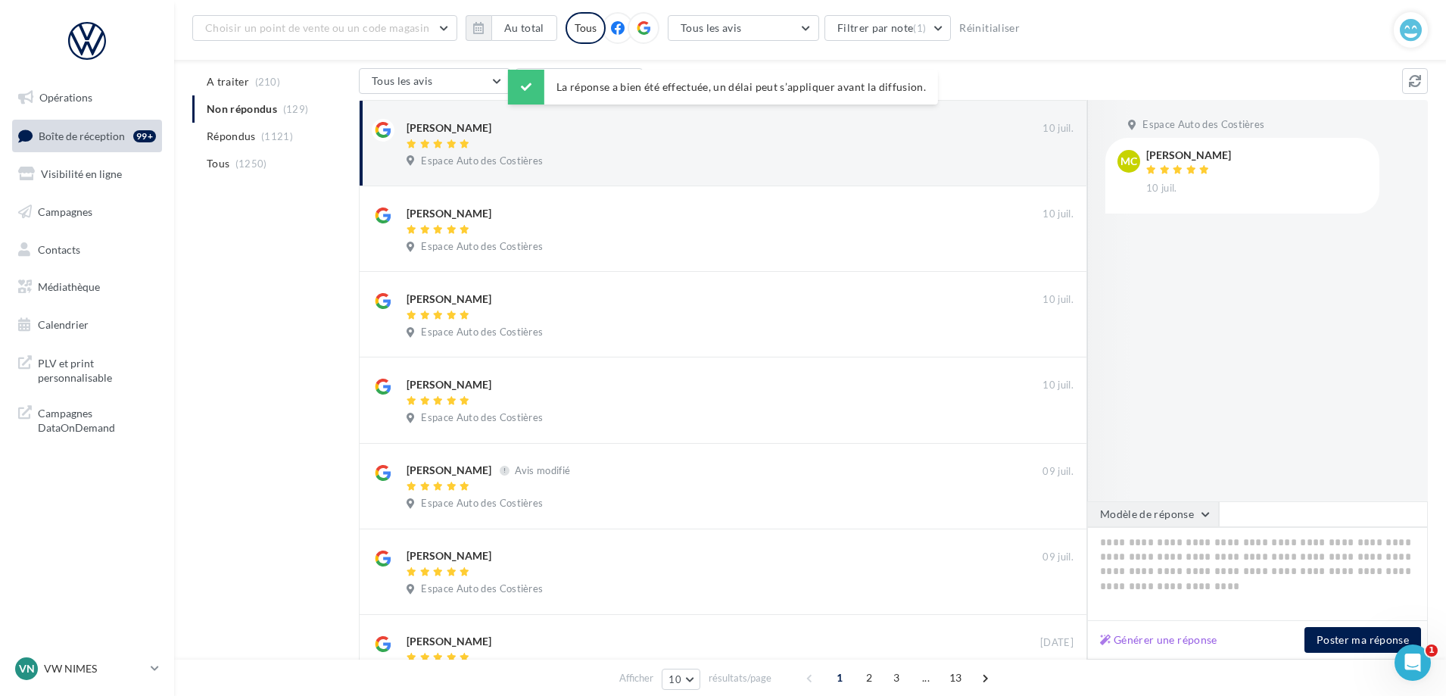
click at [1182, 505] on button "Modèle de réponse" at bounding box center [1153, 514] width 132 height 26
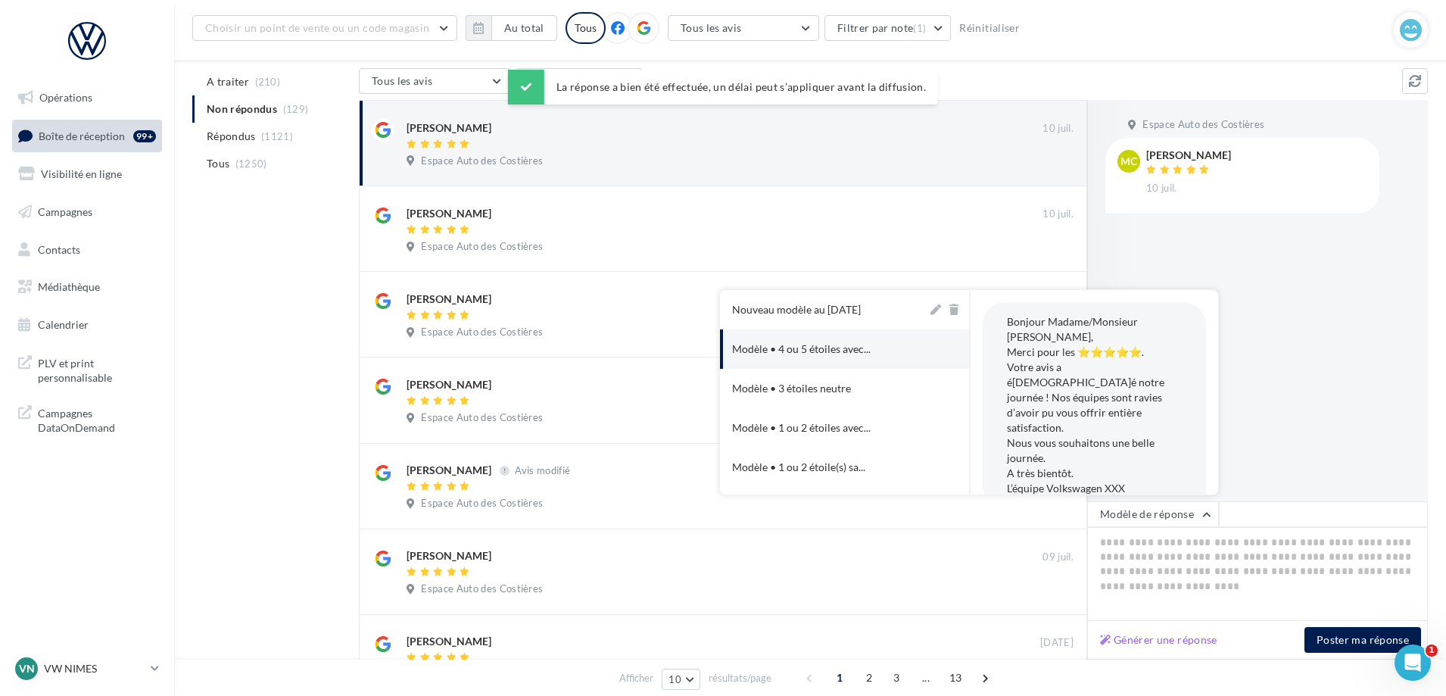
click at [857, 313] on div "Nouveau modèle au [DATE]" at bounding box center [796, 309] width 129 height 15
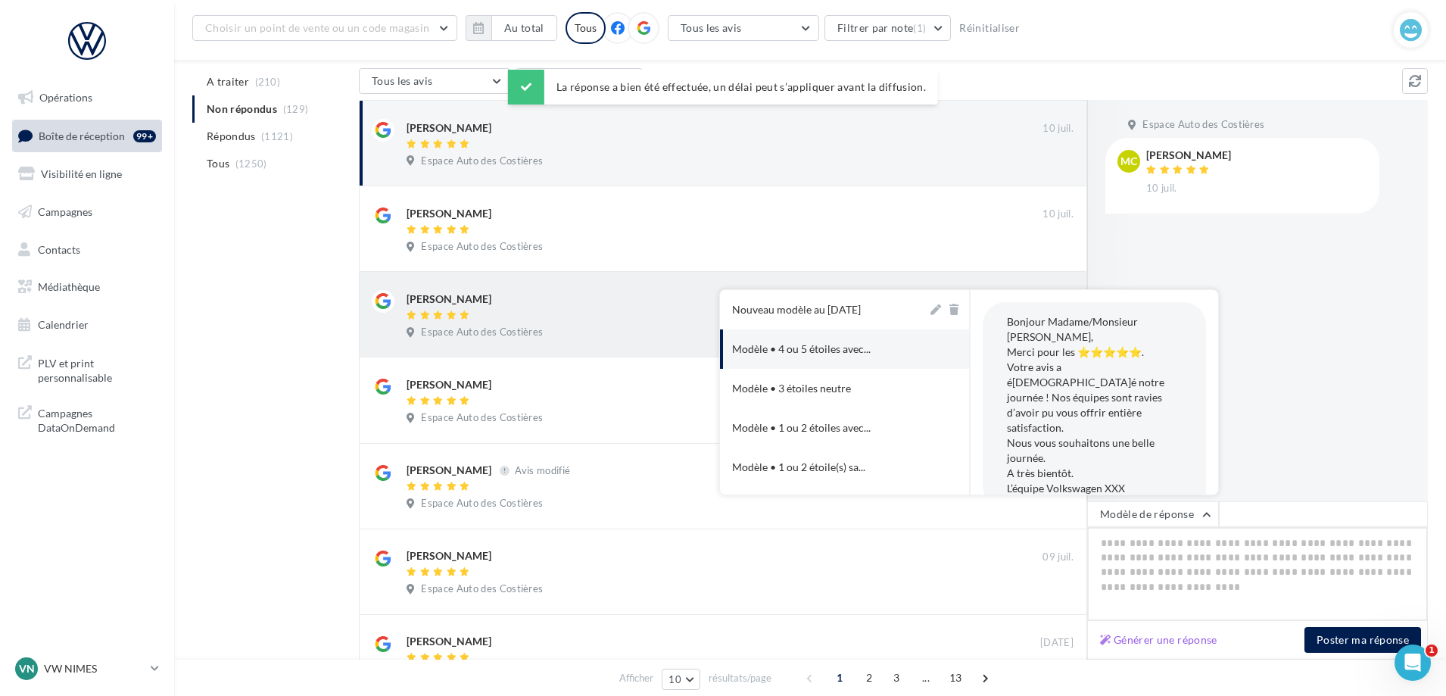
type textarea "**********"
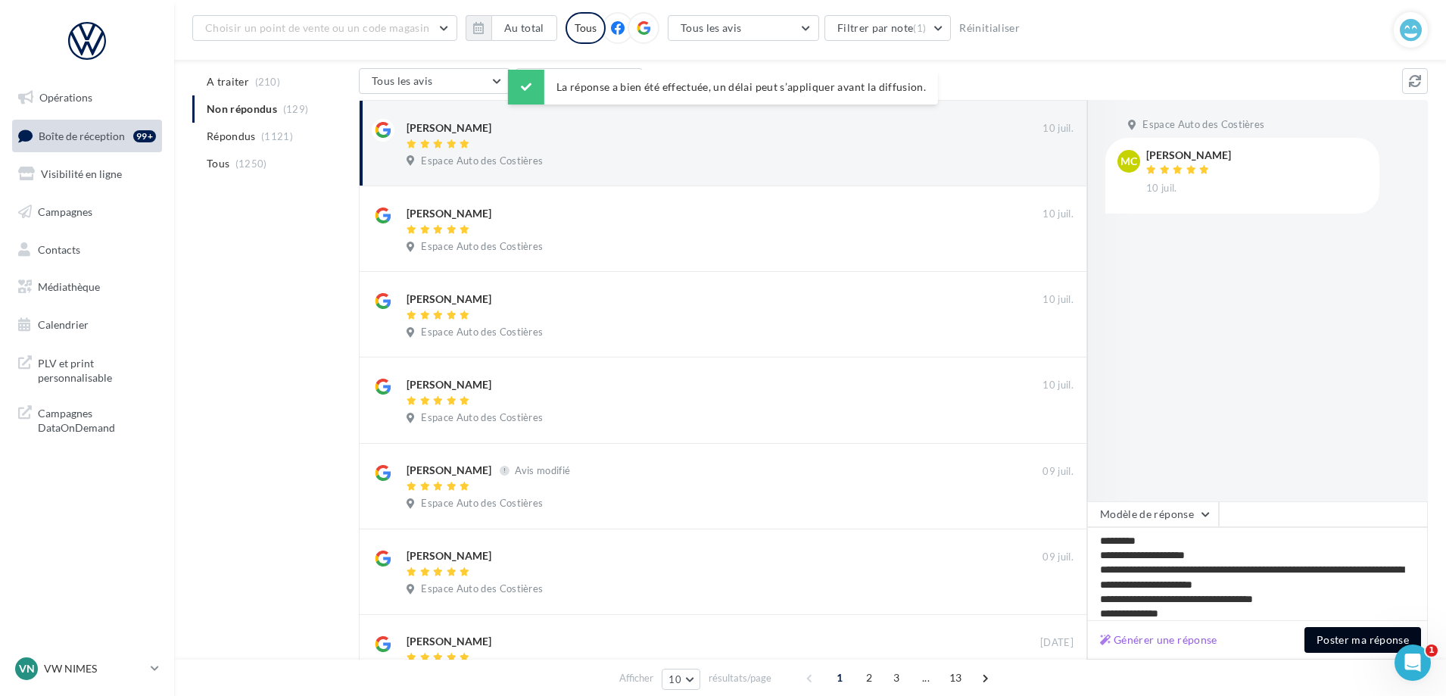
click at [1358, 641] on button "Poster ma réponse" at bounding box center [1362, 640] width 117 height 26
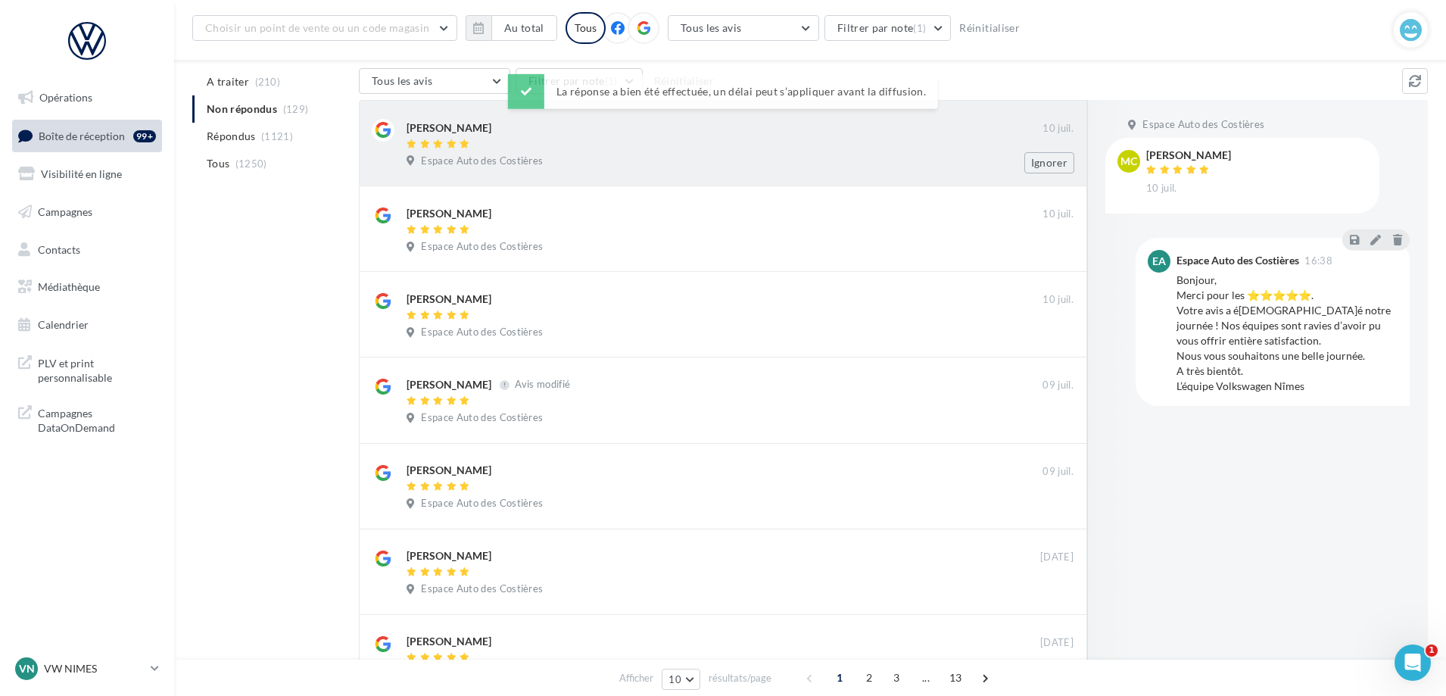
click at [770, 126] on div "[PERSON_NAME]" at bounding box center [724, 127] width 636 height 16
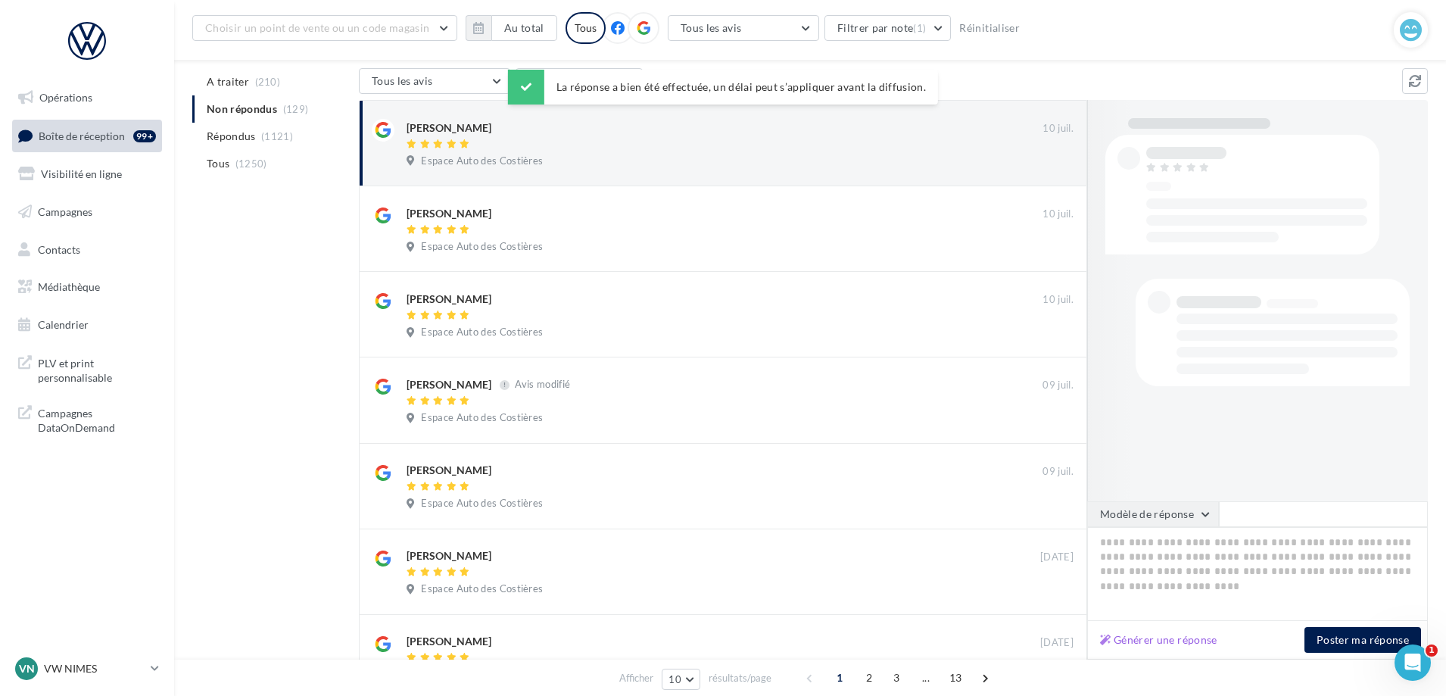
click at [1189, 521] on button "Modèle de réponse" at bounding box center [1153, 514] width 132 height 26
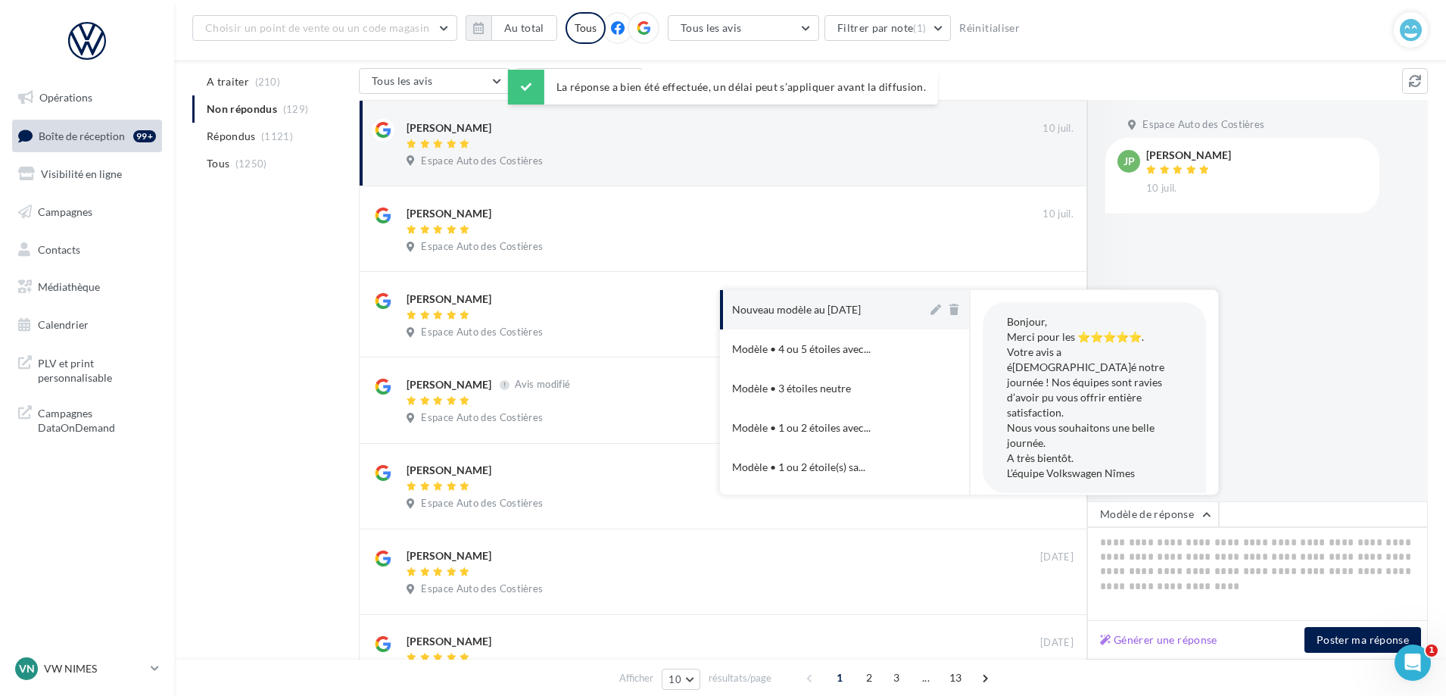
click at [822, 294] on button "Nouveau modèle au [DATE]" at bounding box center [823, 309] width 207 height 39
type textarea "**********"
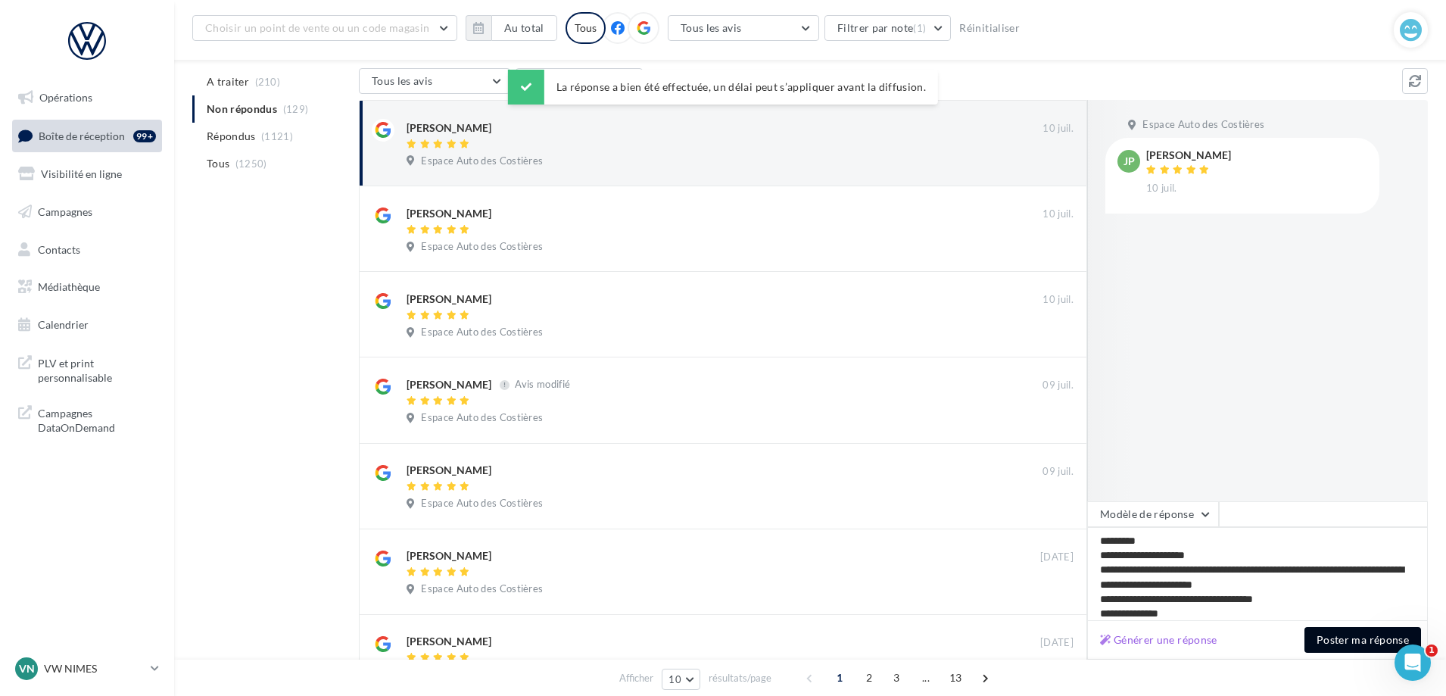
click at [1359, 638] on button "Poster ma réponse" at bounding box center [1362, 640] width 117 height 26
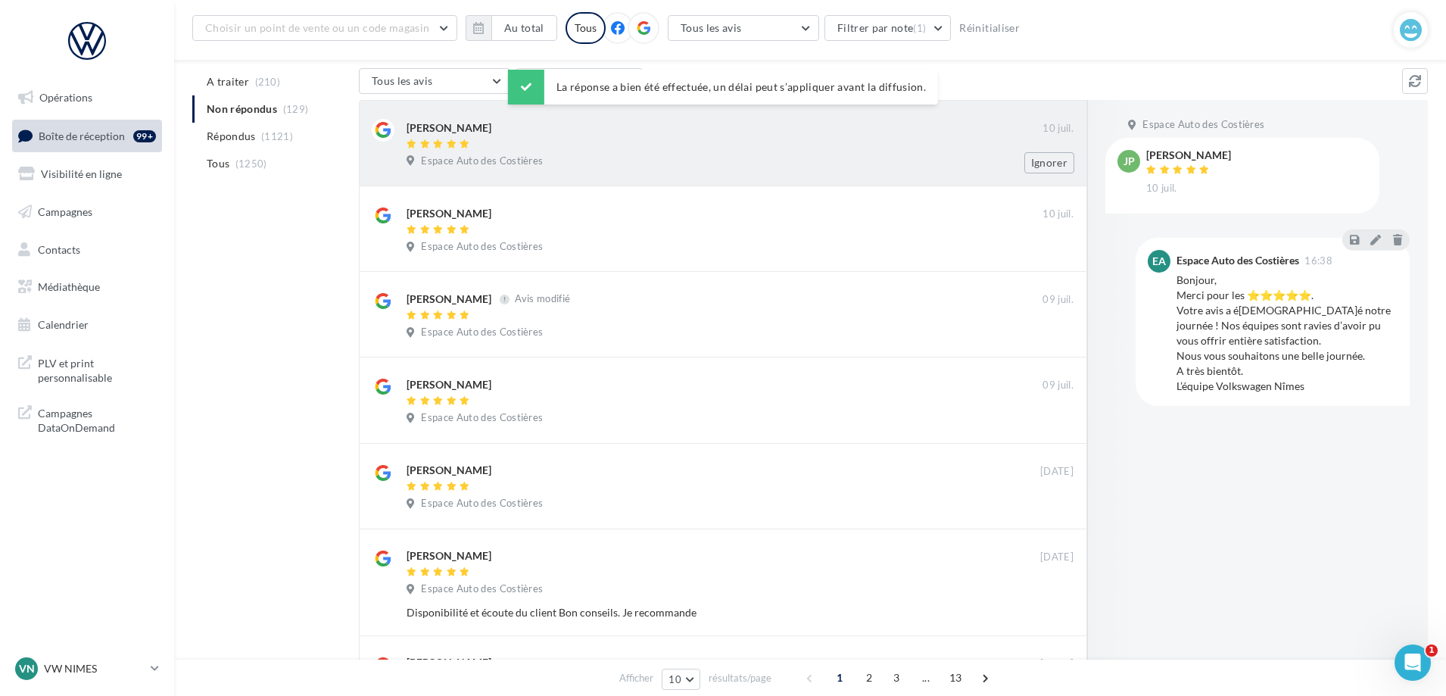
click at [854, 150] on div at bounding box center [724, 144] width 636 height 13
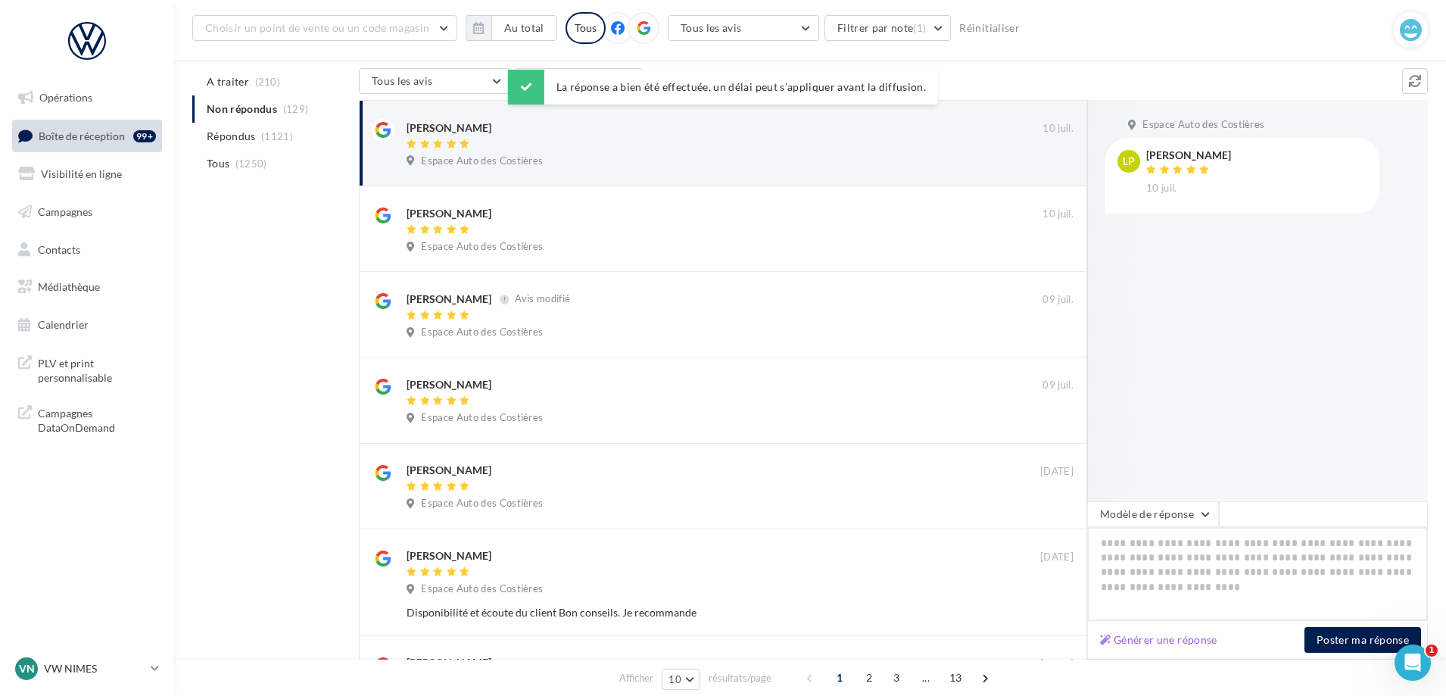
click at [1150, 536] on textarea at bounding box center [1257, 574] width 341 height 94
click at [1141, 510] on button "Modèle de réponse" at bounding box center [1153, 514] width 132 height 26
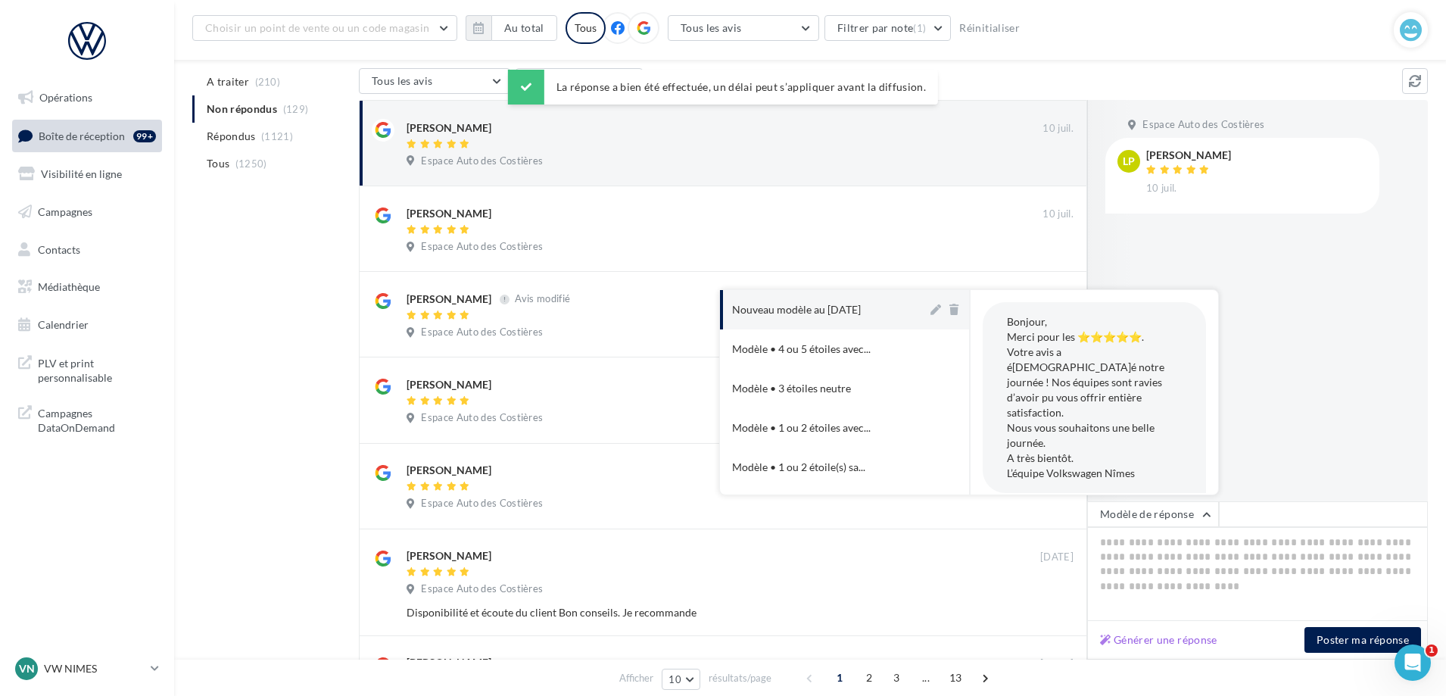
click at [815, 328] on button "Nouveau modèle au [DATE]" at bounding box center [823, 309] width 207 height 39
type textarea "**********"
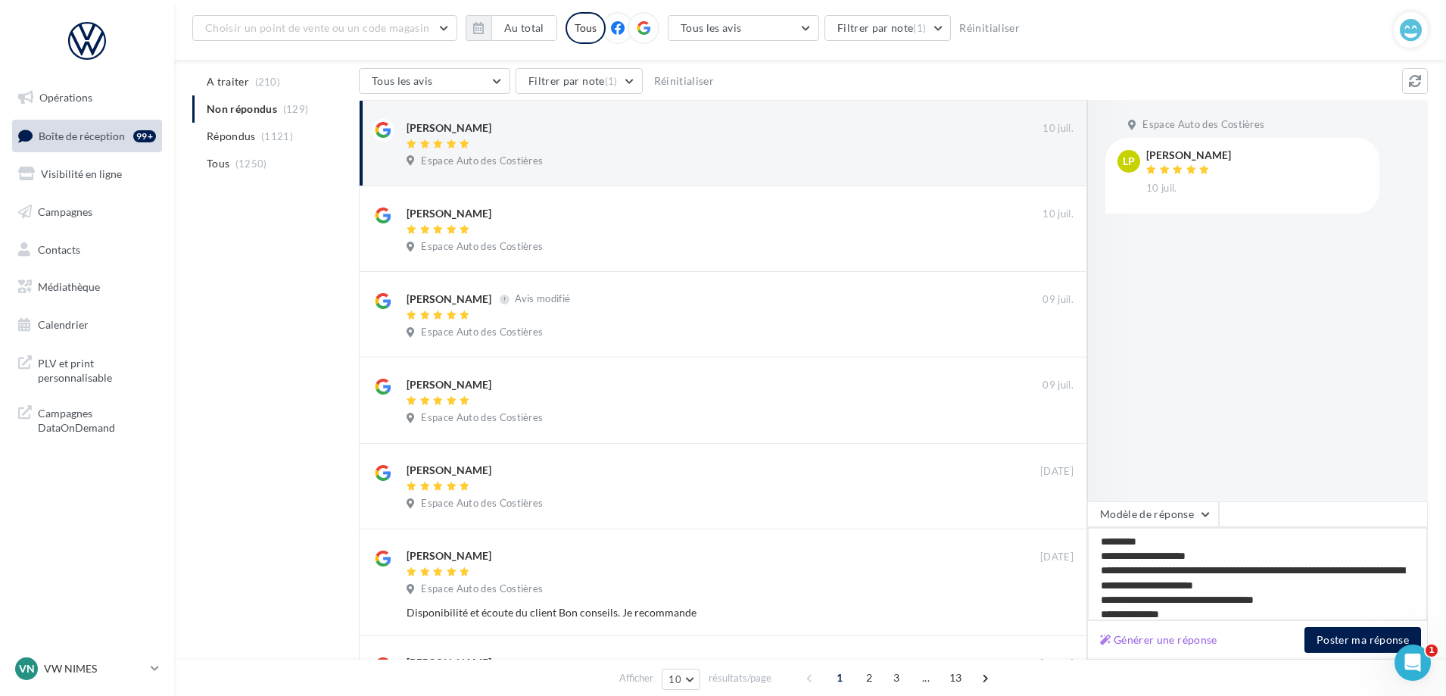
click at [1329, 620] on textarea "**********" at bounding box center [1257, 574] width 341 height 94
click at [1329, 639] on button "Poster ma réponse" at bounding box center [1362, 640] width 117 height 26
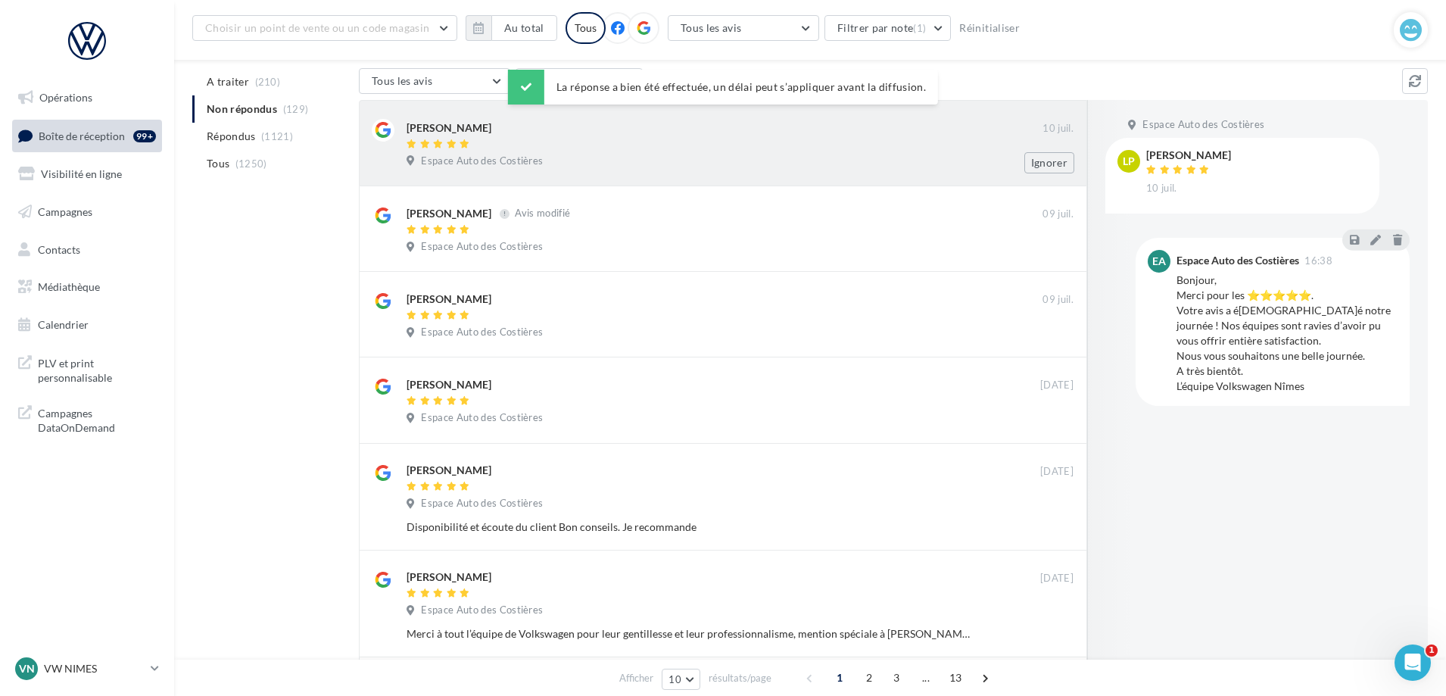
click at [854, 170] on div "Espace Auto des Costières" at bounding box center [739, 162] width 667 height 17
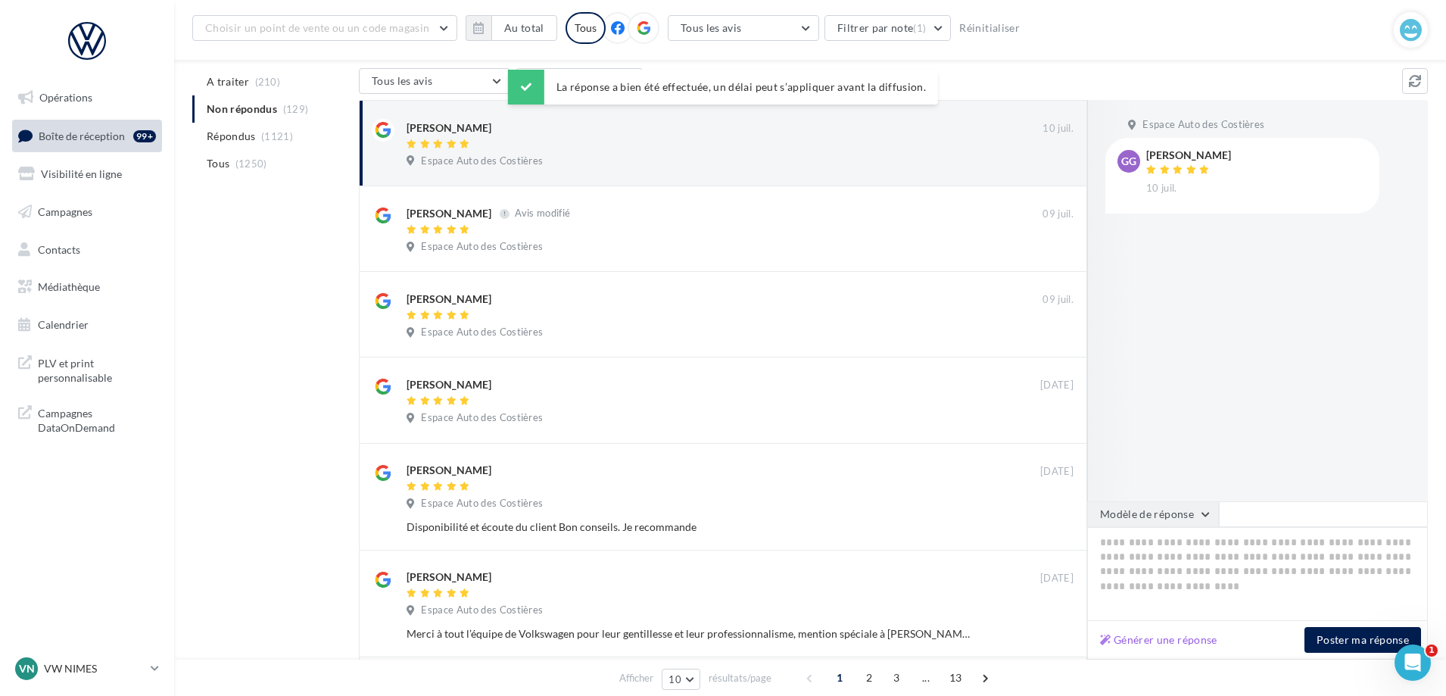
click at [1182, 518] on button "Modèle de réponse" at bounding box center [1153, 514] width 132 height 26
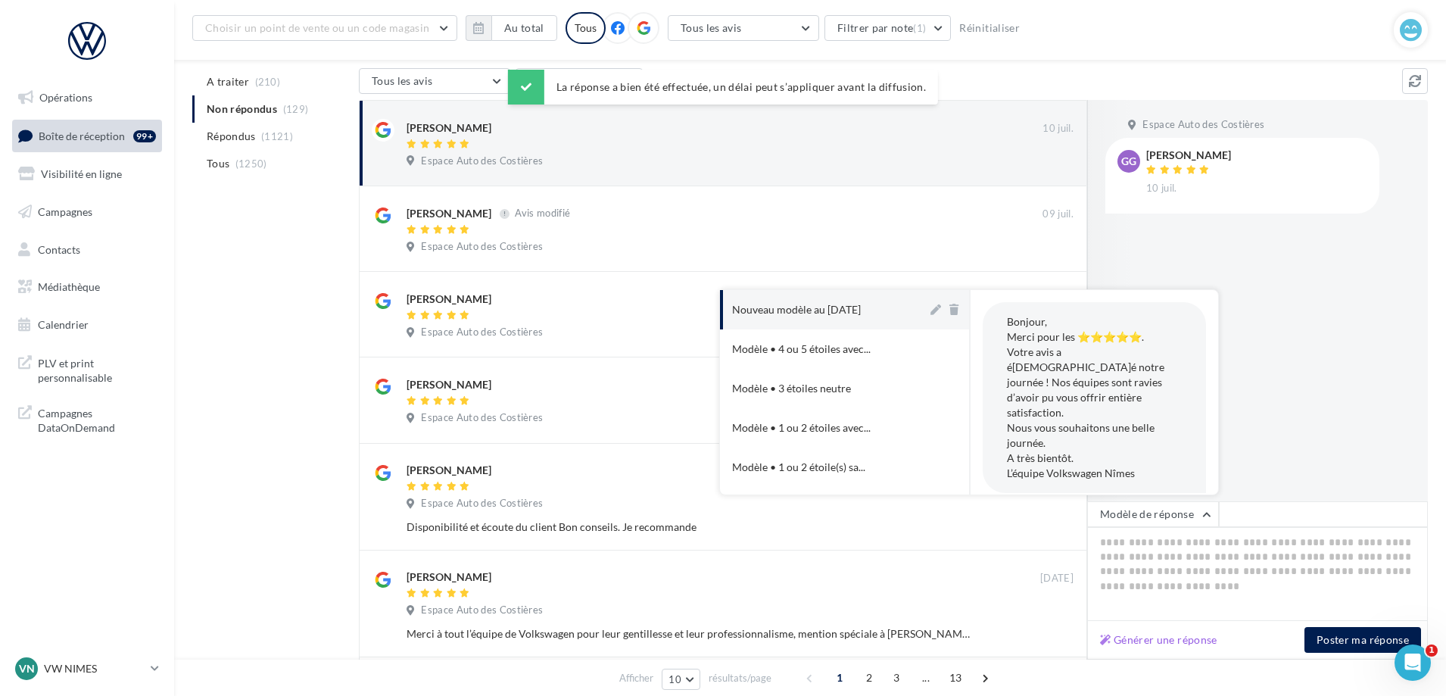
click at [845, 316] on div "Nouveau modèle au [DATE]" at bounding box center [796, 309] width 129 height 15
type textarea "**********"
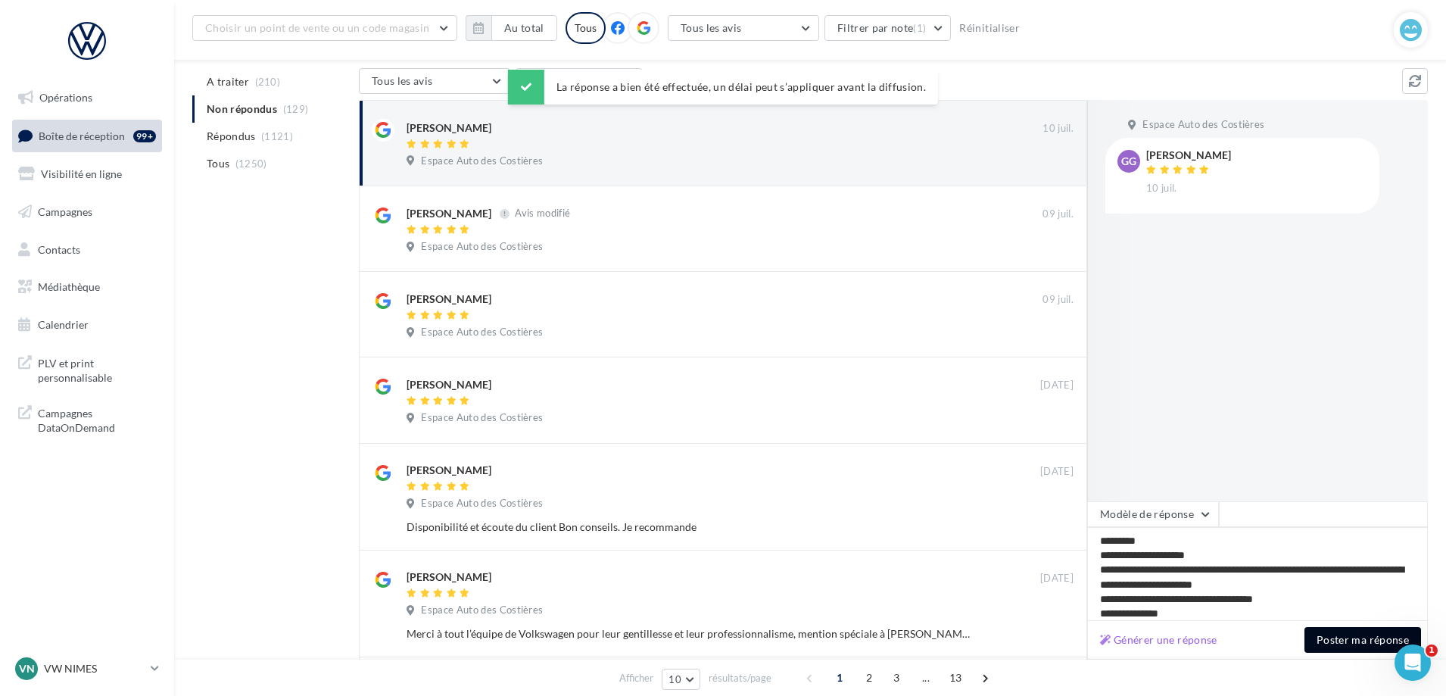
click at [1371, 646] on button "Poster ma réponse" at bounding box center [1362, 640] width 117 height 26
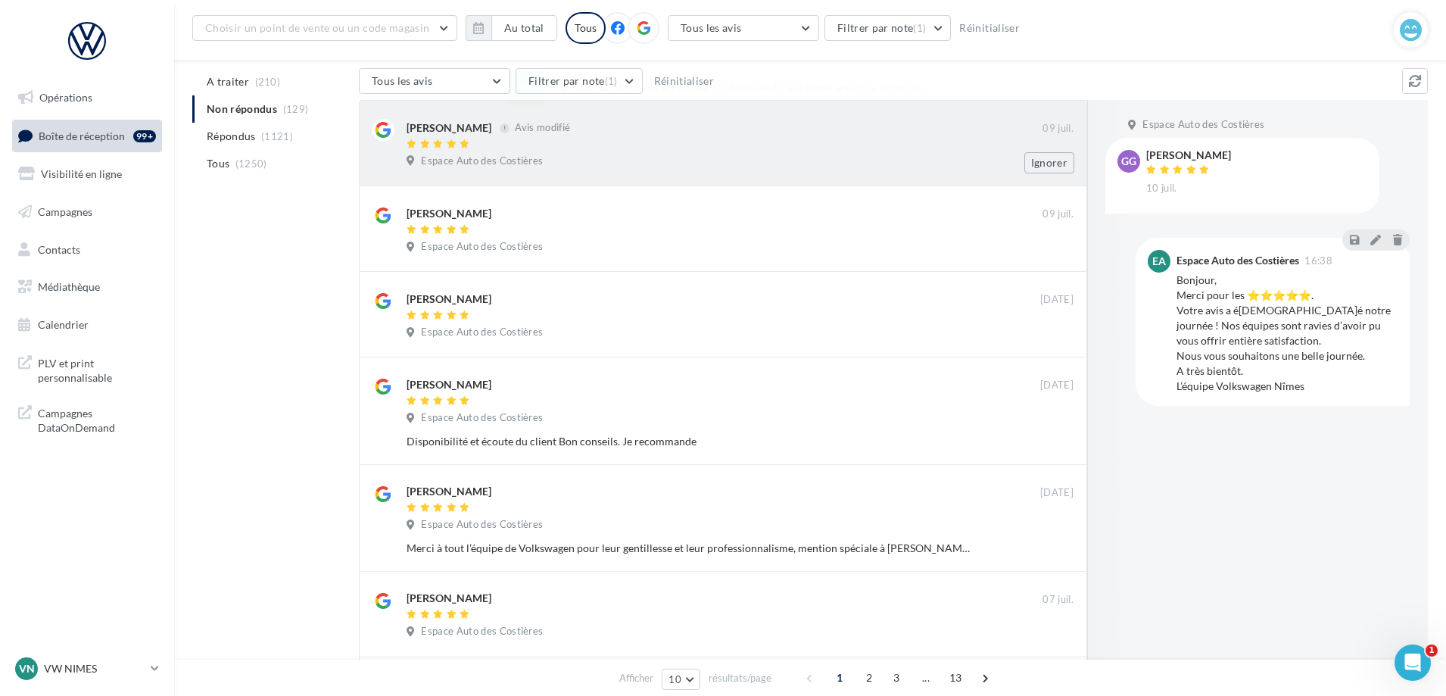
click at [832, 162] on div "Espace Auto des Costières" at bounding box center [739, 162] width 667 height 17
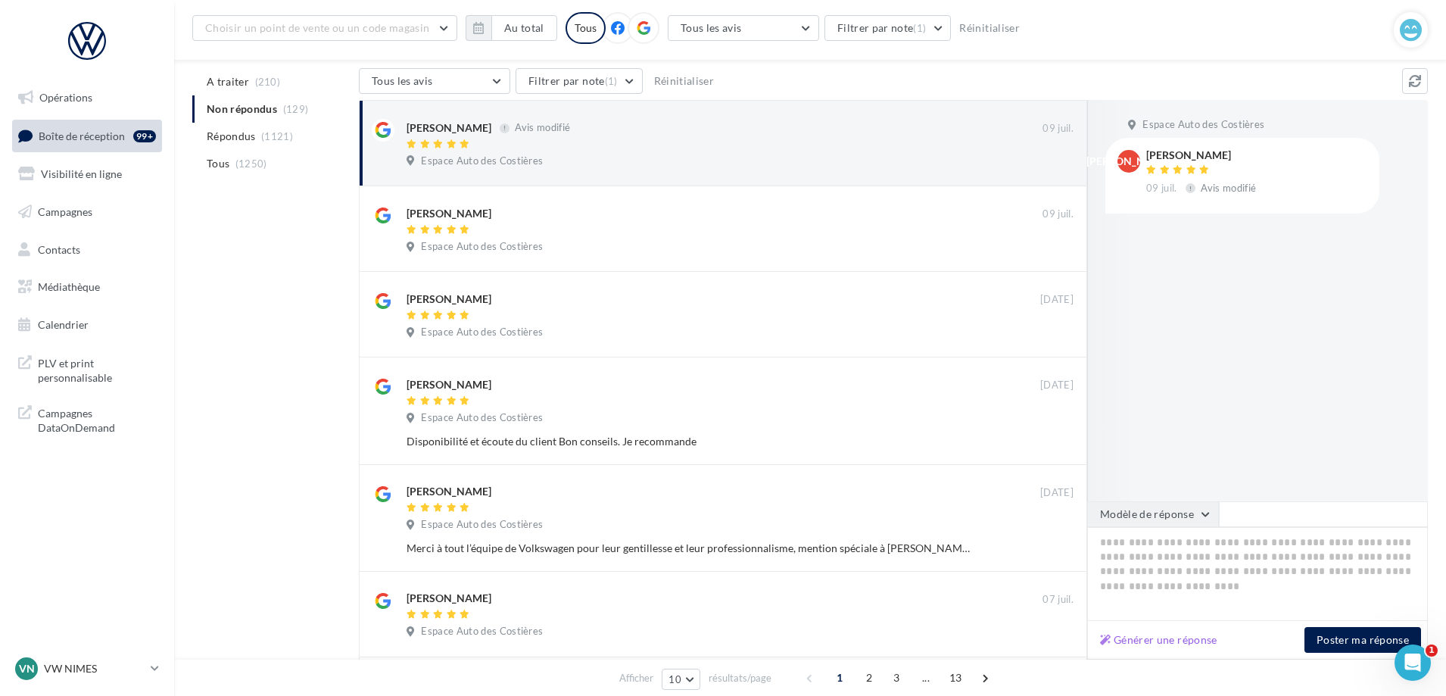
click at [1163, 518] on button "Modèle de réponse" at bounding box center [1153, 514] width 132 height 26
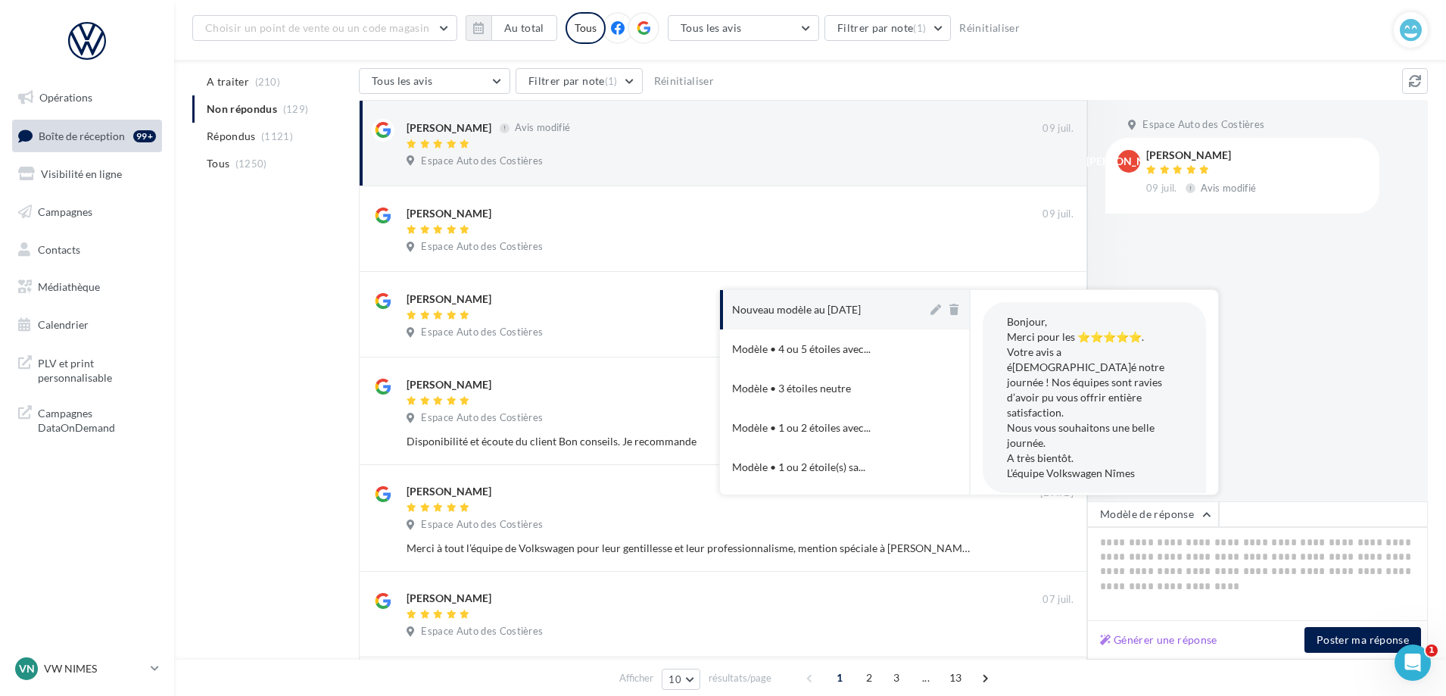
click at [846, 310] on div "Nouveau modèle au [DATE]" at bounding box center [796, 309] width 129 height 15
type textarea "**********"
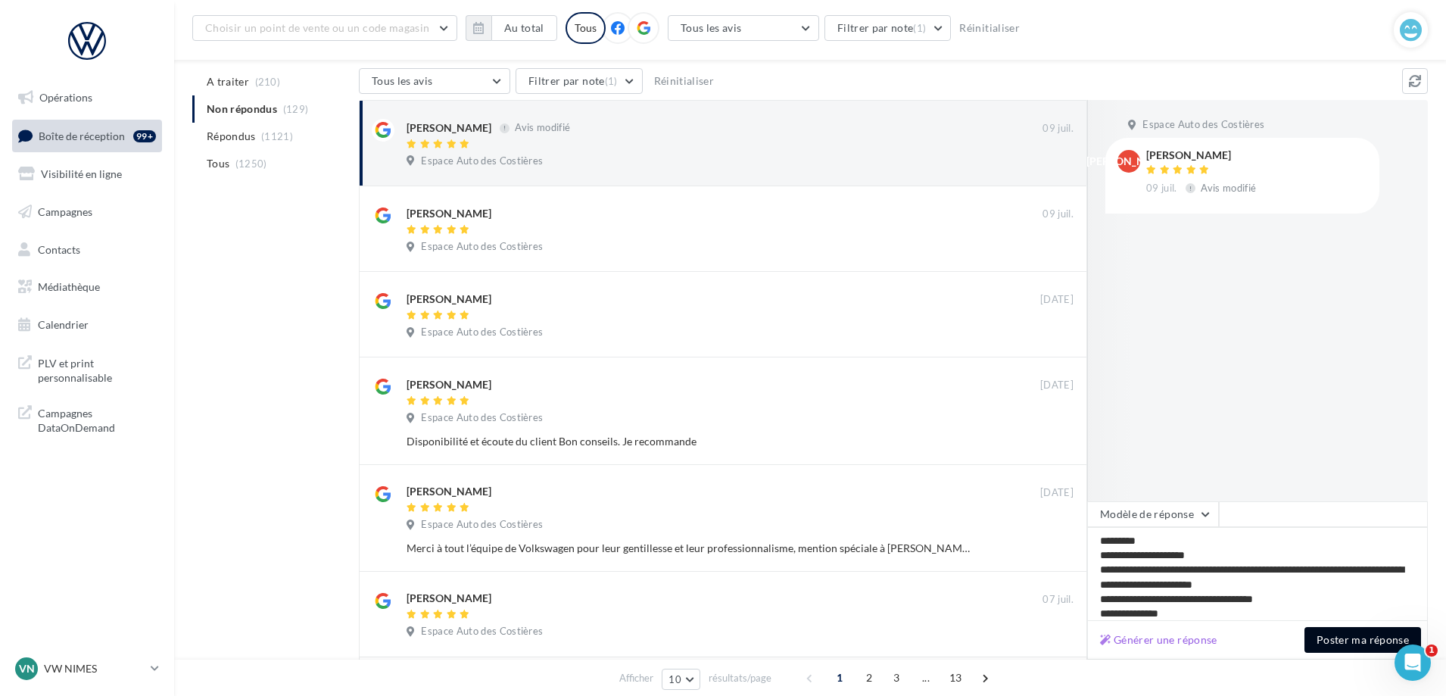
click at [1352, 643] on button "Poster ma réponse" at bounding box center [1362, 640] width 117 height 26
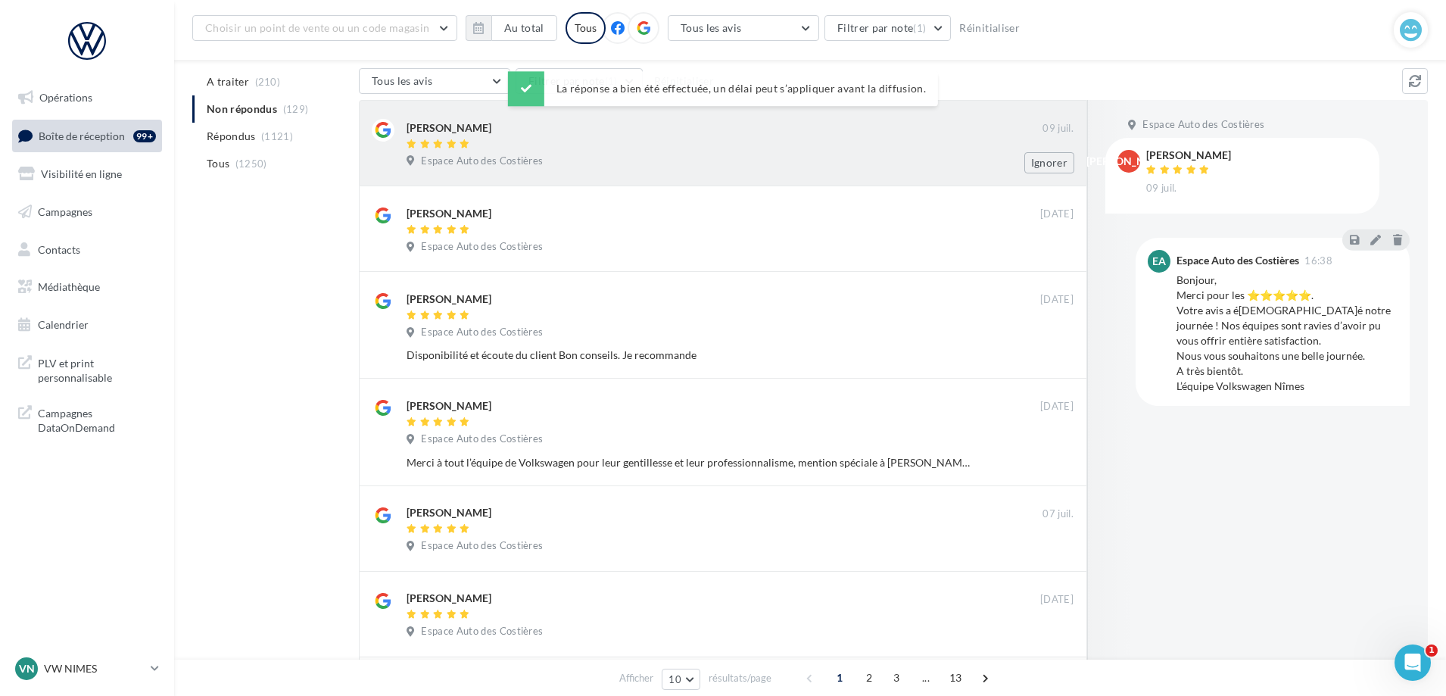
click at [809, 165] on div "Espace Auto des Costières" at bounding box center [739, 162] width 667 height 17
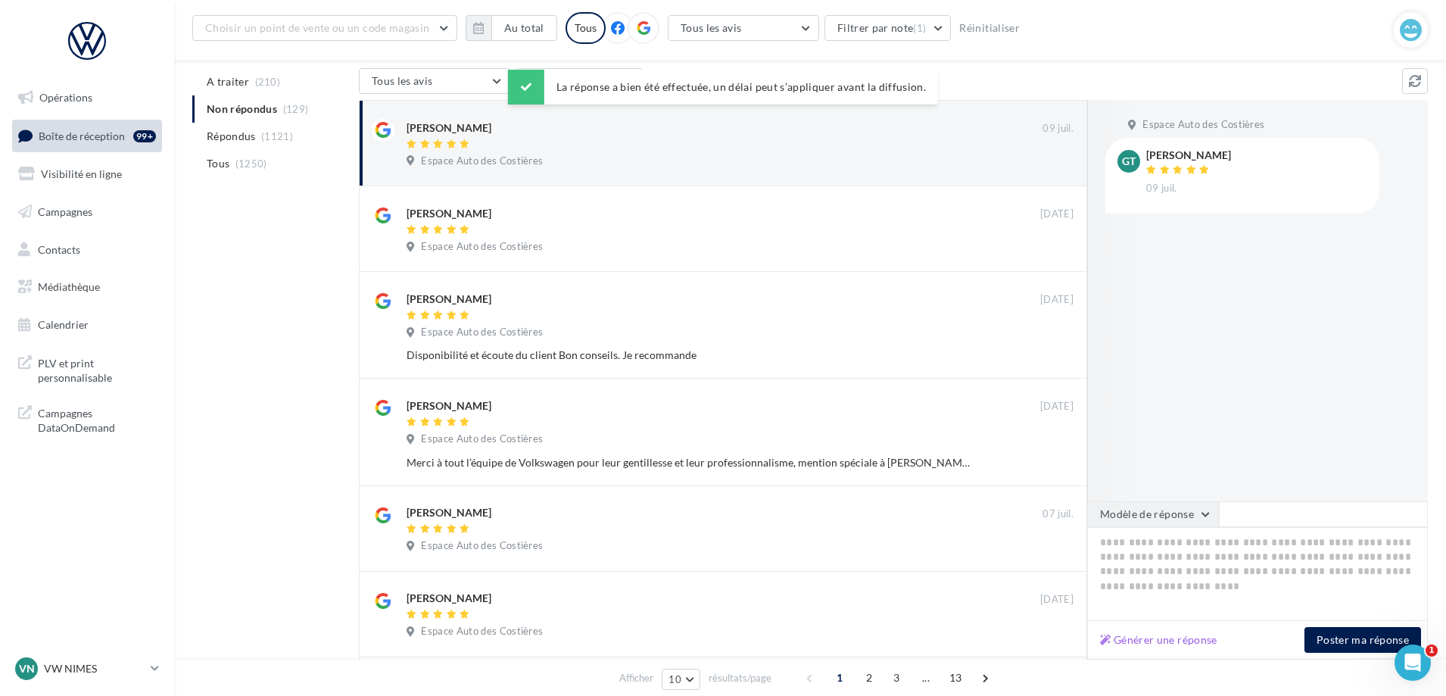
click at [1184, 496] on div "Espace Auto des Costières GT [PERSON_NAME] [DATE]" at bounding box center [1257, 300] width 341 height 401
click at [1139, 506] on button "Modèle de réponse" at bounding box center [1153, 514] width 132 height 26
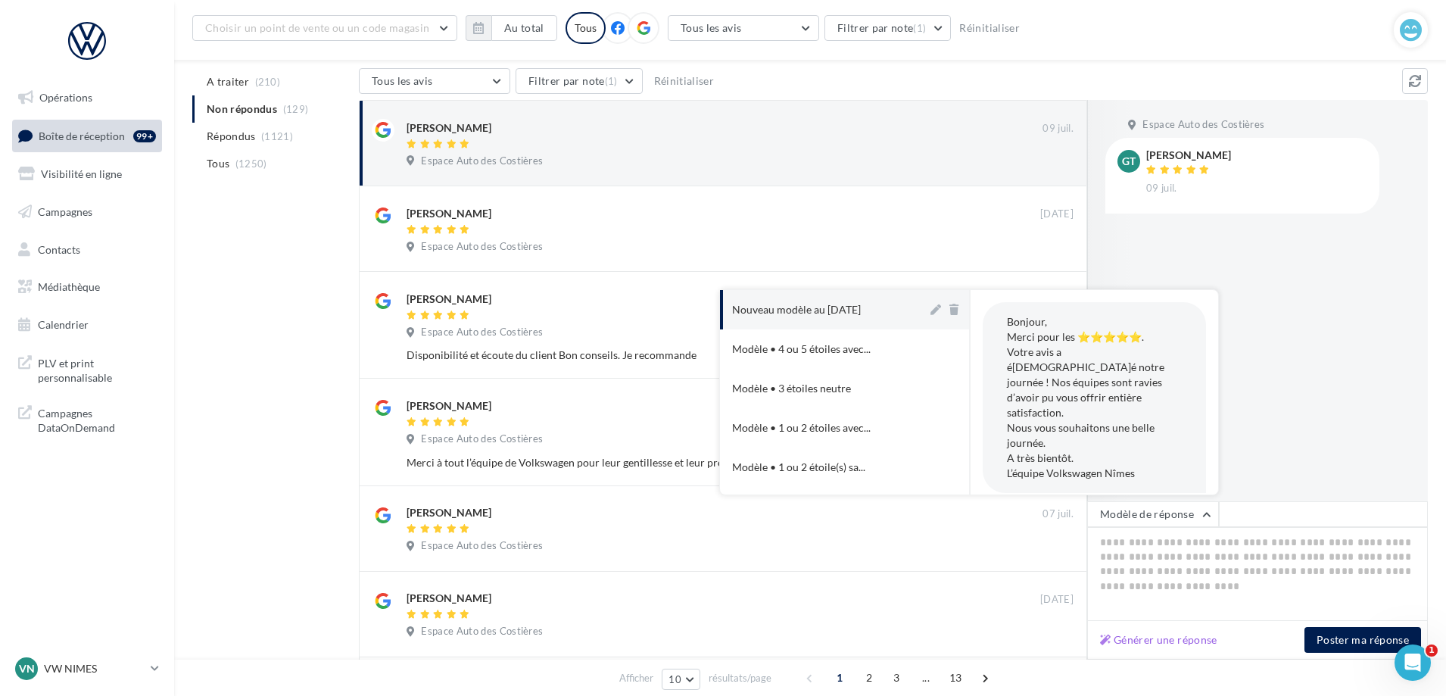
click at [839, 294] on button "Nouveau modèle au [DATE]" at bounding box center [823, 309] width 207 height 39
type textarea "**********"
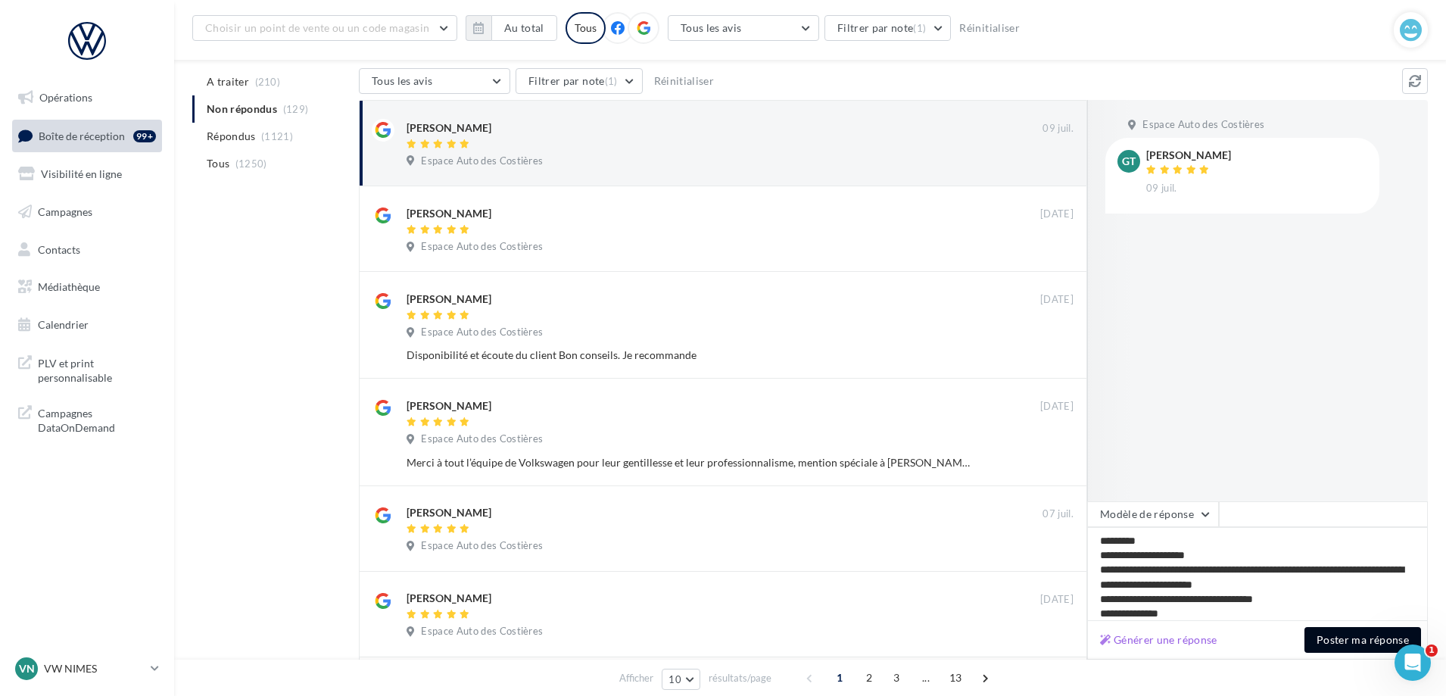
click at [1394, 639] on button "Poster ma réponse" at bounding box center [1362, 640] width 117 height 26
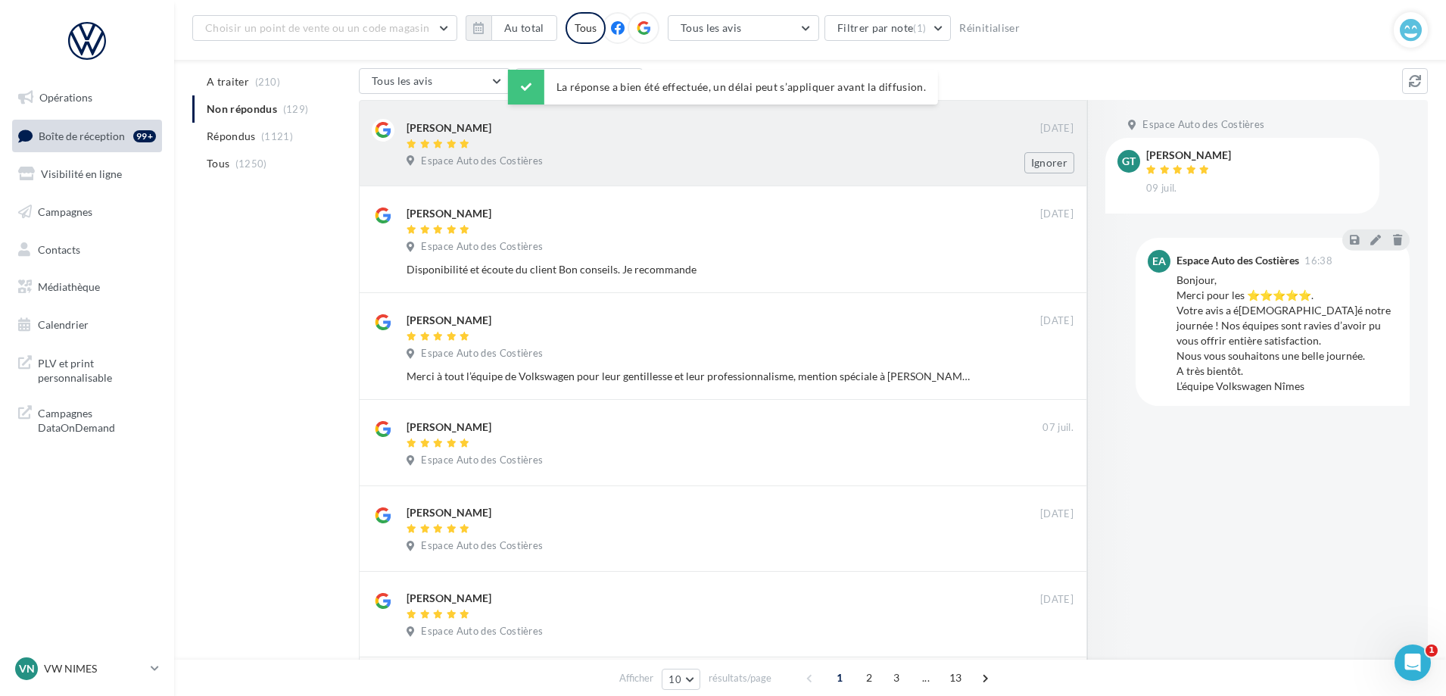
click at [779, 160] on div "Espace Auto des Costières" at bounding box center [739, 162] width 667 height 17
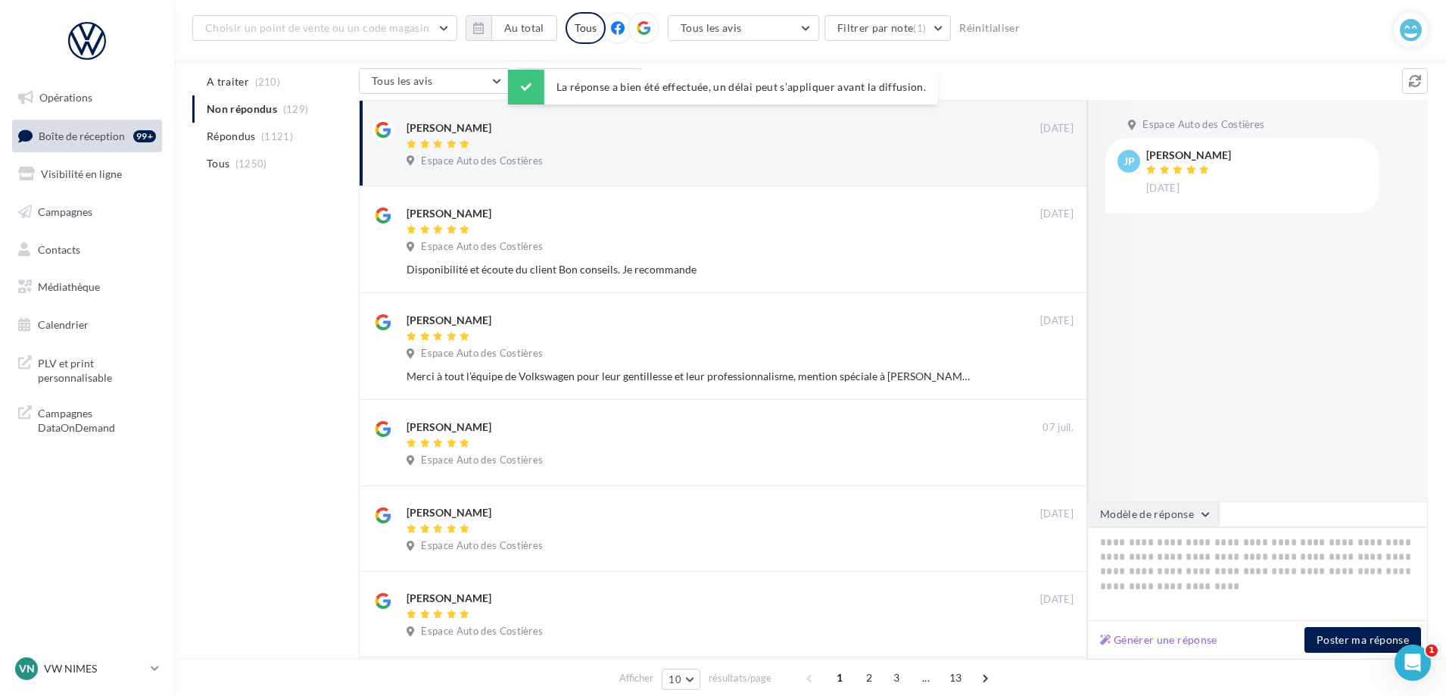
click at [1165, 521] on button "Modèle de réponse" at bounding box center [1153, 514] width 132 height 26
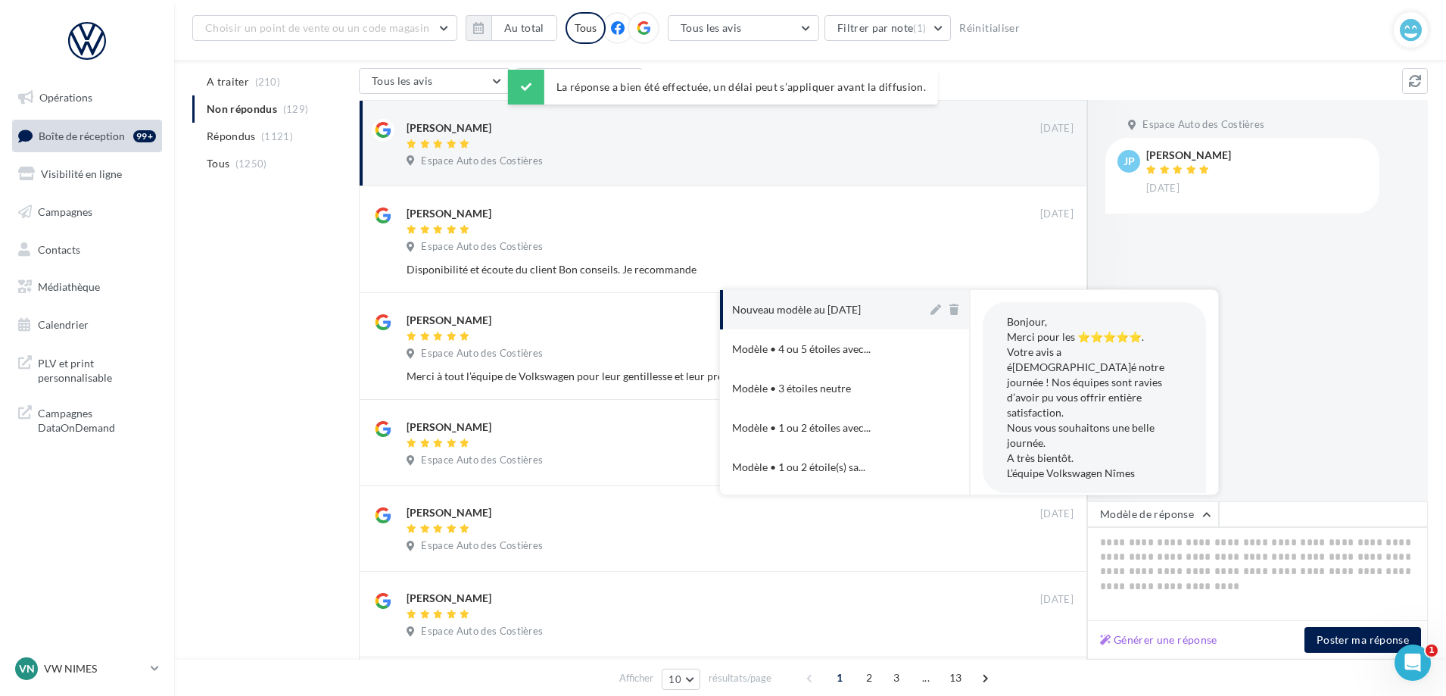
click at [849, 303] on div "Nouveau modèle au [DATE]" at bounding box center [796, 309] width 129 height 15
type textarea "**********"
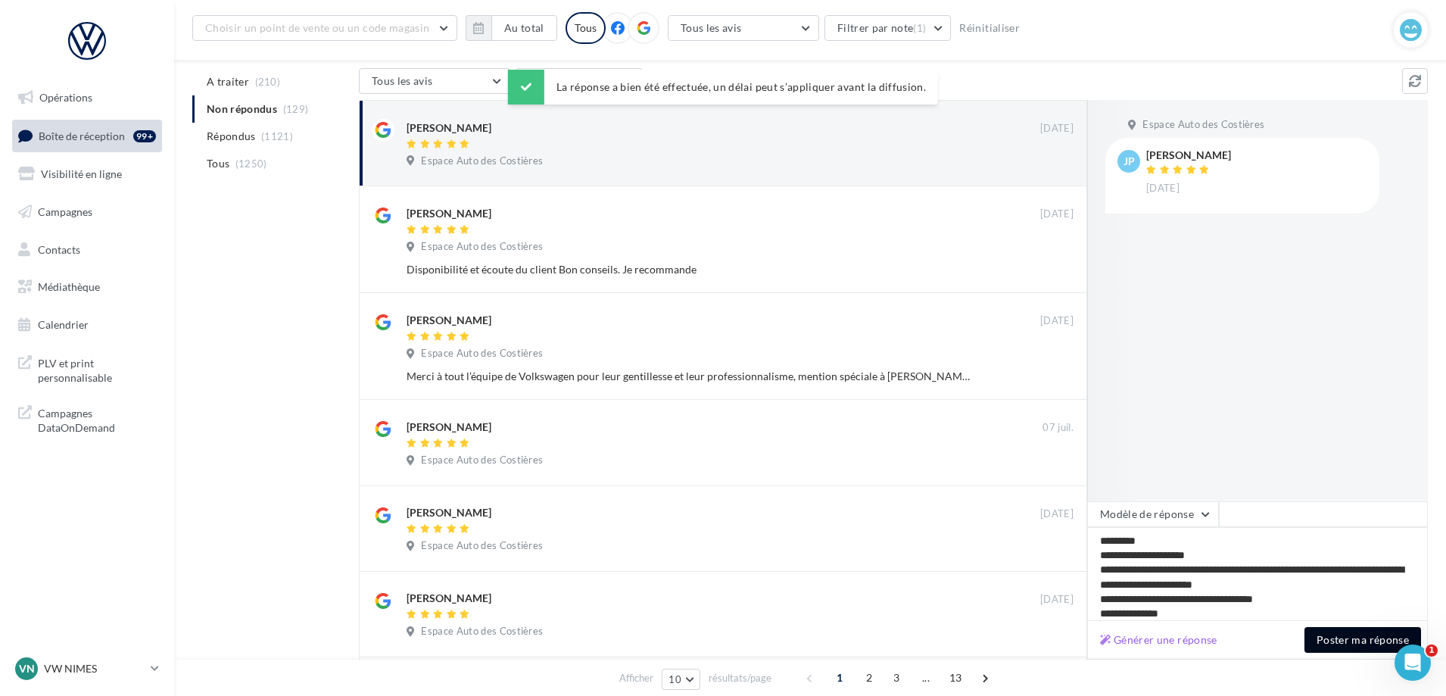
click at [1365, 652] on button "Poster ma réponse" at bounding box center [1362, 640] width 117 height 26
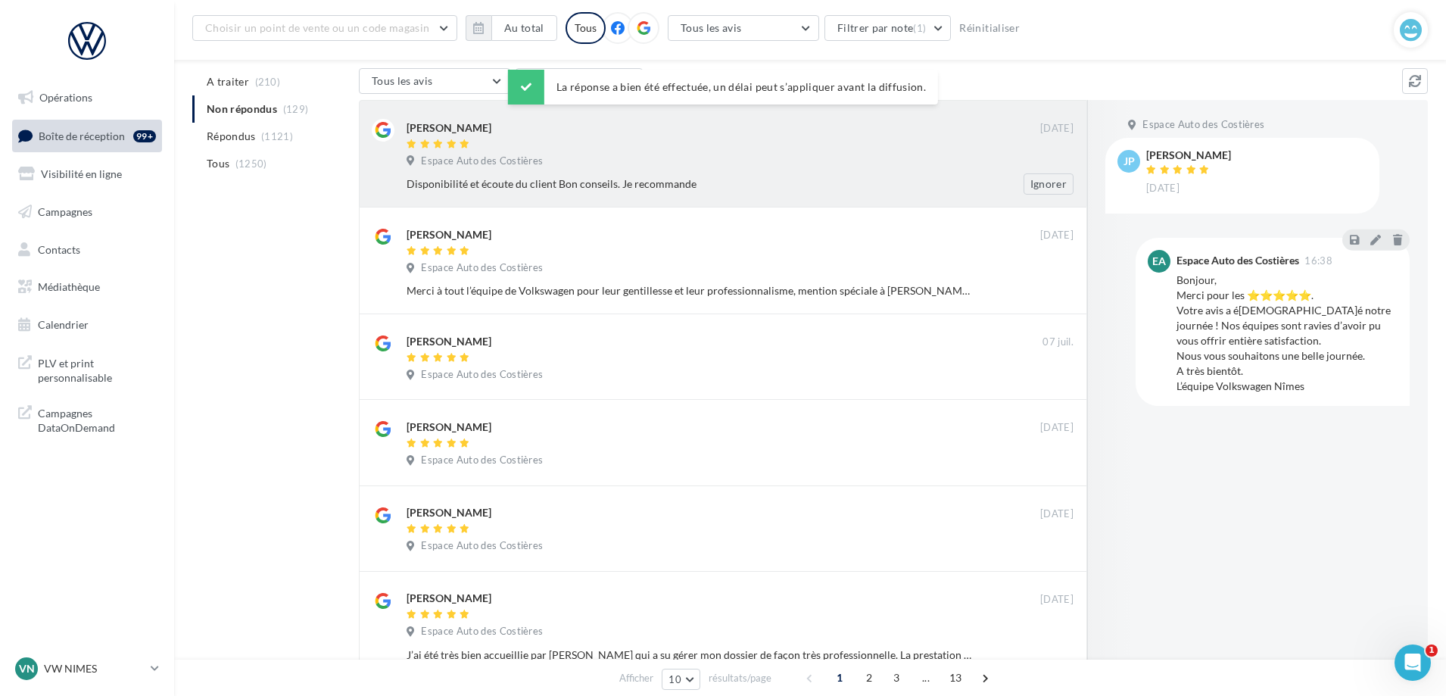
click at [770, 165] on div "Espace Auto des Costières" at bounding box center [739, 162] width 667 height 17
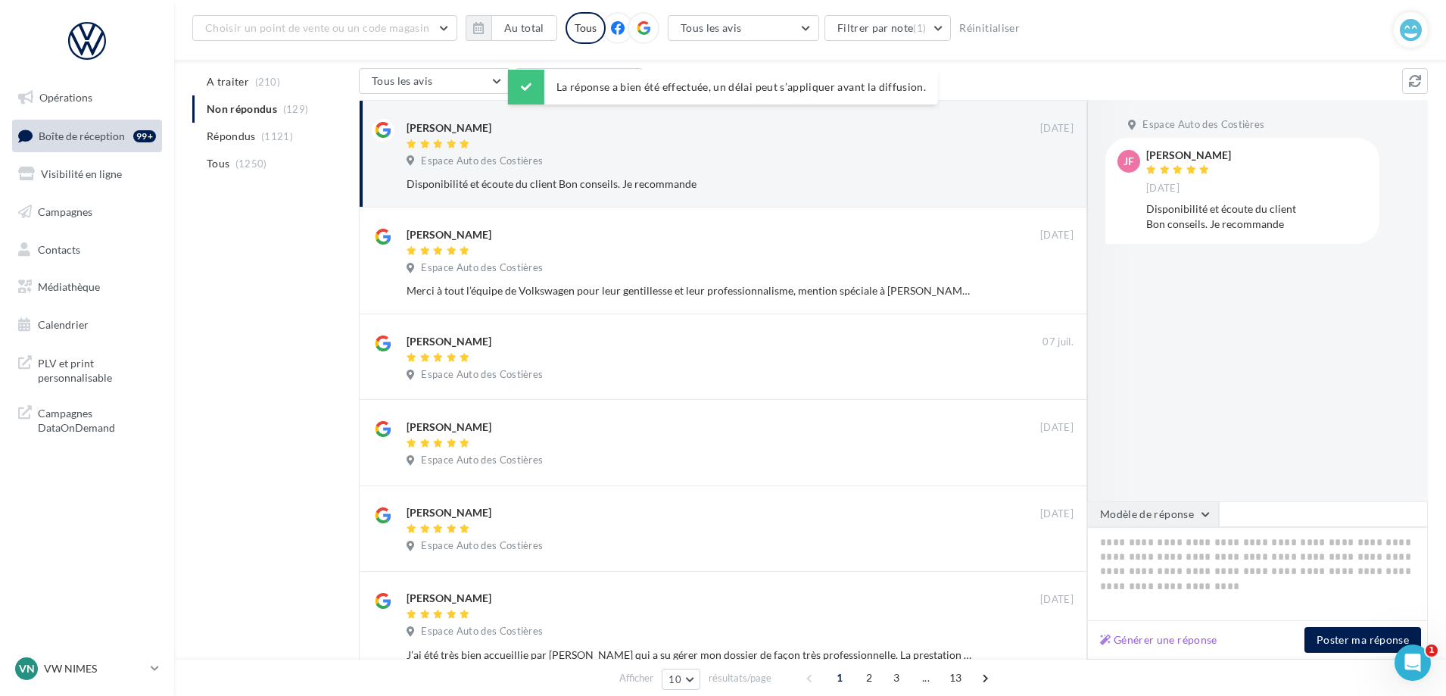
click at [1178, 518] on button "Modèle de réponse" at bounding box center [1153, 514] width 132 height 26
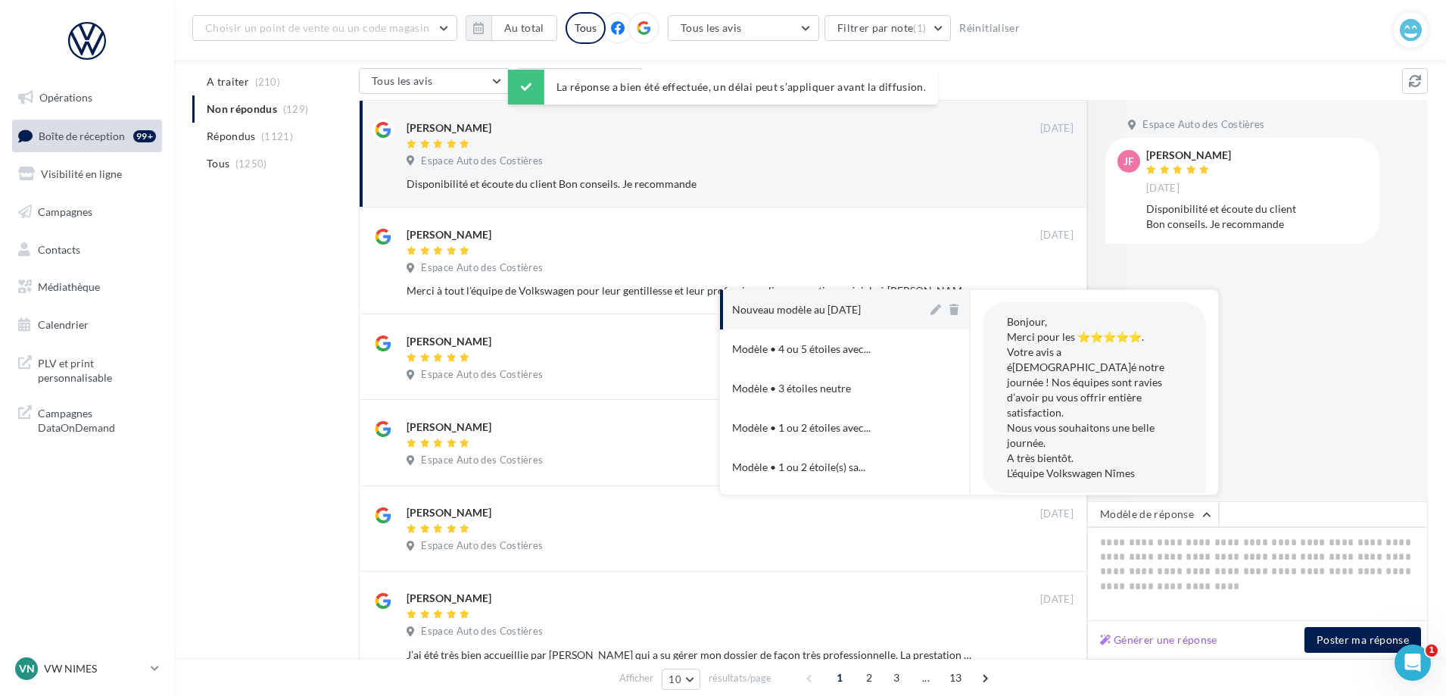
click at [835, 315] on div "Nouveau modèle au [DATE]" at bounding box center [796, 309] width 129 height 15
type textarea "**********"
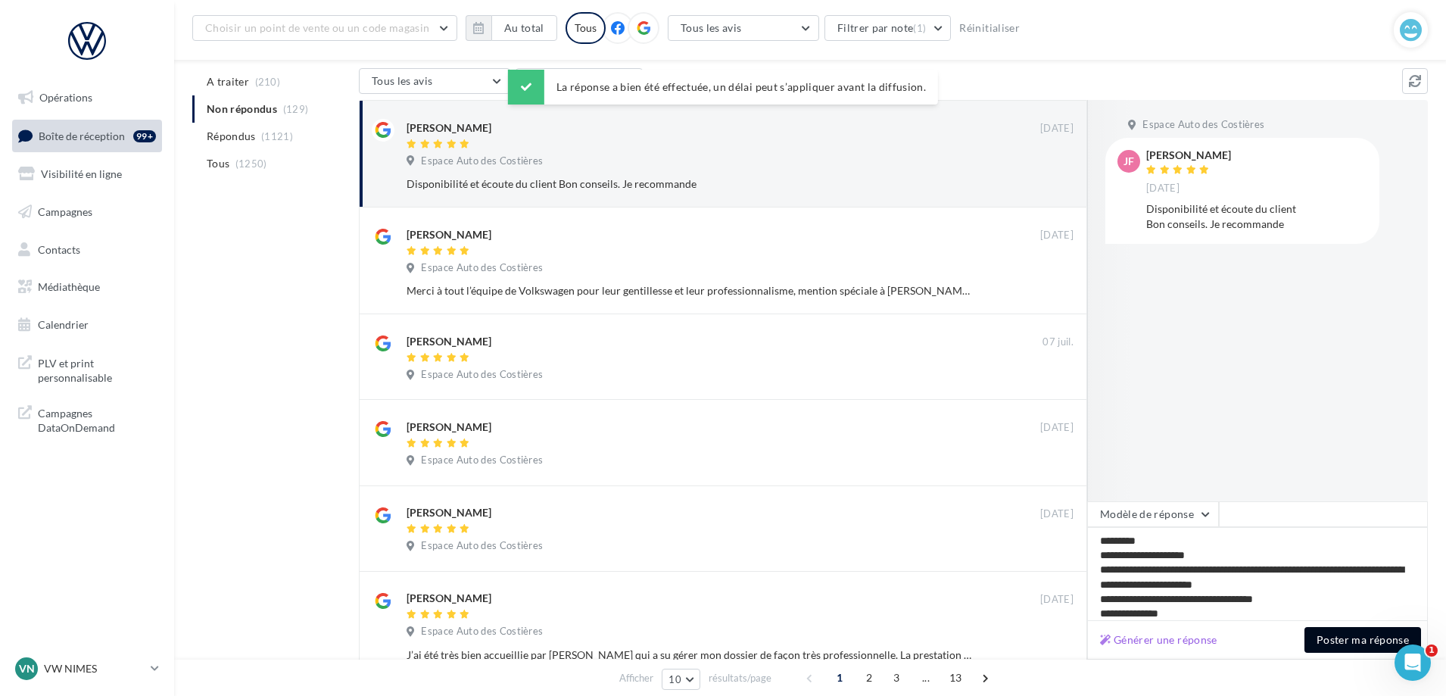
click at [1360, 640] on button "Poster ma réponse" at bounding box center [1362, 640] width 117 height 26
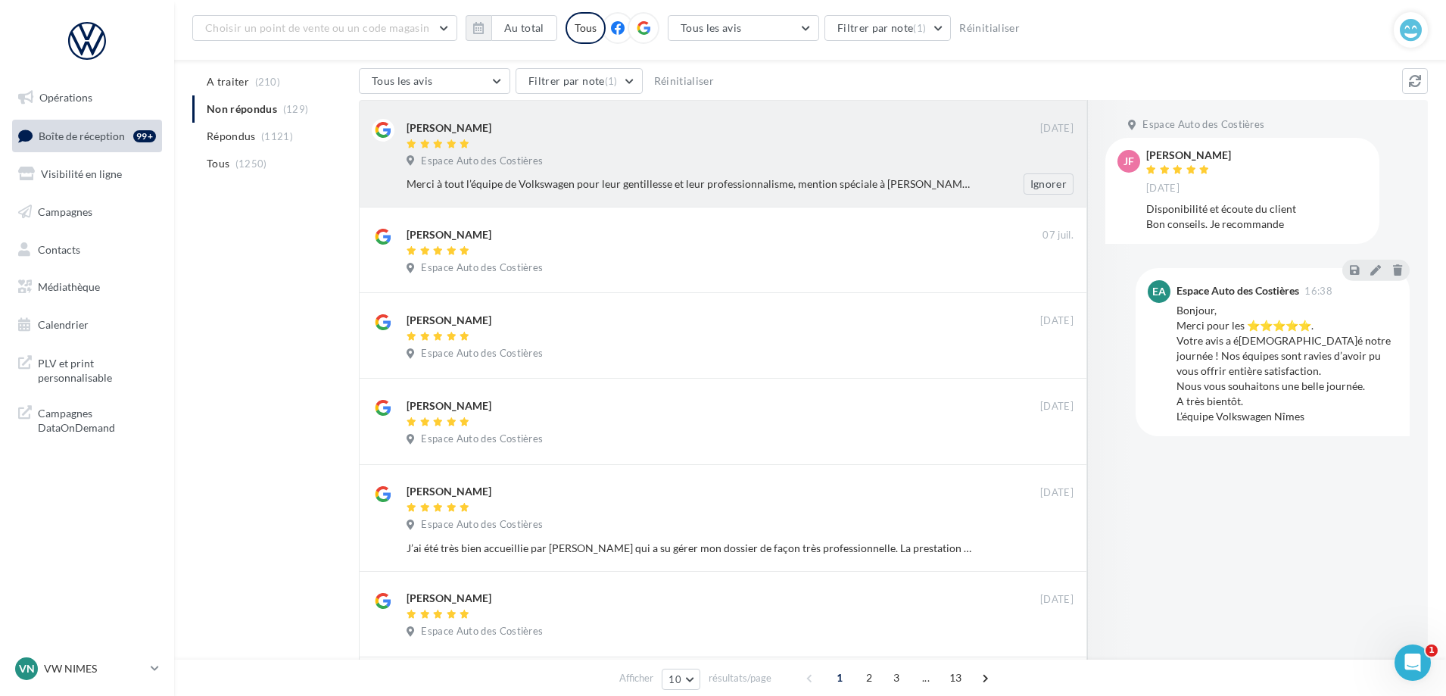
click at [752, 154] on div "Espace Auto des Costières" at bounding box center [739, 162] width 667 height 17
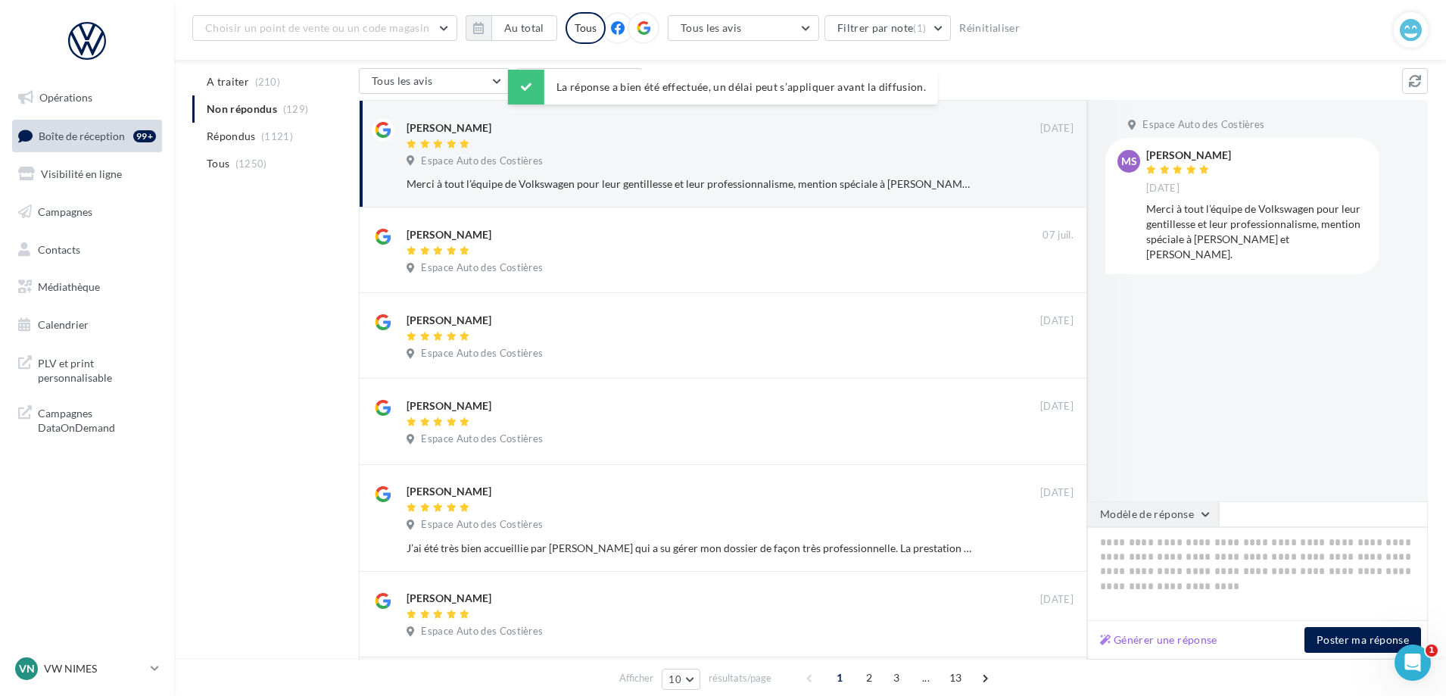
click at [1180, 510] on button "Modèle de réponse" at bounding box center [1153, 514] width 132 height 26
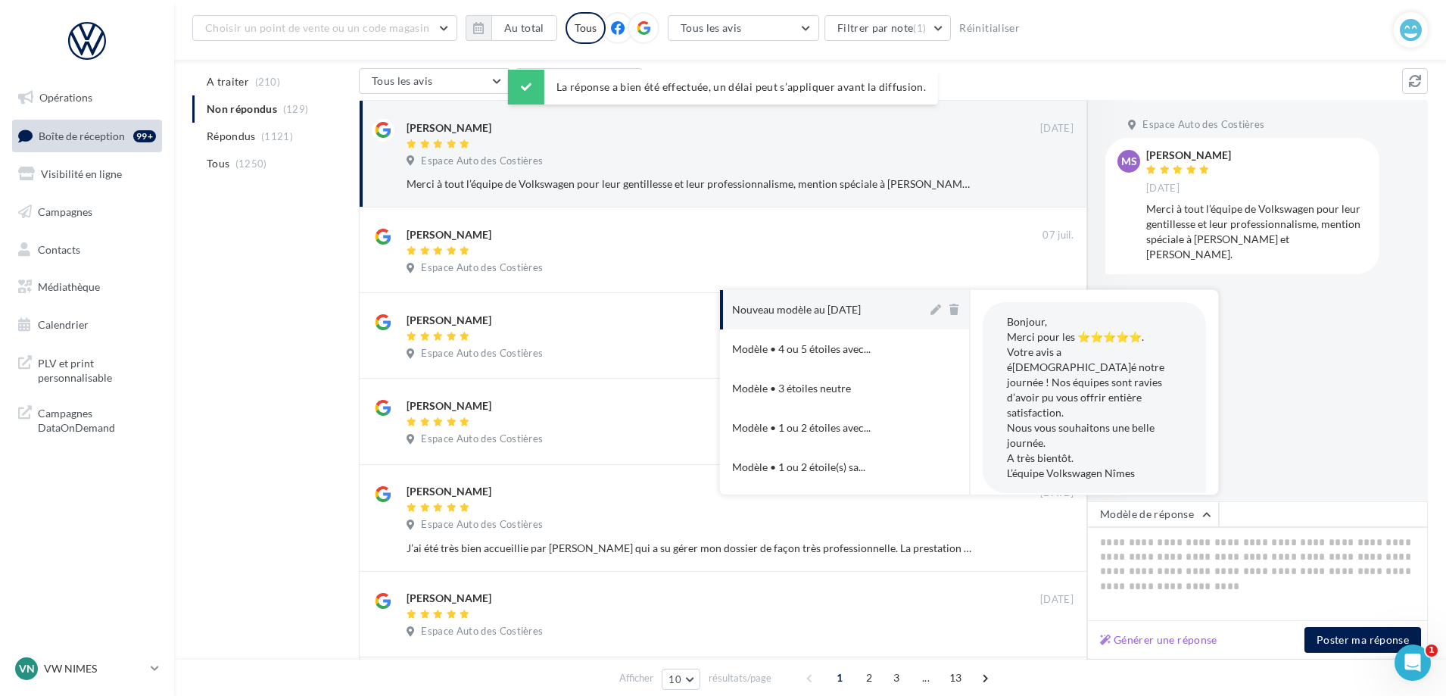
click at [907, 316] on button "Nouveau modèle au [DATE]" at bounding box center [823, 309] width 207 height 39
type textarea "**********"
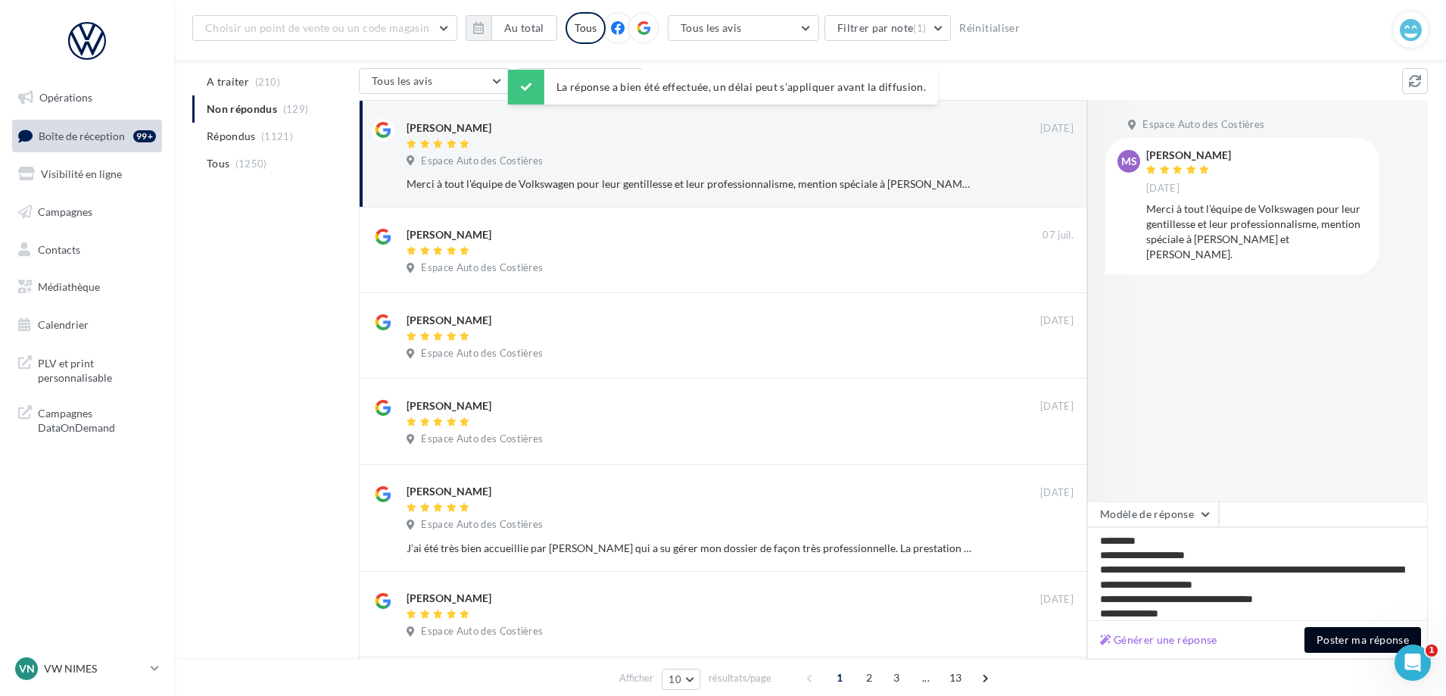
drag, startPoint x: 1377, startPoint y: 630, endPoint x: 1385, endPoint y: 631, distance: 8.5
click at [1383, 631] on button "Poster ma réponse" at bounding box center [1362, 640] width 117 height 26
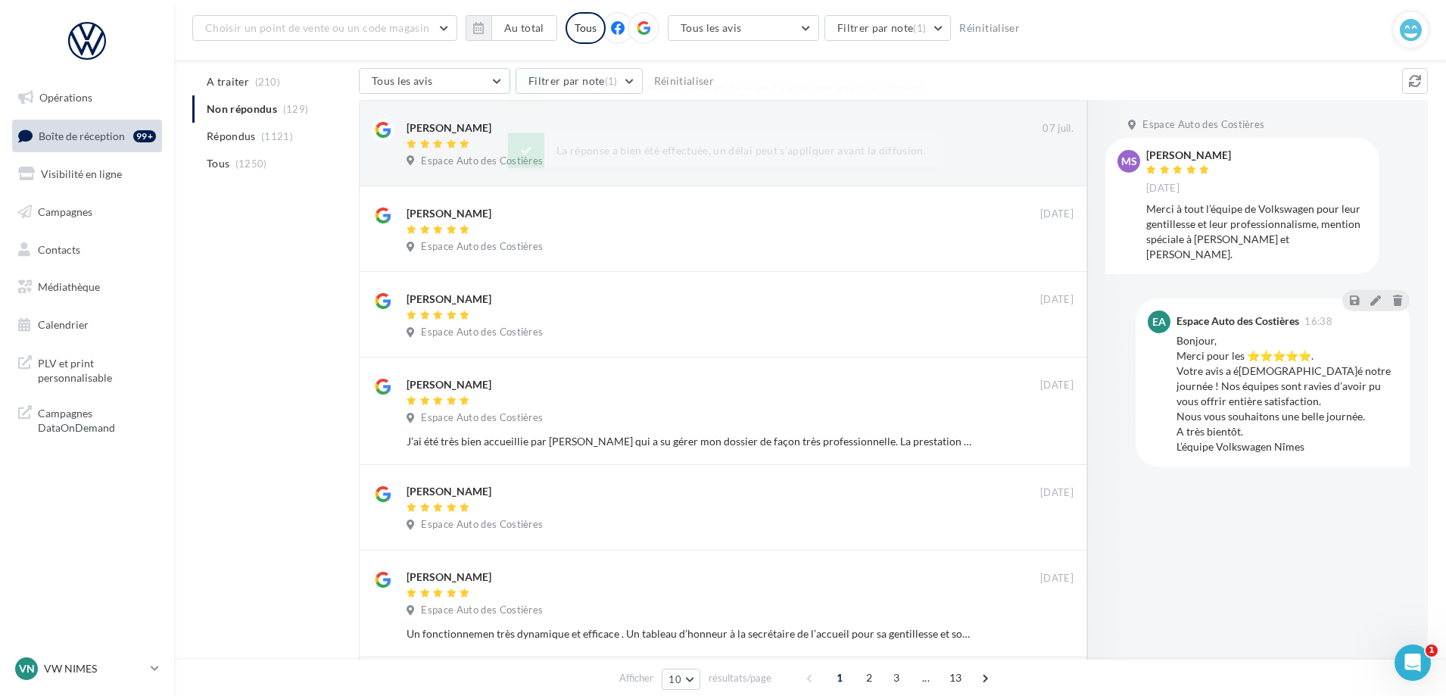
click at [885, 129] on div "La réponse a bien été effectuée, un délai peut s’appliquer avant la diffusion. …" at bounding box center [723, 111] width 430 height 82
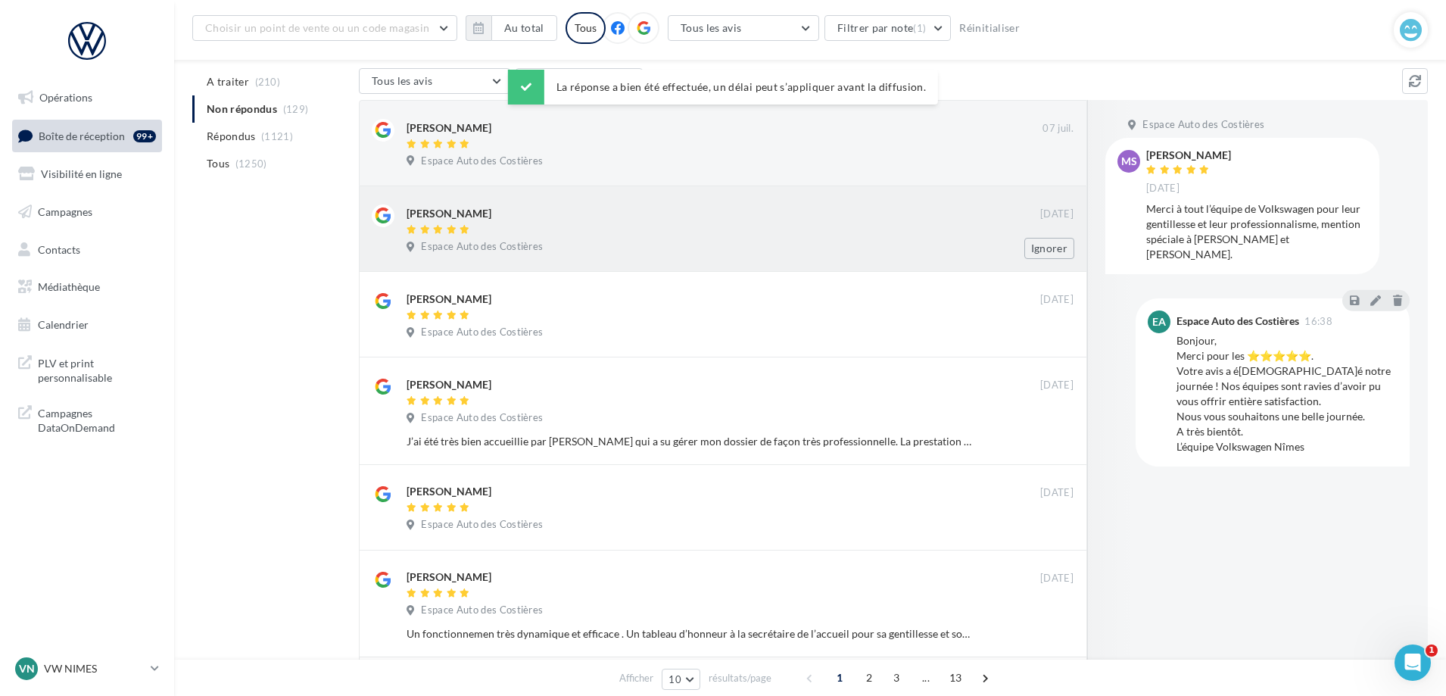
click at [881, 196] on div "[PERSON_NAME] [DATE] Espace Auto des Costières Ignorer" at bounding box center [723, 229] width 728 height 86
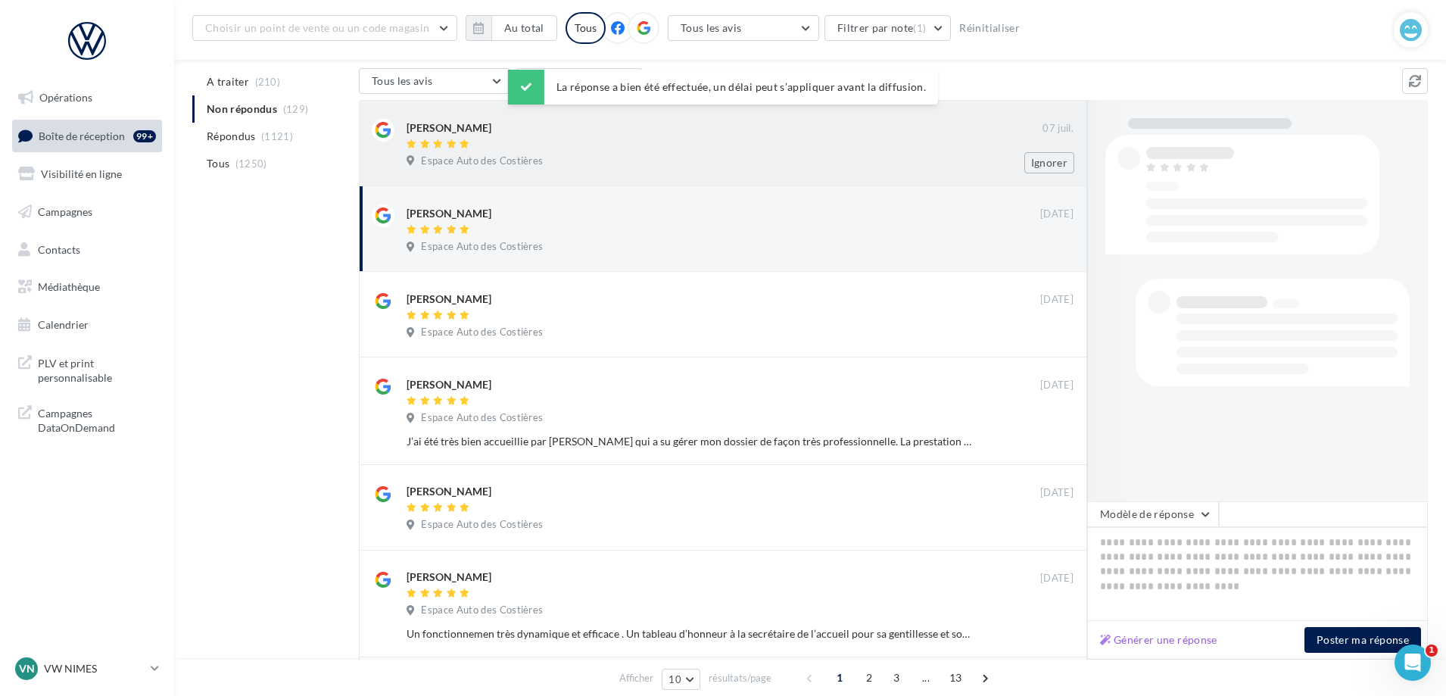
click at [866, 141] on div at bounding box center [724, 144] width 636 height 13
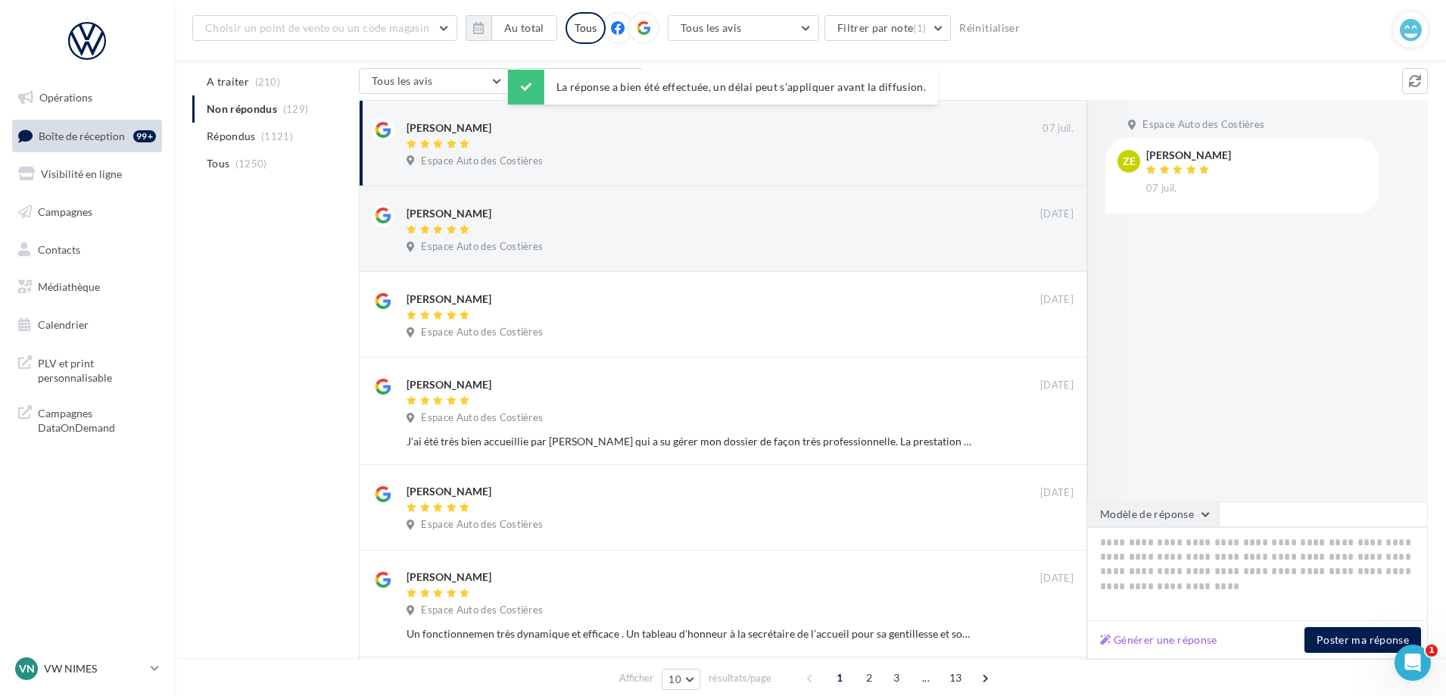
click at [1201, 517] on button "Modèle de réponse" at bounding box center [1153, 514] width 132 height 26
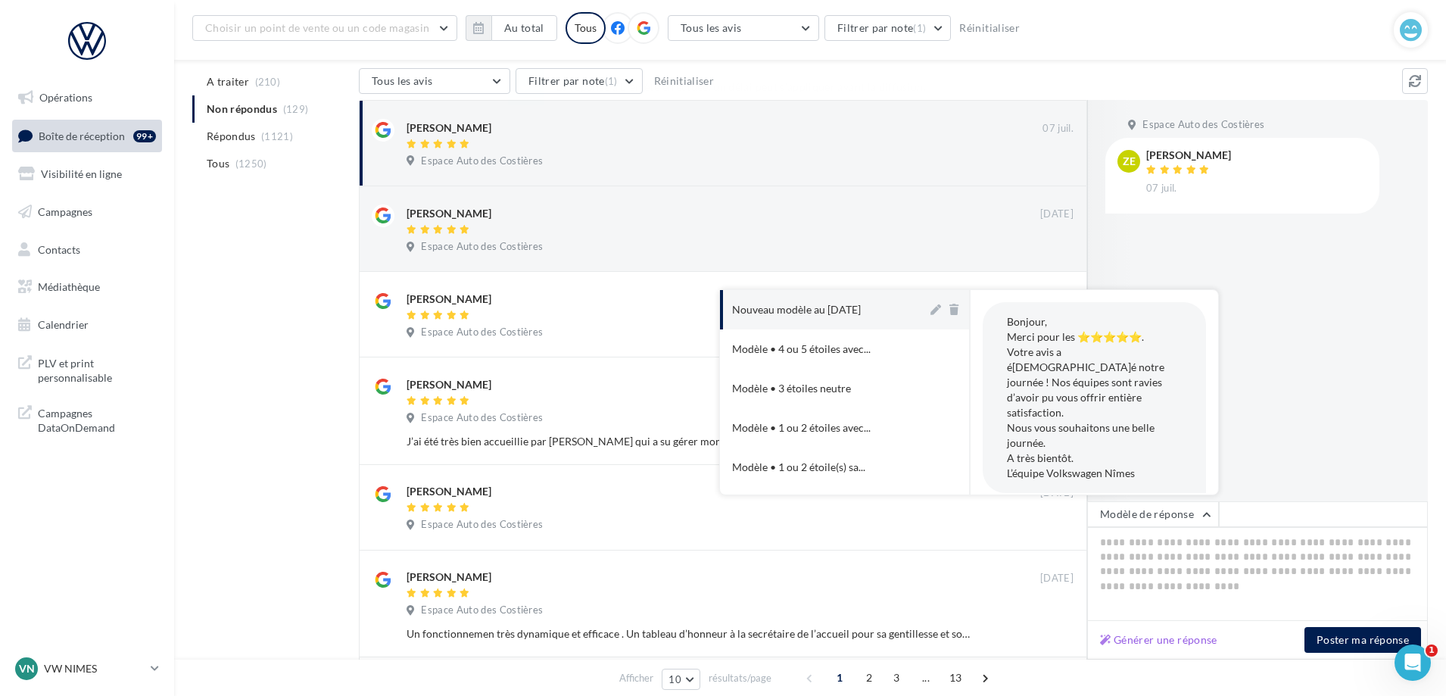
click at [883, 313] on button "Nouveau modèle au [DATE]" at bounding box center [823, 309] width 207 height 39
type textarea "**********"
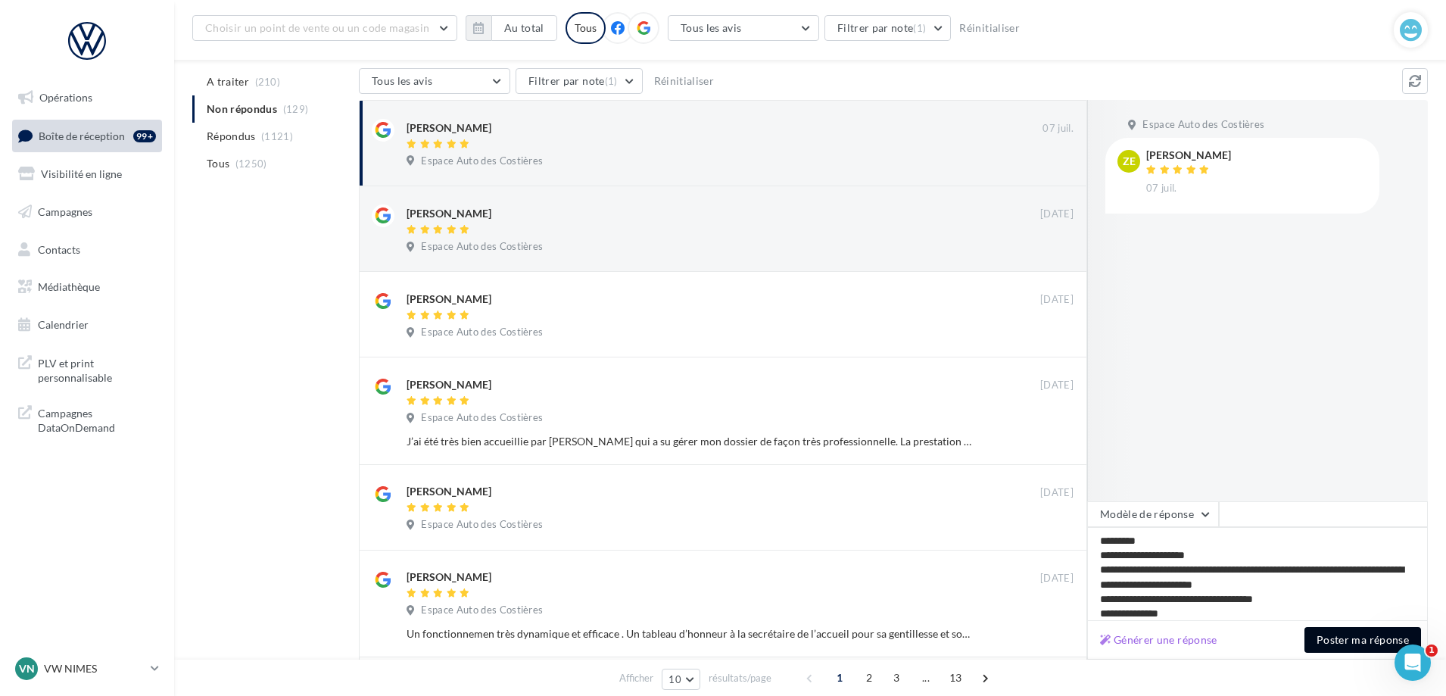
click at [1332, 646] on button "Poster ma réponse" at bounding box center [1362, 640] width 117 height 26
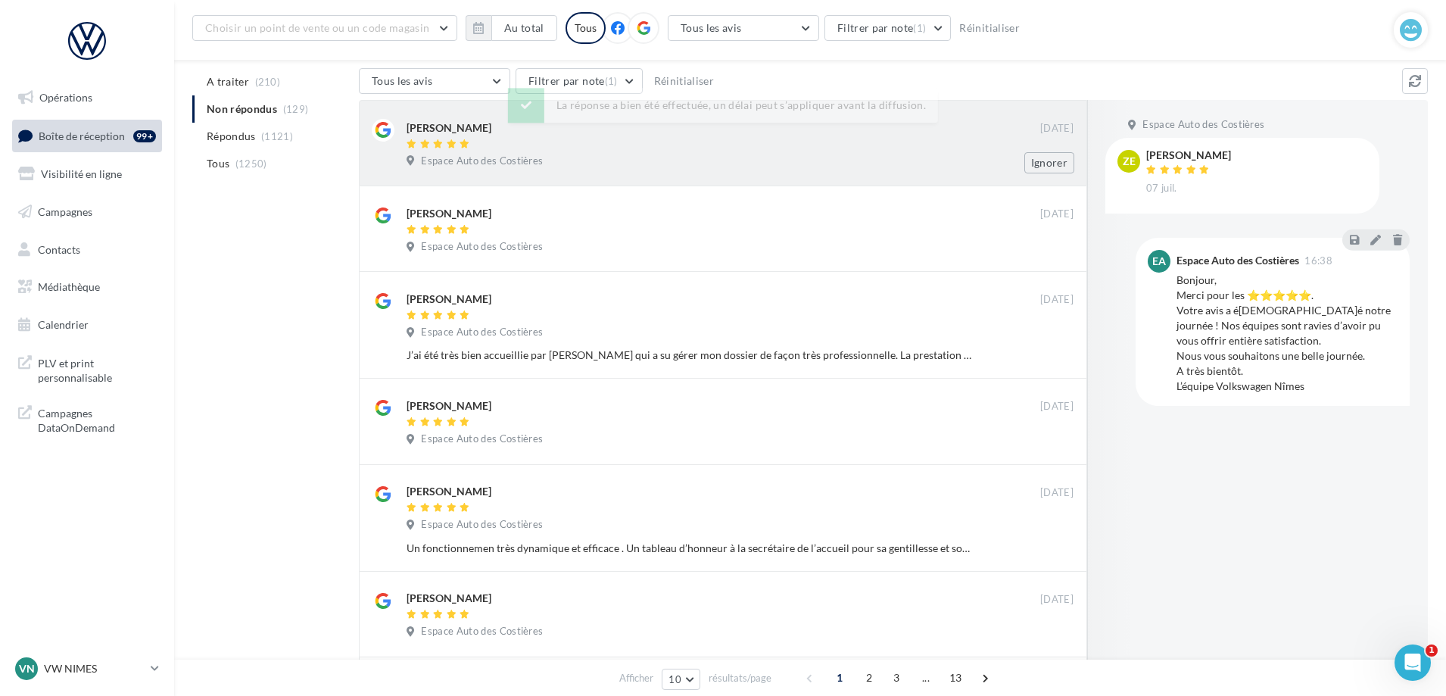
click at [721, 133] on div "[PERSON_NAME]" at bounding box center [722, 127] width 633 height 16
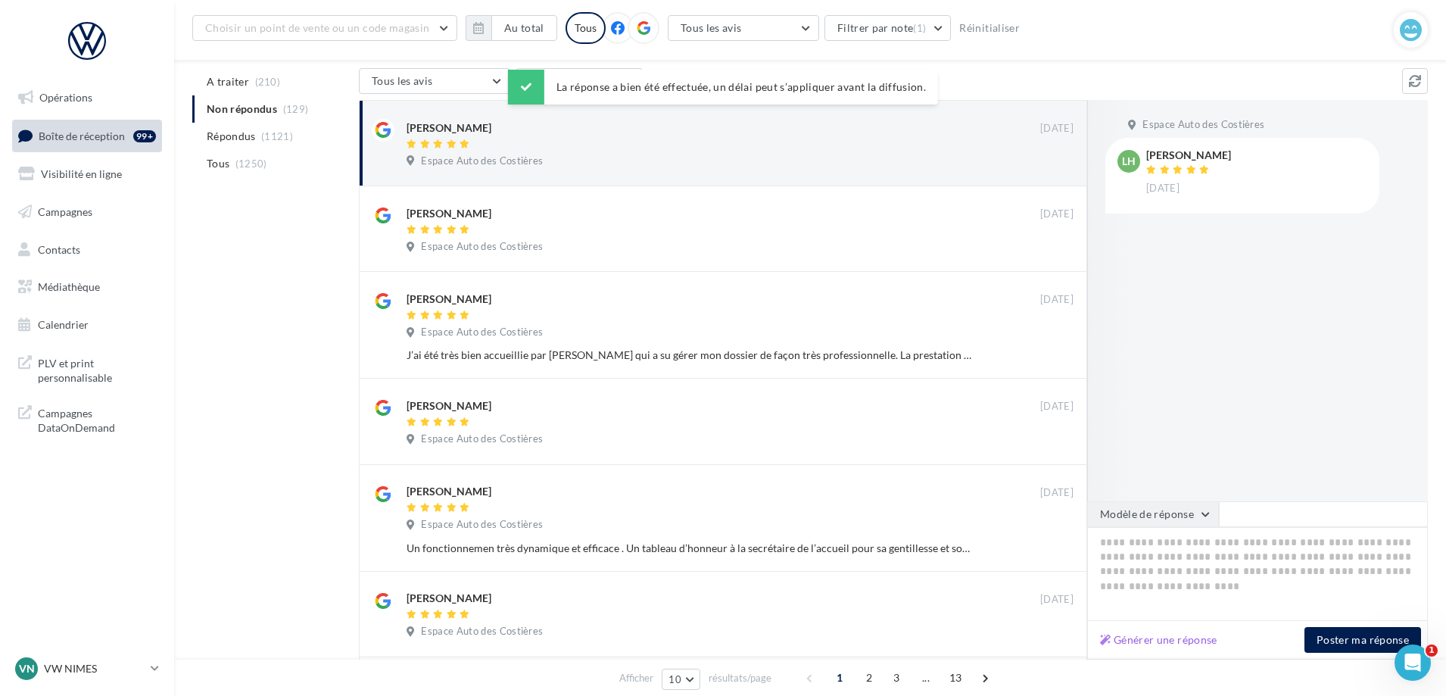
drag, startPoint x: 1167, startPoint y: 514, endPoint x: 1091, endPoint y: 496, distance: 78.6
click at [1167, 515] on button "Modèle de réponse" at bounding box center [1153, 514] width 132 height 26
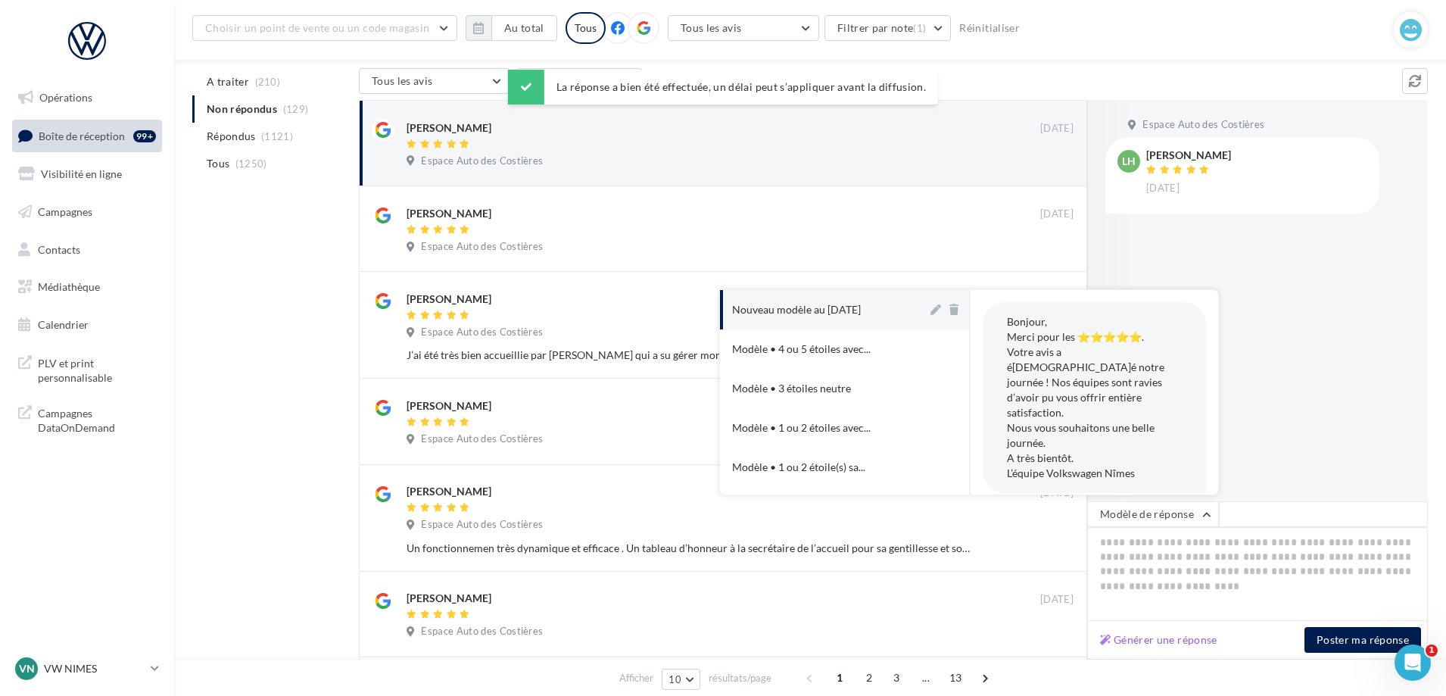
click at [811, 307] on div "Nouveau modèle au [DATE]" at bounding box center [796, 309] width 129 height 15
type textarea "**********"
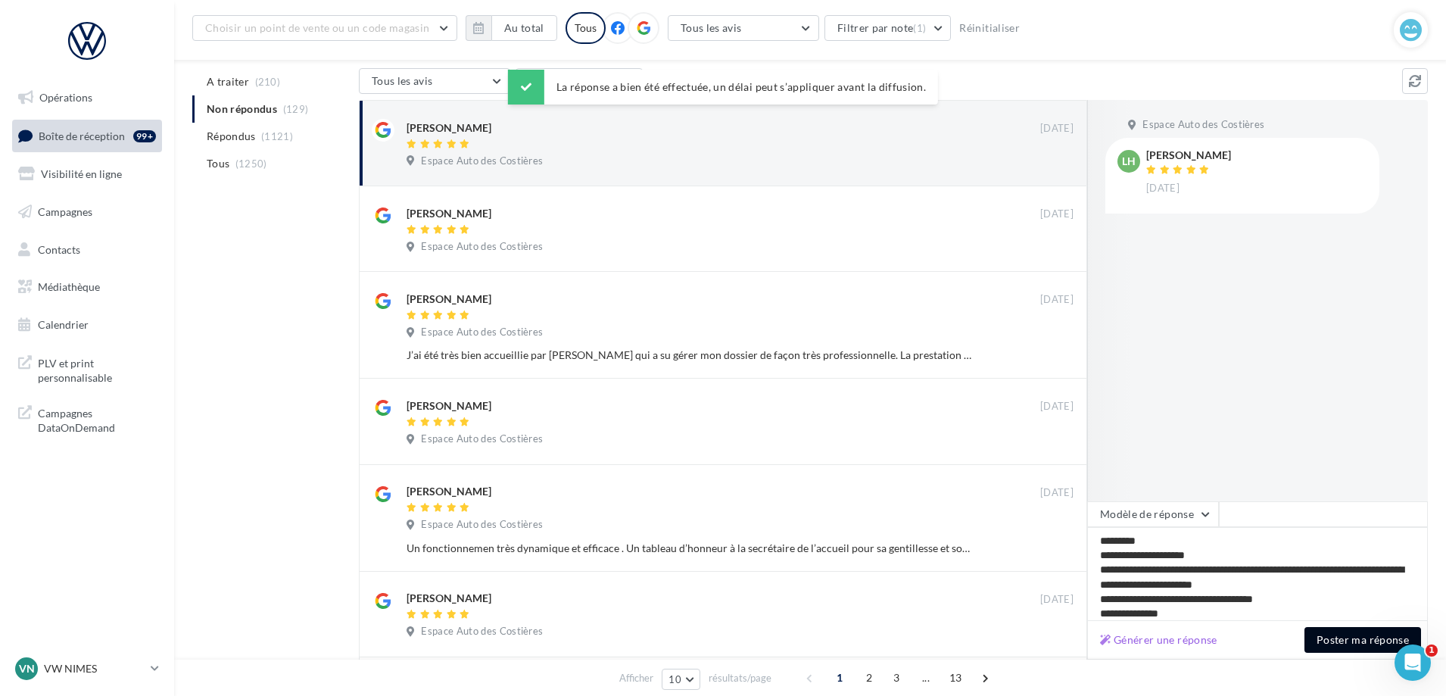
click at [1360, 646] on button "Poster ma réponse" at bounding box center [1362, 640] width 117 height 26
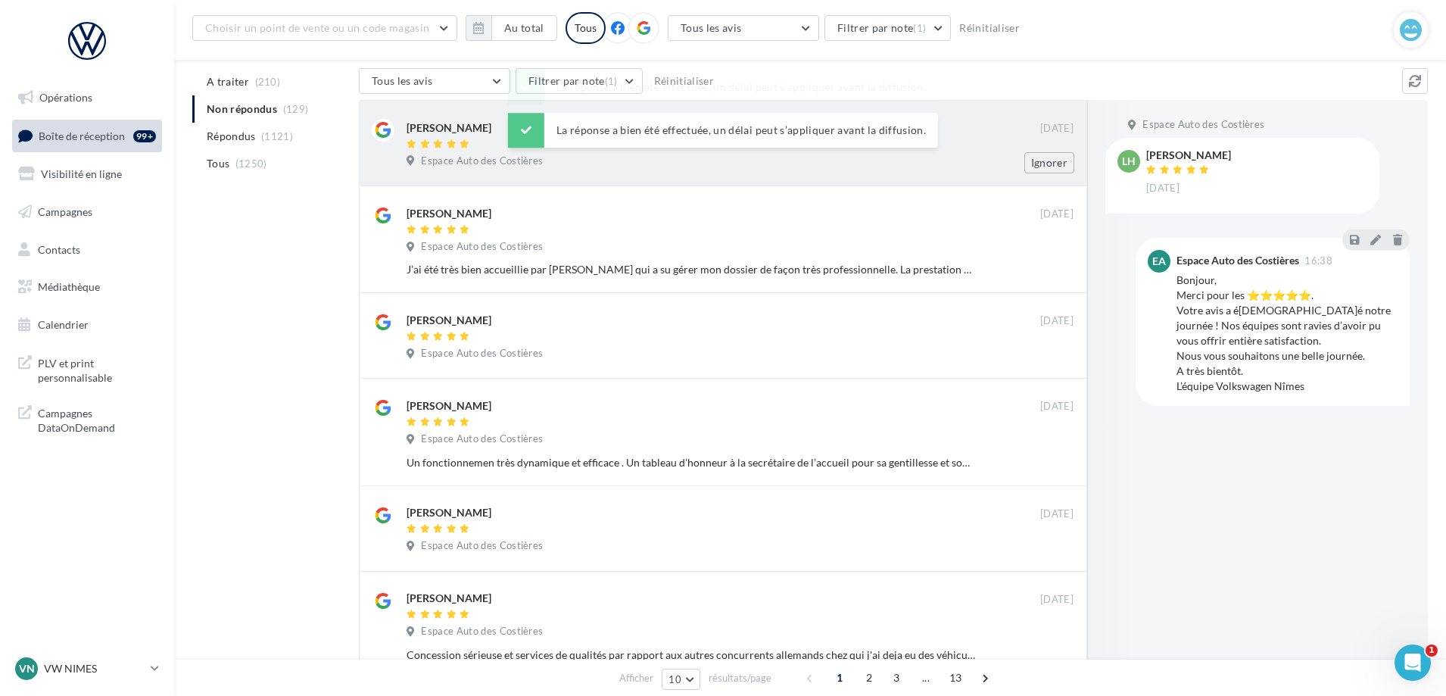
click at [745, 141] on div "La réponse a bien été effectuée, un délai peut s’appliquer avant la diffusion." at bounding box center [723, 130] width 430 height 35
click at [866, 133] on div "[PERSON_NAME]" at bounding box center [722, 127] width 633 height 16
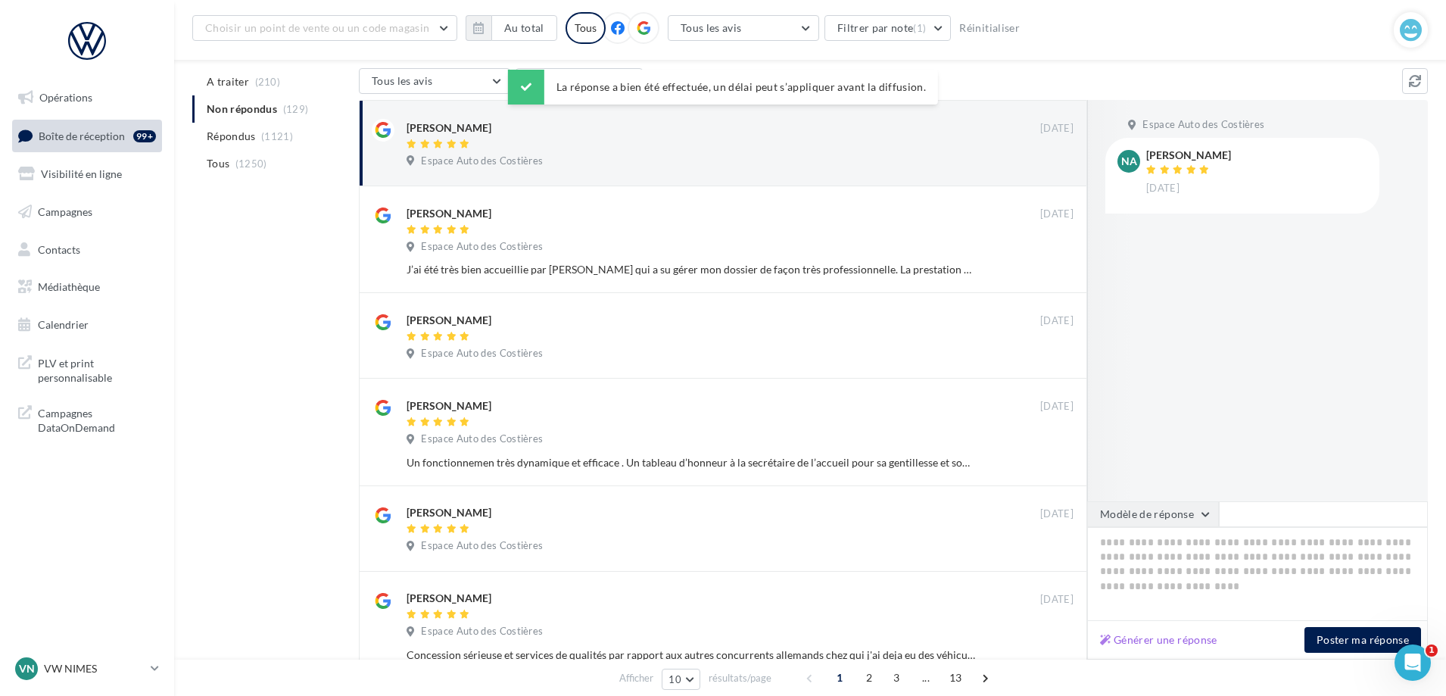
click at [1176, 521] on button "Modèle de réponse" at bounding box center [1153, 514] width 132 height 26
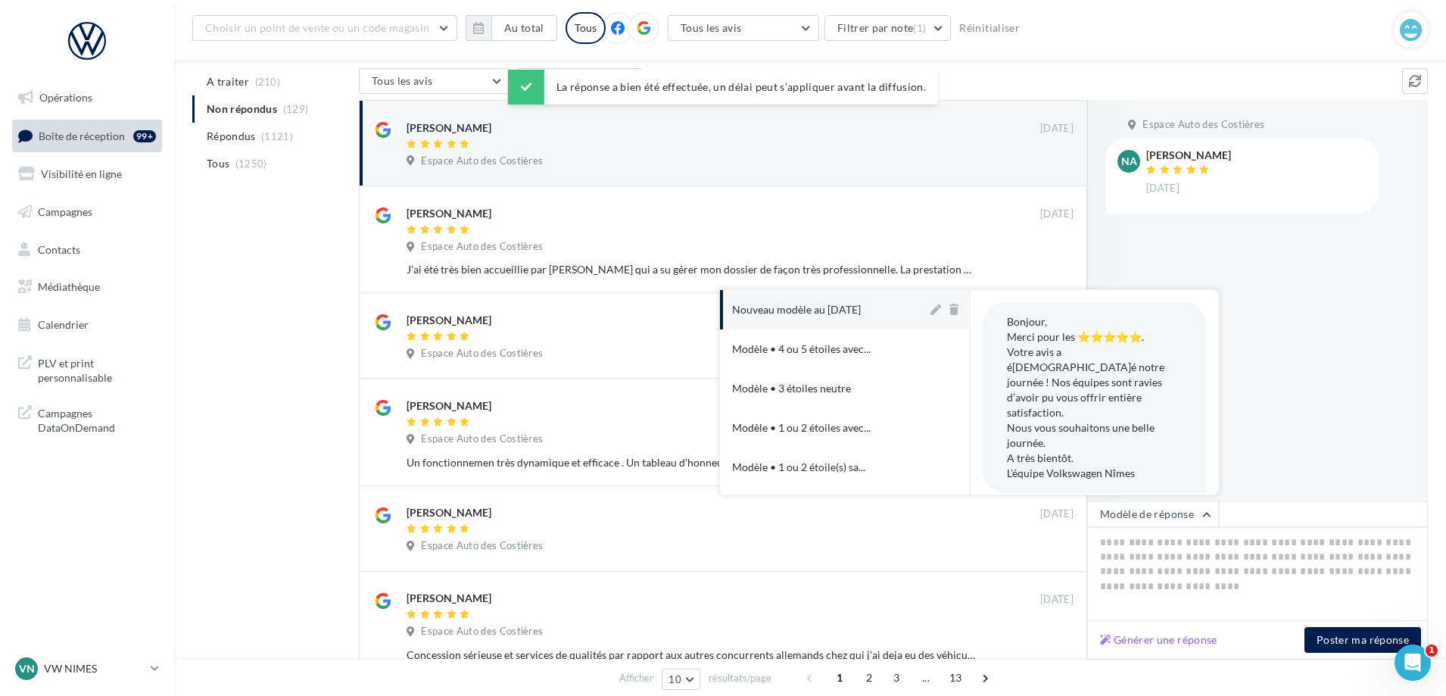
click at [867, 295] on button "Nouveau modèle au [DATE]" at bounding box center [823, 309] width 207 height 39
type textarea "**********"
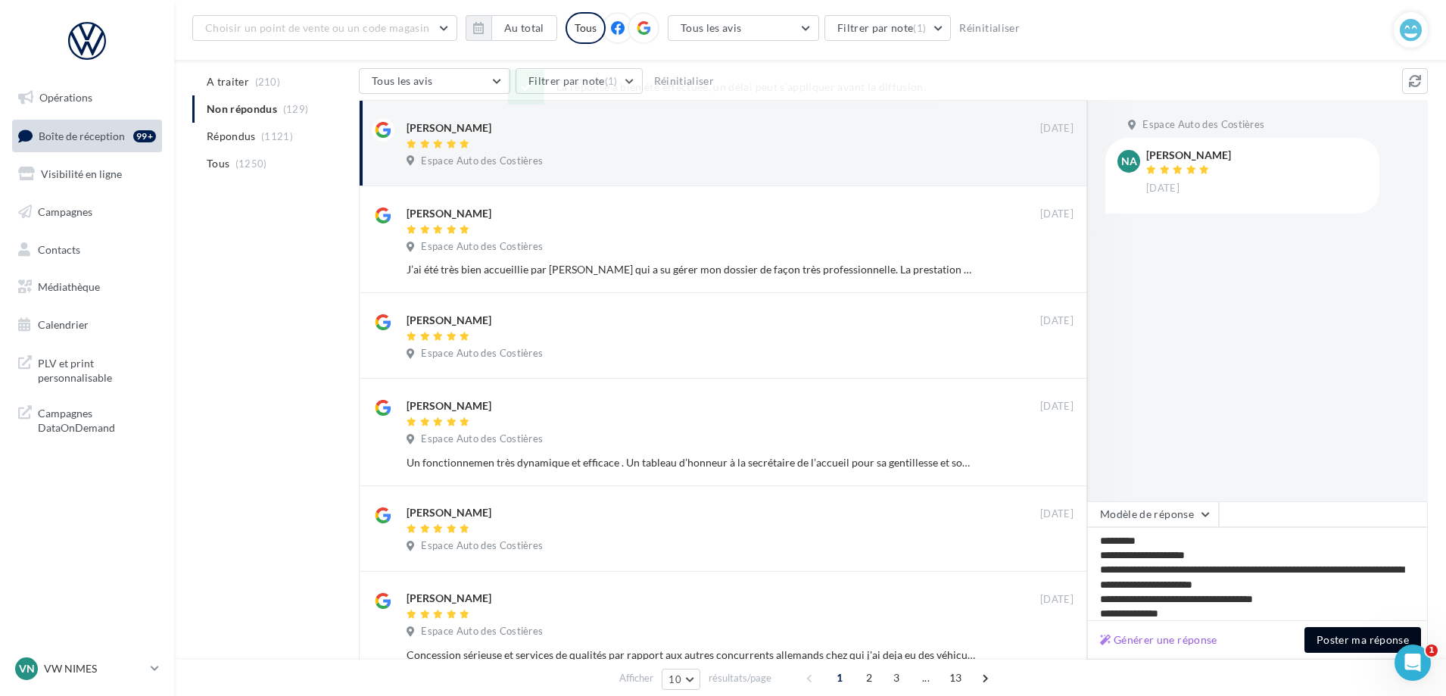
click at [1370, 640] on button "Poster ma réponse" at bounding box center [1362, 640] width 117 height 26
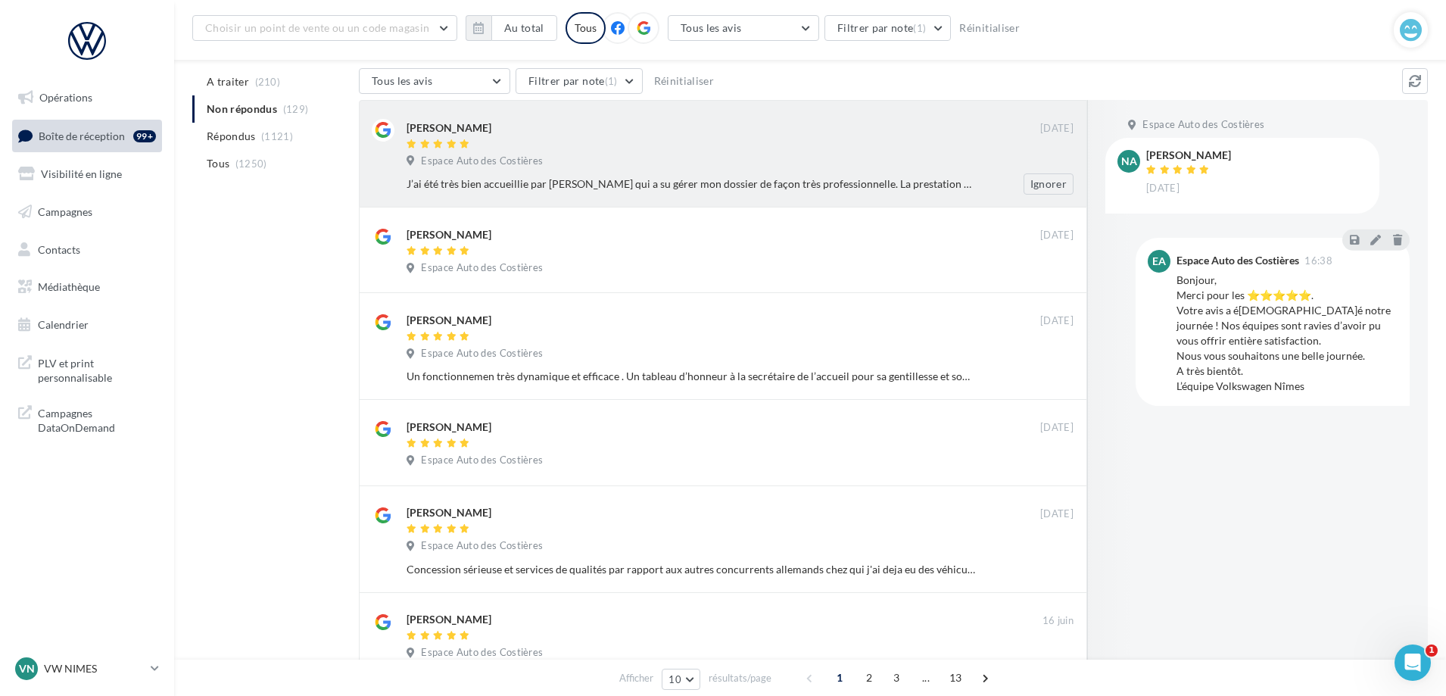
click at [826, 190] on div "J’ai été très bien accueillie par [PERSON_NAME] qui a su gérer mon dossier de f…" at bounding box center [690, 183] width 568 height 15
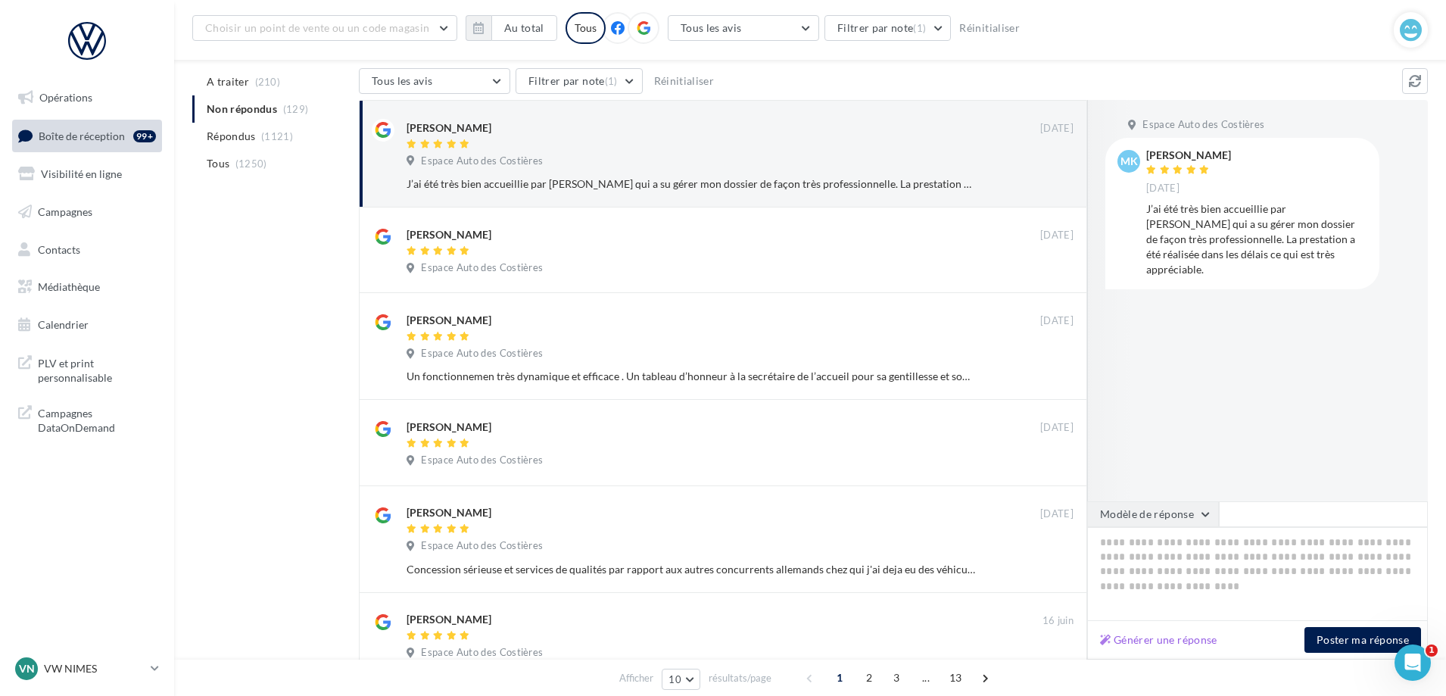
click at [1167, 520] on button "Modèle de réponse" at bounding box center [1153, 514] width 132 height 26
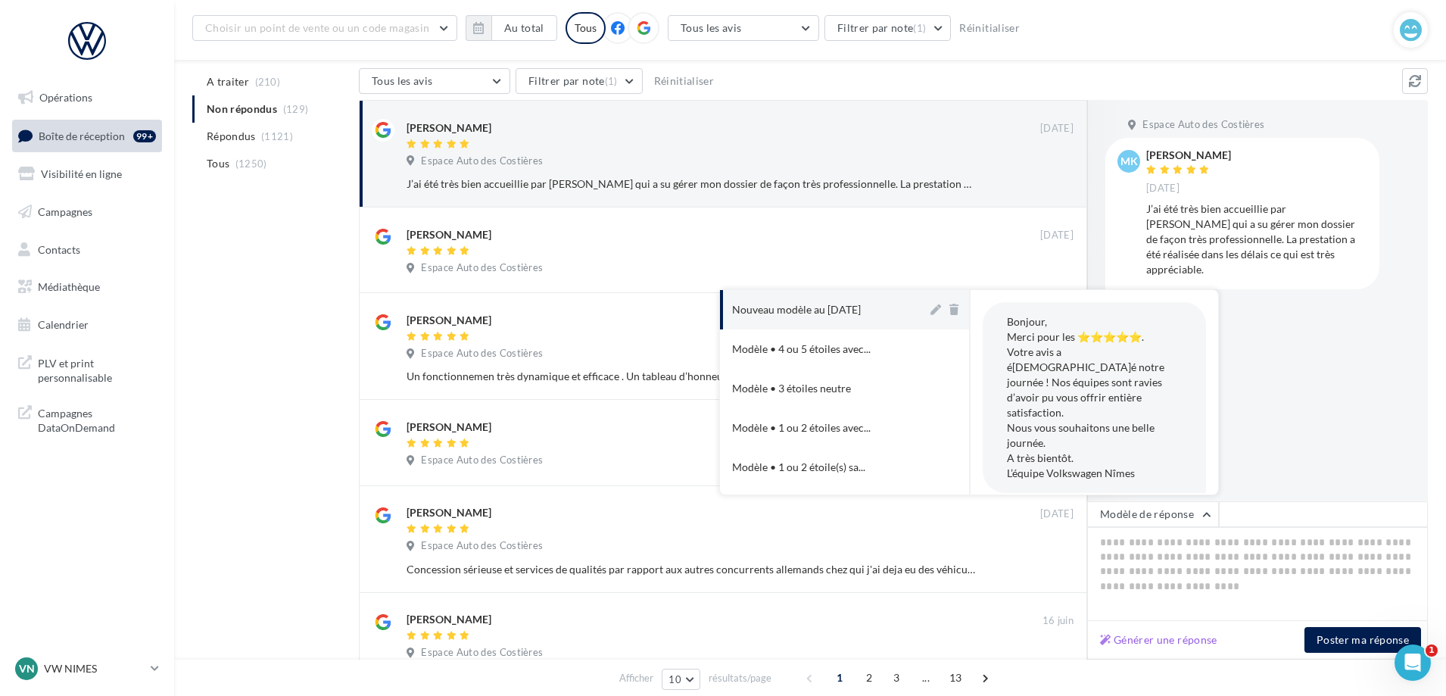
click at [838, 302] on div "Nouveau modèle au [DATE]" at bounding box center [796, 309] width 129 height 15
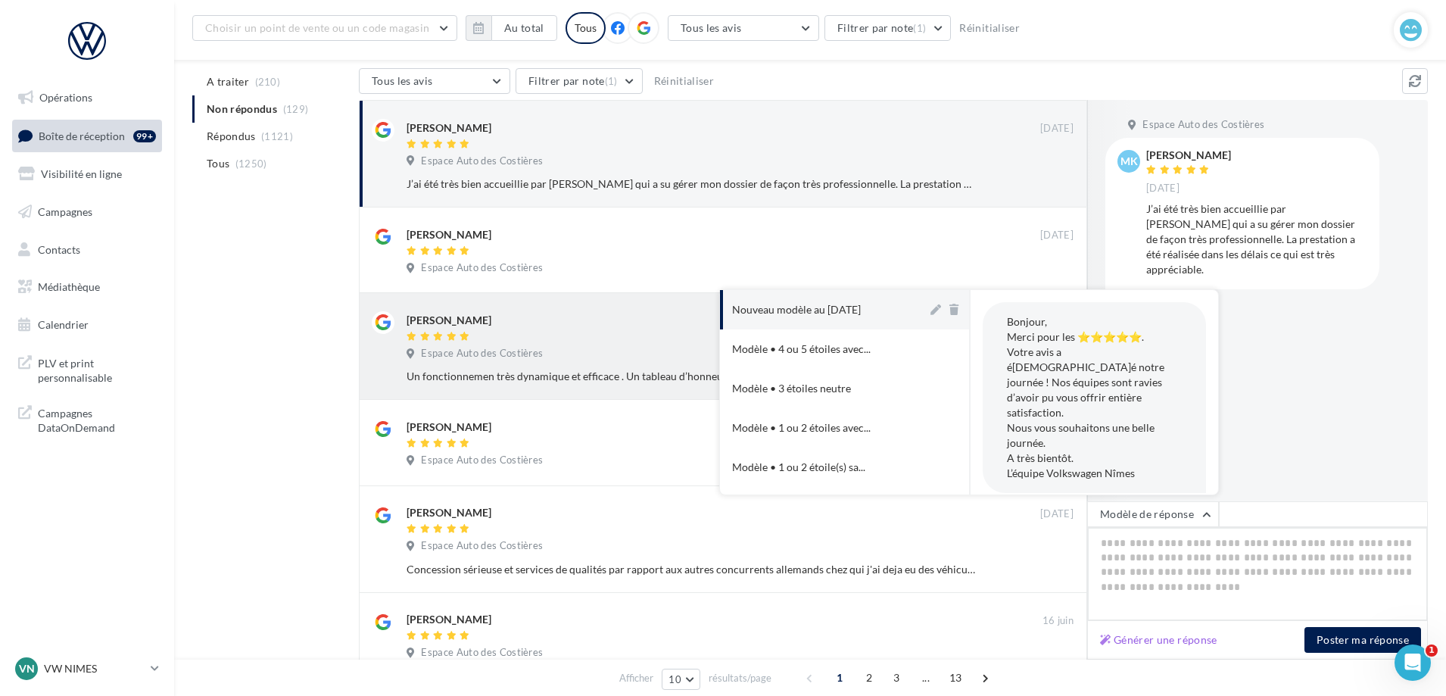
type textarea "**********"
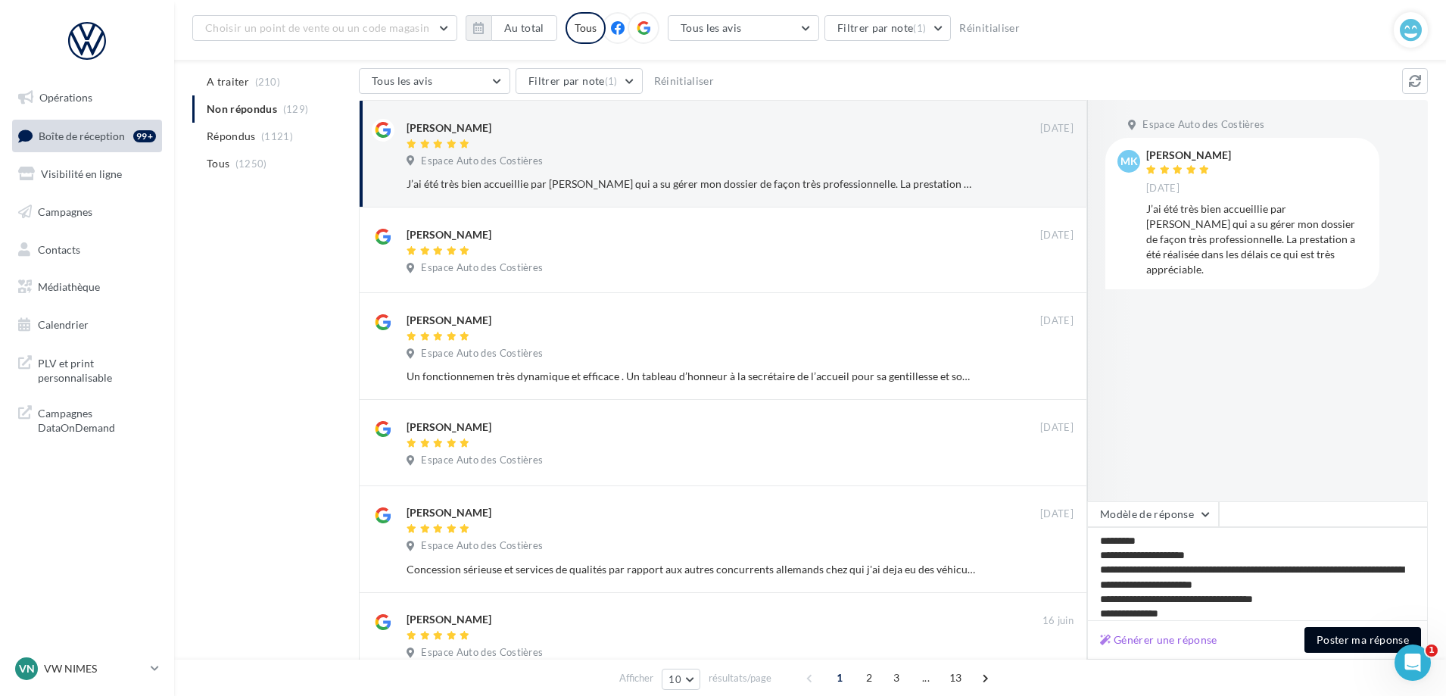
click at [1335, 640] on button "Poster ma réponse" at bounding box center [1362, 640] width 117 height 26
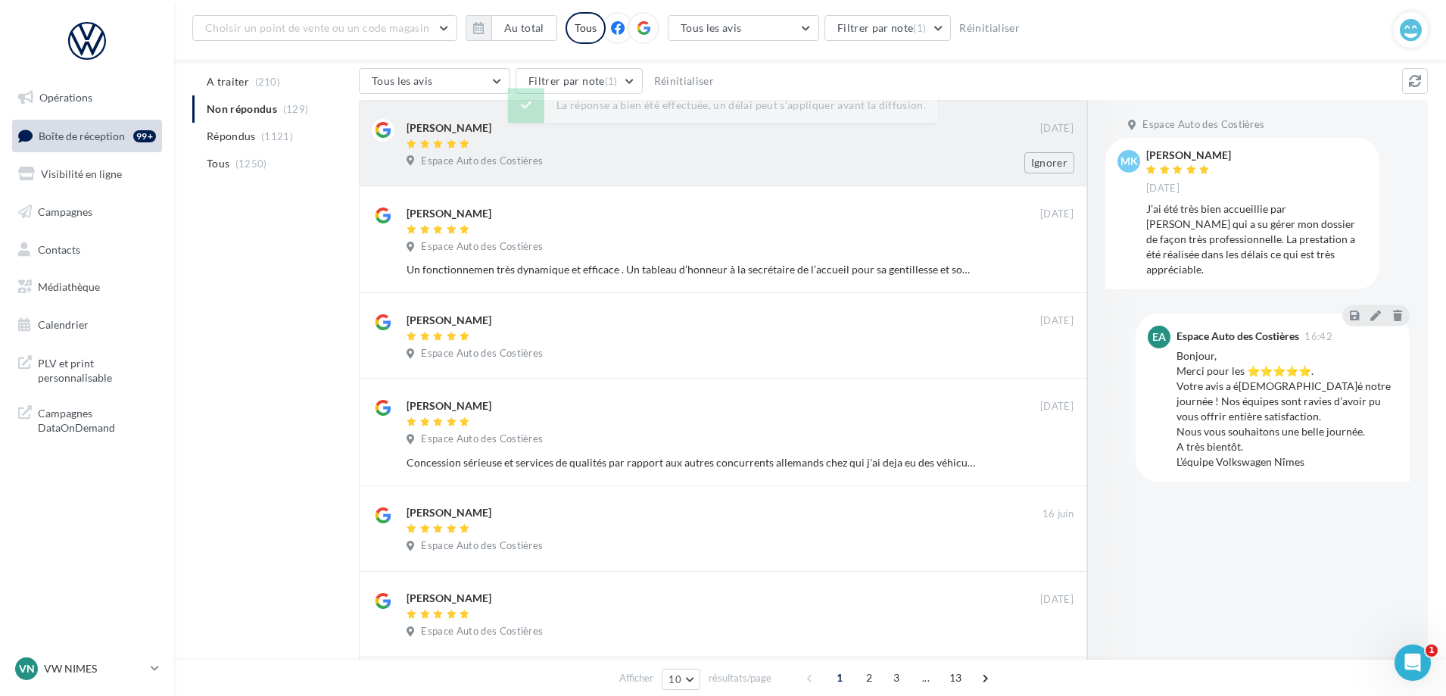
click at [724, 158] on div "Espace Auto des Costières" at bounding box center [739, 162] width 667 height 17
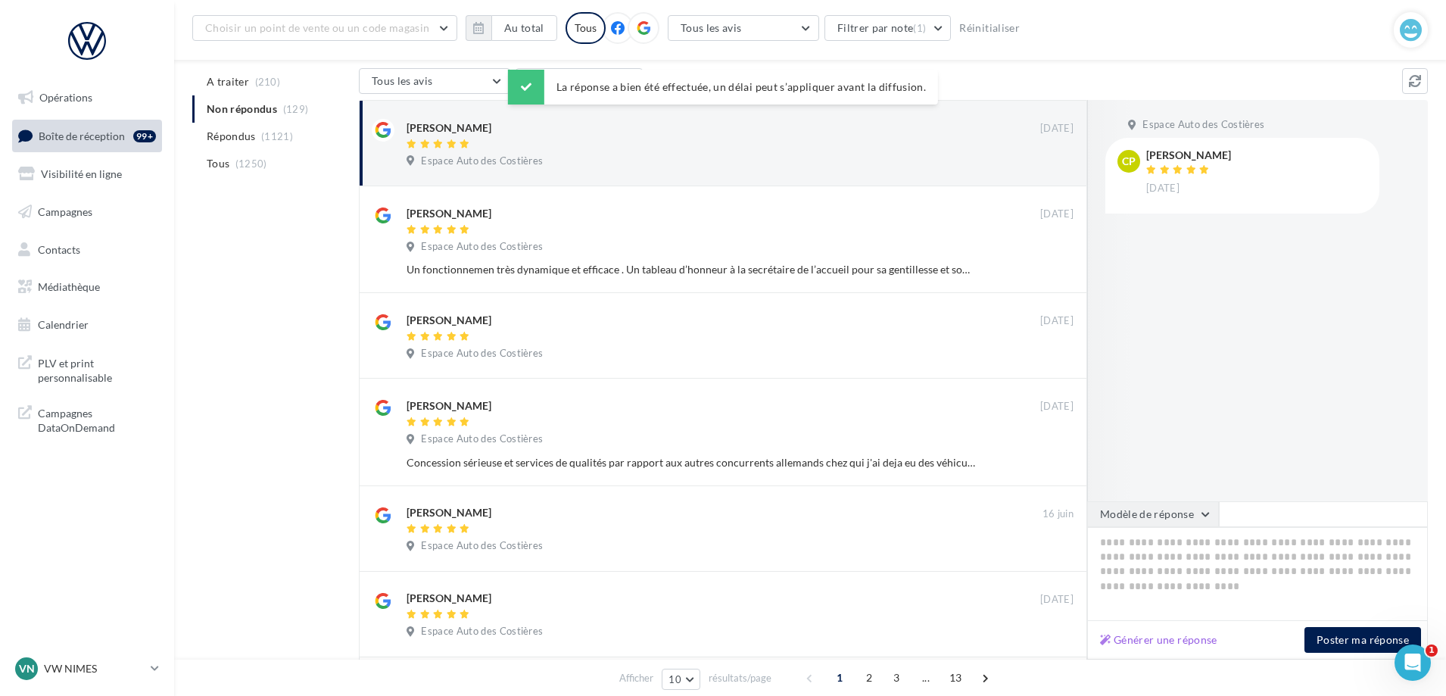
click at [1162, 515] on button "Modèle de réponse" at bounding box center [1153, 514] width 132 height 26
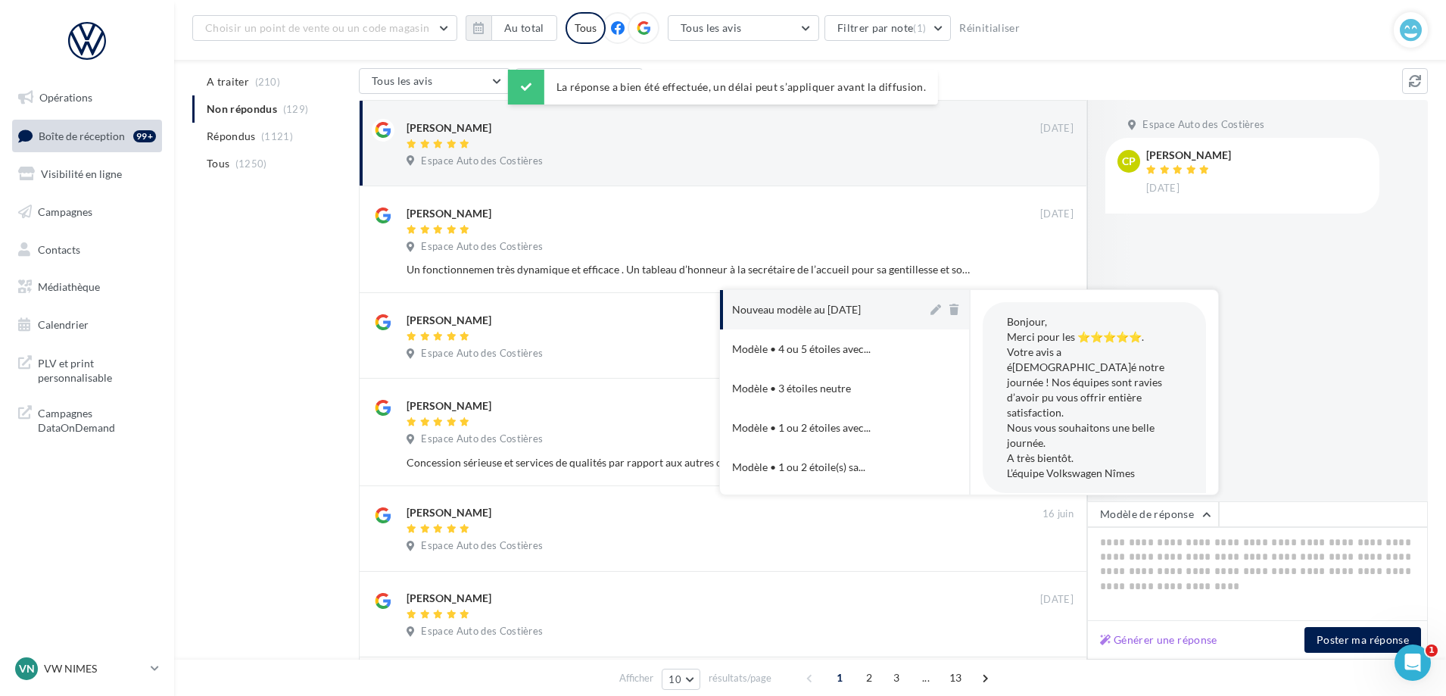
drag, startPoint x: 809, startPoint y: 313, endPoint x: 838, endPoint y: 335, distance: 36.2
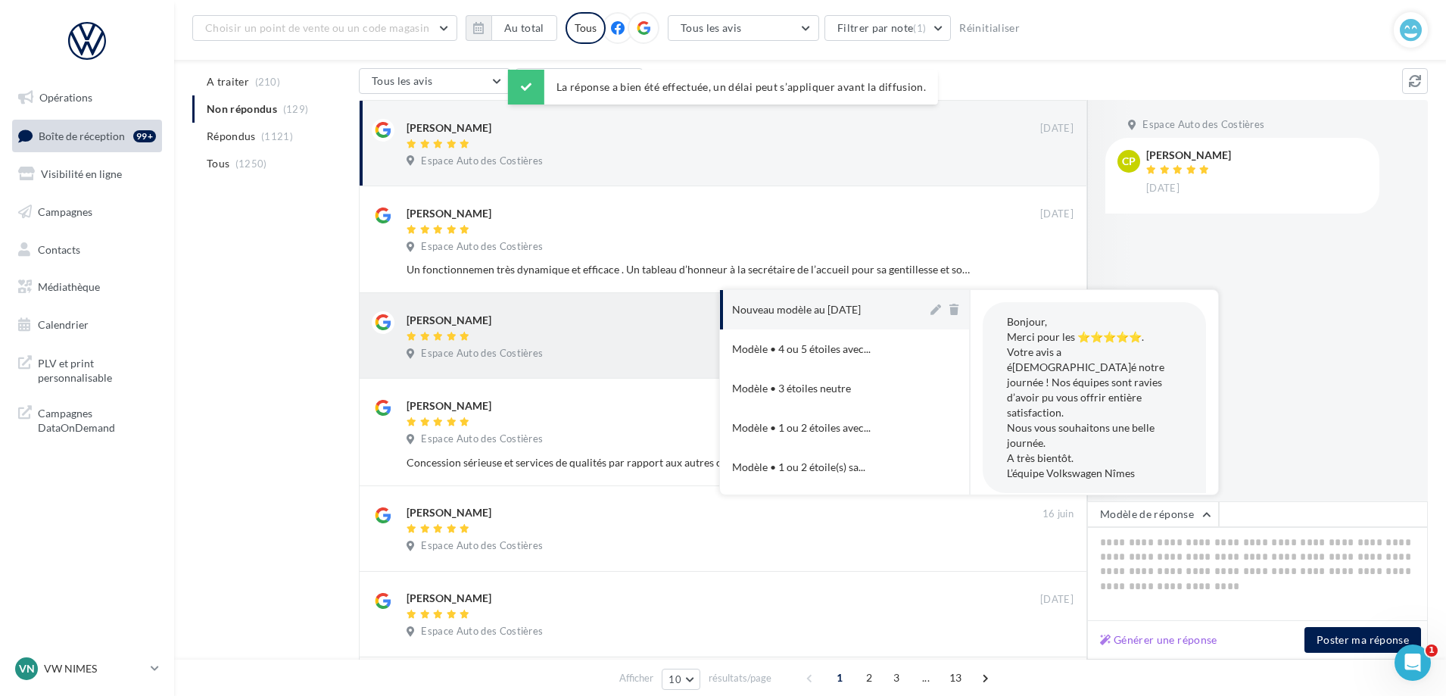
click at [810, 311] on div "Nouveau modèle au [DATE]" at bounding box center [796, 309] width 129 height 15
type textarea "**********"
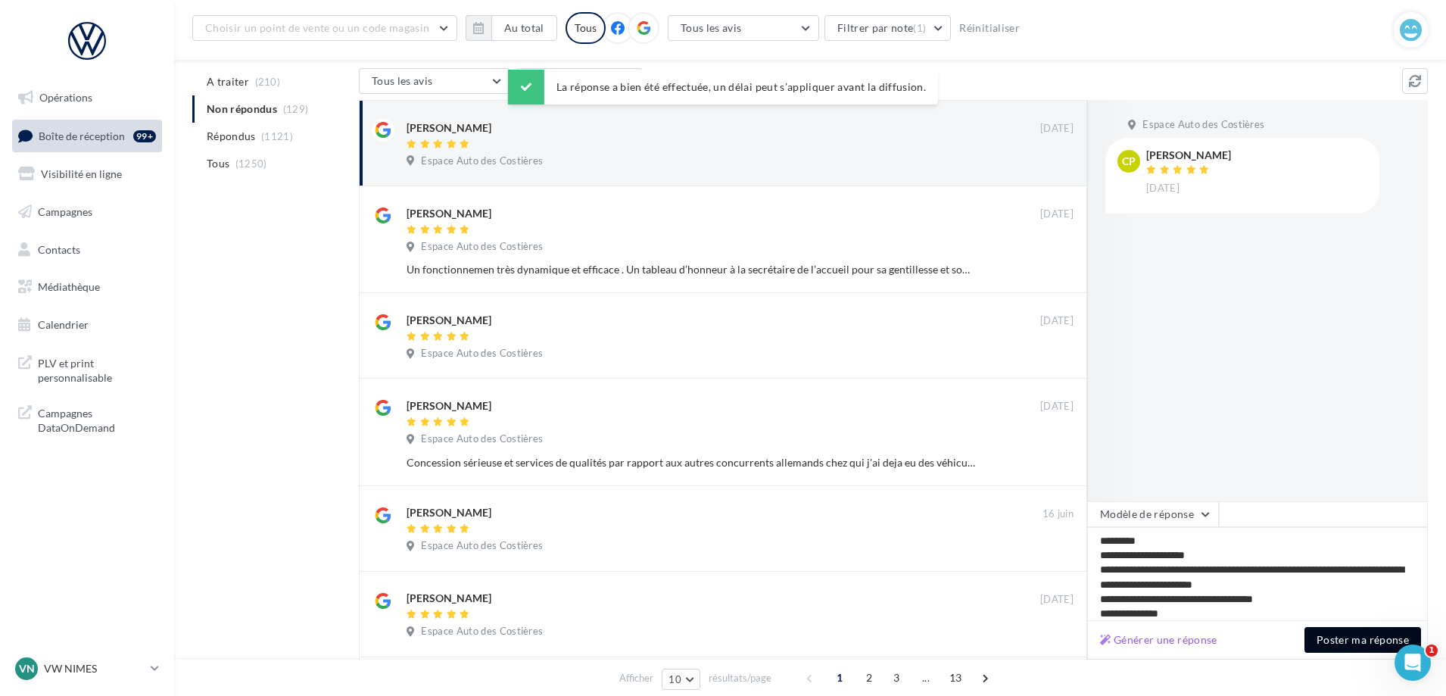
click at [1321, 640] on button "Poster ma réponse" at bounding box center [1362, 640] width 117 height 26
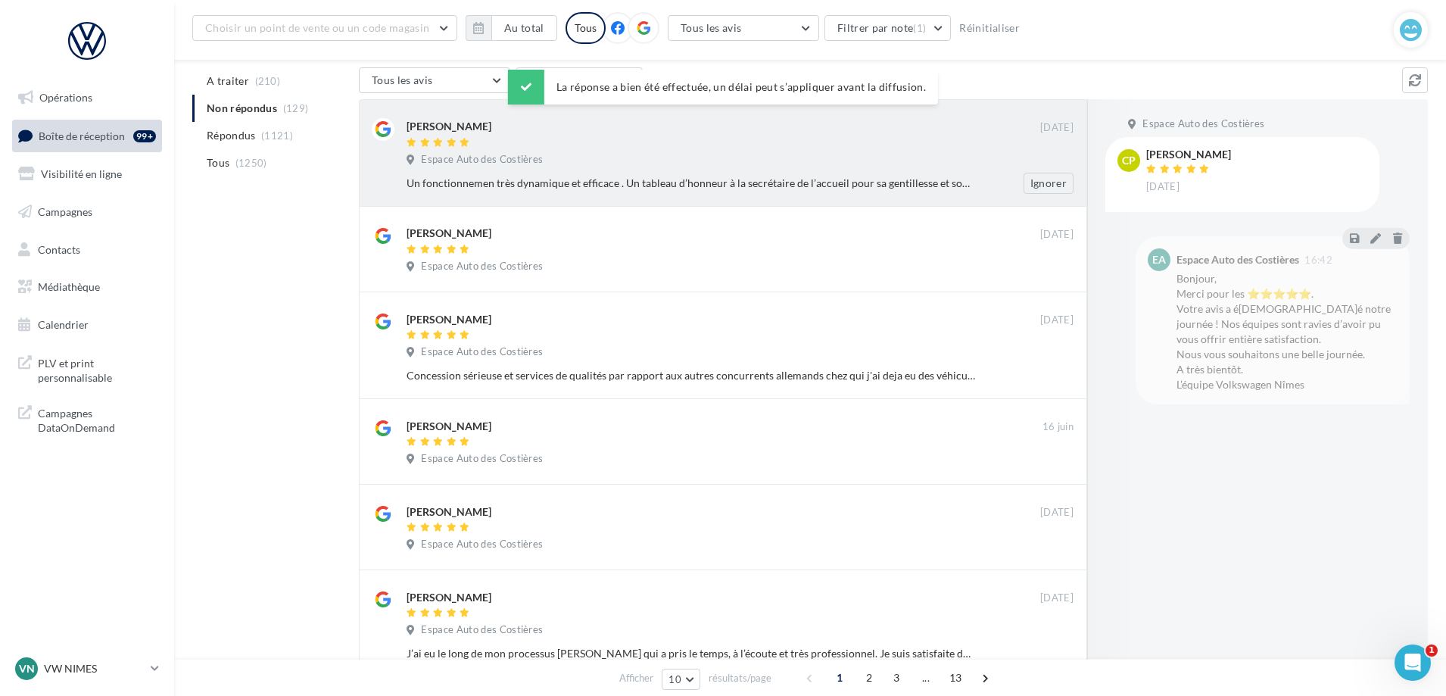
click at [744, 175] on div "Un fonctionnemen très dynamique et efficace . Un tableau d’honneur à la secréta…" at bounding box center [745, 183] width 679 height 21
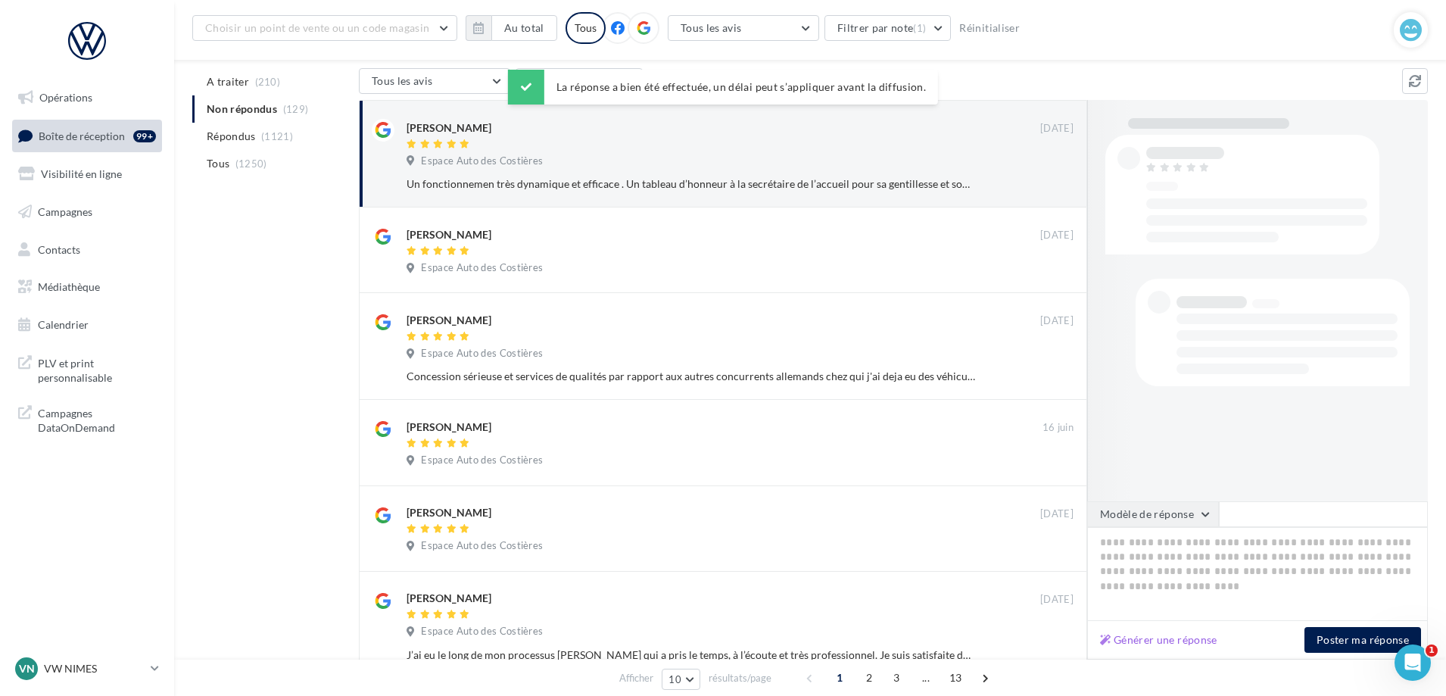
click at [1153, 513] on button "Modèle de réponse" at bounding box center [1153, 514] width 132 height 26
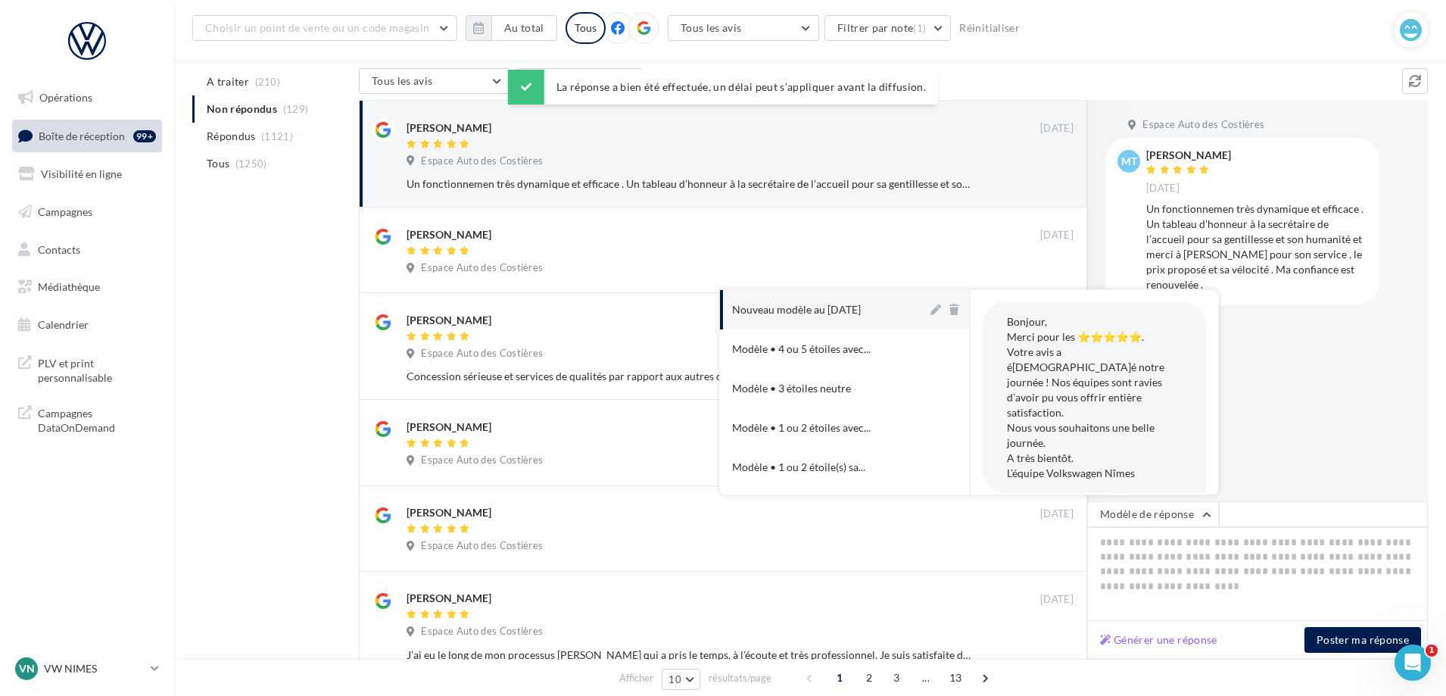
click at [822, 319] on button "Nouveau modèle au [DATE]" at bounding box center [823, 309] width 207 height 39
type textarea "**********"
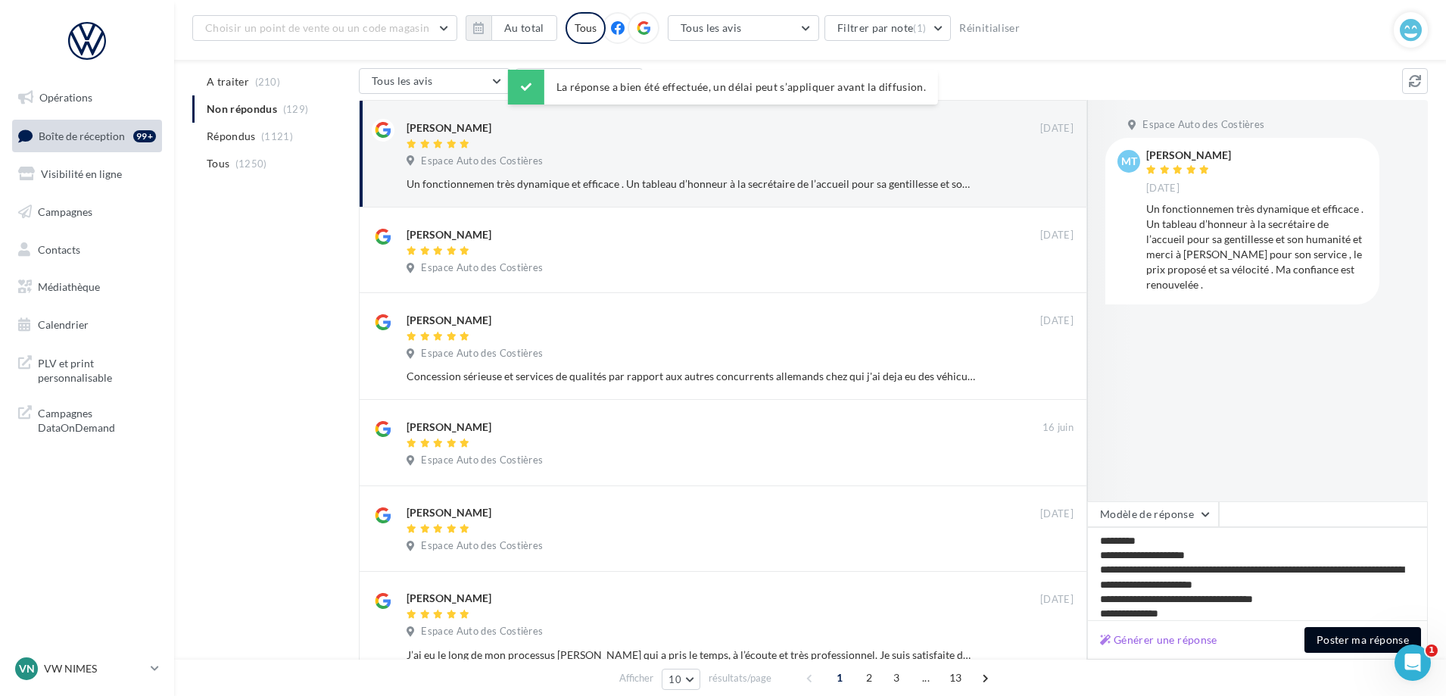
click at [1340, 646] on button "Poster ma réponse" at bounding box center [1362, 640] width 117 height 26
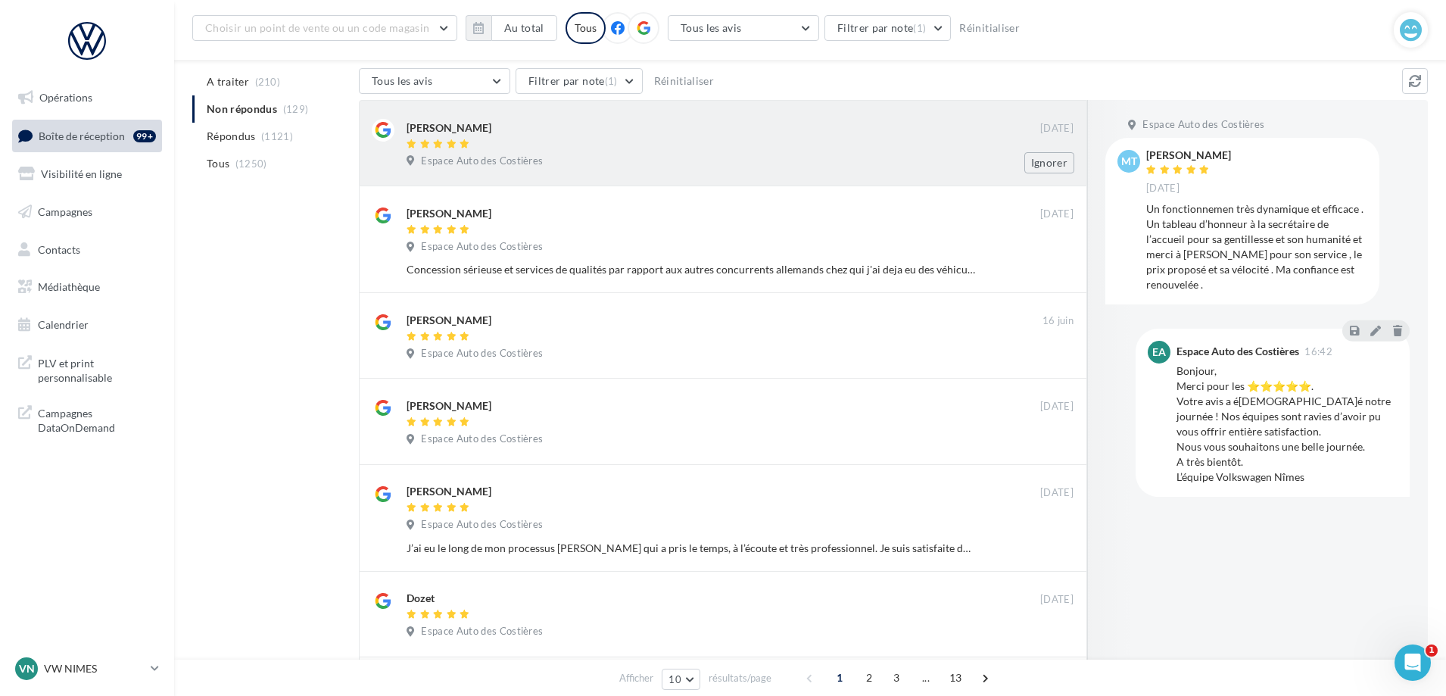
click at [827, 166] on div "Espace Auto des Costières" at bounding box center [739, 162] width 667 height 17
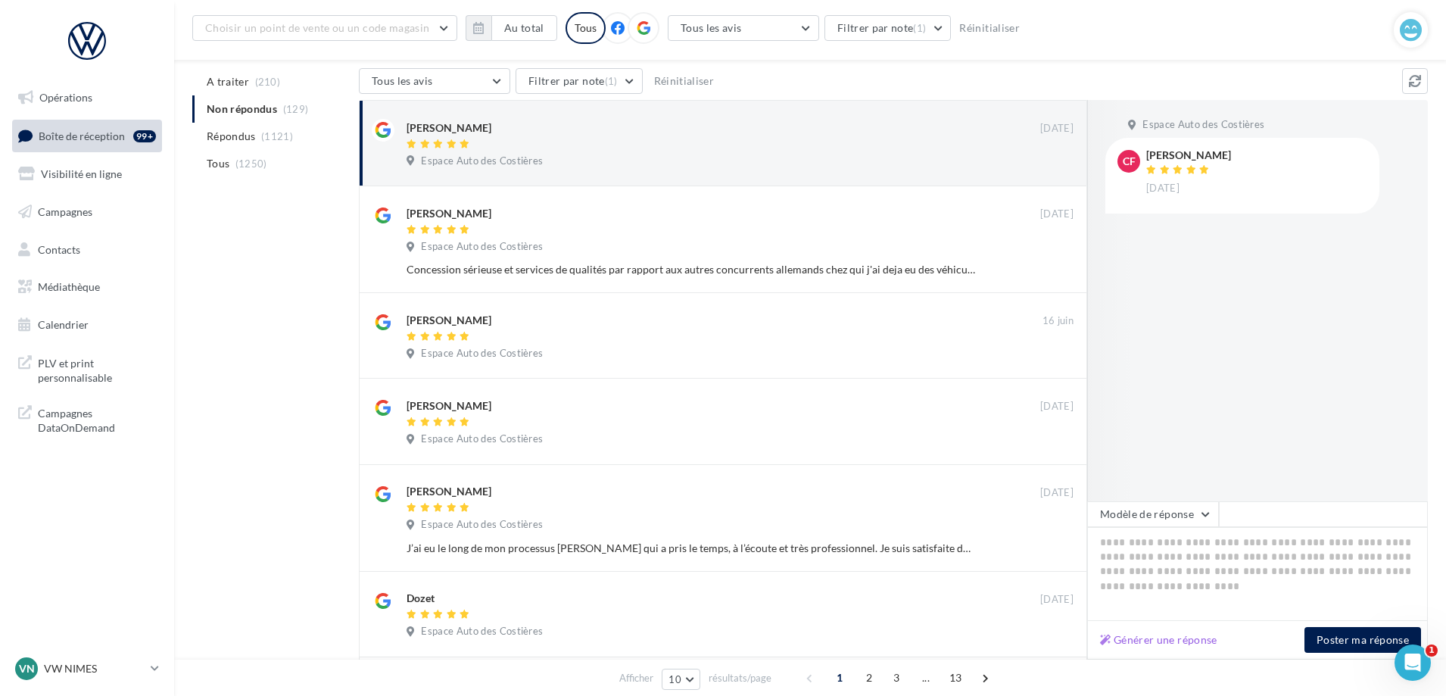
drag, startPoint x: 1167, startPoint y: 514, endPoint x: 1125, endPoint y: 498, distance: 45.3
click at [1166, 513] on button "Modèle de réponse" at bounding box center [1153, 514] width 132 height 26
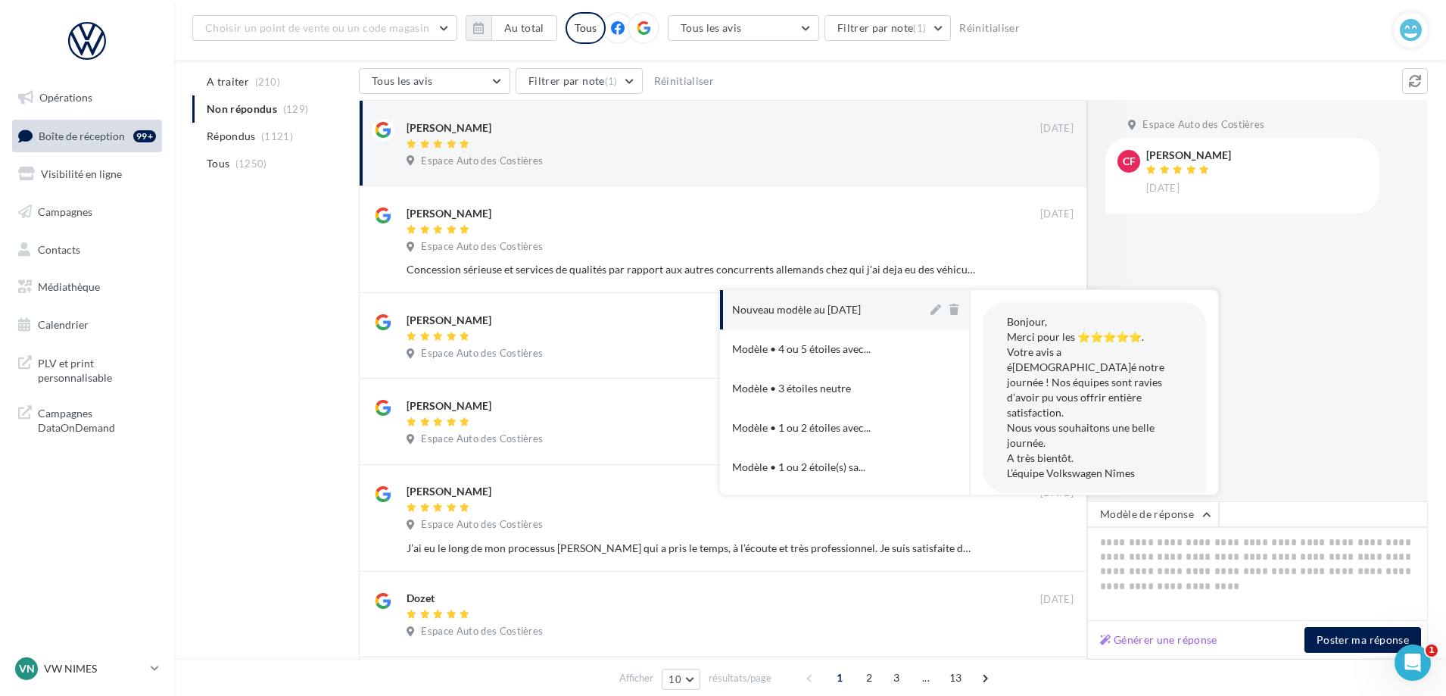
click at [830, 301] on button "Nouveau modèle au [DATE]" at bounding box center [823, 309] width 207 height 39
type textarea "**********"
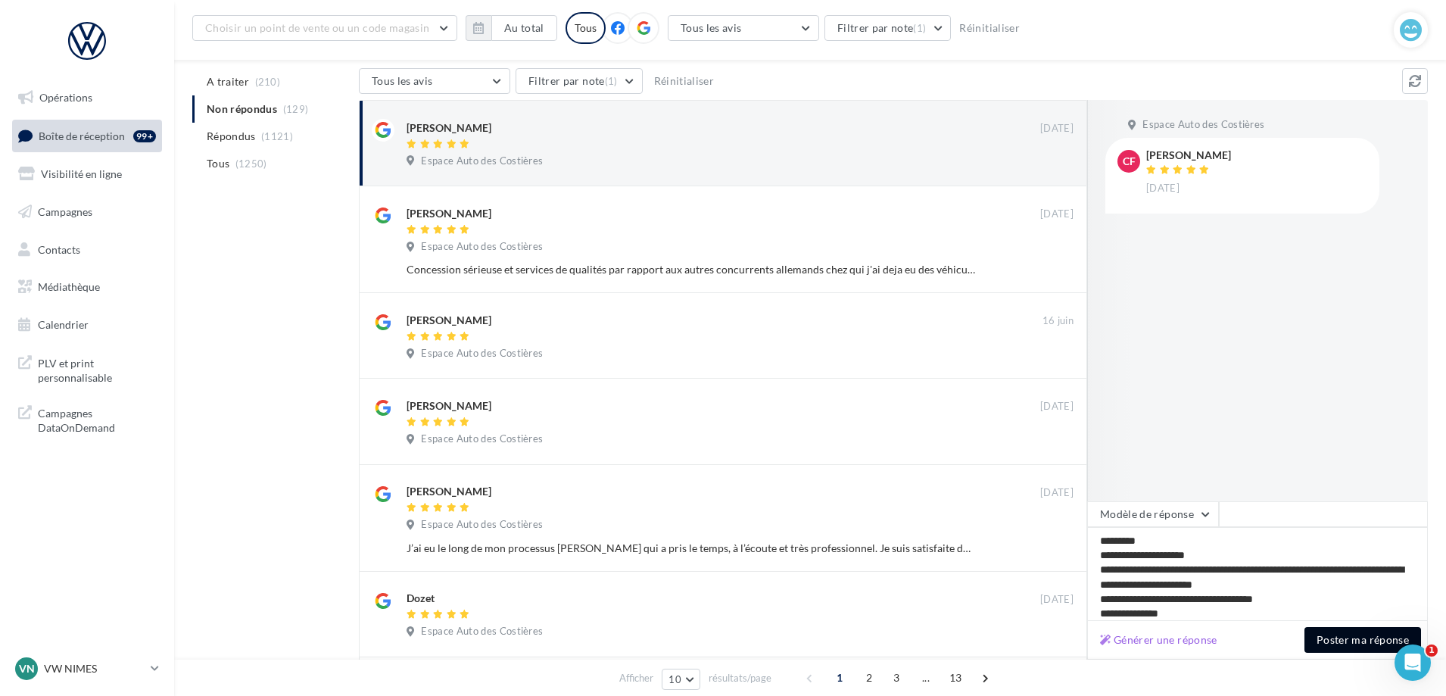
click at [1350, 640] on button "Poster ma réponse" at bounding box center [1362, 640] width 117 height 26
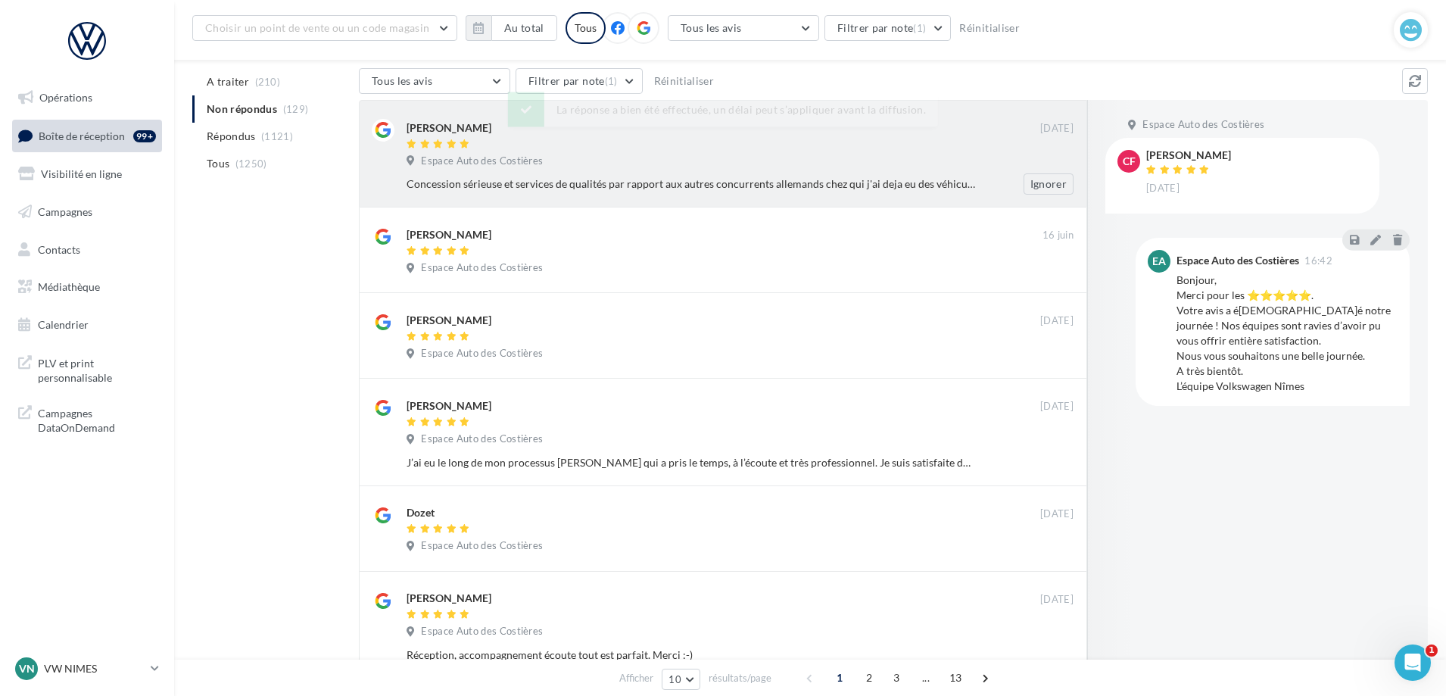
click at [758, 139] on div at bounding box center [722, 144] width 633 height 13
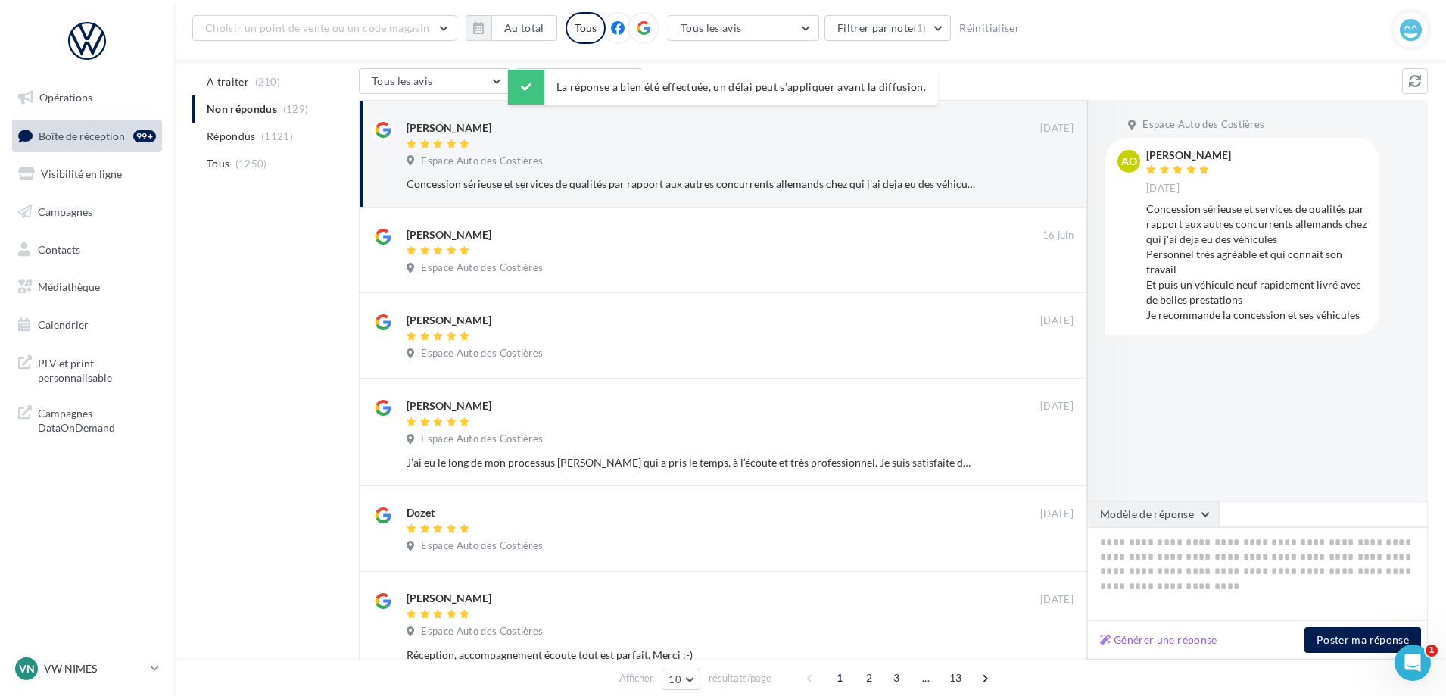
click at [1165, 518] on button "Modèle de réponse" at bounding box center [1153, 514] width 132 height 26
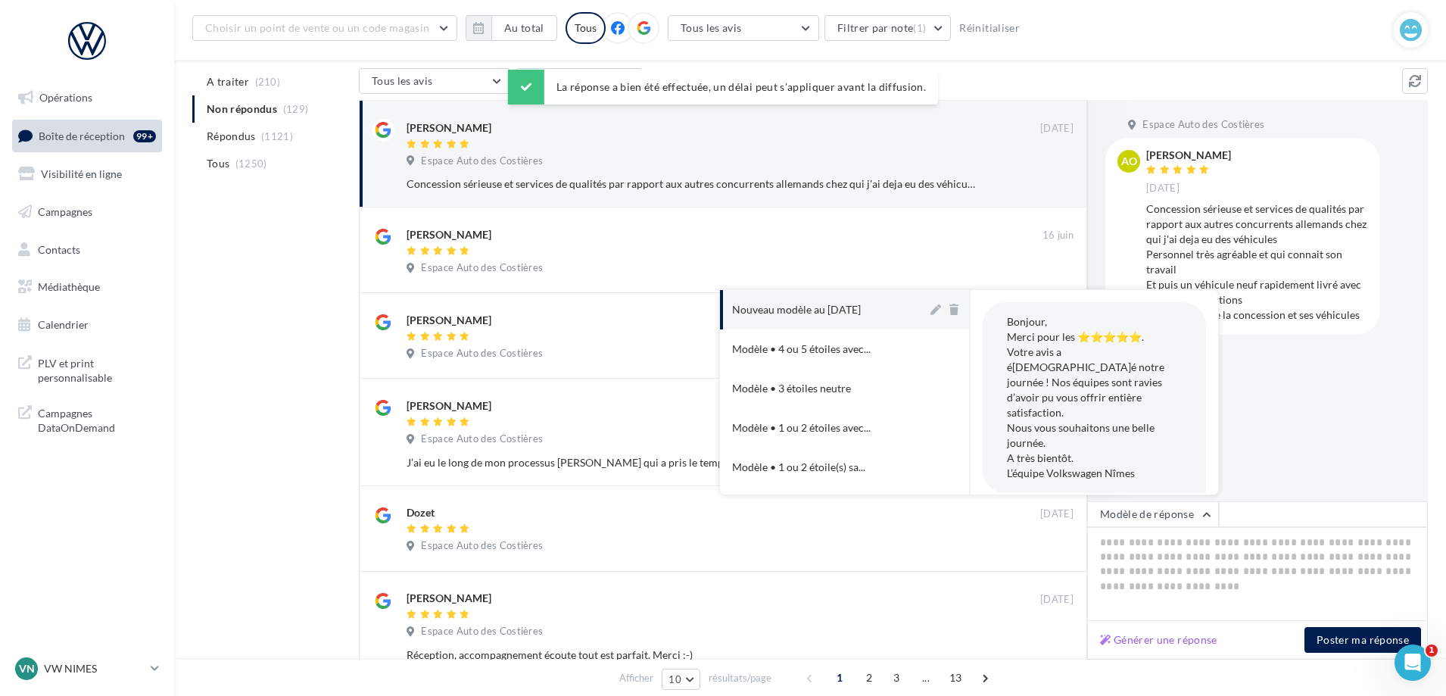
click at [837, 316] on div "Nouveau modèle au [DATE]" at bounding box center [796, 309] width 129 height 15
type textarea "**********"
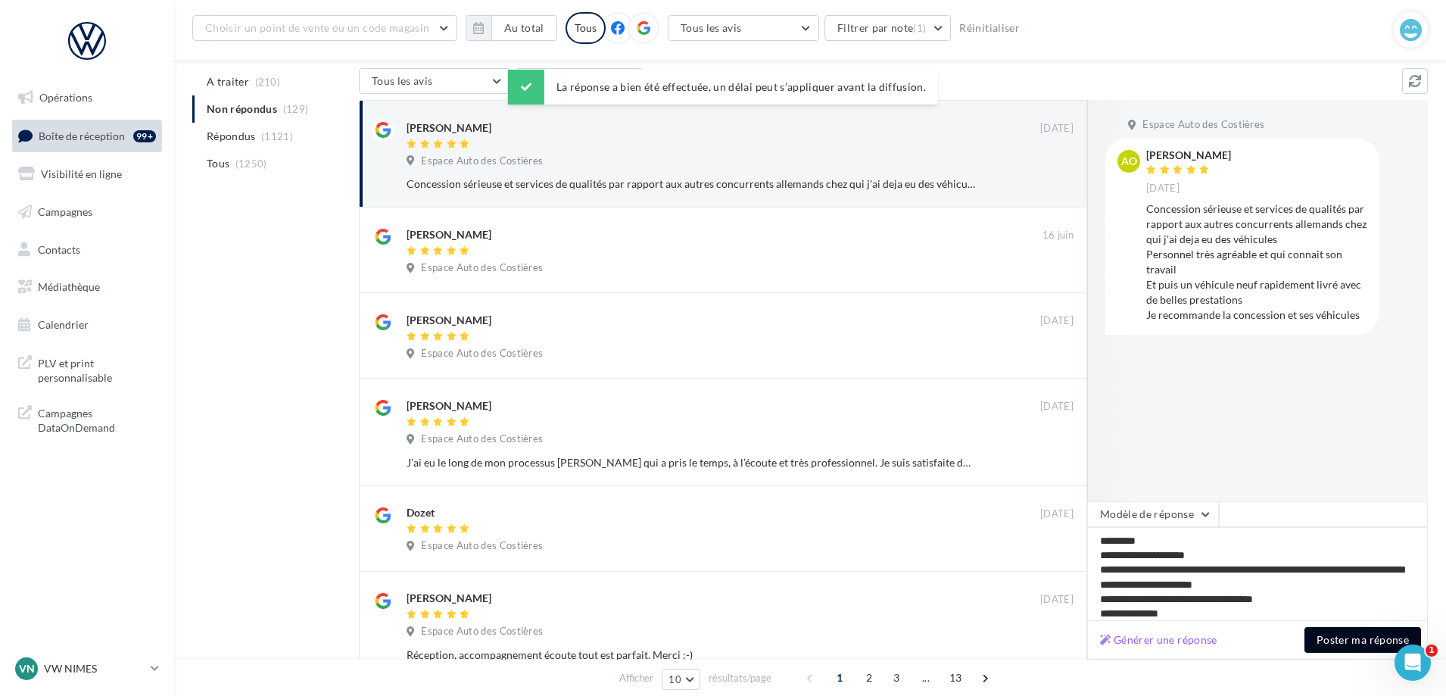
click at [1340, 643] on button "Poster ma réponse" at bounding box center [1362, 640] width 117 height 26
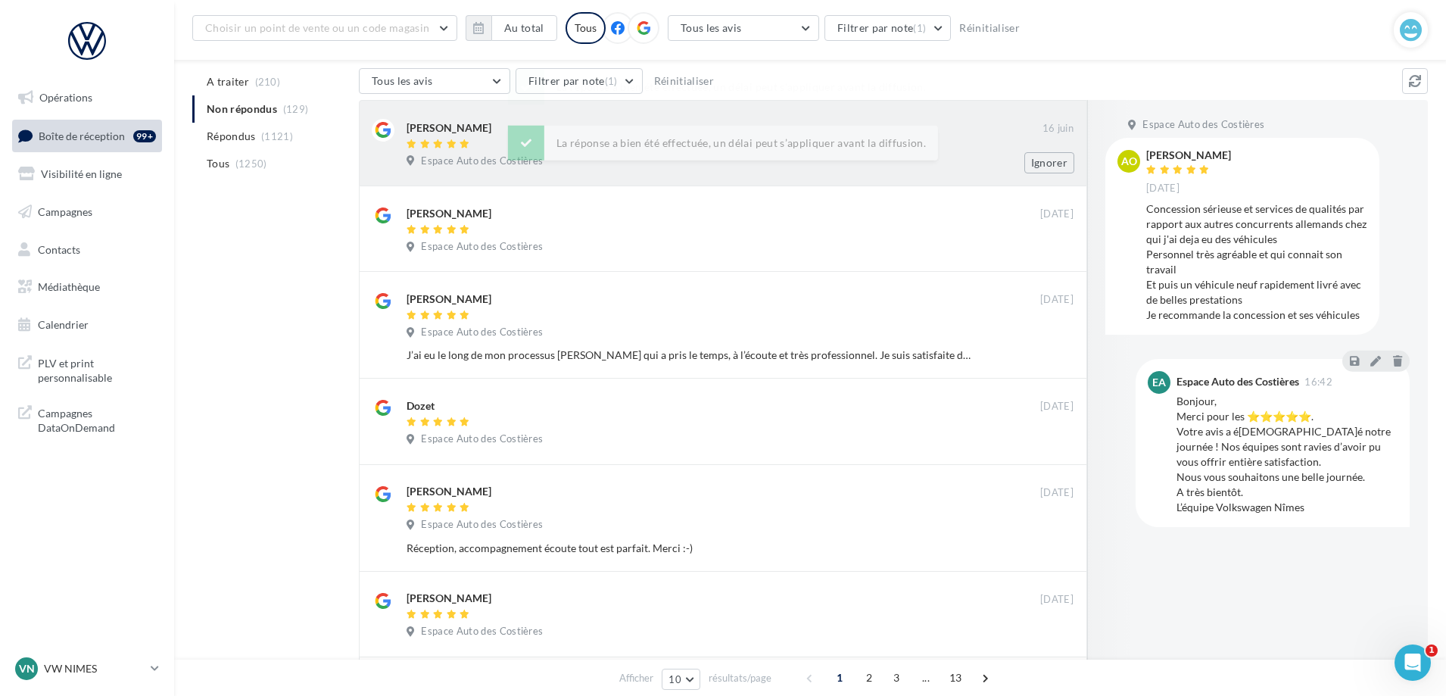
drag, startPoint x: 752, startPoint y: 166, endPoint x: 753, endPoint y: 175, distance: 8.5
click at [751, 168] on div "Espace Auto des Costières" at bounding box center [739, 162] width 667 height 17
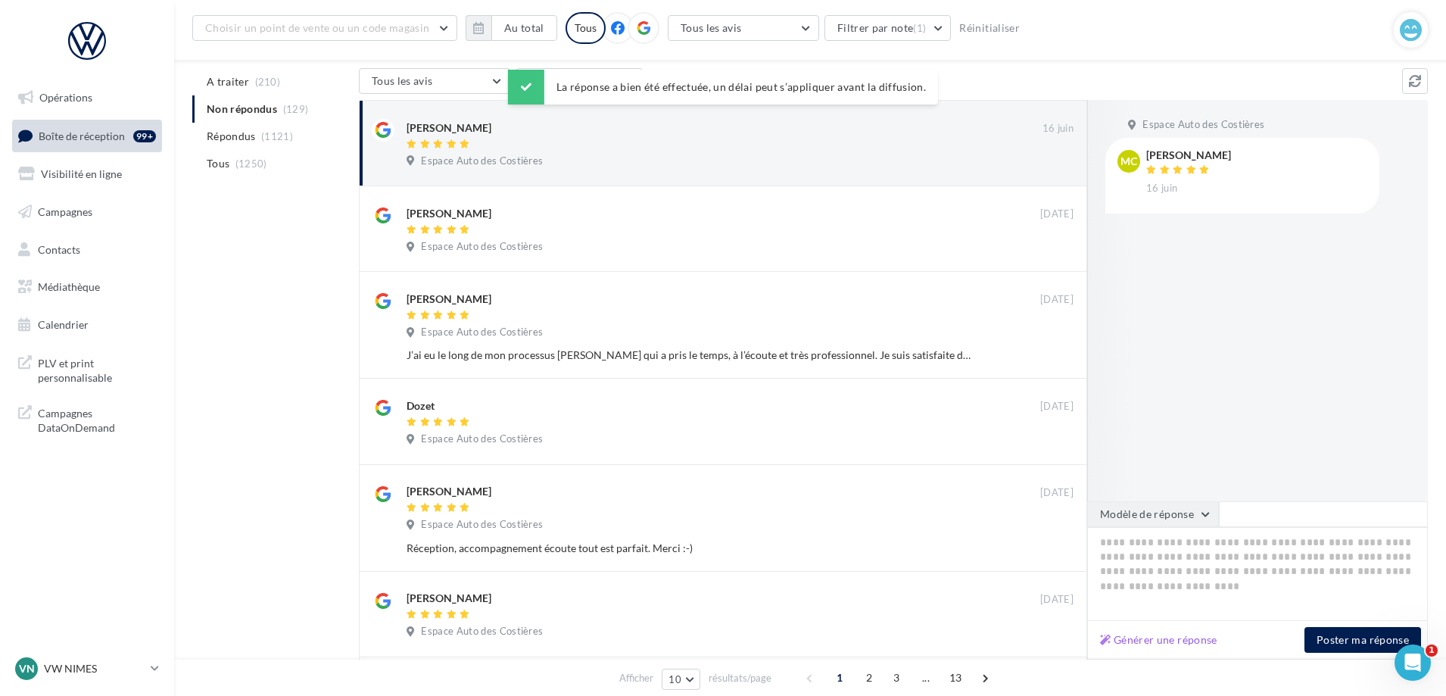
click at [1121, 510] on button "Modèle de réponse" at bounding box center [1153, 514] width 132 height 26
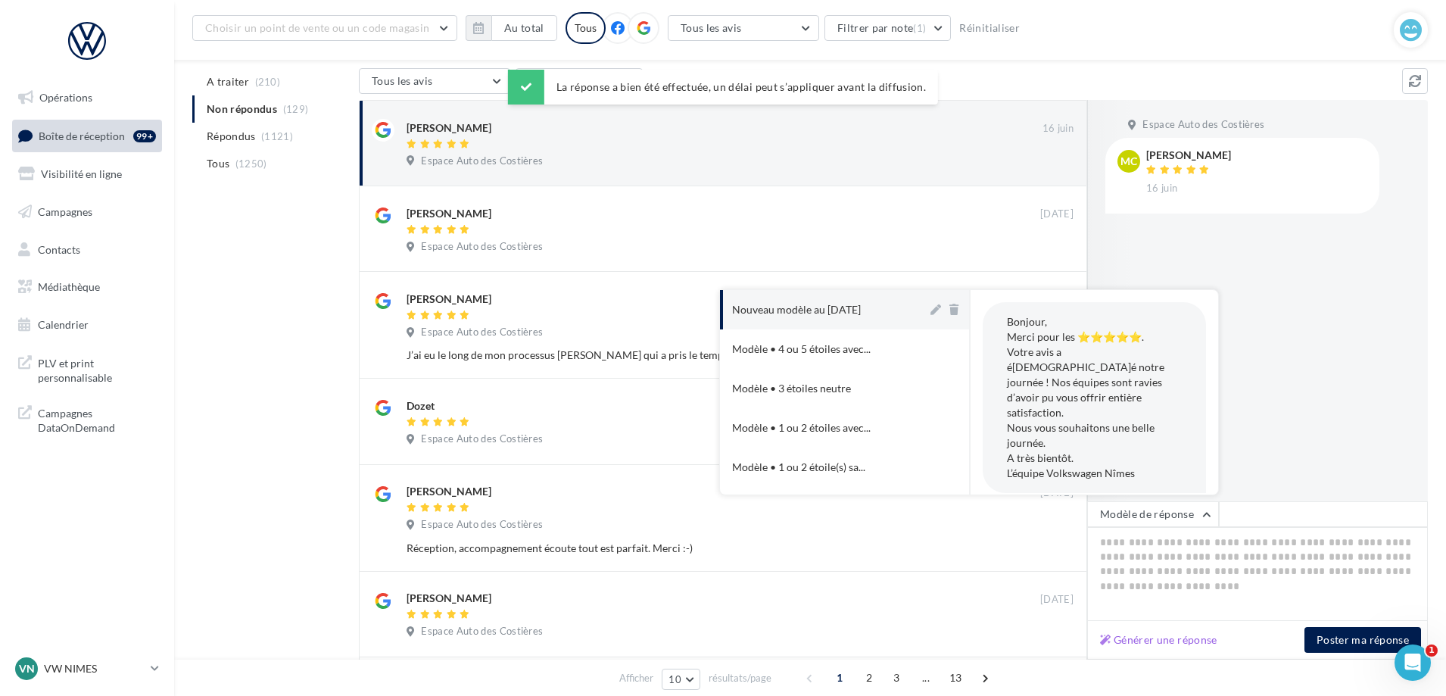
click at [858, 304] on div "Nouveau modèle au [DATE]" at bounding box center [796, 309] width 129 height 15
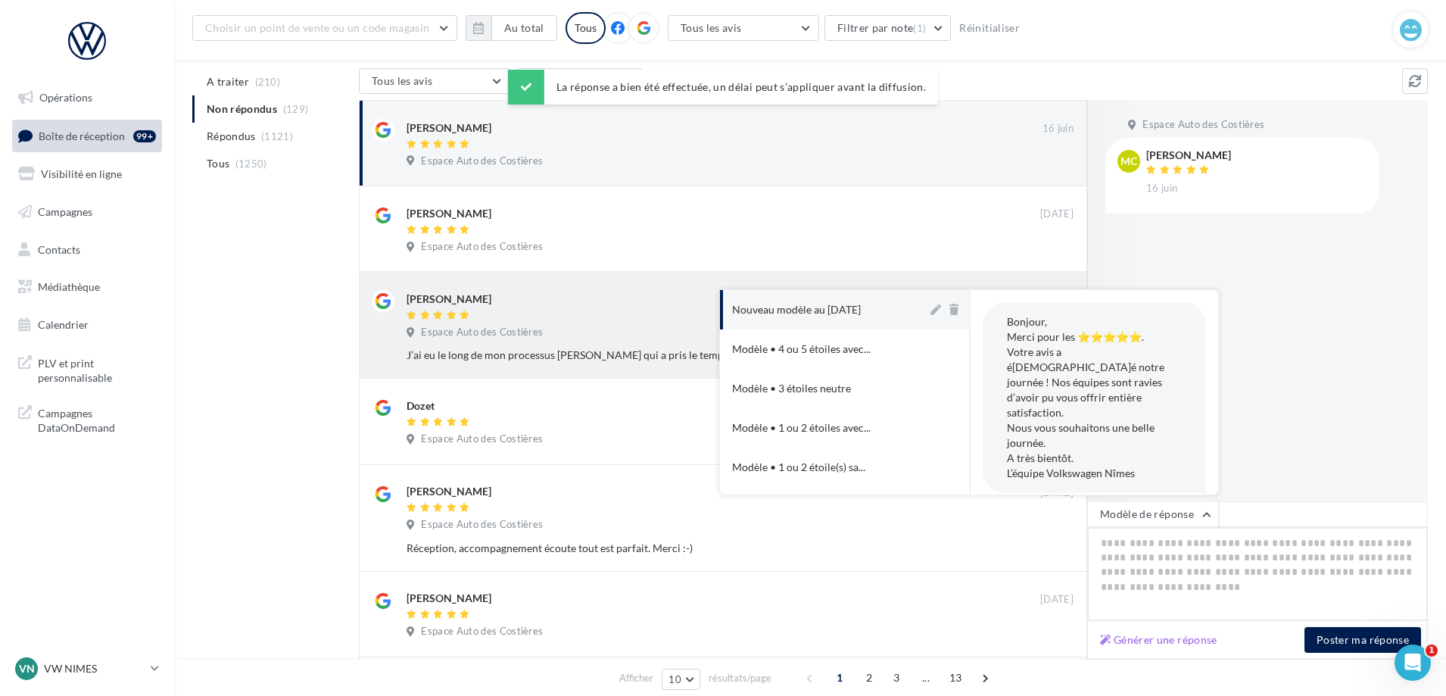
type textarea "**********"
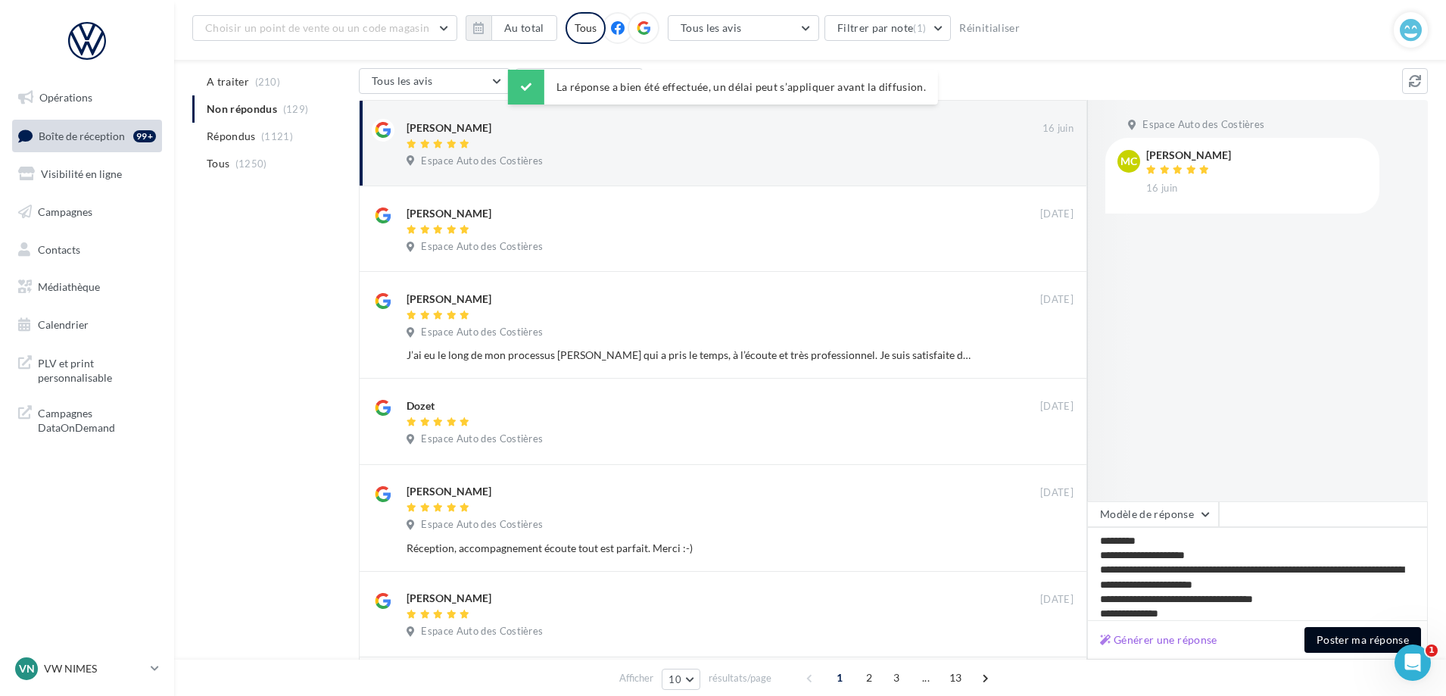
click at [1358, 640] on button "Poster ma réponse" at bounding box center [1362, 640] width 117 height 26
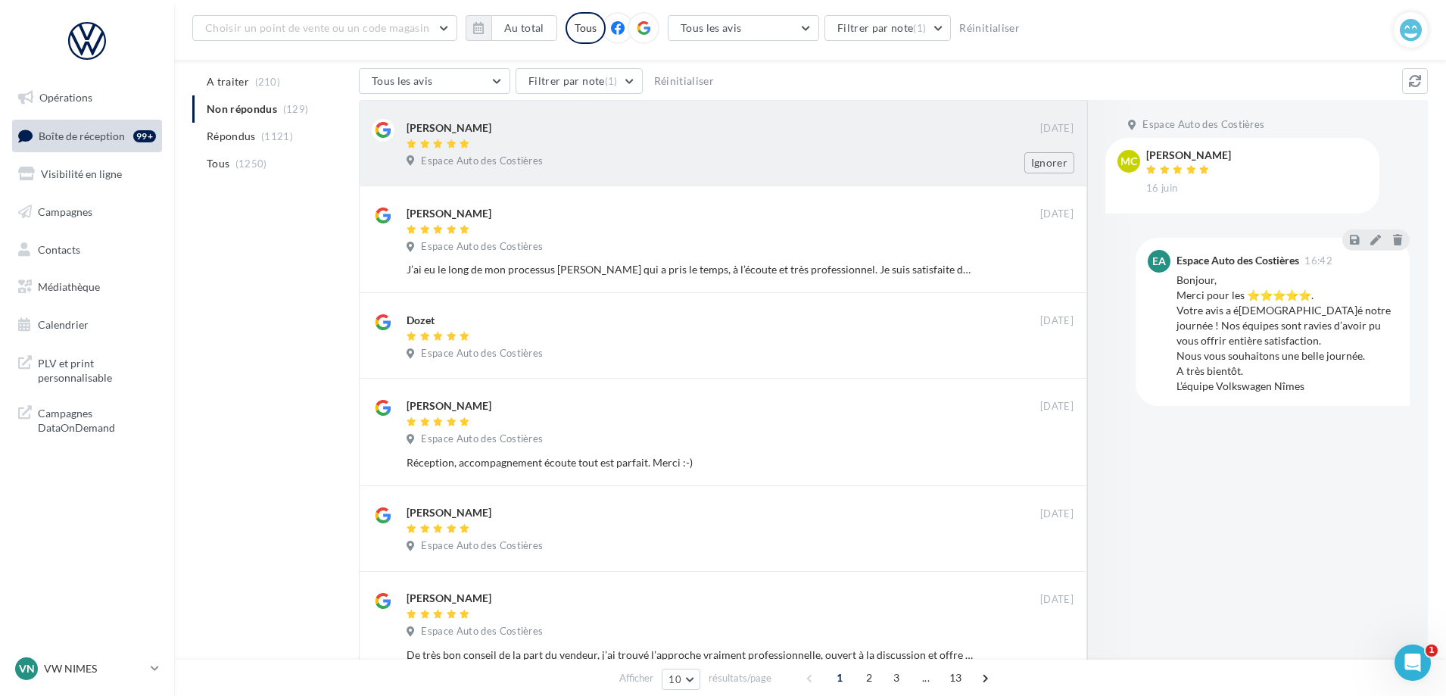
click at [823, 159] on div "Espace Auto des Costières" at bounding box center [739, 162] width 667 height 17
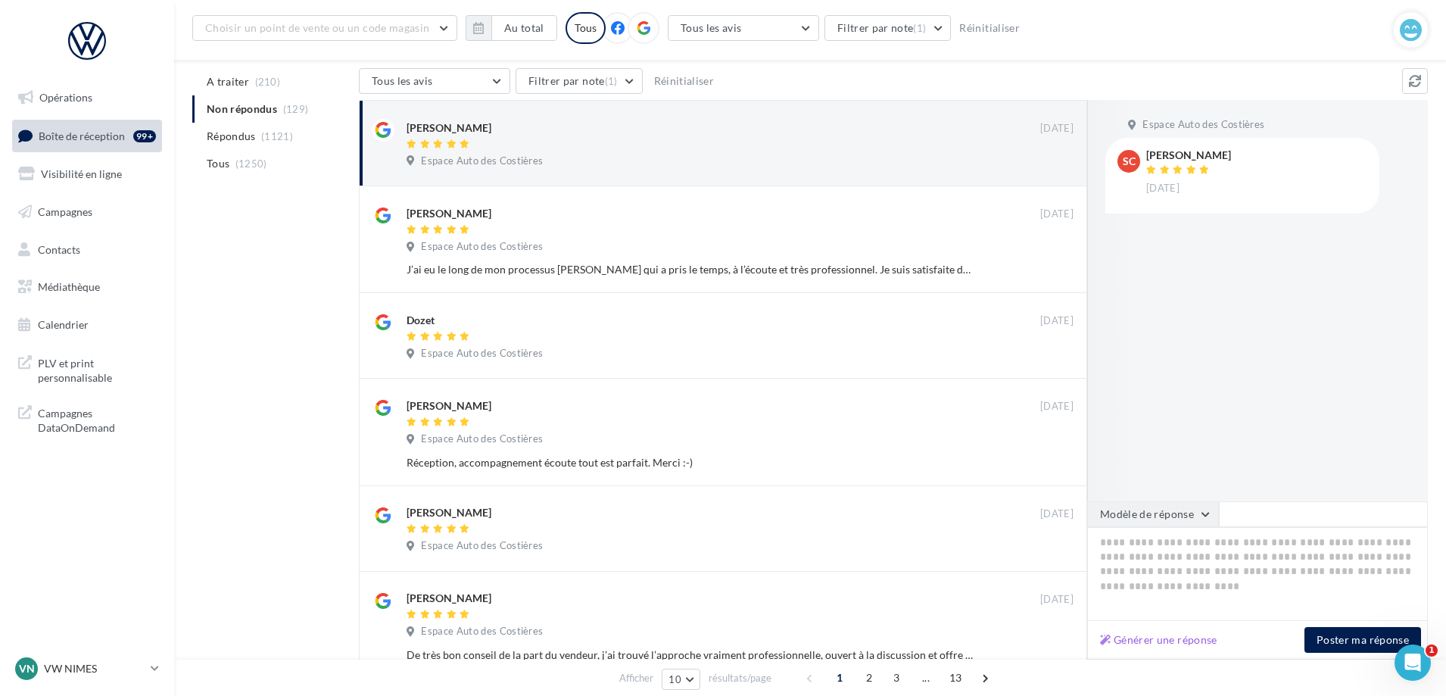
click at [1157, 513] on button "Modèle de réponse" at bounding box center [1153, 514] width 132 height 26
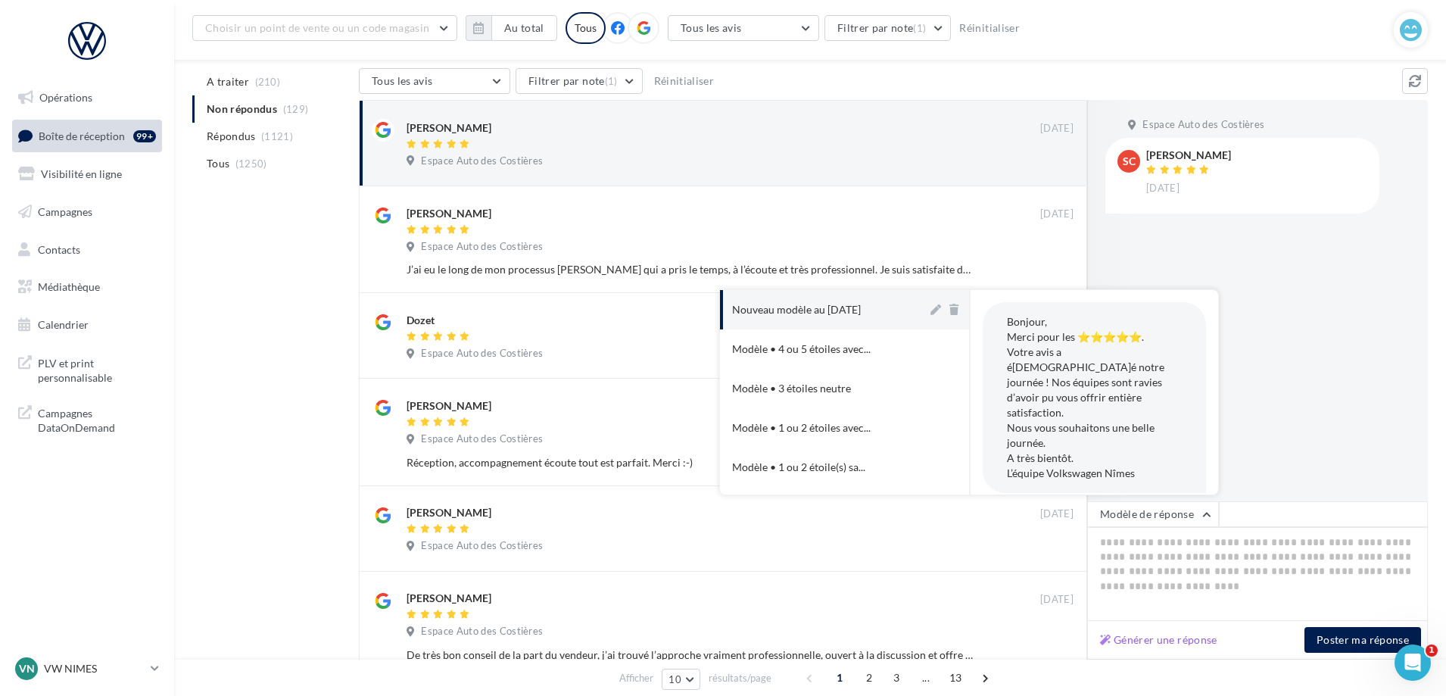
click at [854, 311] on div "Nouveau modèle au [DATE]" at bounding box center [796, 309] width 129 height 15
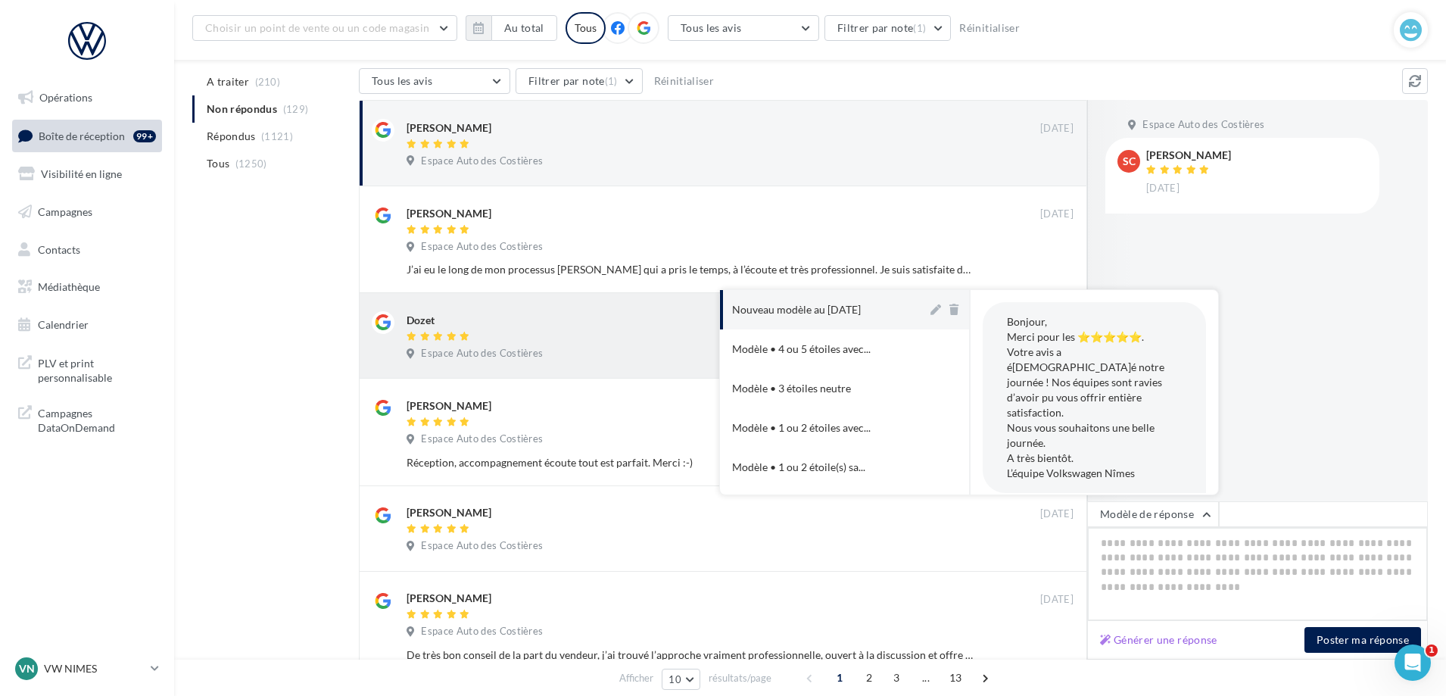
type textarea "**********"
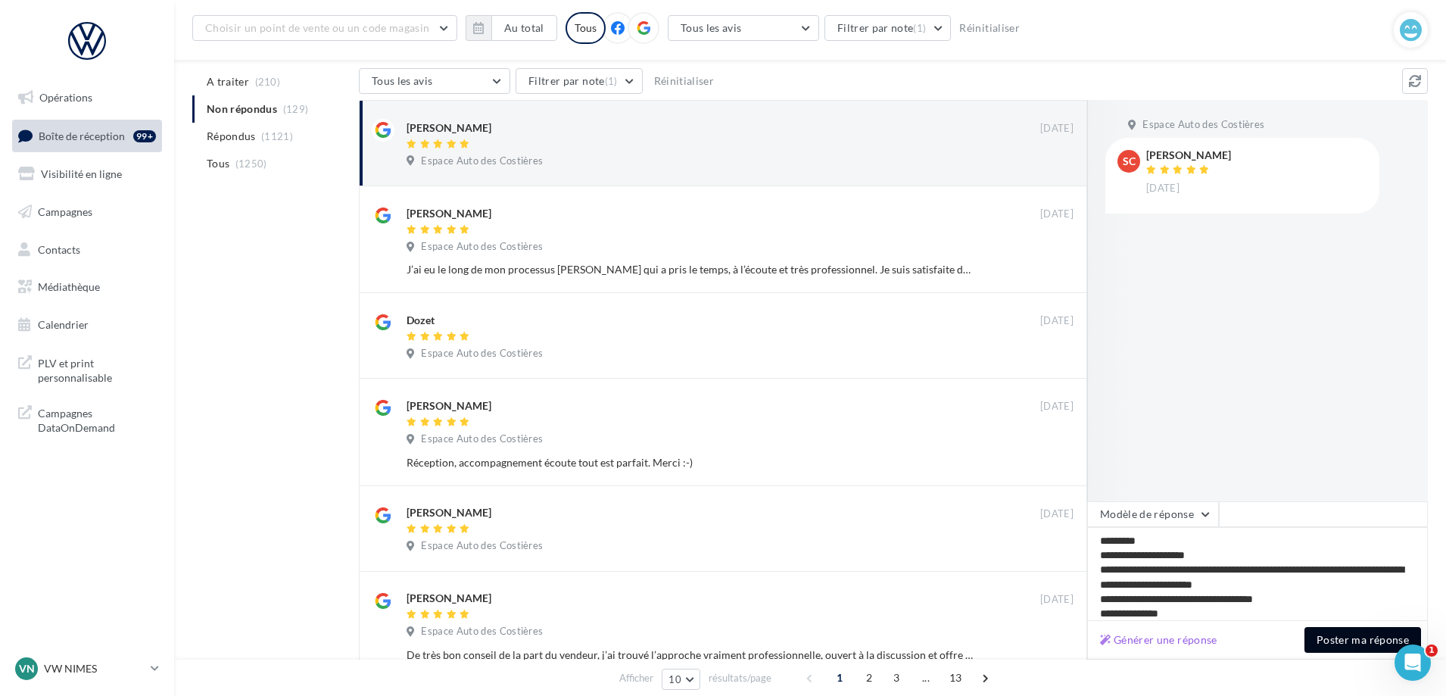
click at [1370, 639] on button "Poster ma réponse" at bounding box center [1362, 640] width 117 height 26
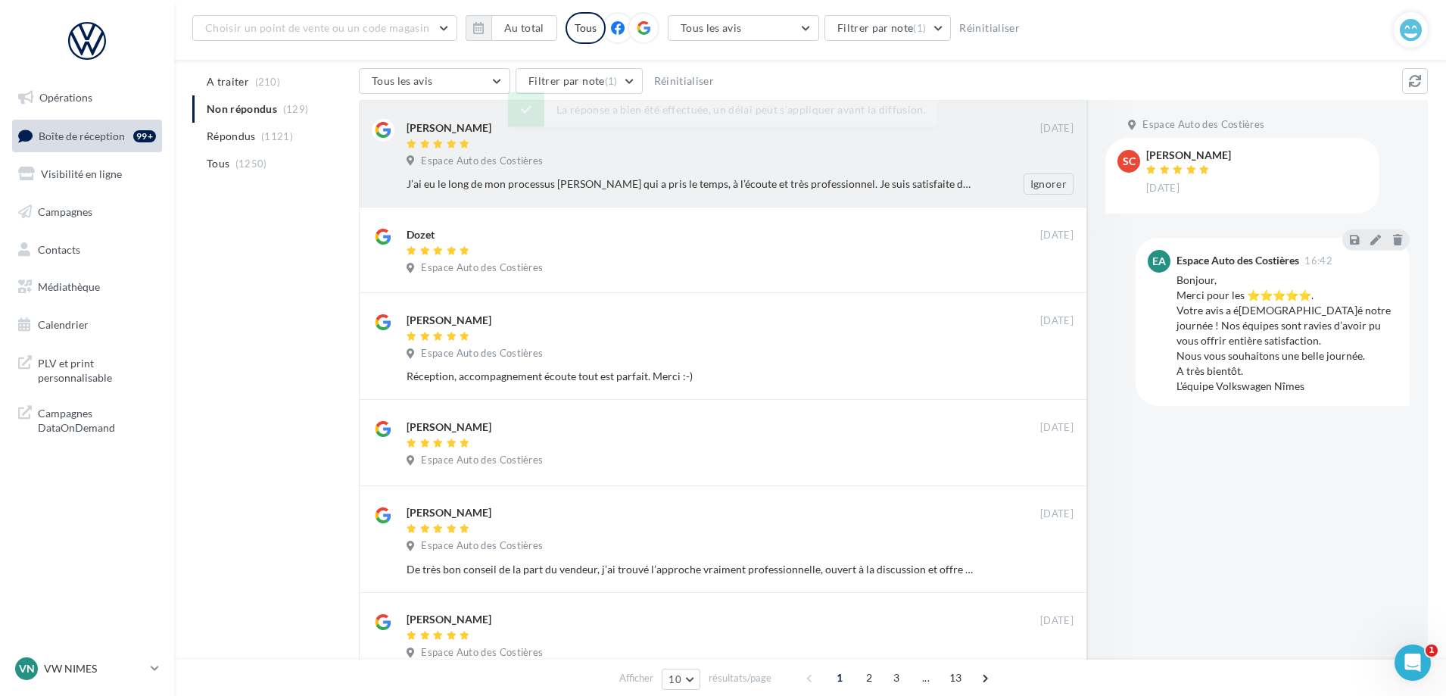
click at [815, 156] on div "Espace Auto des Costières" at bounding box center [739, 162] width 667 height 17
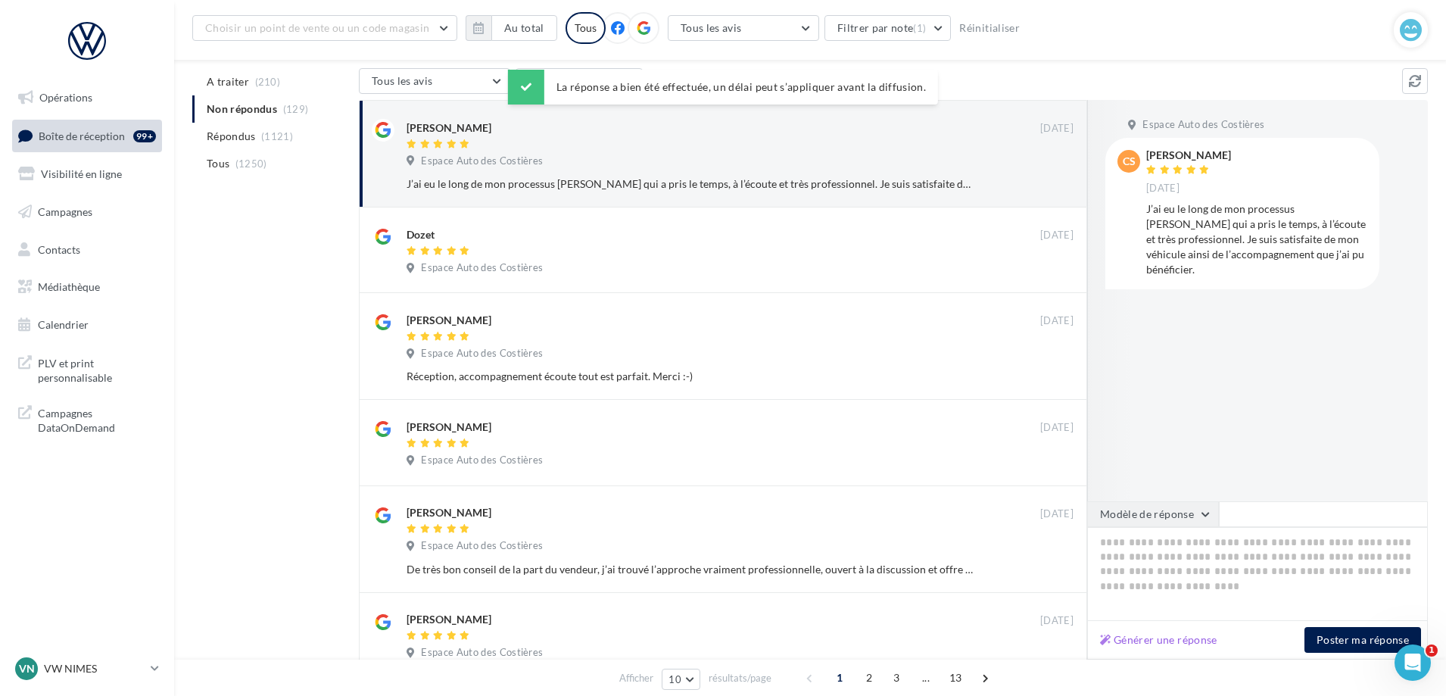
click at [1182, 503] on button "Modèle de réponse" at bounding box center [1153, 514] width 132 height 26
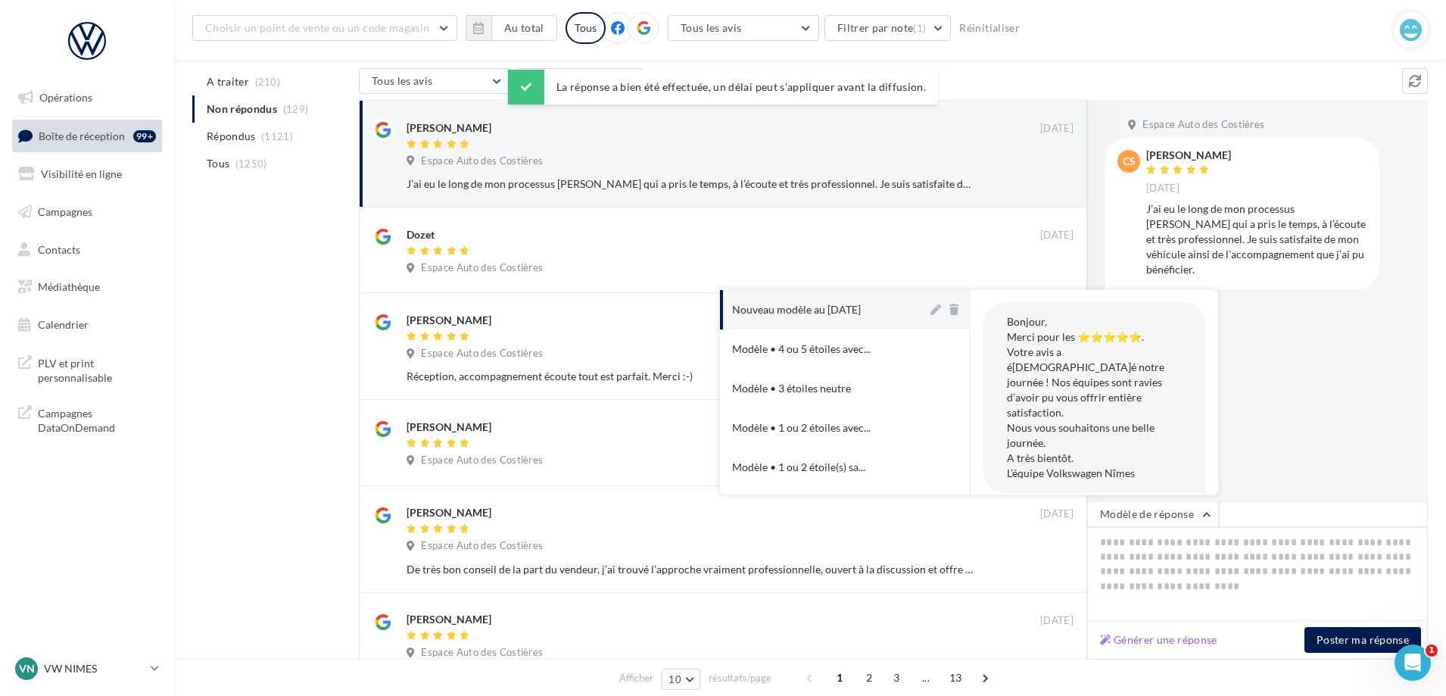
click at [860, 320] on button "Nouveau modèle au [DATE]" at bounding box center [823, 309] width 207 height 39
type textarea "**********"
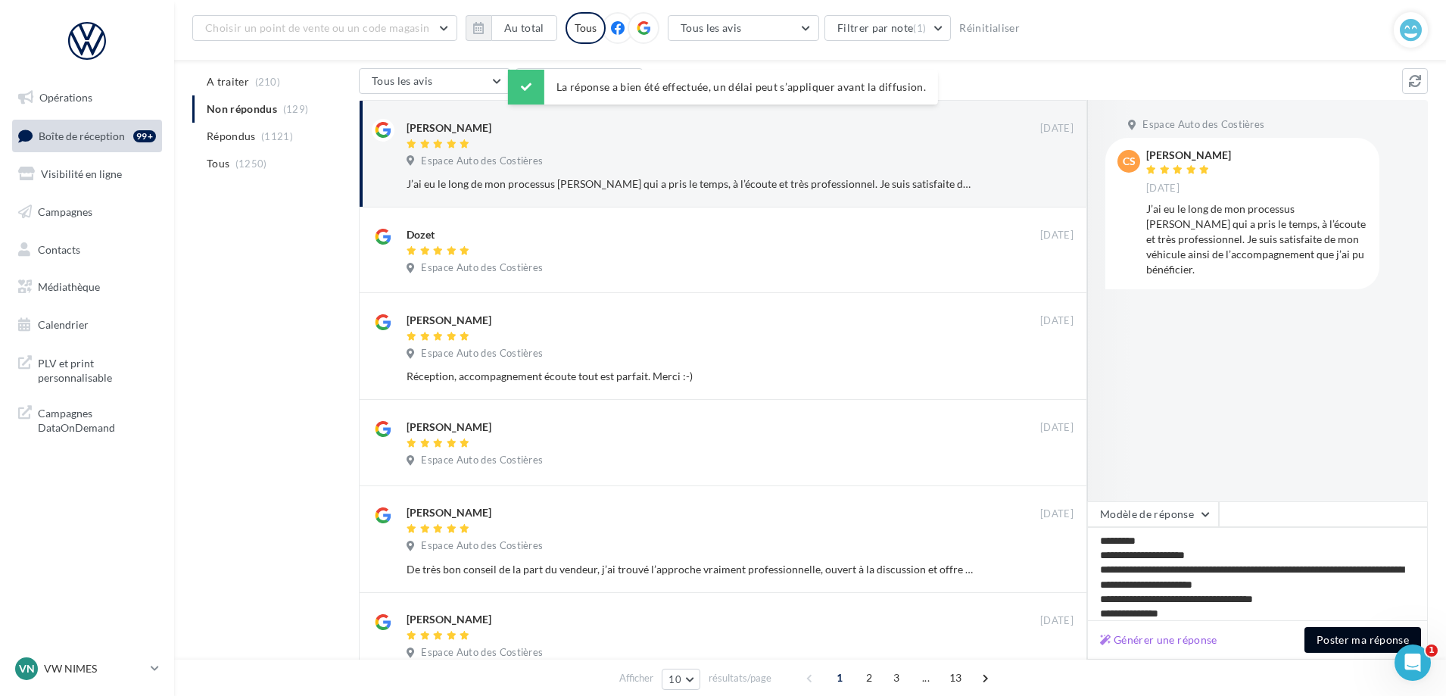
click at [1358, 644] on button "Poster ma réponse" at bounding box center [1362, 640] width 117 height 26
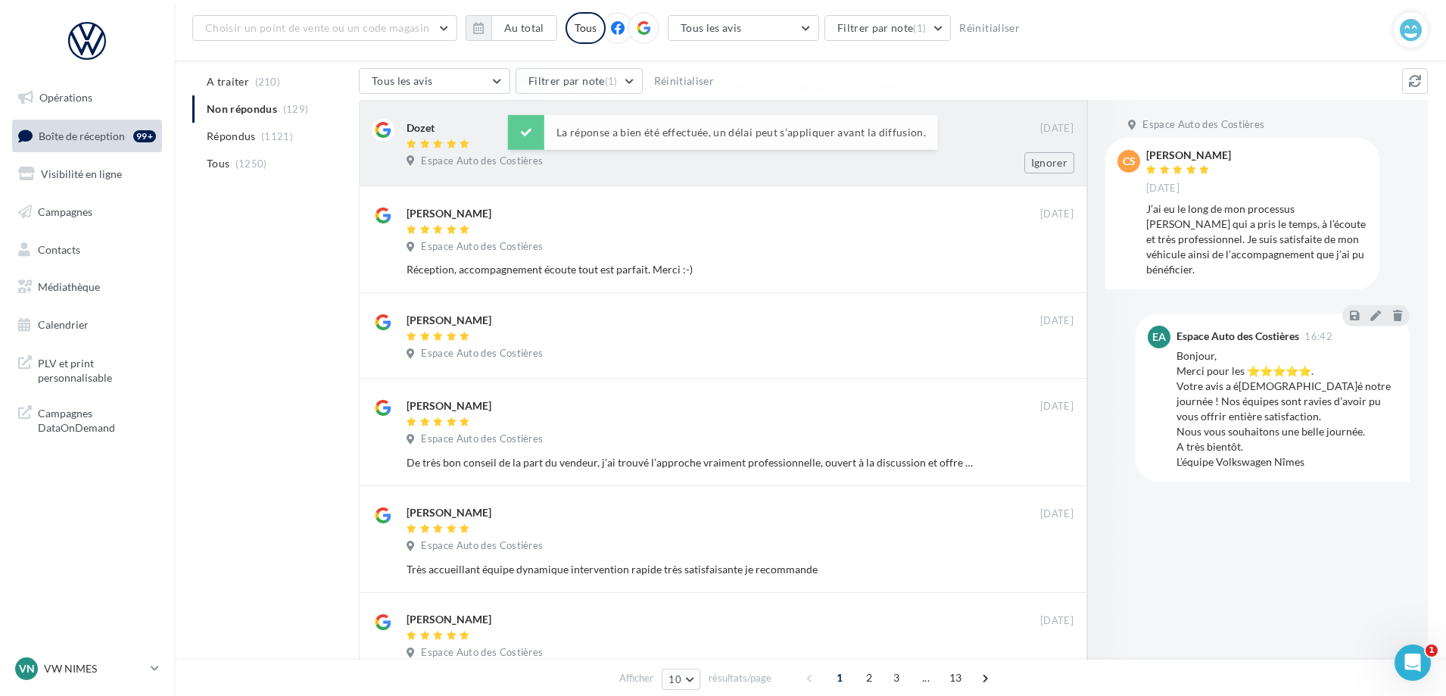
click at [807, 182] on div "Dozet [DATE] Espace Auto des Costières Ignorer" at bounding box center [723, 143] width 728 height 86
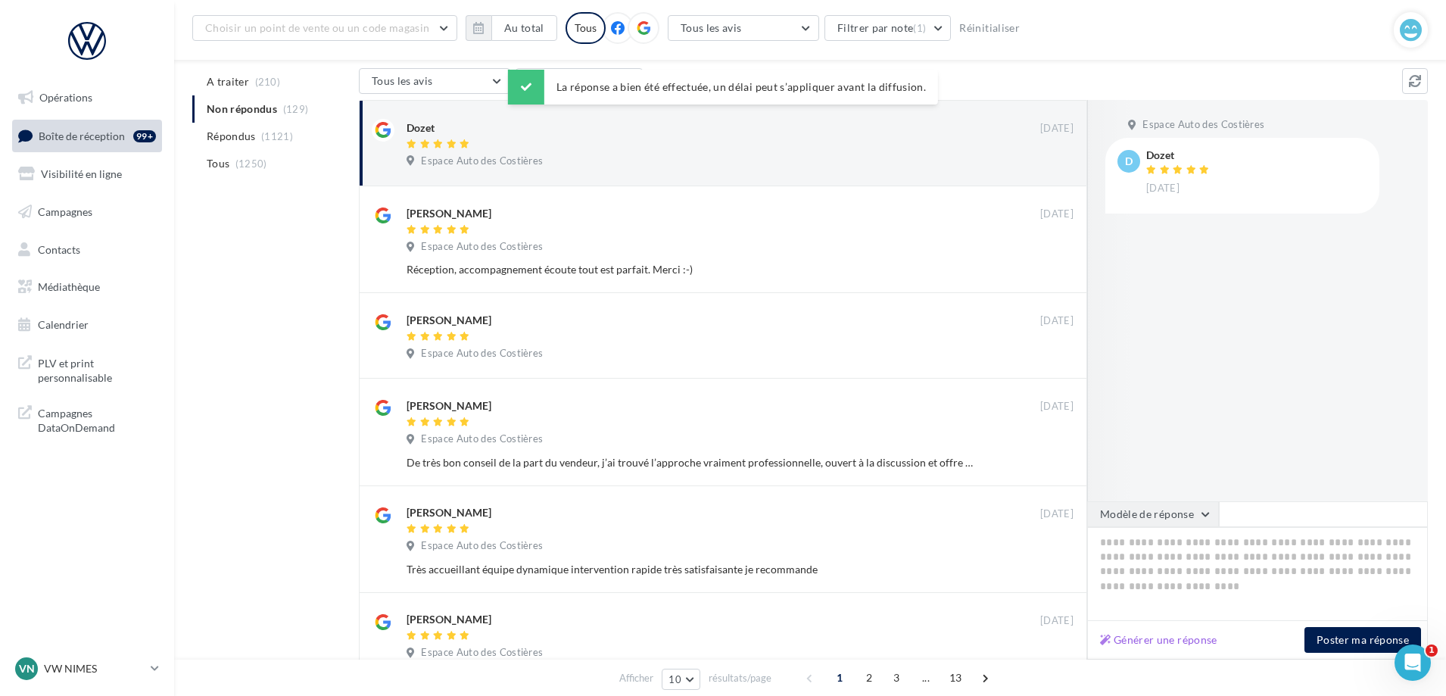
click at [1179, 513] on button "Modèle de réponse" at bounding box center [1153, 514] width 132 height 26
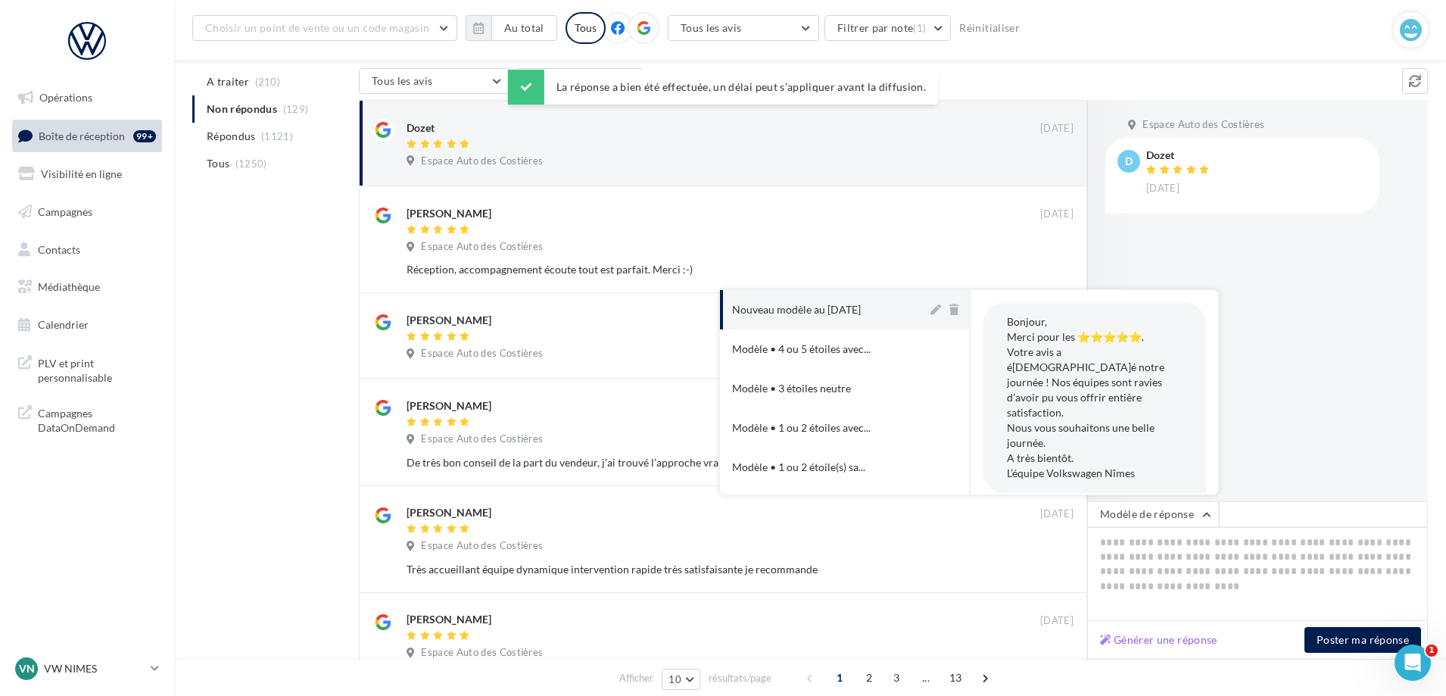
click at [845, 314] on div "Nouveau modèle au [DATE]" at bounding box center [796, 309] width 129 height 15
type textarea "**********"
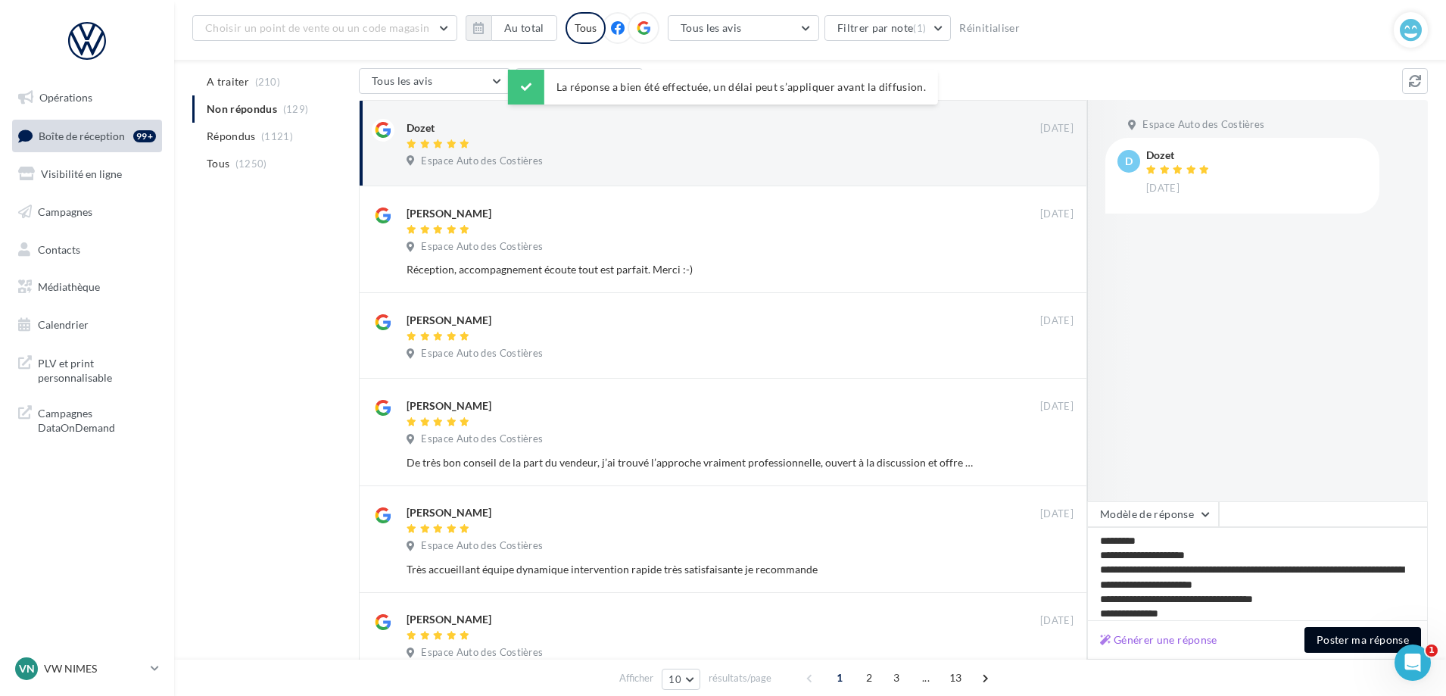
click at [1346, 637] on button "Poster ma réponse" at bounding box center [1362, 640] width 117 height 26
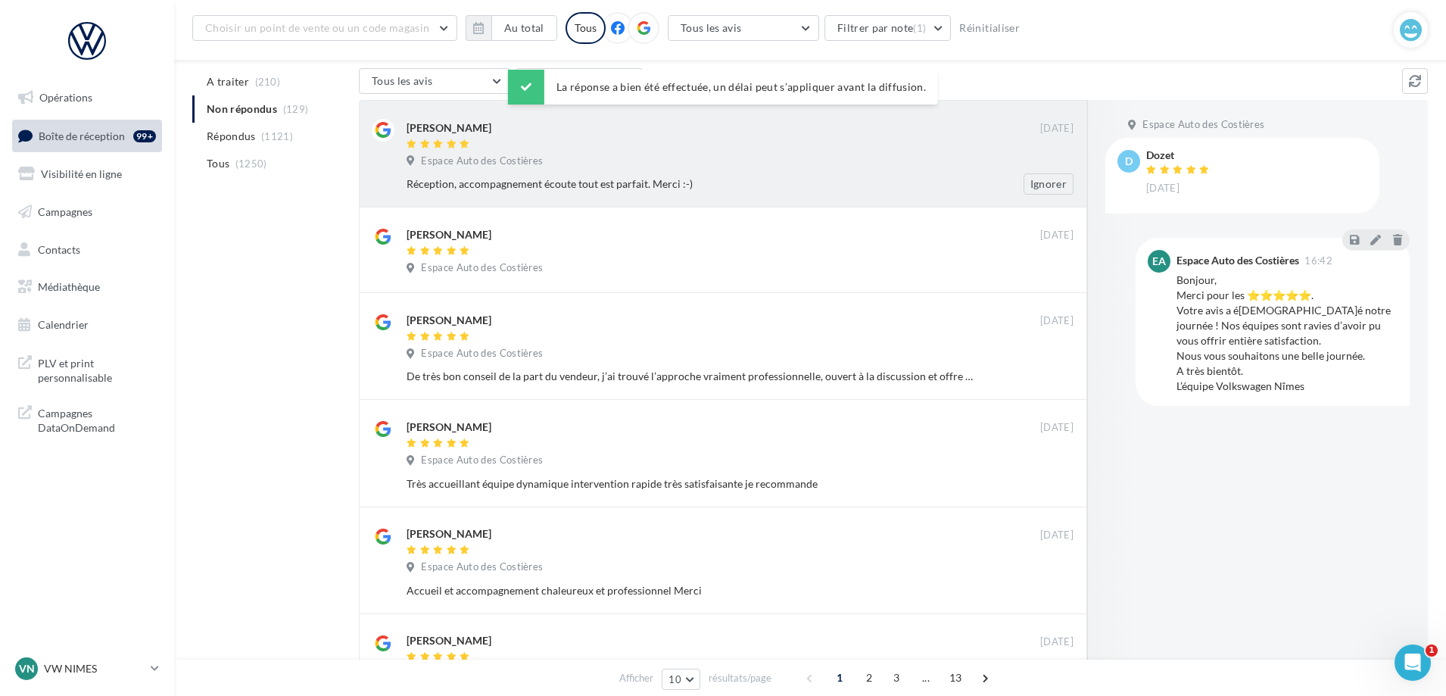
drag, startPoint x: 895, startPoint y: 176, endPoint x: 915, endPoint y: 187, distance: 23.0
click at [900, 175] on div "Réception, accompagnement écoute tout est parfait. Merci :-) Ignorer" at bounding box center [745, 183] width 679 height 21
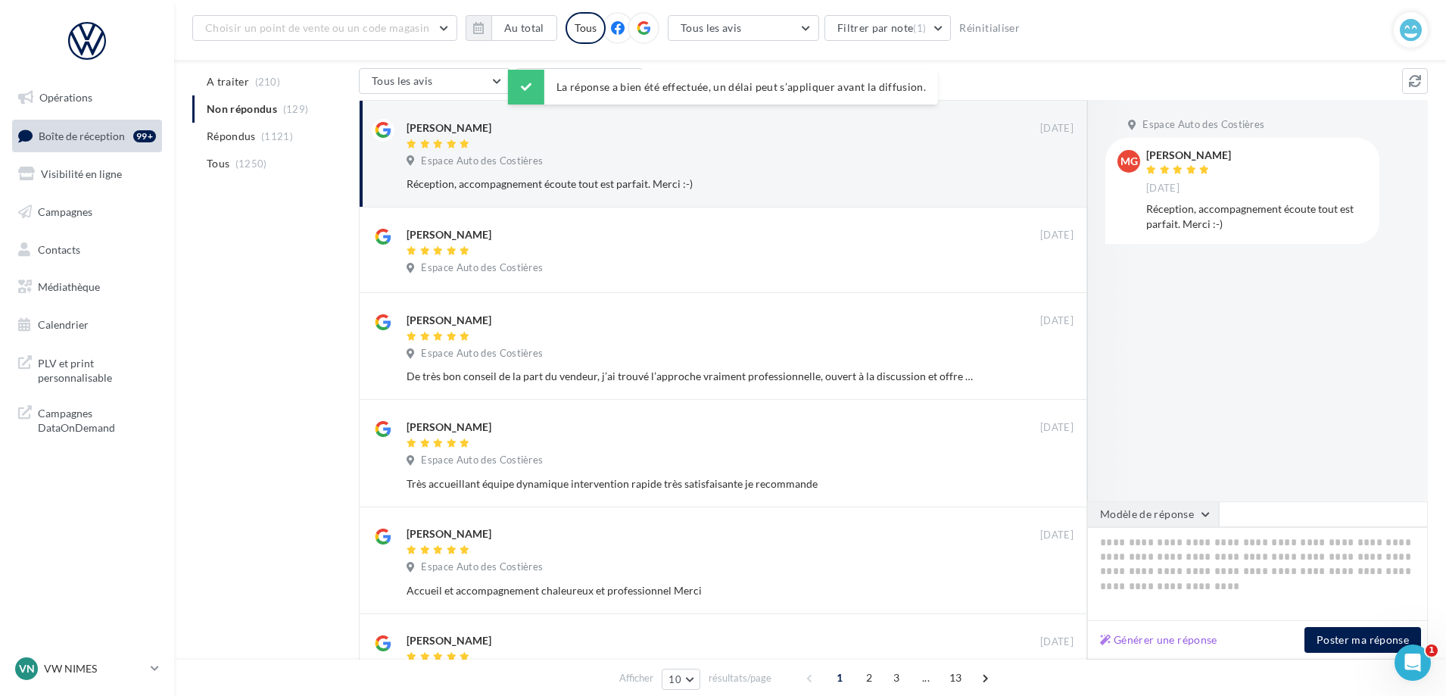
click at [1165, 504] on button "Modèle de réponse" at bounding box center [1153, 514] width 132 height 26
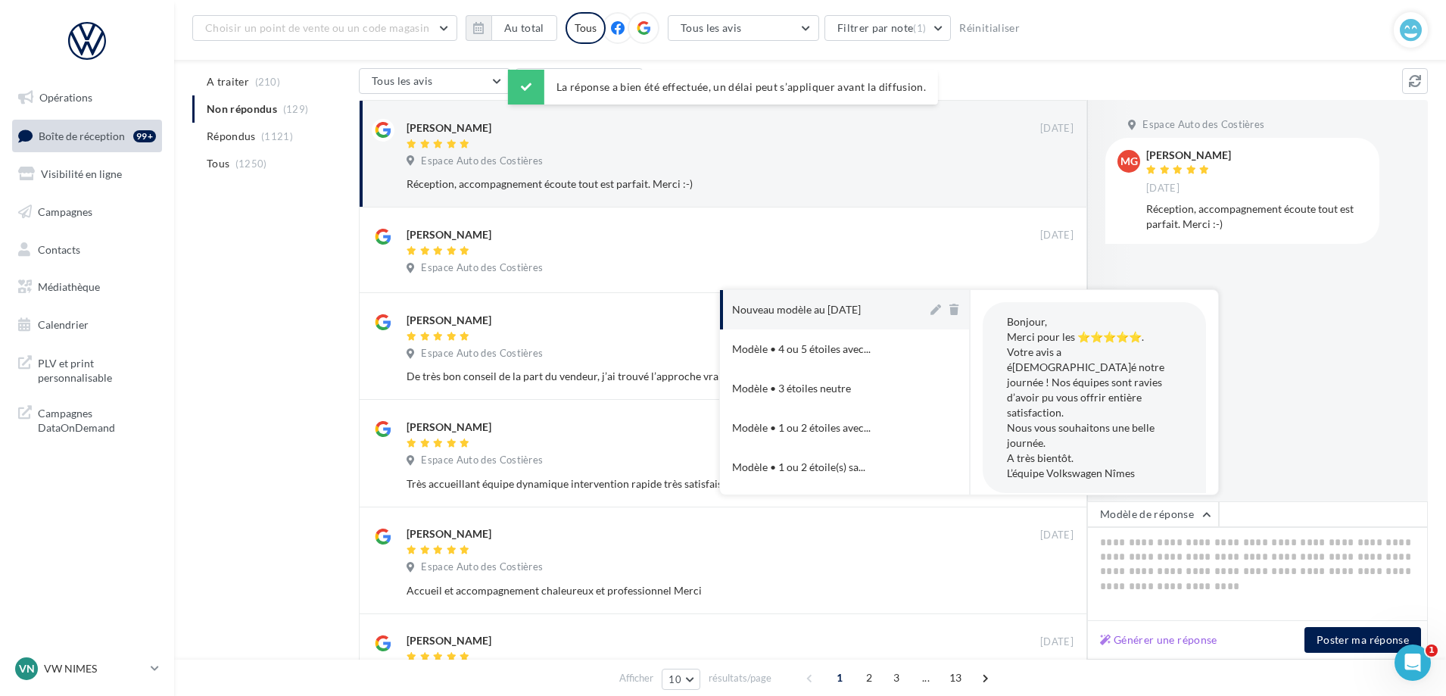
click at [827, 307] on div "Nouveau modèle au [DATE]" at bounding box center [796, 309] width 129 height 15
type textarea "**********"
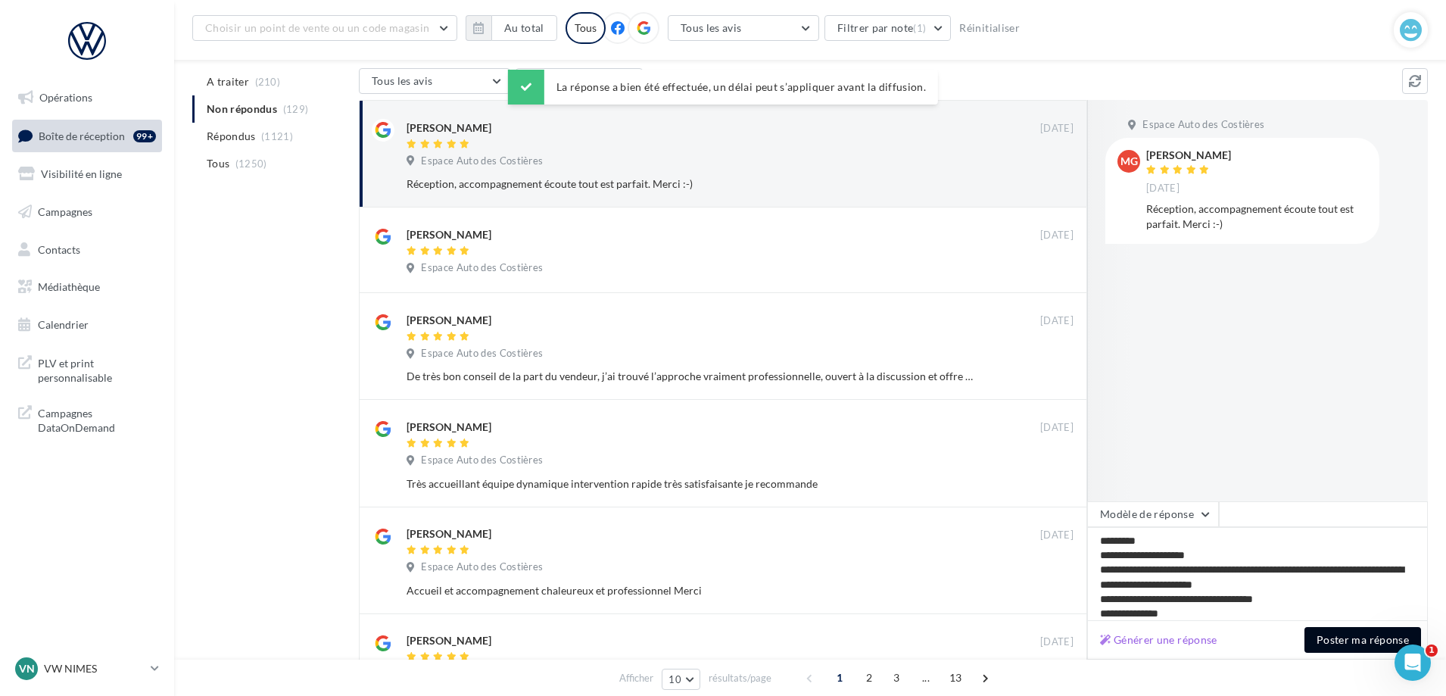
click at [1349, 644] on button "Poster ma réponse" at bounding box center [1362, 640] width 117 height 26
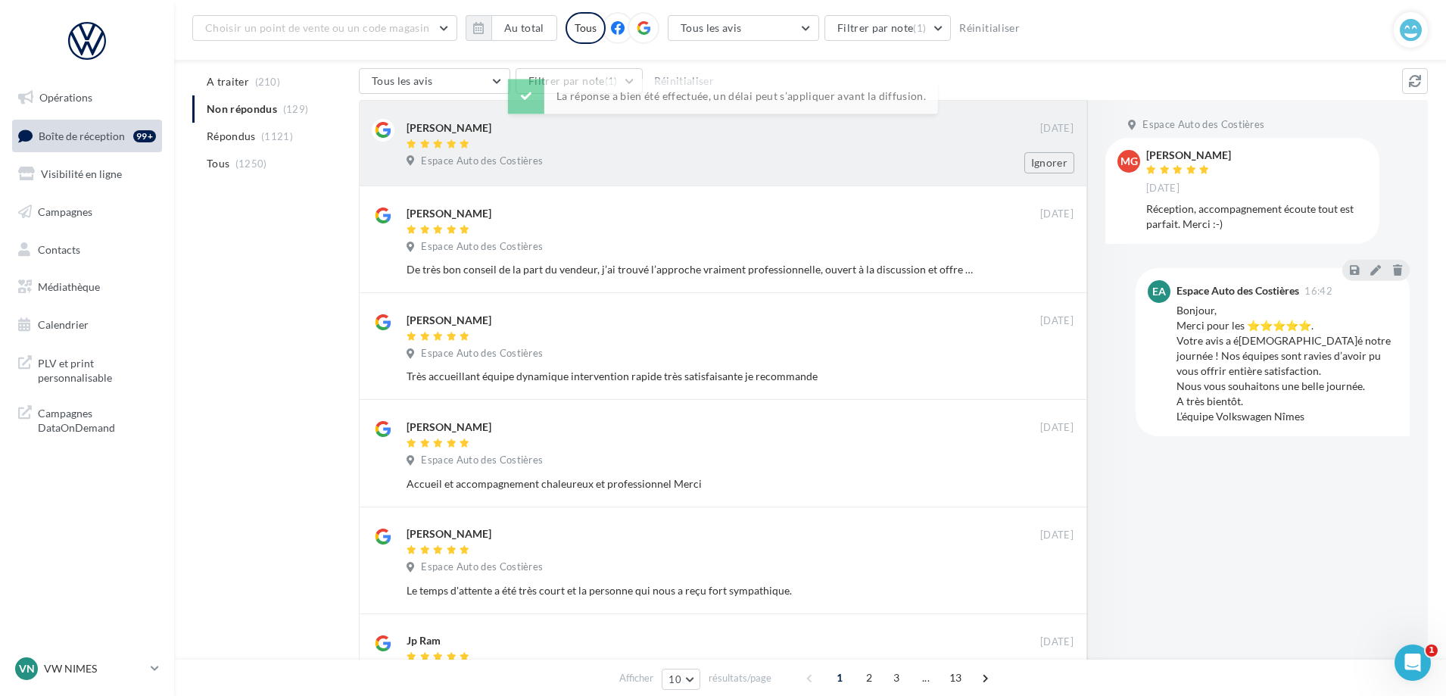
click at [798, 159] on div "Espace Auto des Costières" at bounding box center [739, 162] width 667 height 17
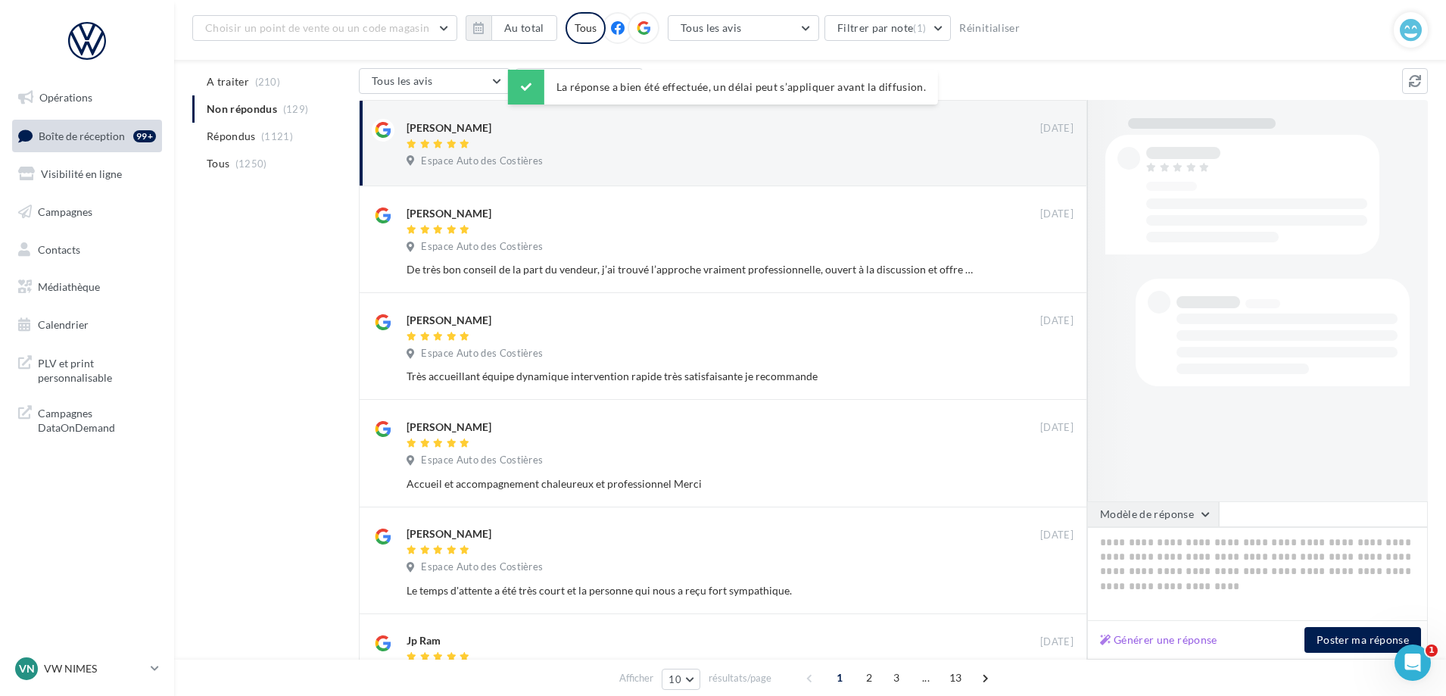
click at [1151, 508] on button "Modèle de réponse" at bounding box center [1153, 514] width 132 height 26
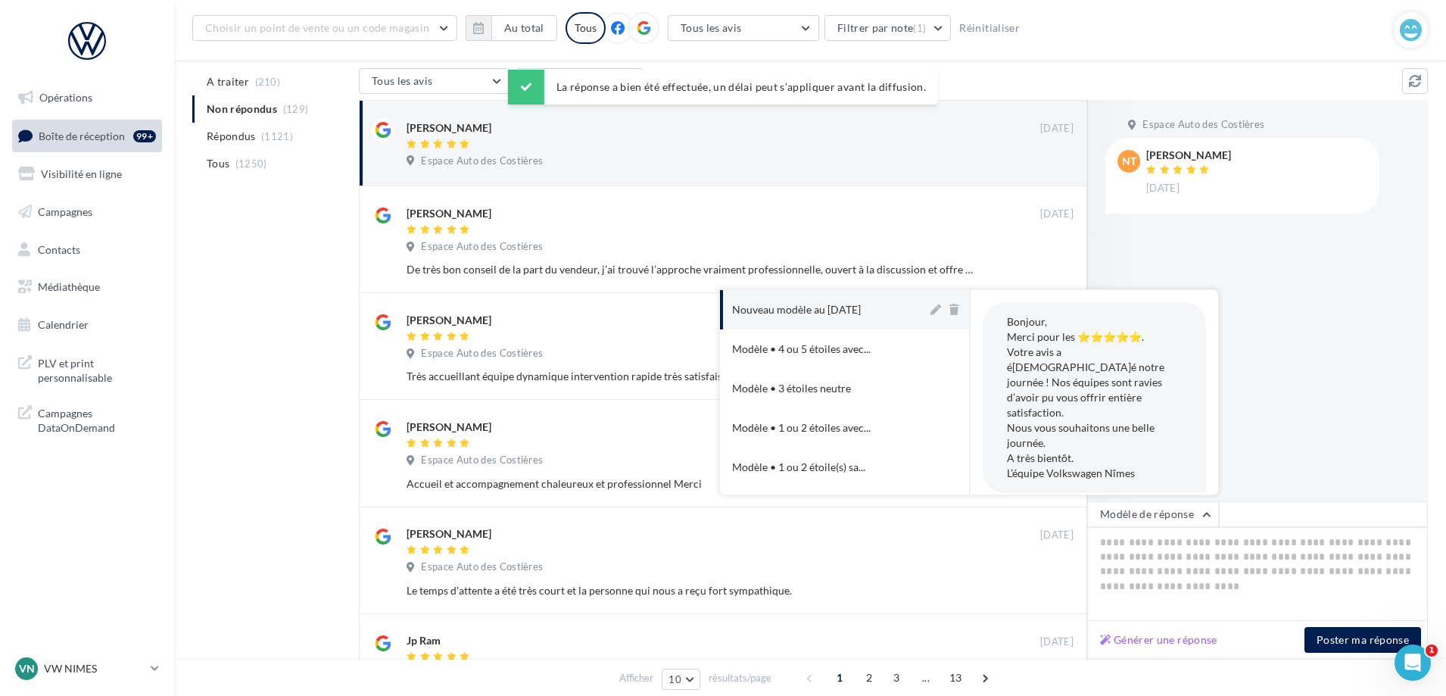
click at [860, 302] on div "Nouveau modèle au [DATE]" at bounding box center [796, 309] width 129 height 15
type textarea "**********"
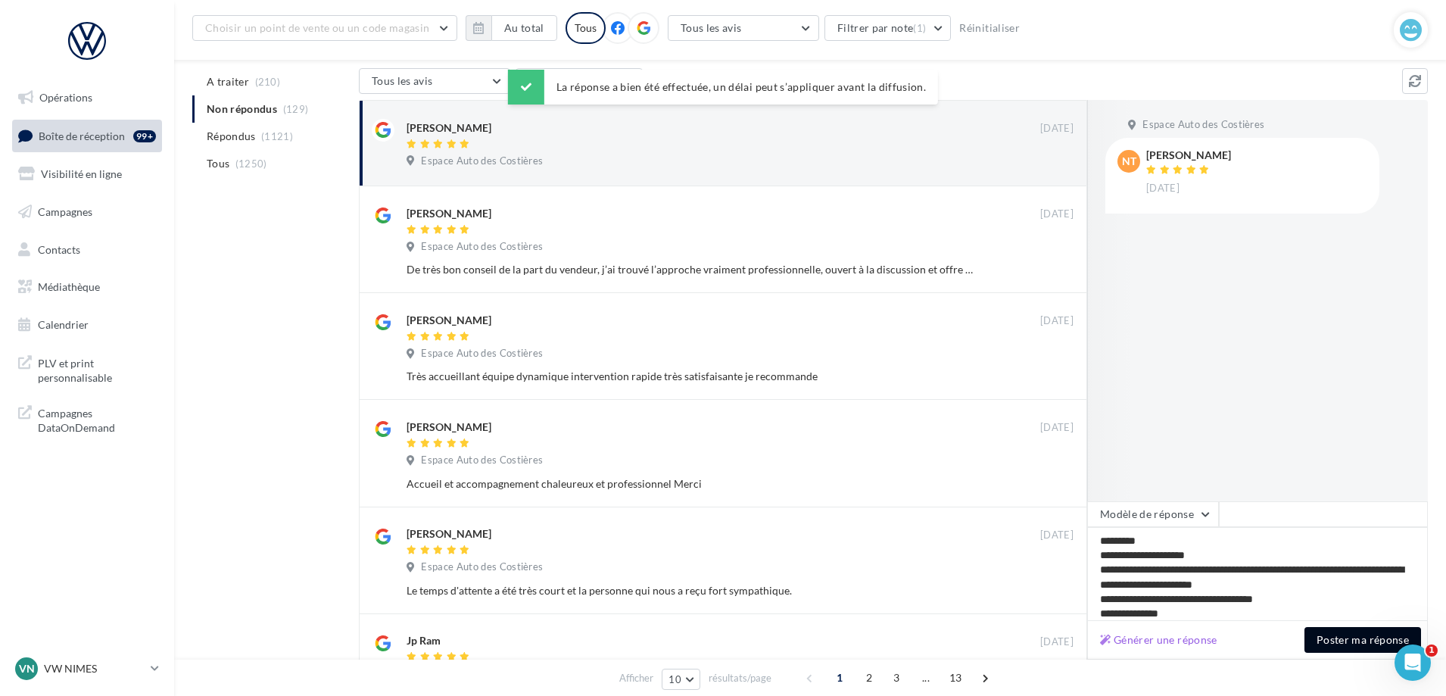
click at [1359, 643] on button "Poster ma réponse" at bounding box center [1362, 640] width 117 height 26
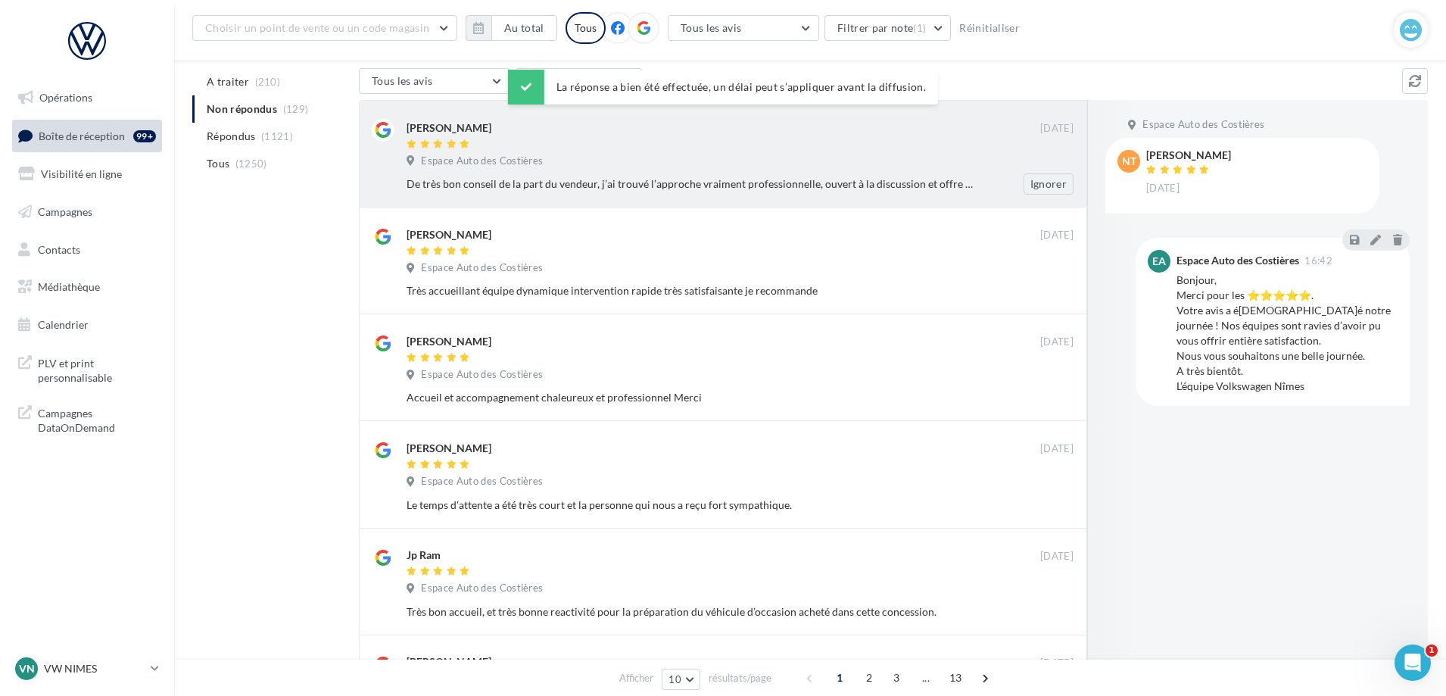
click at [754, 174] on div "De très bon conseil de la part du vendeur, j’ai trouvé l’approche vraiment prof…" at bounding box center [745, 183] width 679 height 21
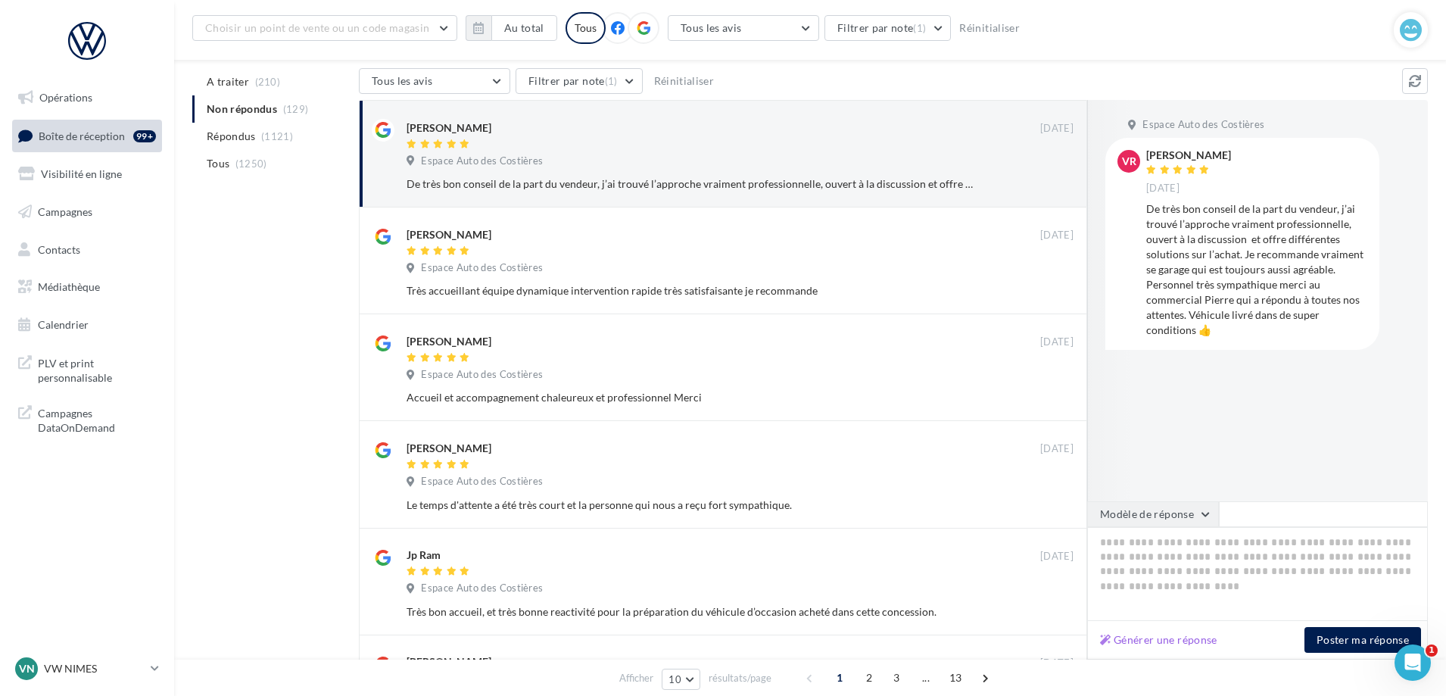
click at [1165, 508] on button "Modèle de réponse" at bounding box center [1153, 514] width 132 height 26
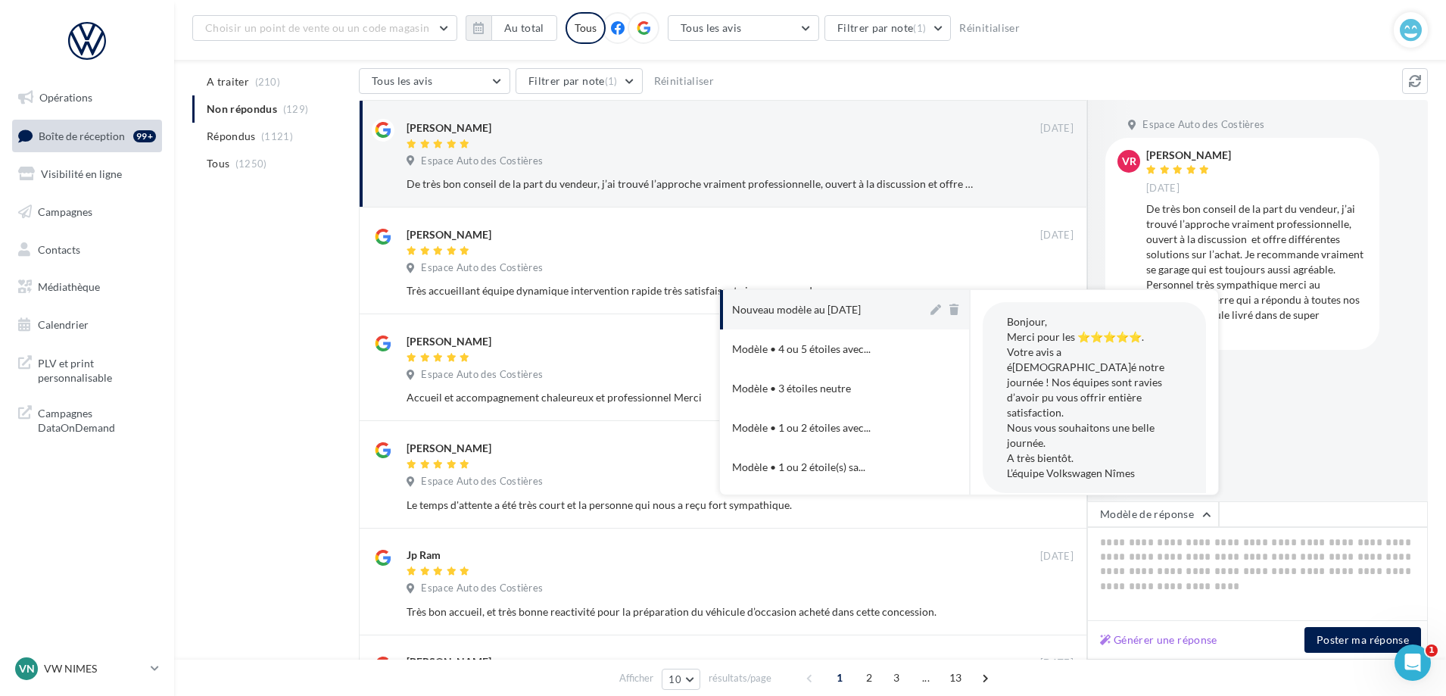
click at [843, 307] on div "Nouveau modèle au [DATE]" at bounding box center [796, 309] width 129 height 15
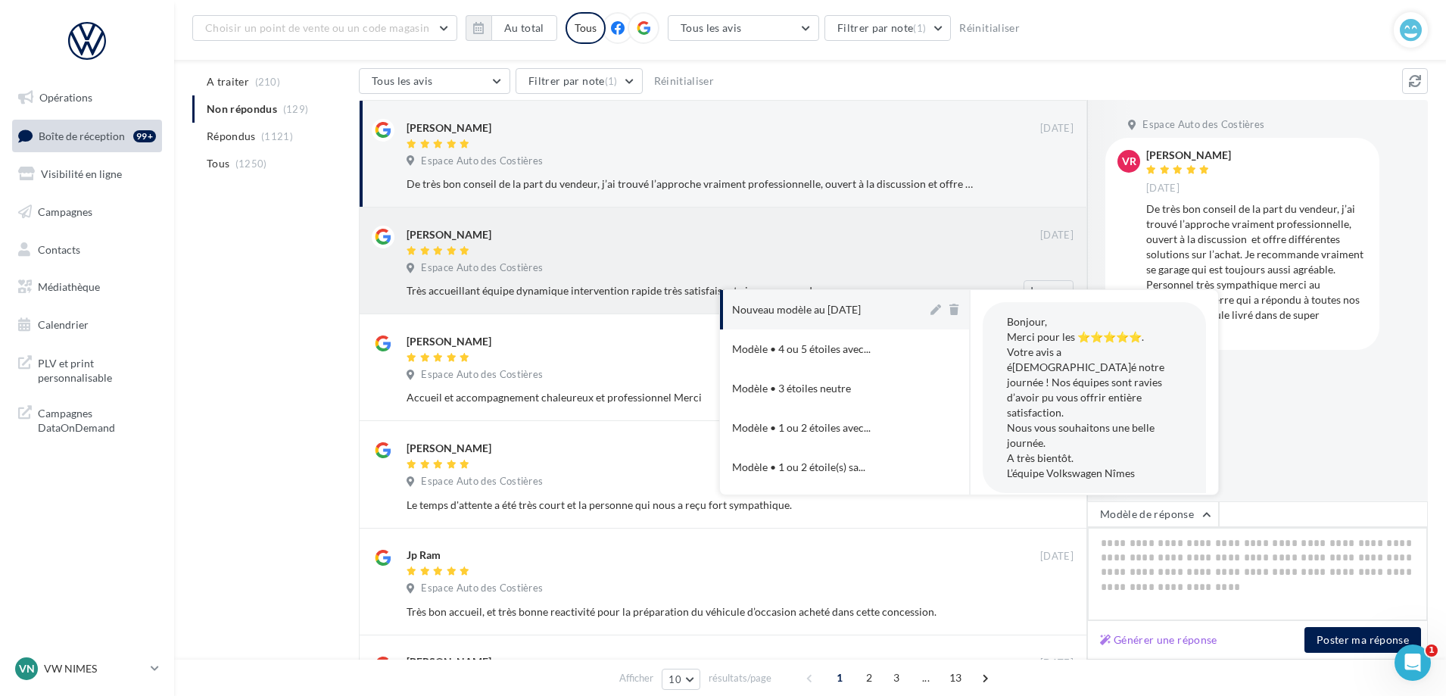
type textarea "**********"
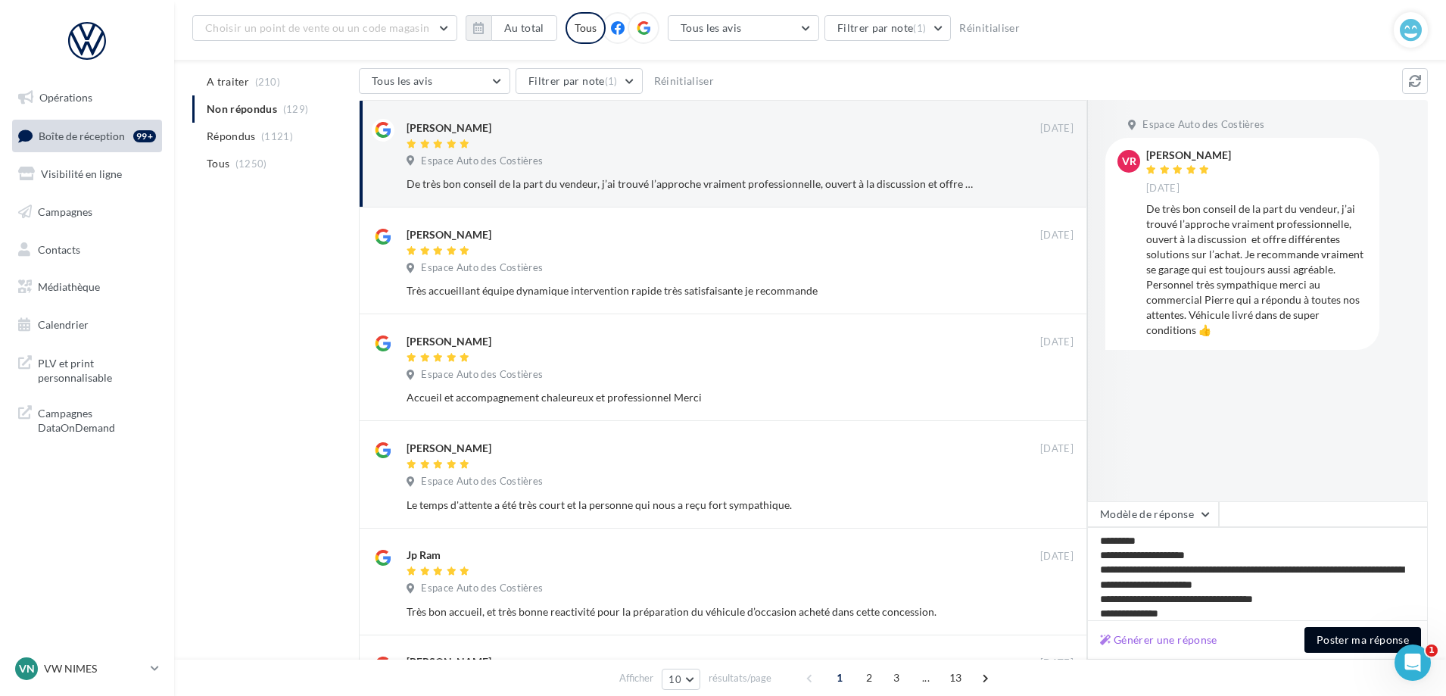
click at [1329, 642] on button "Poster ma réponse" at bounding box center [1362, 640] width 117 height 26
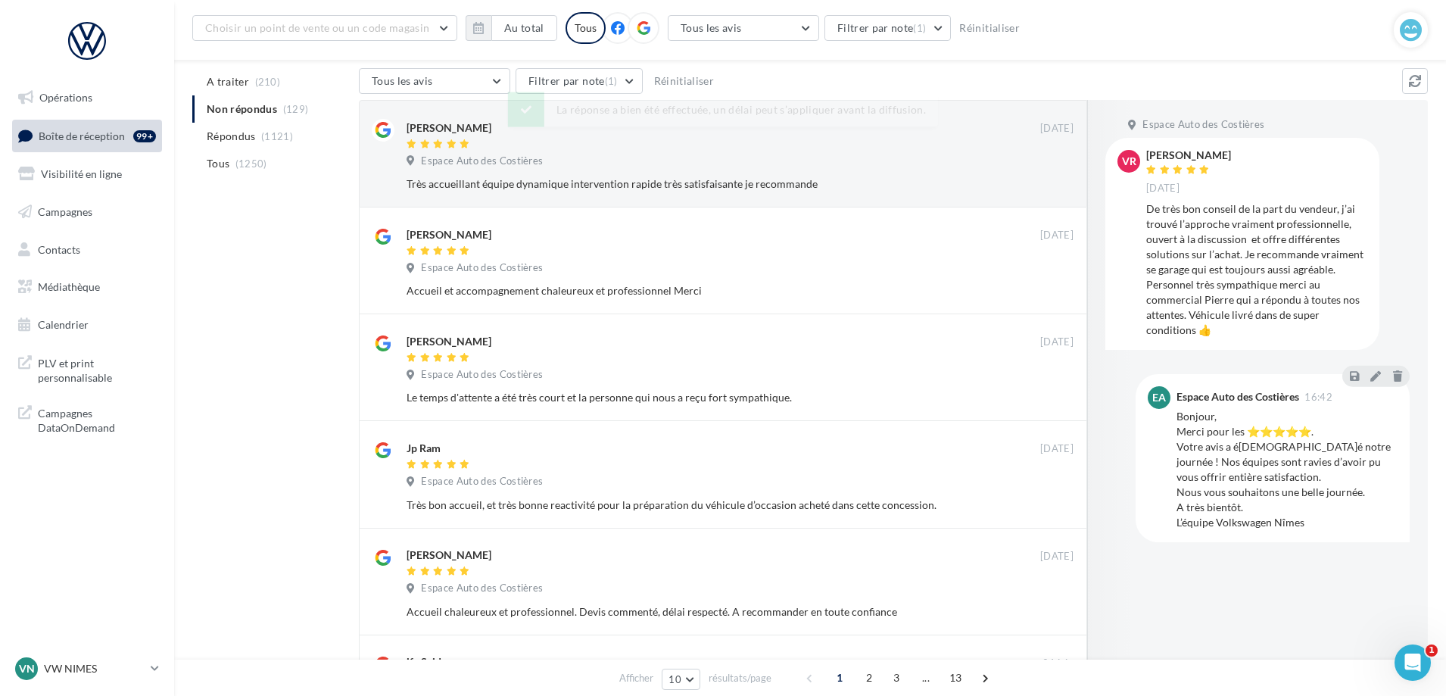
click at [873, 173] on div "Très accueillant équipe dynamique intervention rapide très satisfaisante je rec…" at bounding box center [745, 183] width 679 height 21
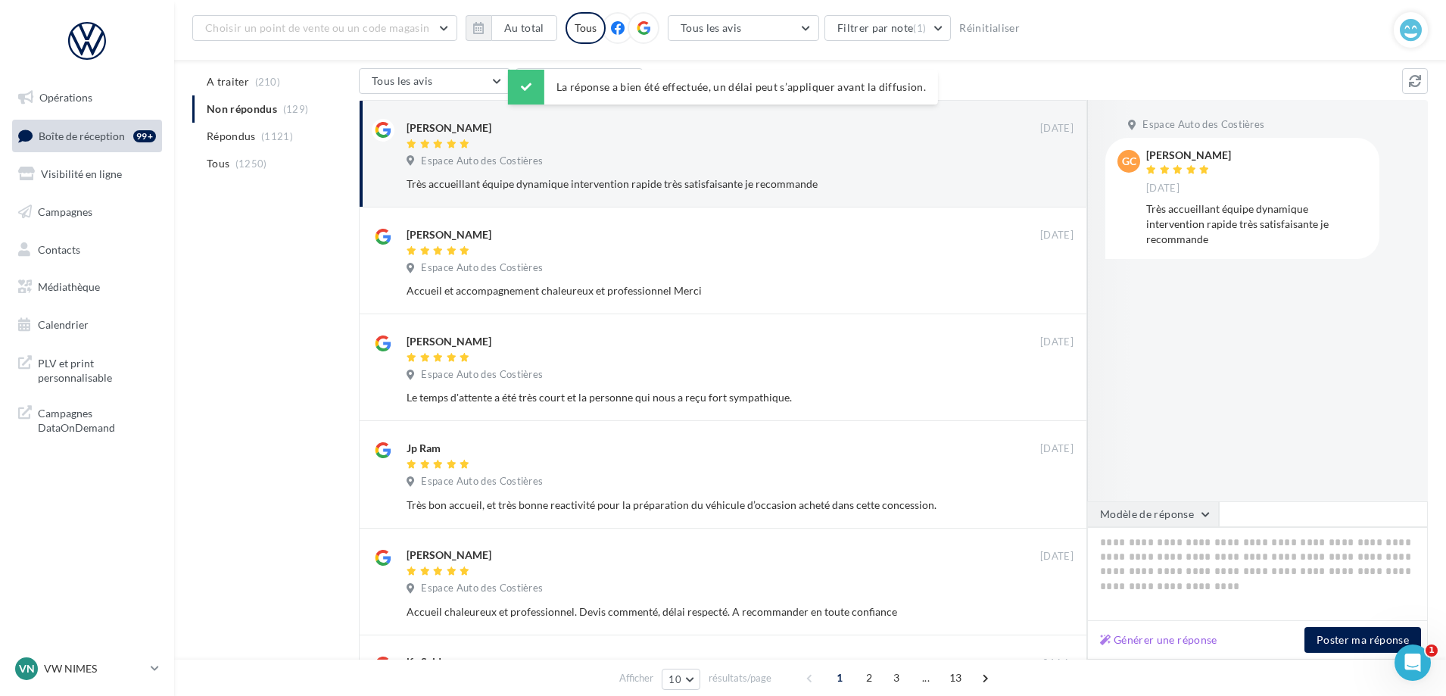
click at [1187, 518] on button "Modèle de réponse" at bounding box center [1153, 514] width 132 height 26
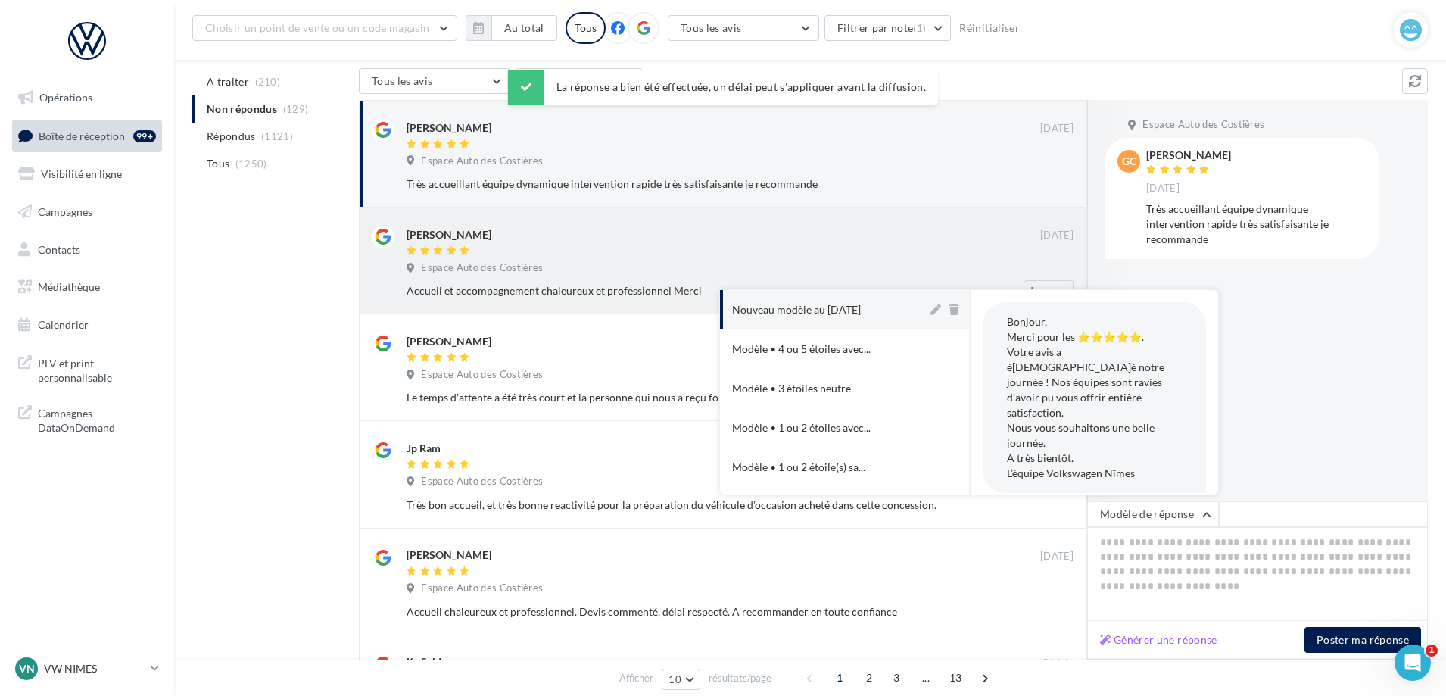
click at [849, 279] on div "[PERSON_NAME] [DATE] Espace Auto des Costières Accueil et accompagnement chaleu…" at bounding box center [739, 264] width 667 height 76
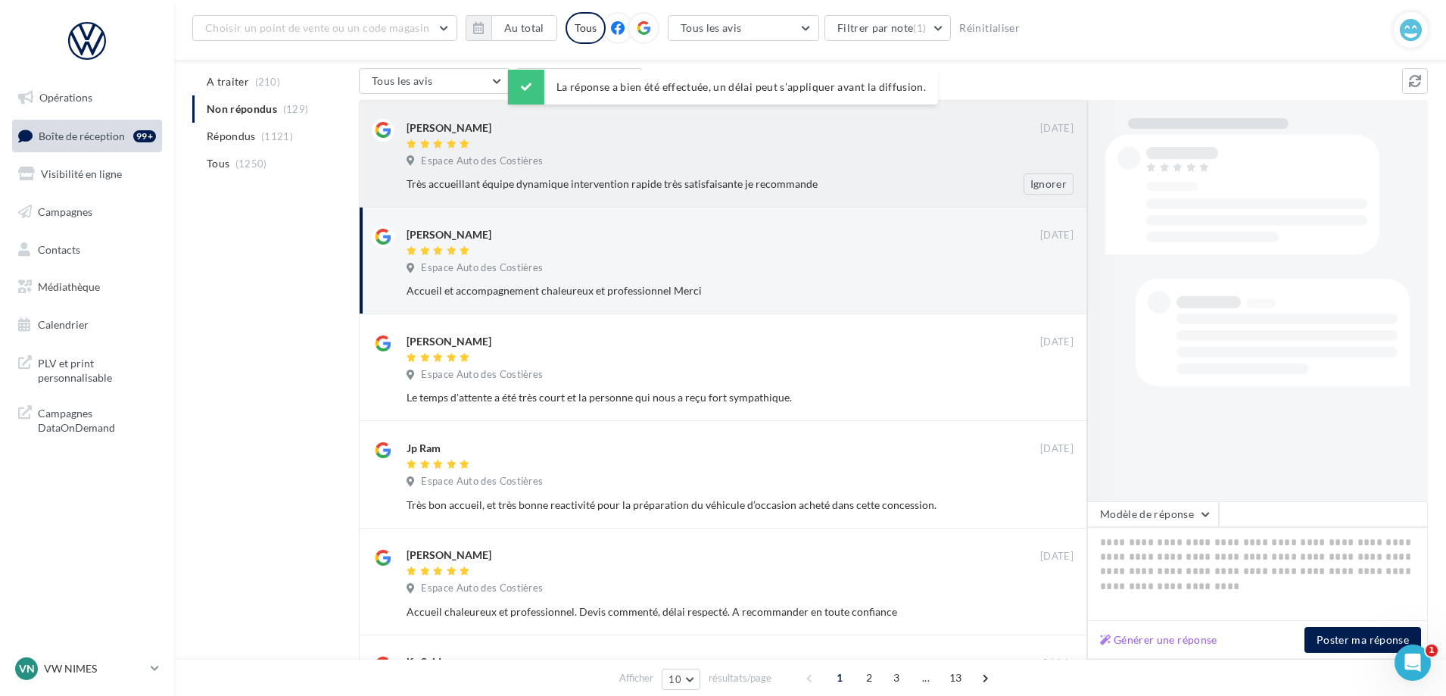
click at [864, 161] on div "Espace Auto des Costières" at bounding box center [739, 162] width 667 height 17
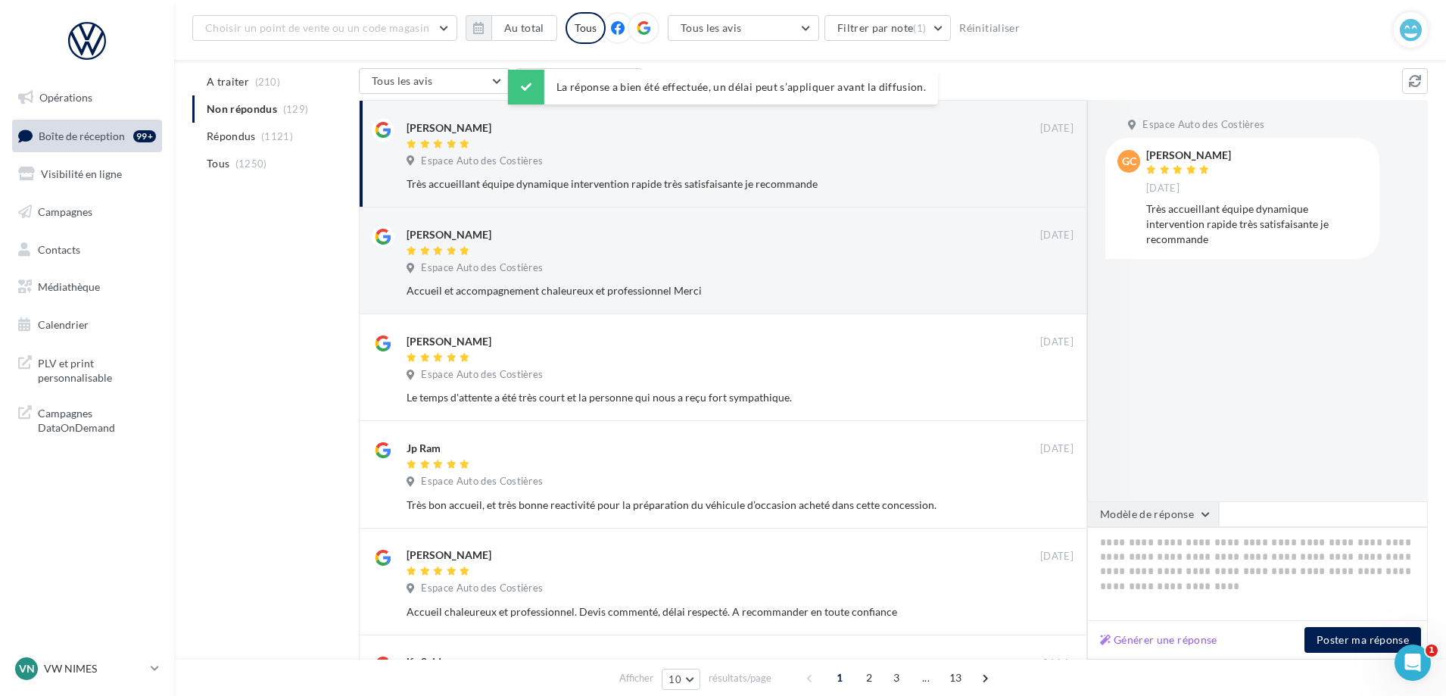
click at [1187, 524] on button "Modèle de réponse" at bounding box center [1153, 514] width 132 height 26
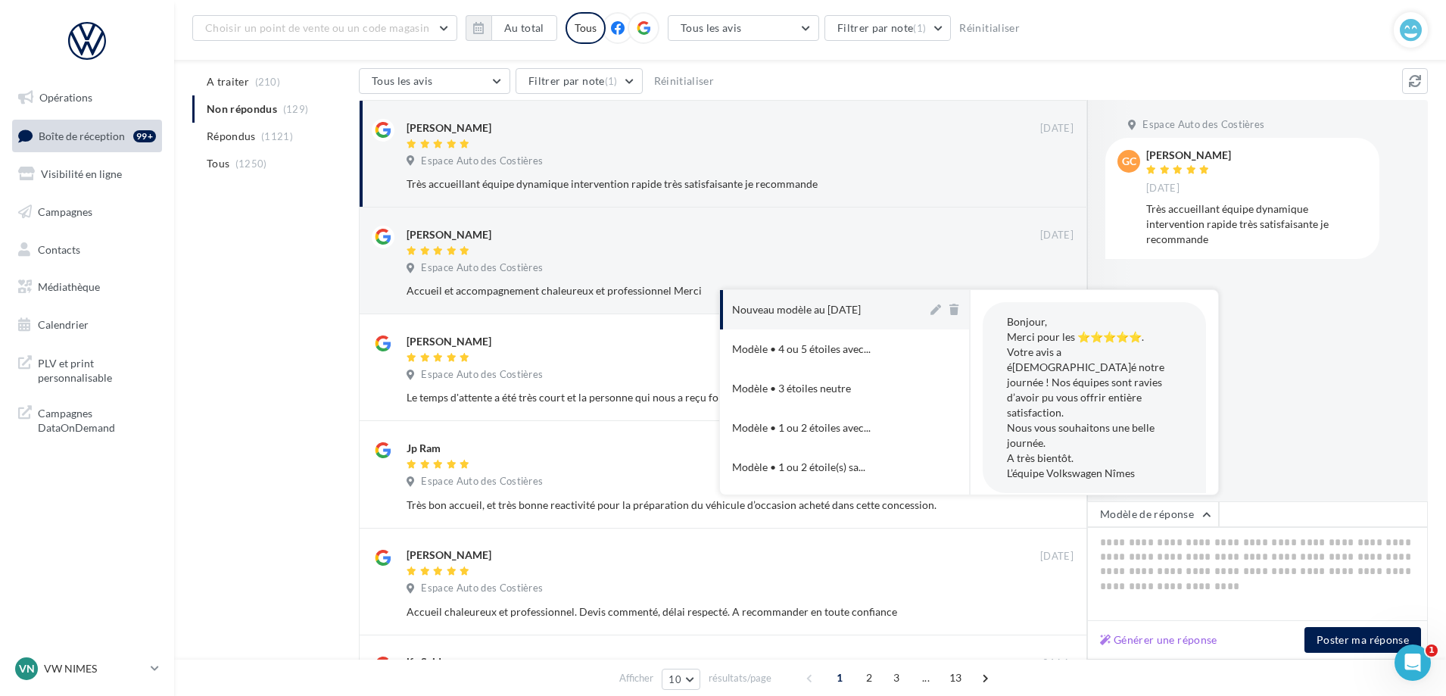
click at [854, 292] on button "Nouveau modèle au [DATE]" at bounding box center [823, 309] width 207 height 39
type textarea "**********"
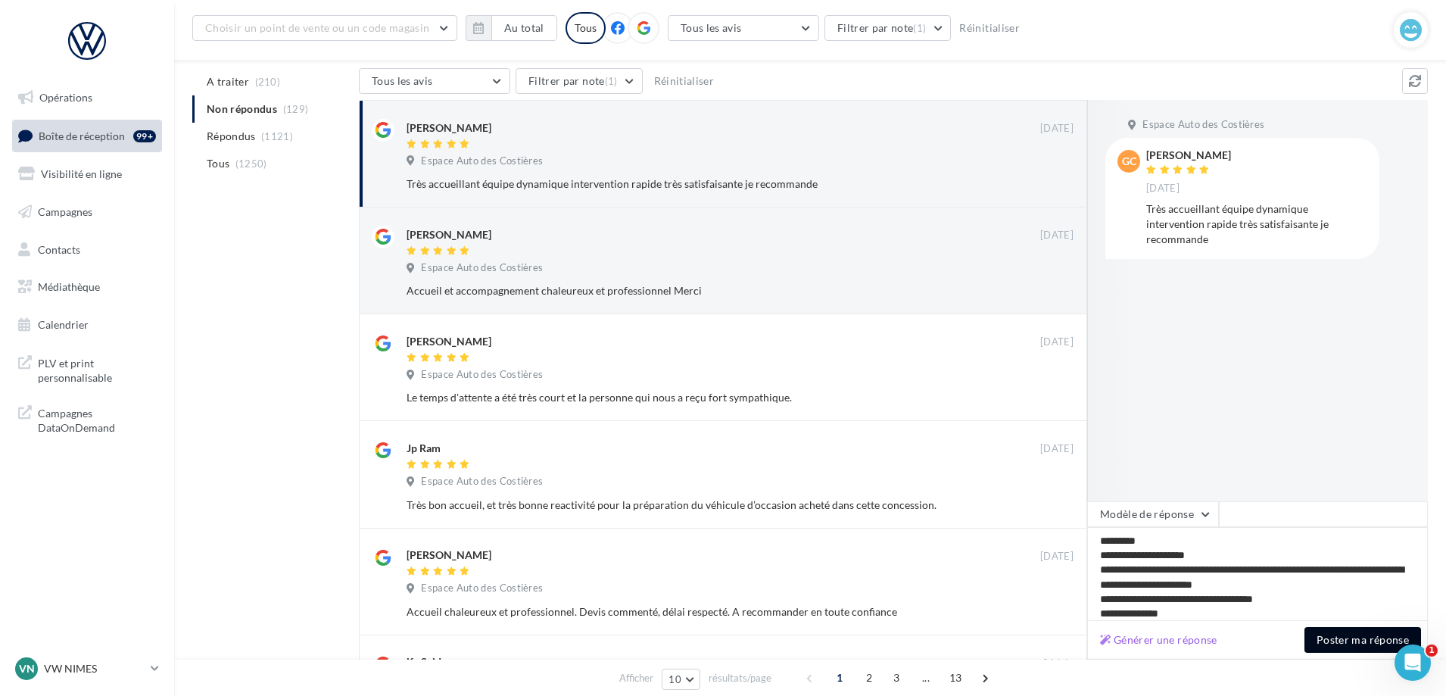
click at [1352, 646] on button "Poster ma réponse" at bounding box center [1362, 640] width 117 height 26
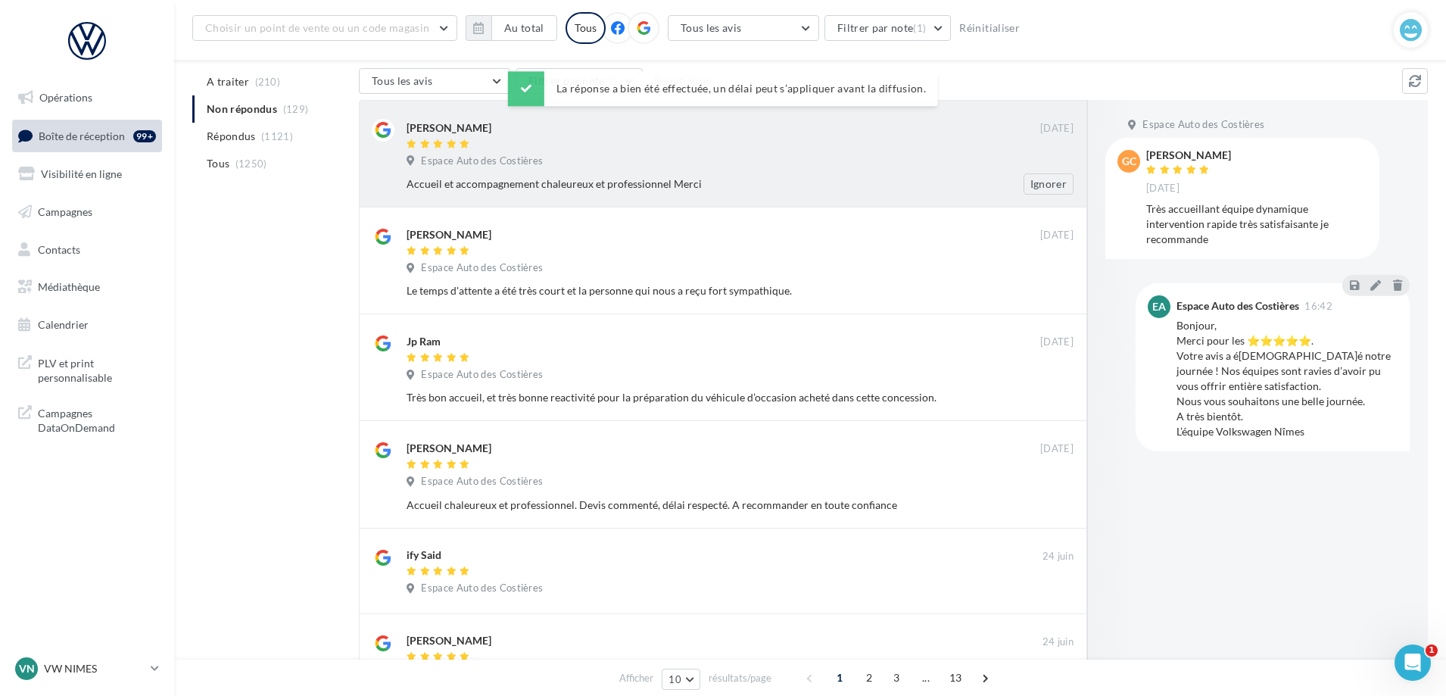
click at [813, 159] on div "Espace Auto des Costières" at bounding box center [739, 162] width 667 height 17
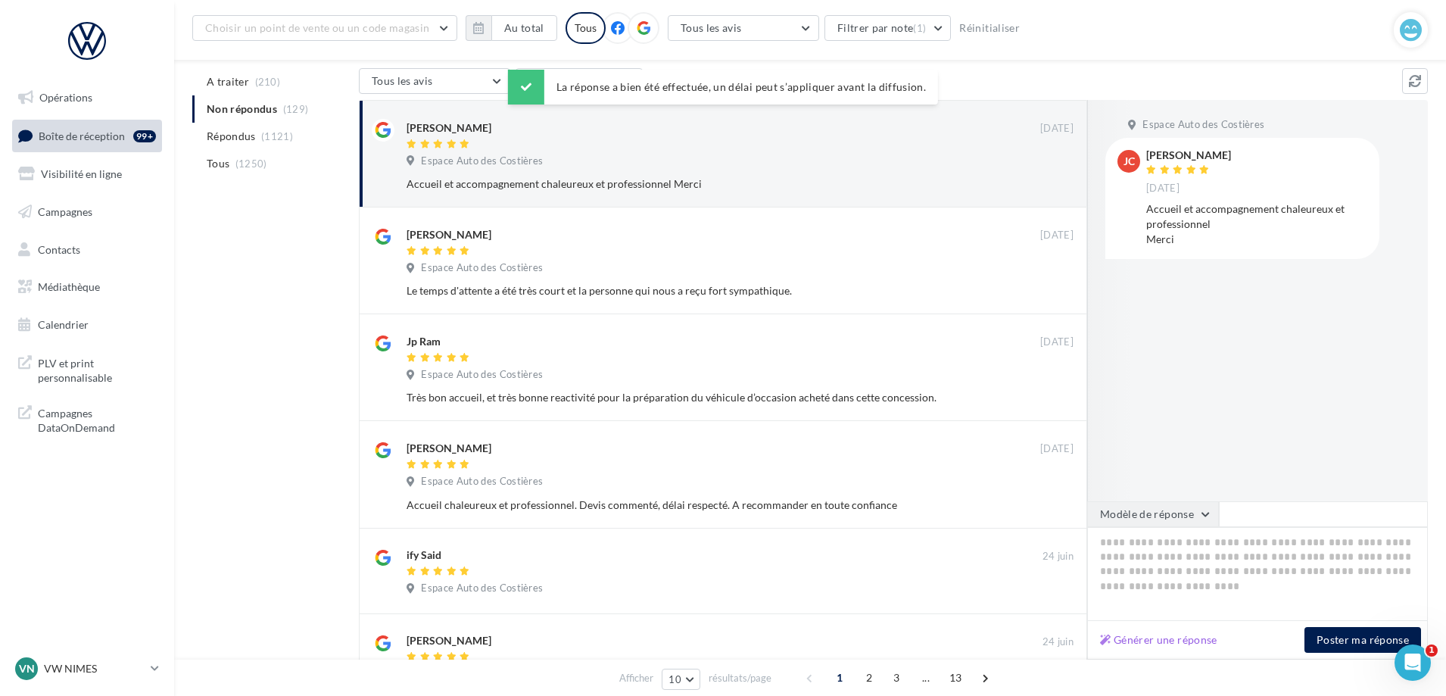
click at [1159, 509] on button "Modèle de réponse" at bounding box center [1153, 514] width 132 height 26
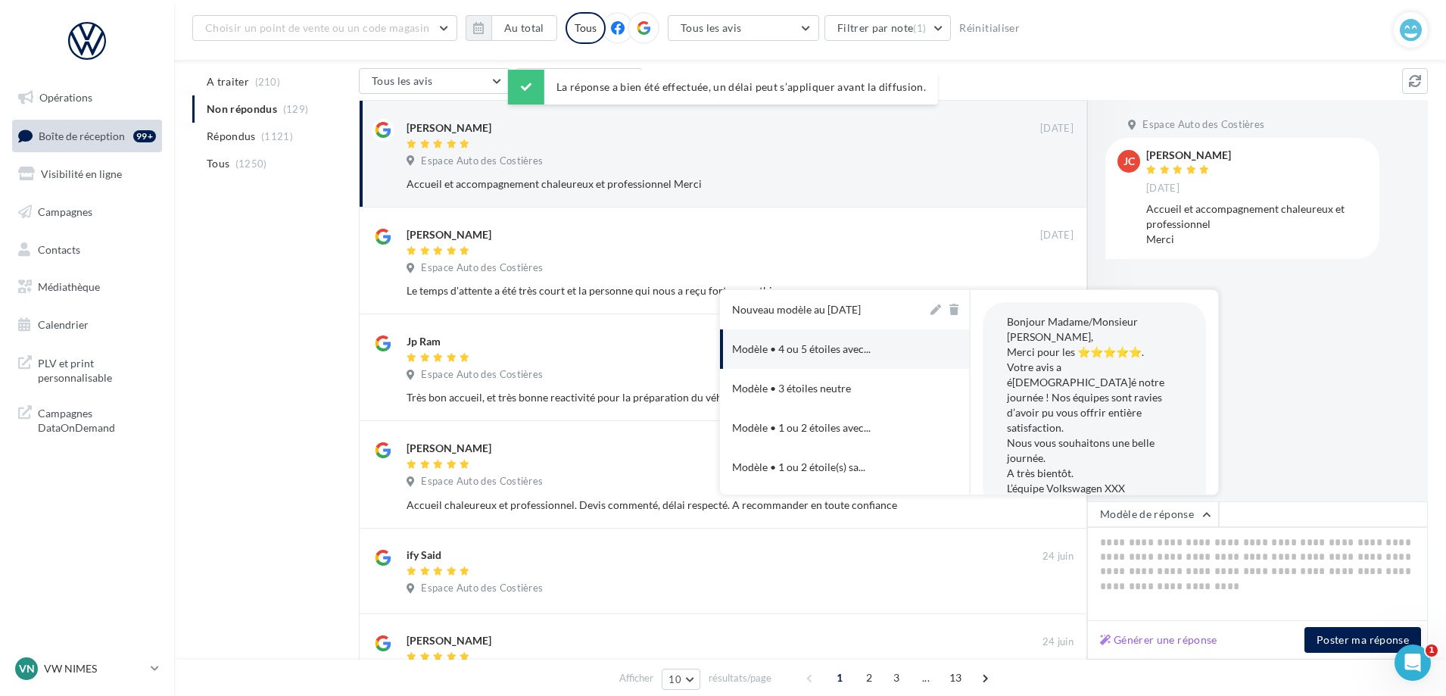
click at [860, 321] on button "Nouveau modèle au [DATE]" at bounding box center [823, 309] width 207 height 39
type textarea "**********"
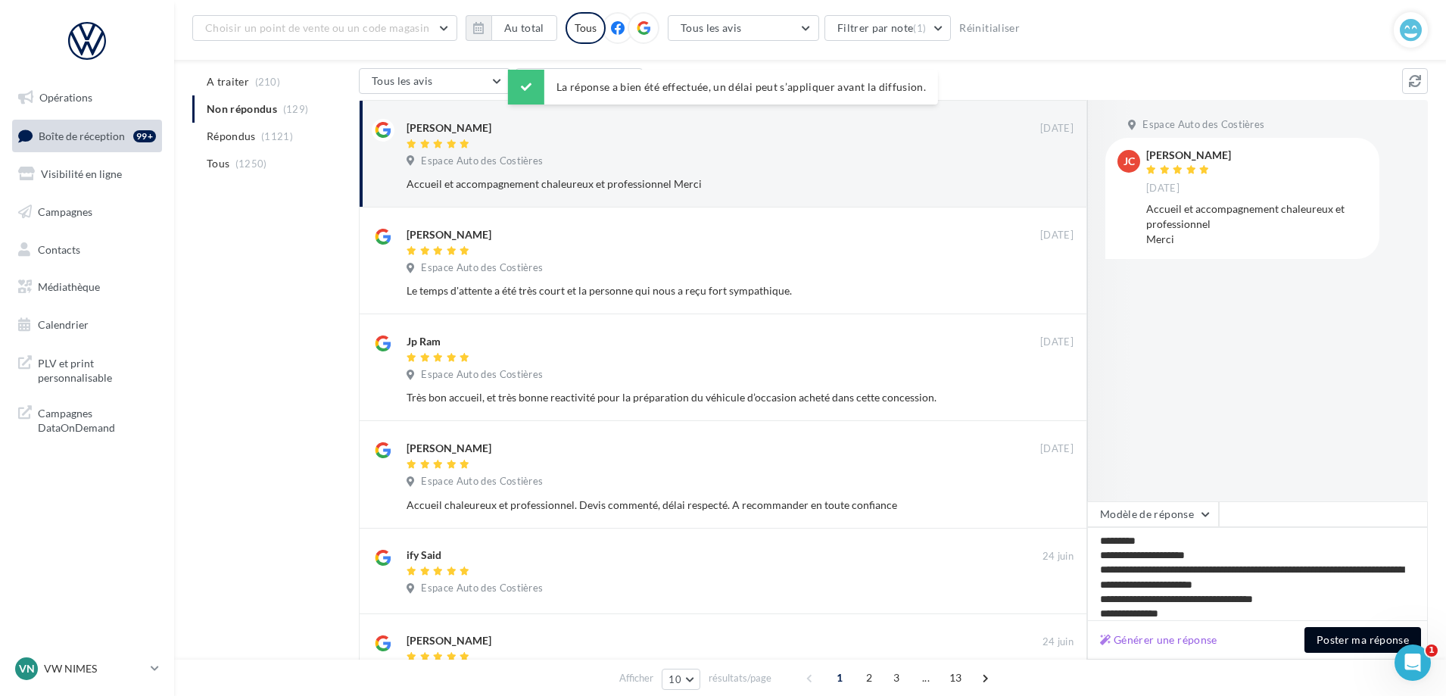
click at [1359, 646] on button "Poster ma réponse" at bounding box center [1362, 640] width 117 height 26
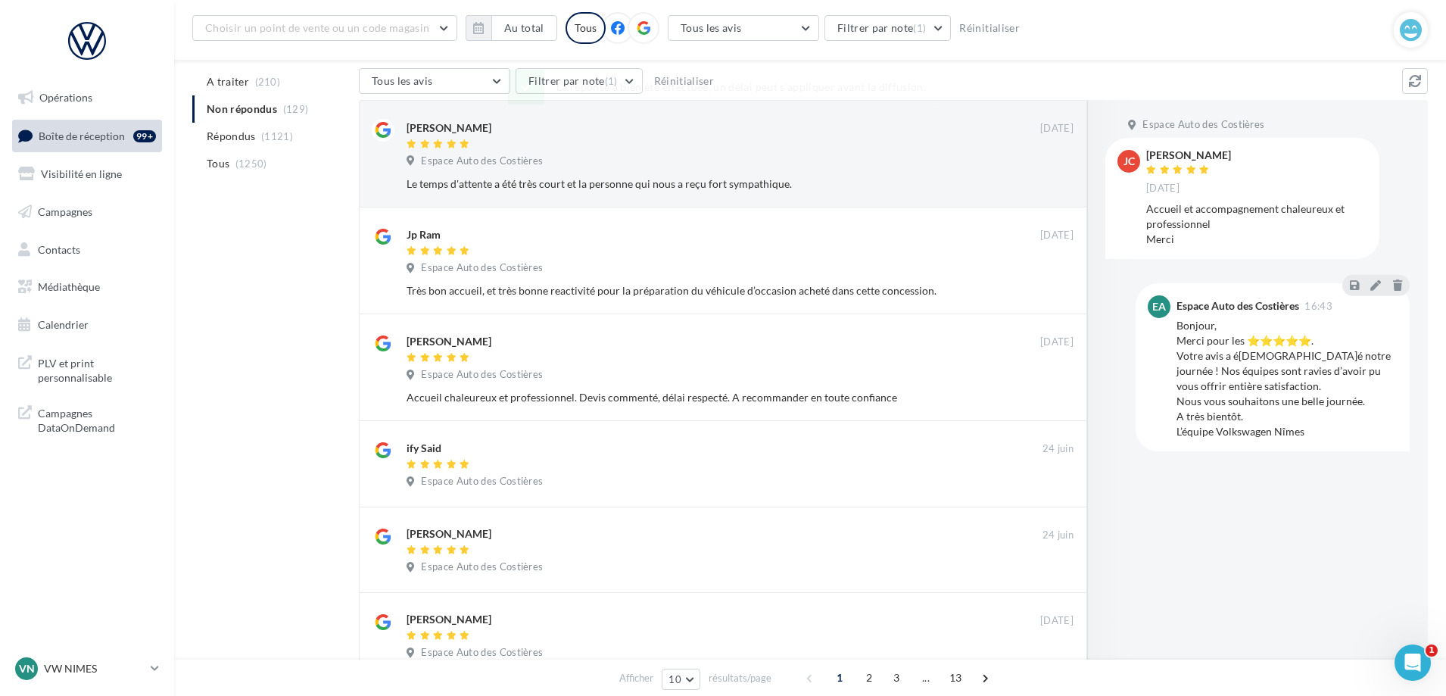
drag, startPoint x: 836, startPoint y: 152, endPoint x: 839, endPoint y: 165, distance: 13.4
click at [836, 153] on div "[PERSON_NAME] [DATE] Espace Auto des Costières Le temps d'attente a été très co…" at bounding box center [739, 157] width 667 height 76
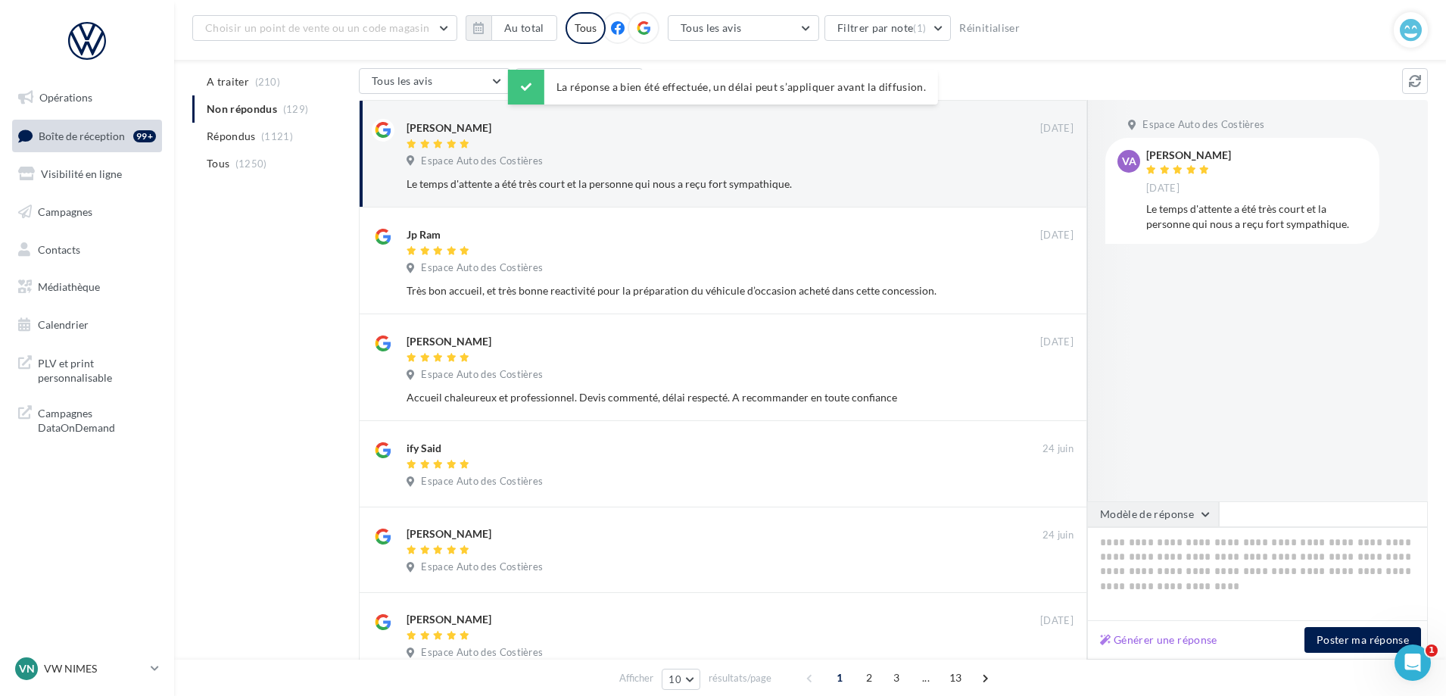
click at [1133, 516] on button "Modèle de réponse" at bounding box center [1153, 514] width 132 height 26
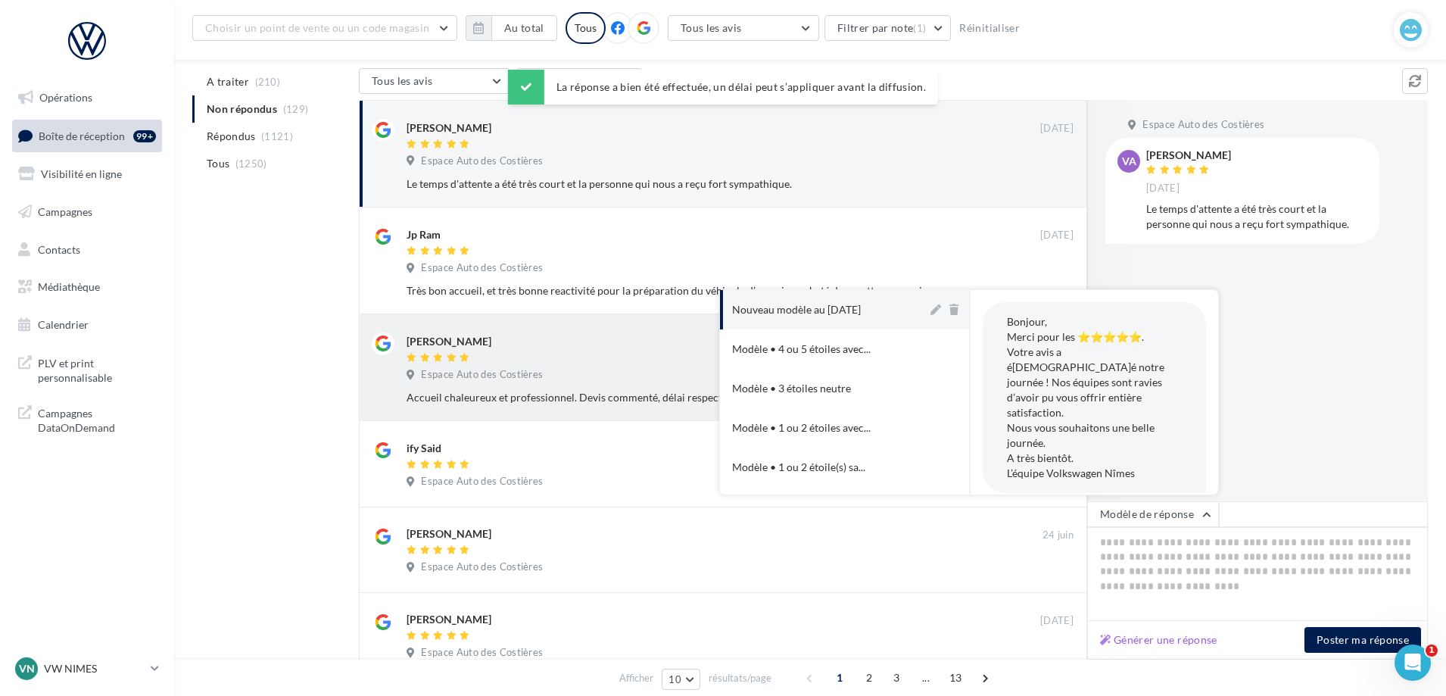
drag, startPoint x: 859, startPoint y: 313, endPoint x: 859, endPoint y: 328, distance: 14.4
click at [859, 325] on button "Nouveau modèle au [DATE]" at bounding box center [823, 309] width 207 height 39
type textarea "**********"
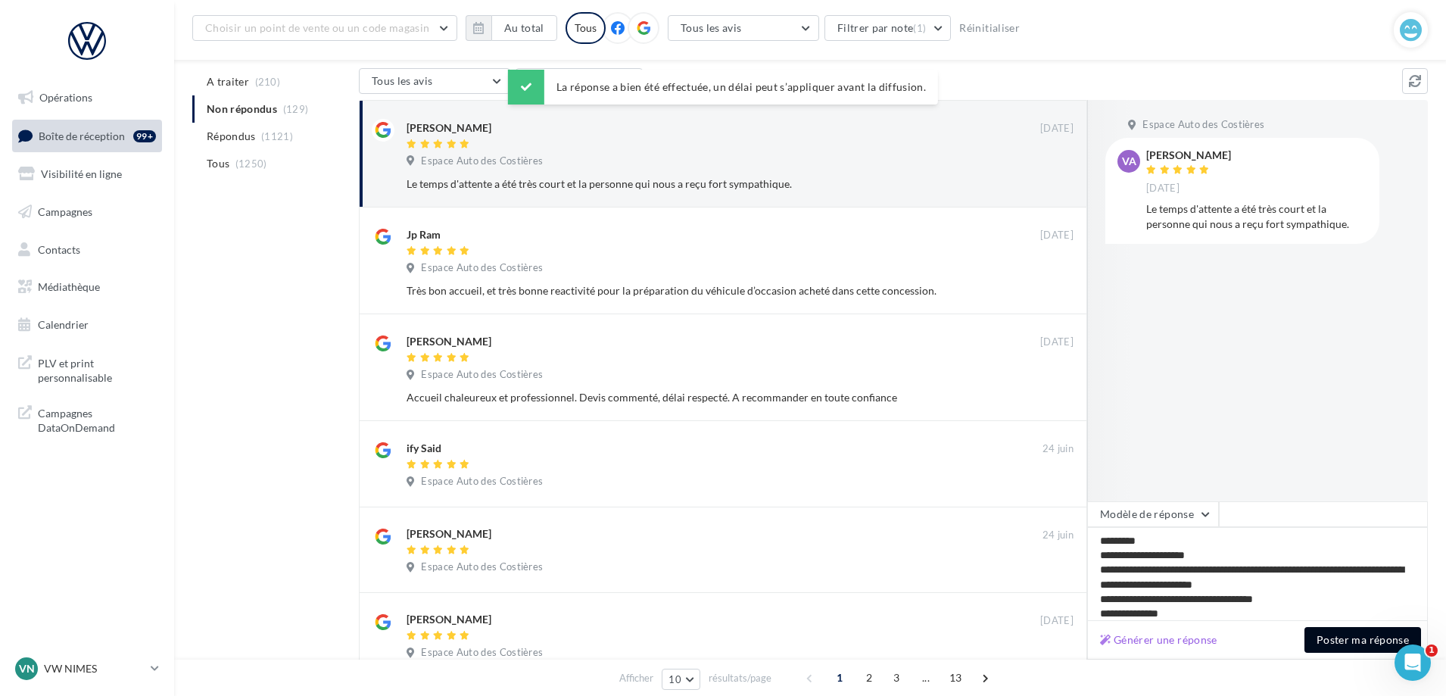
click at [1362, 652] on button "Poster ma réponse" at bounding box center [1362, 640] width 117 height 26
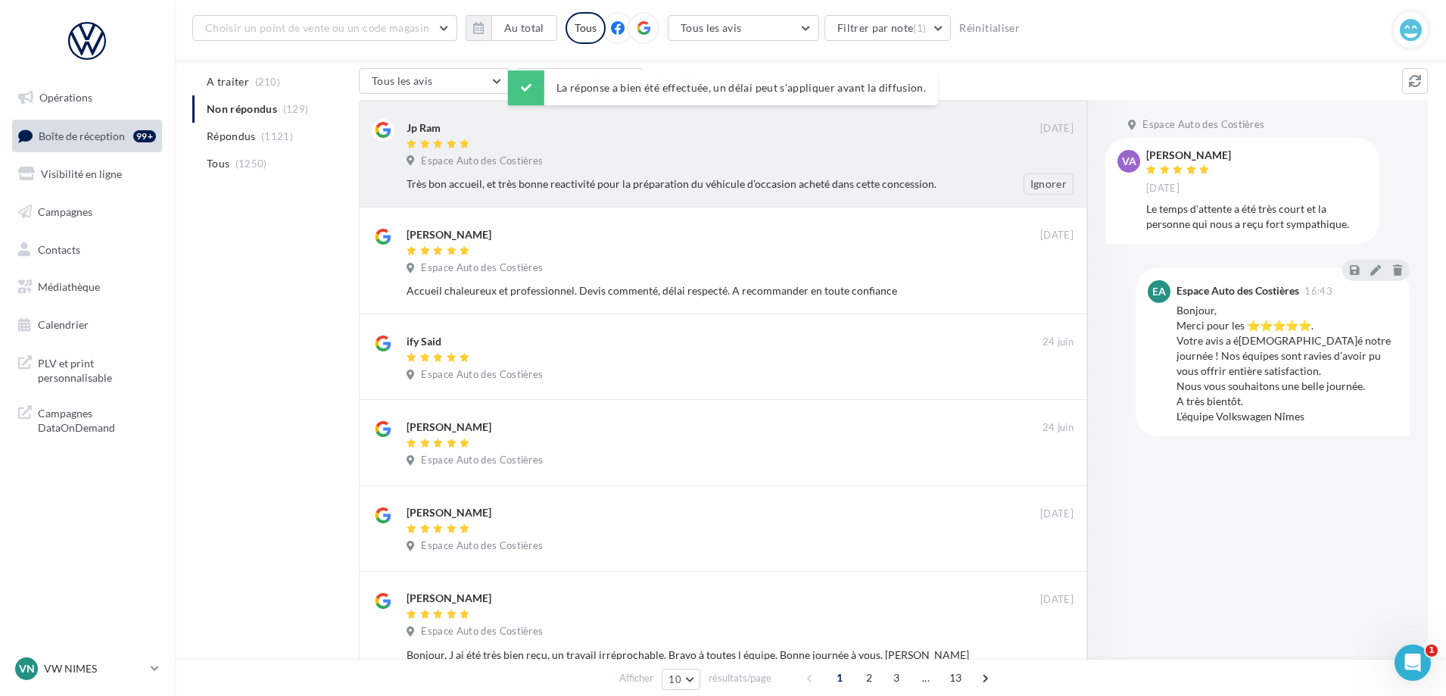
click at [809, 162] on div "Espace Auto des Costières" at bounding box center [739, 162] width 667 height 17
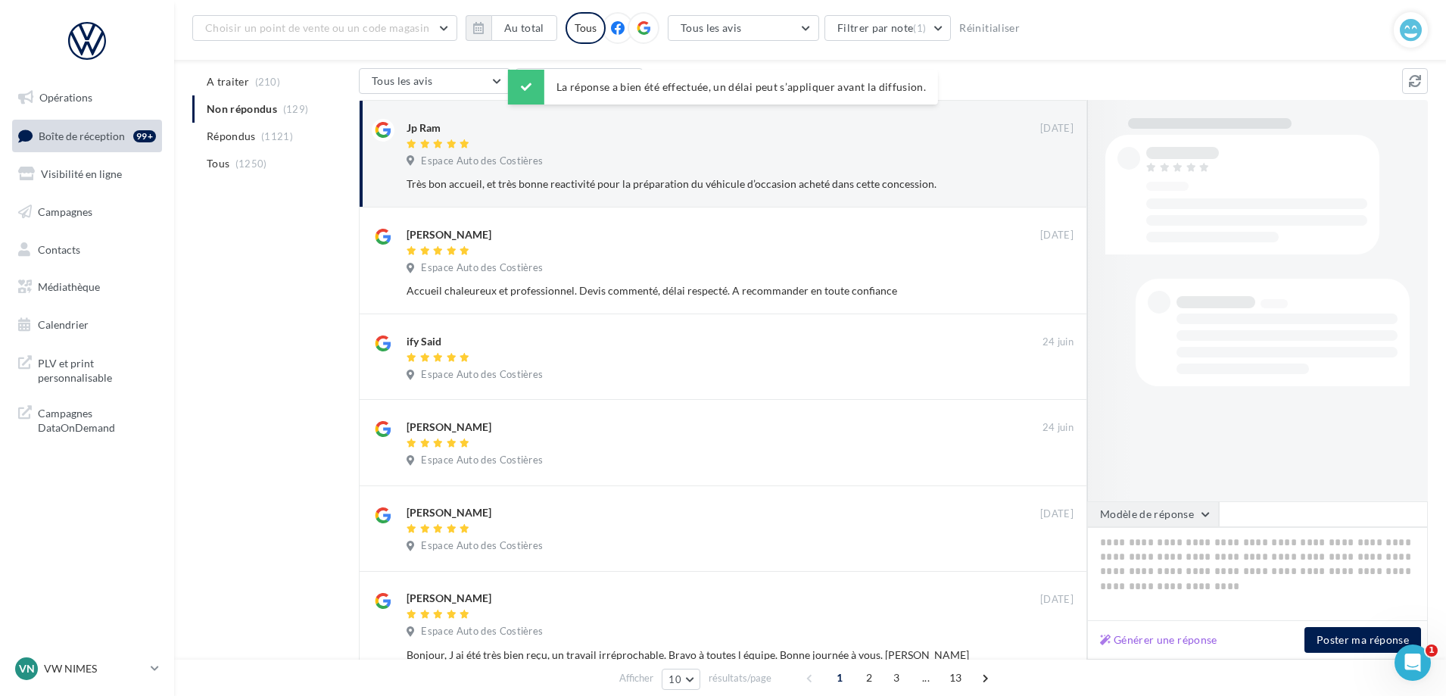
click at [1122, 516] on button "Modèle de réponse" at bounding box center [1153, 514] width 132 height 26
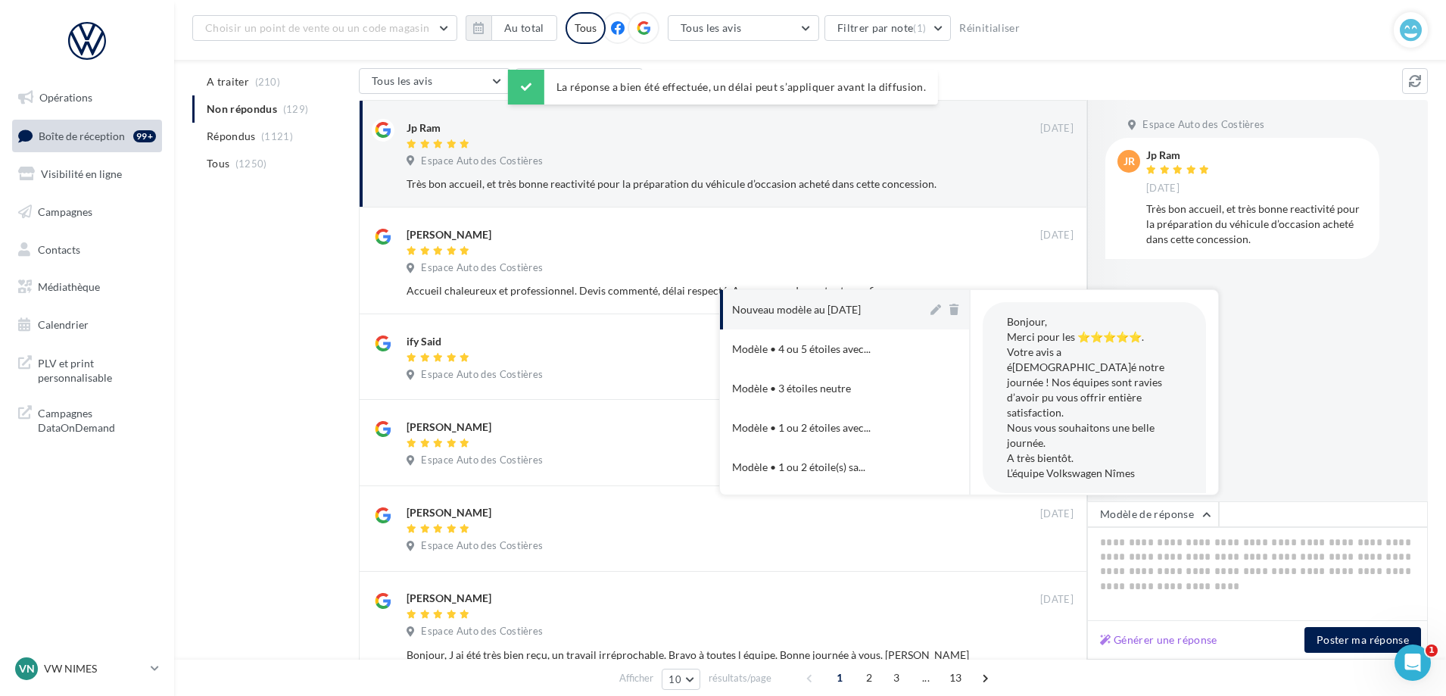
click at [822, 292] on button "Nouveau modèle au [DATE]" at bounding box center [823, 309] width 207 height 39
type textarea "**********"
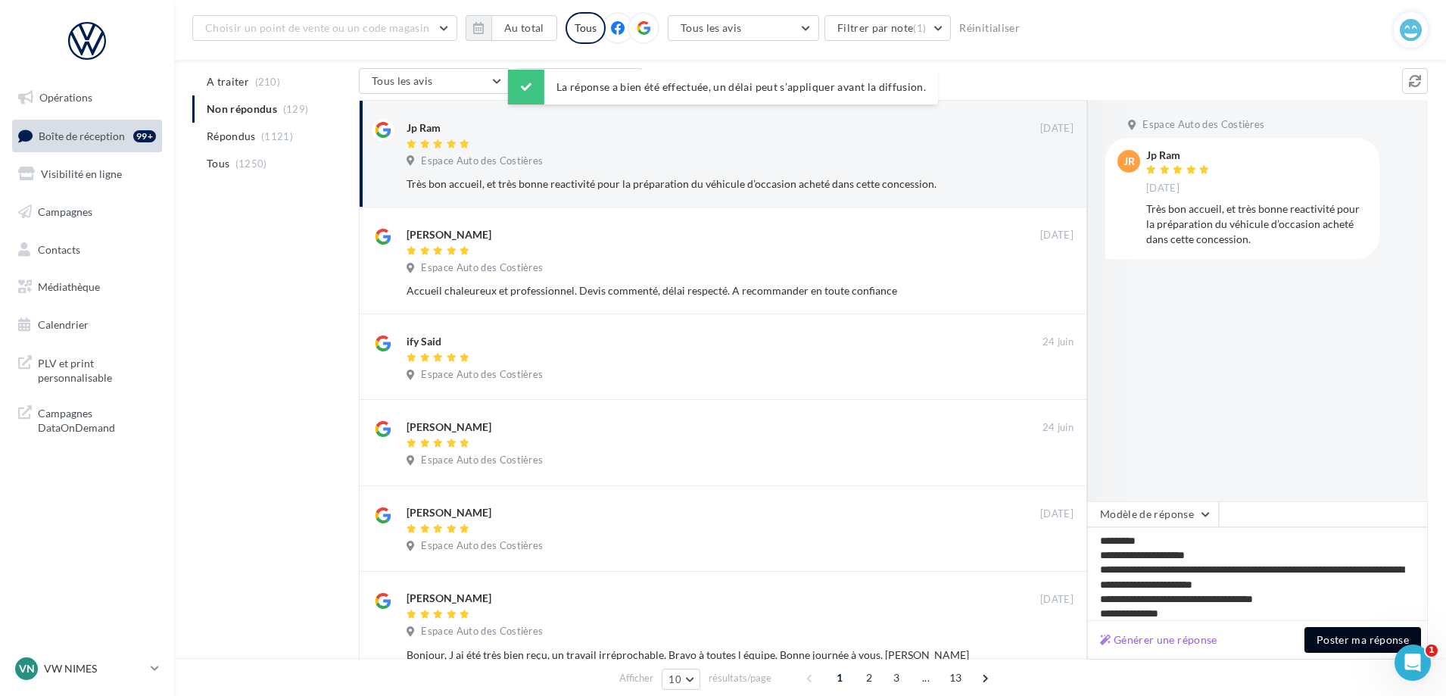
click at [1345, 638] on button "Poster ma réponse" at bounding box center [1362, 640] width 117 height 26
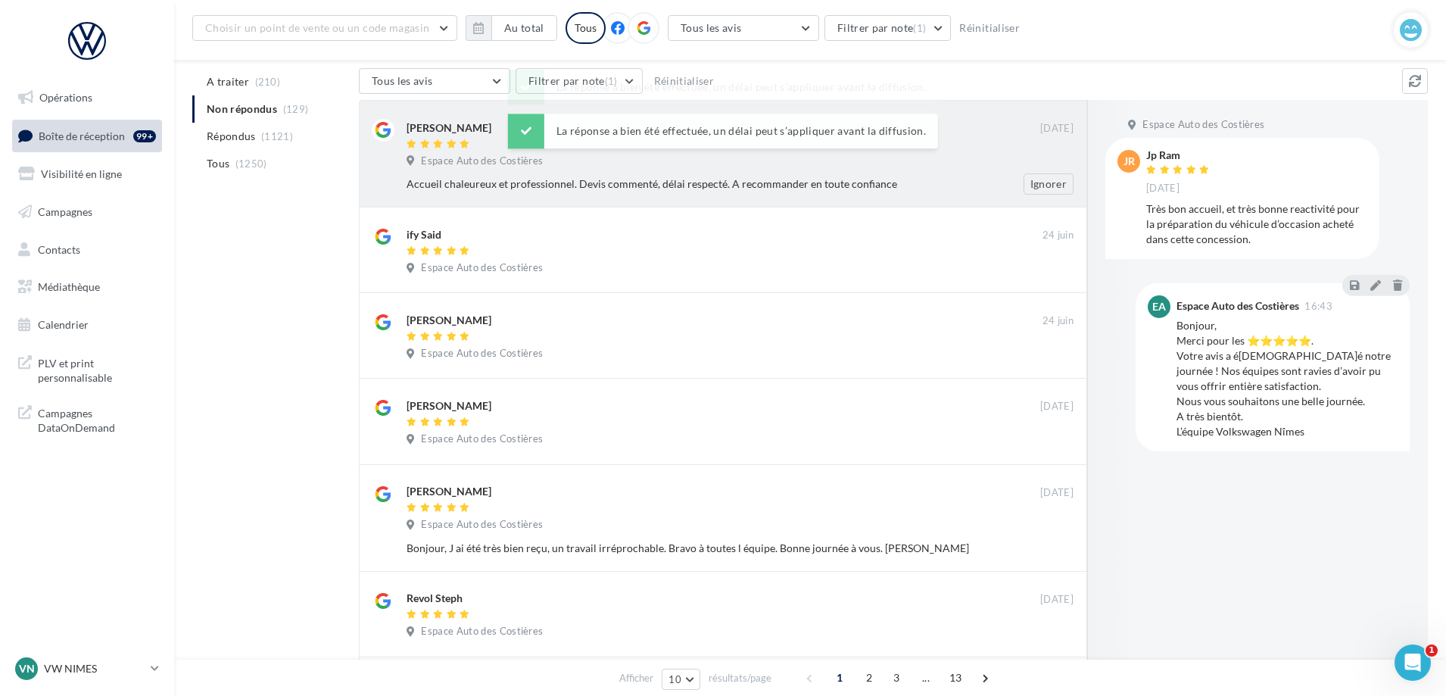
drag, startPoint x: 866, startPoint y: 158, endPoint x: 867, endPoint y: 176, distance: 17.5
click at [866, 162] on div "Espace Auto des Costières" at bounding box center [739, 162] width 667 height 17
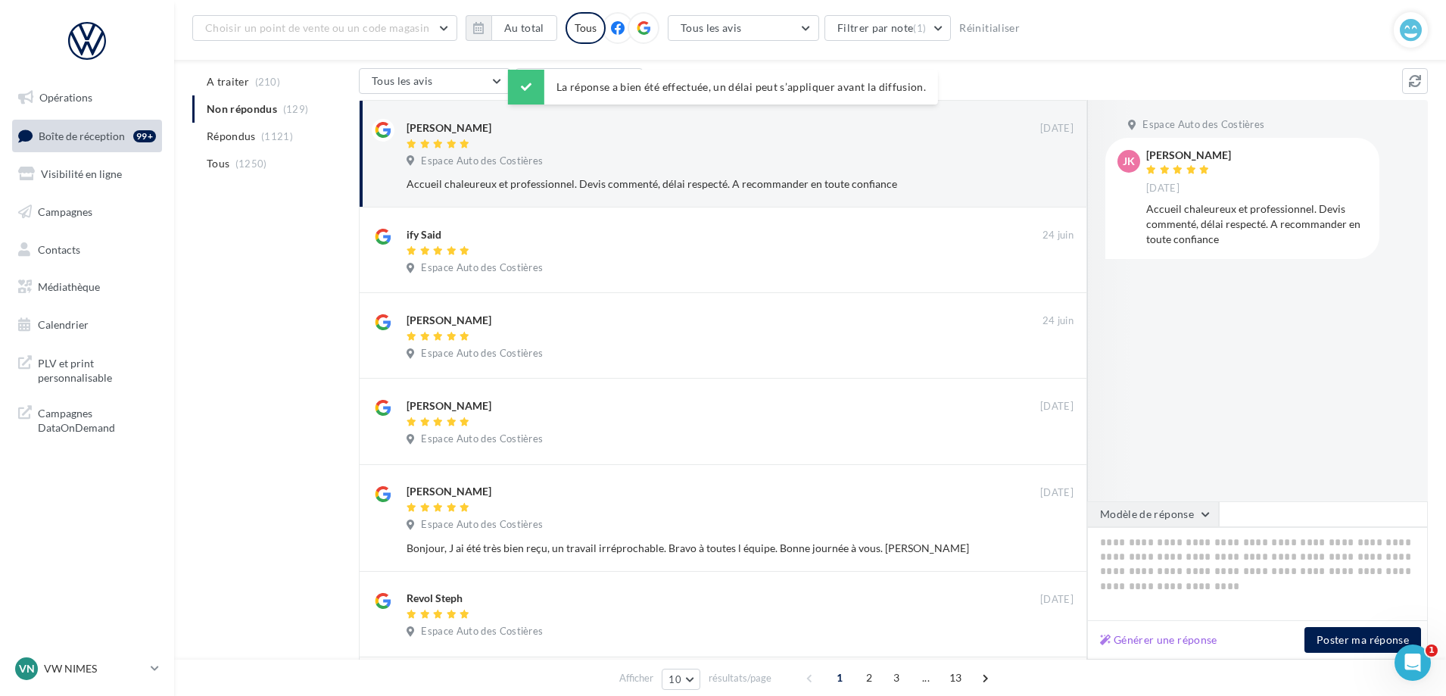
click at [1153, 511] on button "Modèle de réponse" at bounding box center [1153, 514] width 132 height 26
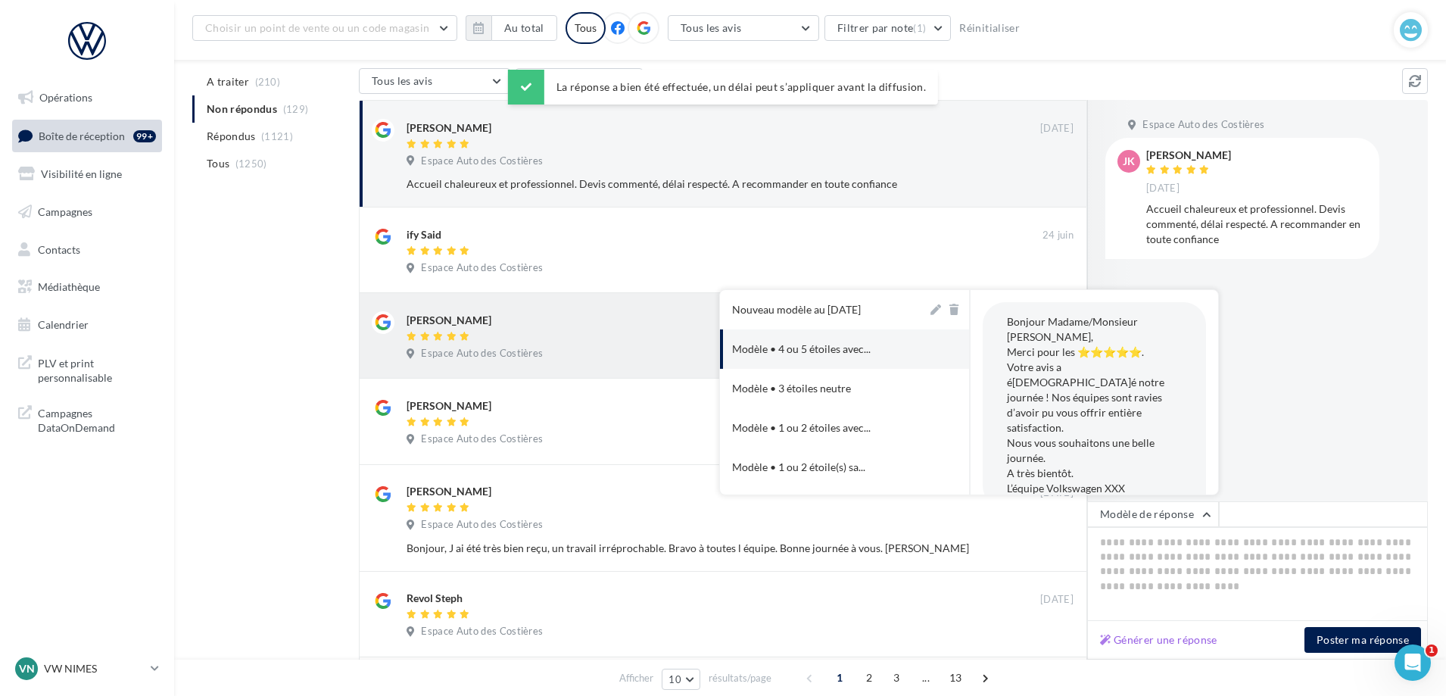
click at [857, 329] on button "Modèle • 4 ou 5 étoiles avec..." at bounding box center [823, 348] width 207 height 39
type textarea "**********"
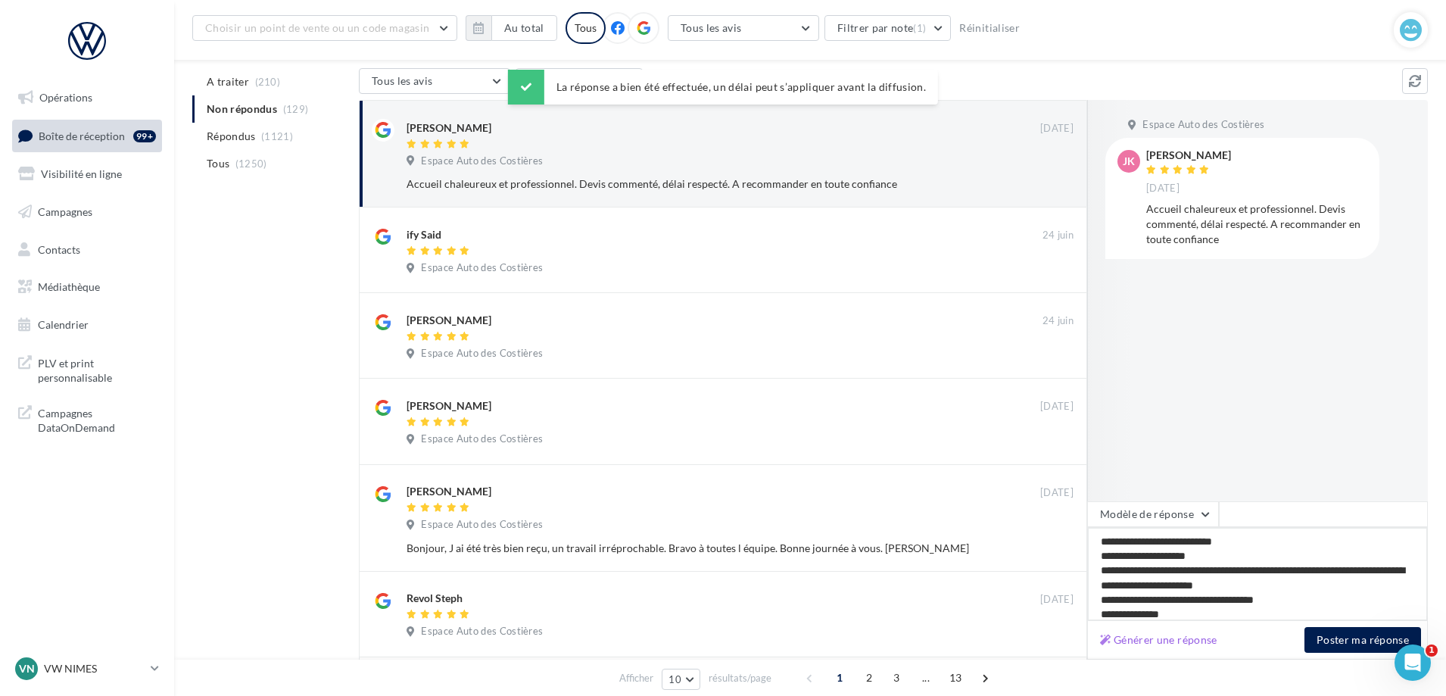
click at [1174, 527] on textarea "**********" at bounding box center [1257, 574] width 341 height 94
click at [1144, 499] on div at bounding box center [1135, 300] width 97 height 401
click at [1178, 524] on button "Modèle de réponse" at bounding box center [1153, 514] width 132 height 26
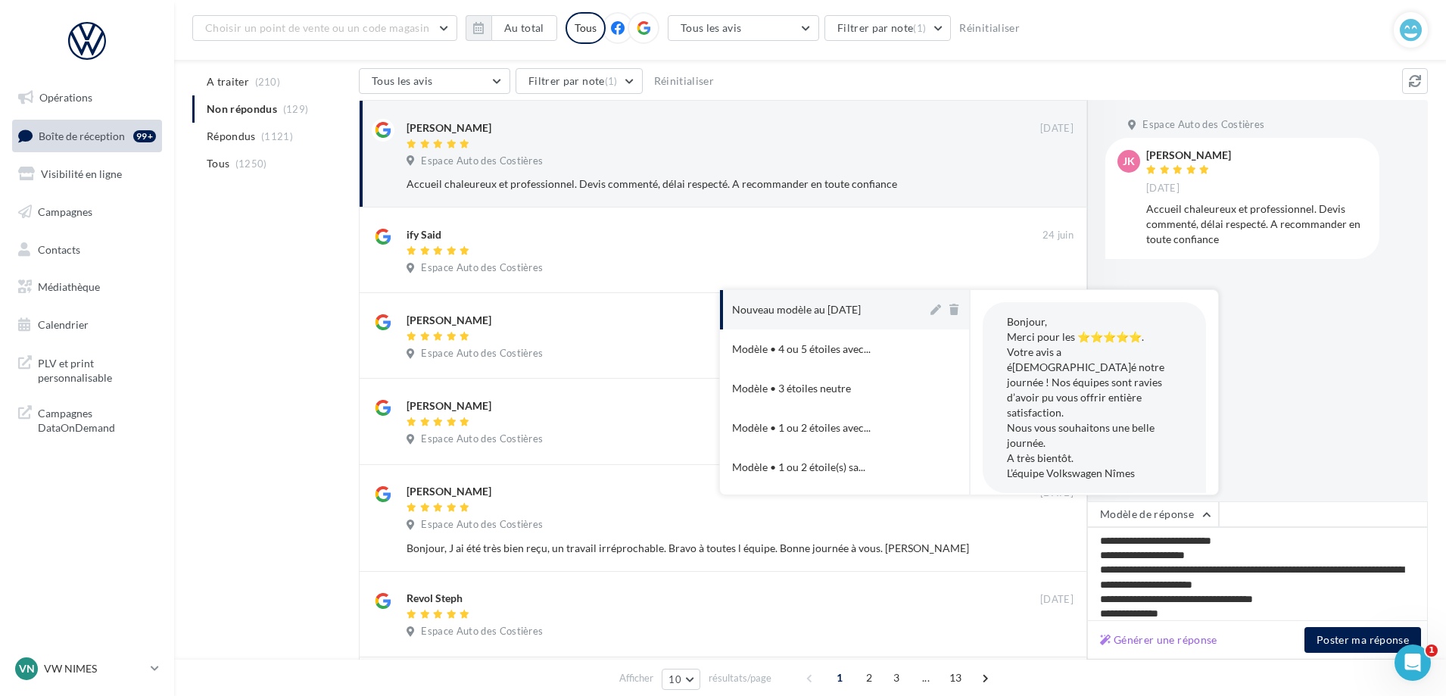
click at [836, 301] on button "Nouveau modèle au [DATE]" at bounding box center [823, 309] width 207 height 39
type textarea "**********"
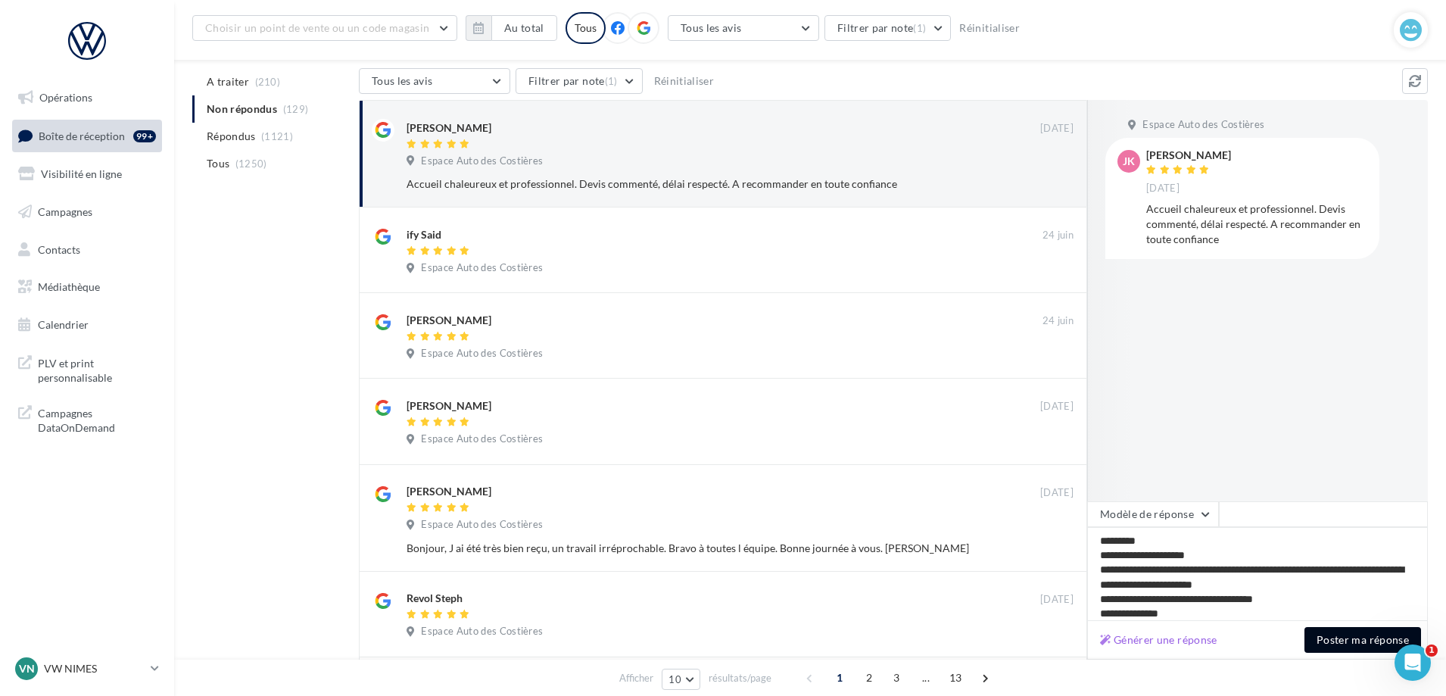
click at [1351, 637] on button "Poster ma réponse" at bounding box center [1362, 640] width 117 height 26
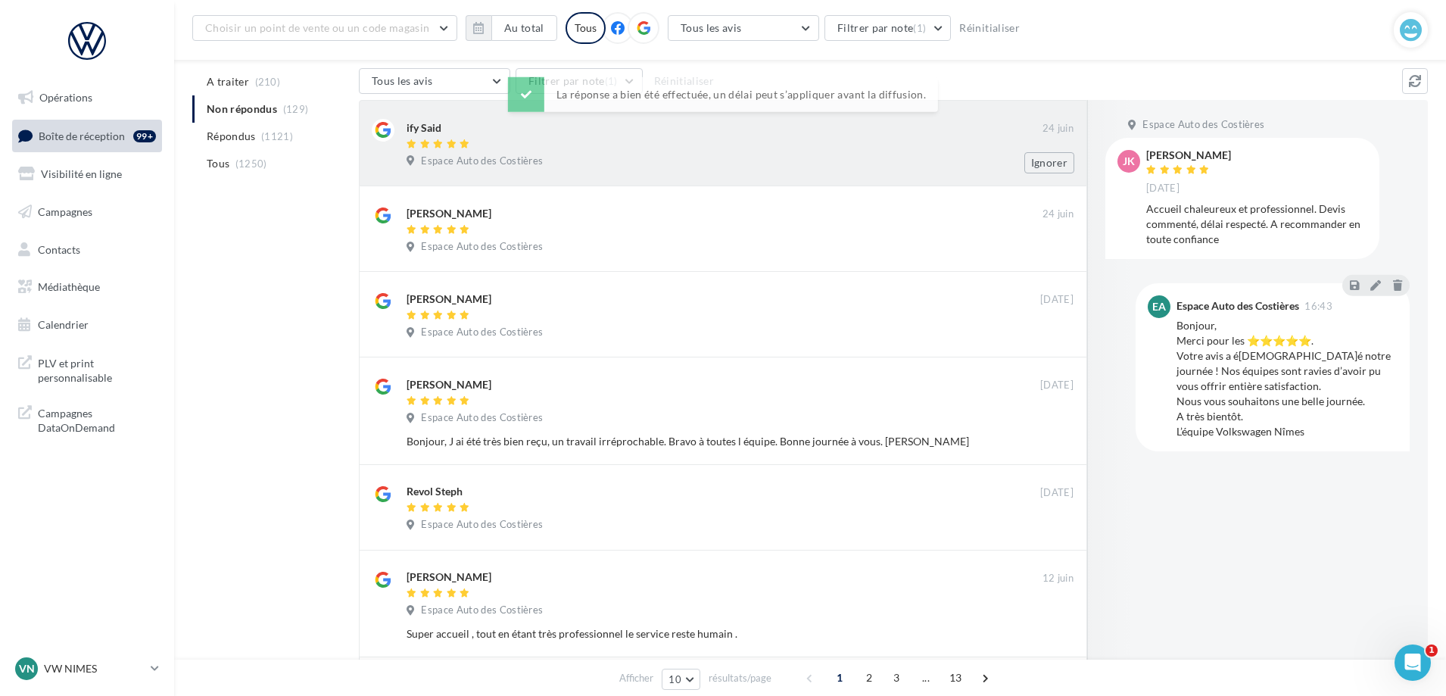
click at [830, 166] on div "Espace Auto des Costières" at bounding box center [739, 162] width 667 height 17
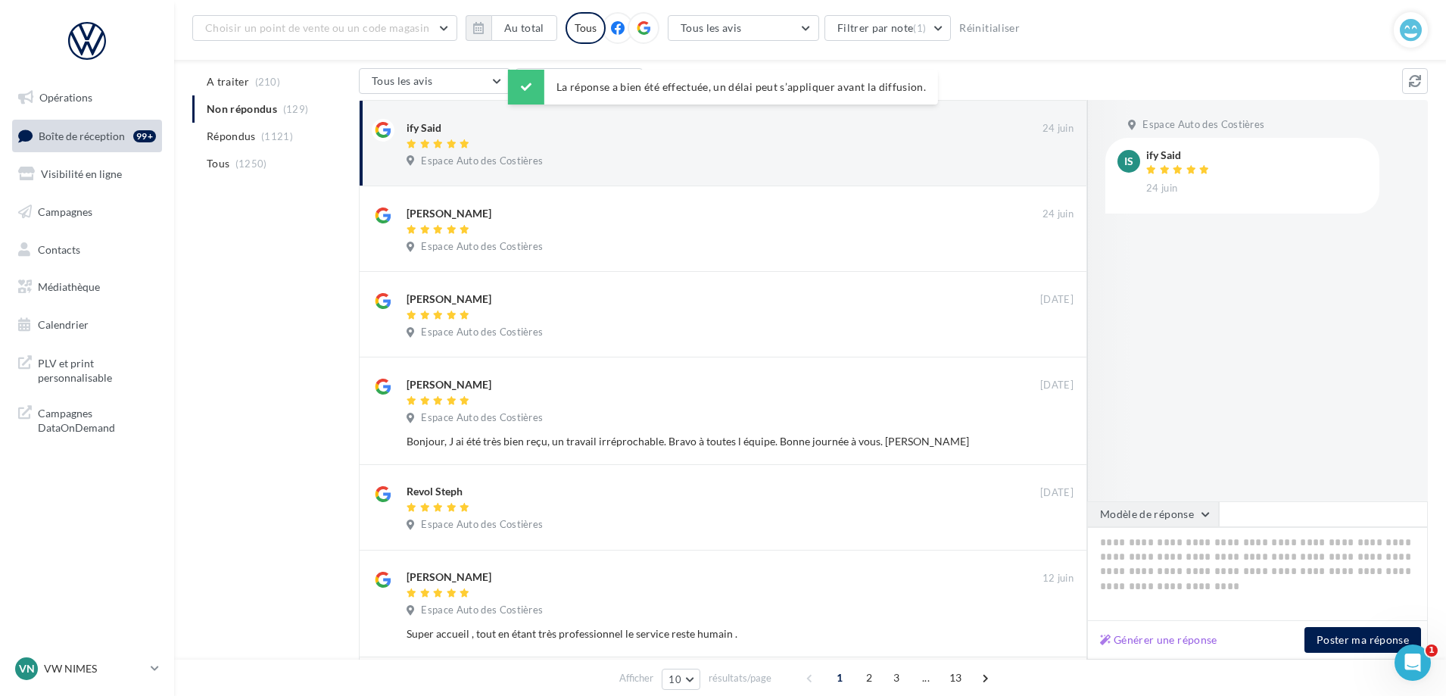
click at [1169, 512] on button "Modèle de réponse" at bounding box center [1153, 514] width 132 height 26
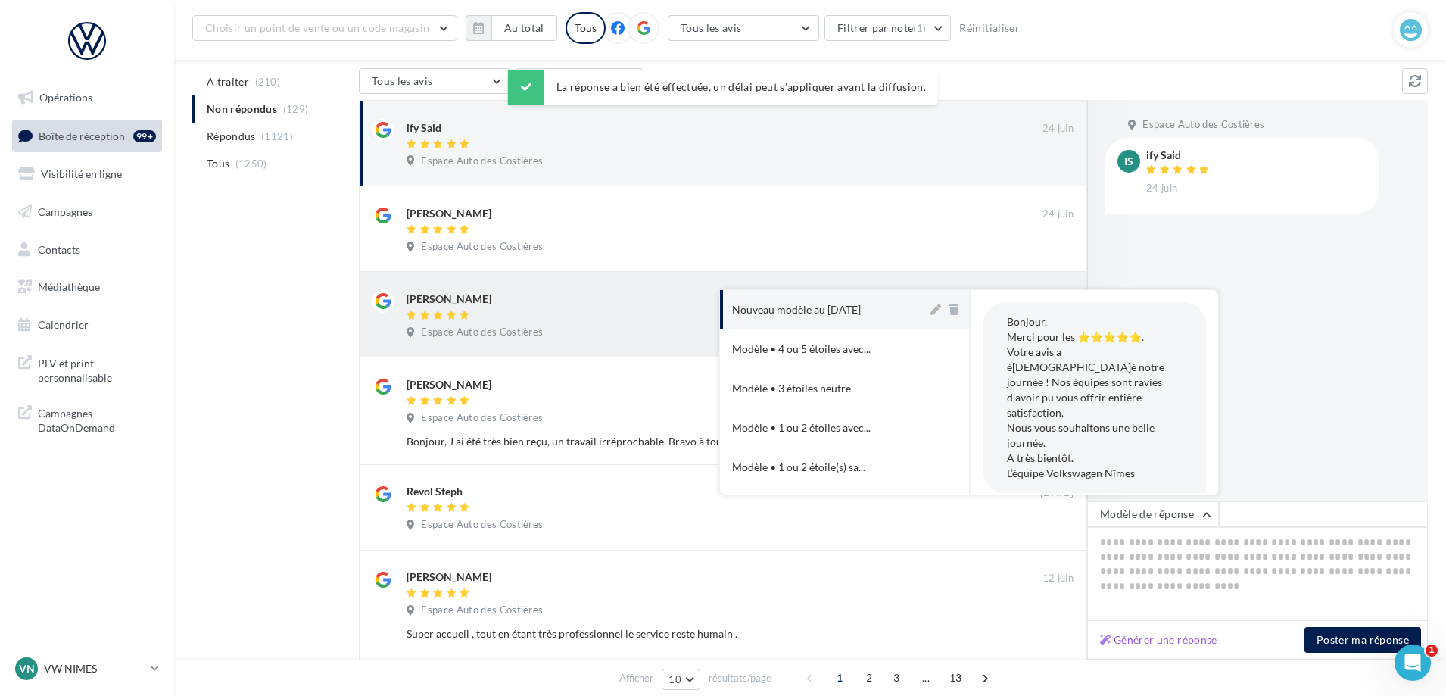
drag, startPoint x: 836, startPoint y: 303, endPoint x: 858, endPoint y: 317, distance: 26.5
click at [835, 308] on div "Nouveau modèle au [DATE]" at bounding box center [796, 309] width 129 height 15
type textarea "**********"
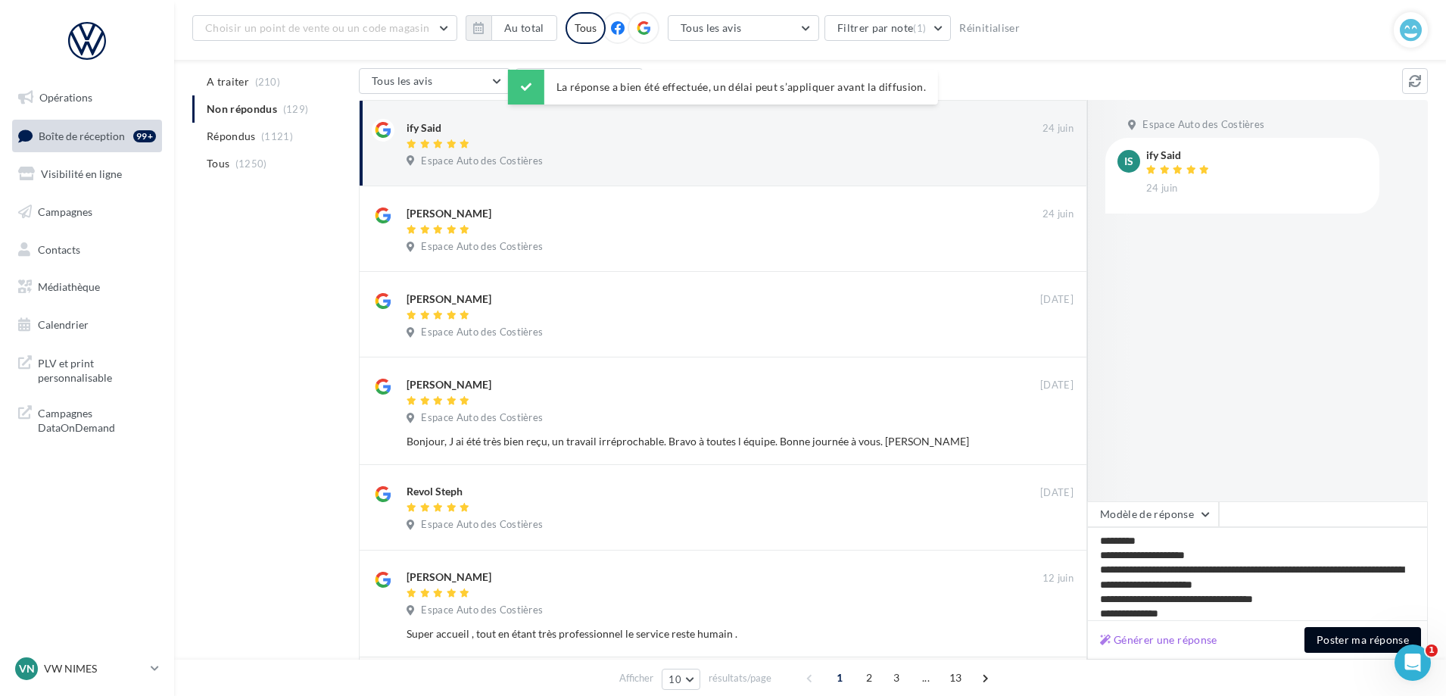
click at [1349, 646] on button "Poster ma réponse" at bounding box center [1362, 640] width 117 height 26
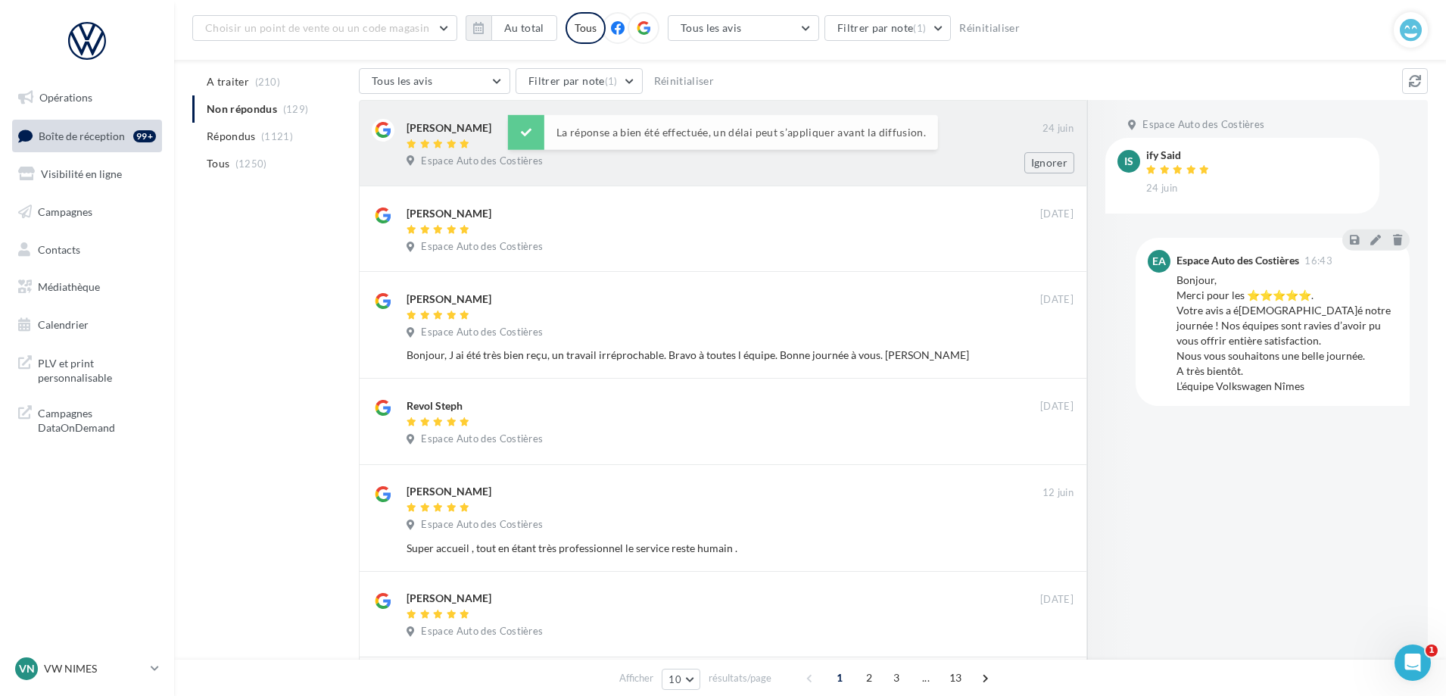
click at [801, 156] on div "Espace Auto des Costières" at bounding box center [739, 162] width 667 height 17
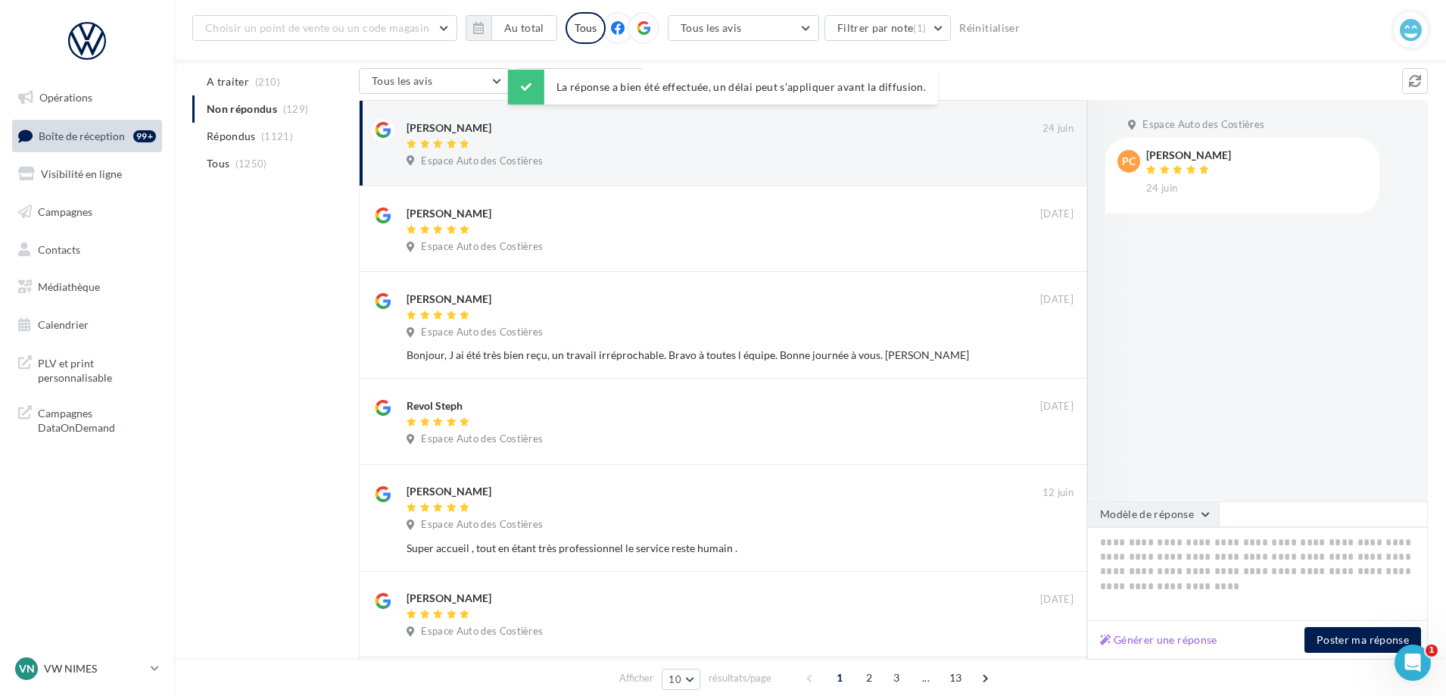
click at [1146, 510] on button "Modèle de réponse" at bounding box center [1153, 514] width 132 height 26
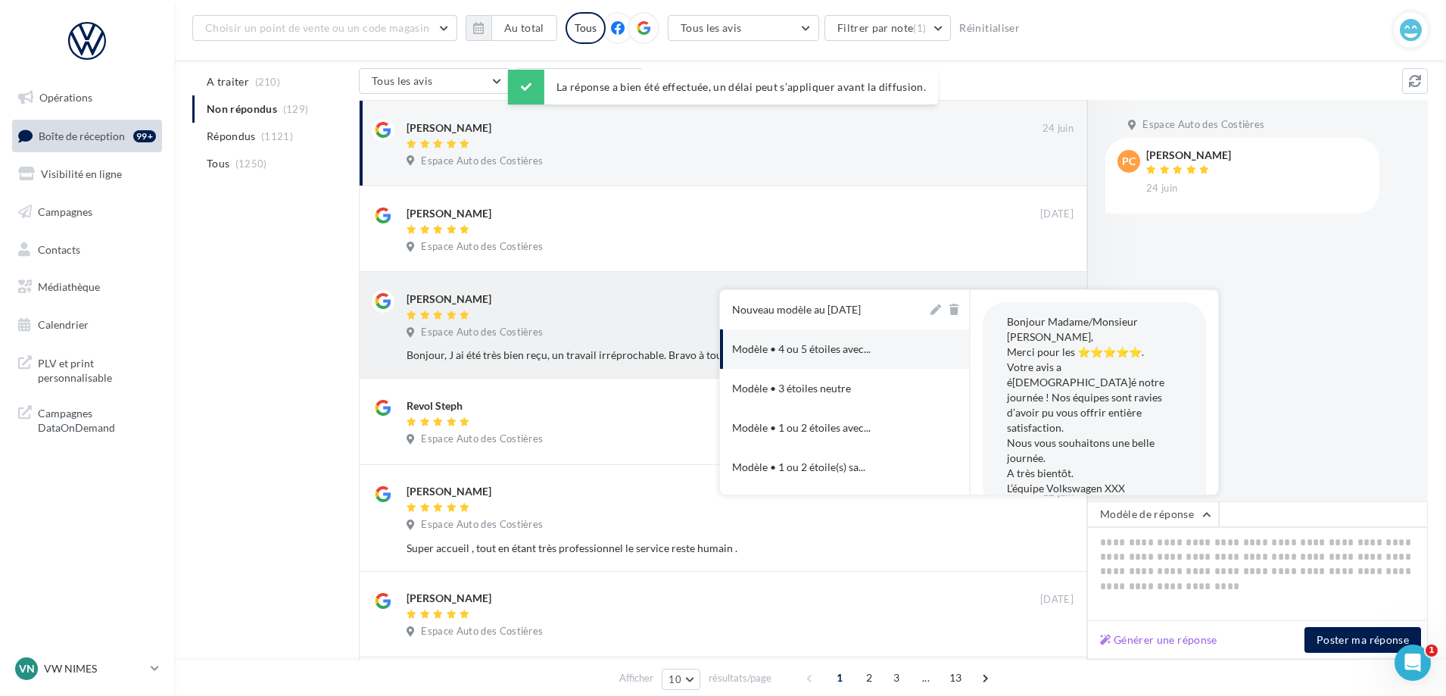
click at [844, 299] on button "Nouveau modèle au [DATE]" at bounding box center [823, 309] width 207 height 39
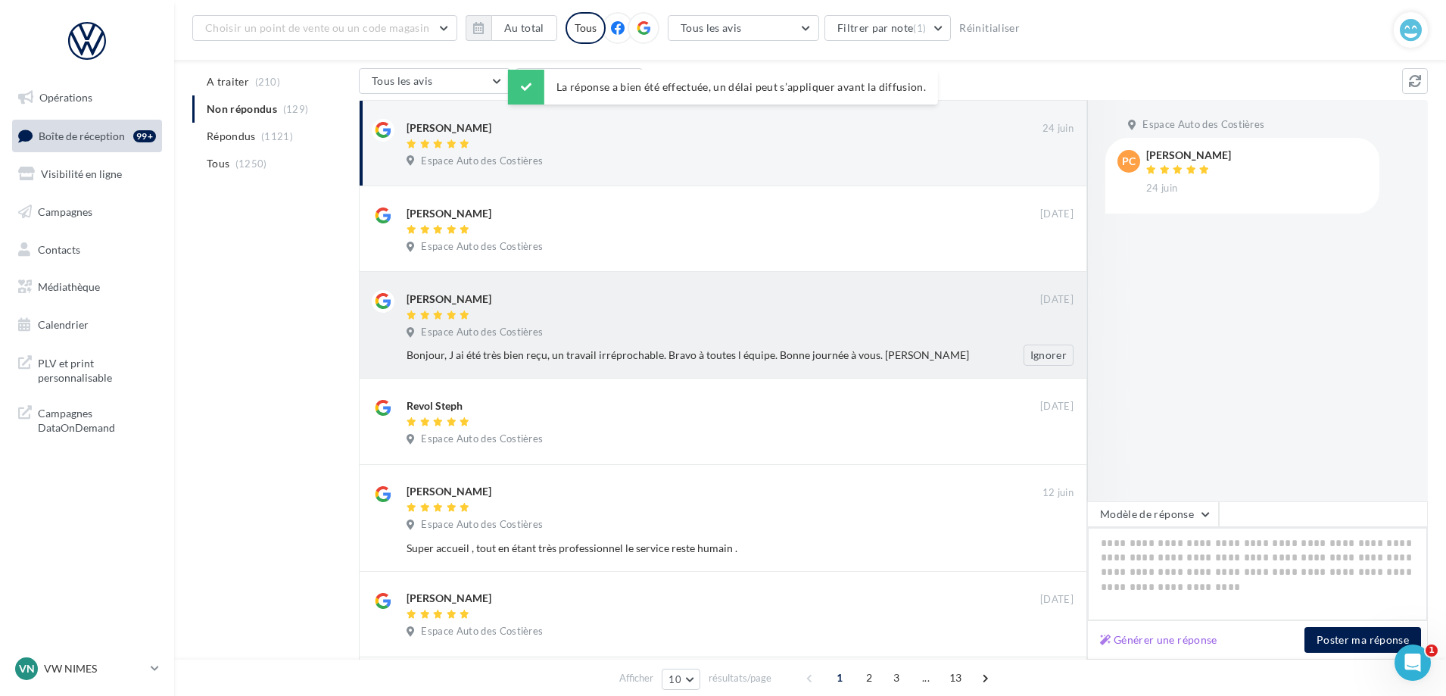
type textarea "**********"
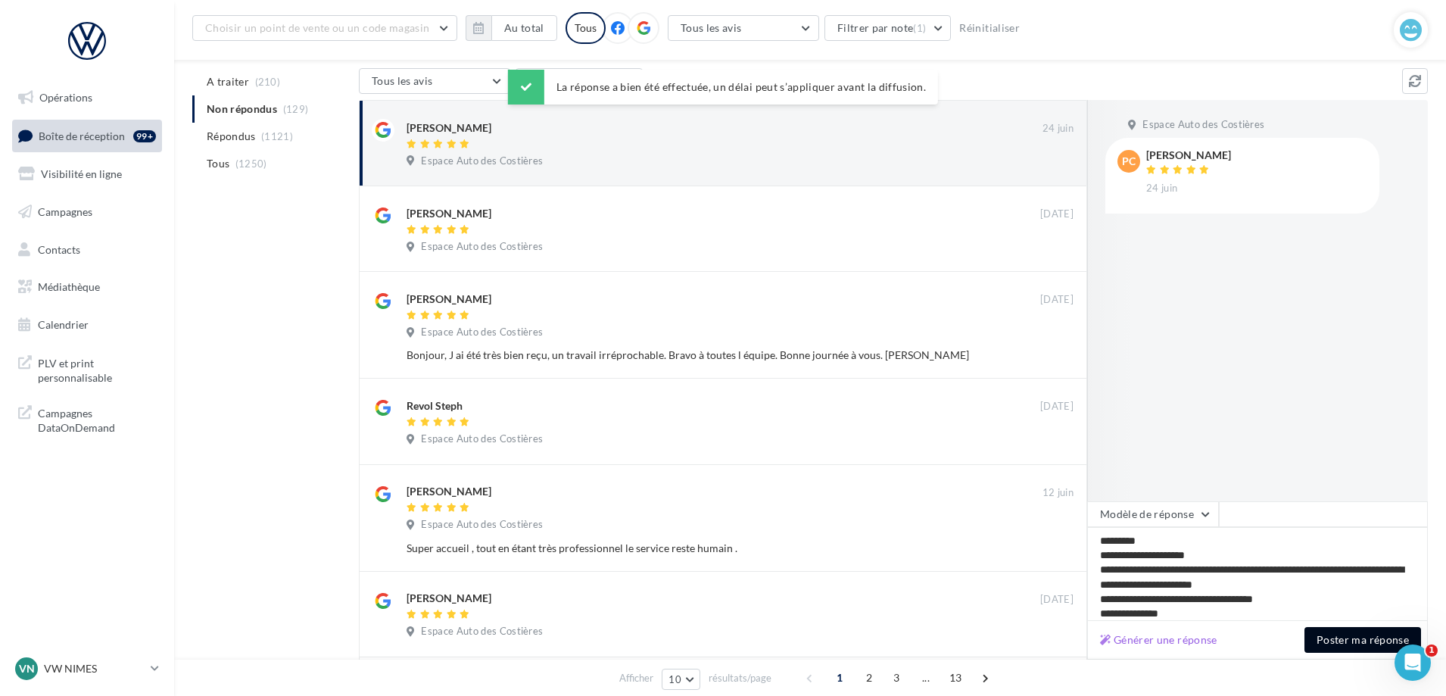
click at [1377, 641] on button "Poster ma réponse" at bounding box center [1362, 640] width 117 height 26
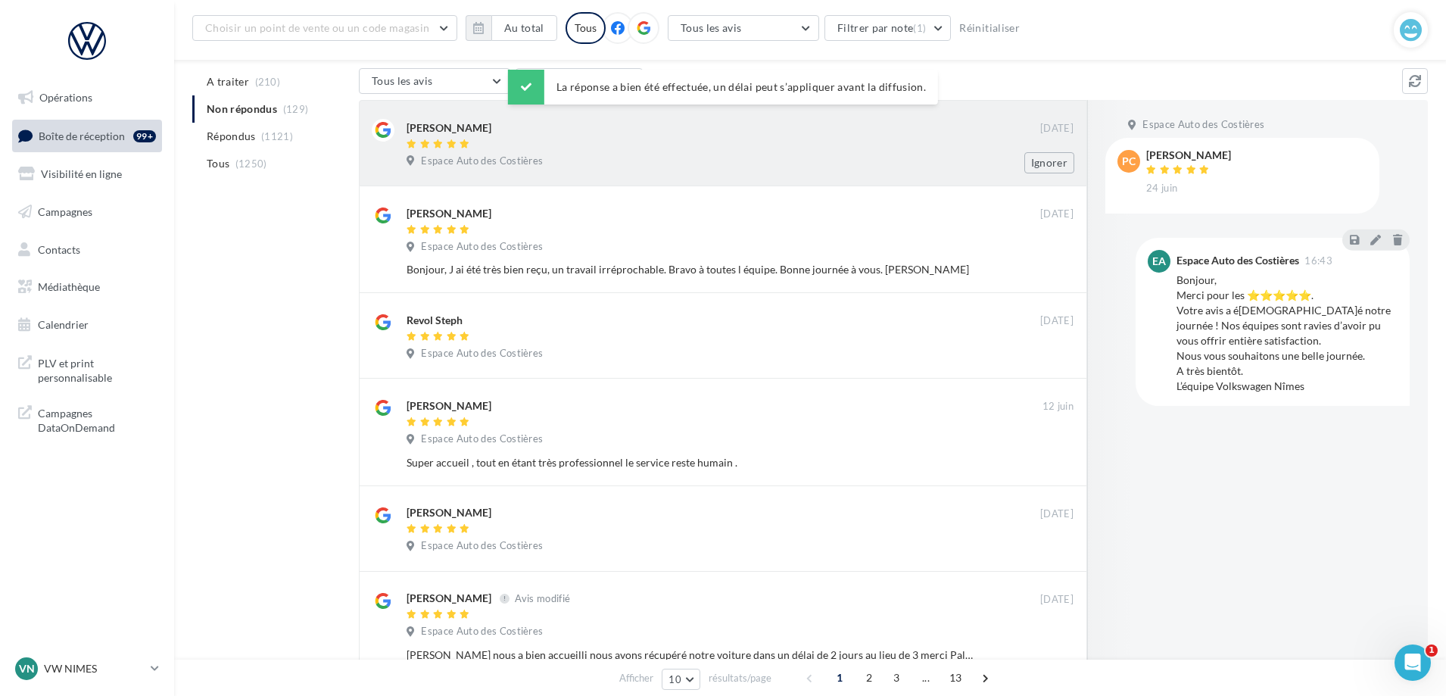
click at [832, 185] on div "[PERSON_NAME] [DATE] Espace Auto des Costières Ignorer" at bounding box center [723, 143] width 728 height 86
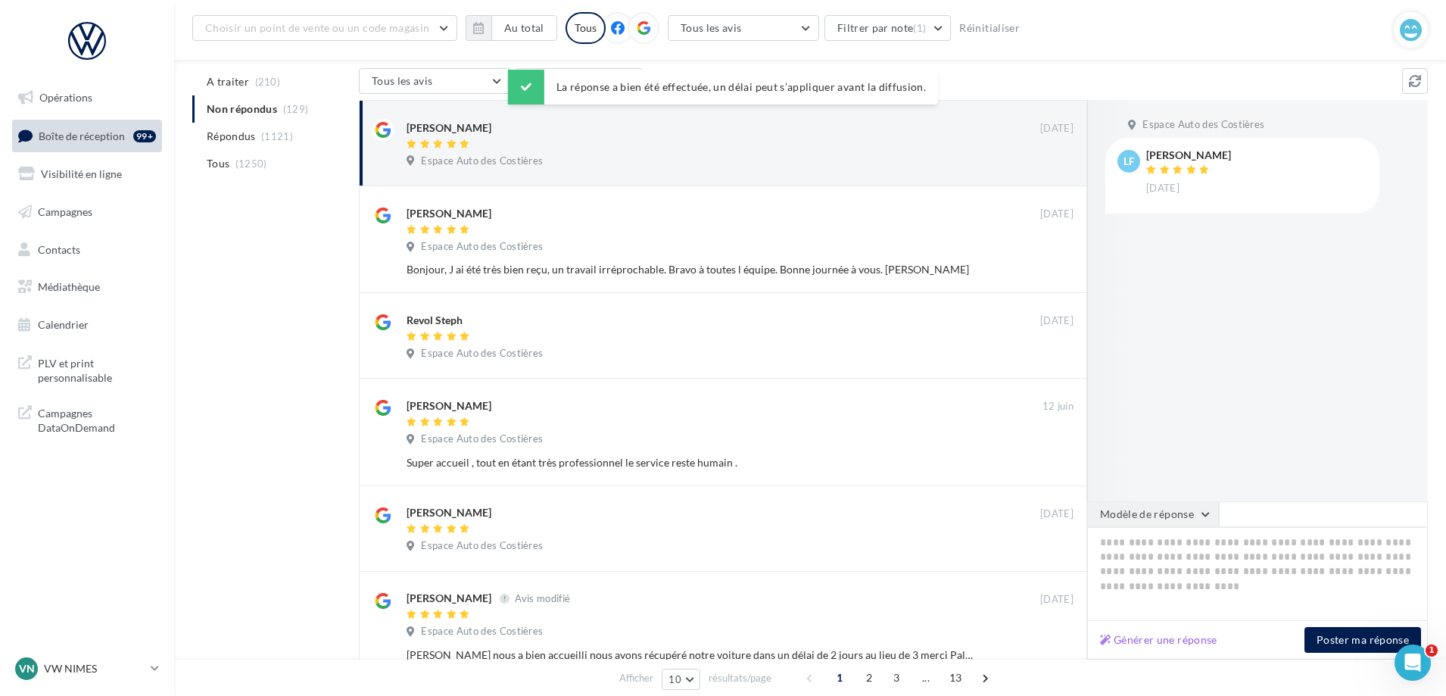
click at [1135, 510] on button "Modèle de réponse" at bounding box center [1153, 514] width 132 height 26
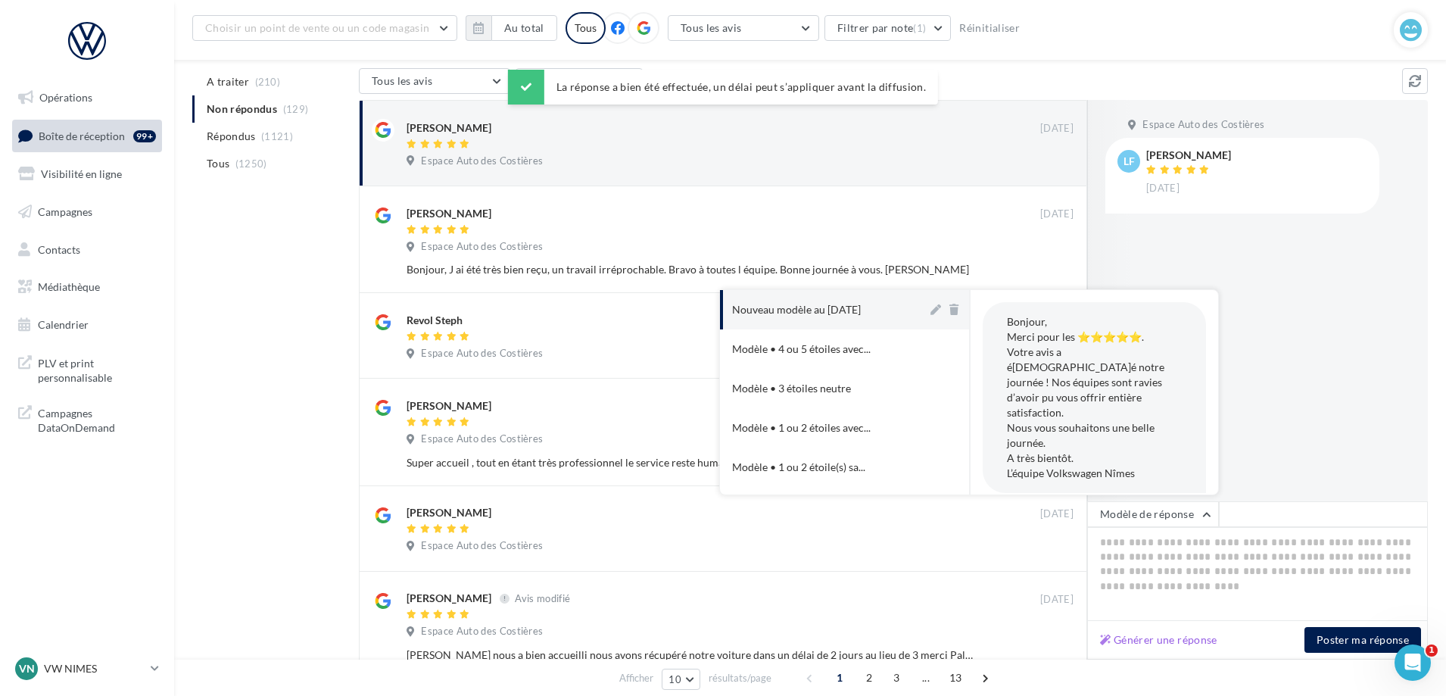
click at [803, 316] on div "Nouveau modèle au [DATE]" at bounding box center [796, 309] width 129 height 15
type textarea "**********"
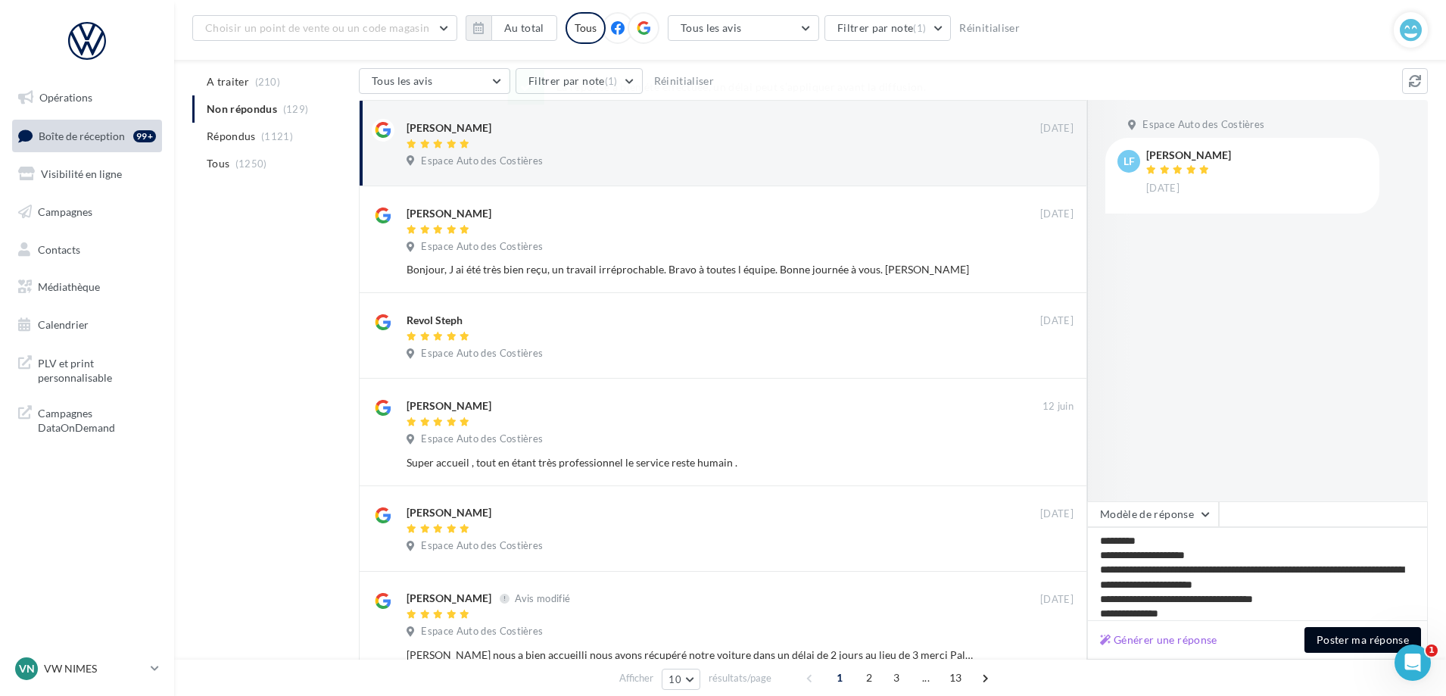
click at [1339, 629] on button "Poster ma réponse" at bounding box center [1362, 640] width 117 height 26
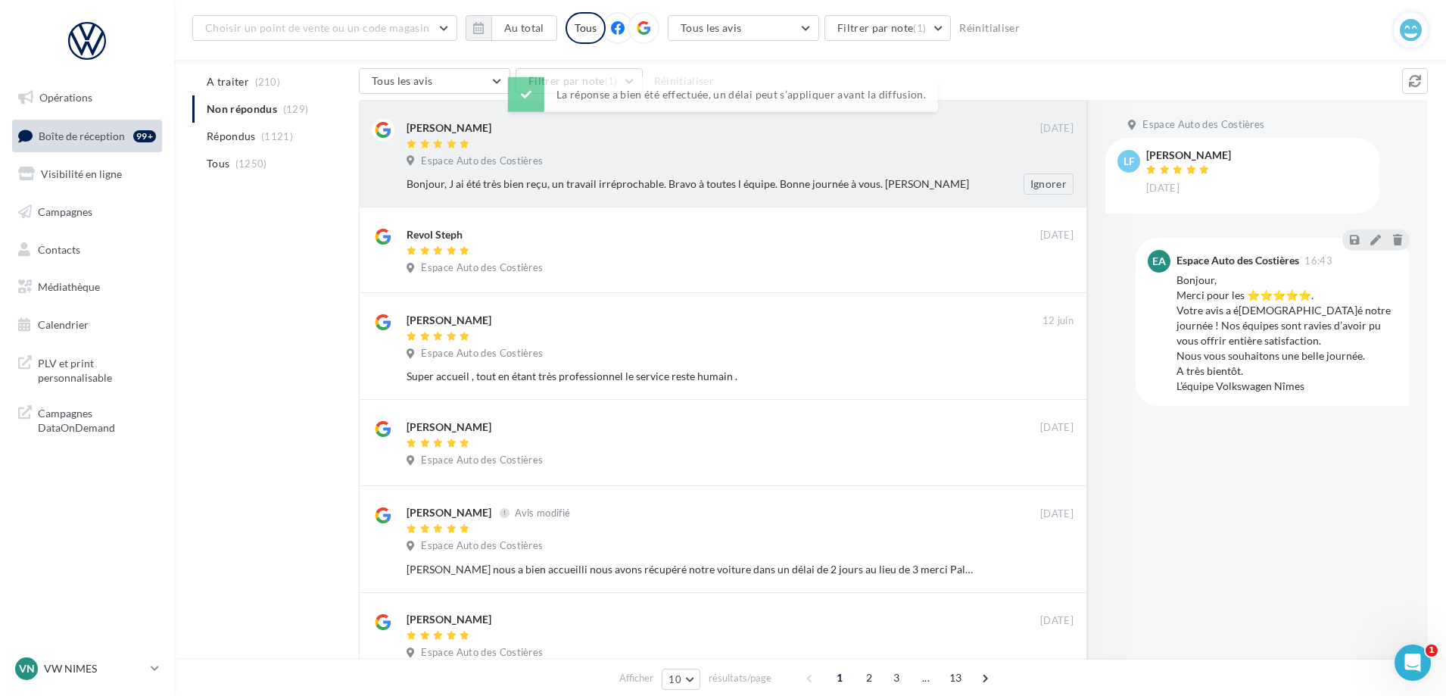
click at [865, 160] on div "Espace Auto des Costières" at bounding box center [739, 162] width 667 height 17
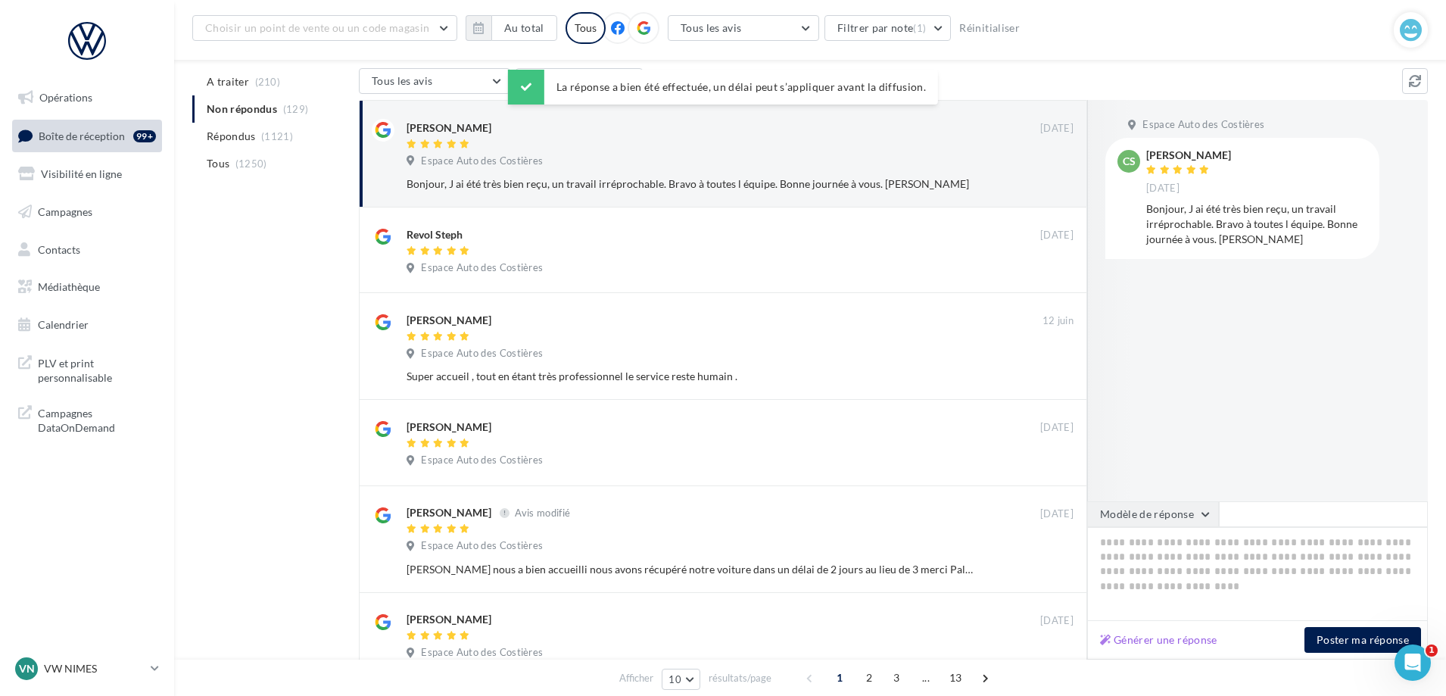
click at [1146, 523] on button "Modèle de réponse" at bounding box center [1153, 514] width 132 height 26
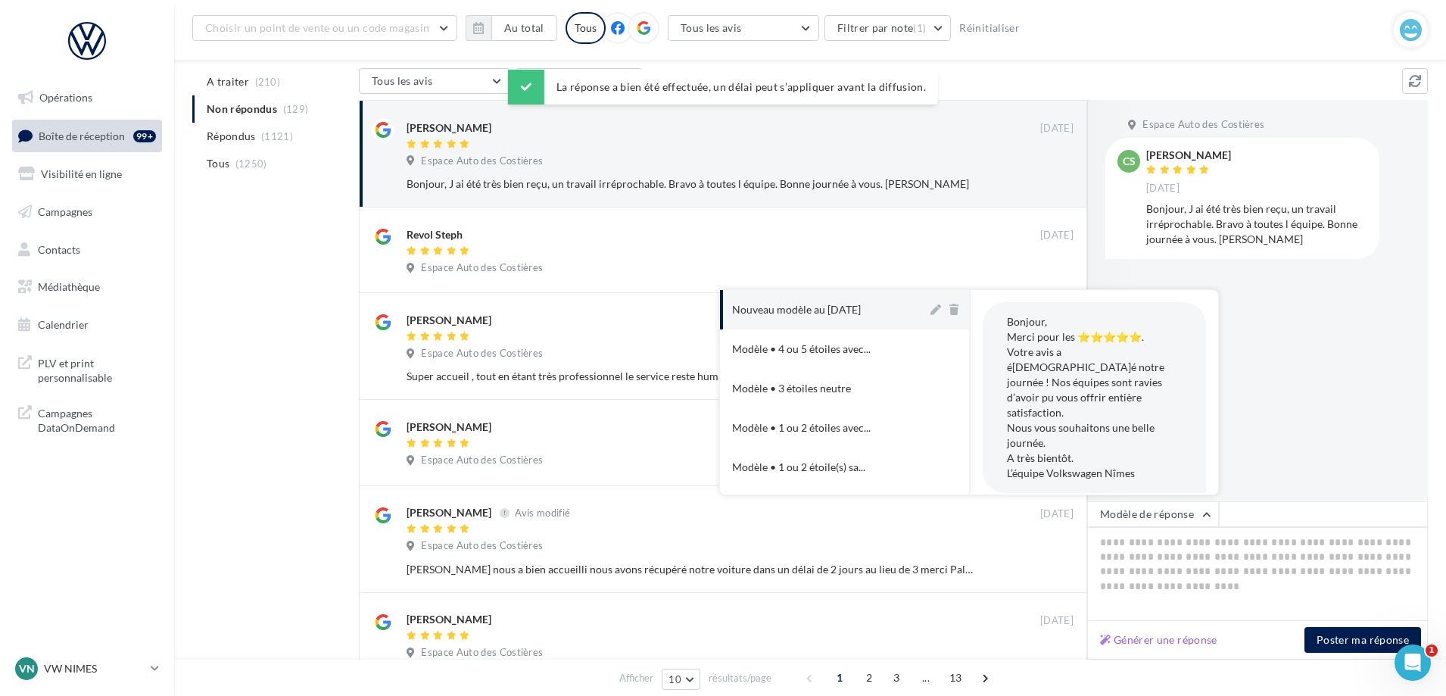
drag, startPoint x: 856, startPoint y: 309, endPoint x: 934, endPoint y: 358, distance: 92.2
click at [857, 307] on div "Nouveau modèle au [DATE]" at bounding box center [796, 309] width 129 height 15
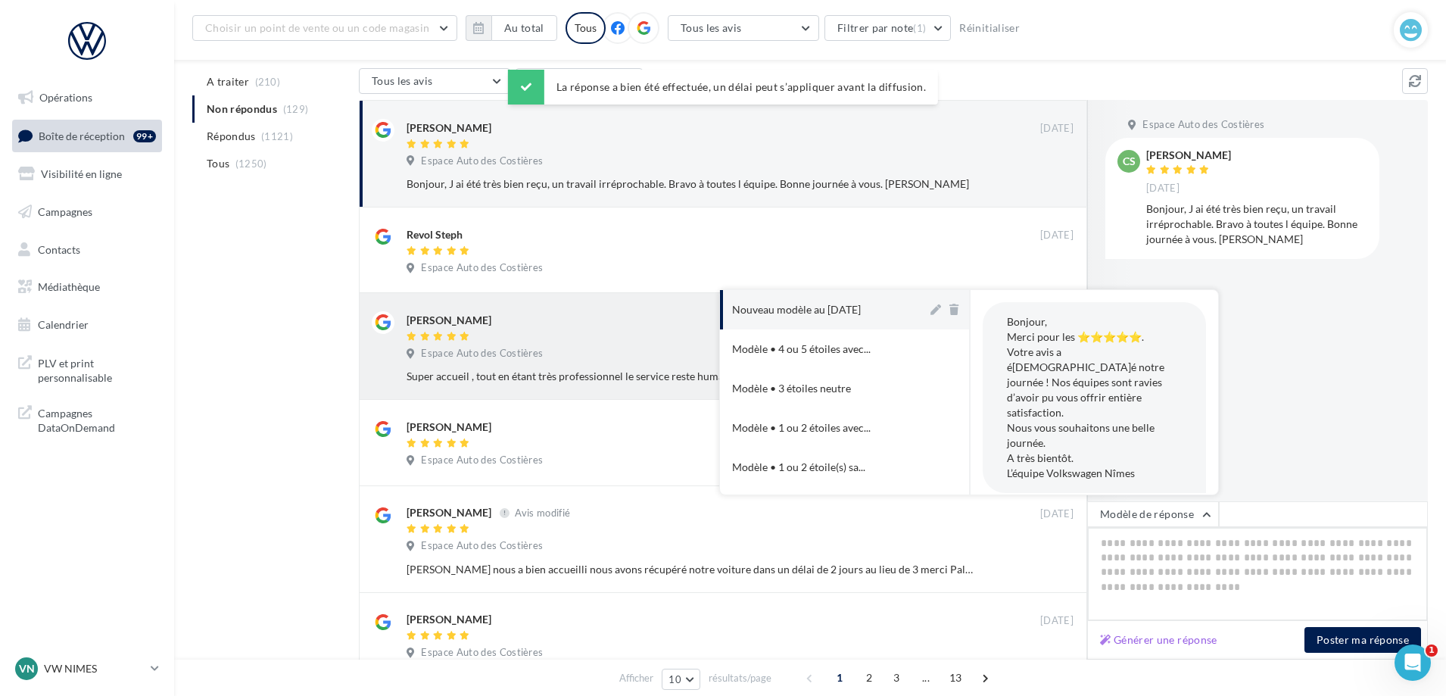
type textarea "**********"
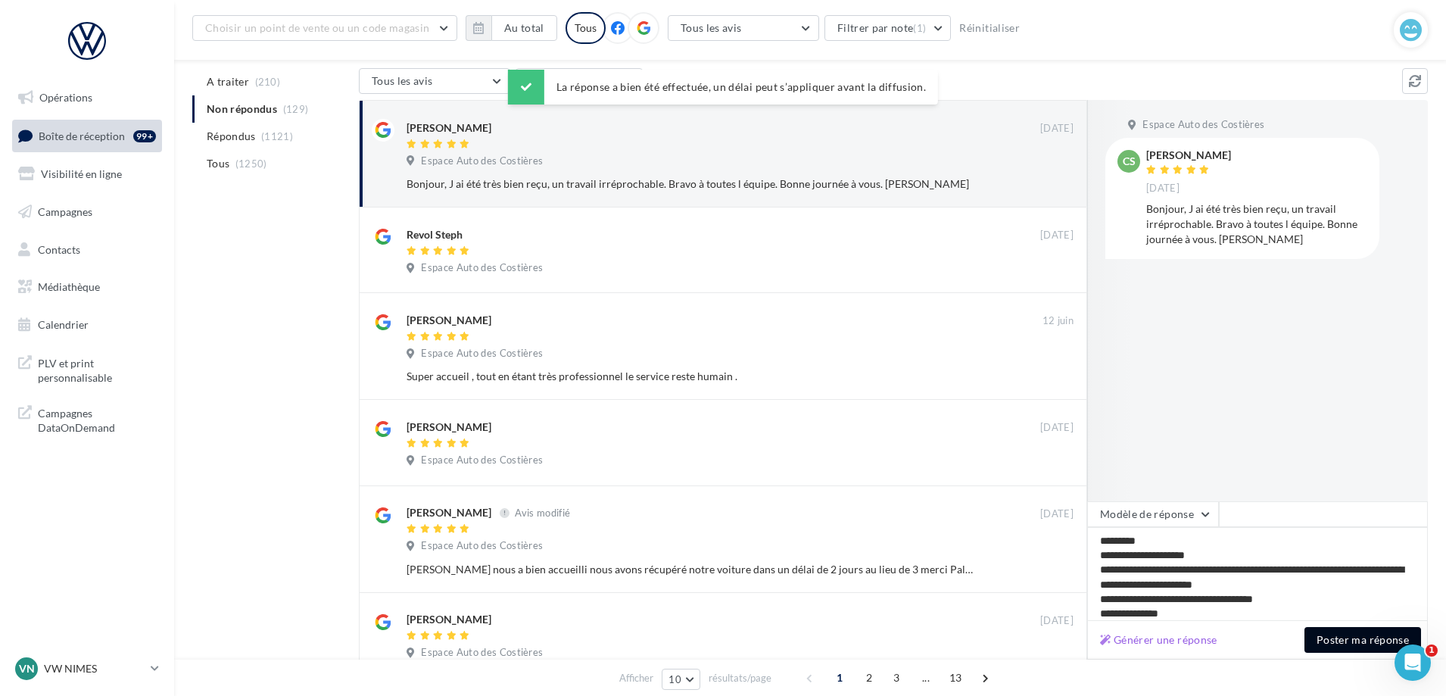
click at [1330, 639] on button "Poster ma réponse" at bounding box center [1362, 640] width 117 height 26
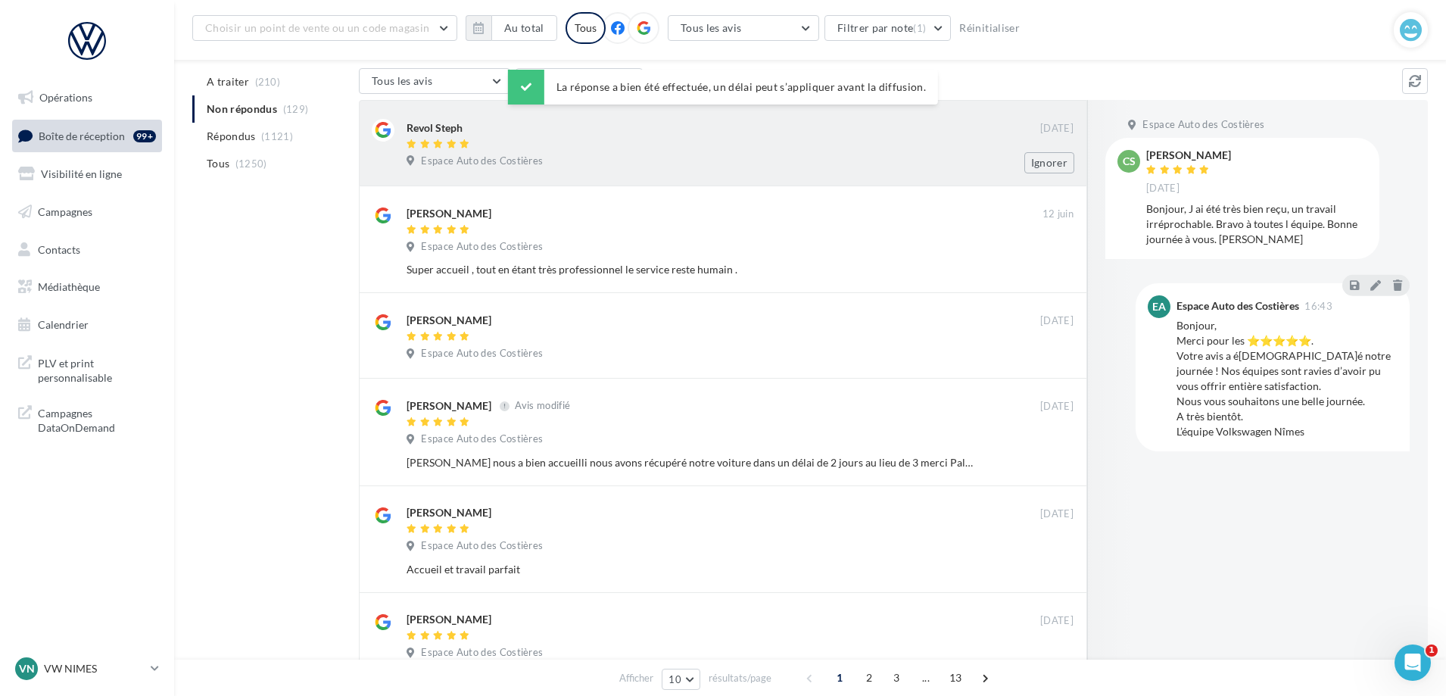
click at [854, 161] on div "Espace Auto des Costières" at bounding box center [739, 162] width 667 height 17
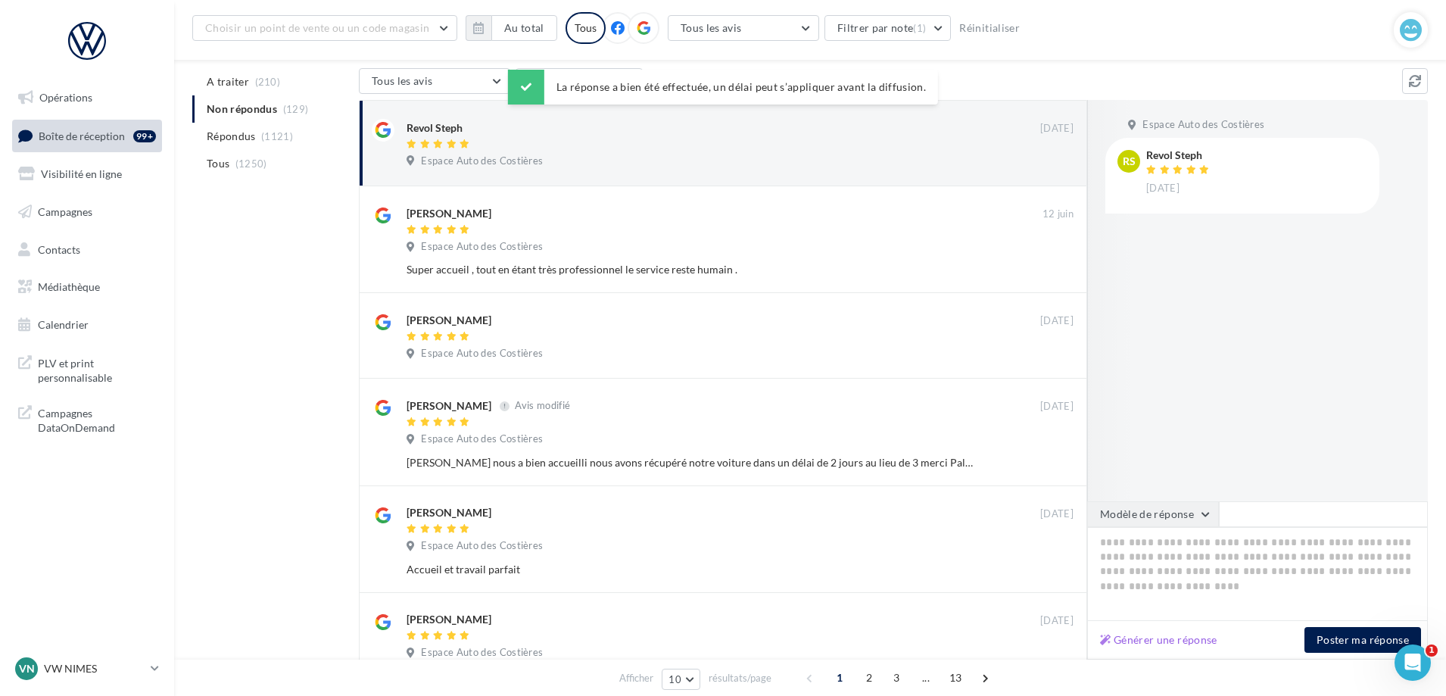
click at [1156, 518] on button "Modèle de réponse" at bounding box center [1153, 514] width 132 height 26
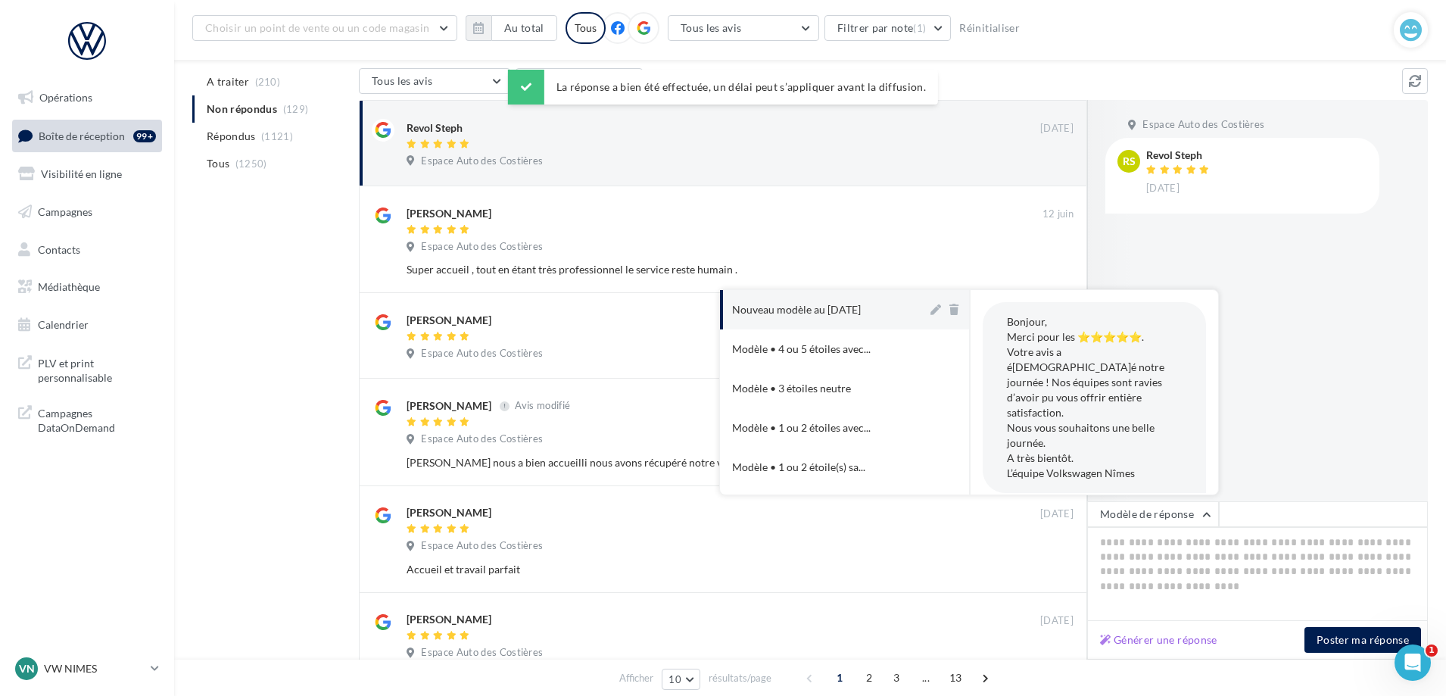
click at [856, 302] on div "Nouveau modèle au [DATE]" at bounding box center [796, 309] width 129 height 15
type textarea "**********"
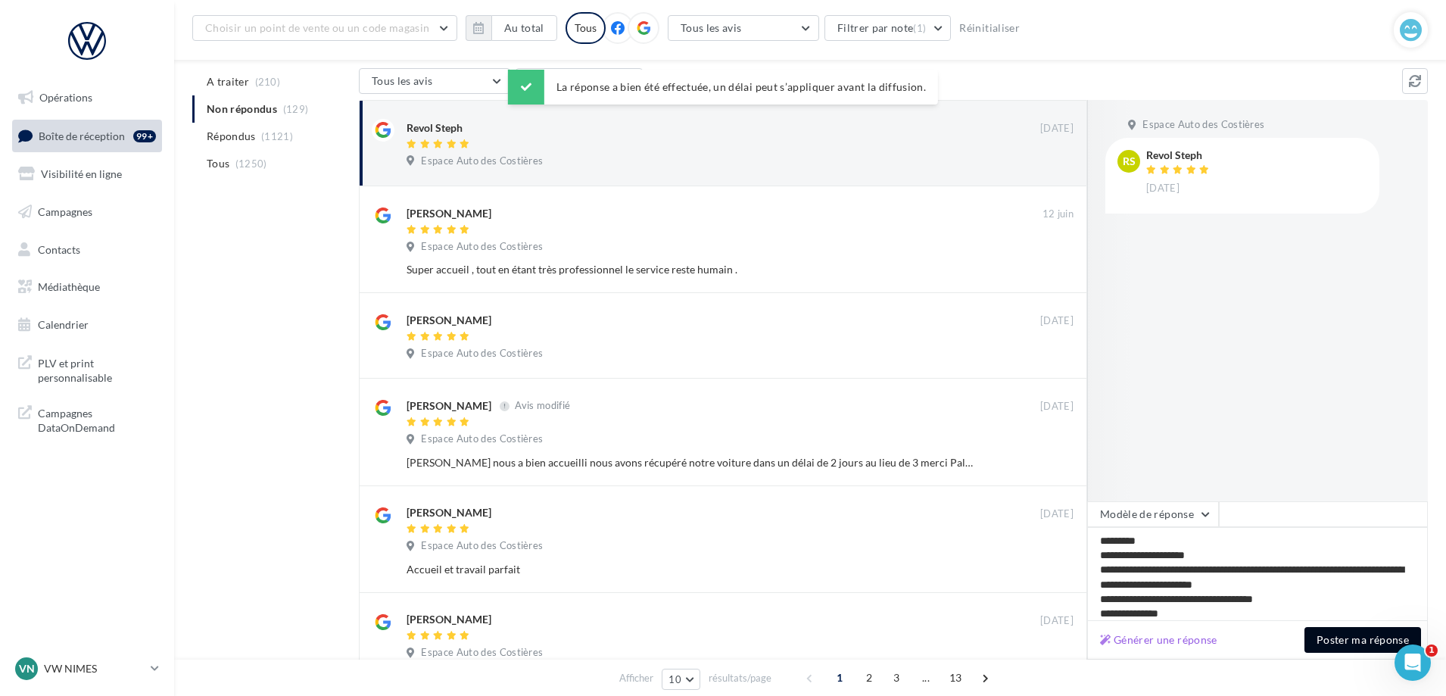
click at [1346, 629] on button "Poster ma réponse" at bounding box center [1362, 640] width 117 height 26
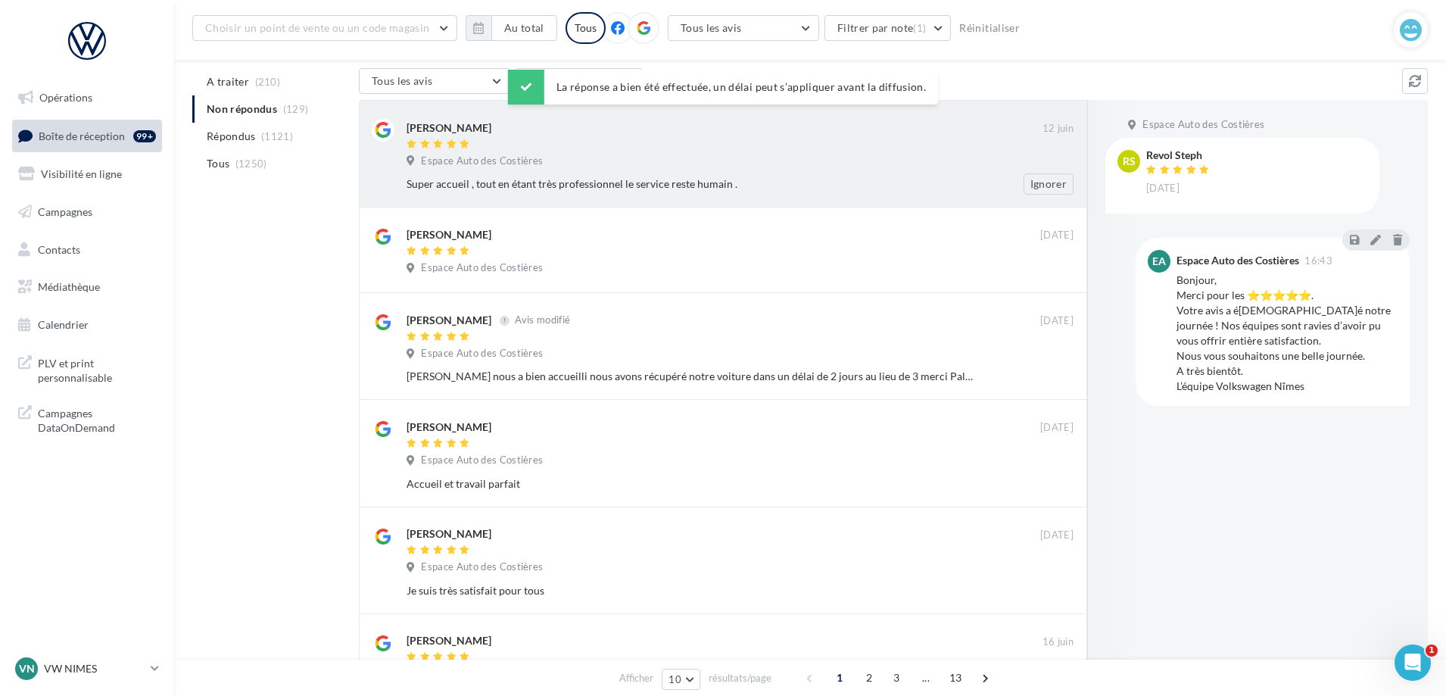
click at [867, 189] on div "Super accueil , tout en étant très professionnel le service reste humain ." at bounding box center [690, 183] width 568 height 15
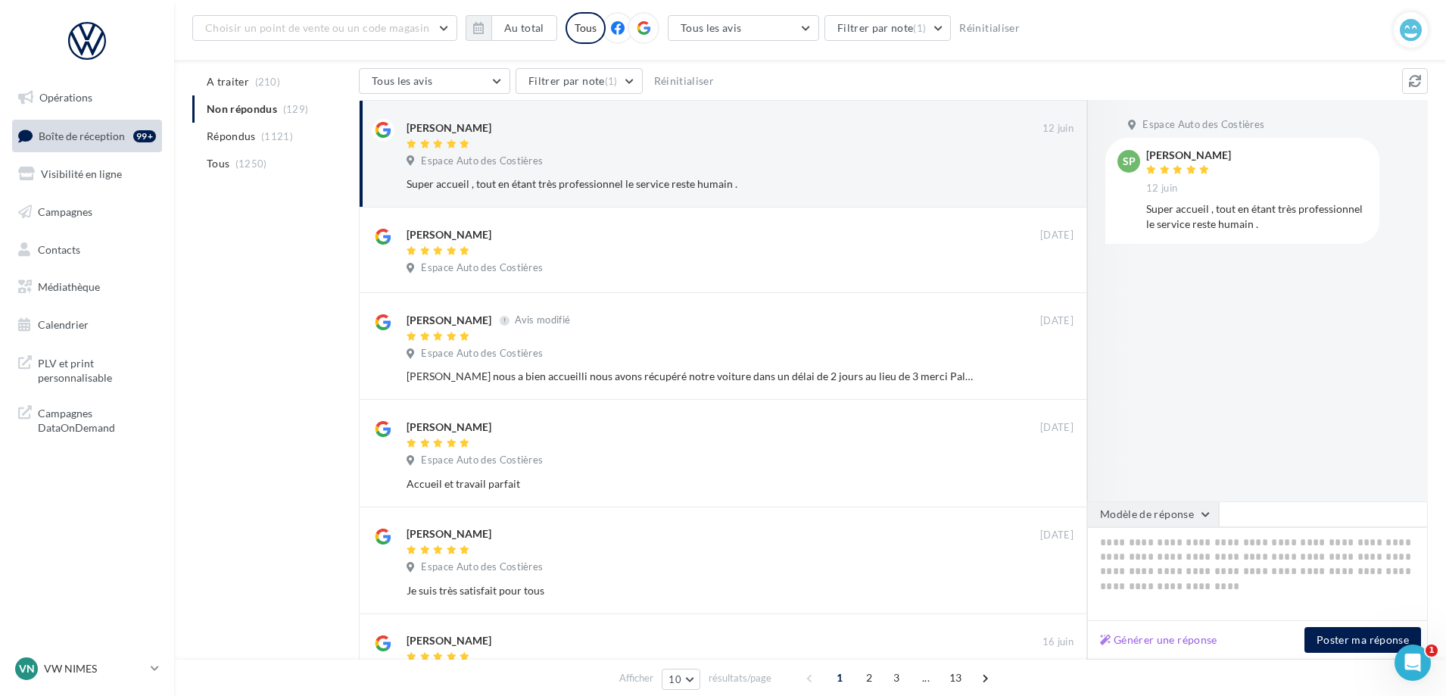
click at [1168, 525] on button "Modèle de réponse" at bounding box center [1153, 514] width 132 height 26
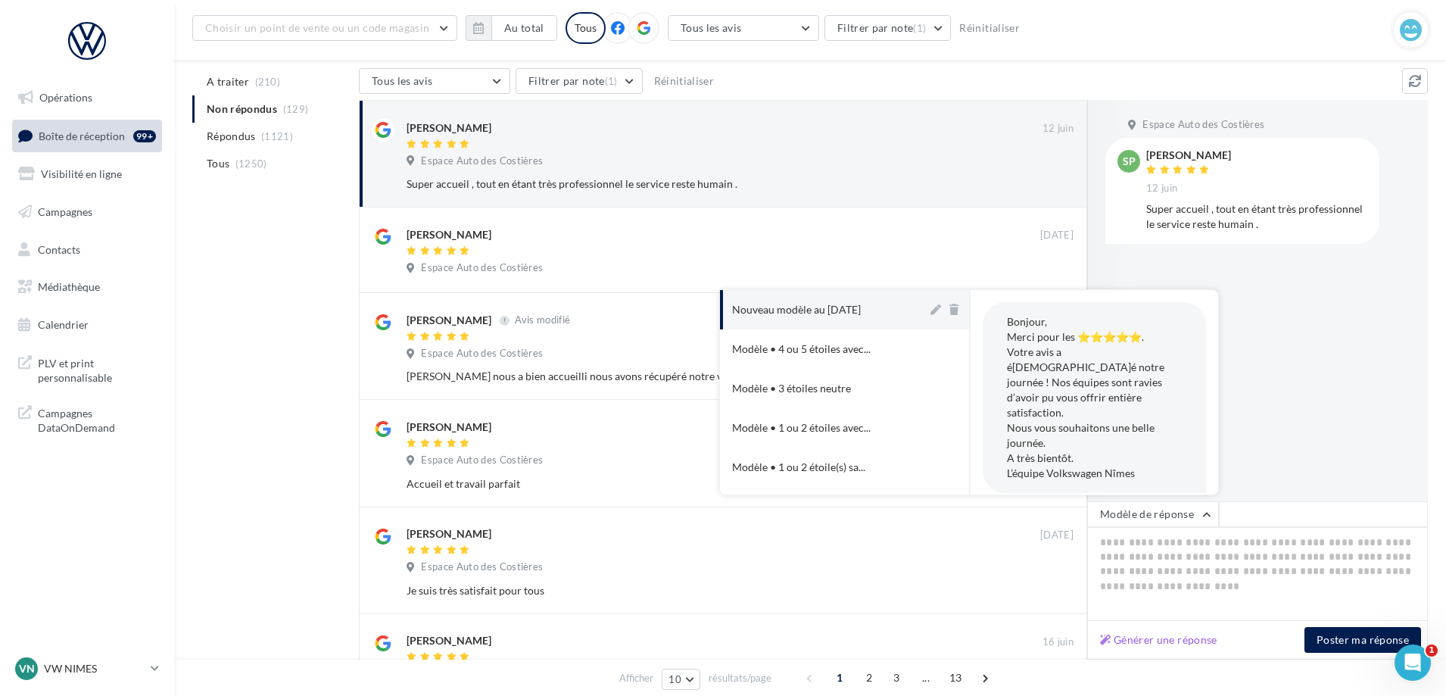
click at [860, 316] on div "Nouveau modèle au [DATE]" at bounding box center [796, 309] width 129 height 15
type textarea "**********"
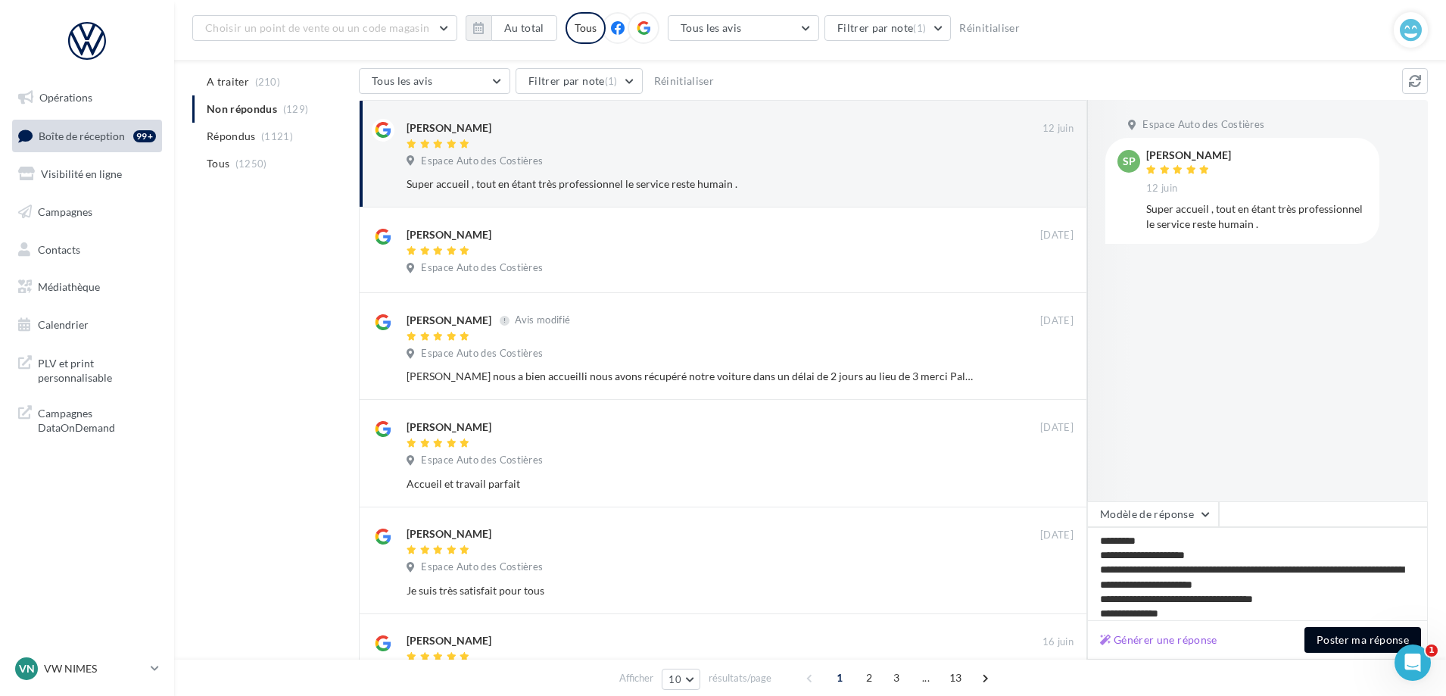
click at [1343, 649] on button "Poster ma réponse" at bounding box center [1362, 640] width 117 height 26
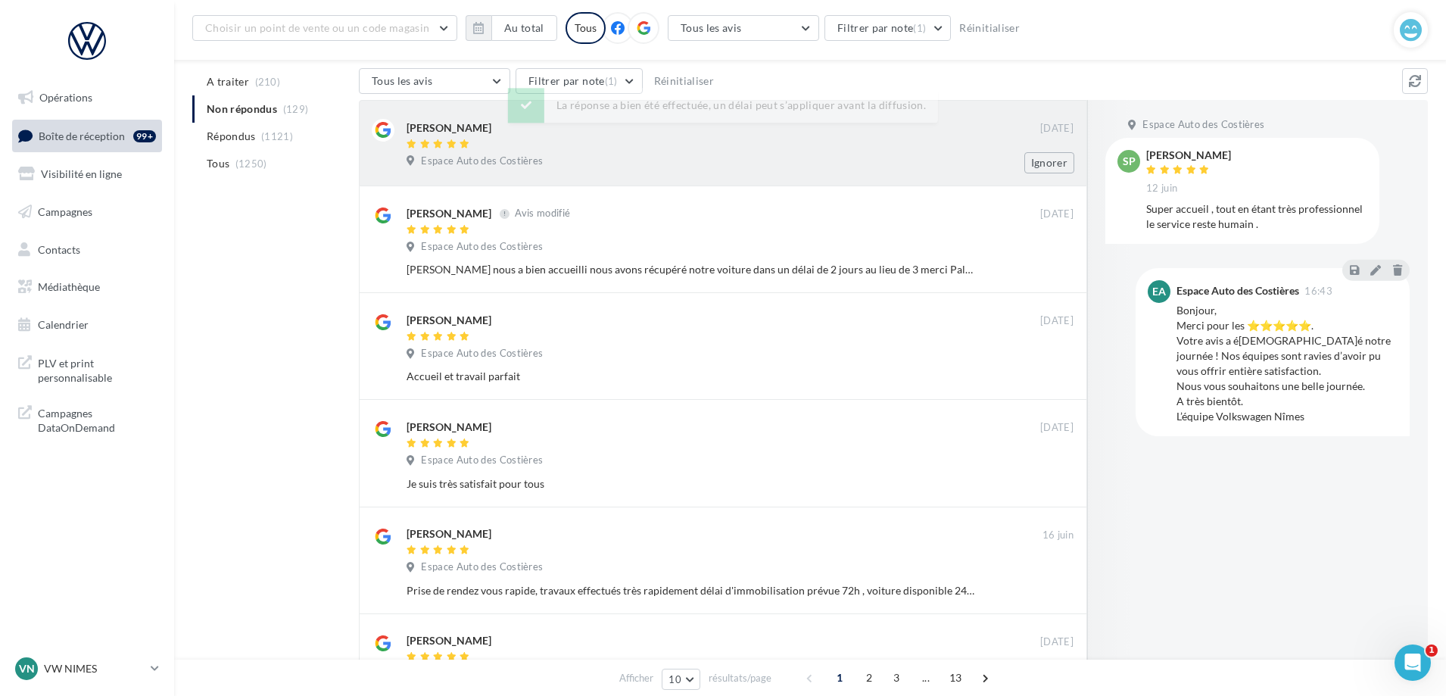
click at [887, 163] on div "Espace Auto des Costières" at bounding box center [739, 162] width 667 height 17
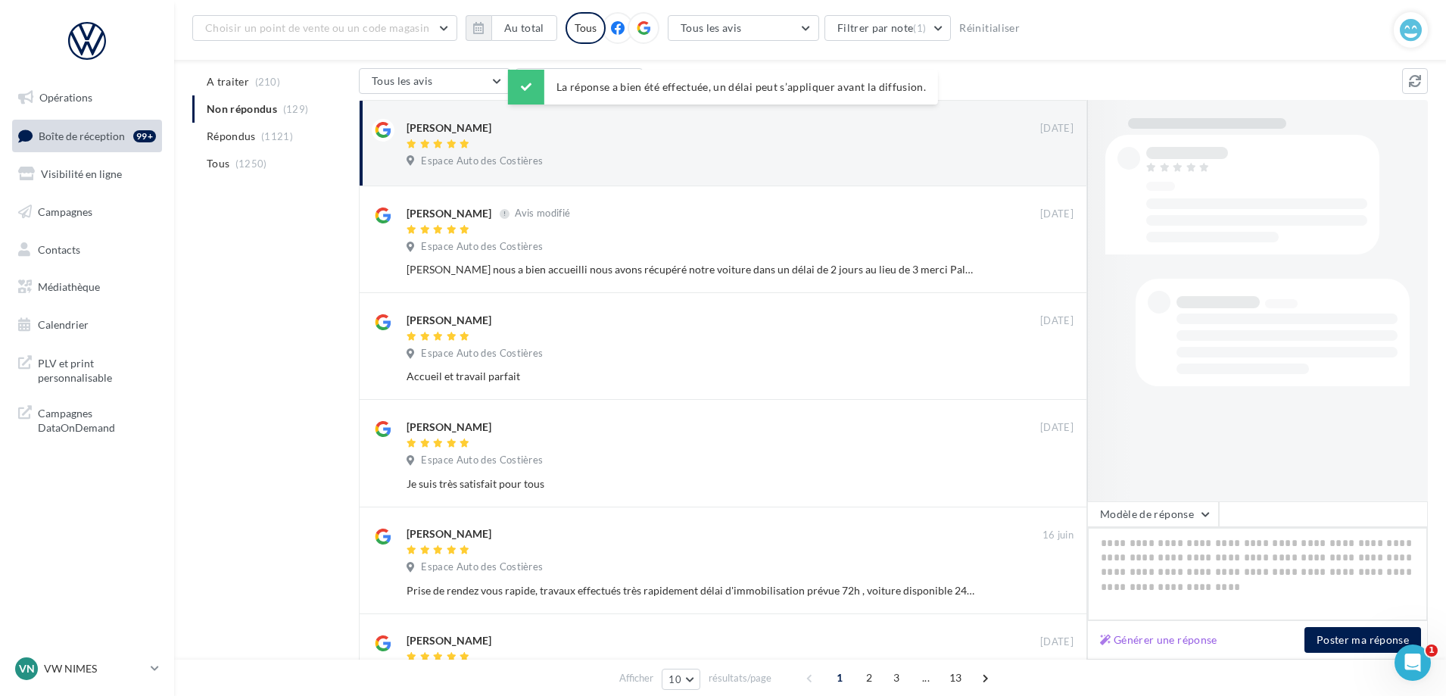
click at [1162, 527] on textarea at bounding box center [1257, 574] width 341 height 94
click at [1157, 518] on button "Modèle de réponse" at bounding box center [1153, 514] width 132 height 26
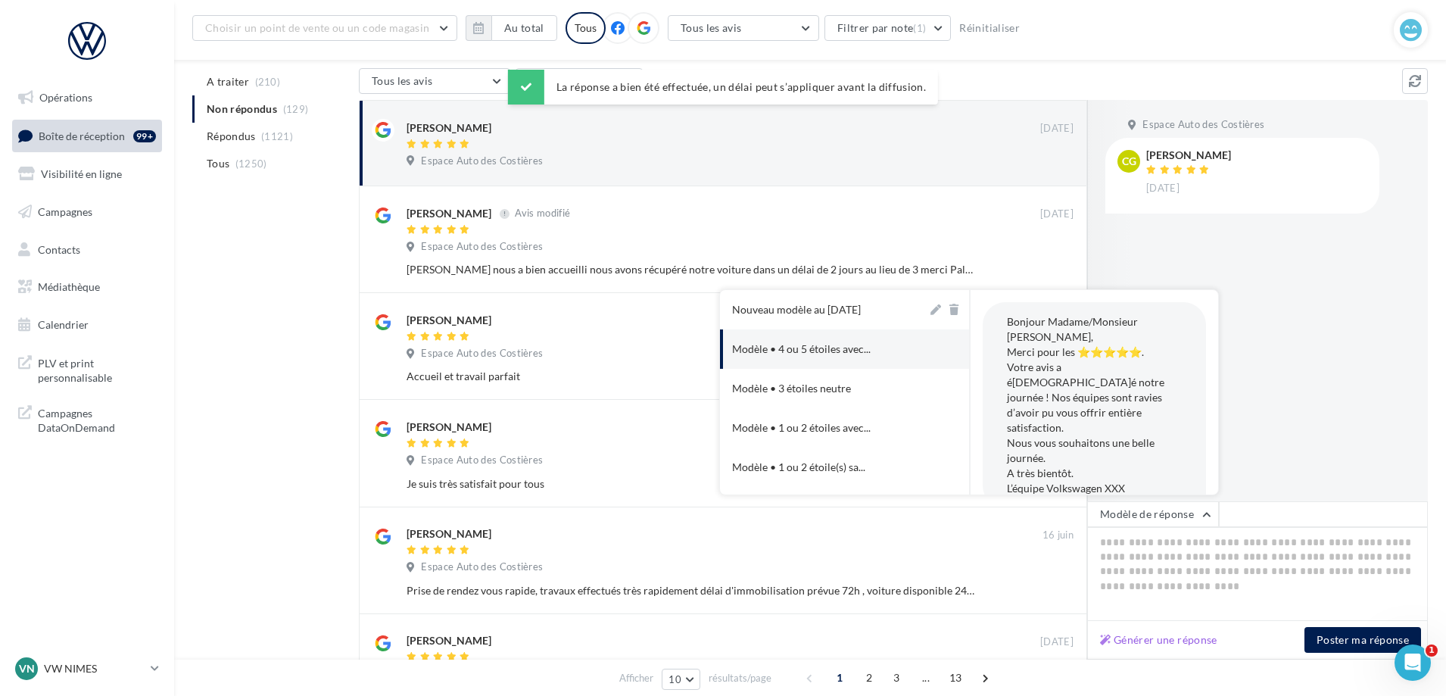
click at [809, 319] on button "Nouveau modèle au [DATE]" at bounding box center [823, 309] width 207 height 39
type textarea "**********"
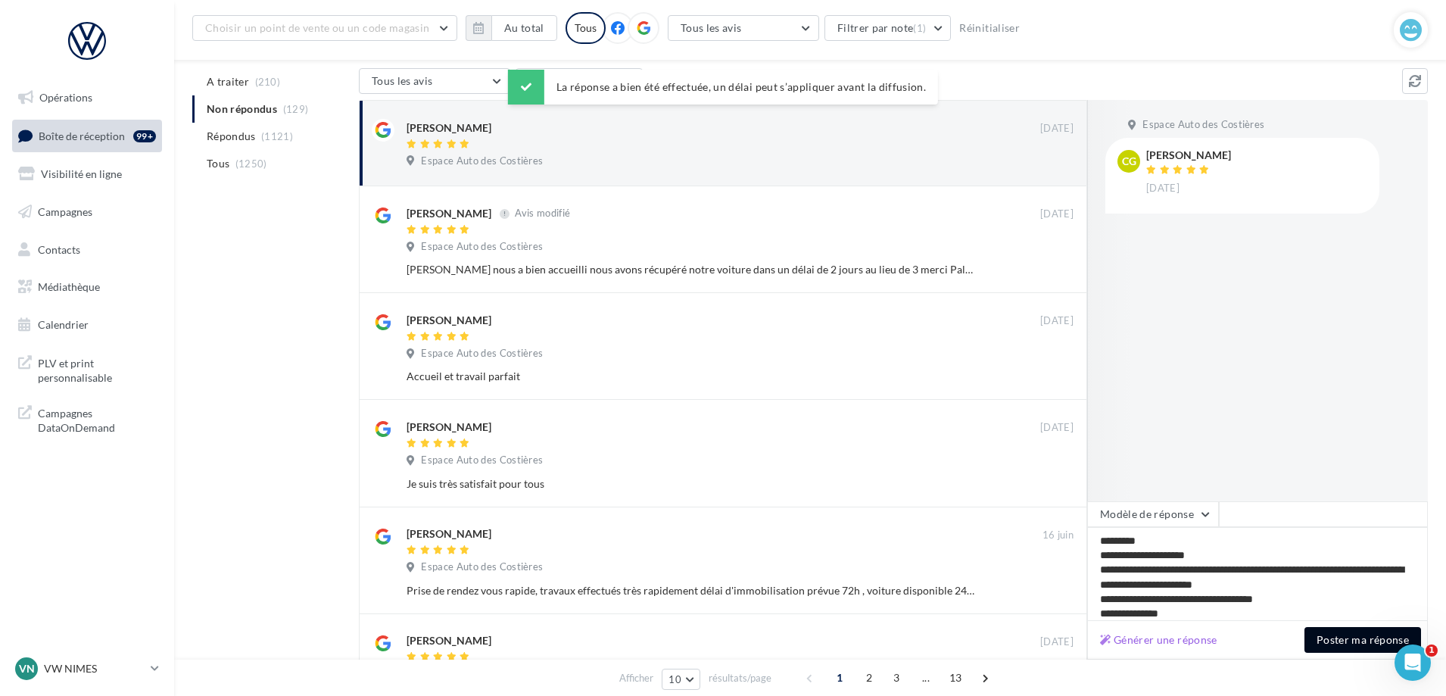
click at [1340, 644] on button "Poster ma réponse" at bounding box center [1362, 640] width 117 height 26
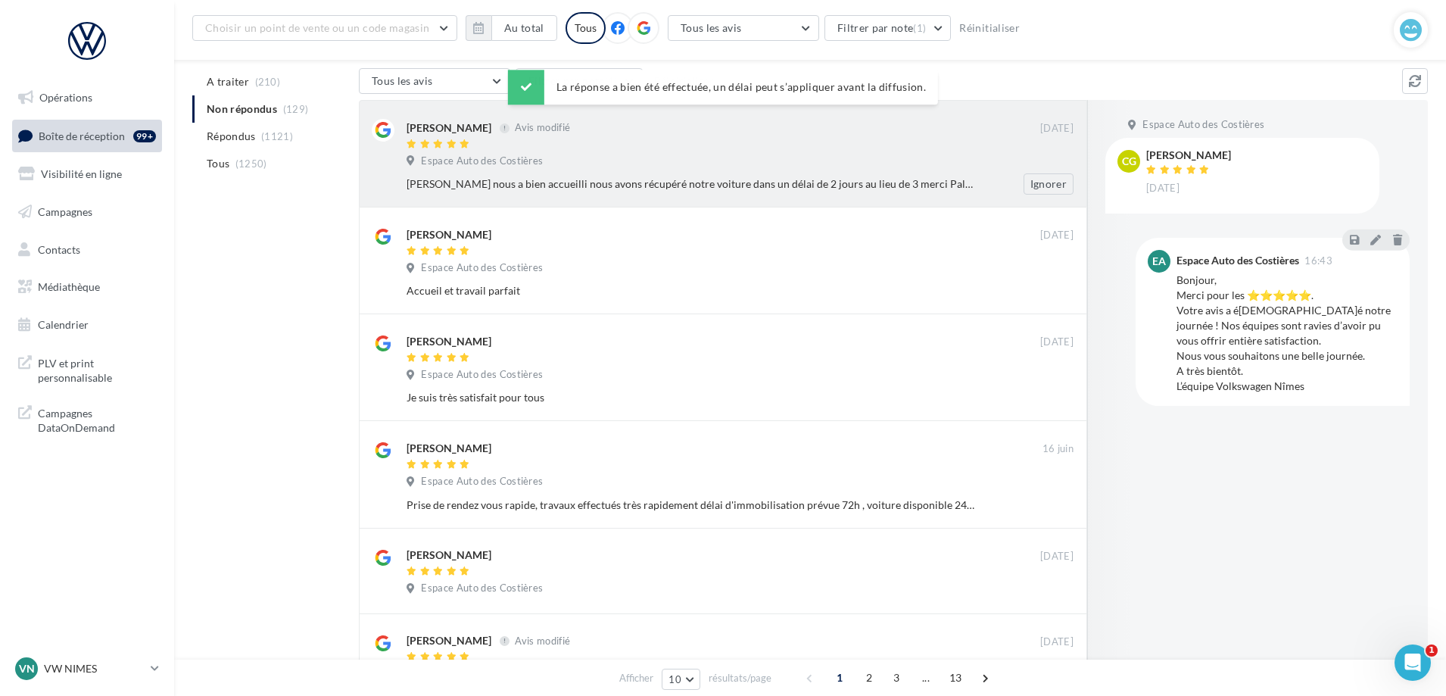
click at [820, 169] on div "Espace Auto des Costières" at bounding box center [739, 162] width 667 height 17
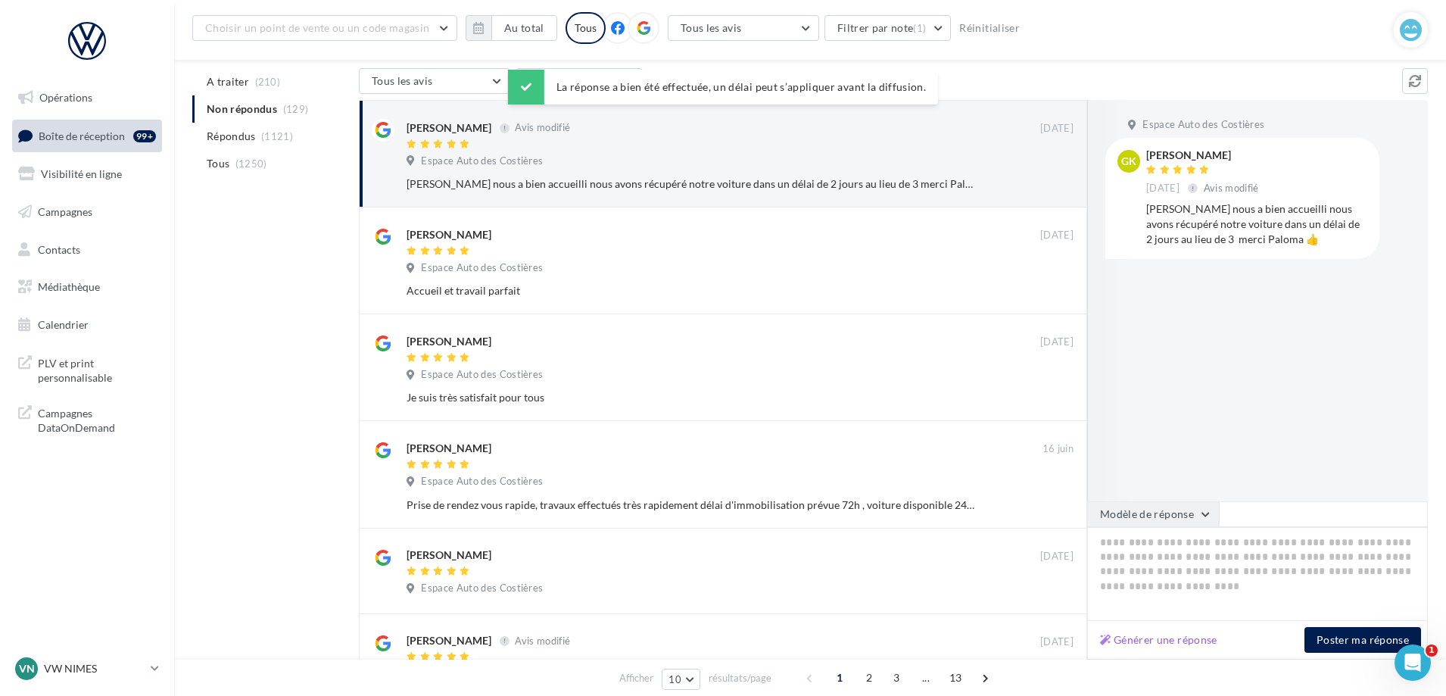
click at [1181, 521] on button "Modèle de réponse" at bounding box center [1153, 514] width 132 height 26
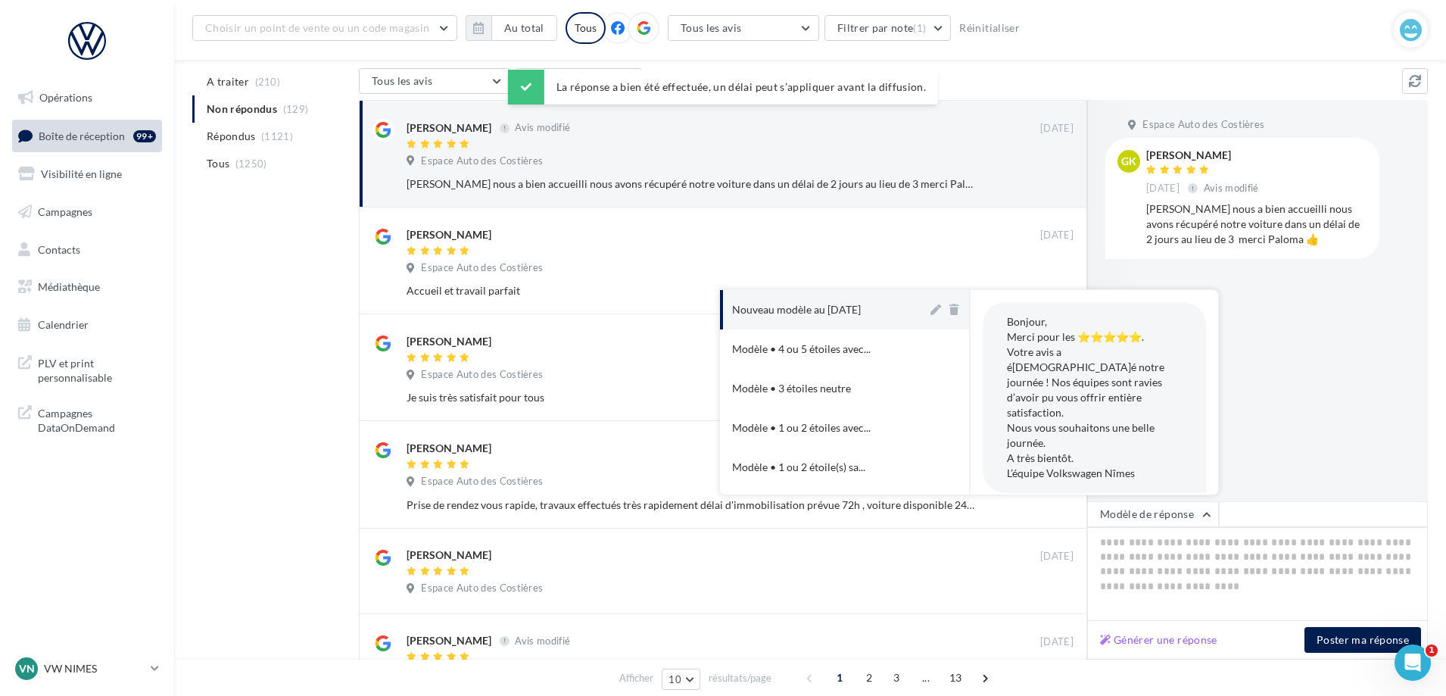
click at [860, 311] on div "Nouveau modèle au [DATE]" at bounding box center [796, 309] width 129 height 15
type textarea "**********"
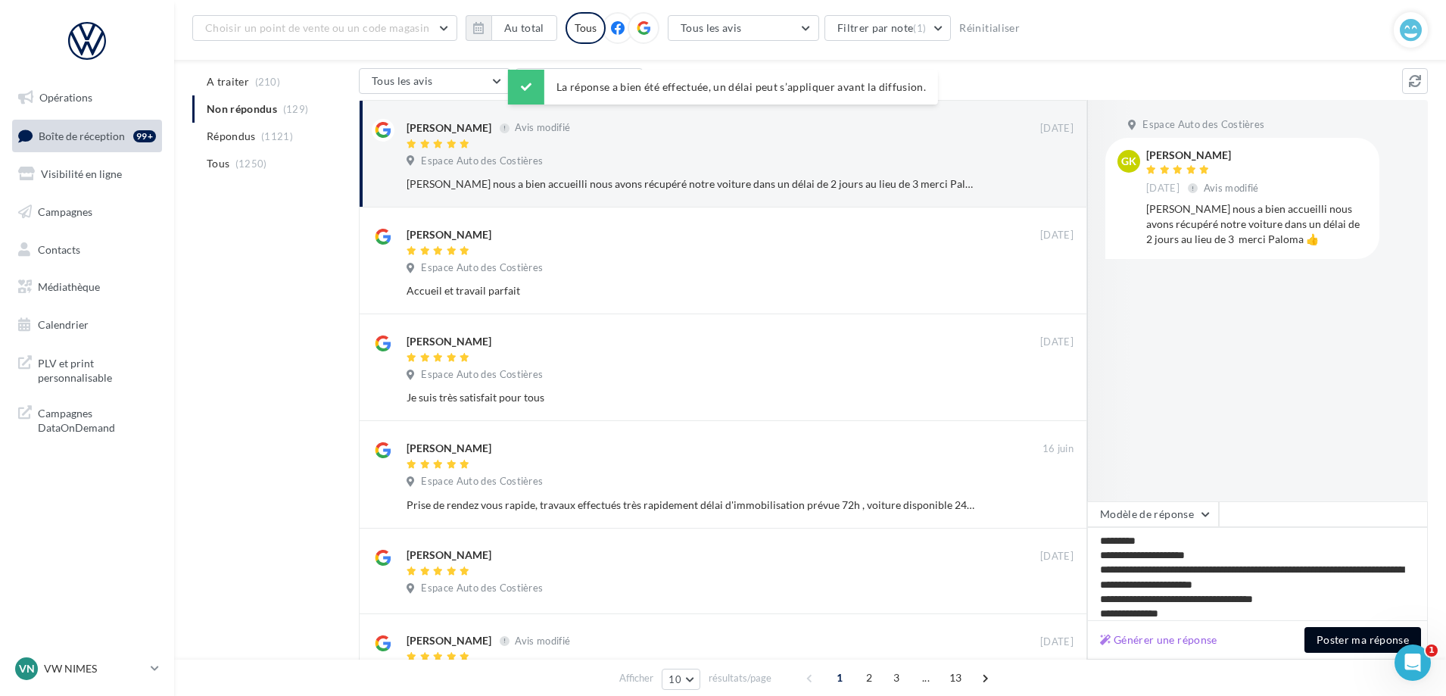
drag, startPoint x: 1344, startPoint y: 633, endPoint x: 1352, endPoint y: 621, distance: 15.3
click at [1344, 634] on button "Poster ma réponse" at bounding box center [1362, 640] width 117 height 26
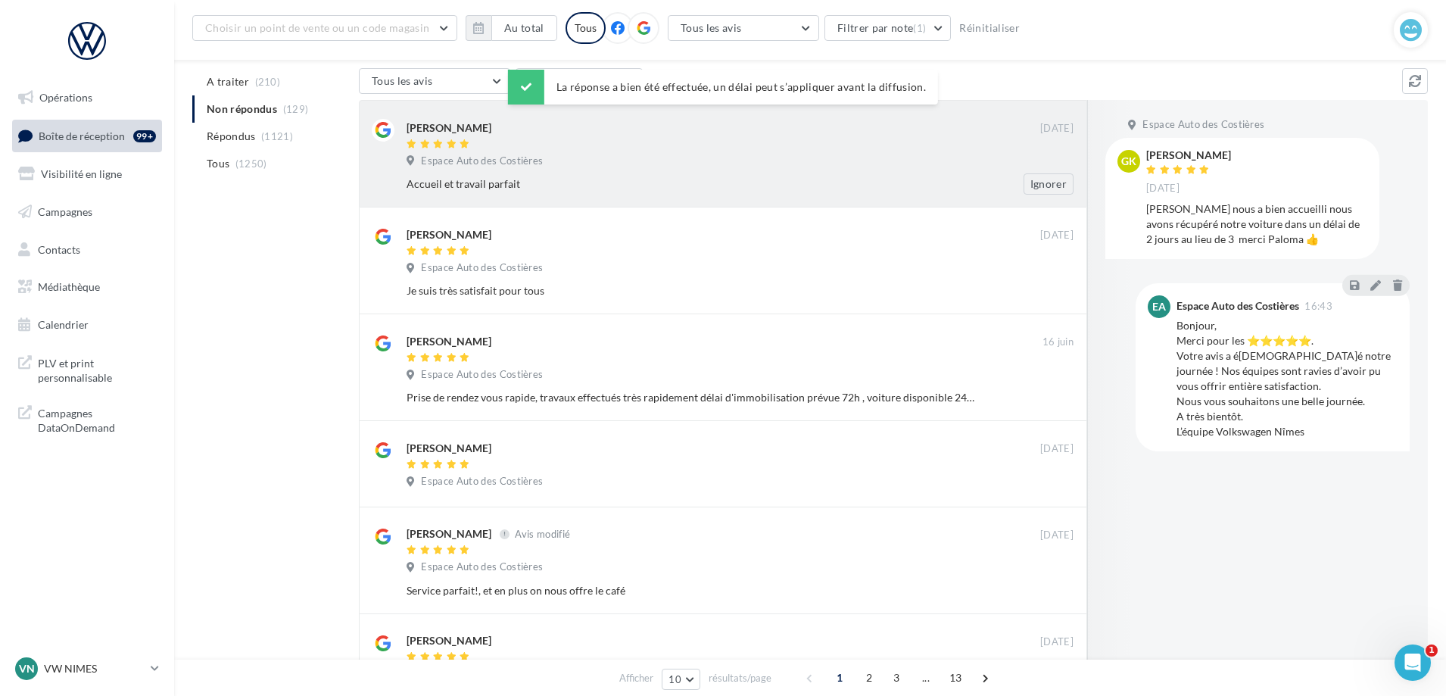
click at [909, 204] on div "[PERSON_NAME] [DATE] Espace Auto des Costières Accueil et travail parfait Ignor…" at bounding box center [723, 153] width 728 height 107
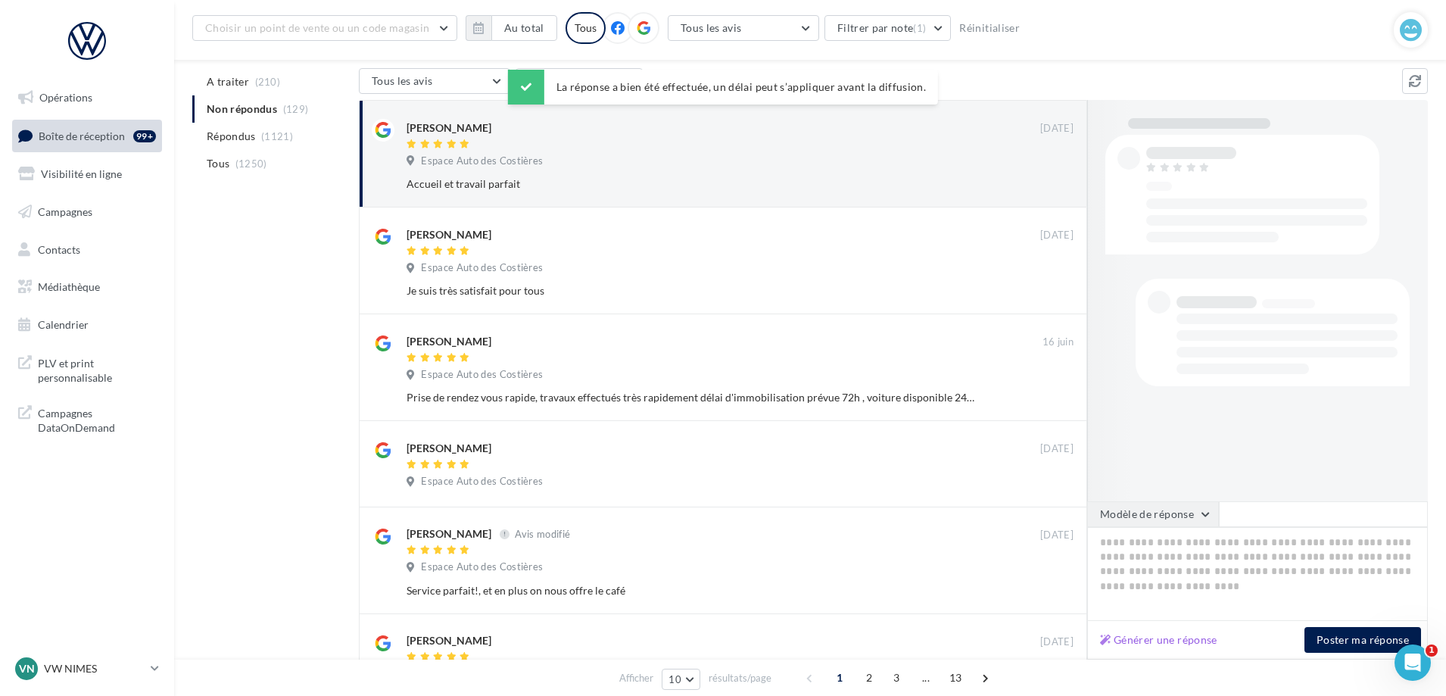
click at [1148, 518] on button "Modèle de réponse" at bounding box center [1153, 514] width 132 height 26
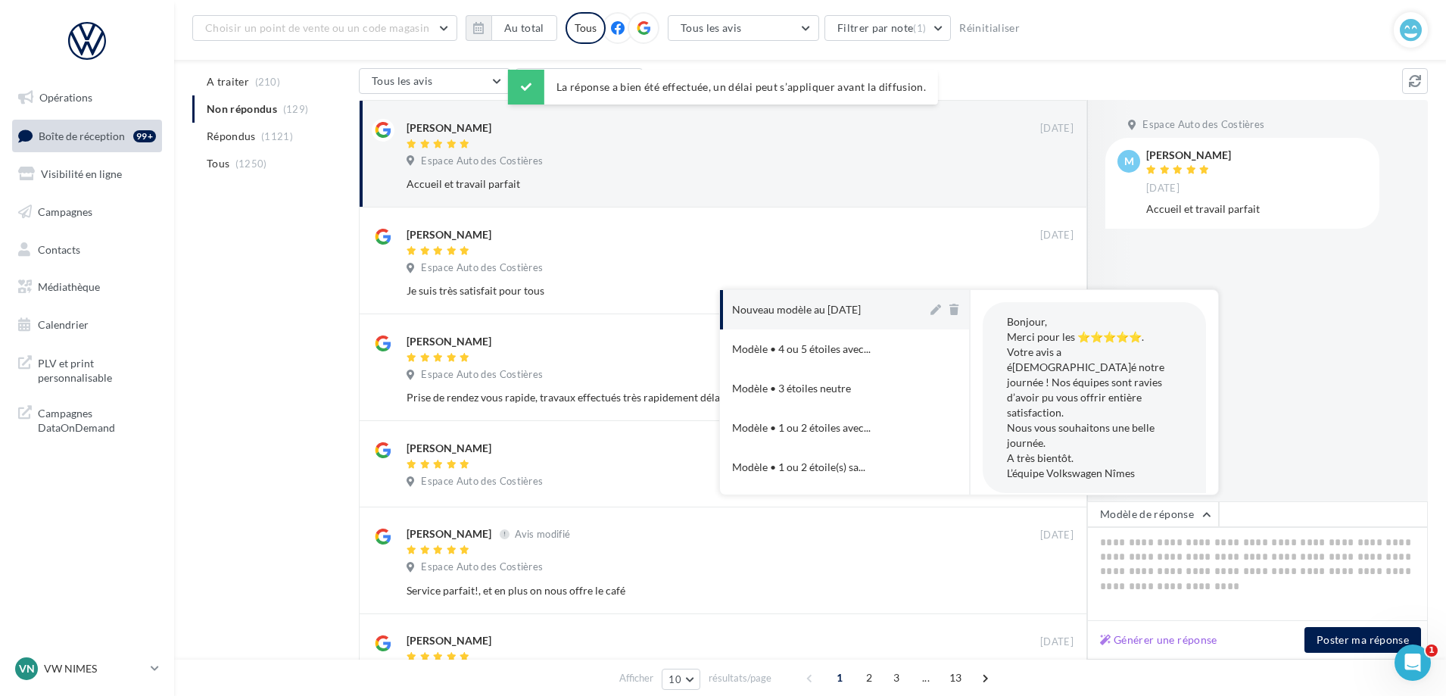
click at [849, 297] on button "Nouveau modèle au [DATE]" at bounding box center [823, 309] width 207 height 39
type textarea "**********"
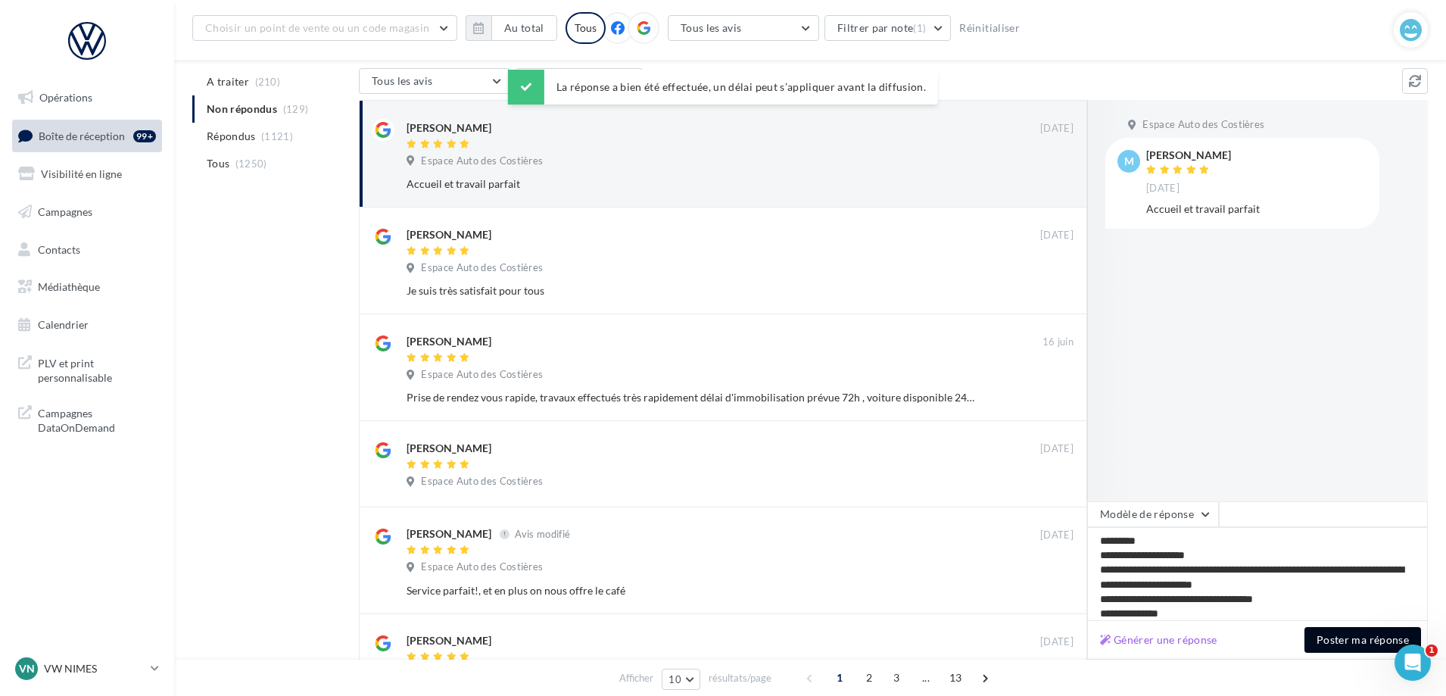
click at [1335, 636] on button "Poster ma réponse" at bounding box center [1362, 640] width 117 height 26
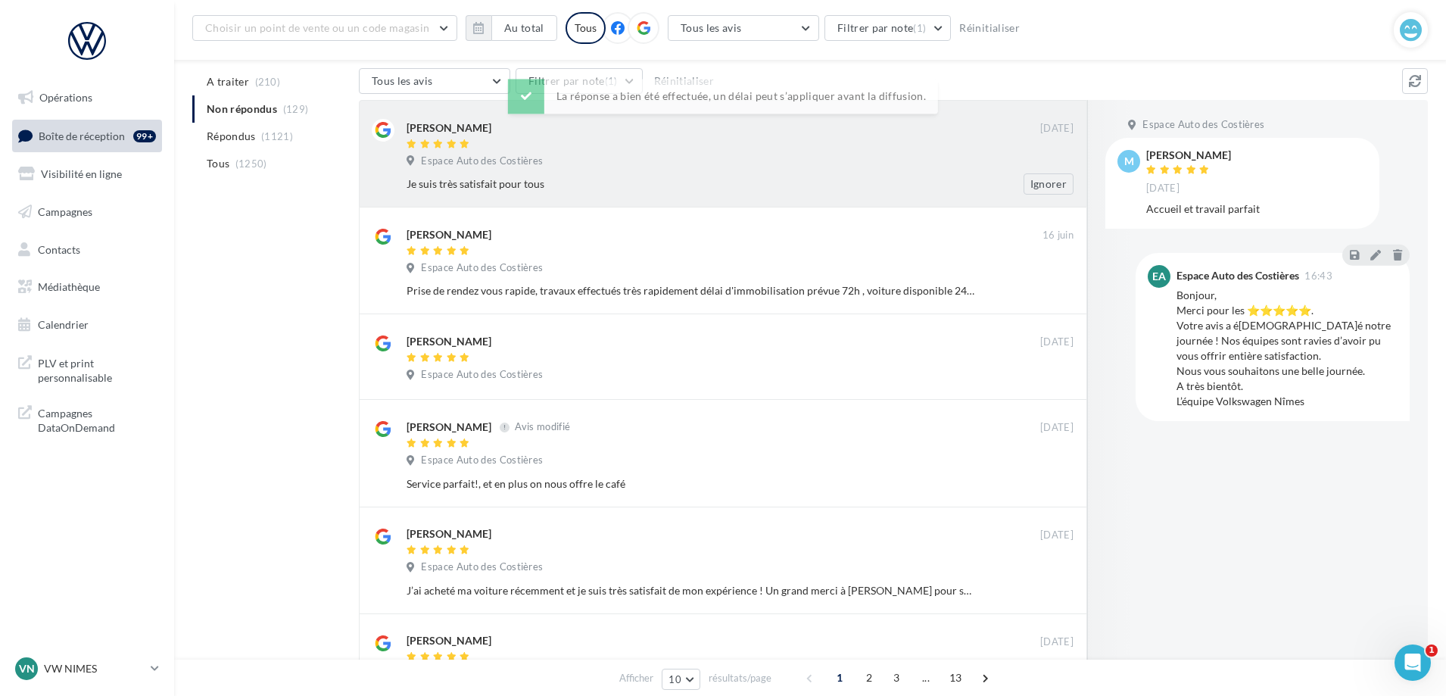
click at [849, 150] on div at bounding box center [722, 144] width 633 height 13
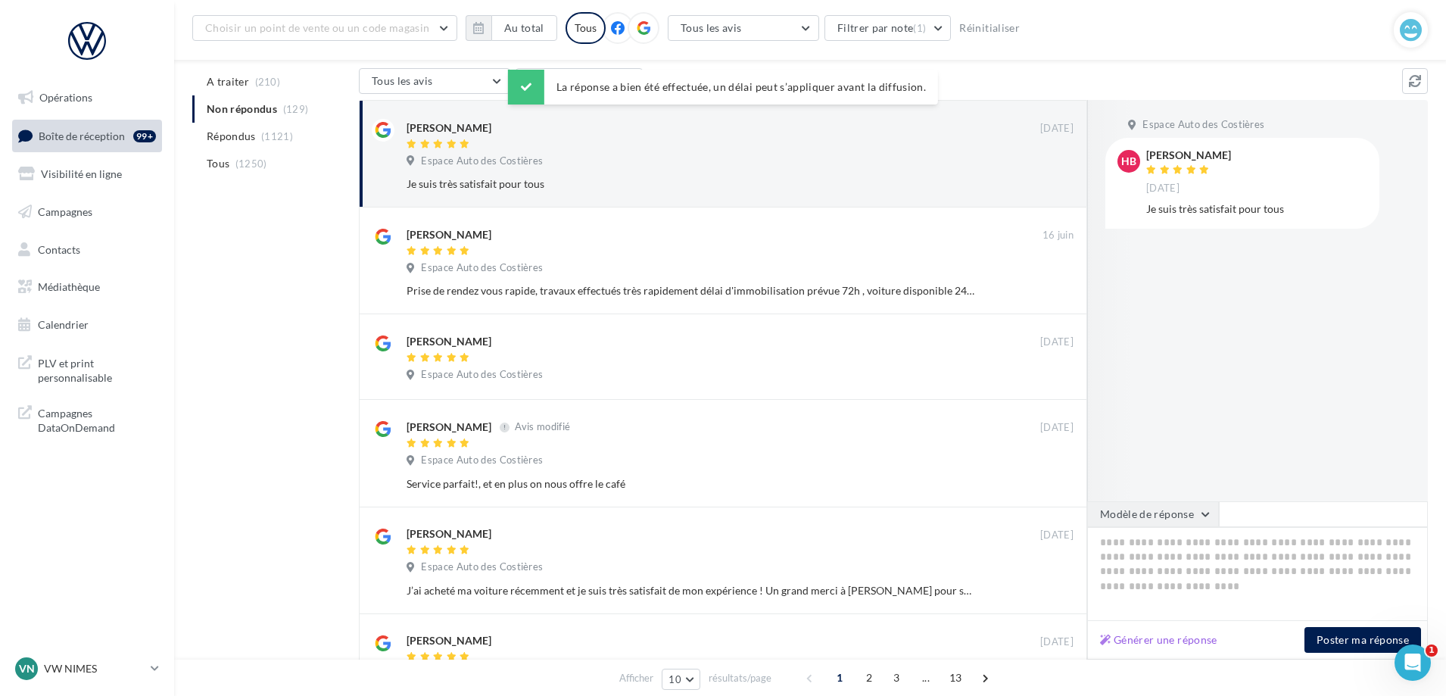
click at [1136, 513] on button "Modèle de réponse" at bounding box center [1153, 514] width 132 height 26
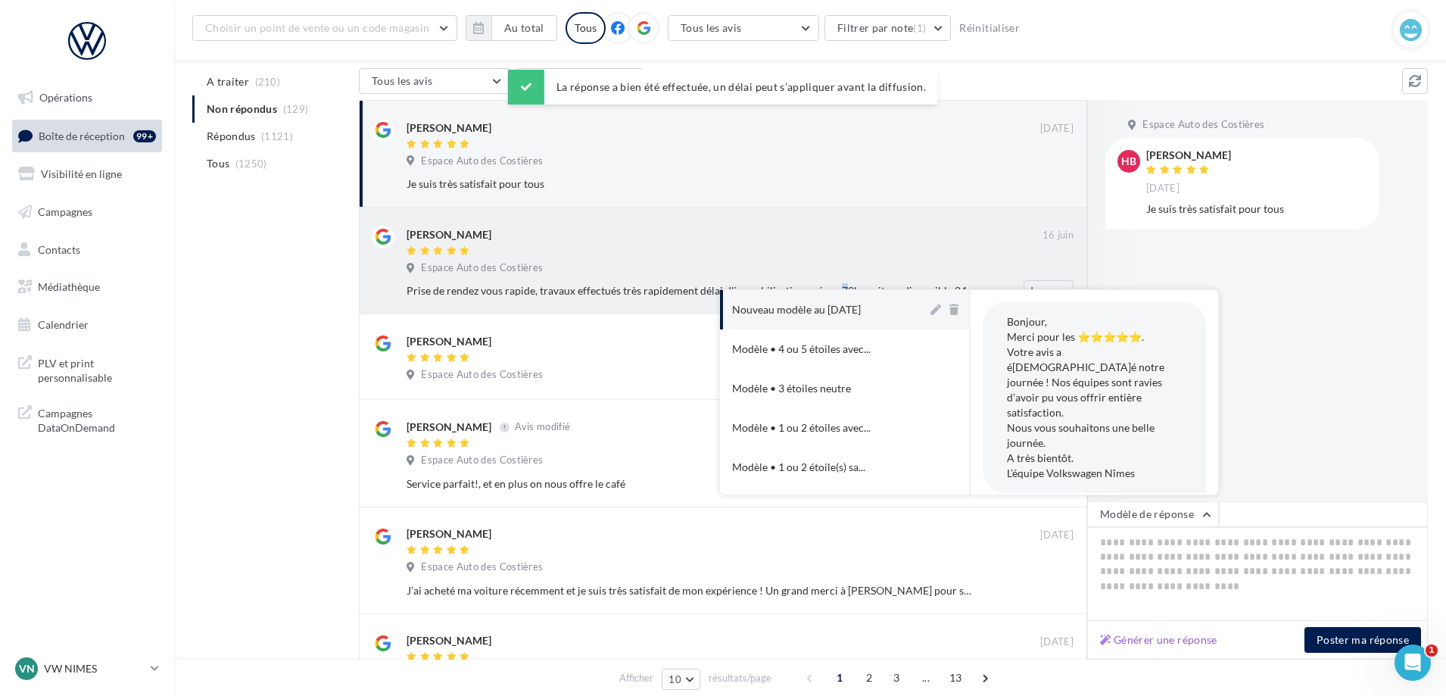
click at [795, 284] on div "Prise de rendez vous rapide, travaux effectués très rapidement délai d'immobili…" at bounding box center [690, 290] width 568 height 15
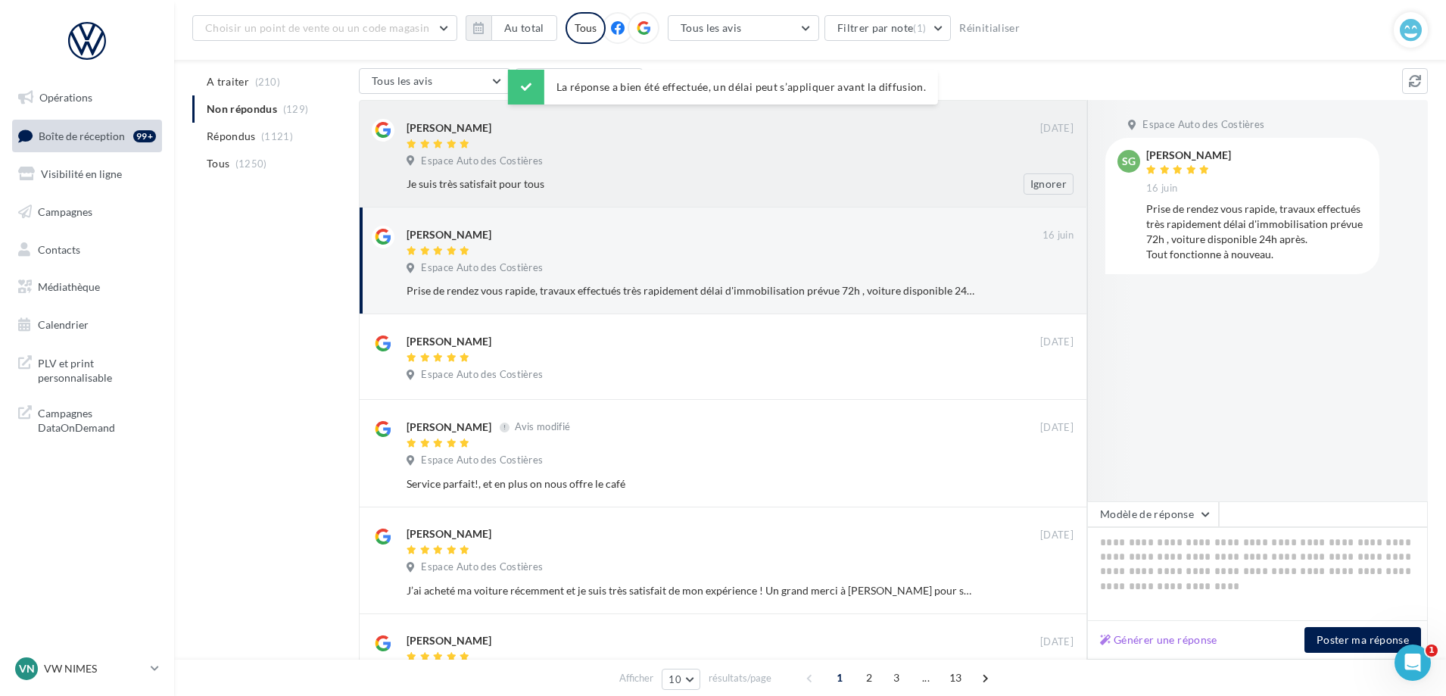
click at [838, 181] on div "Je suis très satisfait pour tous" at bounding box center [690, 183] width 568 height 15
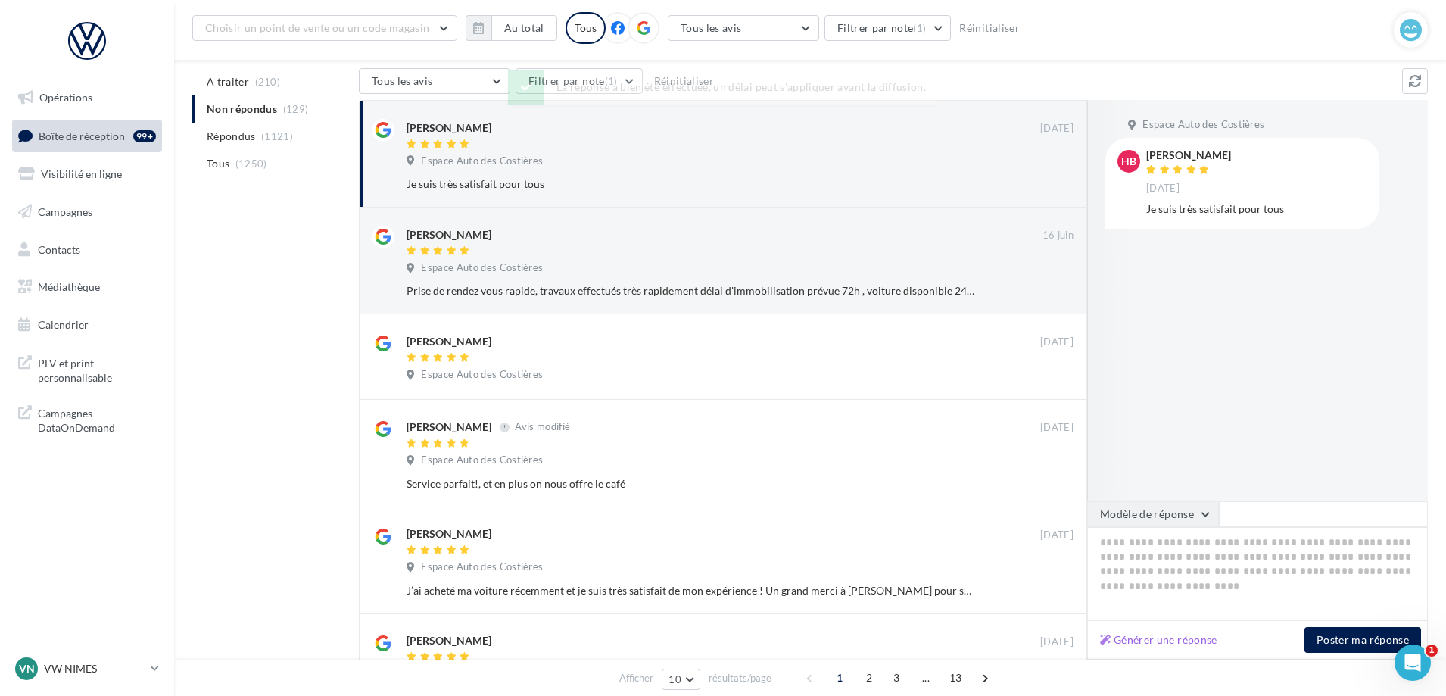
drag, startPoint x: 1138, startPoint y: 521, endPoint x: 1092, endPoint y: 495, distance: 52.9
click at [1139, 521] on button "Modèle de réponse" at bounding box center [1153, 514] width 132 height 26
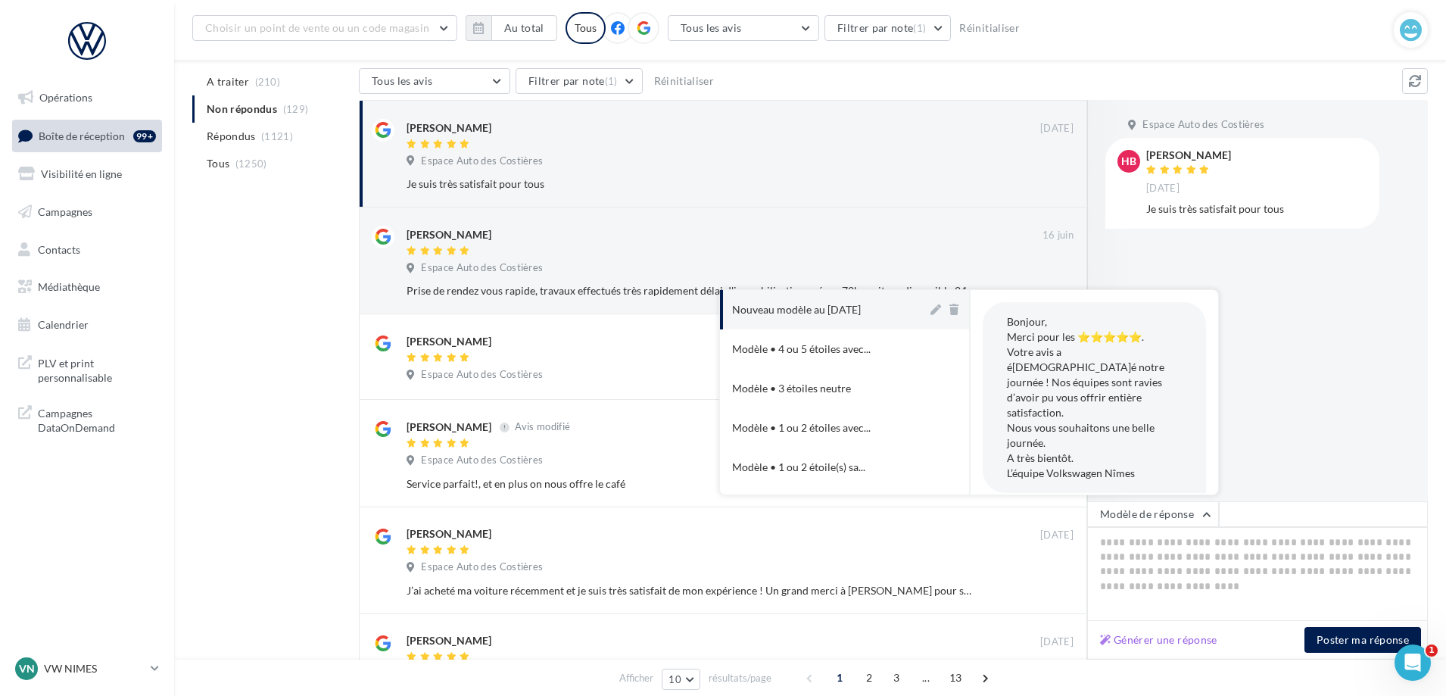
click at [866, 318] on button "Nouveau modèle au [DATE]" at bounding box center [823, 309] width 207 height 39
type textarea "**********"
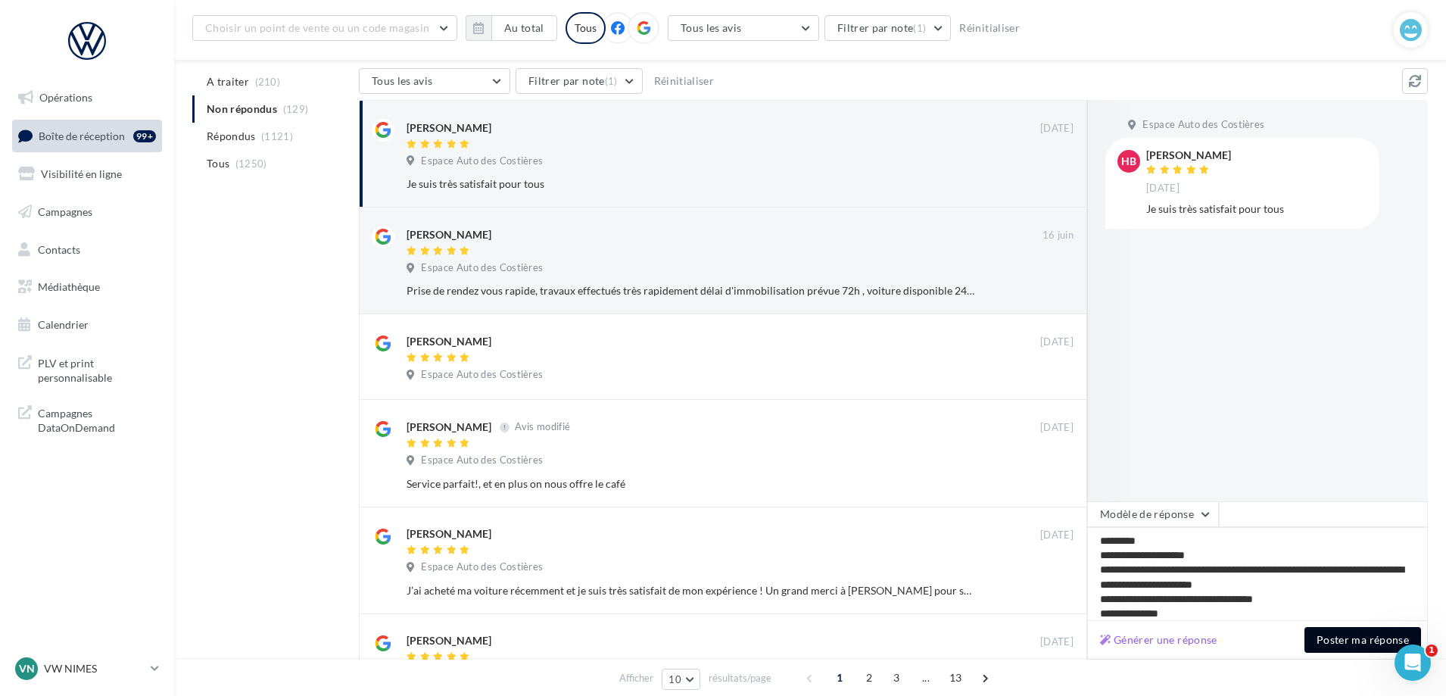
click at [1329, 639] on button "Poster ma réponse" at bounding box center [1362, 640] width 117 height 26
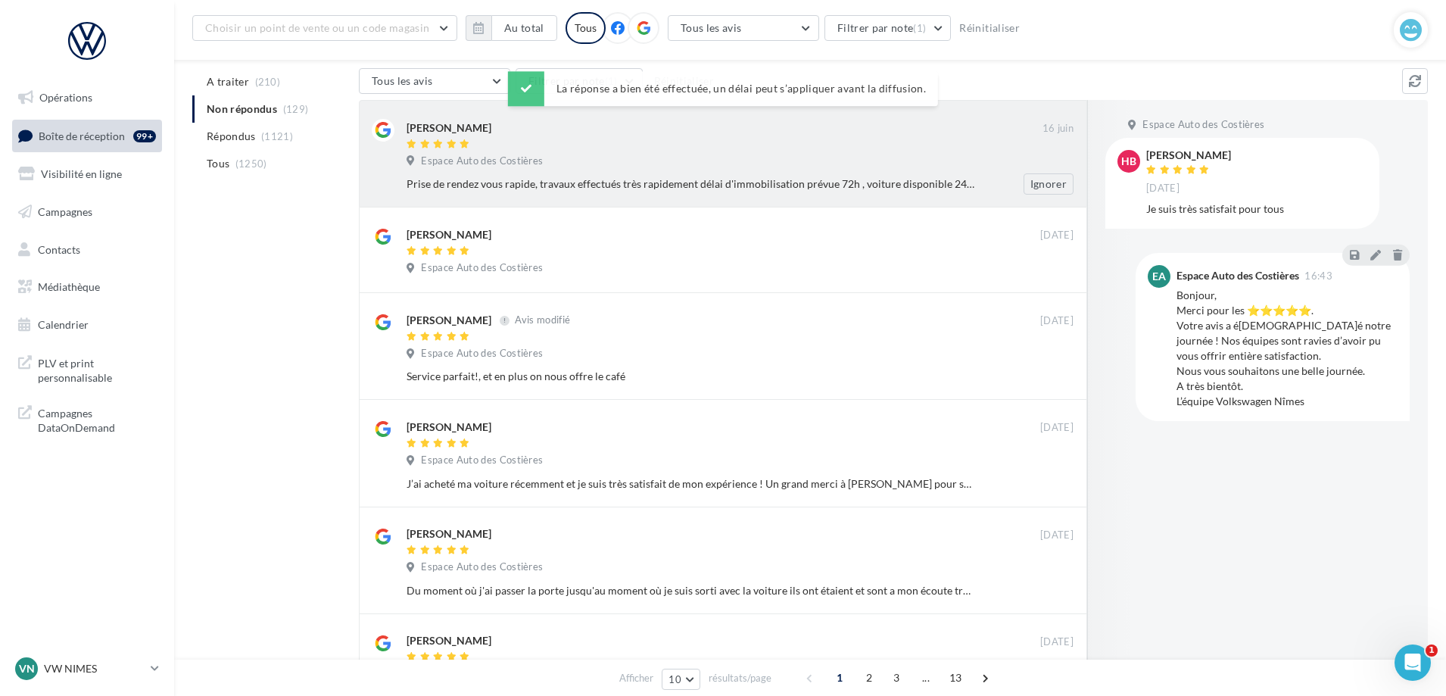
click at [877, 178] on div "Prise de rendez vous rapide, travaux effectués très rapidement délai d'immobili…" at bounding box center [690, 183] width 568 height 15
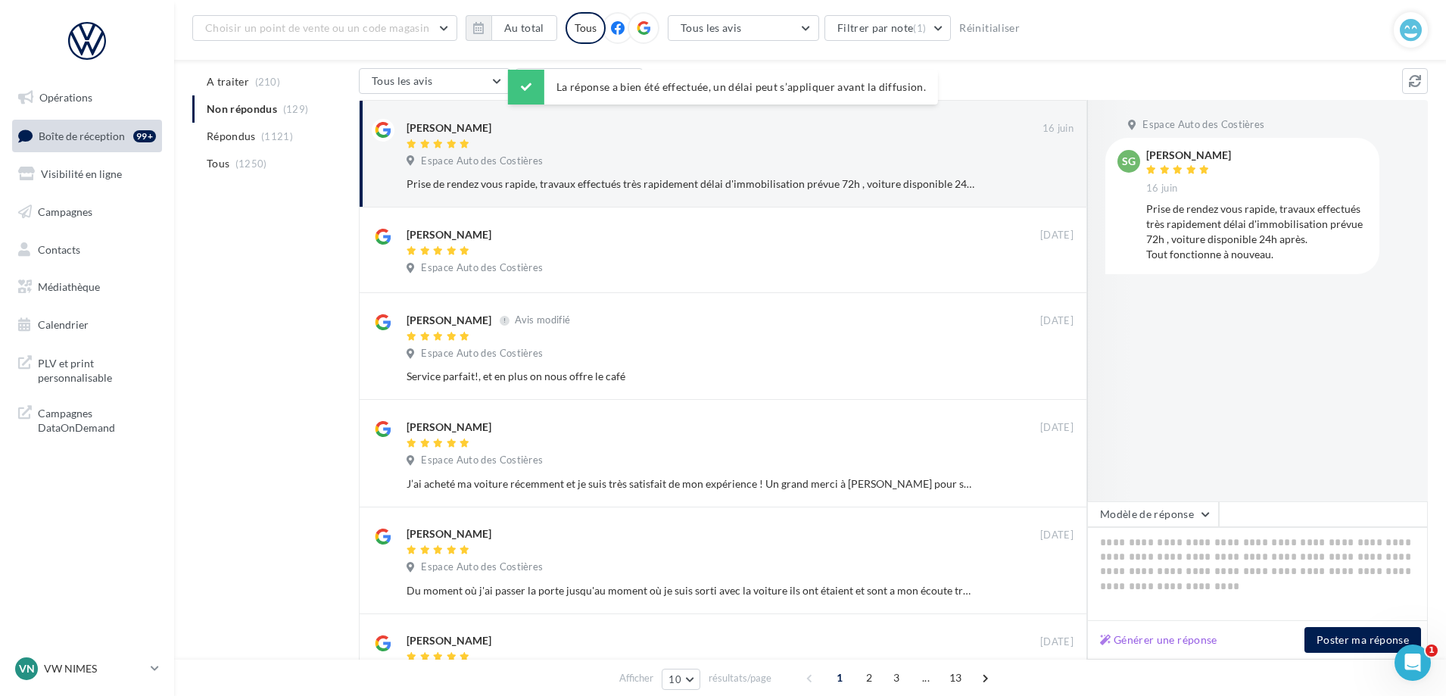
drag, startPoint x: 1162, startPoint y: 506, endPoint x: 1096, endPoint y: 499, distance: 66.3
click at [1163, 508] on button "Modèle de réponse" at bounding box center [1153, 514] width 132 height 26
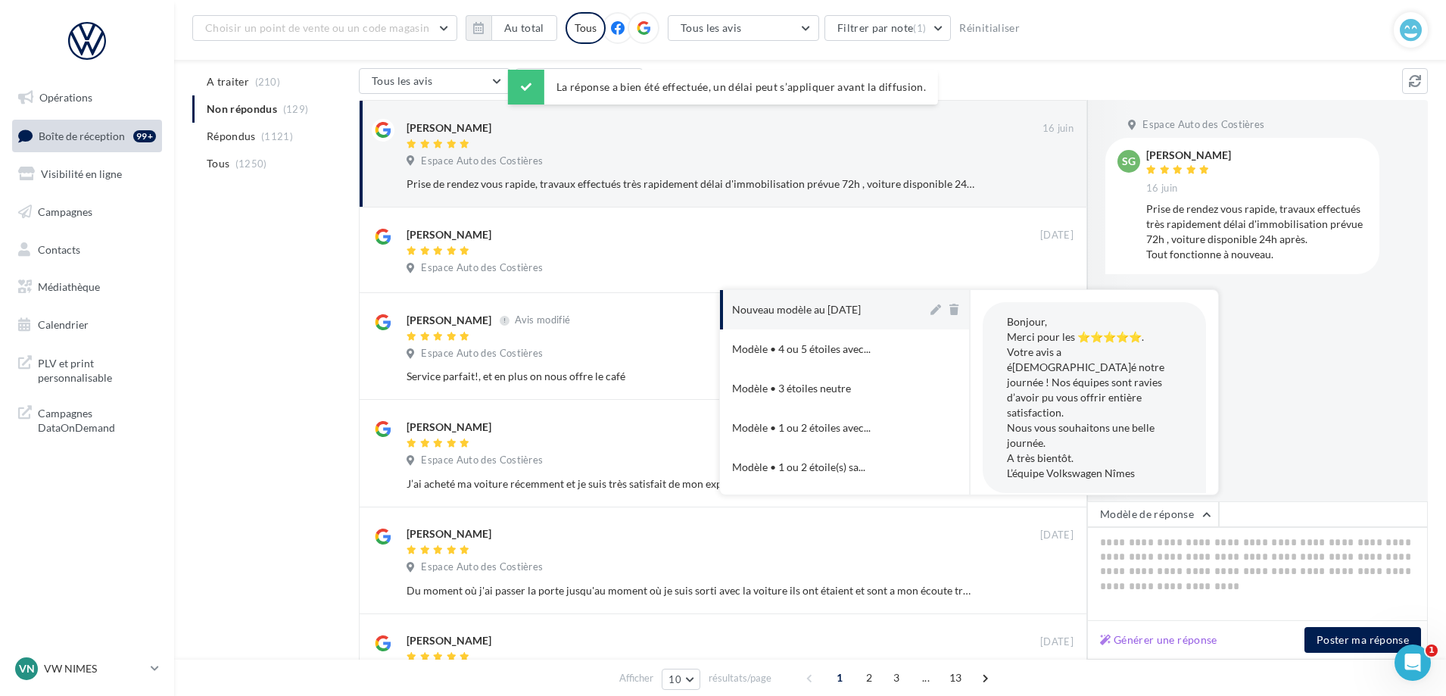
click at [860, 303] on div "Nouveau modèle au [DATE]" at bounding box center [796, 309] width 129 height 15
type textarea "**********"
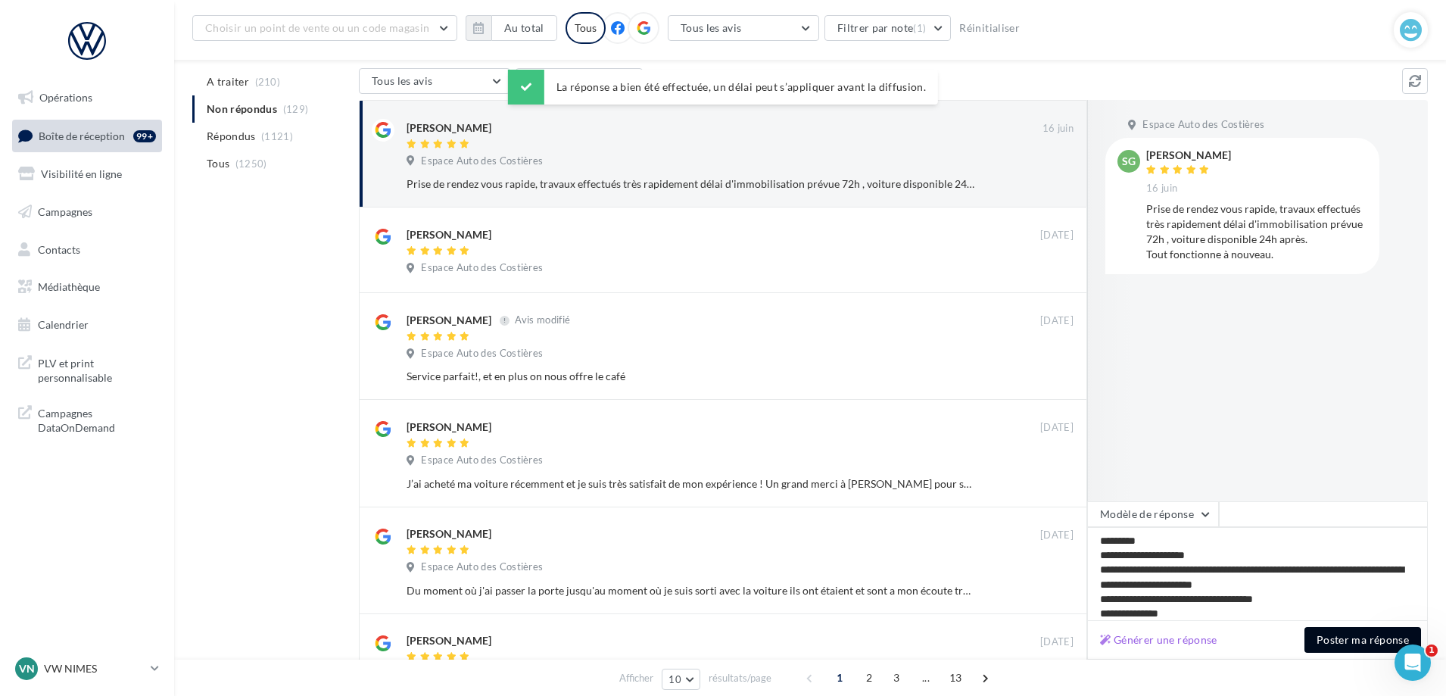
click at [1346, 639] on button "Poster ma réponse" at bounding box center [1362, 640] width 117 height 26
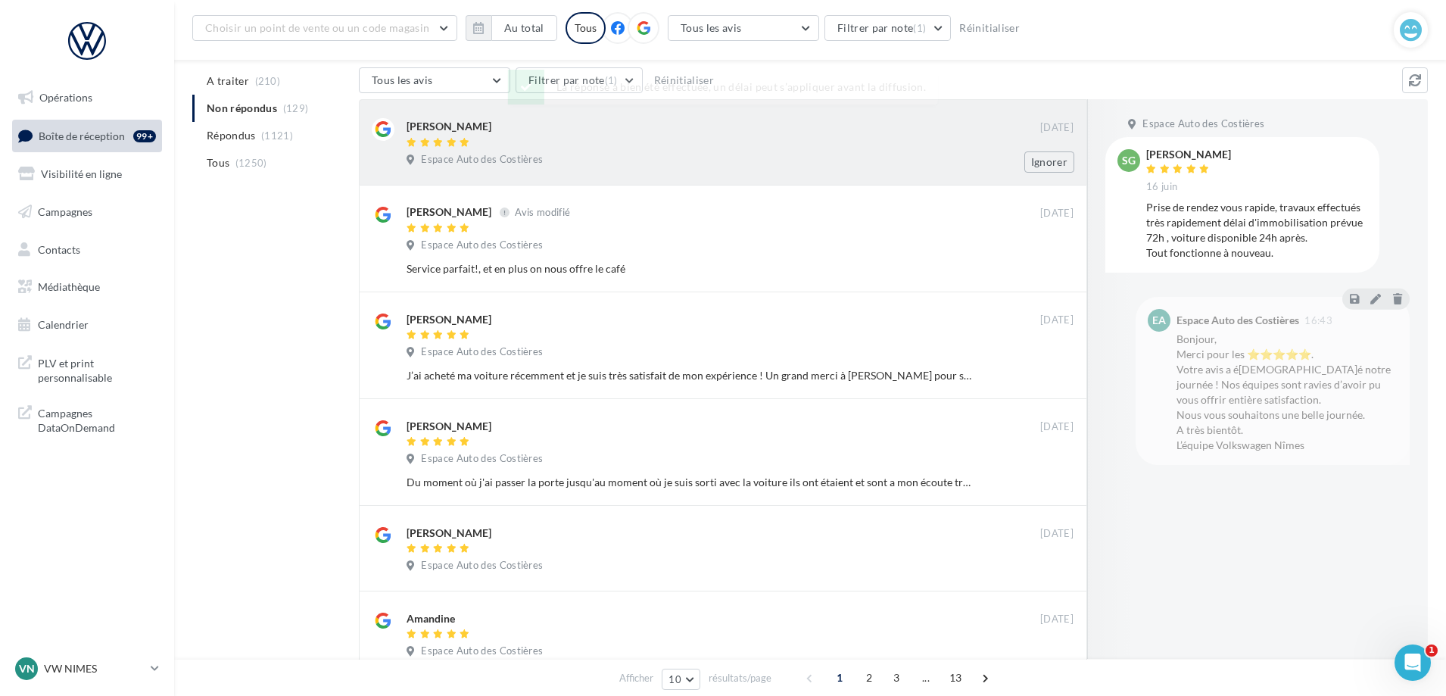
click at [857, 154] on body "Opérations Boîte de réception 99+ Visibilité en ligne Campagnes Contacts Médiat…" at bounding box center [723, 221] width 1446 height 696
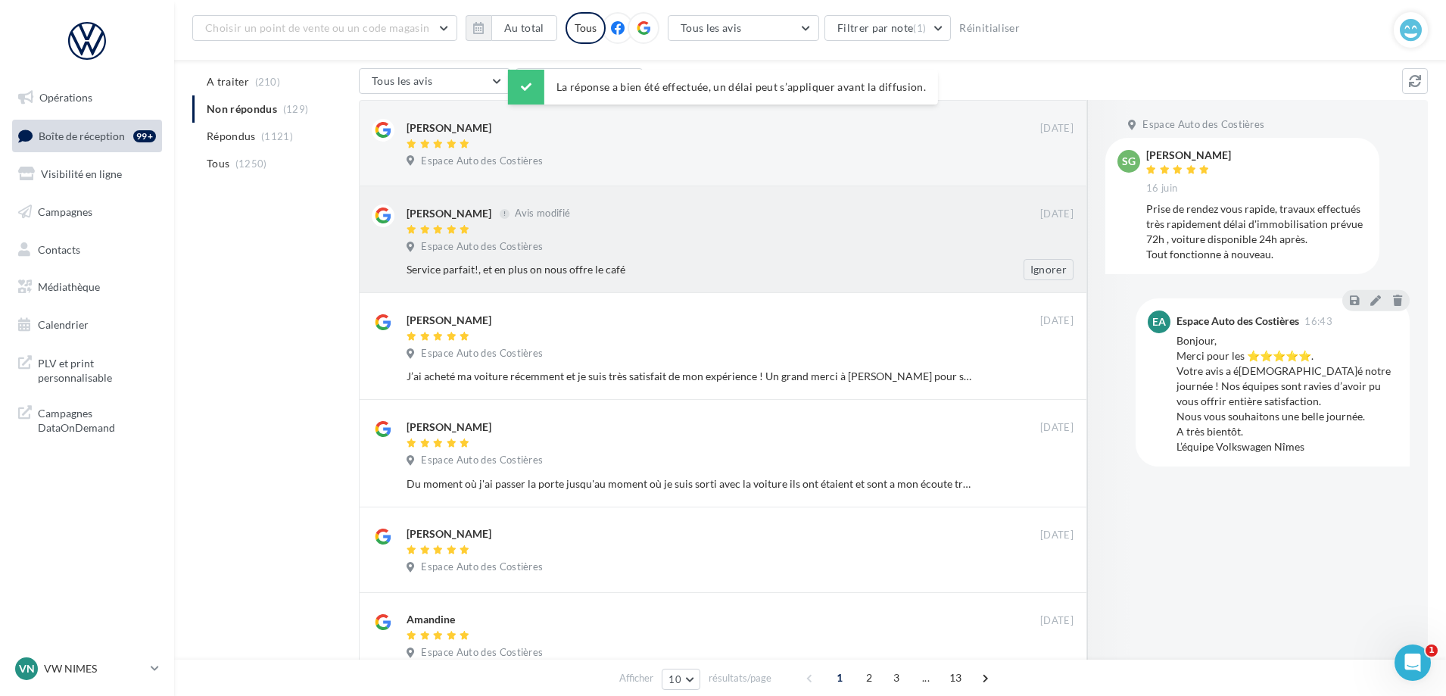
click at [948, 192] on div "[PERSON_NAME] Avis modifié [DATE] Espace Auto des Costières Service parfait!, e…" at bounding box center [723, 239] width 728 height 107
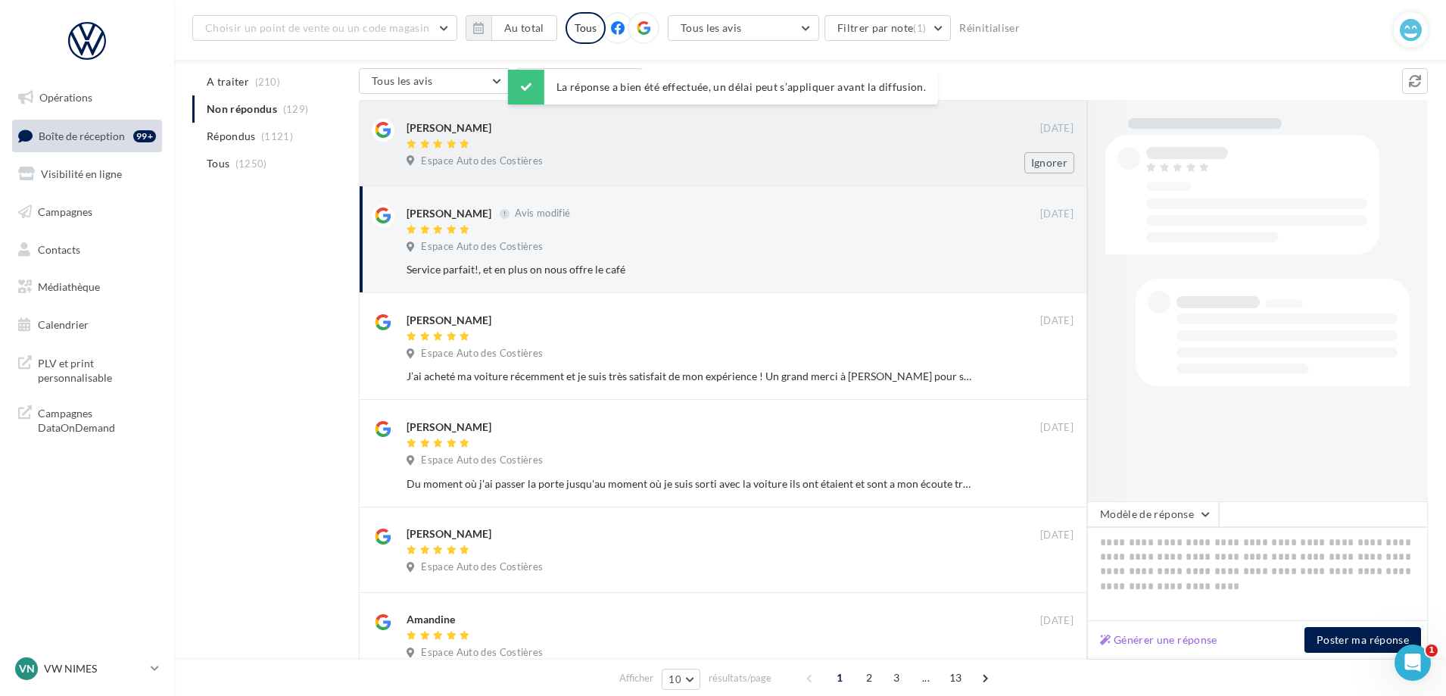
click at [892, 157] on div "Espace Auto des Costières" at bounding box center [739, 162] width 667 height 17
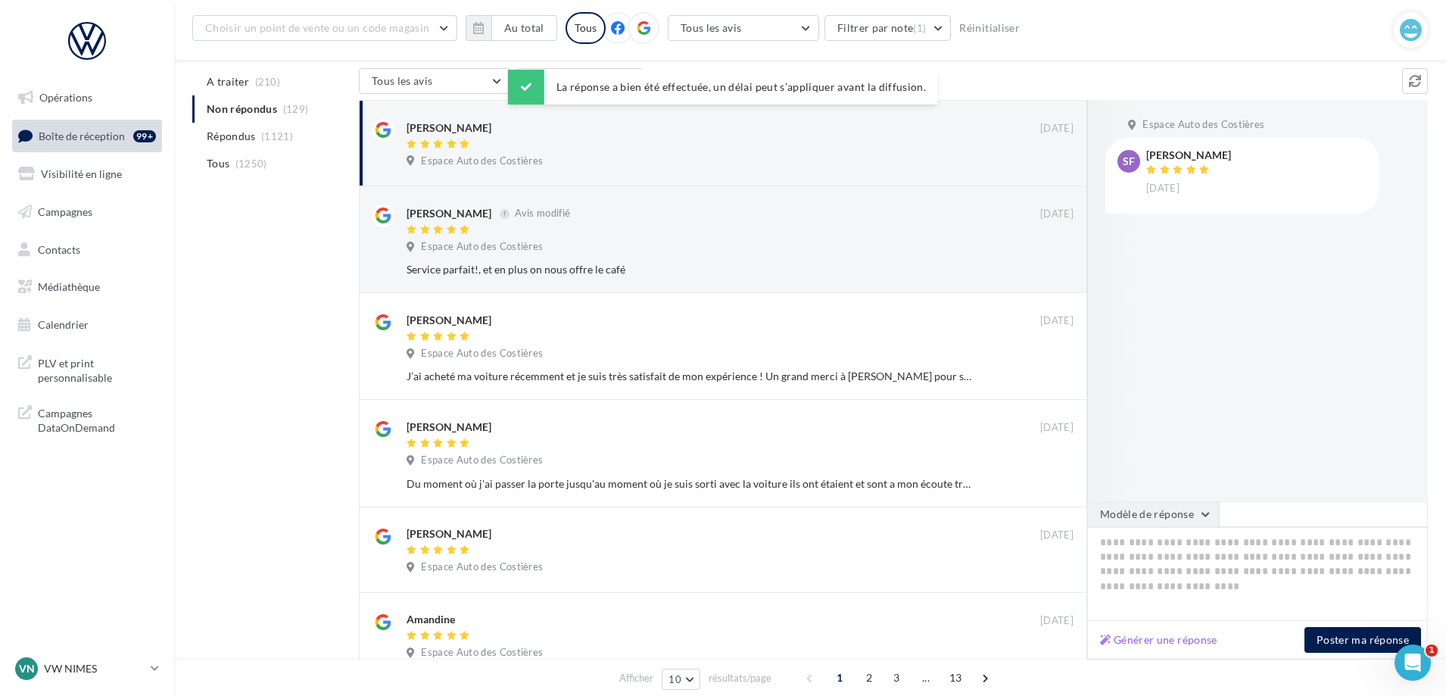
click at [1146, 512] on button "Modèle de réponse" at bounding box center [1153, 514] width 132 height 26
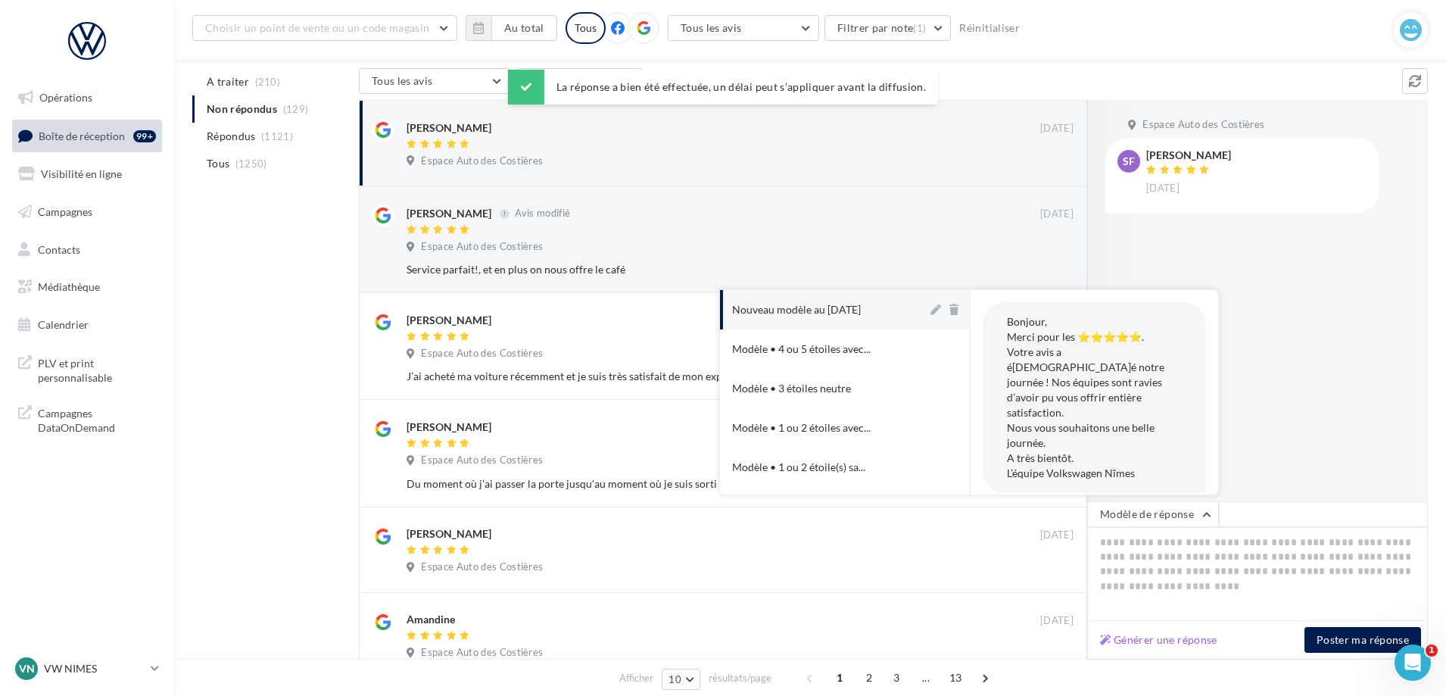
click at [853, 302] on div "Nouveau modèle au [DATE]" at bounding box center [796, 309] width 129 height 15
type textarea "**********"
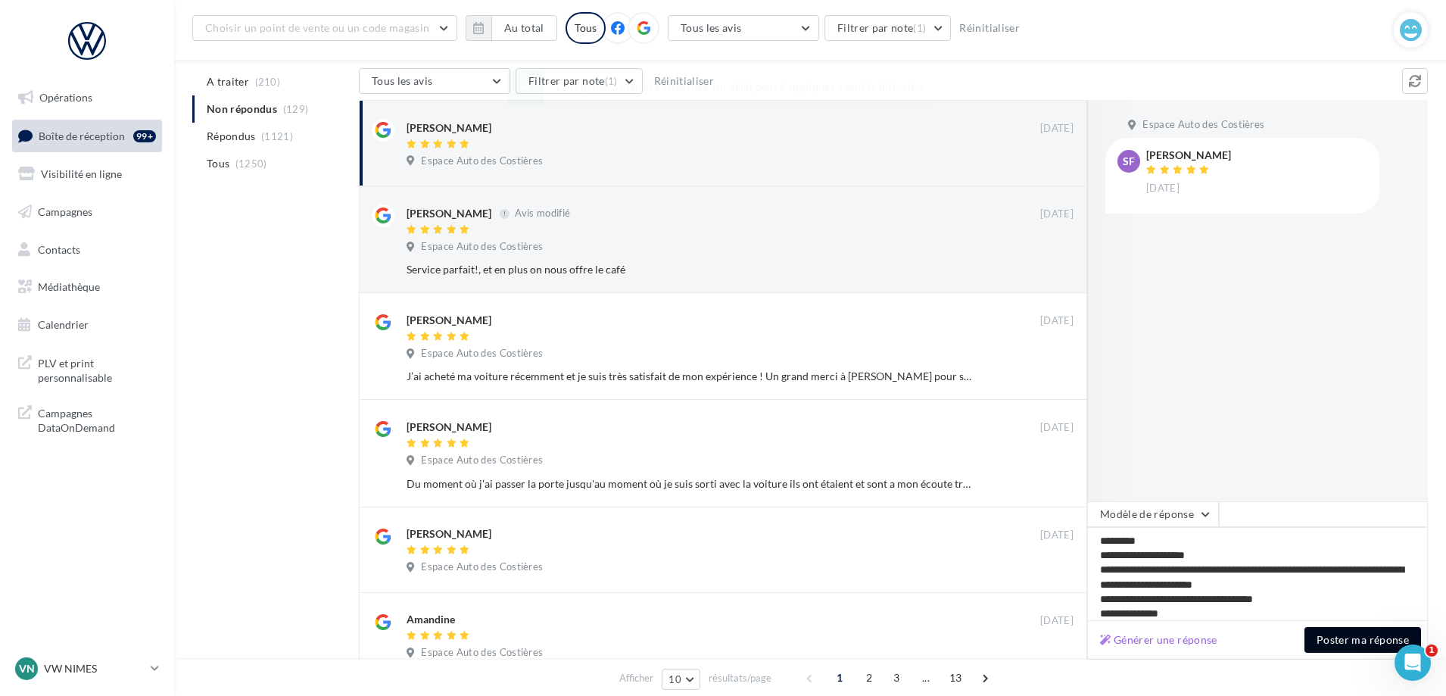
click at [1335, 640] on button "Poster ma réponse" at bounding box center [1362, 640] width 117 height 26
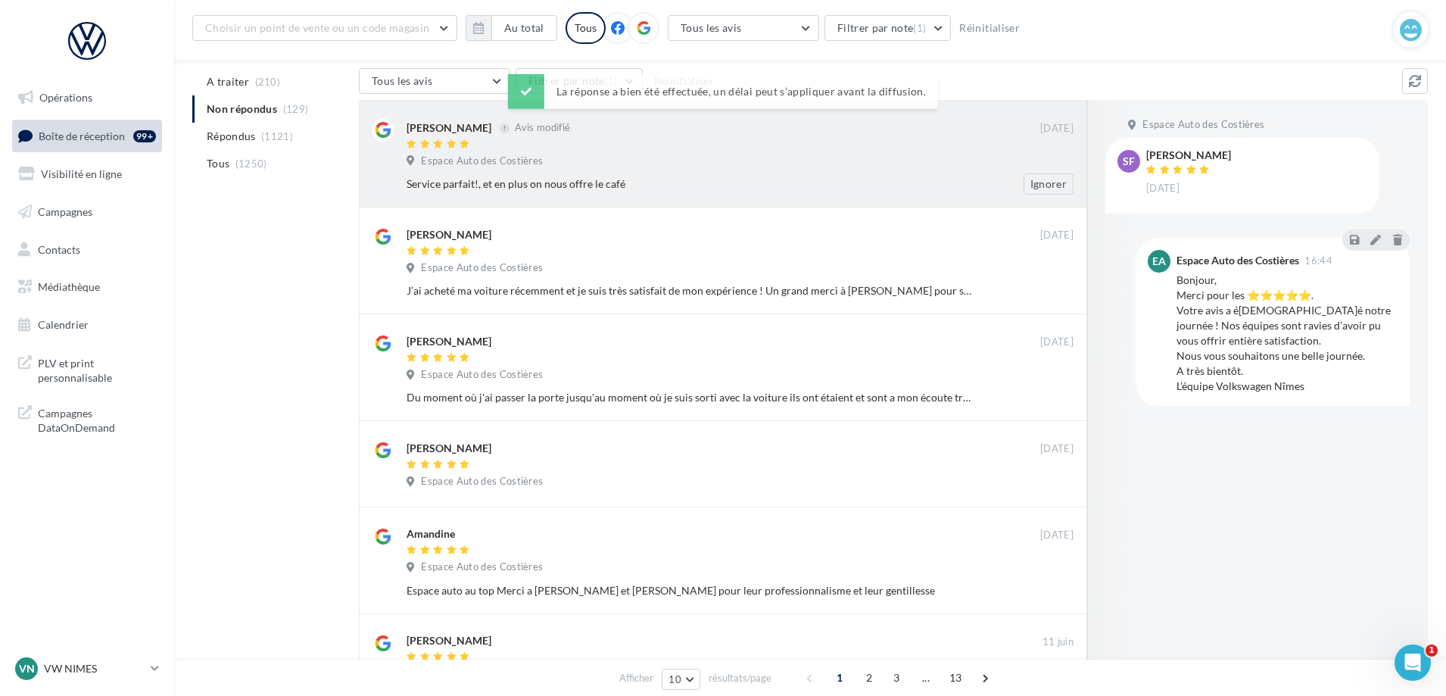
click at [823, 138] on div at bounding box center [722, 144] width 633 height 13
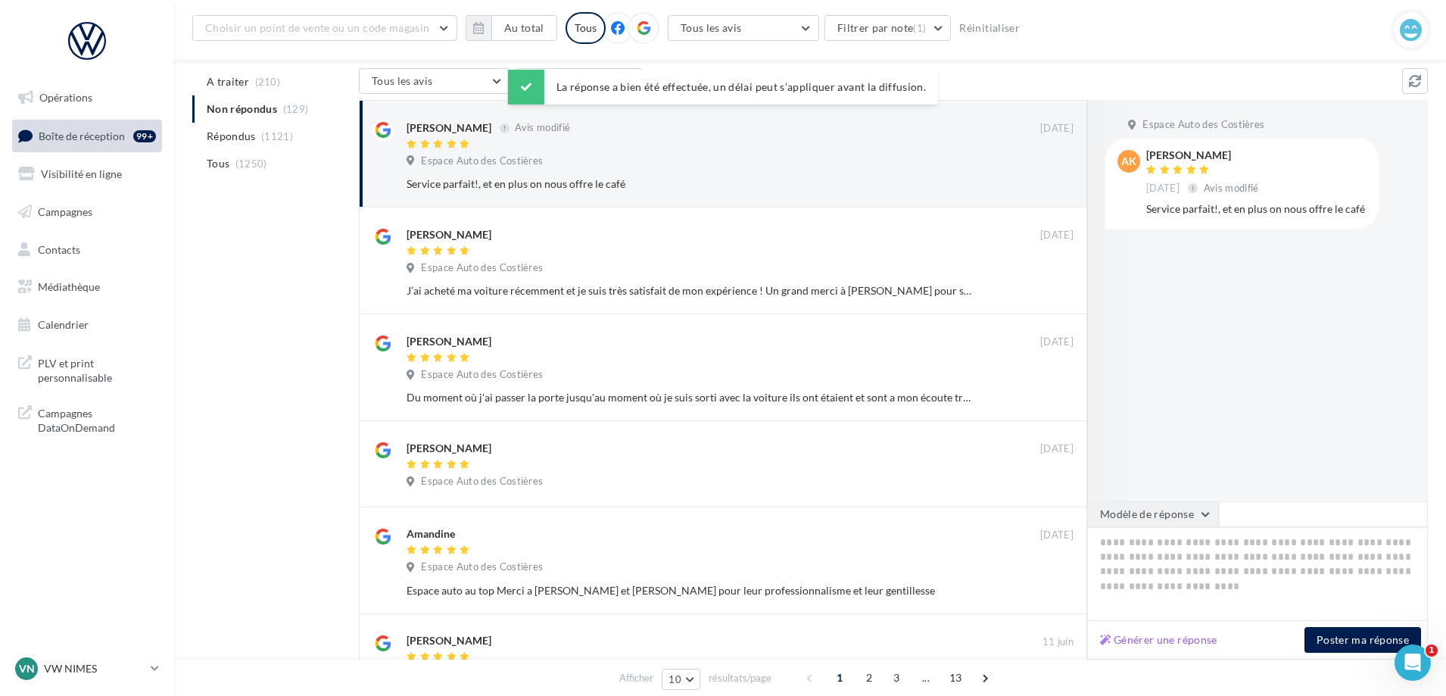
click at [1170, 512] on button "Modèle de réponse" at bounding box center [1153, 514] width 132 height 26
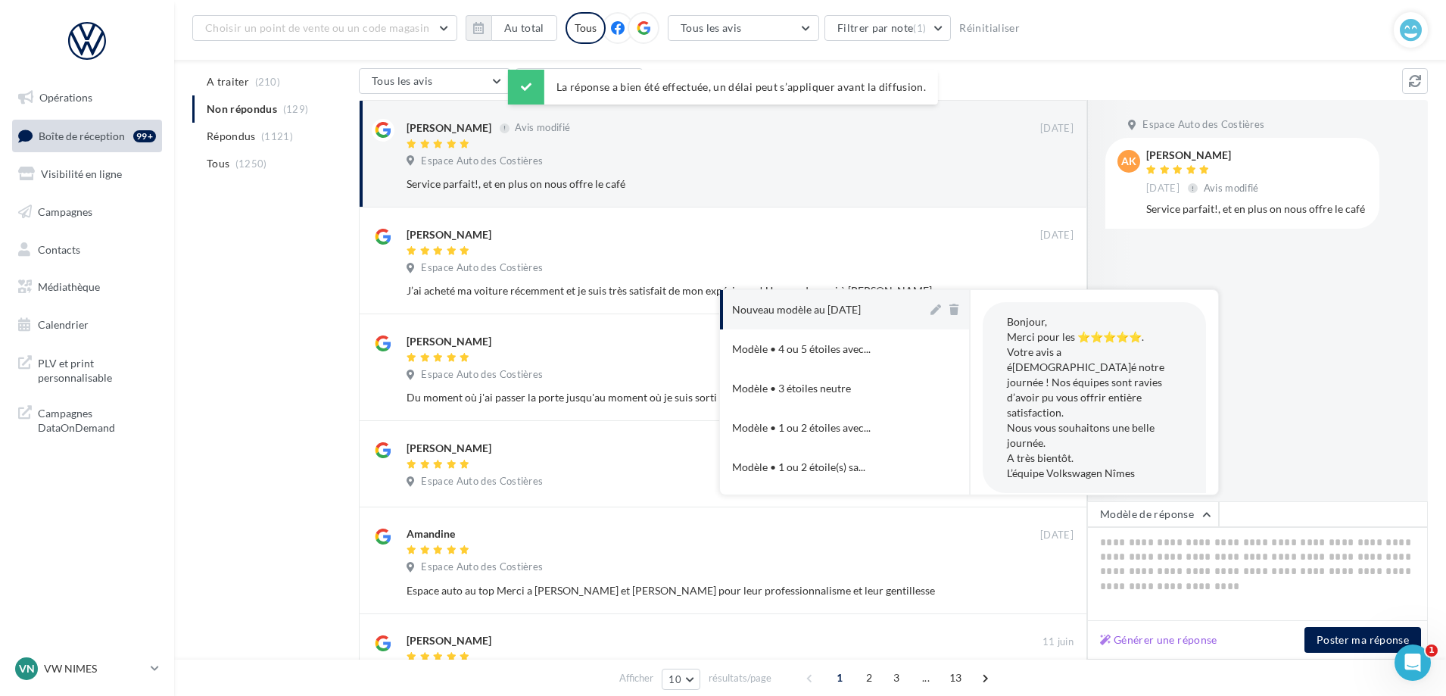
click at [850, 324] on button "Nouveau modèle au [DATE]" at bounding box center [823, 309] width 207 height 39
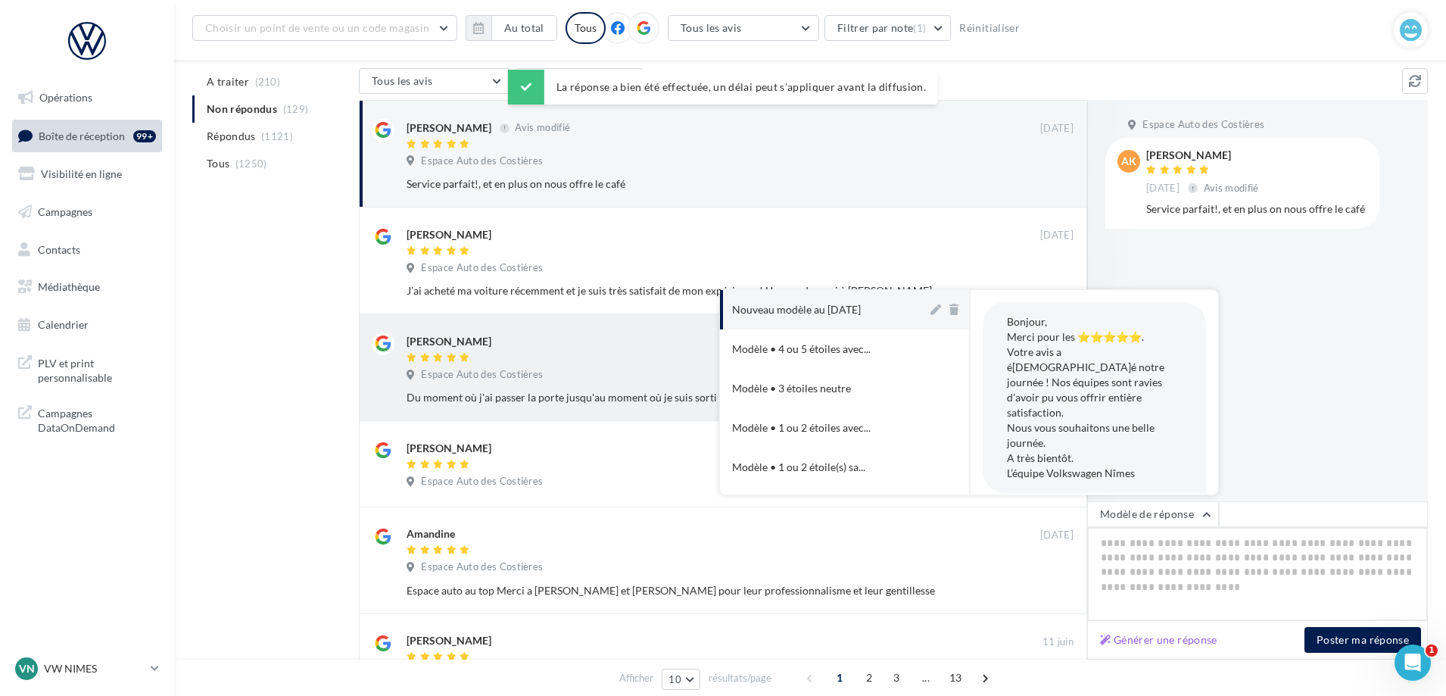
type textarea "**********"
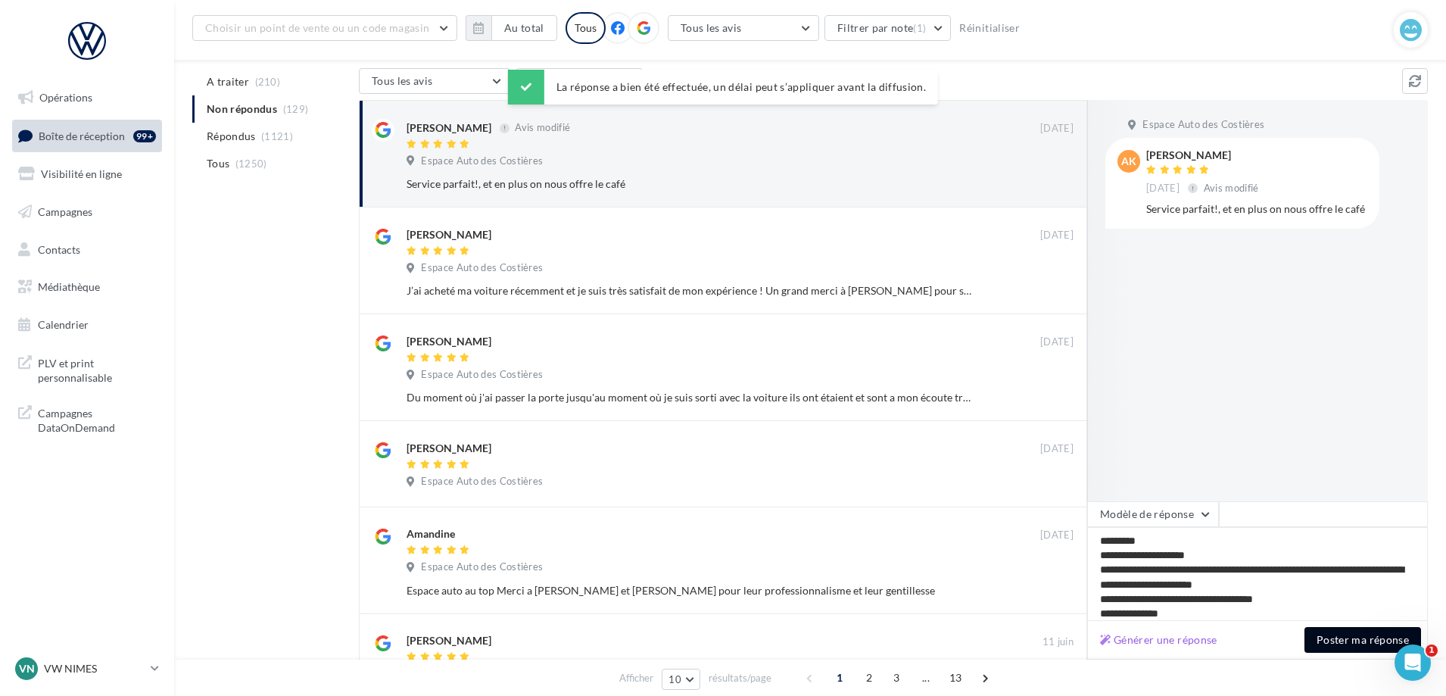
click at [1355, 642] on button "Poster ma réponse" at bounding box center [1362, 640] width 117 height 26
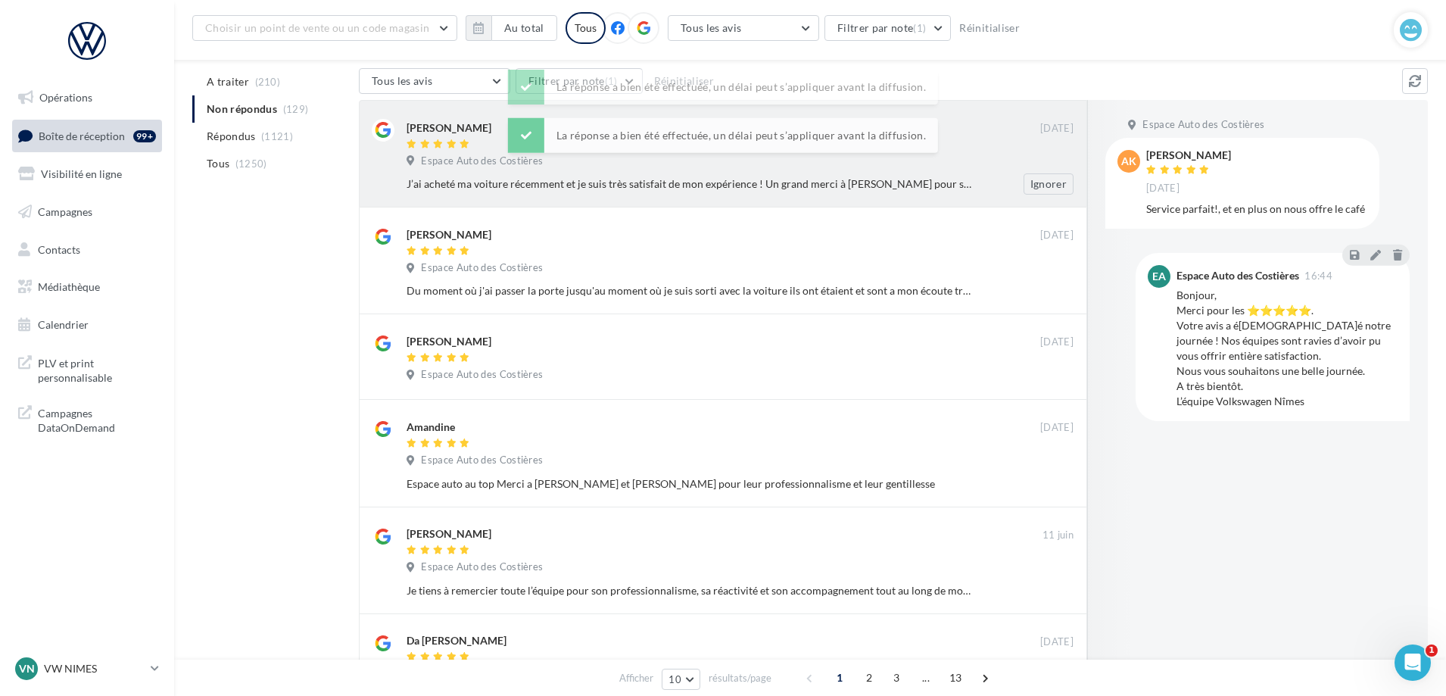
click at [816, 150] on div "La réponse a bien été effectuée, un délai peut s’appliquer avant la diffusion. …" at bounding box center [723, 111] width 430 height 82
click at [894, 166] on div "Espace Auto des Costières" at bounding box center [739, 162] width 667 height 17
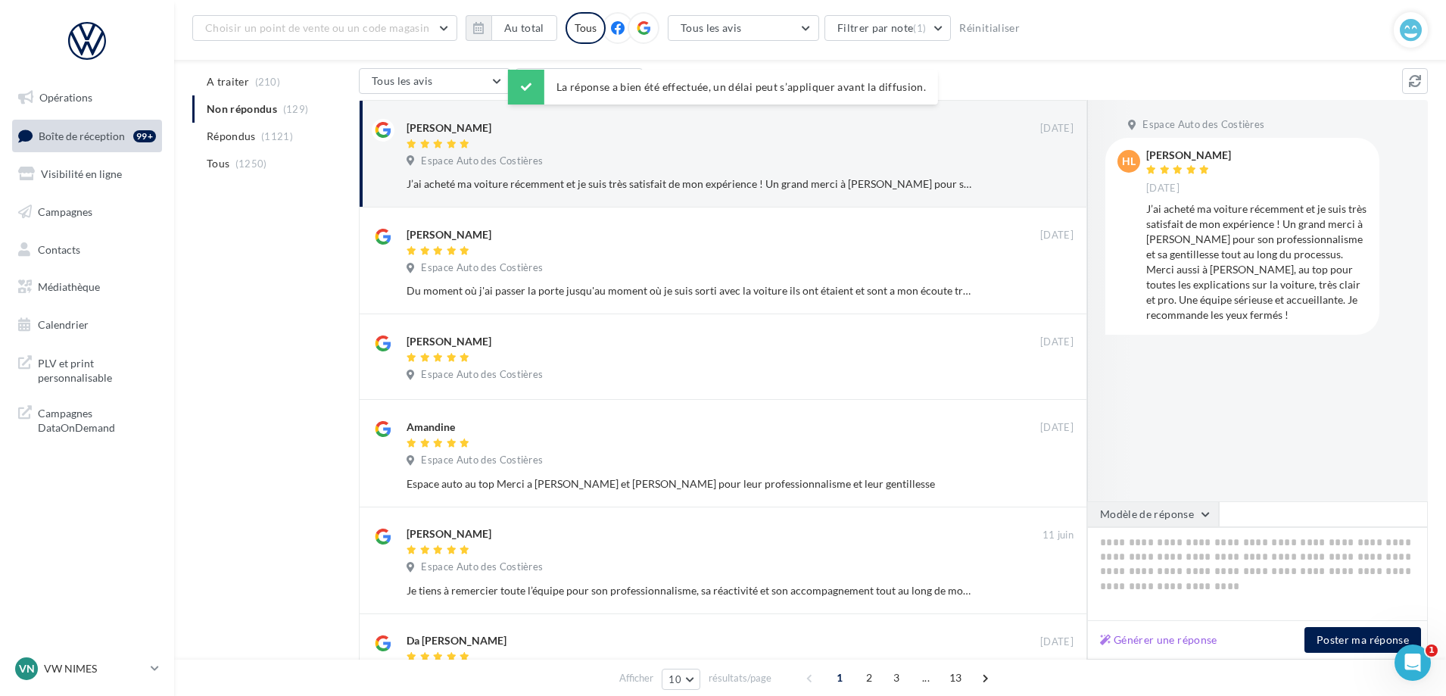
click at [1157, 519] on button "Modèle de réponse" at bounding box center [1153, 514] width 132 height 26
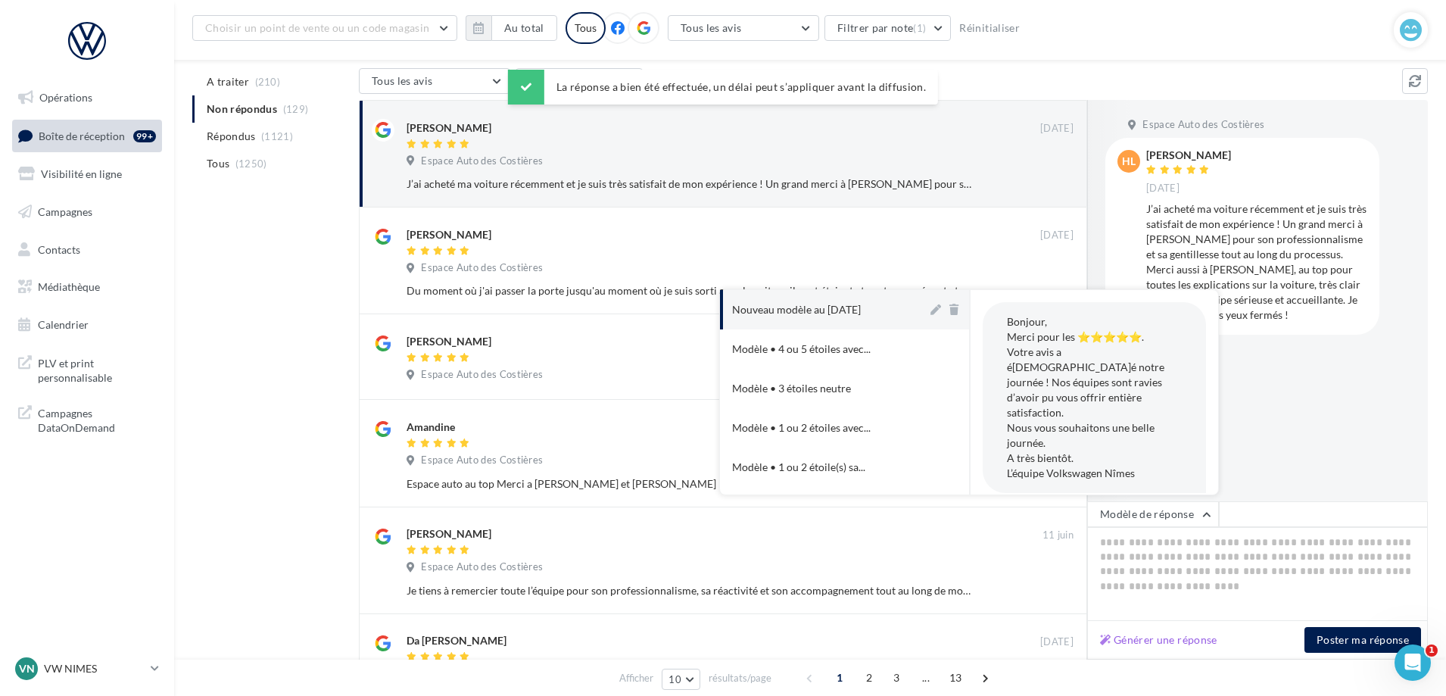
click at [829, 314] on div "Nouveau modèle au [DATE]" at bounding box center [796, 309] width 129 height 15
type textarea "**********"
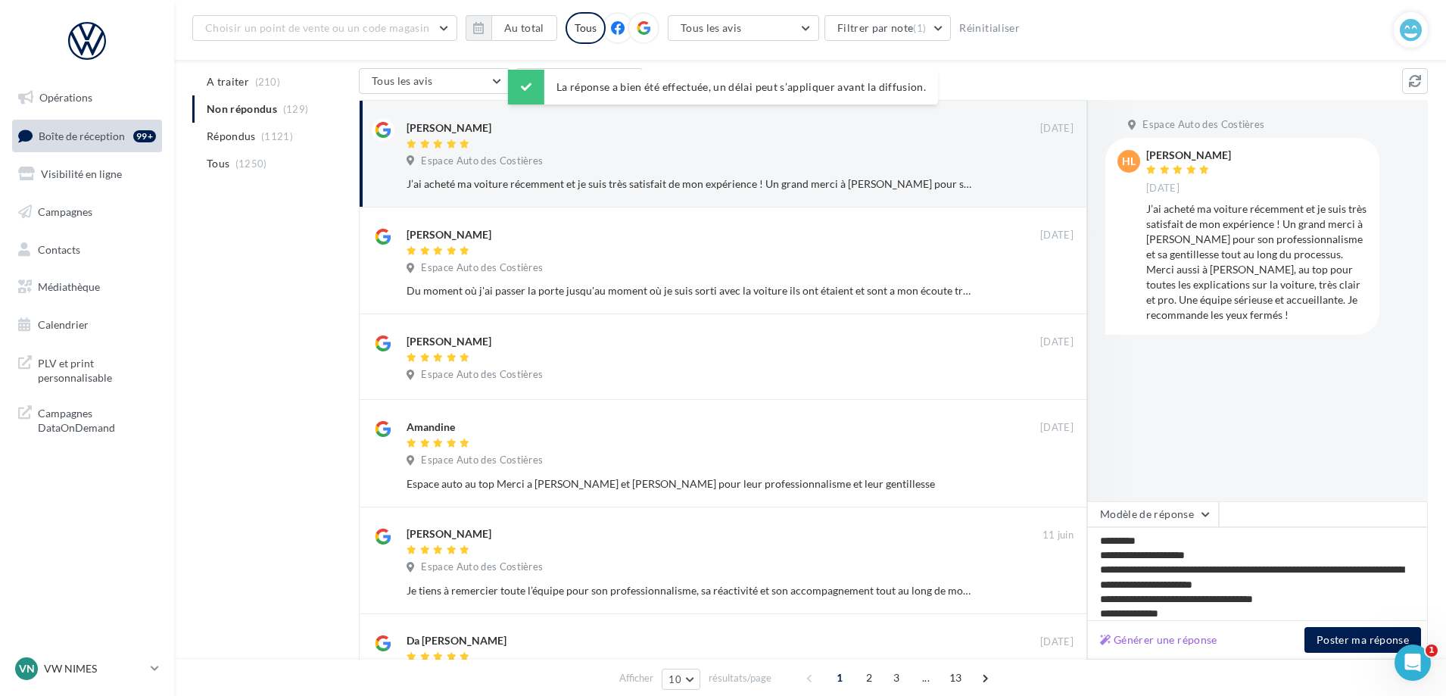
click at [1343, 654] on div "Générer une réponse Poster ma réponse" at bounding box center [1257, 640] width 341 height 39
click at [1330, 640] on button "Poster ma réponse" at bounding box center [1362, 640] width 117 height 26
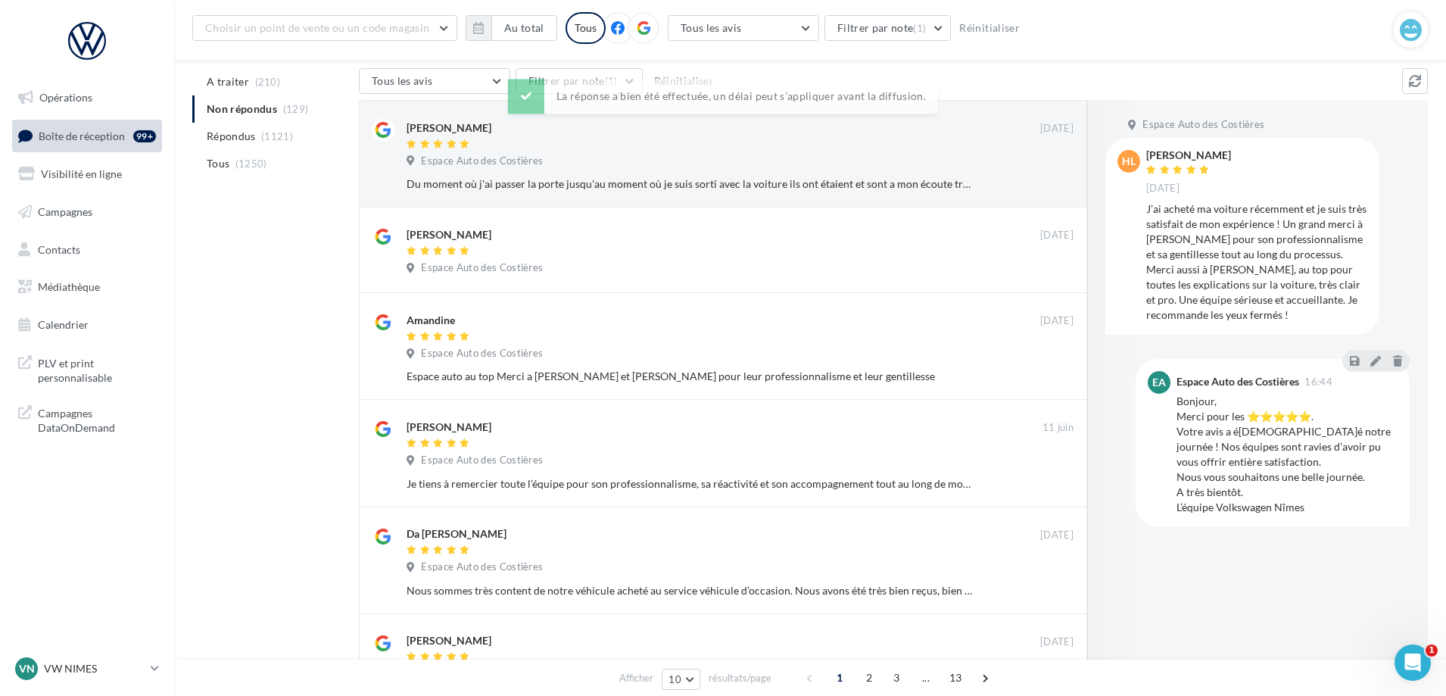
click at [886, 166] on div "Espace Auto des Costières" at bounding box center [739, 162] width 667 height 17
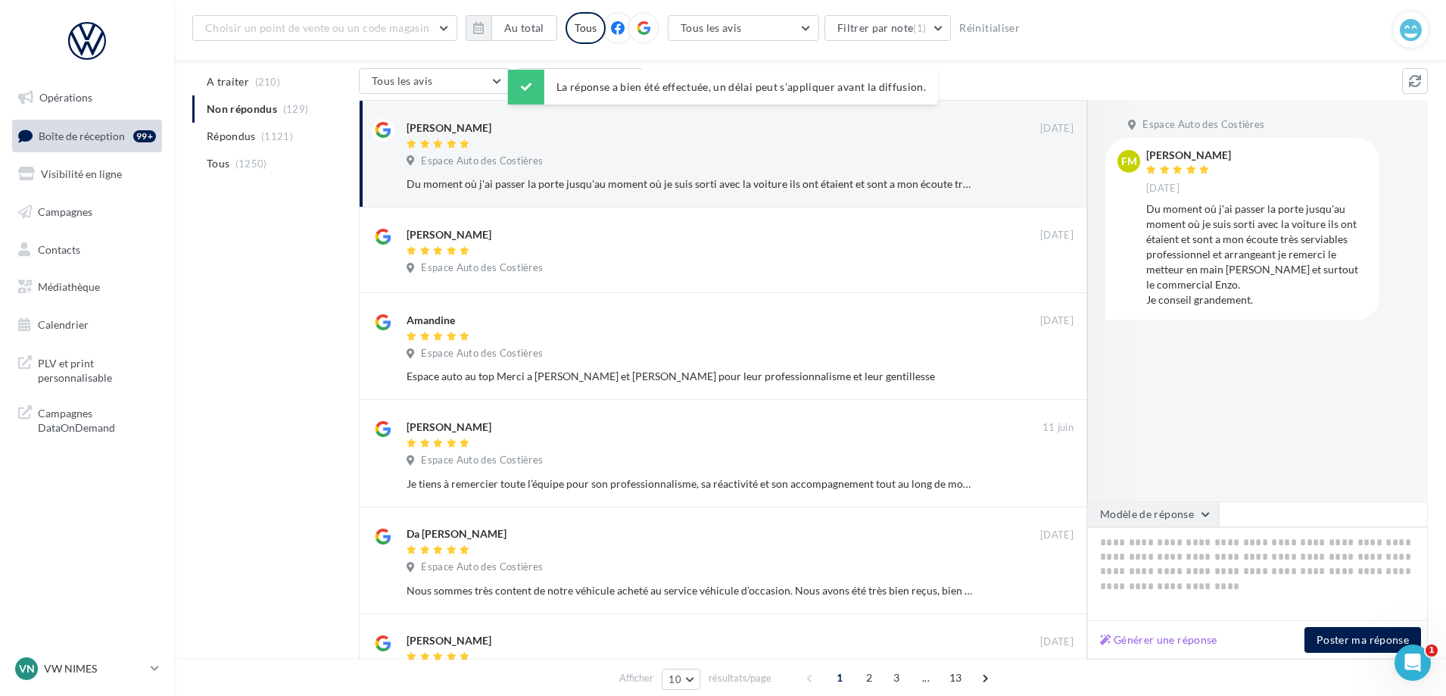
click at [1181, 521] on button "Modèle de réponse" at bounding box center [1153, 514] width 132 height 26
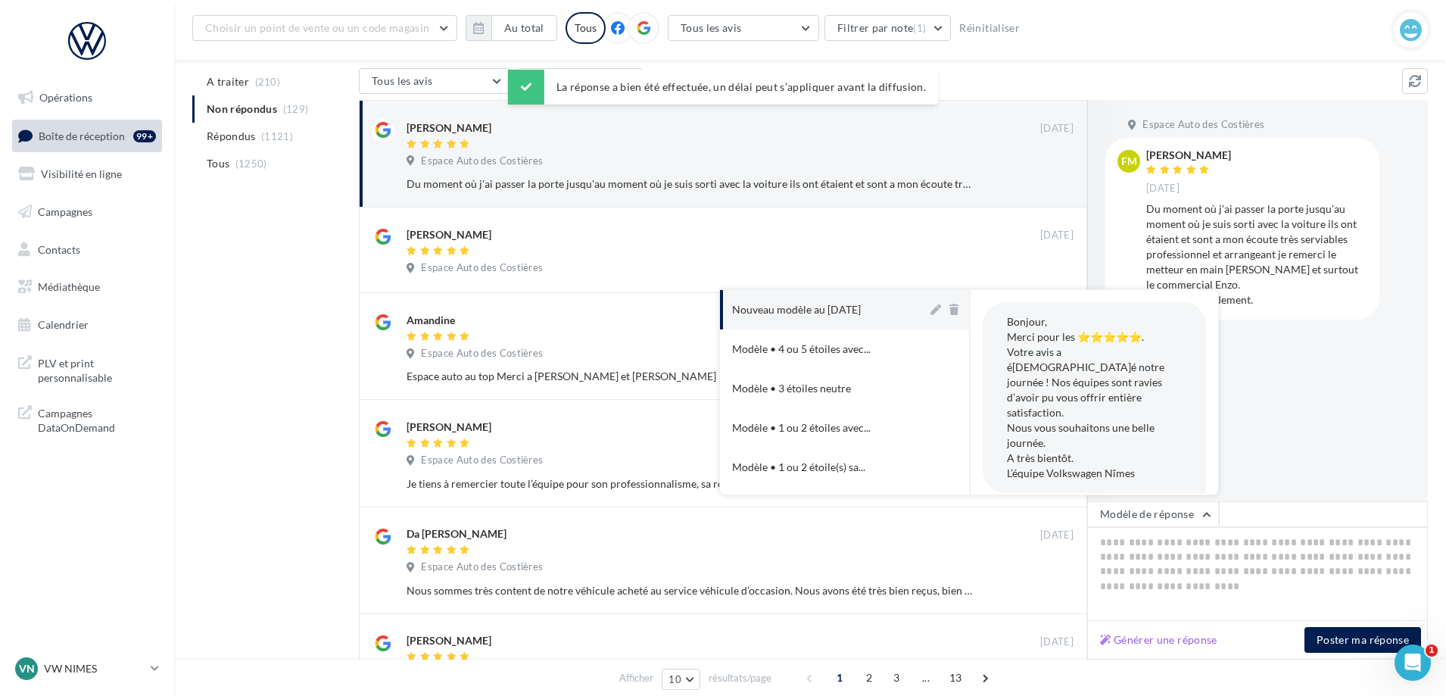
click at [801, 305] on div "Nouveau modèle au [DATE]" at bounding box center [796, 309] width 129 height 15
type textarea "**********"
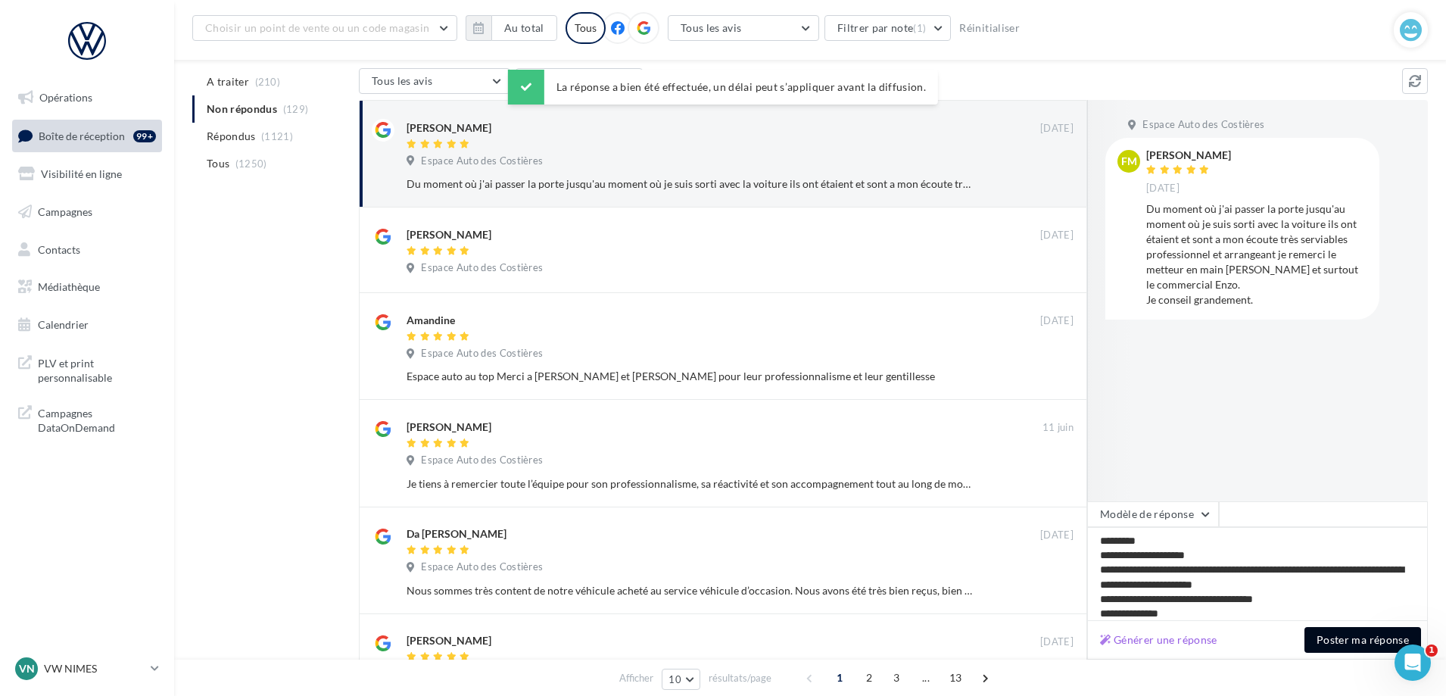
click at [1339, 634] on button "Poster ma réponse" at bounding box center [1362, 640] width 117 height 26
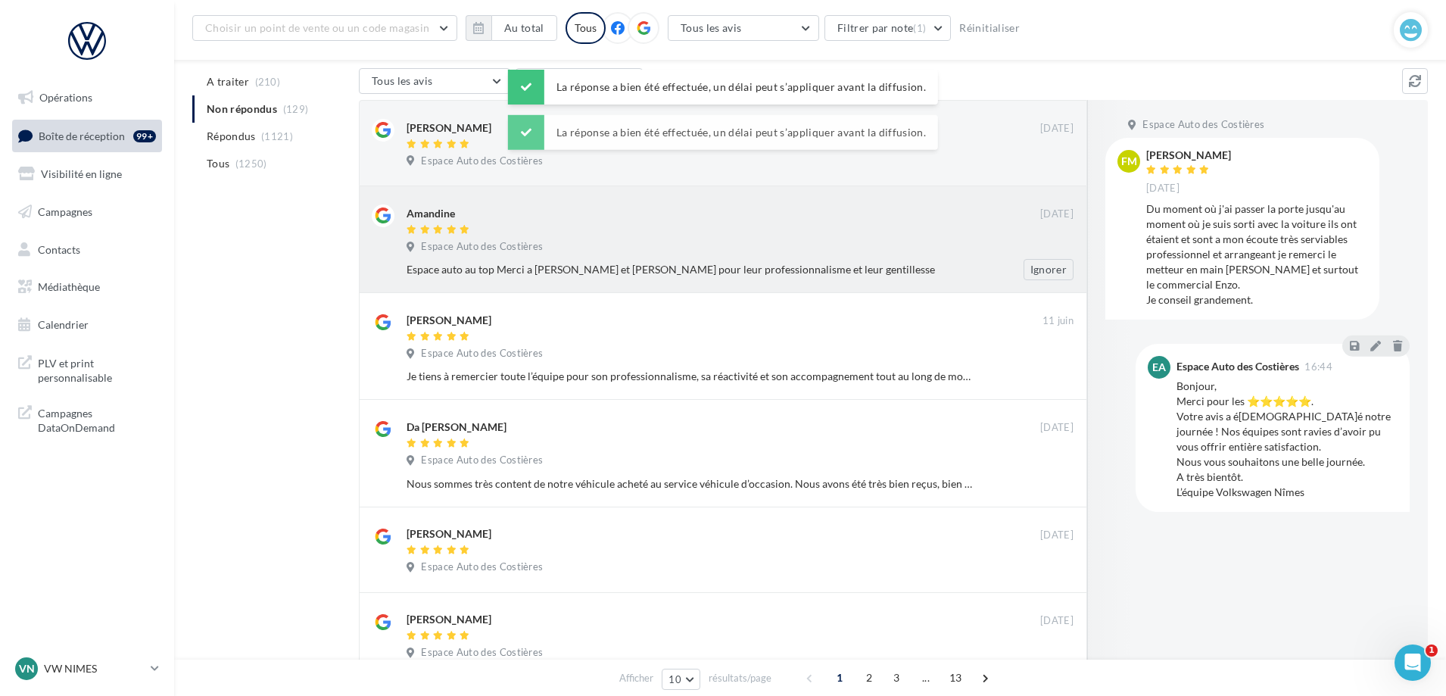
click at [876, 153] on body "Opérations Boîte de réception 99+ Visibilité en ligne Campagnes Contacts Médiat…" at bounding box center [723, 221] width 1446 height 696
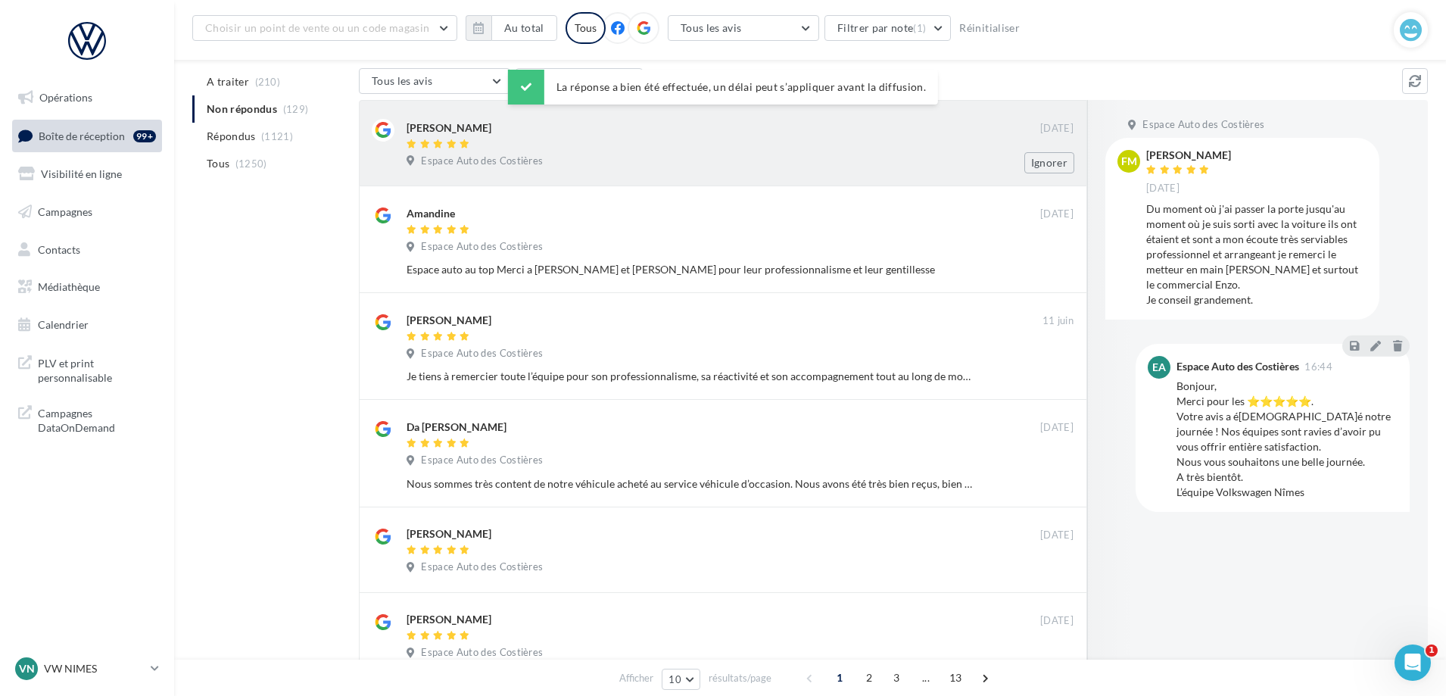
click at [960, 155] on div "Espace Auto des Costières" at bounding box center [739, 162] width 667 height 17
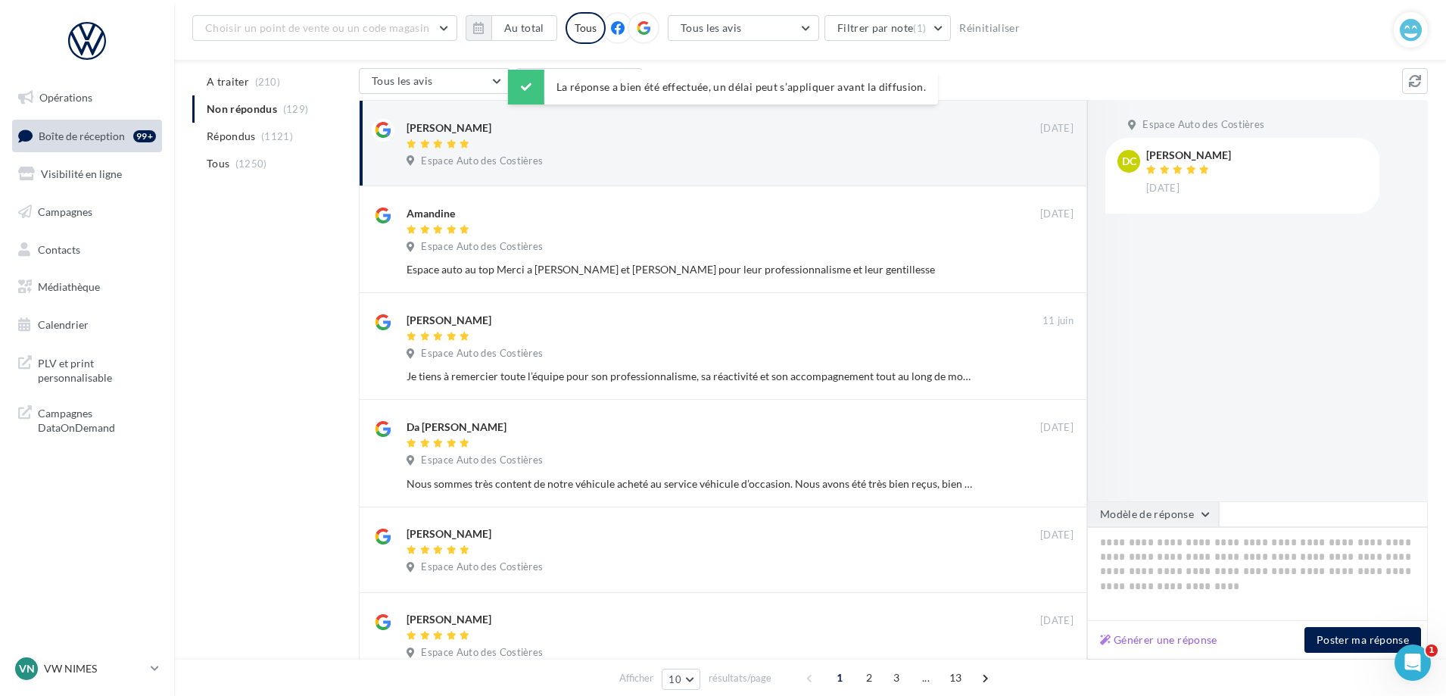
click at [1175, 502] on button "Modèle de réponse" at bounding box center [1153, 514] width 132 height 26
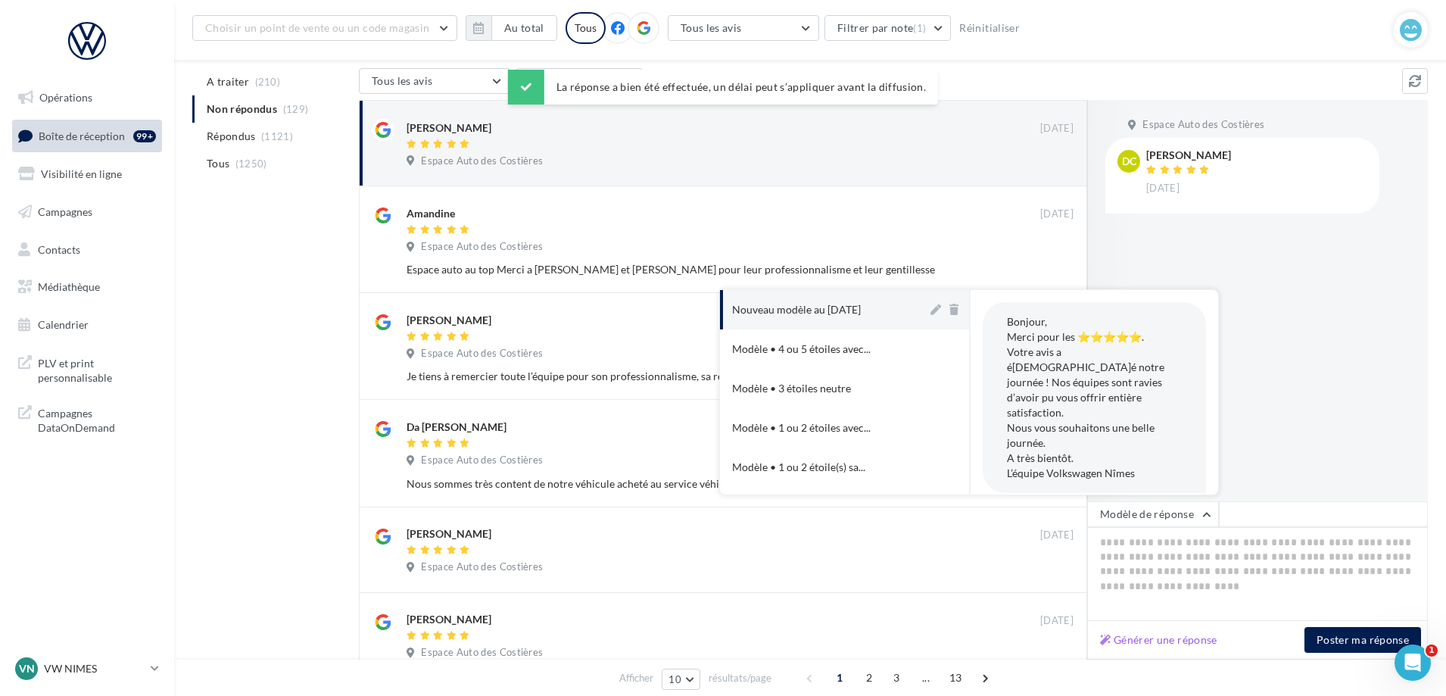
click at [848, 291] on button "Nouveau modèle au [DATE]" at bounding box center [823, 309] width 207 height 39
type textarea "**********"
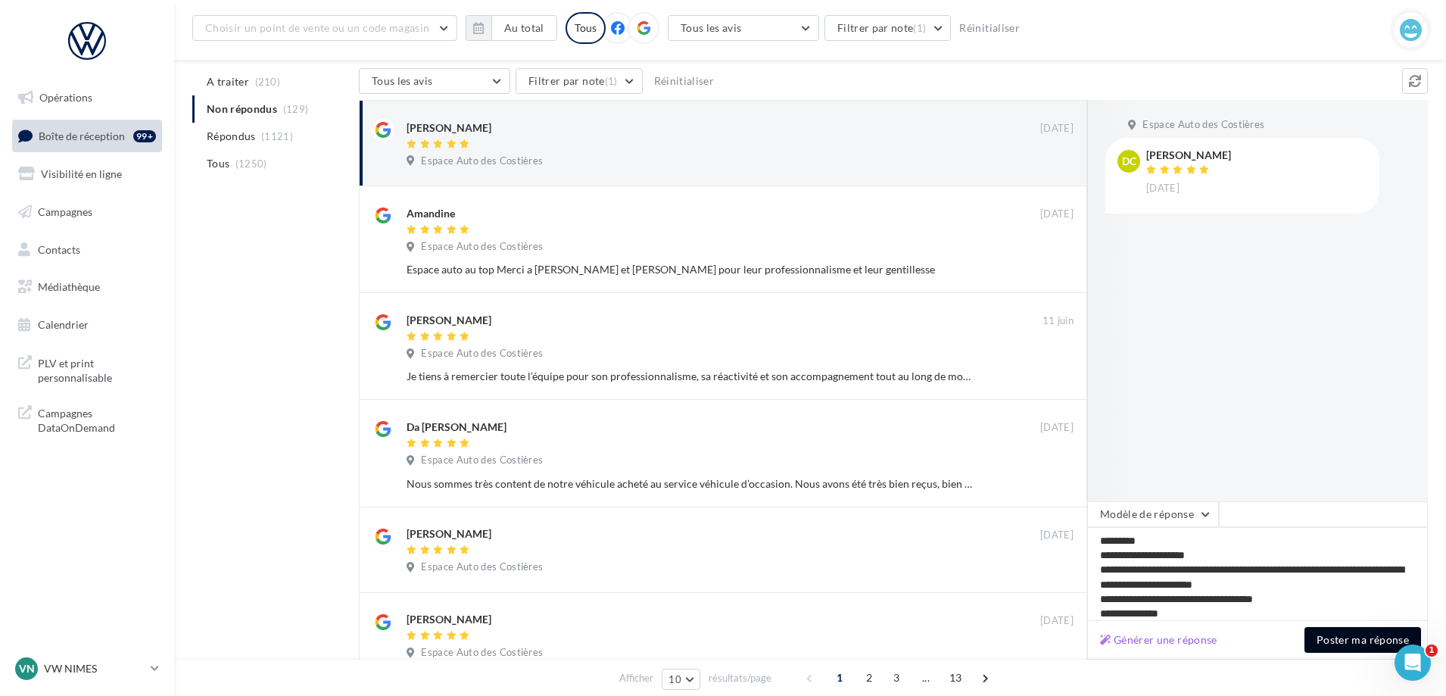
click at [1349, 643] on button "Poster ma réponse" at bounding box center [1362, 640] width 117 height 26
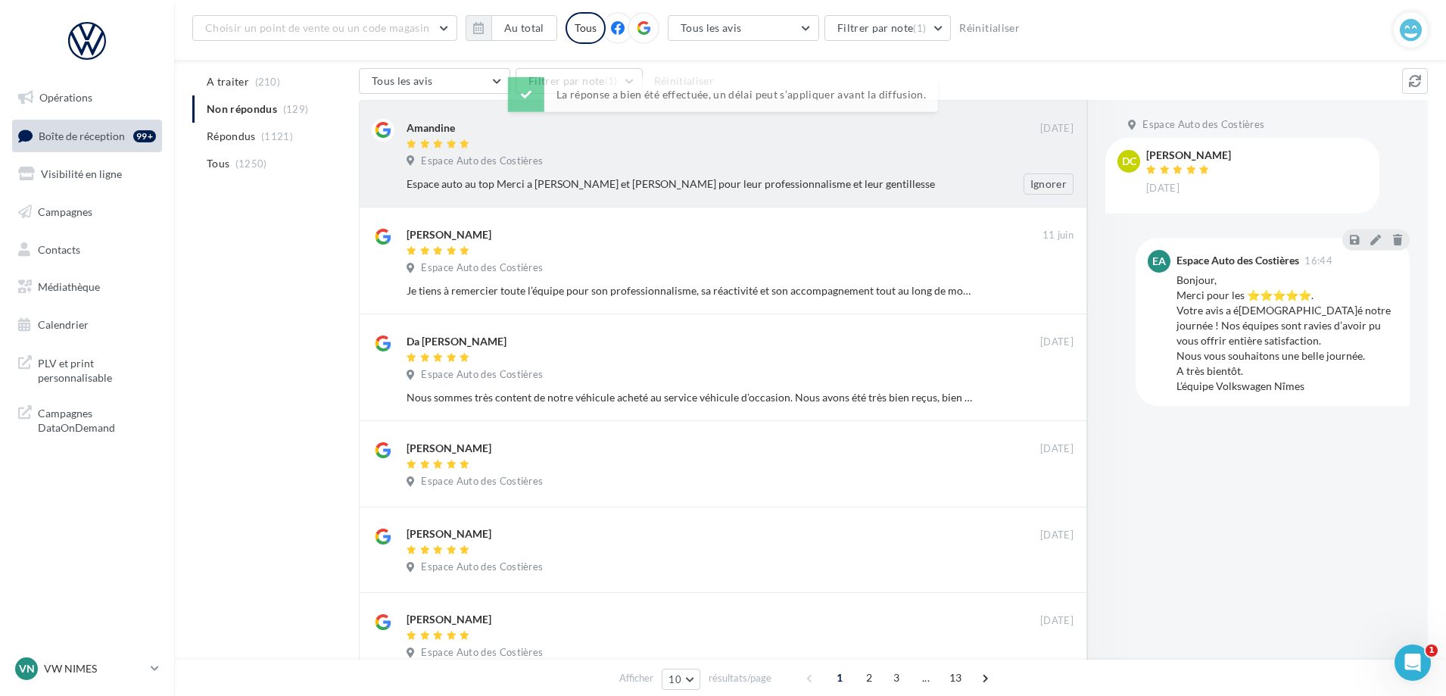
click at [839, 158] on div "Espace Auto des Costières" at bounding box center [739, 162] width 667 height 17
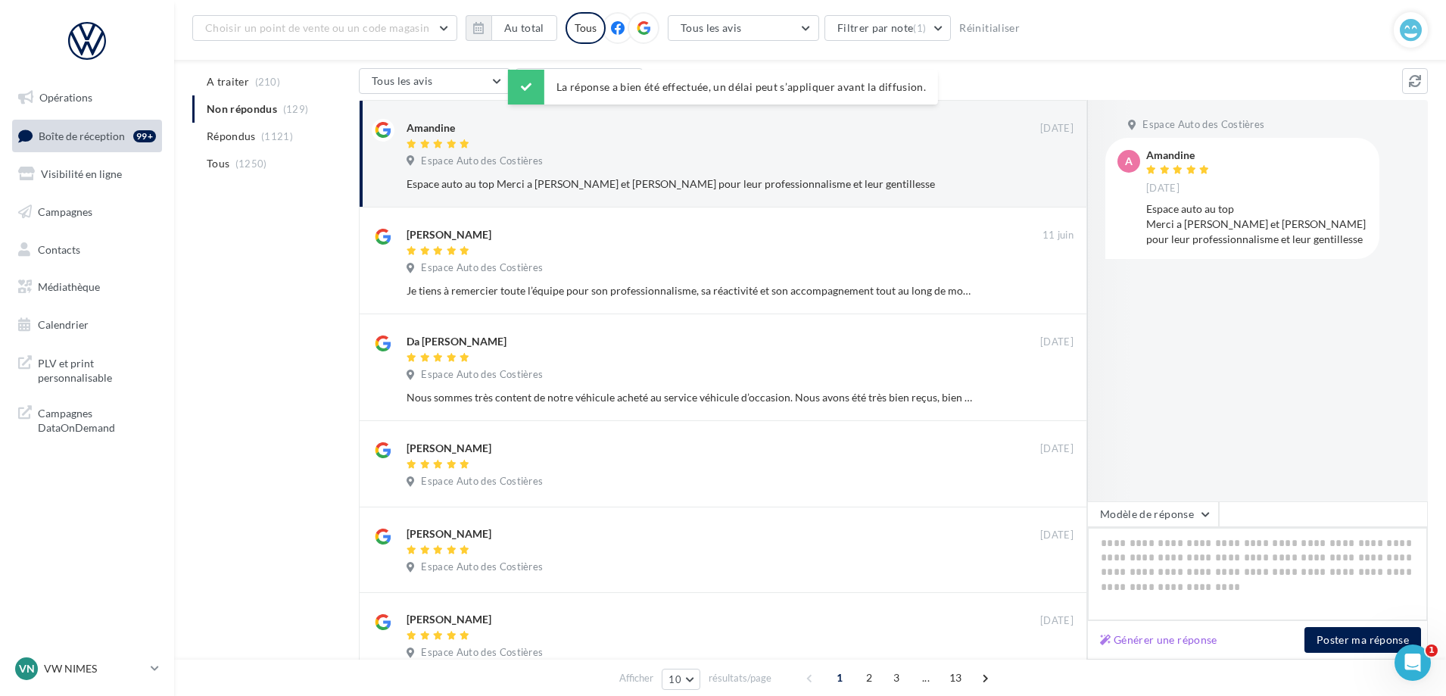
click at [1146, 528] on textarea at bounding box center [1257, 574] width 341 height 94
click at [1133, 511] on button "Modèle de réponse" at bounding box center [1153, 514] width 132 height 26
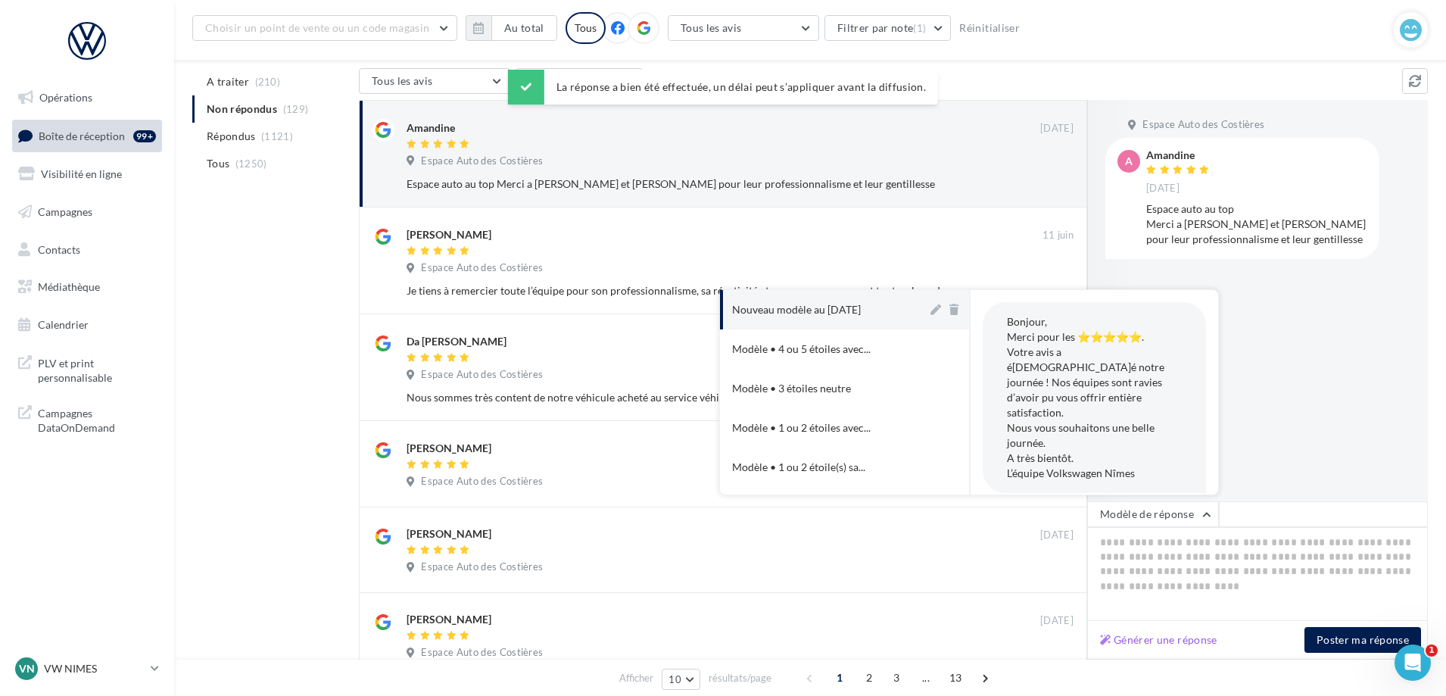
click at [860, 313] on div "Nouveau modèle au [DATE]" at bounding box center [796, 309] width 129 height 15
type textarea "**********"
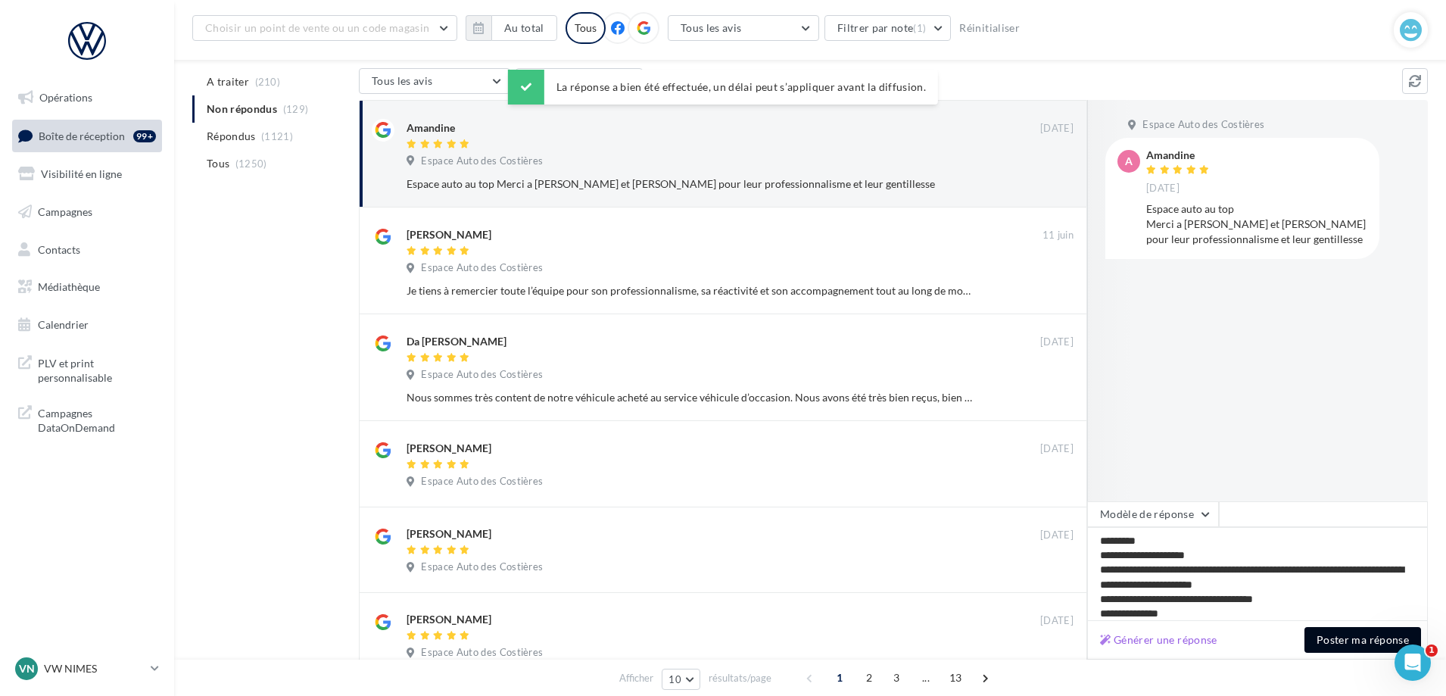
click at [1325, 643] on button "Poster ma réponse" at bounding box center [1362, 640] width 117 height 26
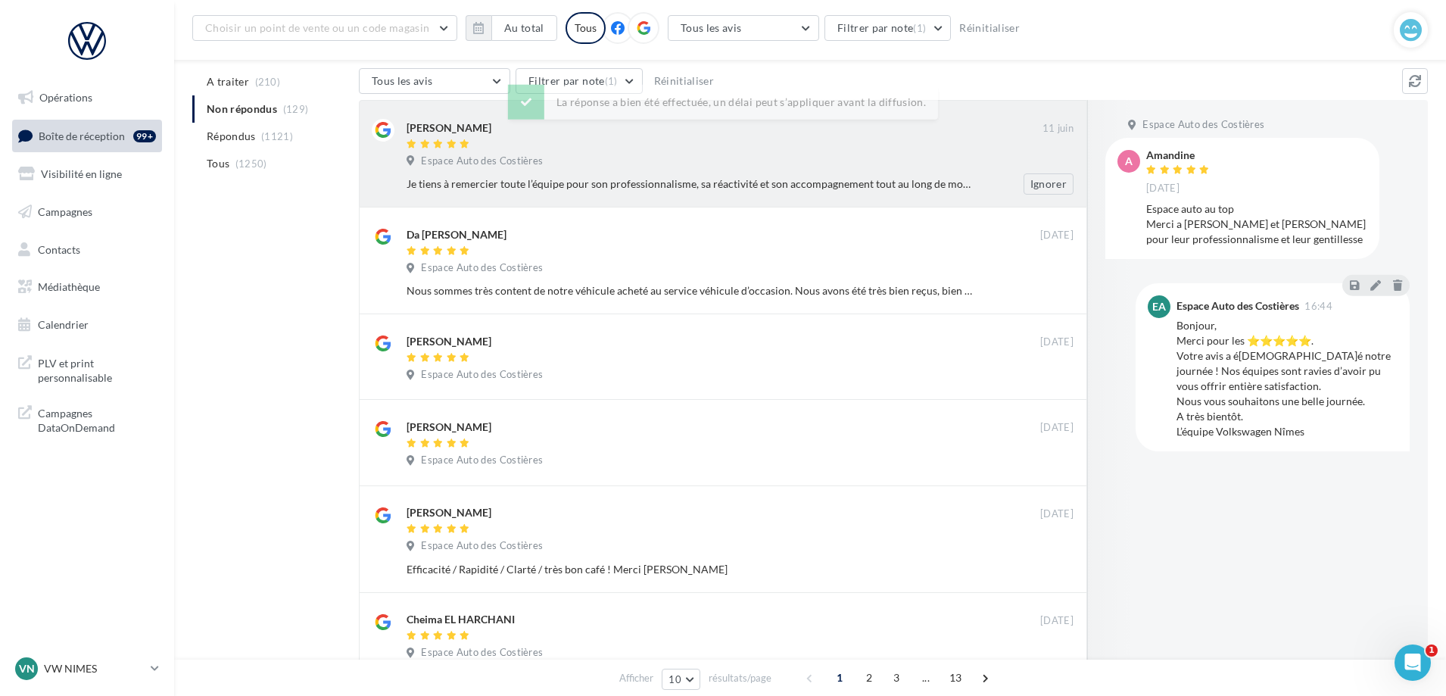
click at [838, 156] on div "Espace Auto des Costières" at bounding box center [739, 162] width 667 height 17
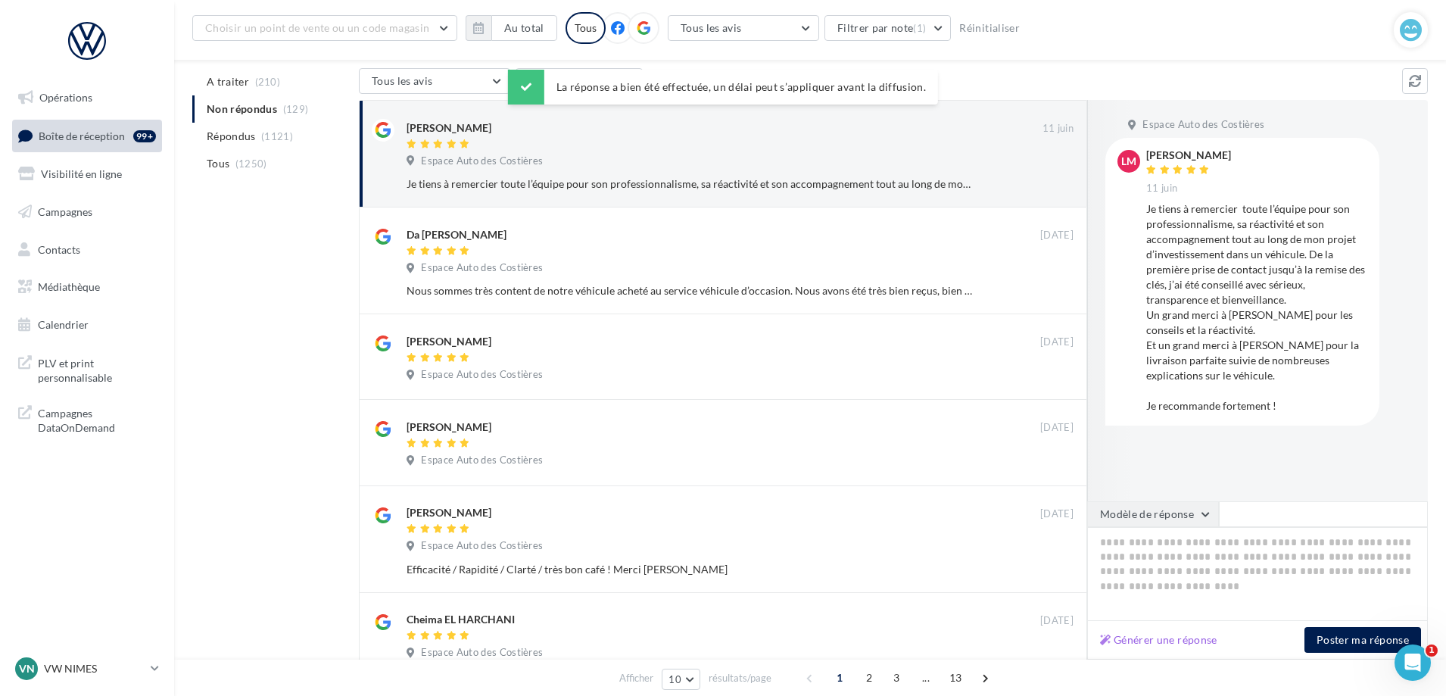
click at [1195, 518] on button "Modèle de réponse" at bounding box center [1153, 514] width 132 height 26
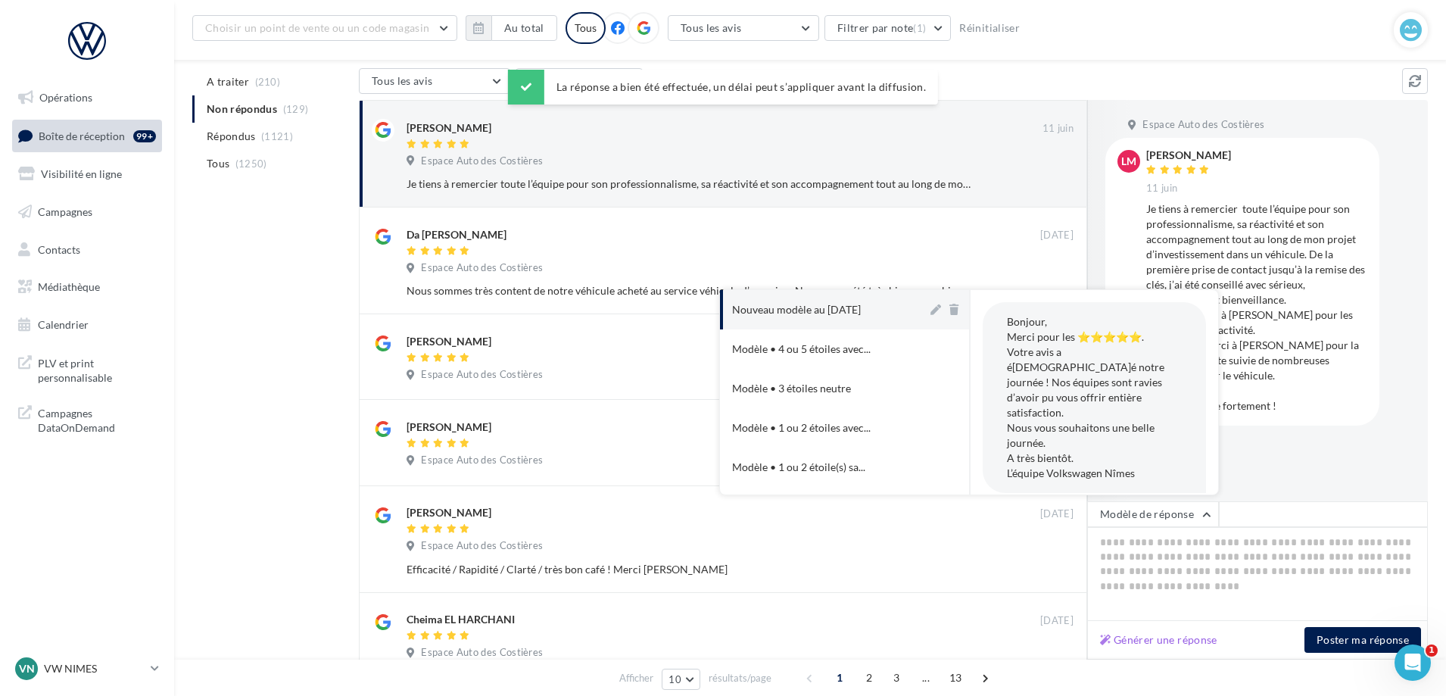
click at [856, 305] on div "Nouveau modèle au [DATE]" at bounding box center [796, 309] width 129 height 15
type textarea "**********"
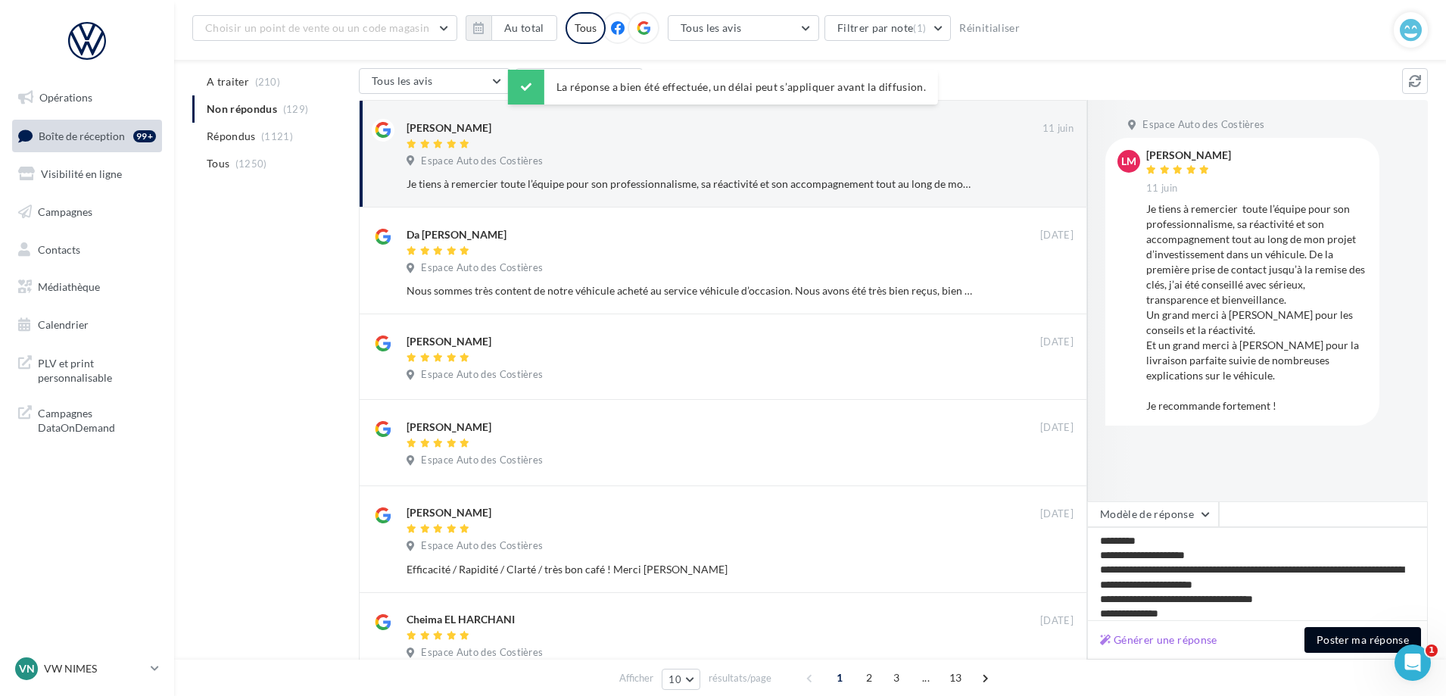
click at [1332, 641] on button "Poster ma réponse" at bounding box center [1362, 640] width 117 height 26
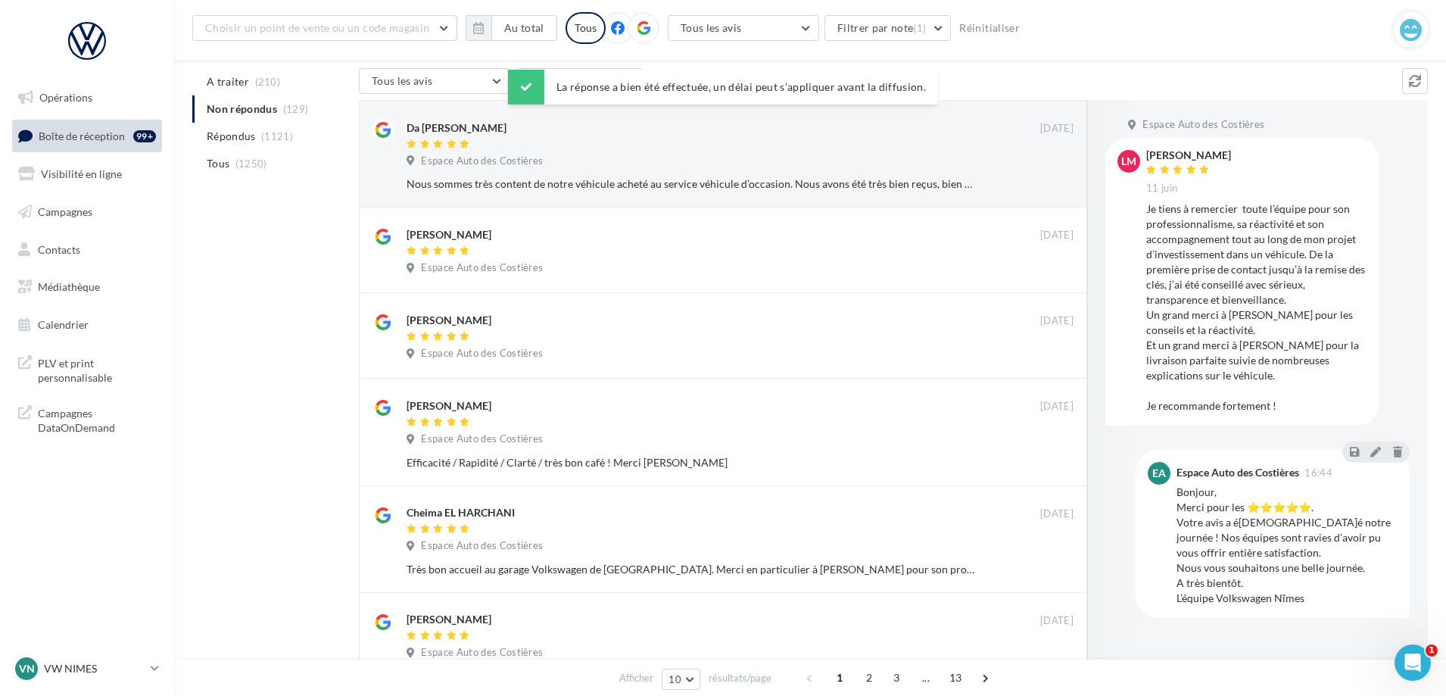
click at [882, 144] on div "La réponse a bien été effectuée, un délai peut s’appliquer avant la diffusion." at bounding box center [723, 154] width 430 height 35
click at [954, 176] on div "Nous sommes très content de notre véhicule acheté au service véhicule d’occasio…" at bounding box center [690, 183] width 568 height 15
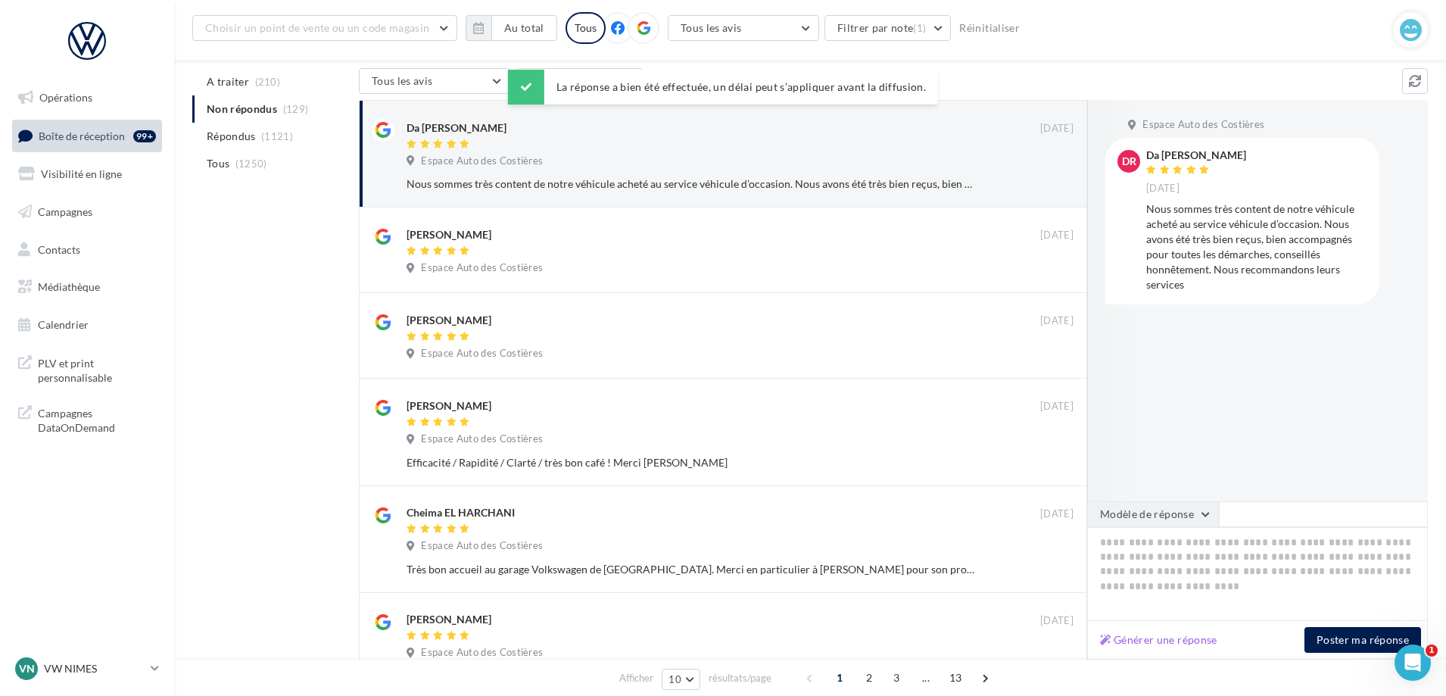
click at [1171, 524] on button "Modèle de réponse" at bounding box center [1153, 514] width 132 height 26
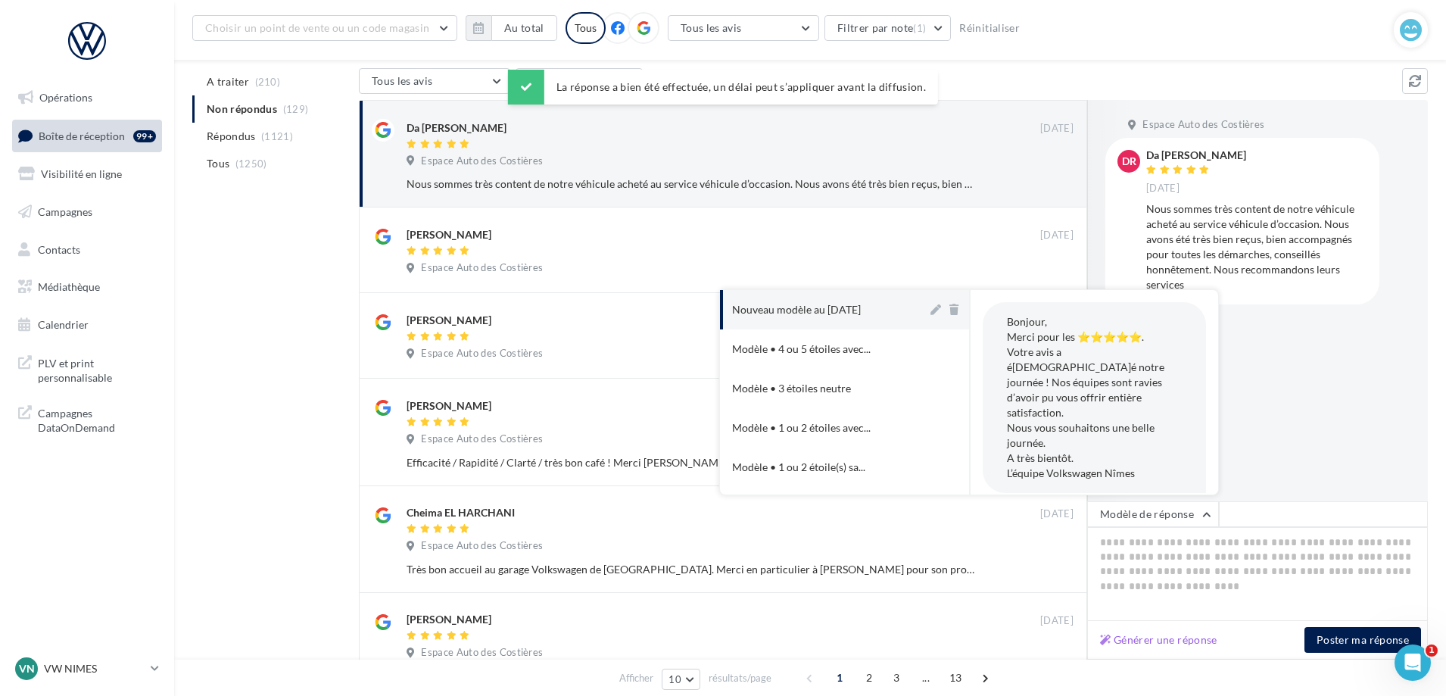
click at [864, 296] on button "Nouveau modèle au [DATE]" at bounding box center [823, 309] width 207 height 39
type textarea "**********"
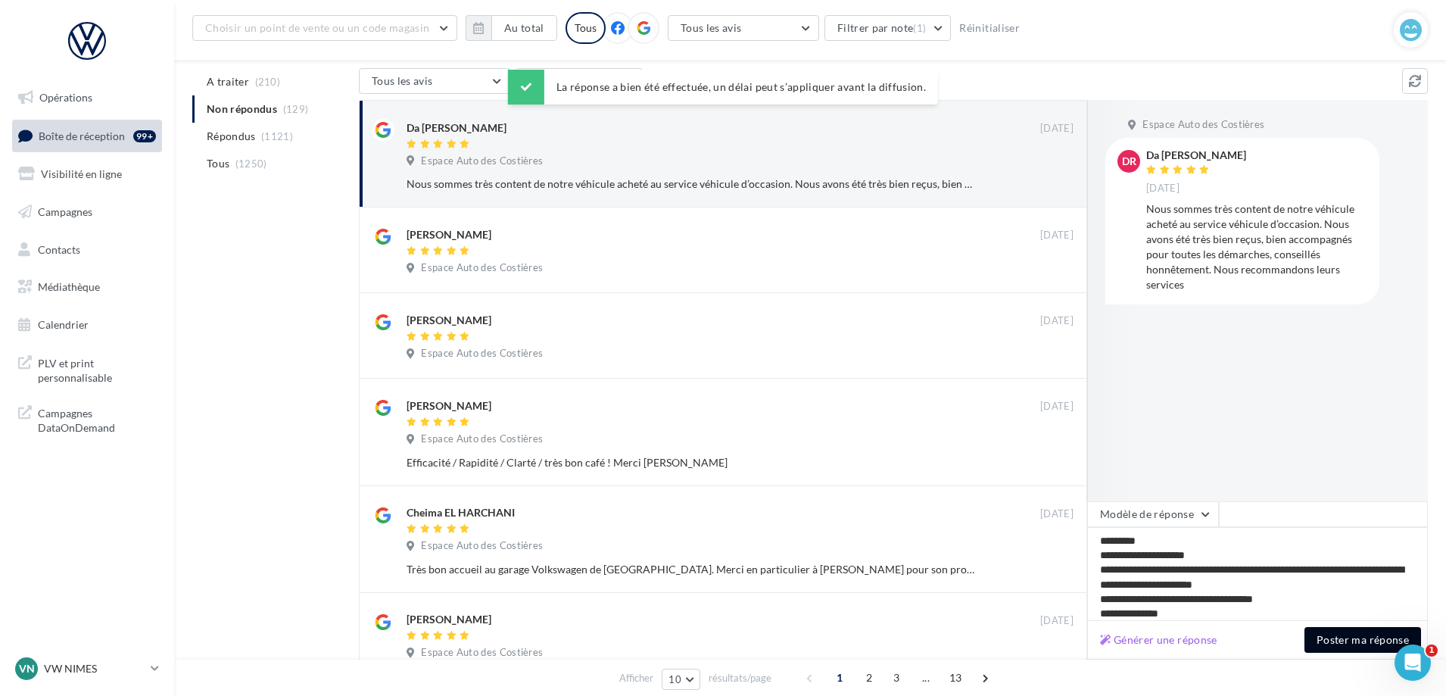
drag, startPoint x: 1326, startPoint y: 649, endPoint x: 1242, endPoint y: 583, distance: 106.7
click at [1327, 649] on button "Poster ma réponse" at bounding box center [1362, 640] width 117 height 26
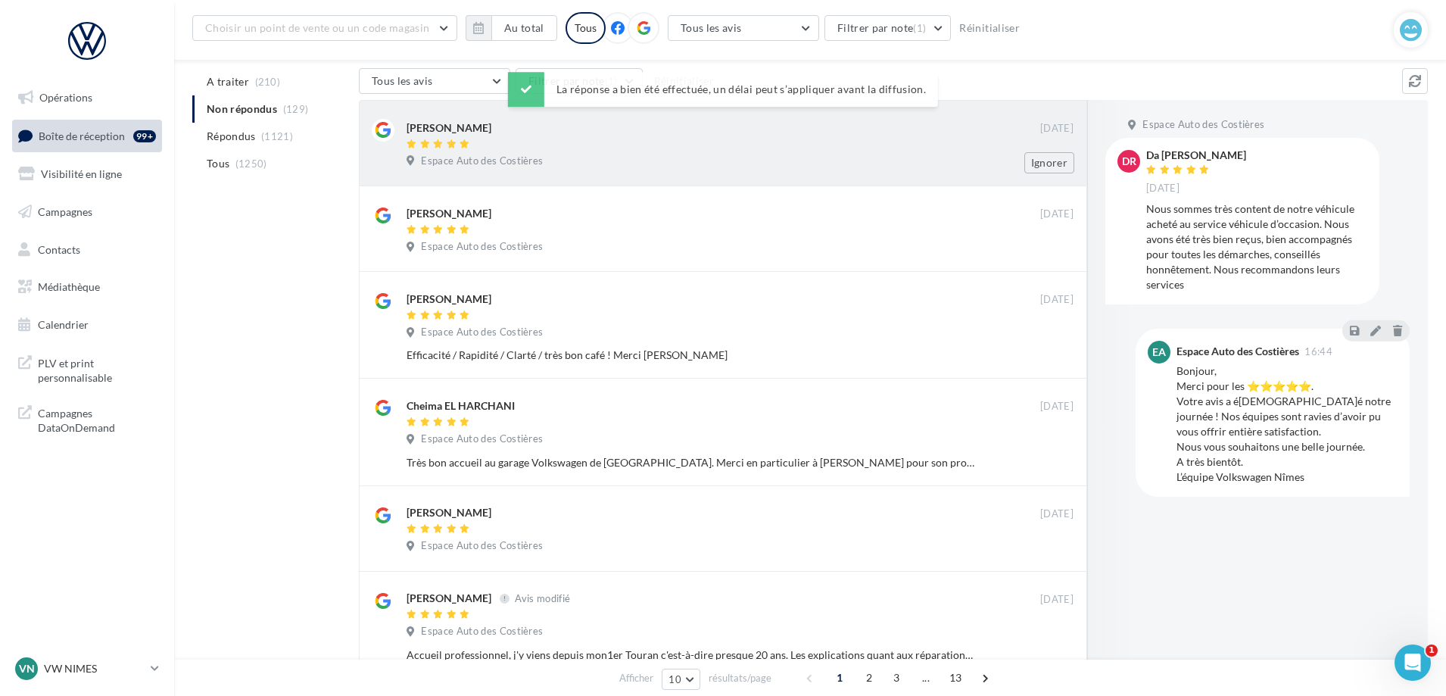
click at [919, 163] on div "Espace Auto des Costières" at bounding box center [739, 162] width 667 height 17
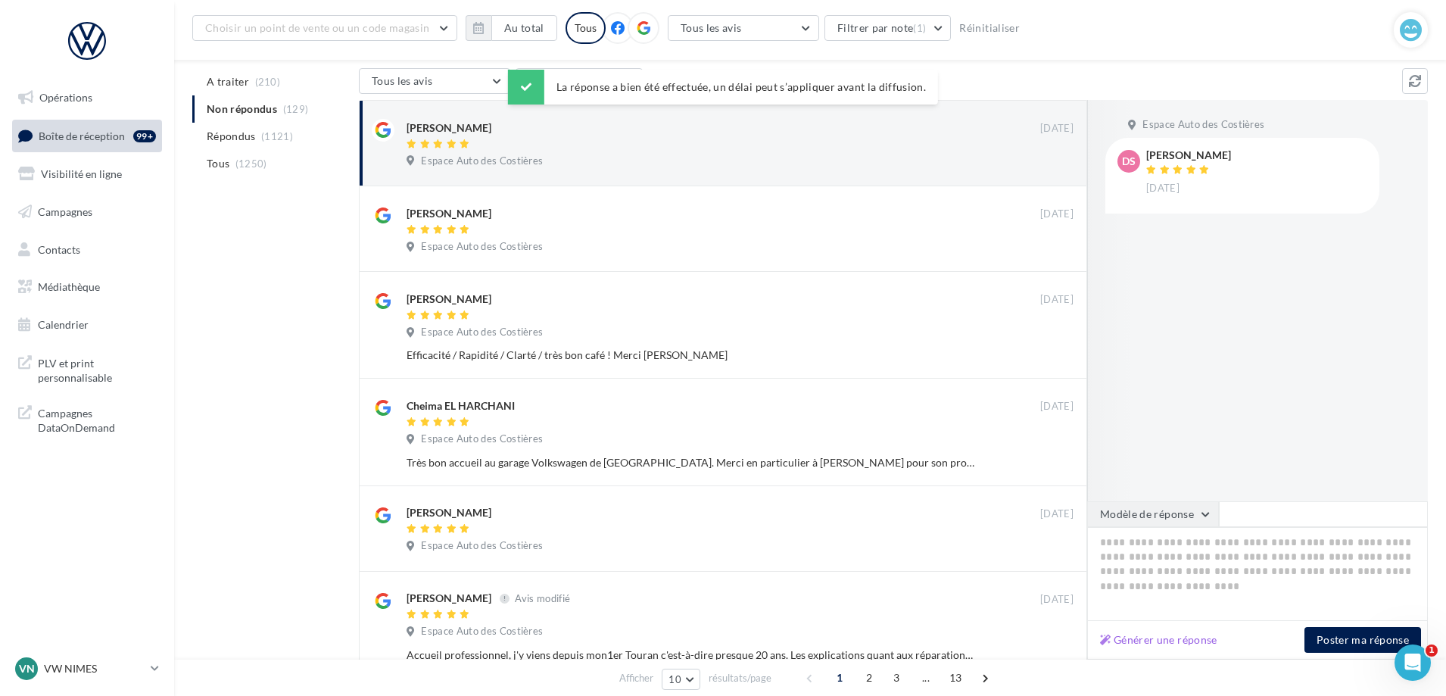
click at [1181, 515] on button "Modèle de réponse" at bounding box center [1153, 514] width 132 height 26
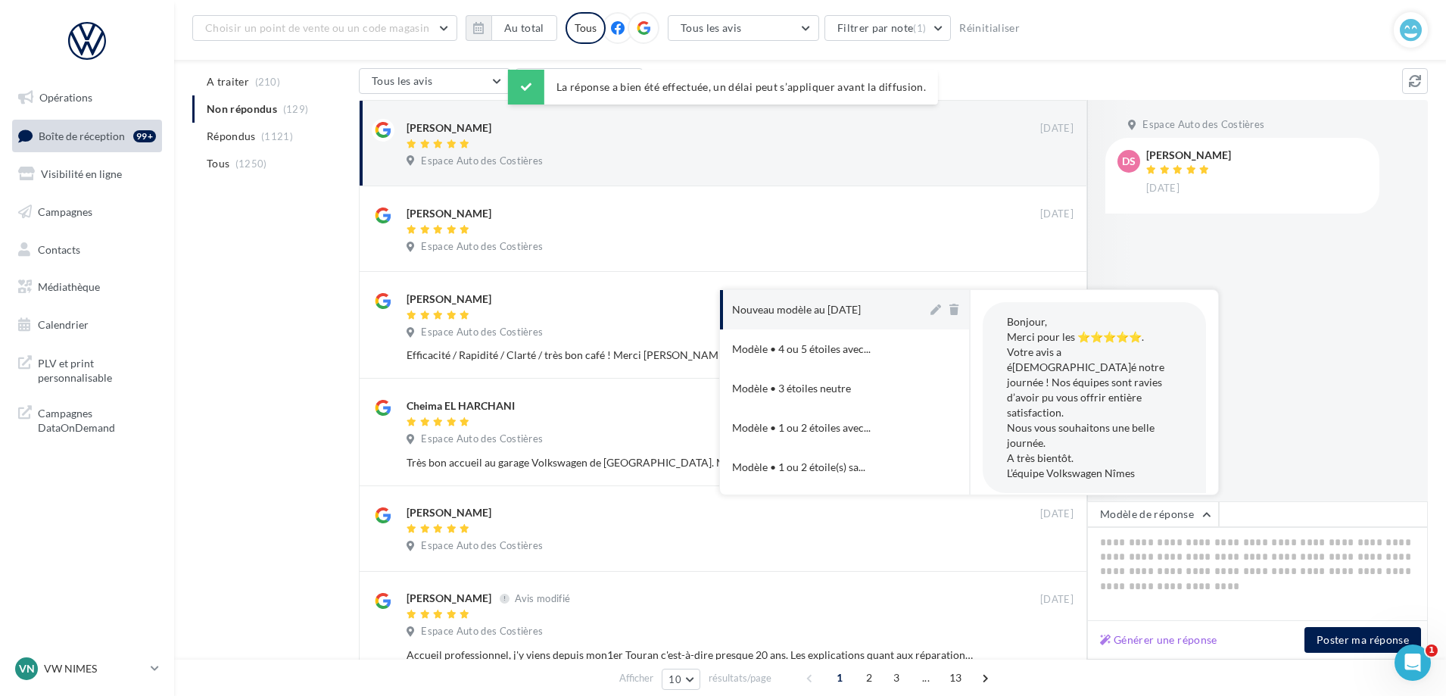
click at [856, 303] on div "Nouveau modèle au [DATE]" at bounding box center [796, 309] width 129 height 15
type textarea "**********"
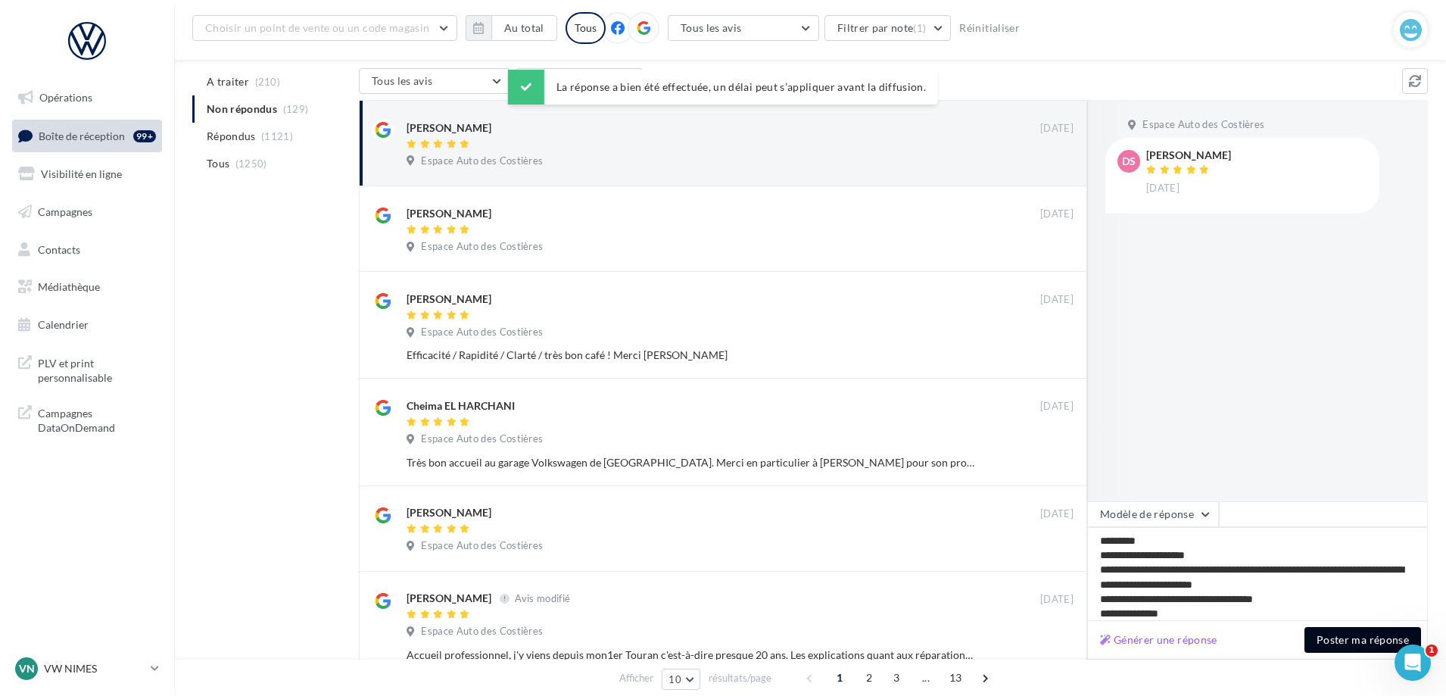
drag, startPoint x: 1336, startPoint y: 642, endPoint x: 1248, endPoint y: 598, distance: 98.2
click at [1333, 644] on button "Poster ma réponse" at bounding box center [1362, 640] width 117 height 26
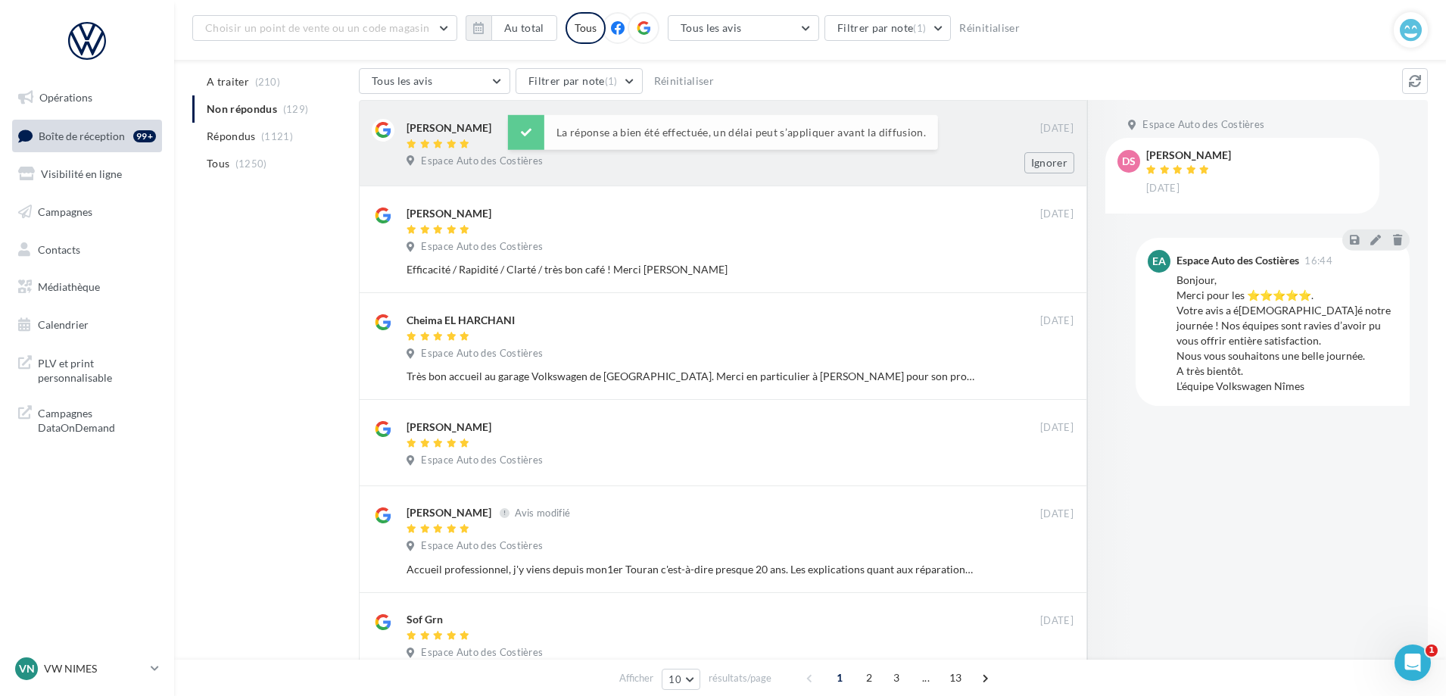
click at [850, 142] on div "La réponse a bien été effectuée, un délai peut s’appliquer avant la diffusion." at bounding box center [723, 132] width 430 height 35
click at [885, 177] on div "[PERSON_NAME] [DATE] Espace Auto des Costières Ignorer" at bounding box center [723, 143] width 728 height 86
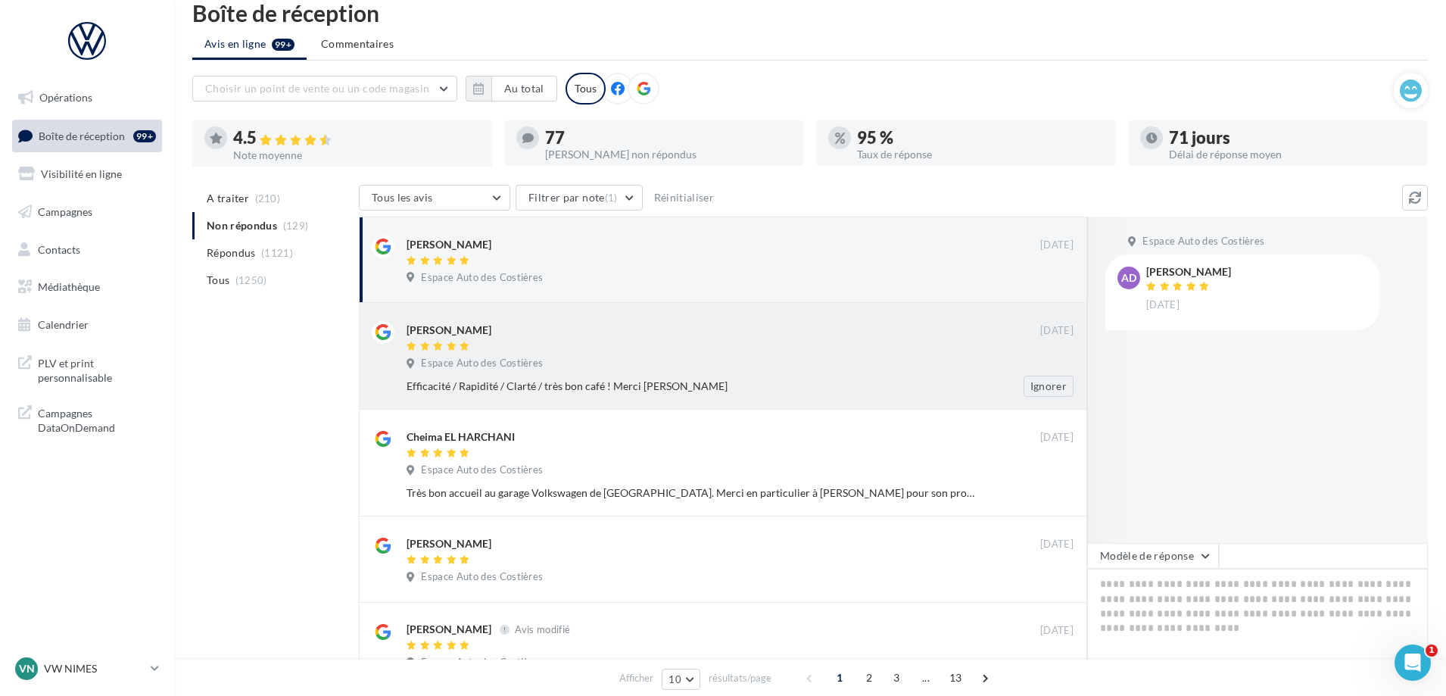
scroll to position [0, 0]
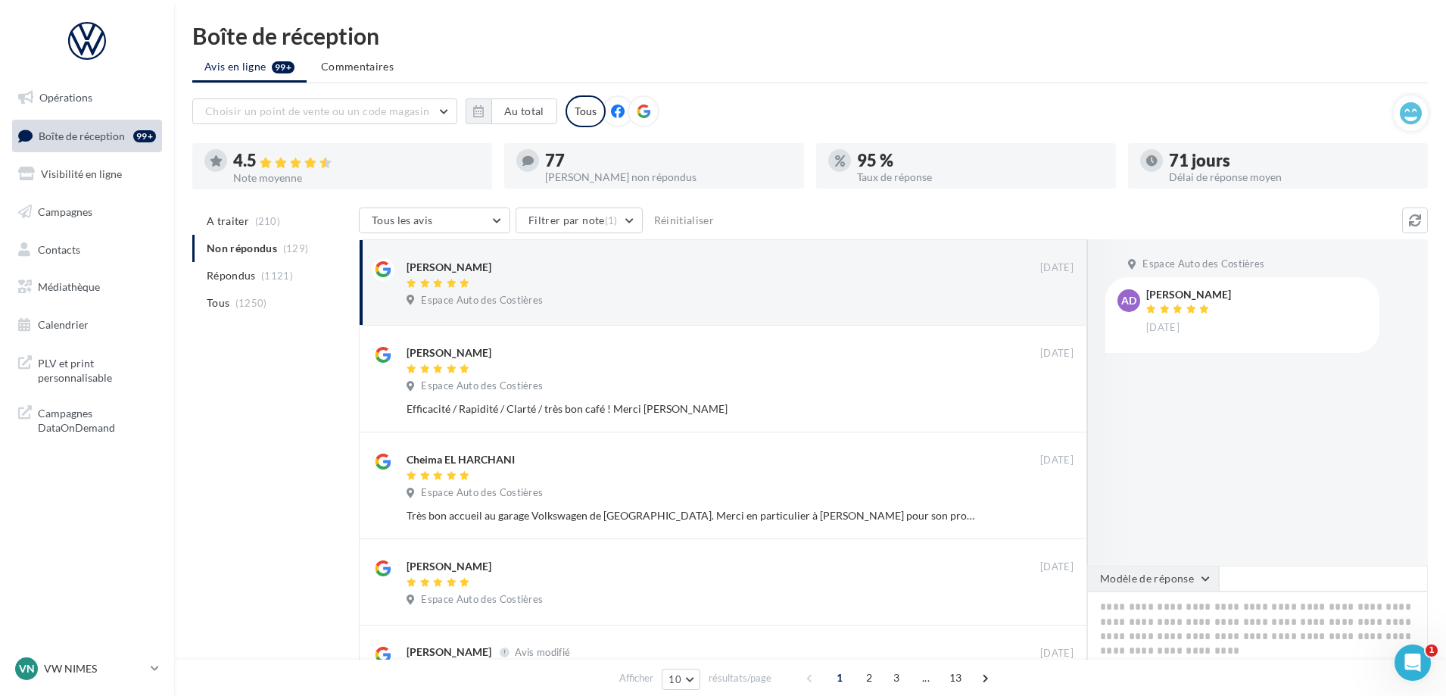
click at [1159, 579] on button "Modèle de réponse" at bounding box center [1153, 578] width 132 height 26
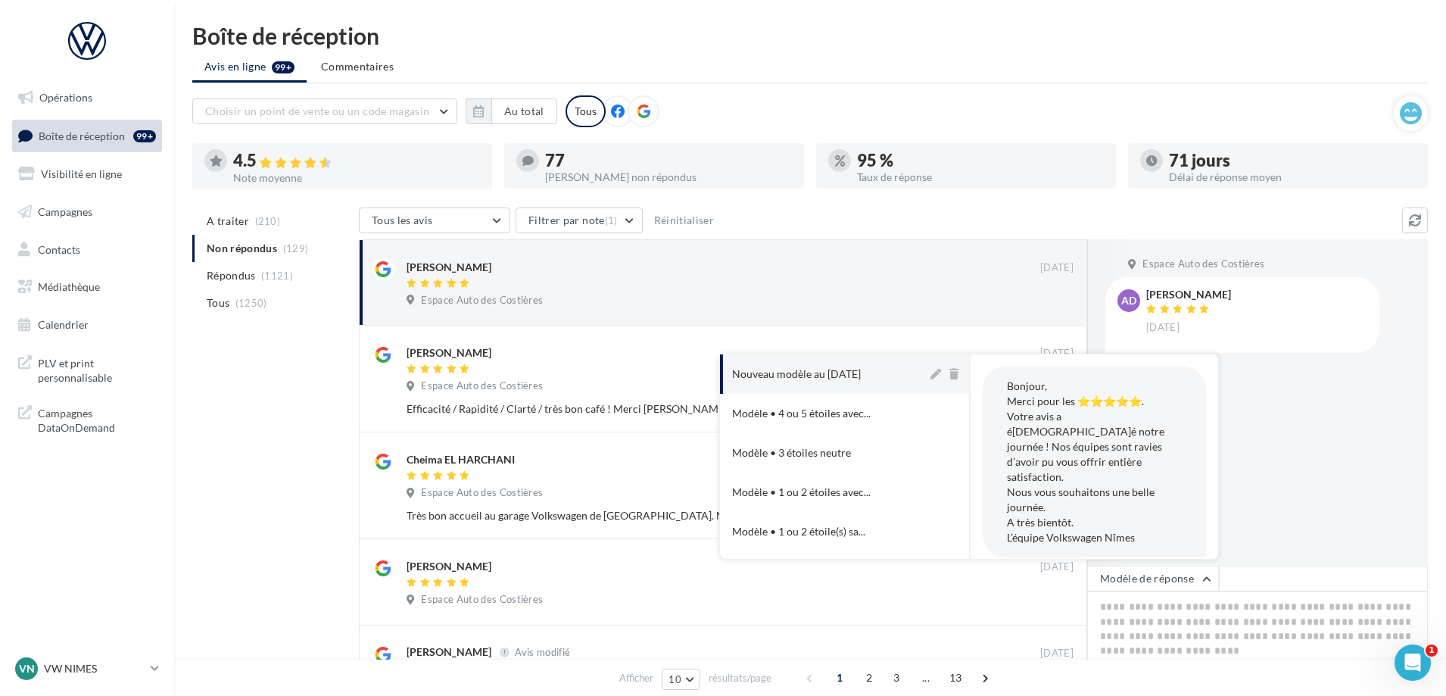
click at [823, 369] on div "Nouveau modèle au [DATE]" at bounding box center [796, 373] width 129 height 15
type textarea "**********"
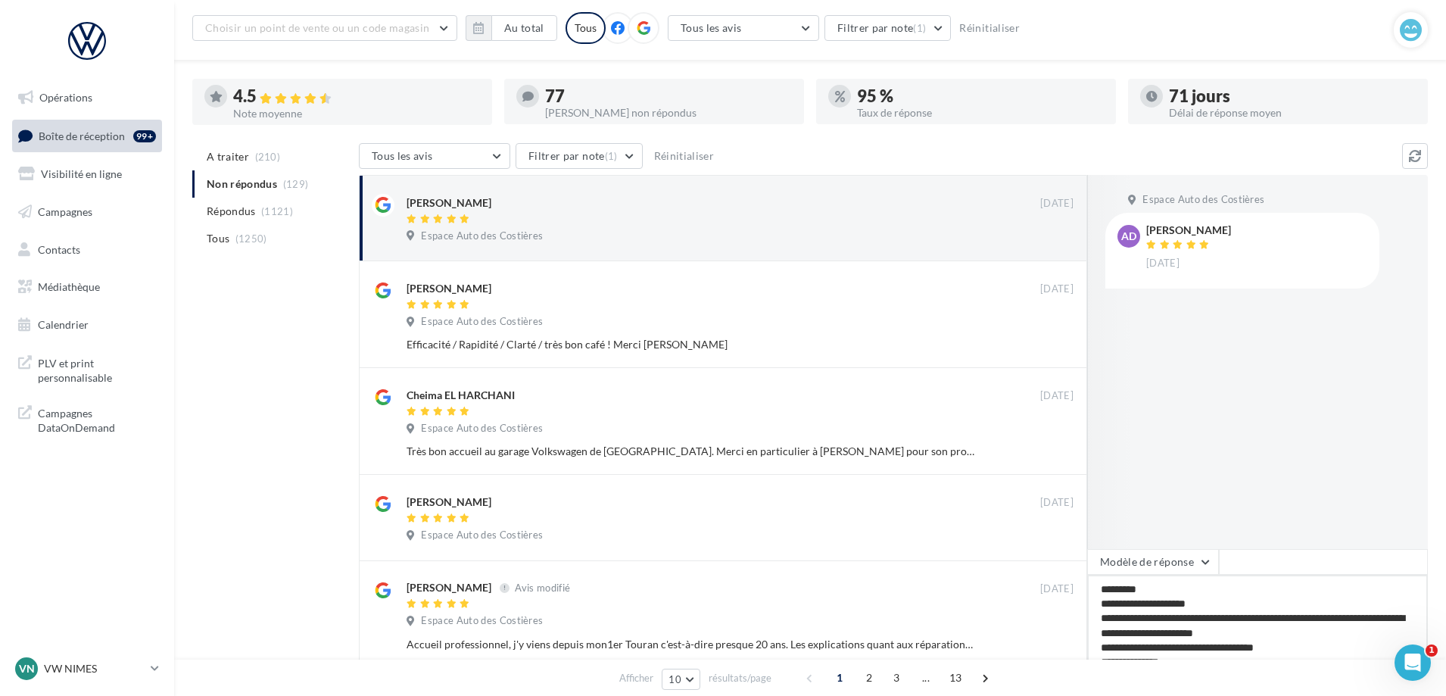
scroll to position [151, 0]
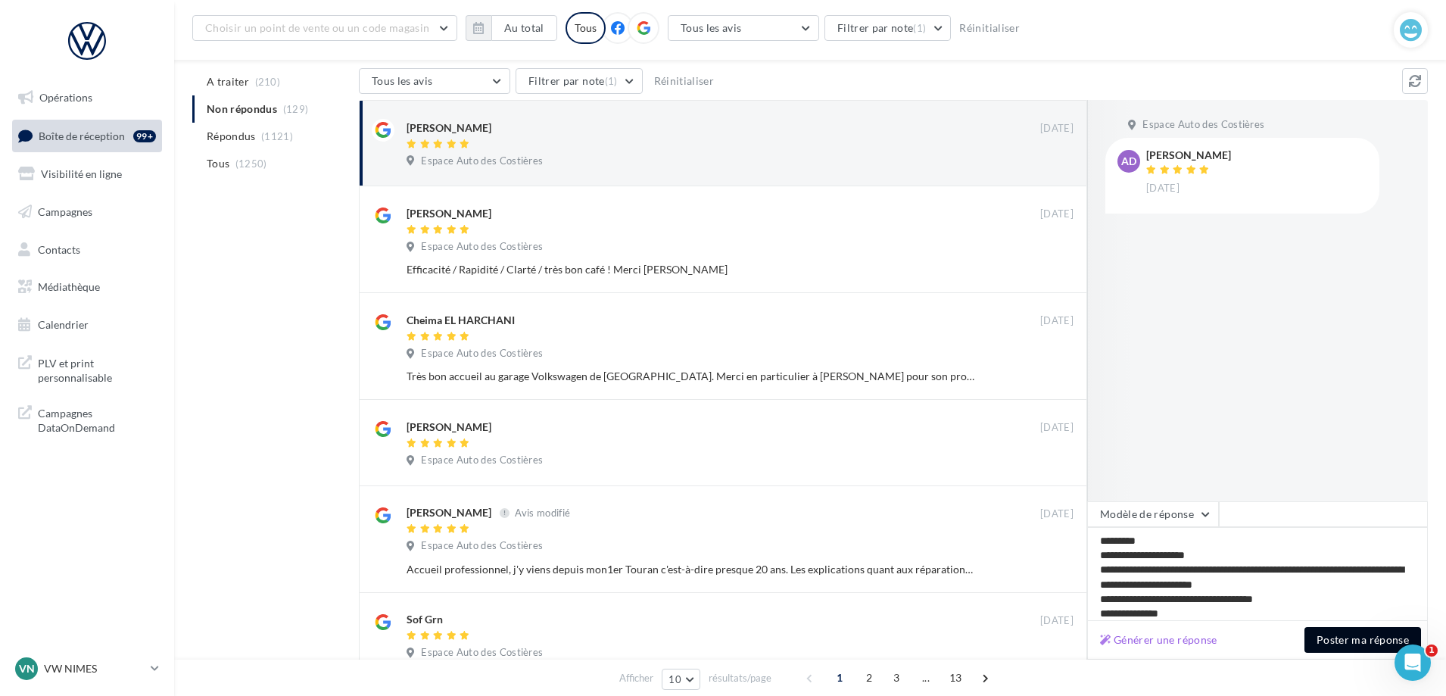
click at [1349, 651] on button "Poster ma réponse" at bounding box center [1362, 640] width 117 height 26
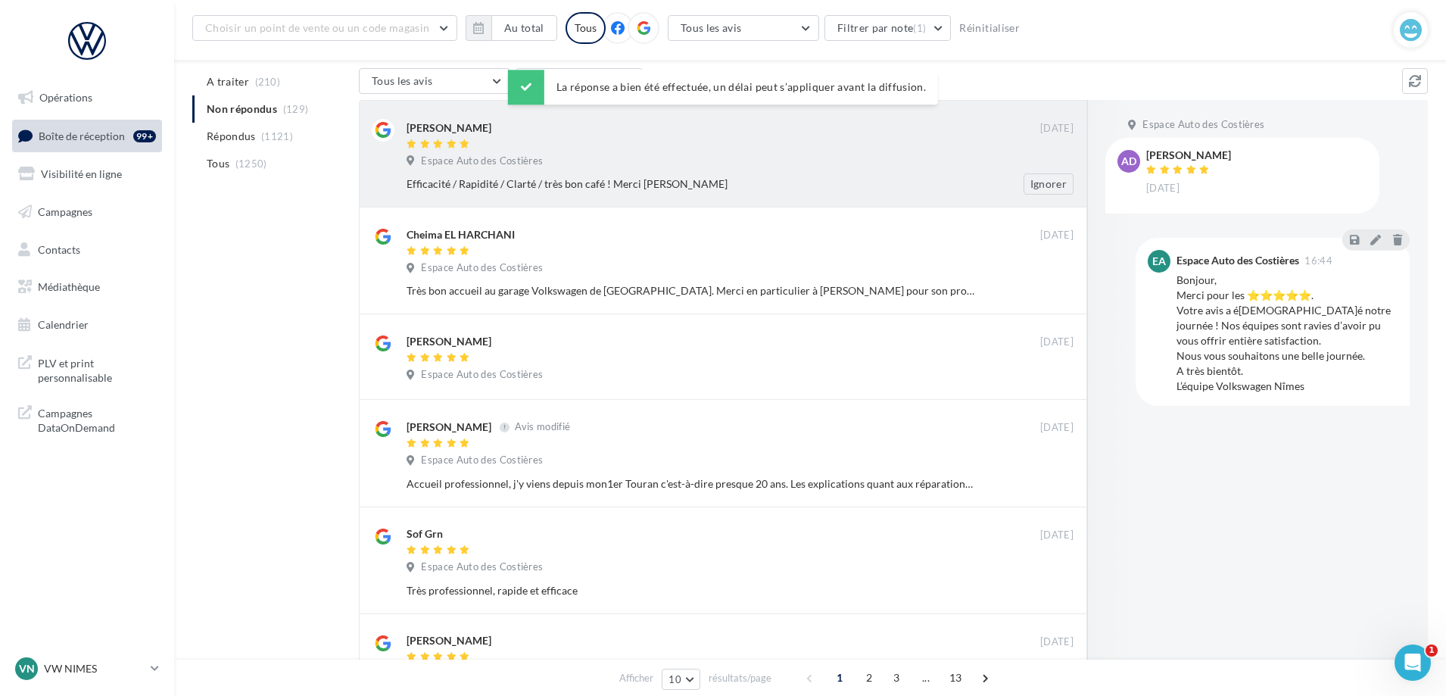
click at [745, 181] on div "Efficacité / Rapidité / Clarté / très bon café ! Merci [PERSON_NAME]" at bounding box center [690, 183] width 568 height 15
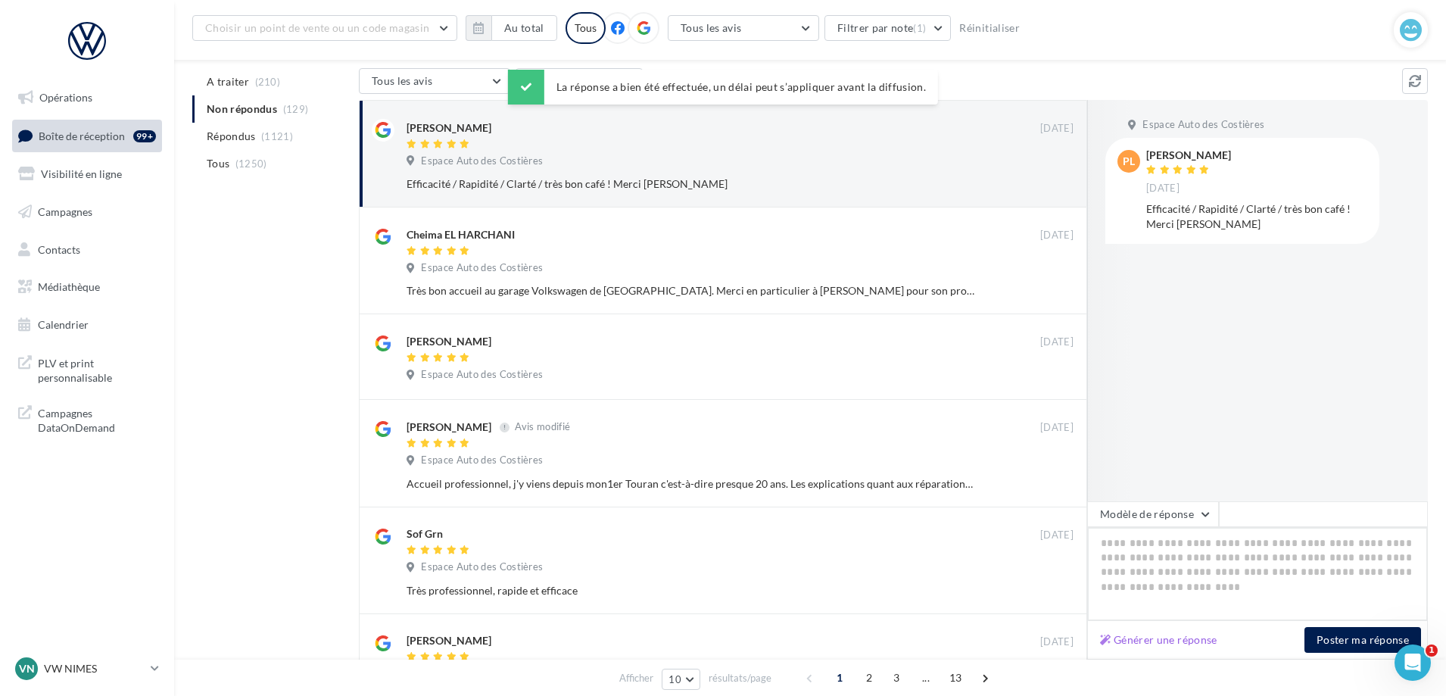
click at [1140, 532] on textarea at bounding box center [1257, 574] width 341 height 94
click at [1130, 515] on button "Modèle de réponse" at bounding box center [1153, 514] width 132 height 26
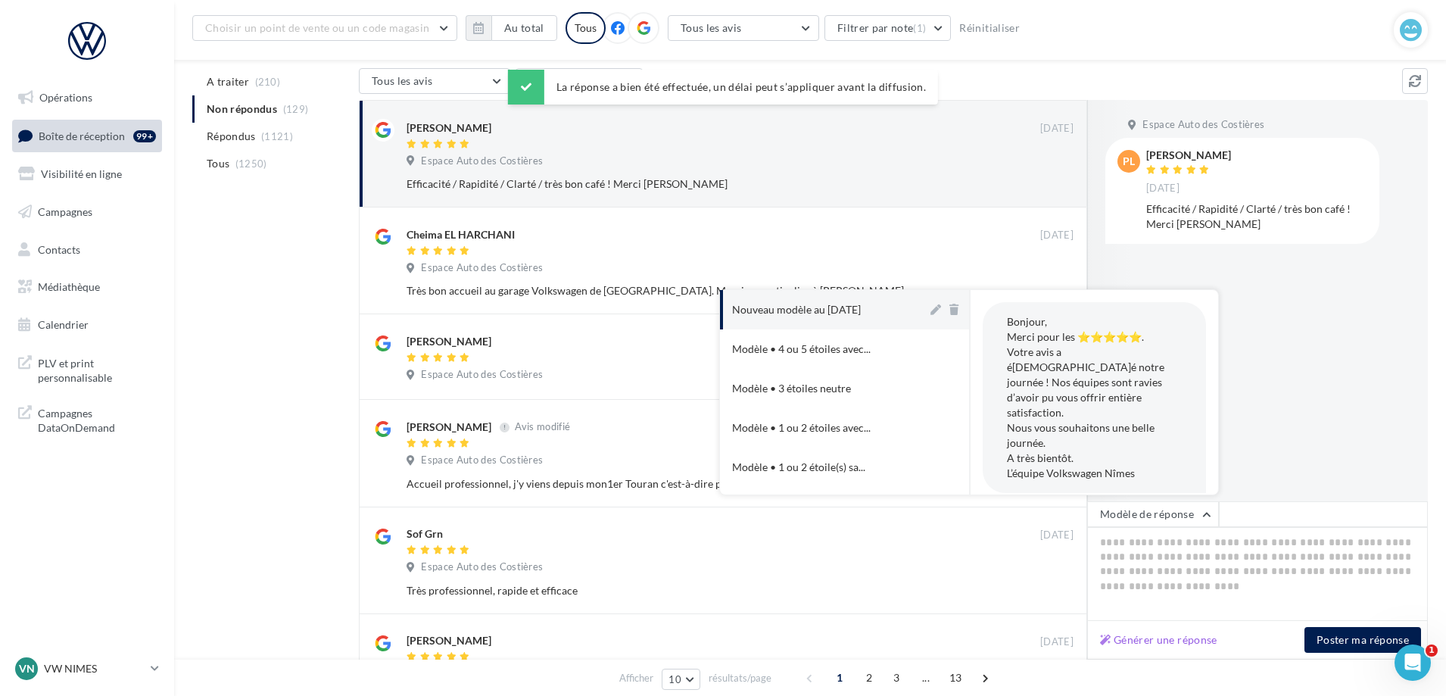
click at [894, 313] on button "Nouveau modèle au [DATE]" at bounding box center [823, 309] width 207 height 39
type textarea "**********"
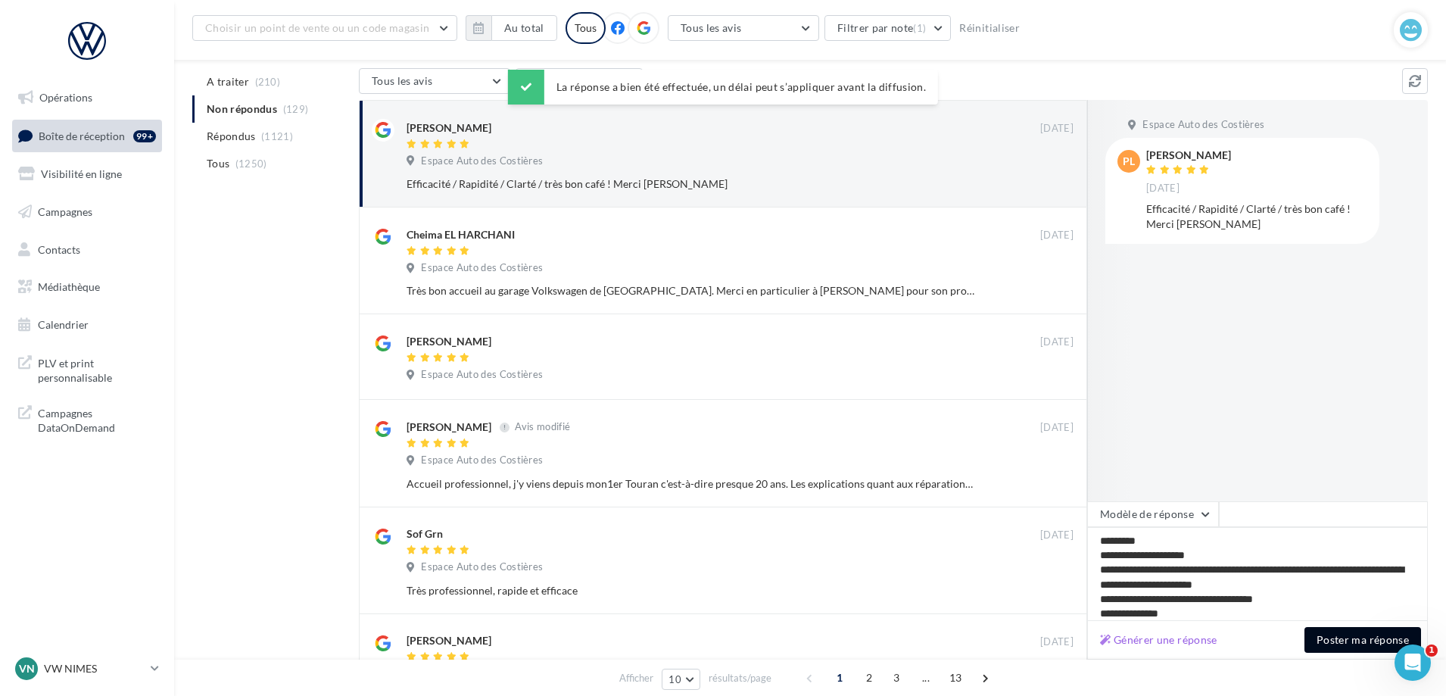
click at [1320, 636] on button "Poster ma réponse" at bounding box center [1362, 640] width 117 height 26
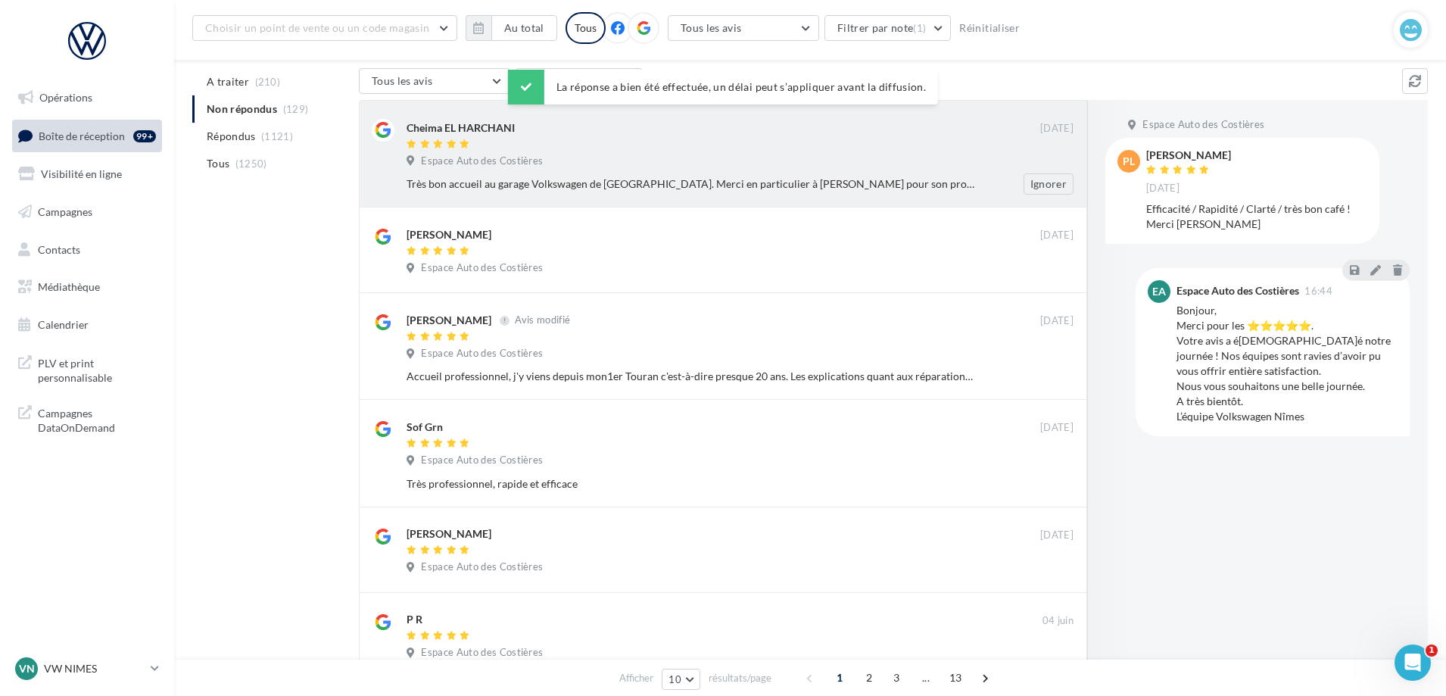
click at [801, 184] on div "Très bon accueil au garage Volkswagen de [GEOGRAPHIC_DATA]. Merci en particulie…" at bounding box center [690, 183] width 568 height 15
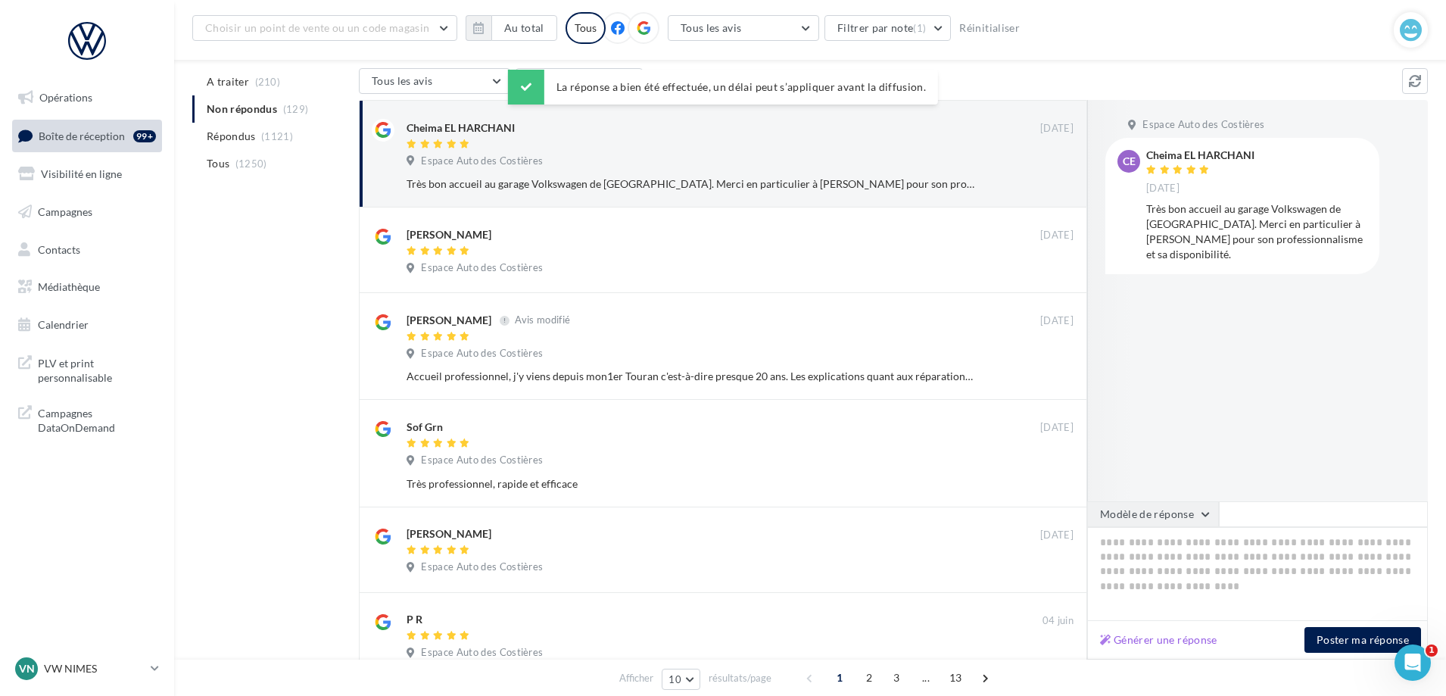
drag, startPoint x: 1164, startPoint y: 514, endPoint x: 1173, endPoint y: 521, distance: 11.4
click at [1164, 524] on button "Modèle de réponse" at bounding box center [1153, 514] width 132 height 26
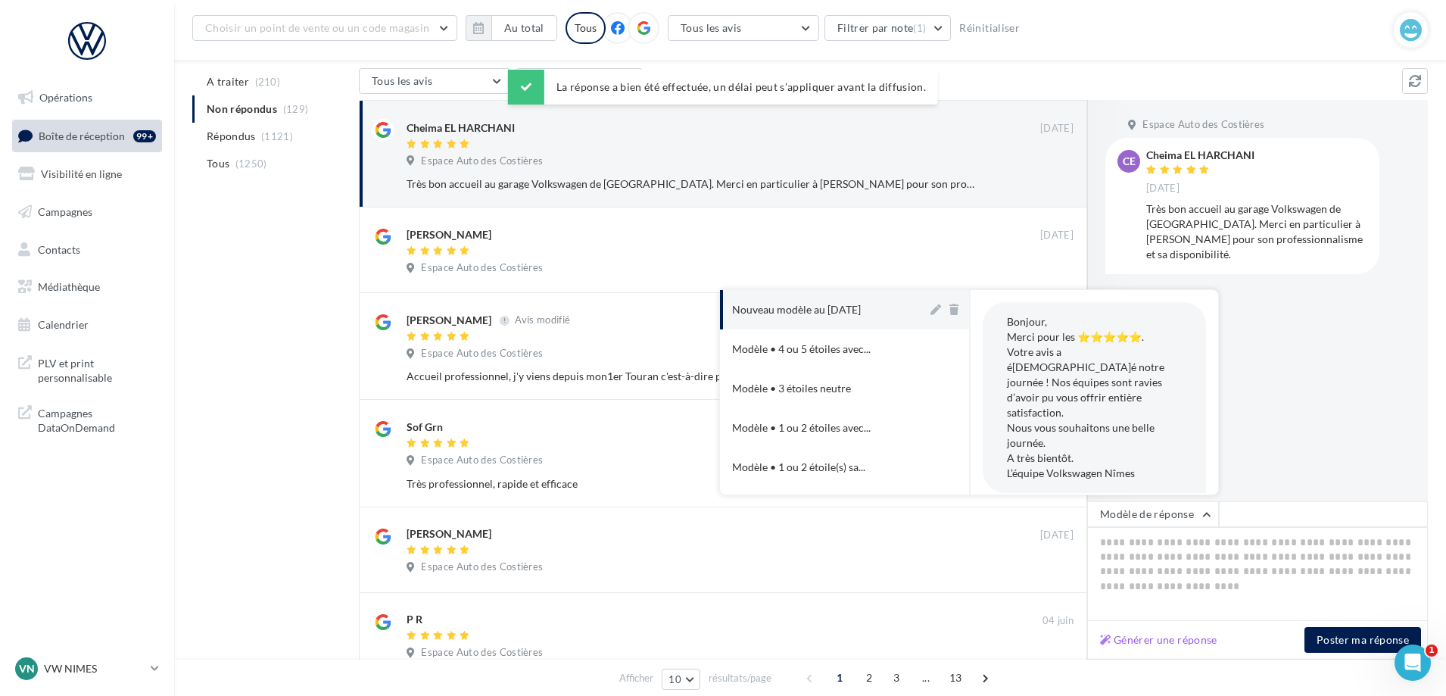
click at [846, 298] on button "Nouveau modèle au [DATE]" at bounding box center [823, 309] width 207 height 39
type textarea "**********"
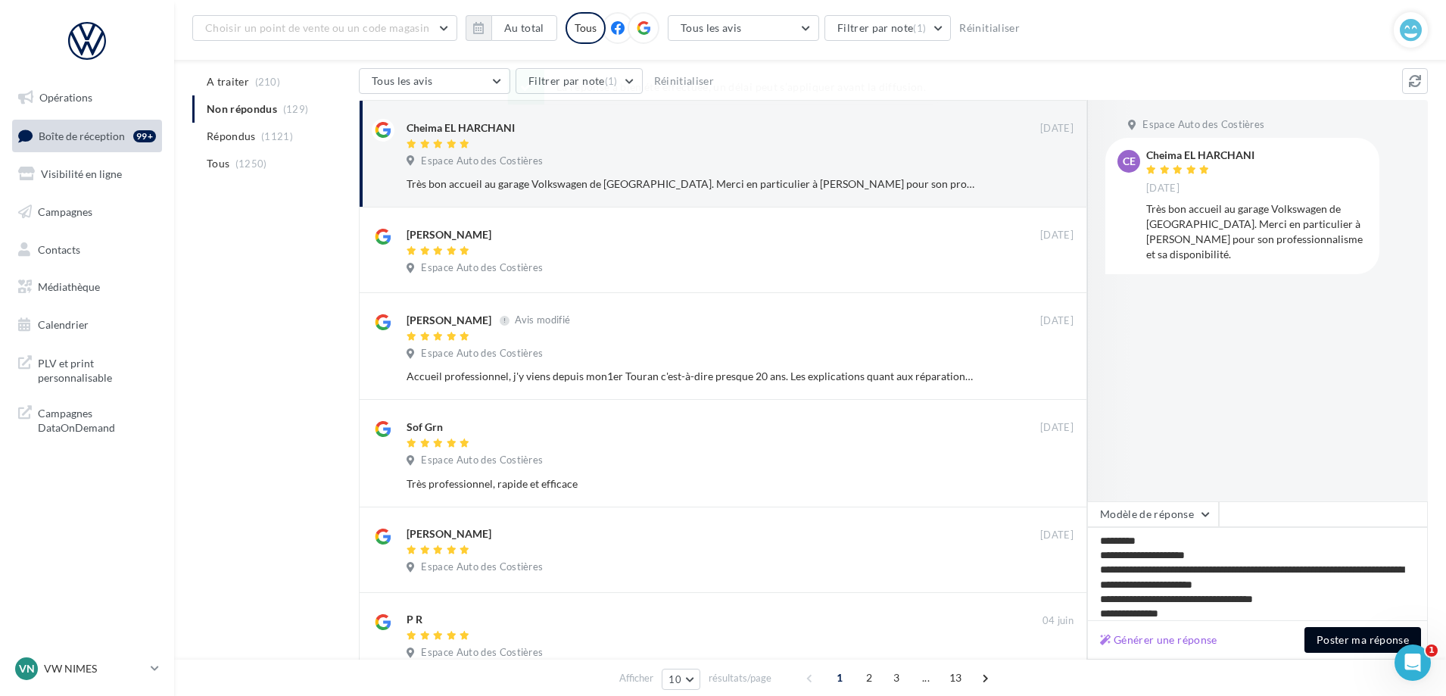
click at [1343, 627] on button "Poster ma réponse" at bounding box center [1362, 640] width 117 height 26
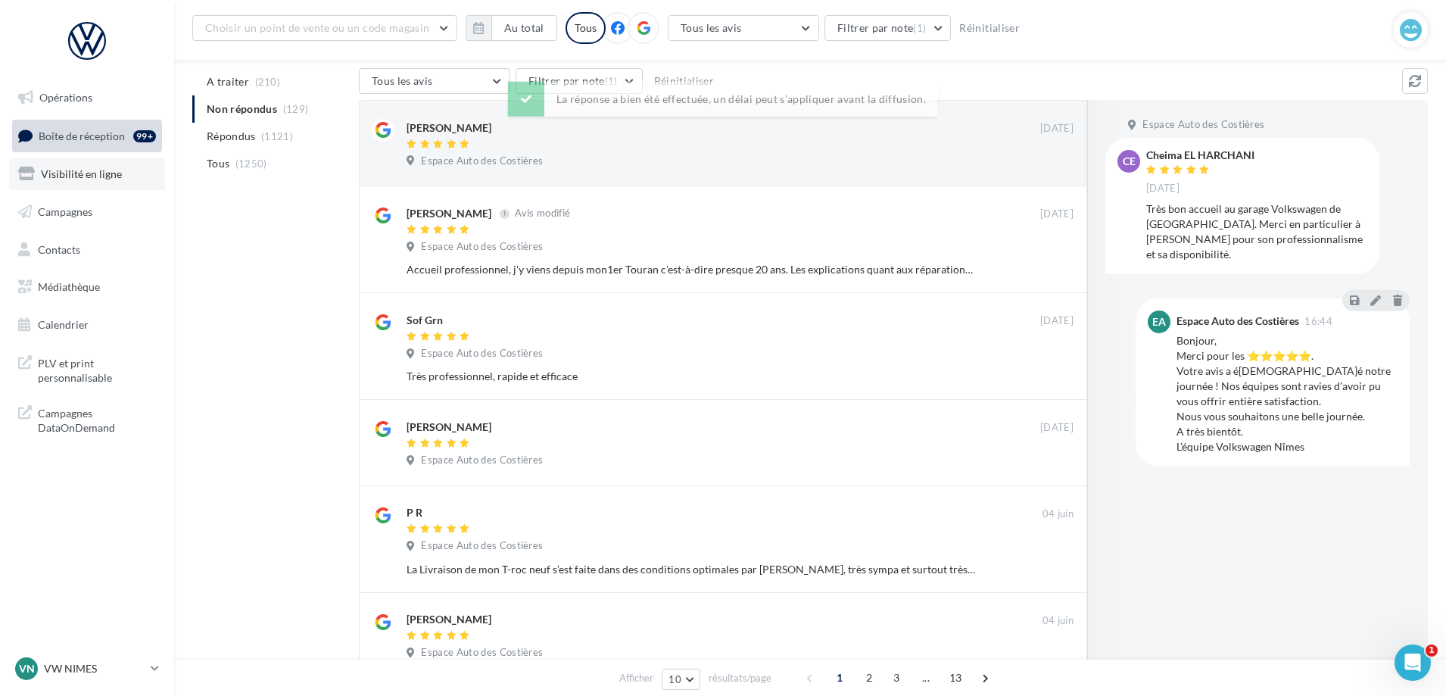
click at [77, 179] on span "Visibilité en ligne" at bounding box center [81, 173] width 81 height 13
